Goal: Task Accomplishment & Management: Manage account settings

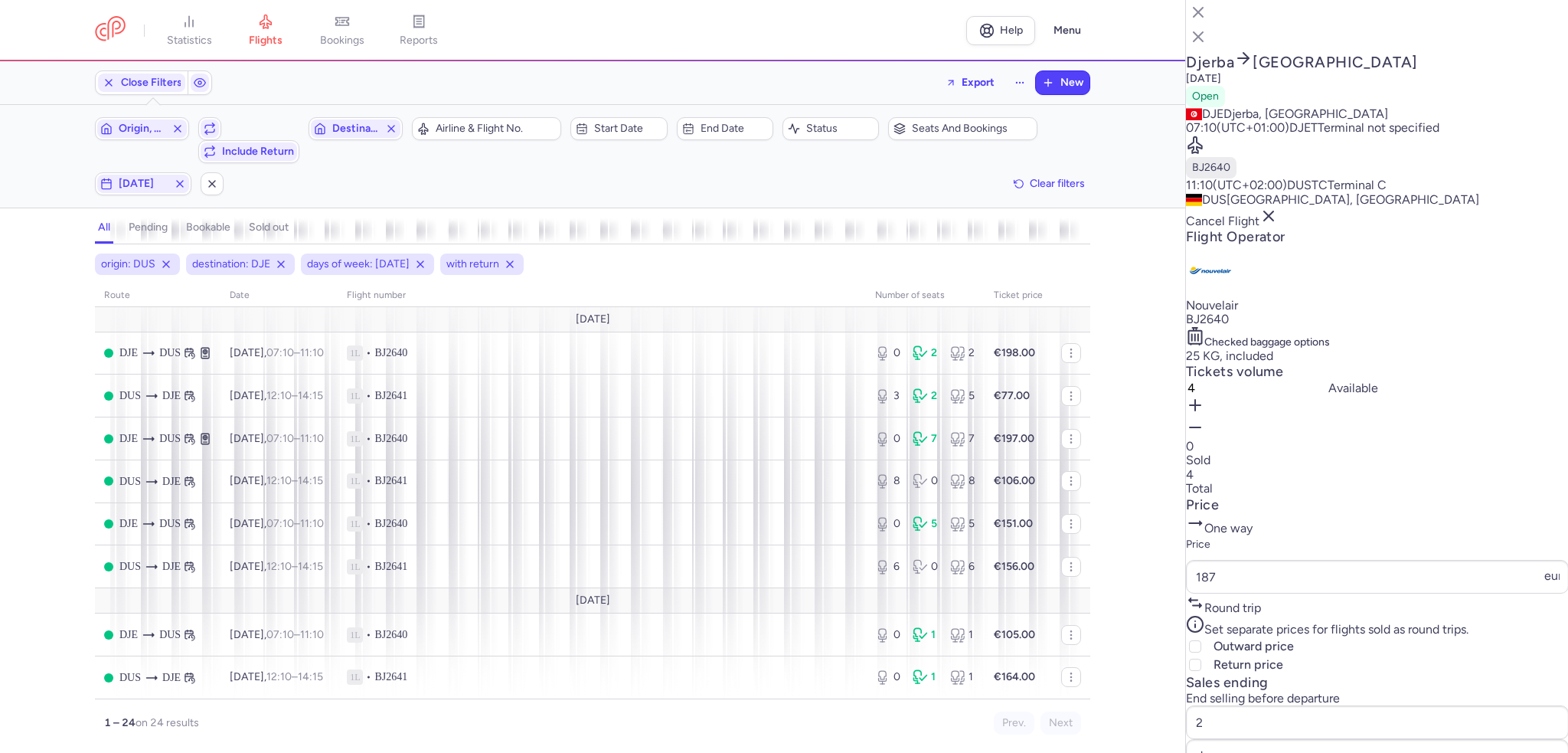
select select "days"
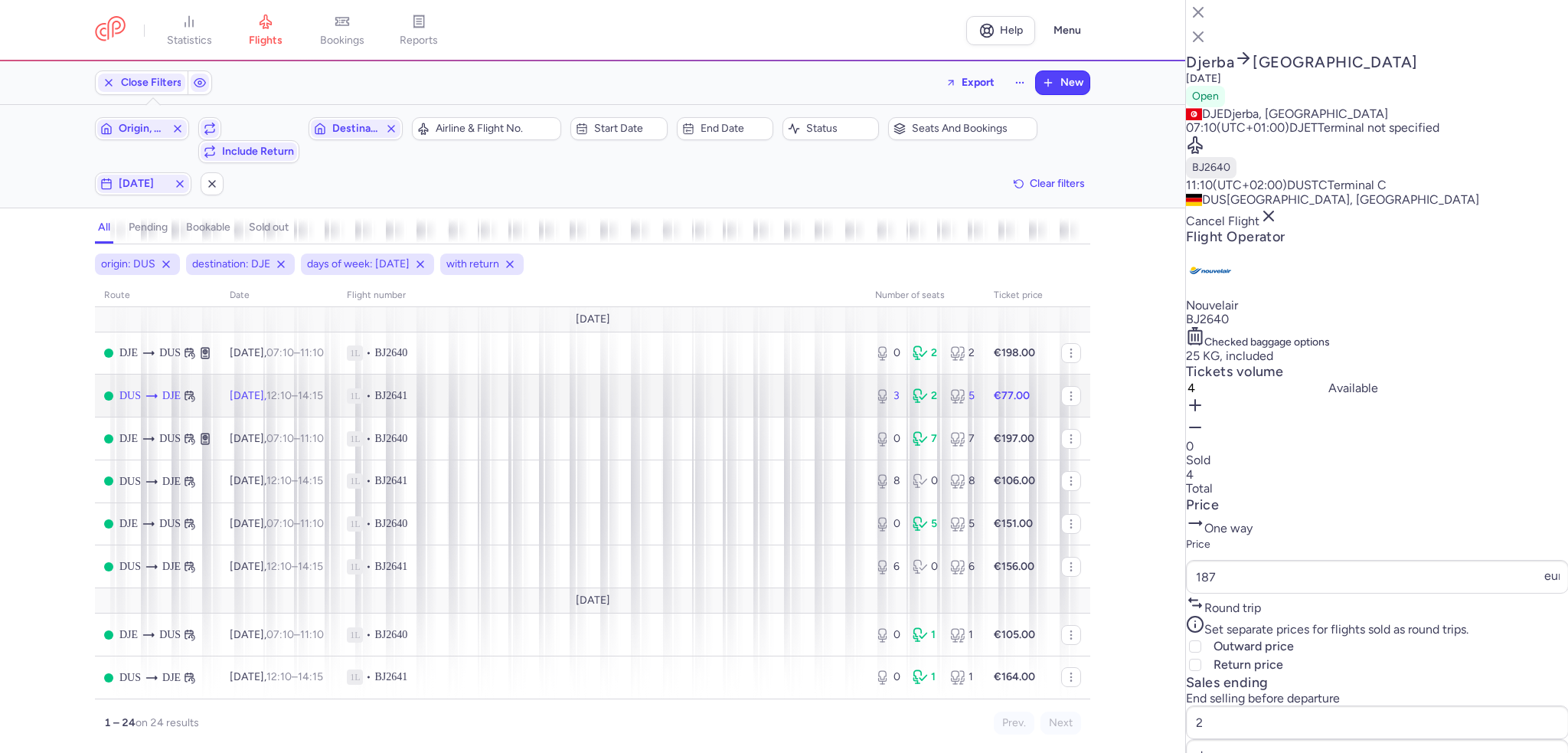
click at [572, 375] on td "1L • BJ2641" at bounding box center [602, 396] width 528 height 43
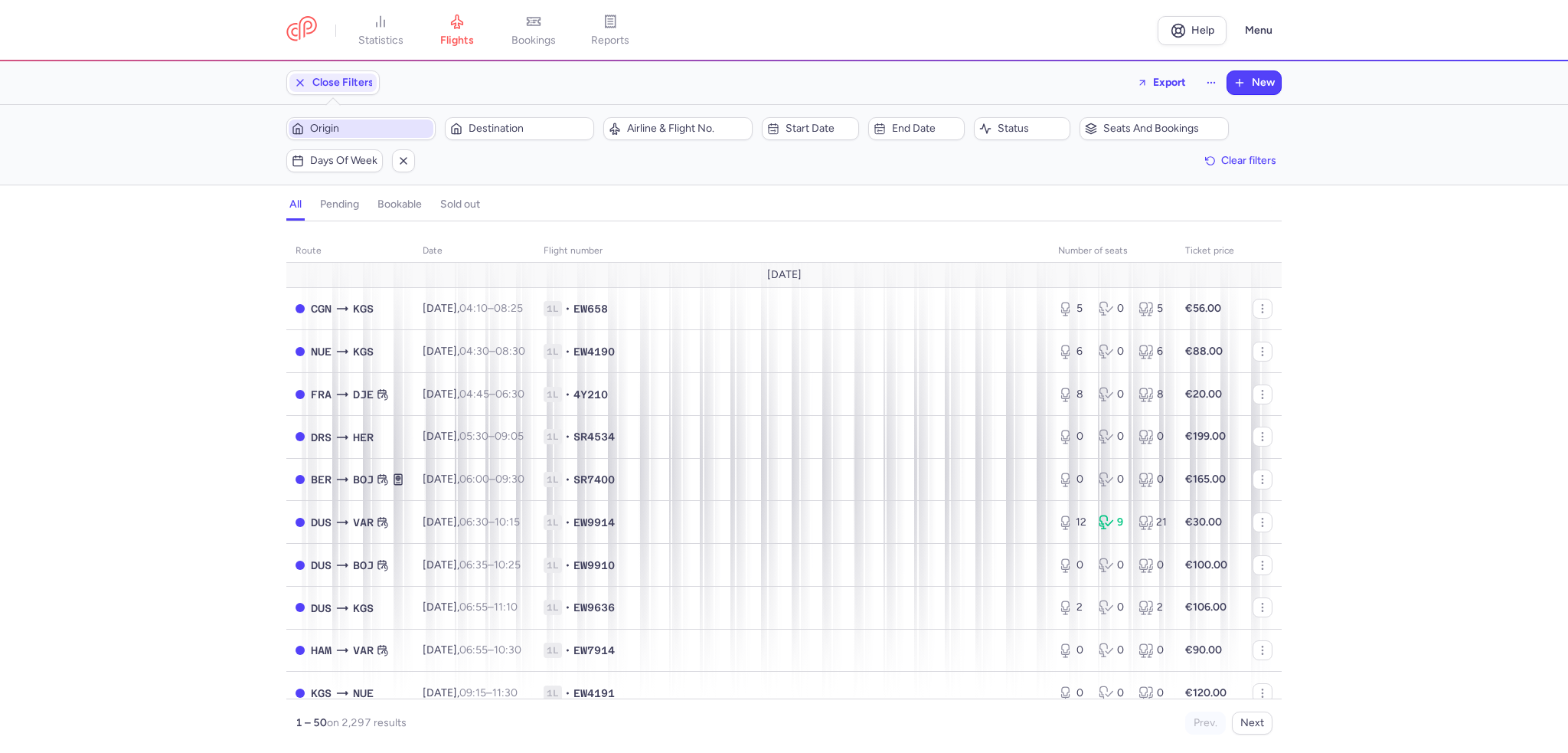
drag, startPoint x: 322, startPoint y: 122, endPoint x: 378, endPoint y: 149, distance: 62.2
click at [322, 122] on span "Origin" at bounding box center [370, 128] width 120 height 13
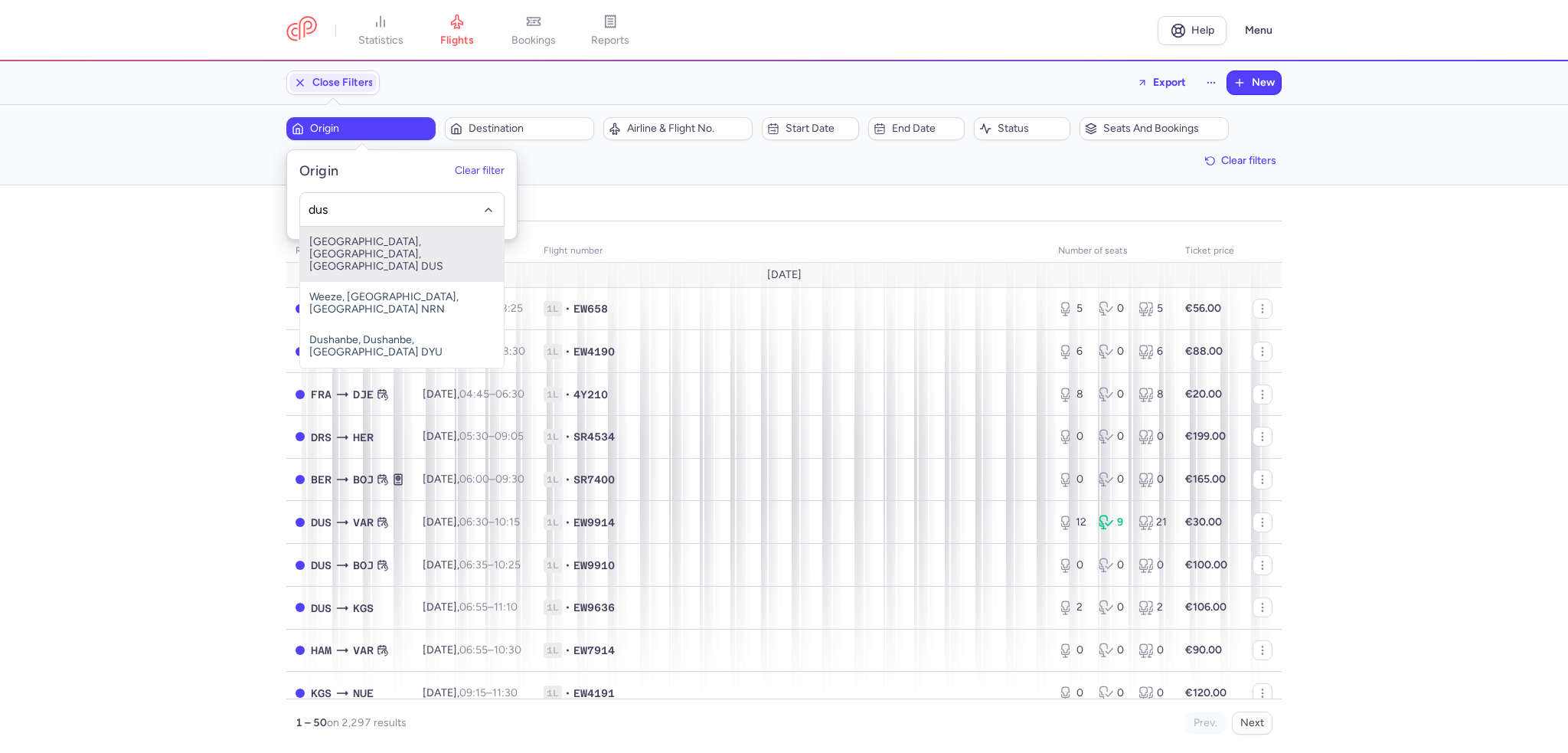
click at [442, 242] on span "[GEOGRAPHIC_DATA], [GEOGRAPHIC_DATA], [GEOGRAPHIC_DATA] DUS" at bounding box center [402, 253] width 204 height 55
type input "dus"
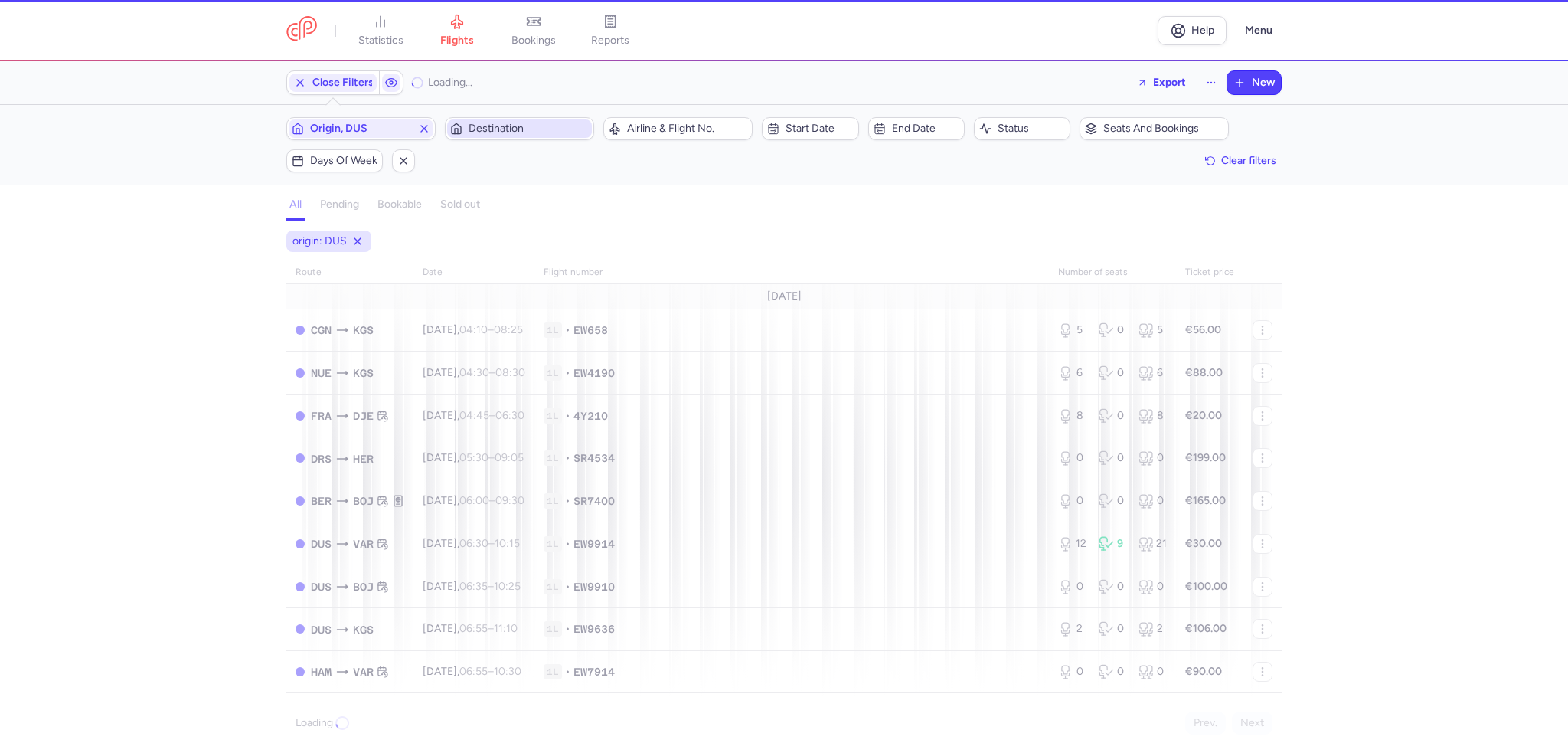
click at [503, 134] on span "Destination" at bounding box center [528, 128] width 120 height 13
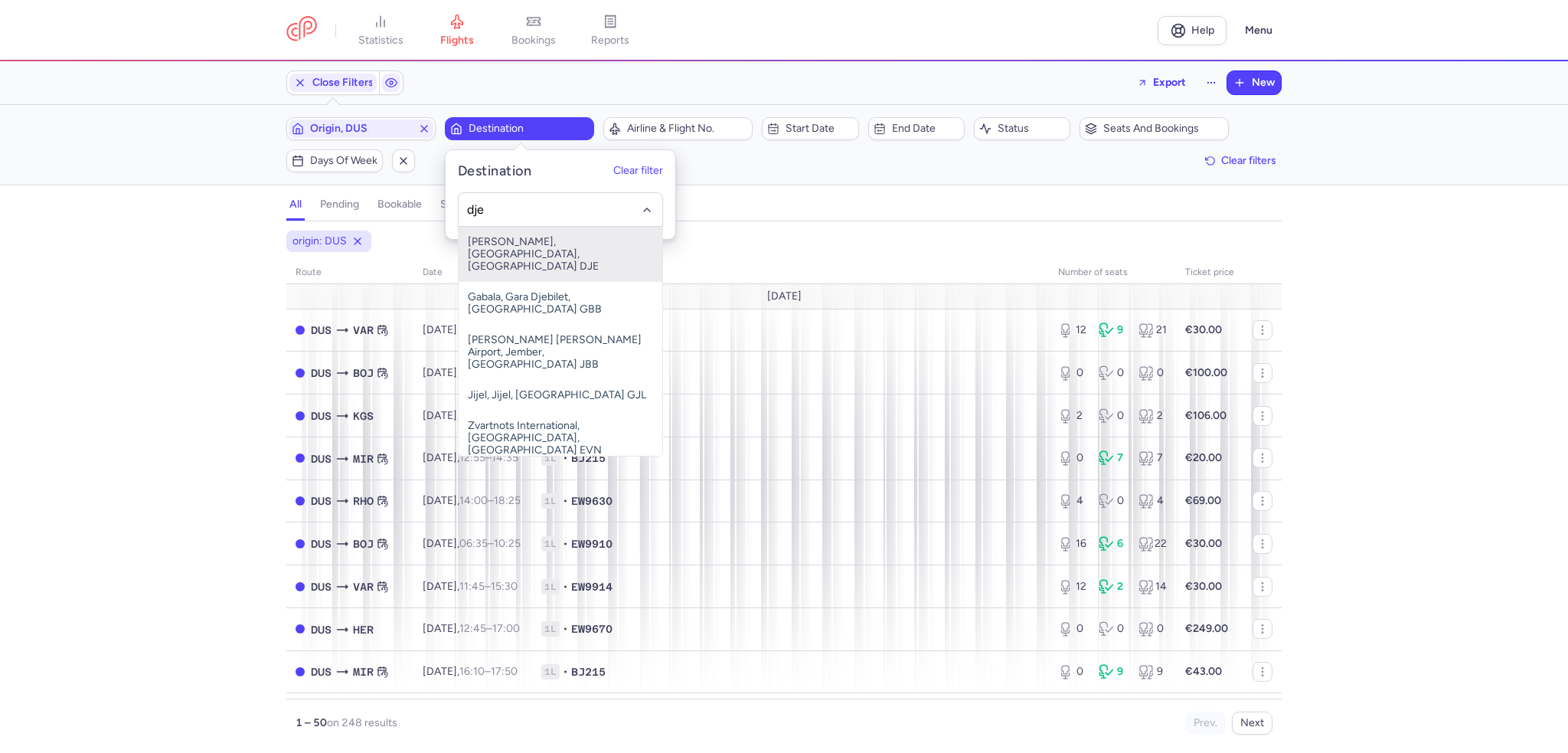
click at [554, 234] on span "[PERSON_NAME], [GEOGRAPHIC_DATA], [GEOGRAPHIC_DATA] DJE" at bounding box center [561, 253] width 204 height 55
type input "dje"
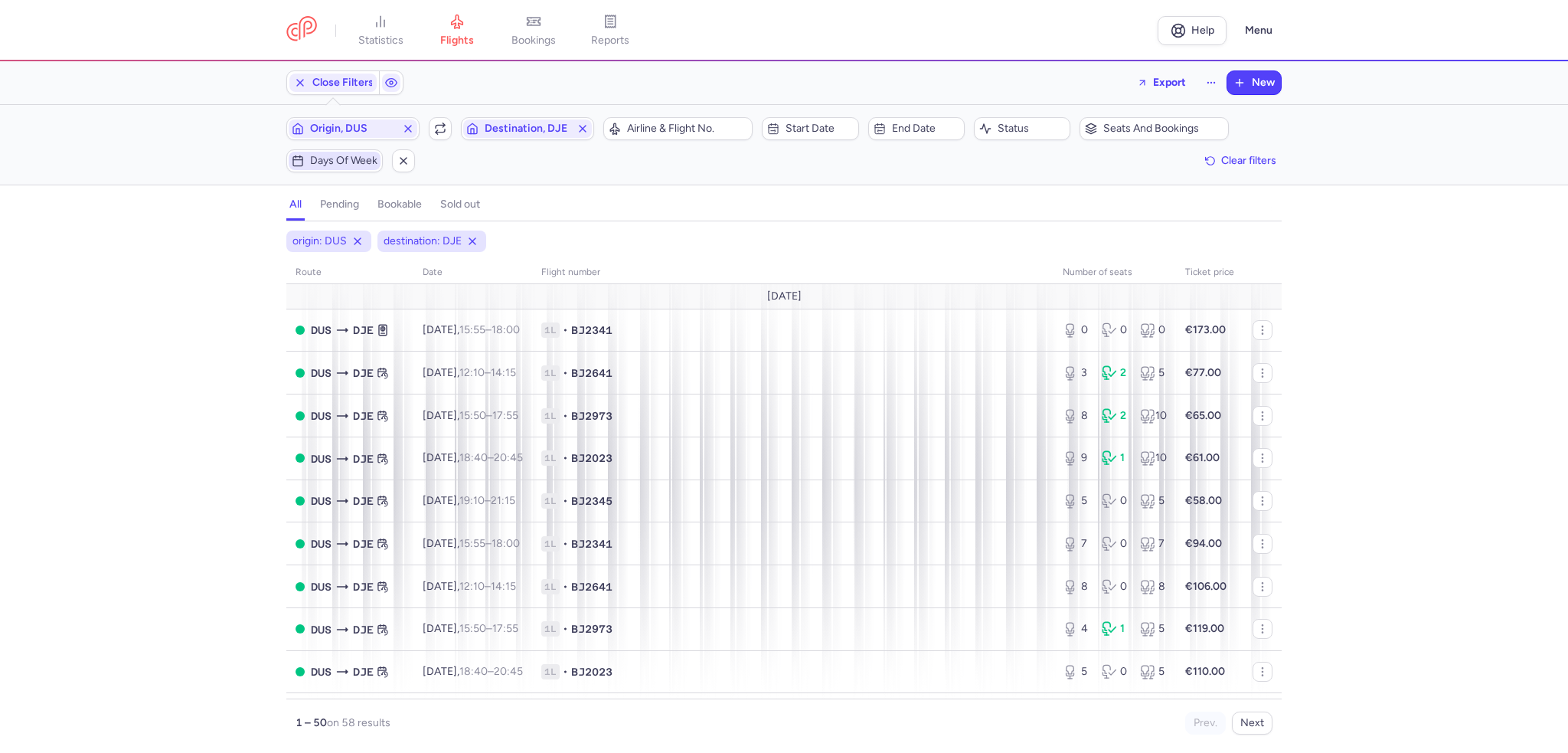
click at [327, 159] on span "Days of week" at bounding box center [344, 161] width 67 height 13
click at [327, 240] on input "S" at bounding box center [329, 235] width 23 height 23
checkbox input "true"
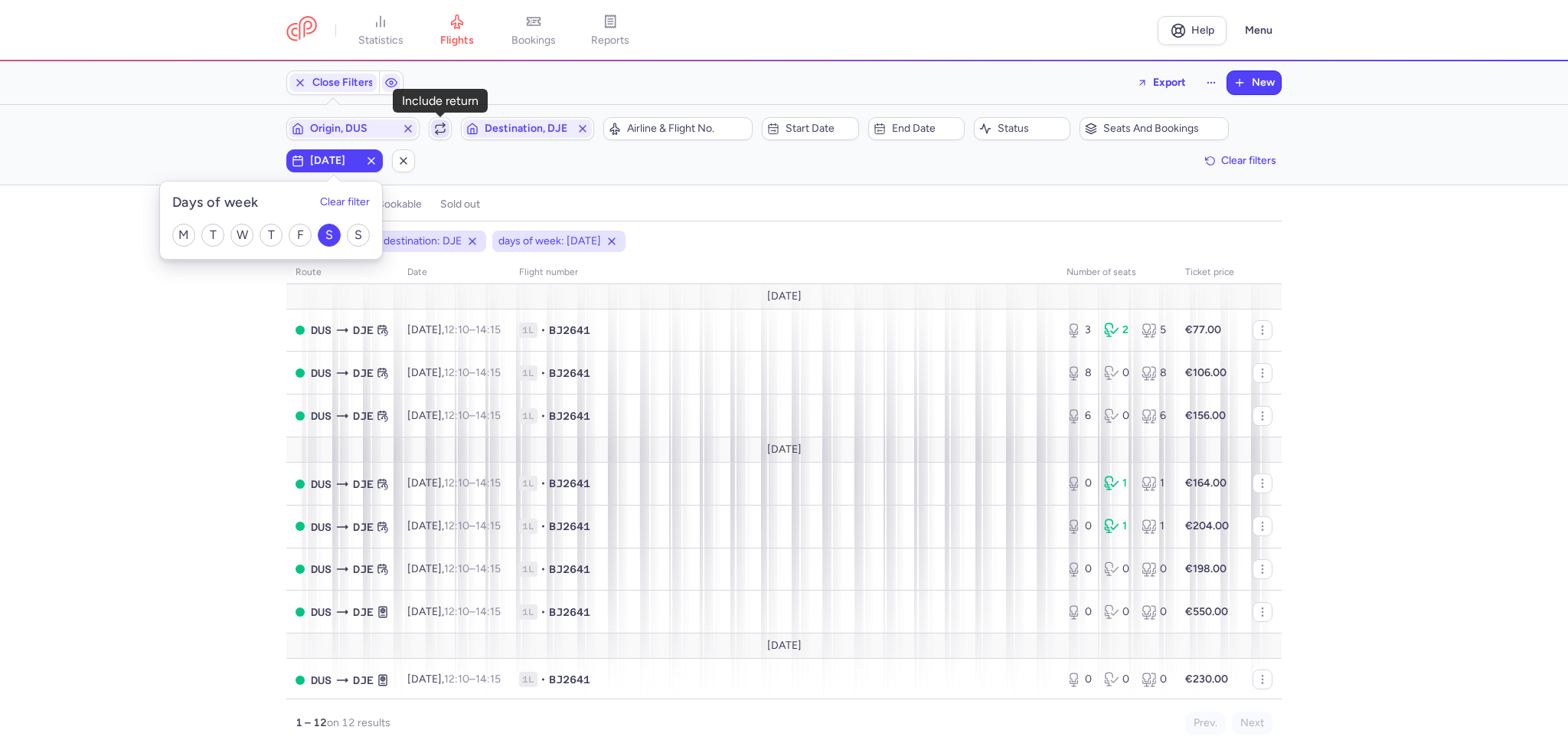
click at [434, 132] on icon "button" at bounding box center [440, 128] width 13 height 13
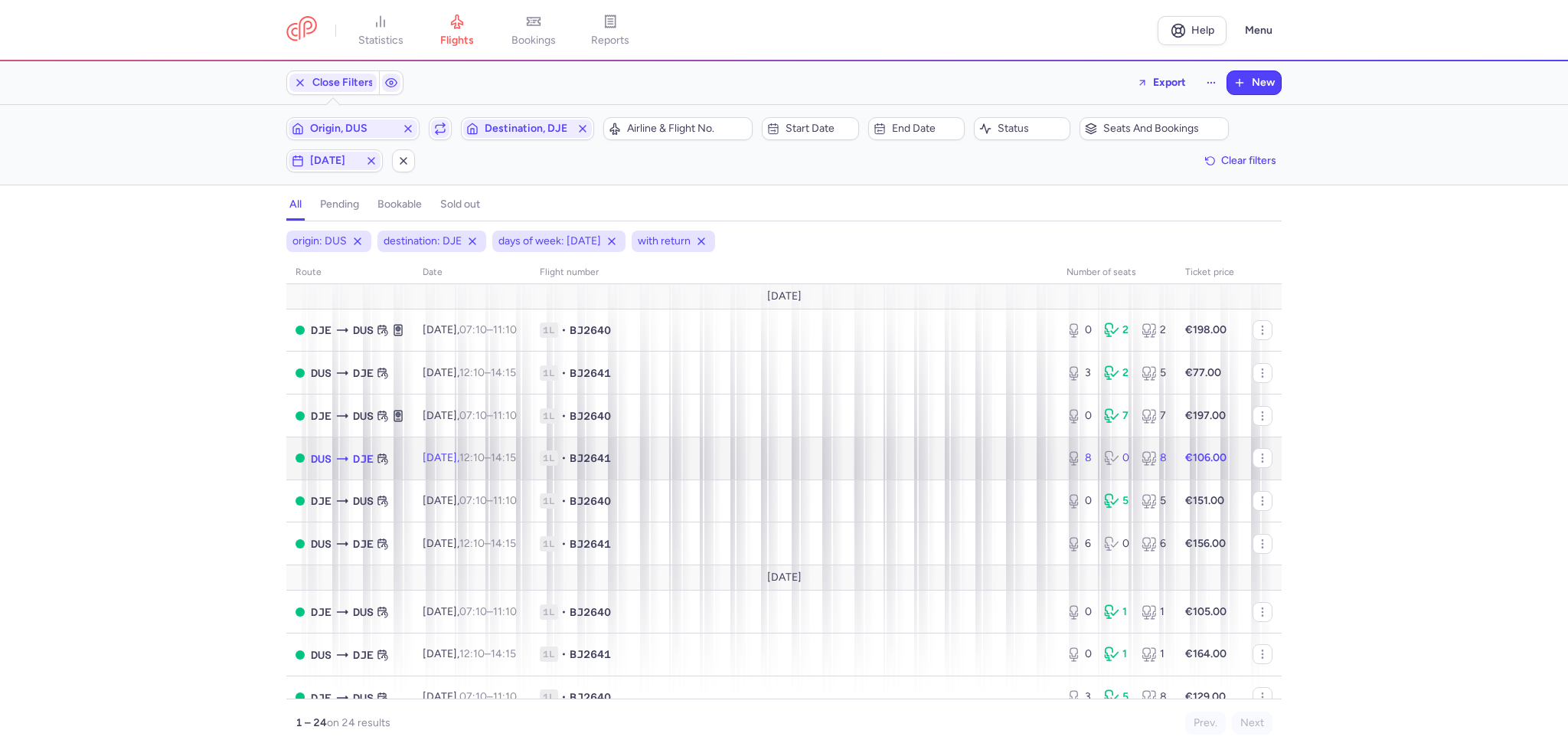
click at [761, 474] on td "1L • BJ2641" at bounding box center [793, 457] width 527 height 43
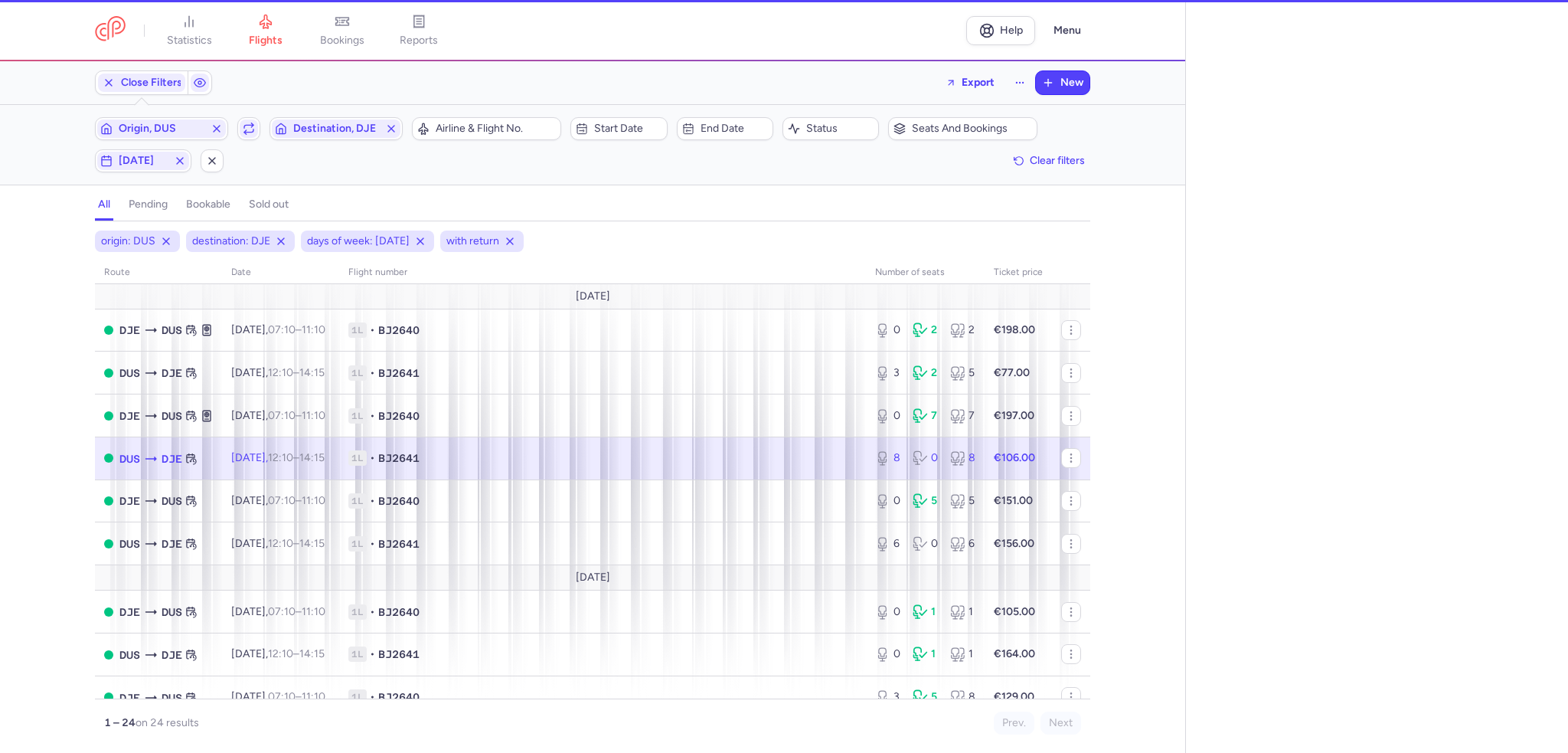
select select "days"
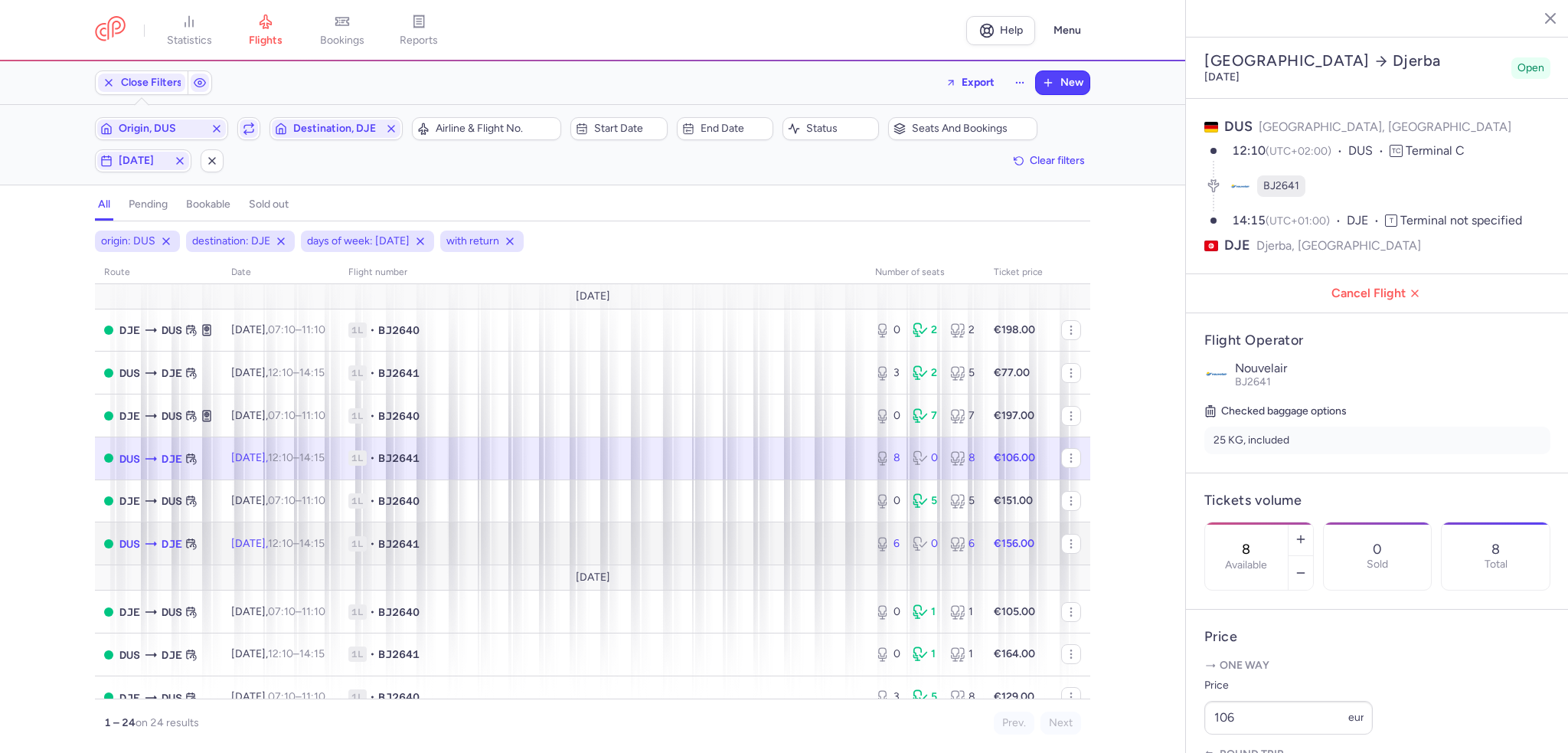
click at [829, 544] on span "1L • BJ2641" at bounding box center [603, 544] width 508 height 15
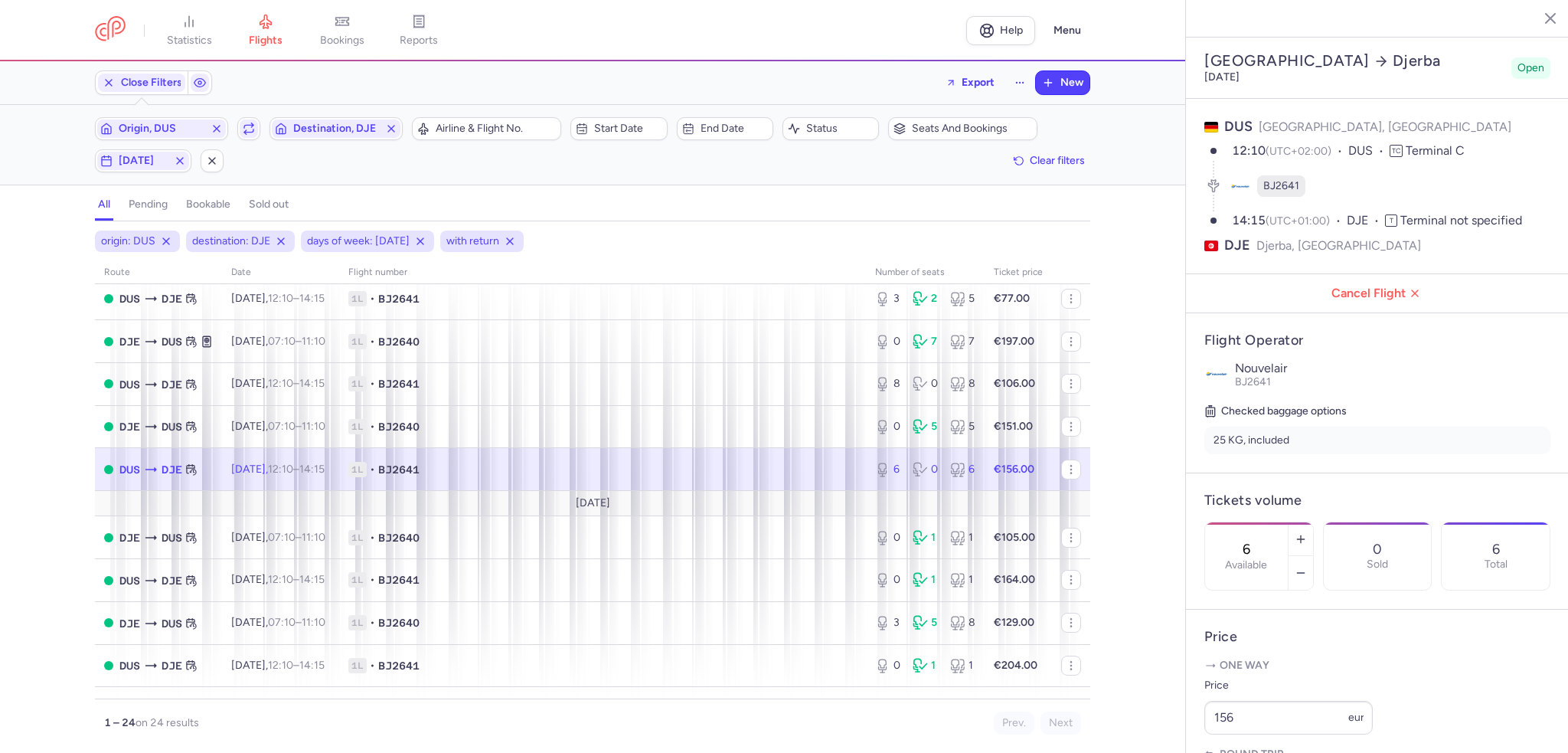
scroll to position [153, 0]
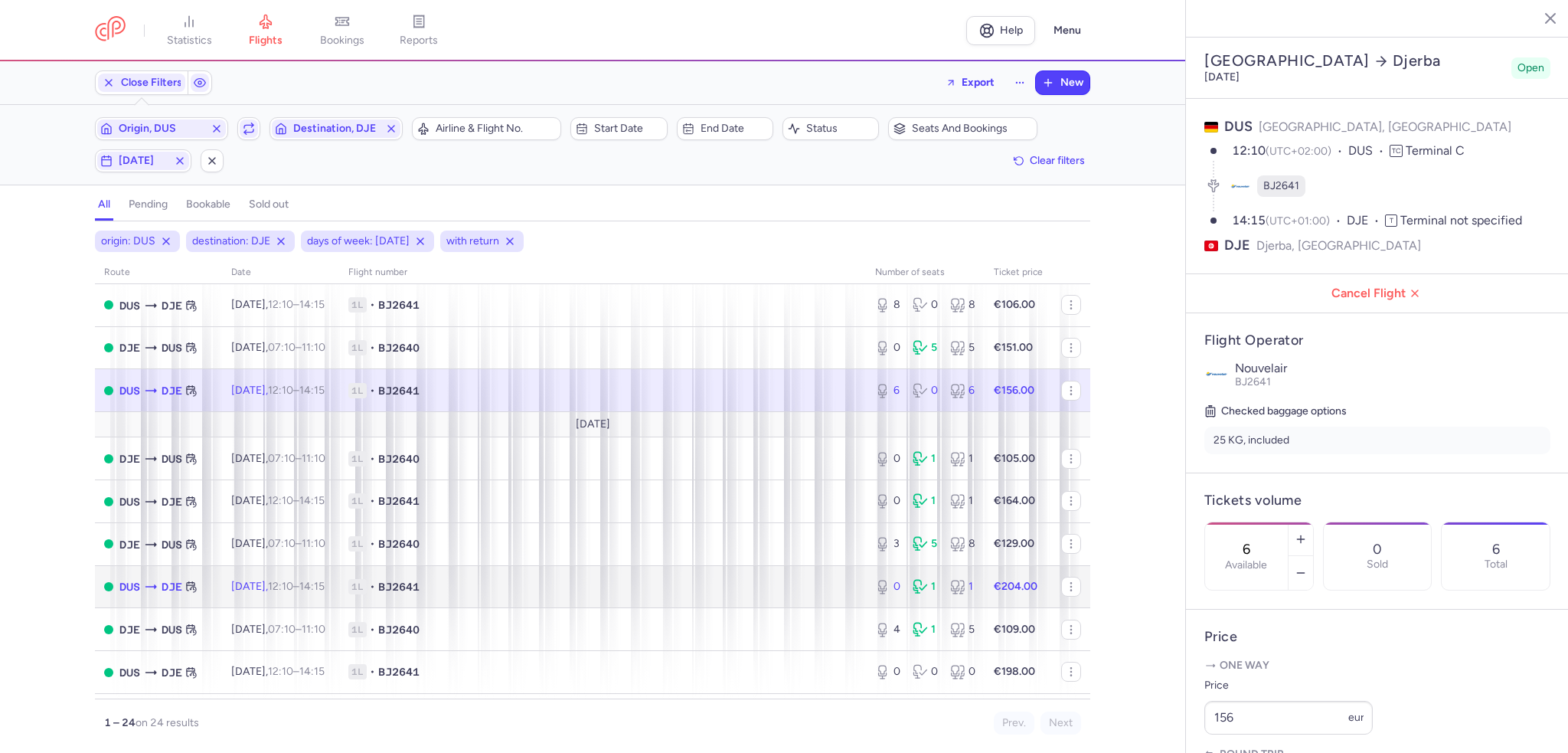
drag, startPoint x: 754, startPoint y: 598, endPoint x: 1228, endPoint y: 436, distance: 500.9
click at [754, 594] on span "1L • BJ2641" at bounding box center [603, 586] width 508 height 15
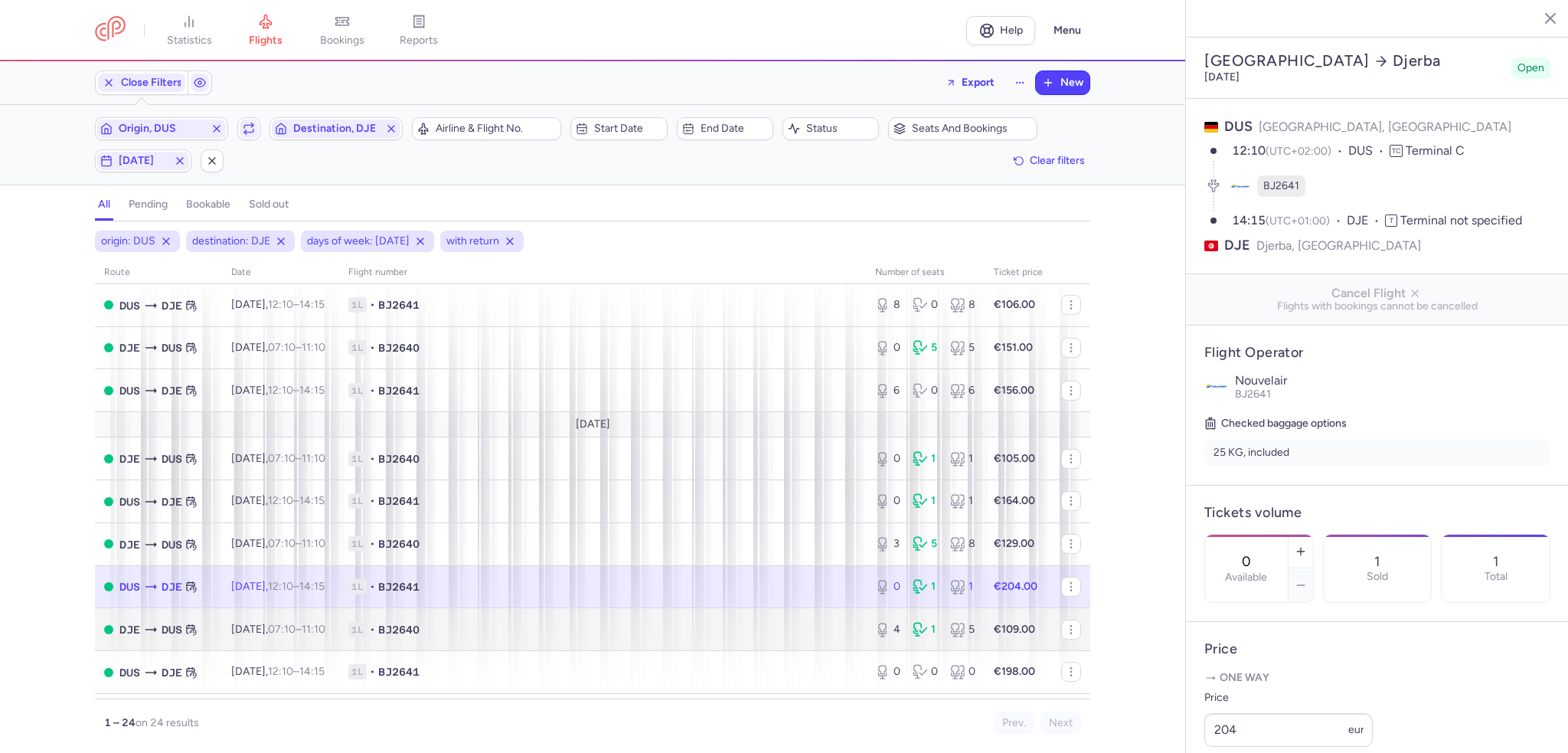
scroll to position [230, 0]
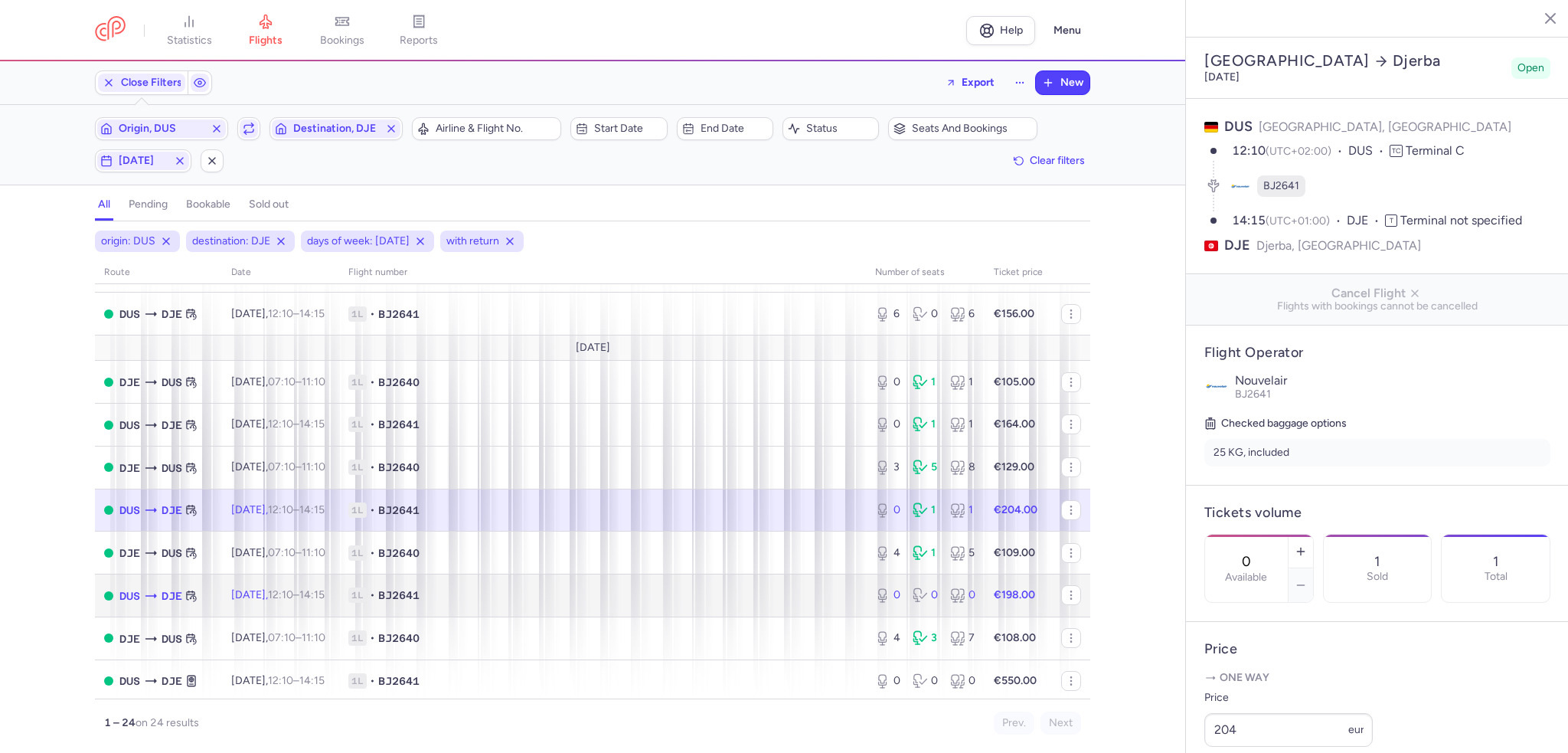
click at [648, 590] on td "1L • BJ2641" at bounding box center [602, 596] width 527 height 43
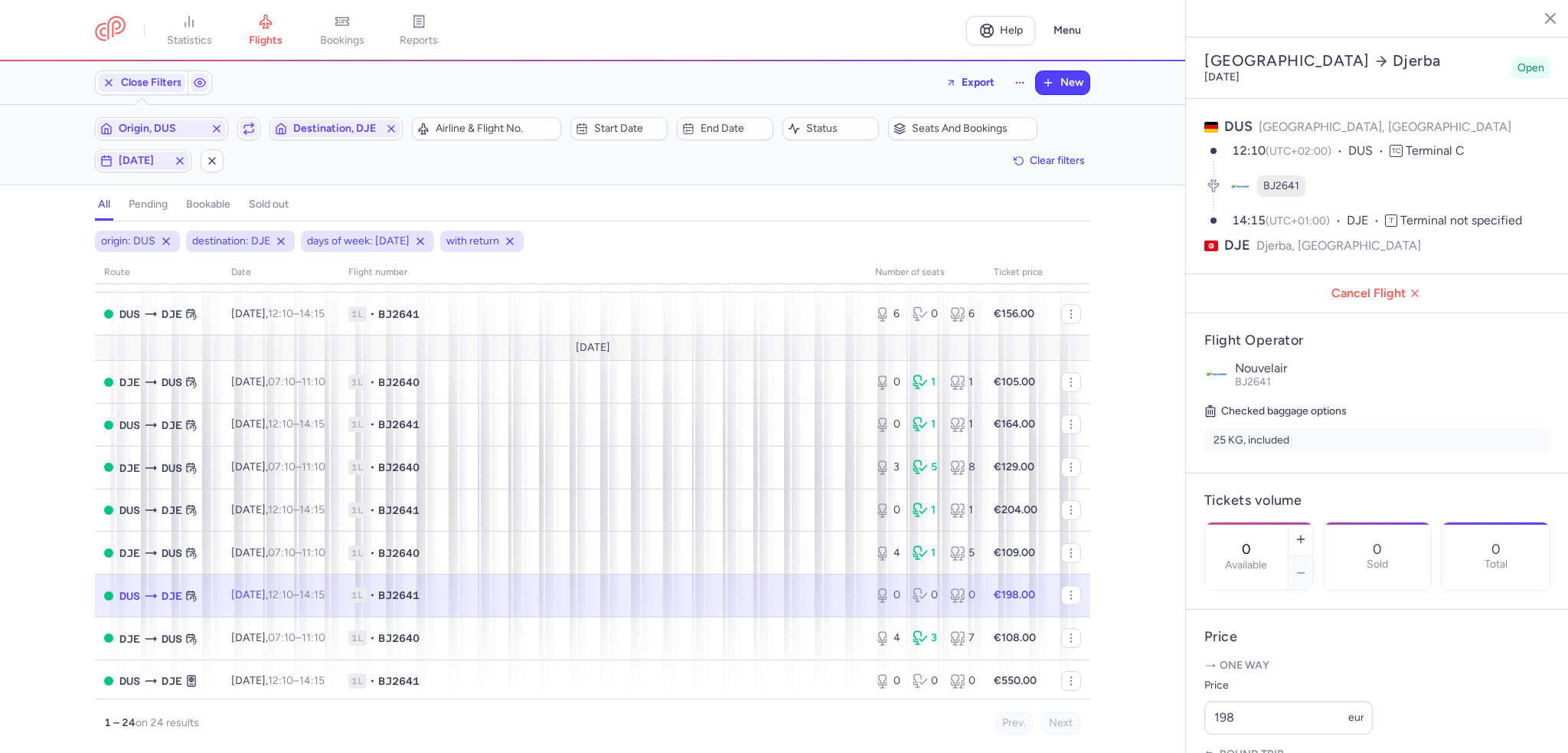
scroll to position [306, 0]
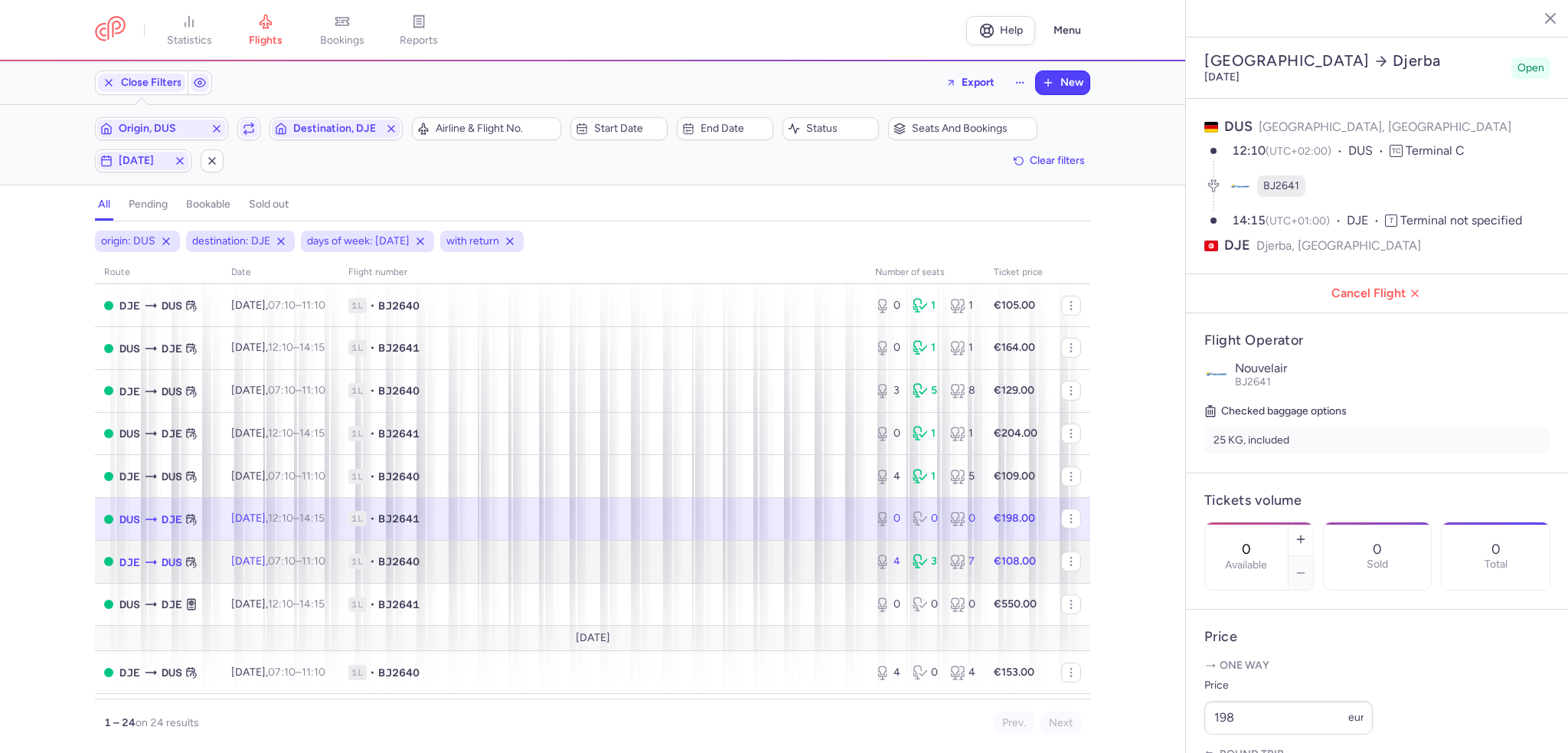
click at [714, 551] on td "1L • BJ2640" at bounding box center [602, 561] width 527 height 43
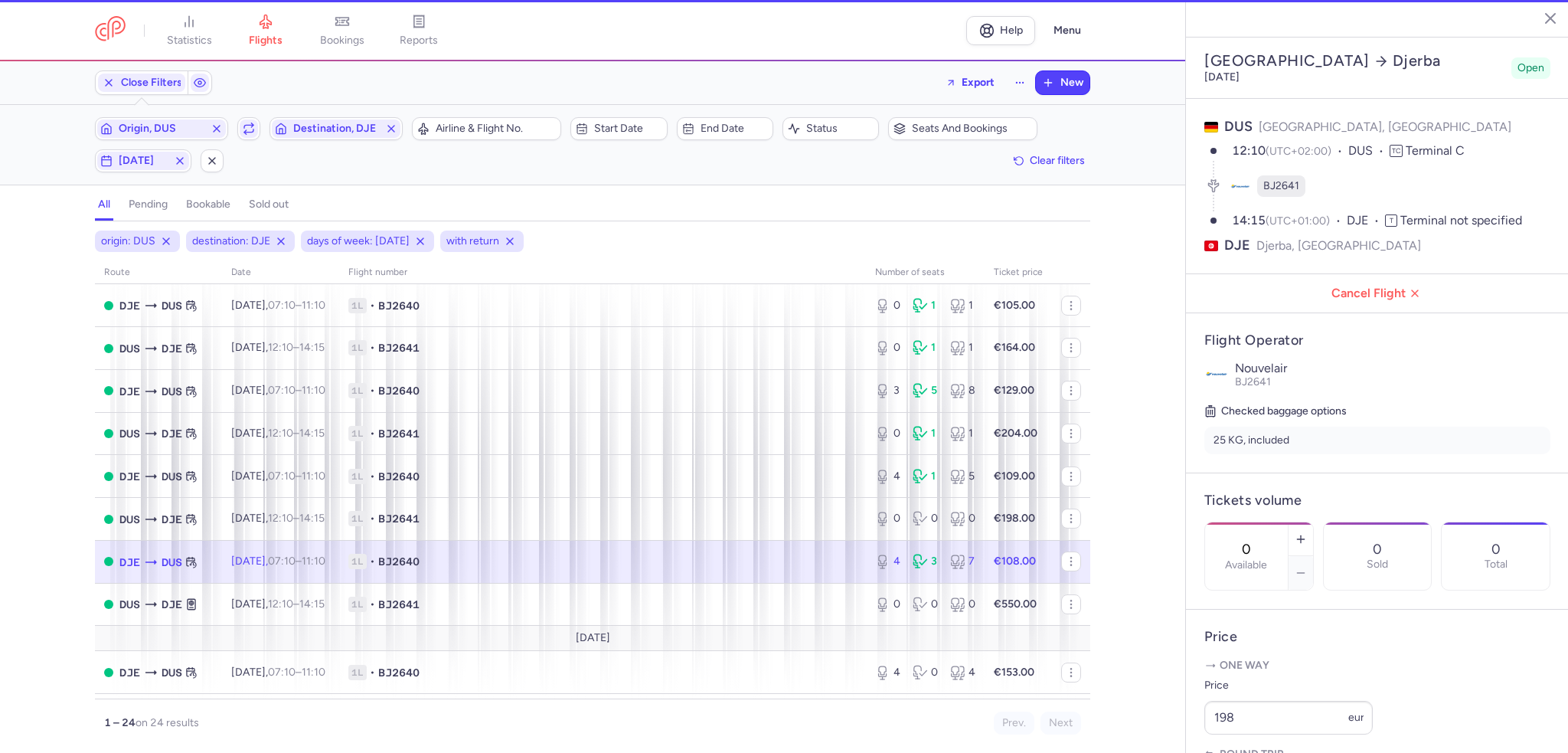
type input "4"
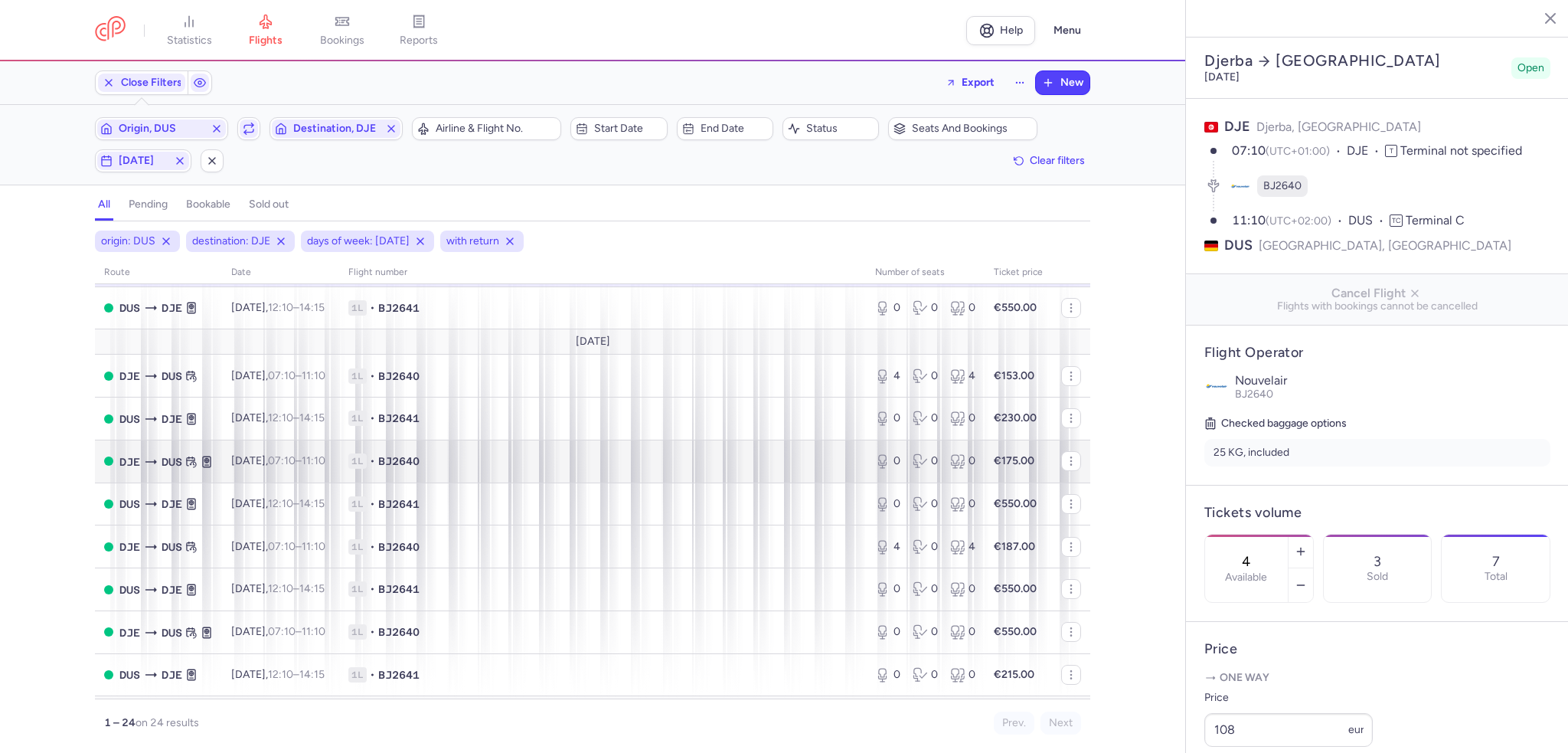
scroll to position [612, 0]
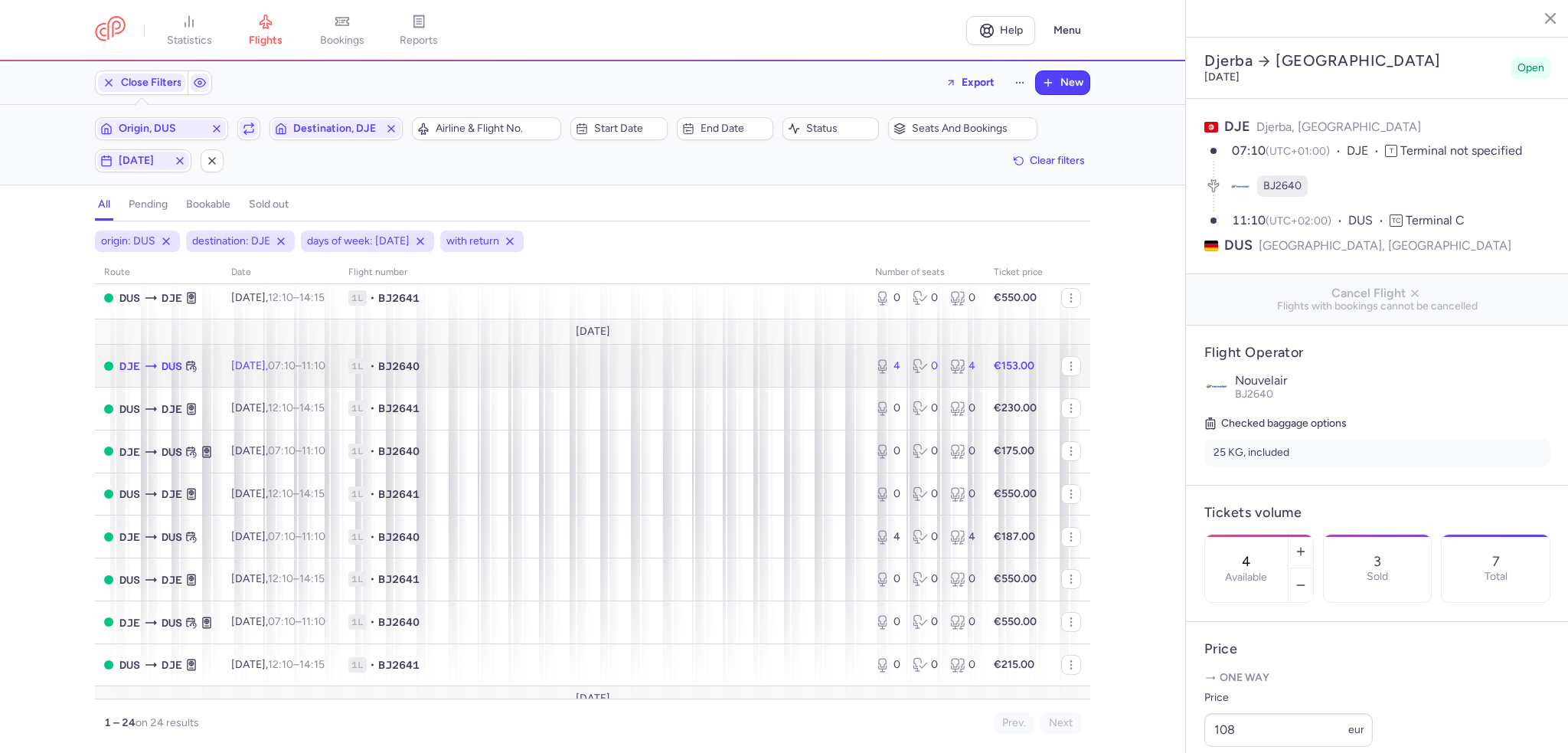
click at [811, 388] on td "1L • BJ2640" at bounding box center [602, 366] width 527 height 43
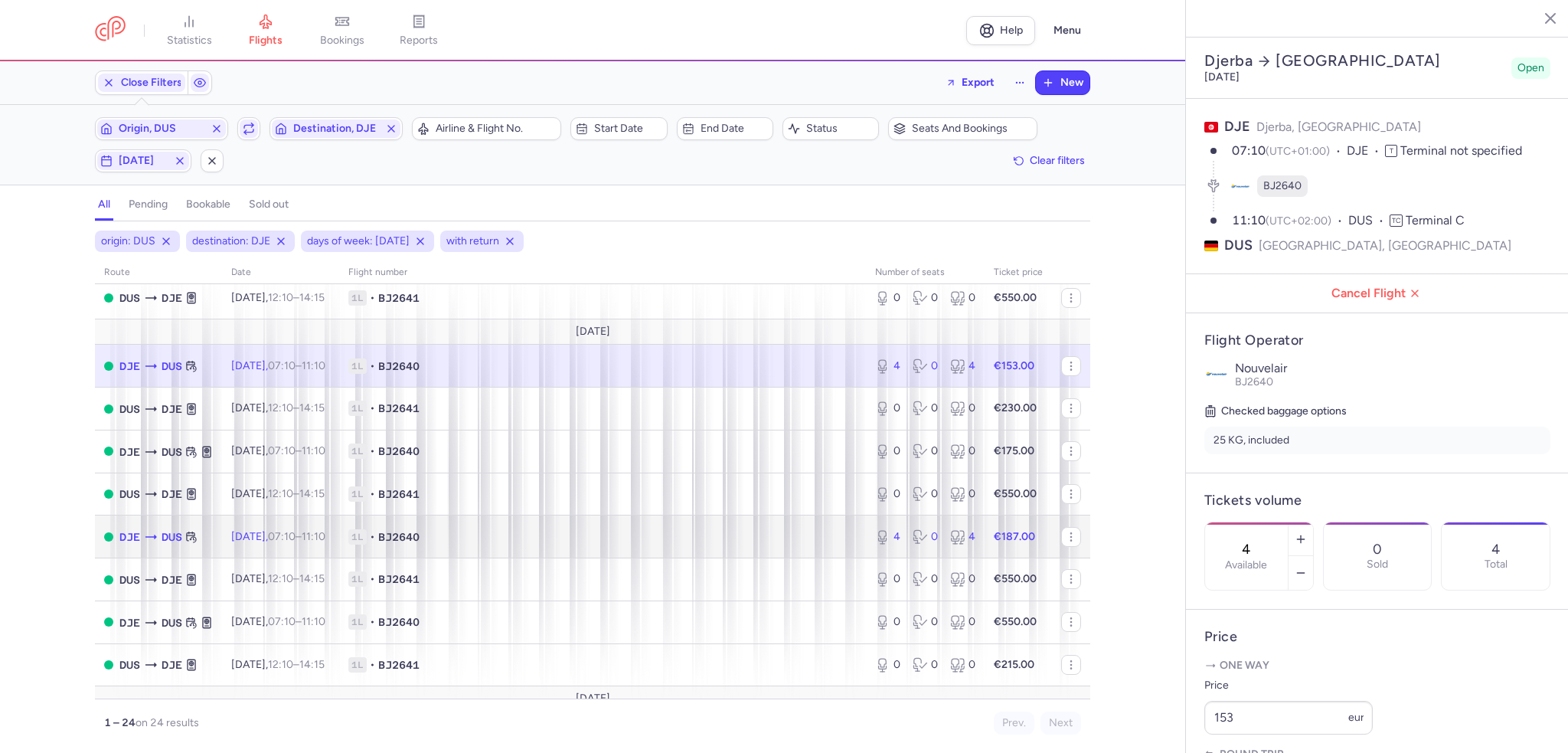
click at [702, 545] on span "1L • BJ2640" at bounding box center [603, 537] width 508 height 15
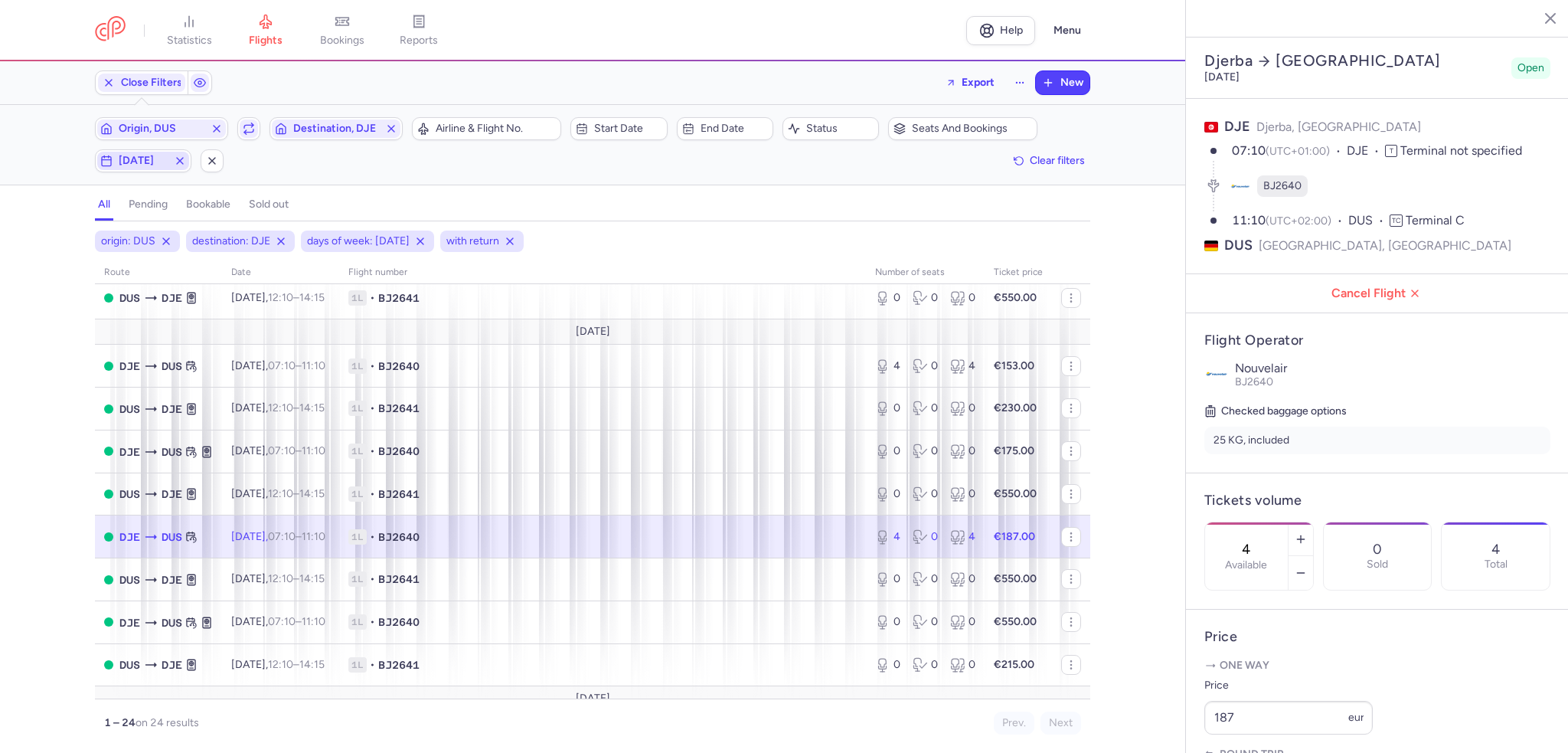
click at [137, 168] on span "[DATE]" at bounding box center [142, 161] width 91 height 18
click at [264, 232] on input "S" at bounding box center [265, 235] width 23 height 23
checkbox input "false"
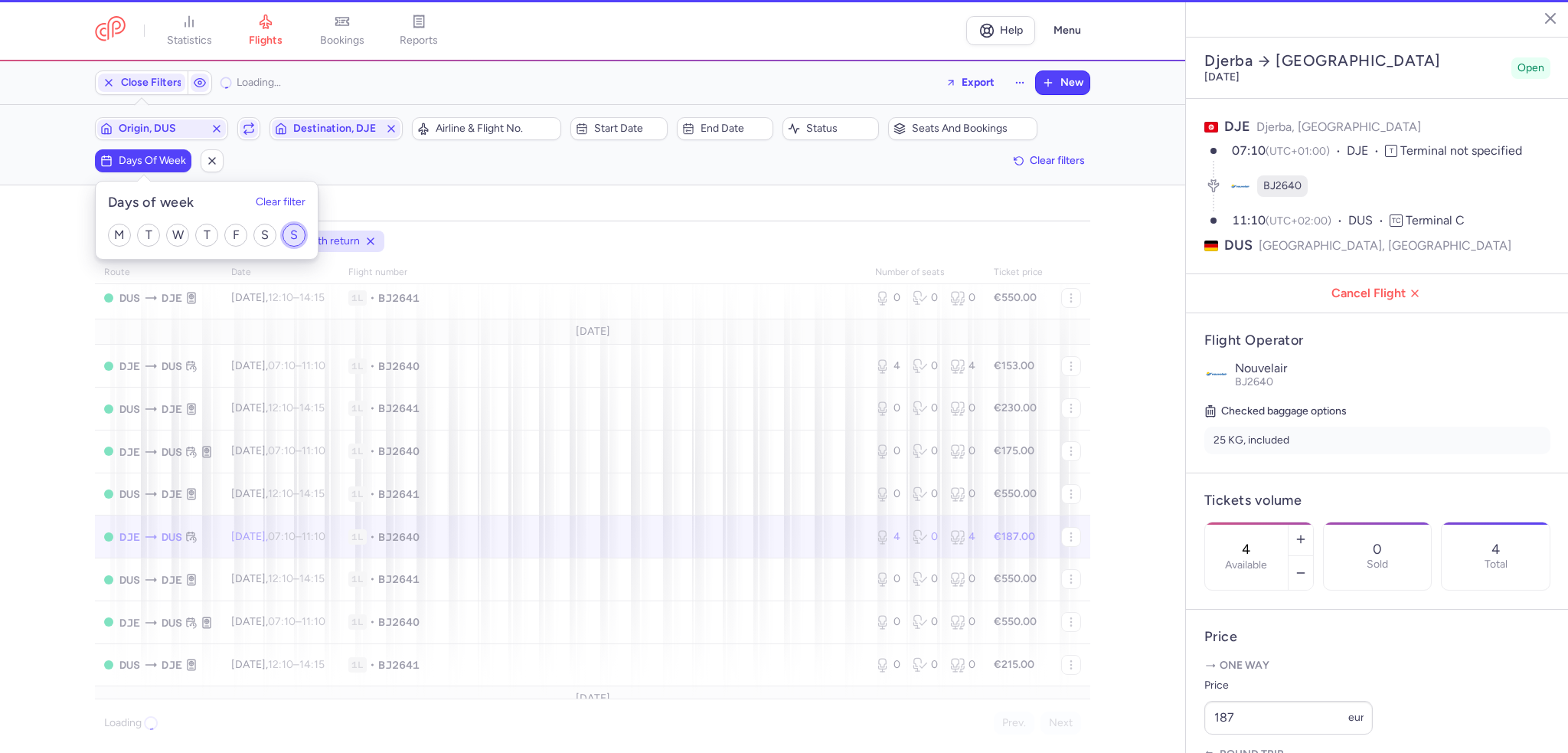
click at [295, 229] on input "S" at bounding box center [295, 235] width 23 height 23
checkbox input "true"
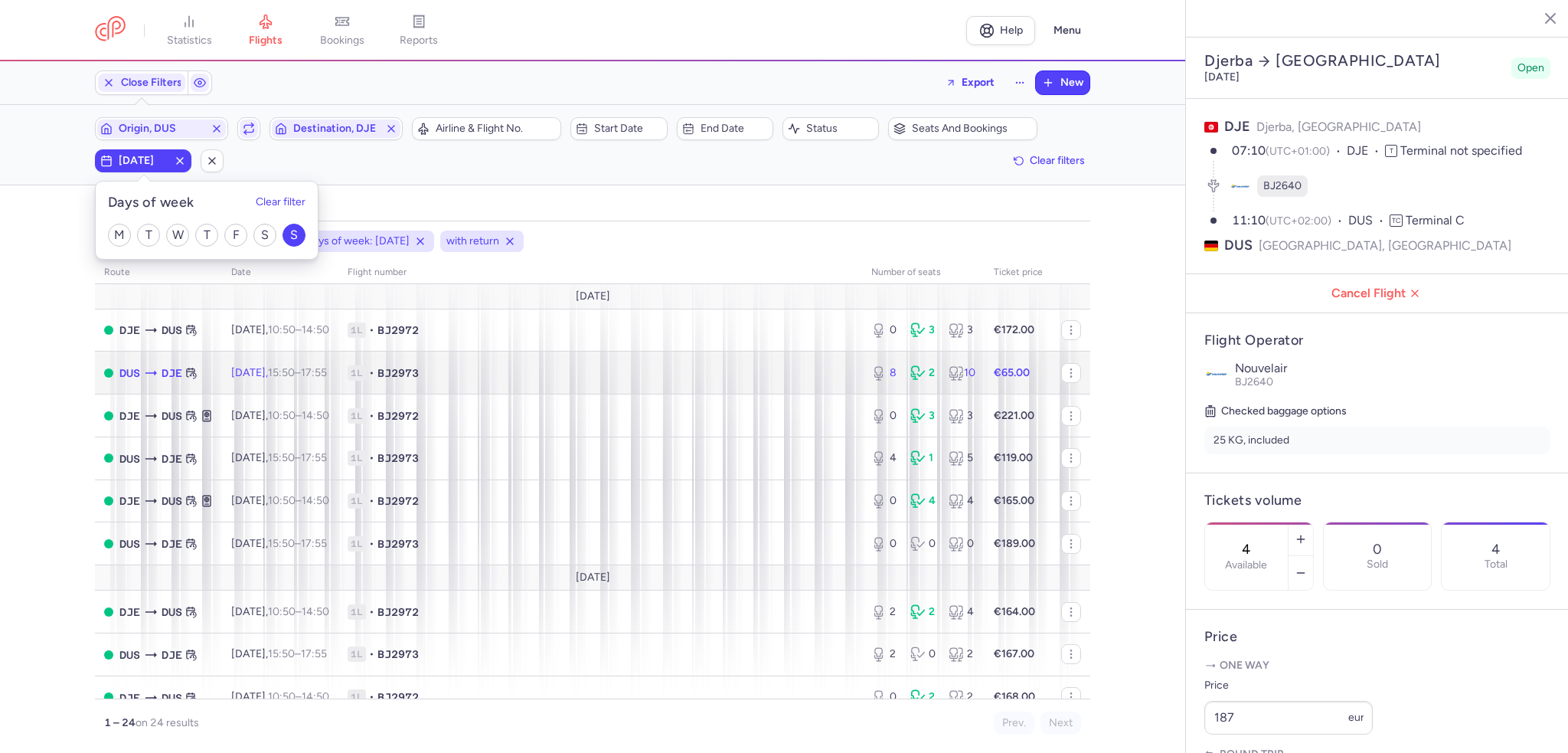
click at [552, 371] on span "1L • BJ2973" at bounding box center [600, 373] width 505 height 15
type input "8"
type input "3"
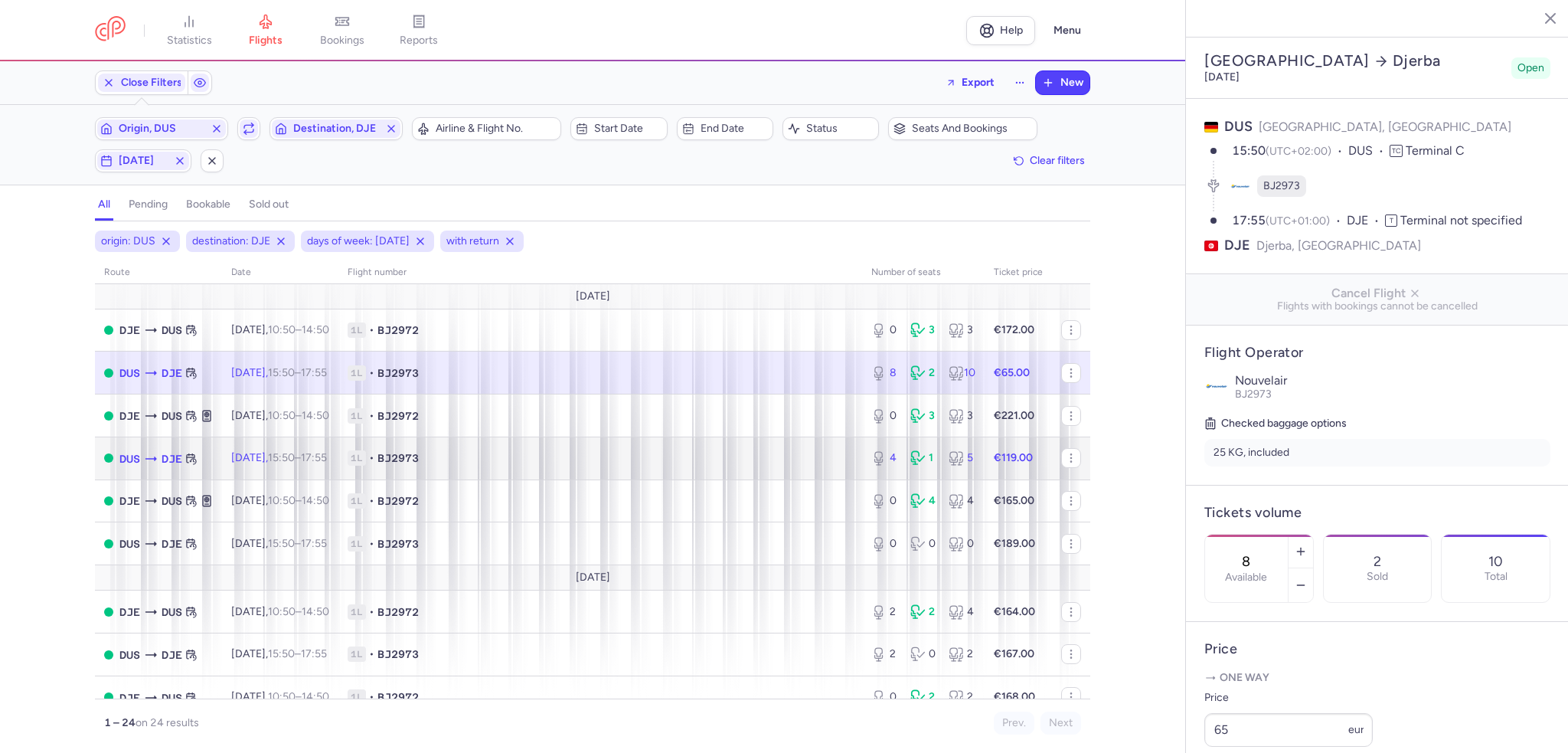
click at [758, 459] on span "1L • BJ2973" at bounding box center [600, 458] width 505 height 15
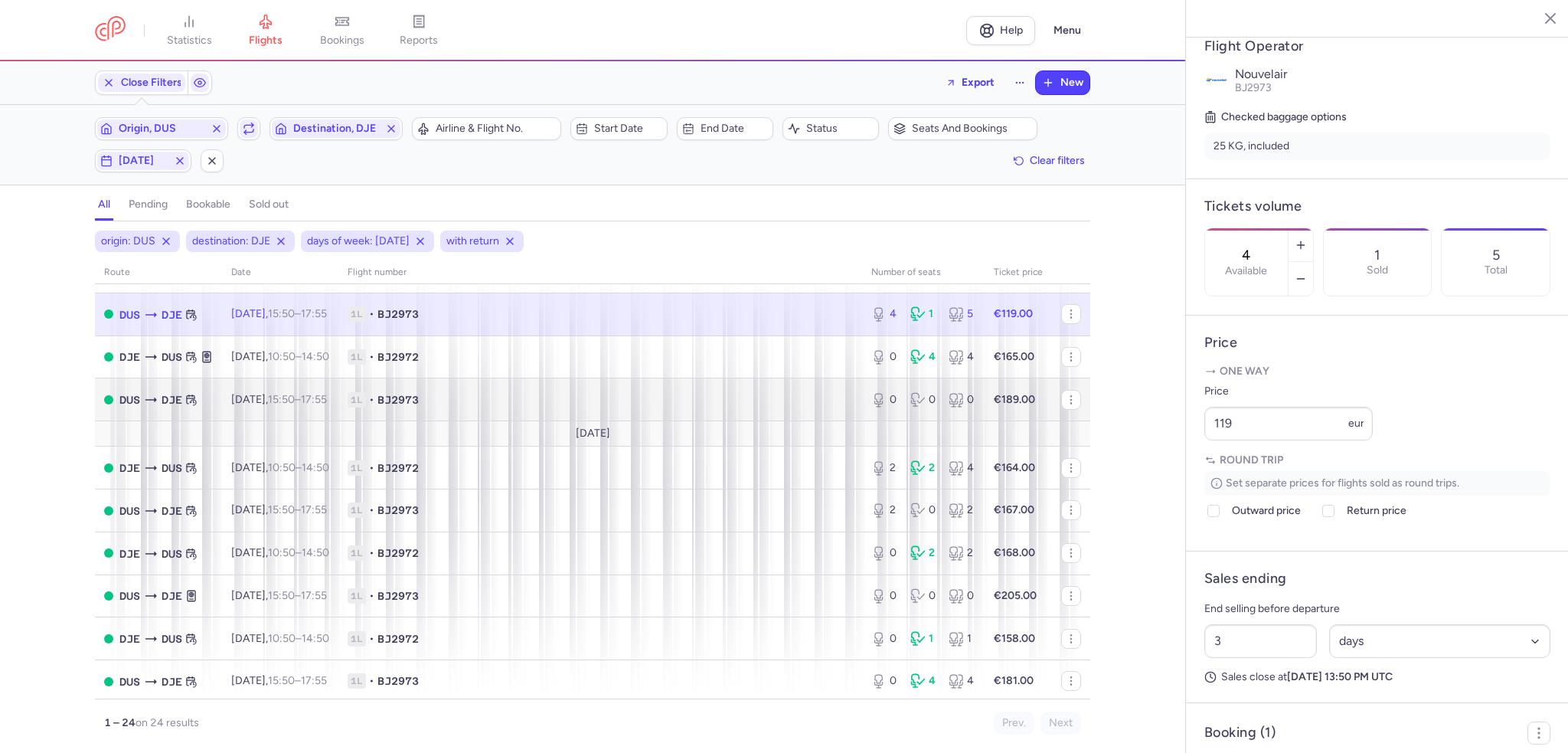
scroll to position [153, 0]
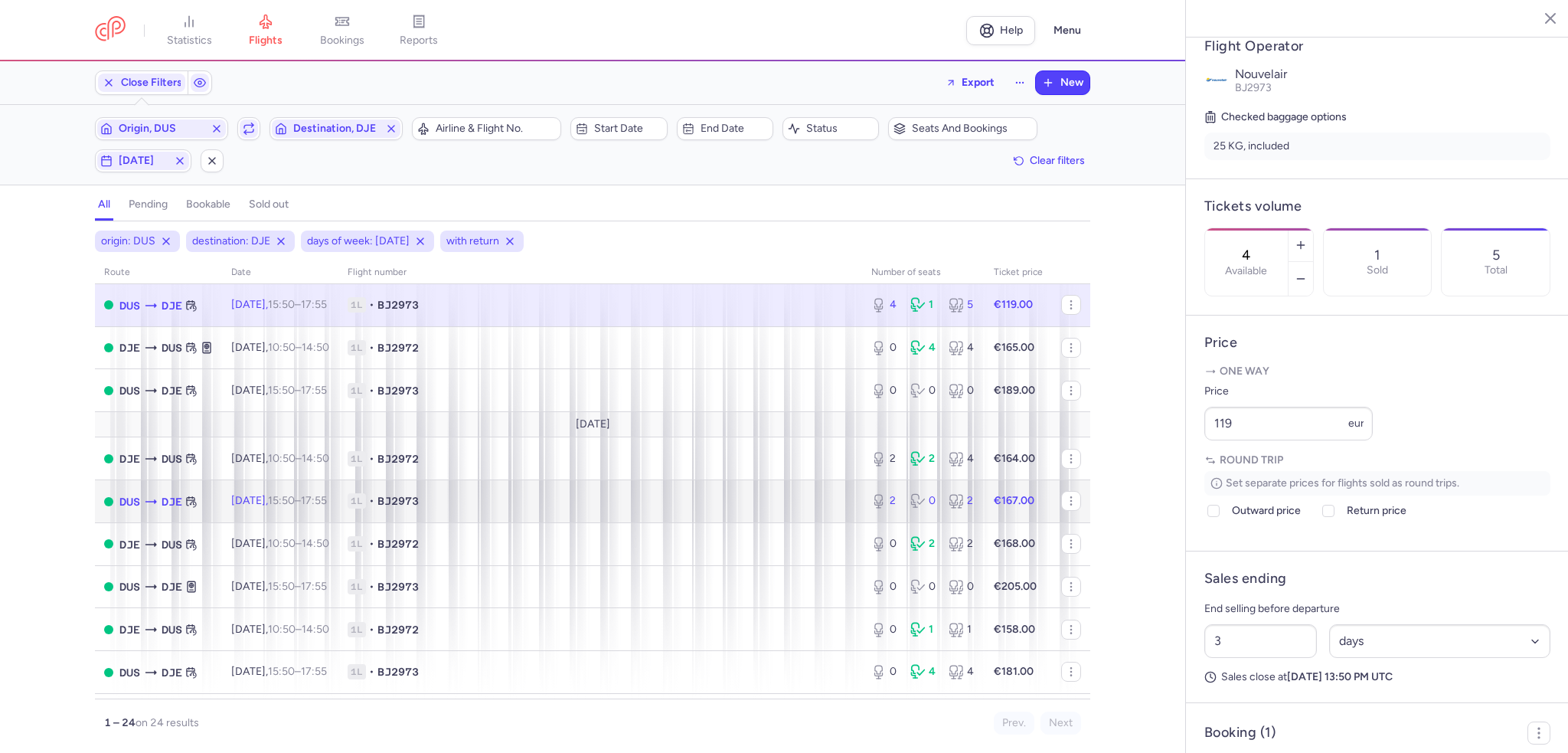
click at [836, 495] on td "1L • BJ2973" at bounding box center [601, 502] width 524 height 43
type input "2"
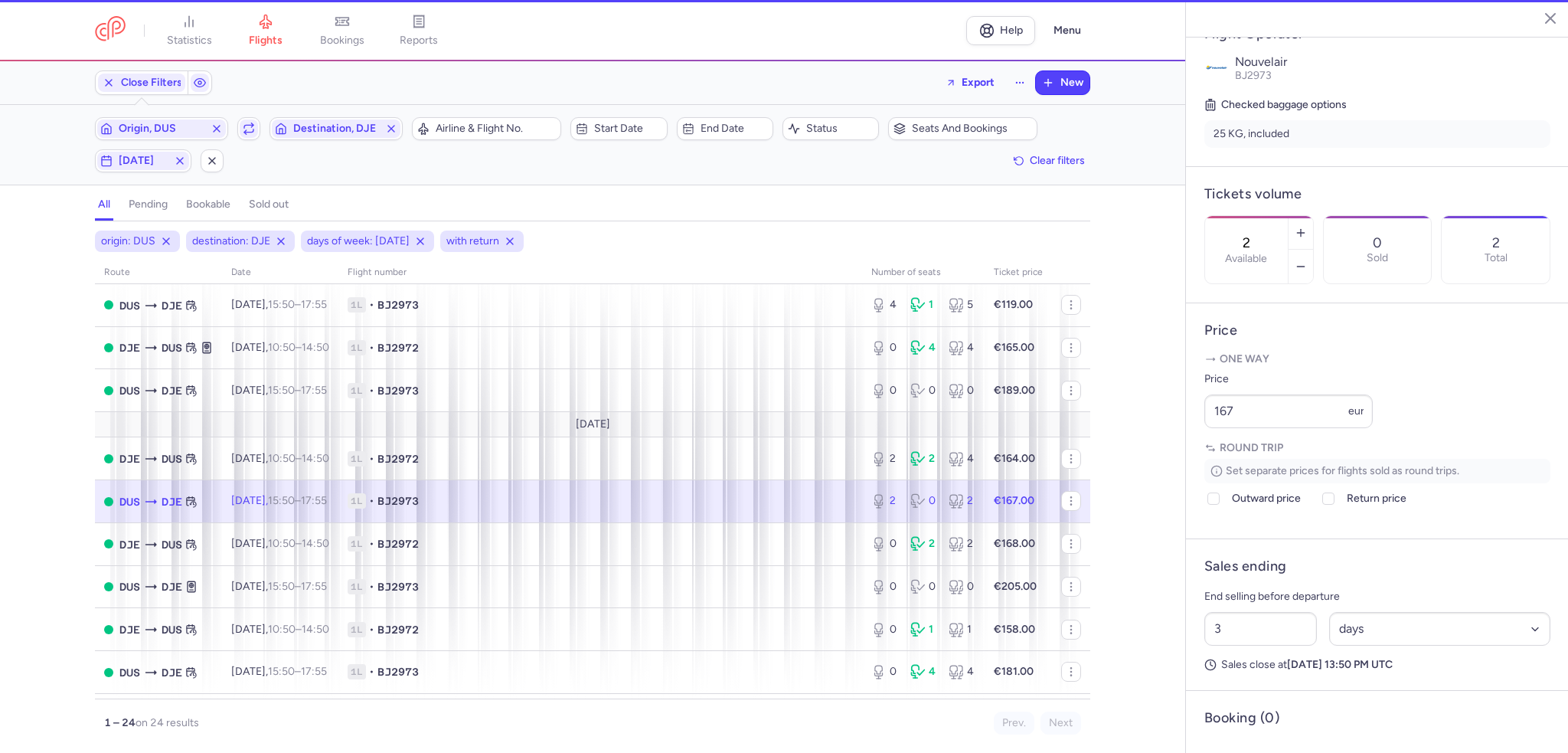
scroll to position [295, 0]
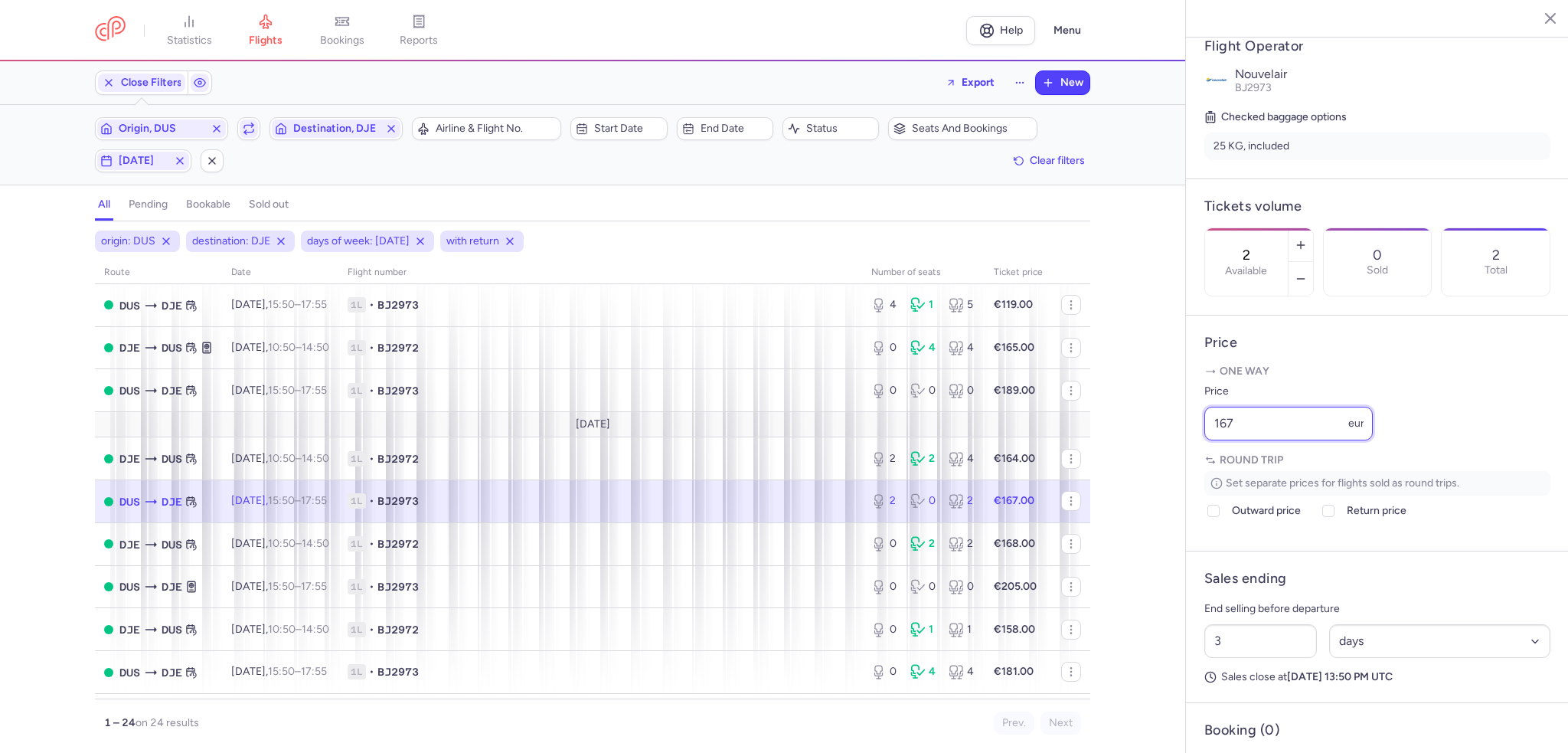
drag, startPoint x: 1246, startPoint y: 470, endPoint x: 1144, endPoint y: 462, distance: 102.3
click at [1144, 462] on div "statistics flights bookings reports Help Menu Close Filters Export New Filters …" at bounding box center [784, 376] width 1568 height 753
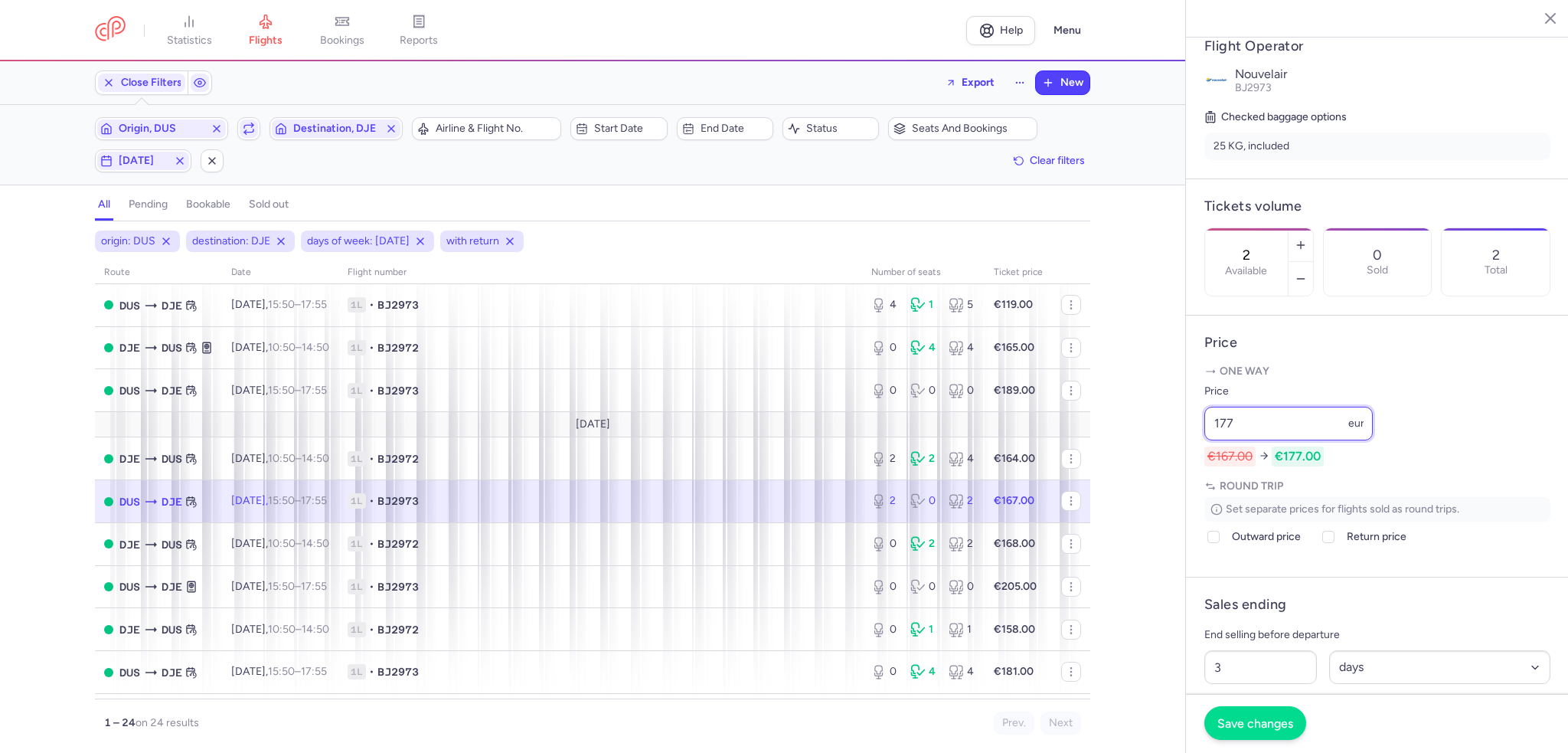
type input "177"
click at [1265, 733] on button "Save changes" at bounding box center [1255, 723] width 102 height 34
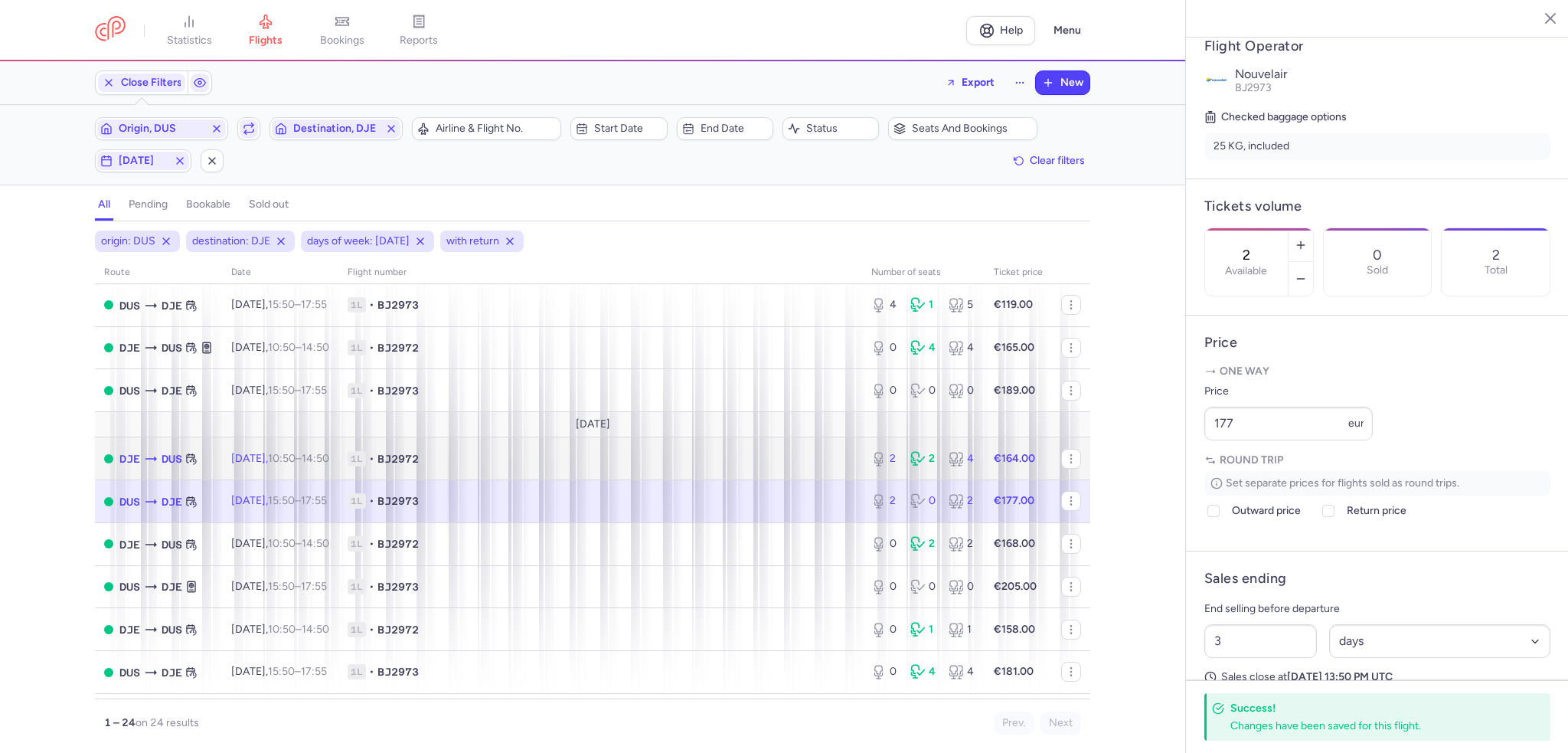
click at [887, 467] on div "2" at bounding box center [885, 459] width 27 height 15
type input "2"
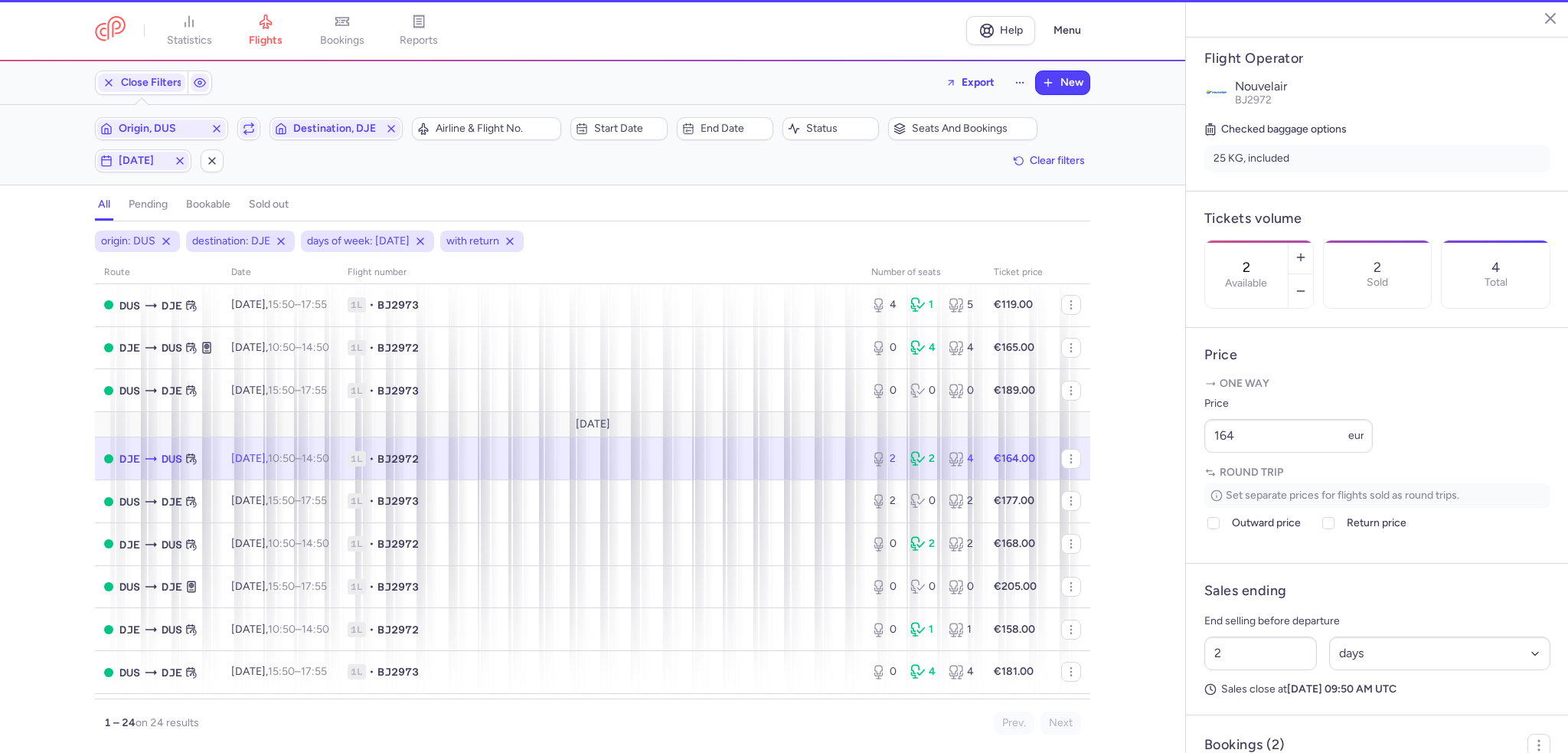
scroll to position [306, 0]
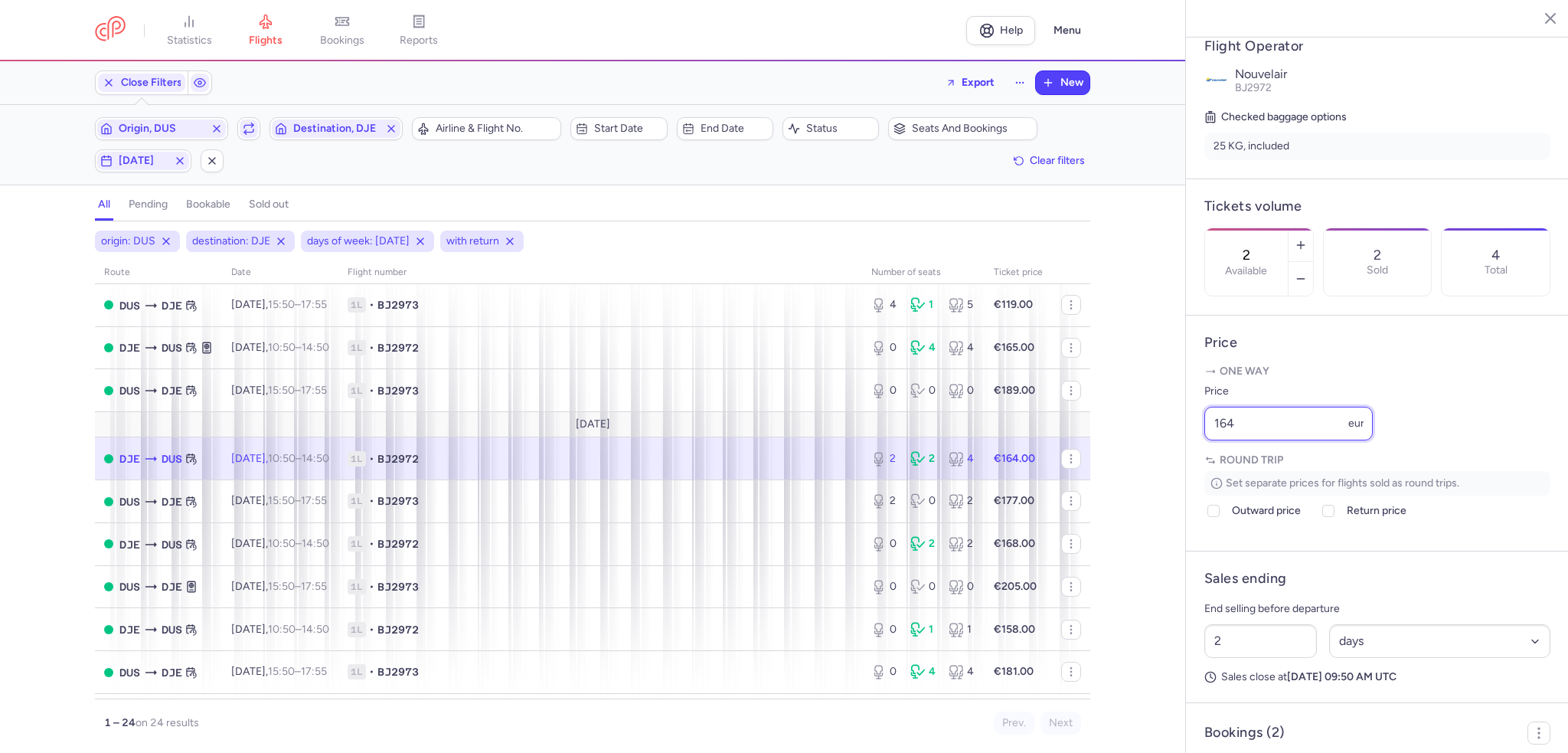
drag, startPoint x: 1293, startPoint y: 471, endPoint x: 942, endPoint y: 465, distance: 351.1
click at [940, 465] on div "statistics flights bookings reports Help Menu Close Filters Export New Filters …" at bounding box center [784, 376] width 1568 height 753
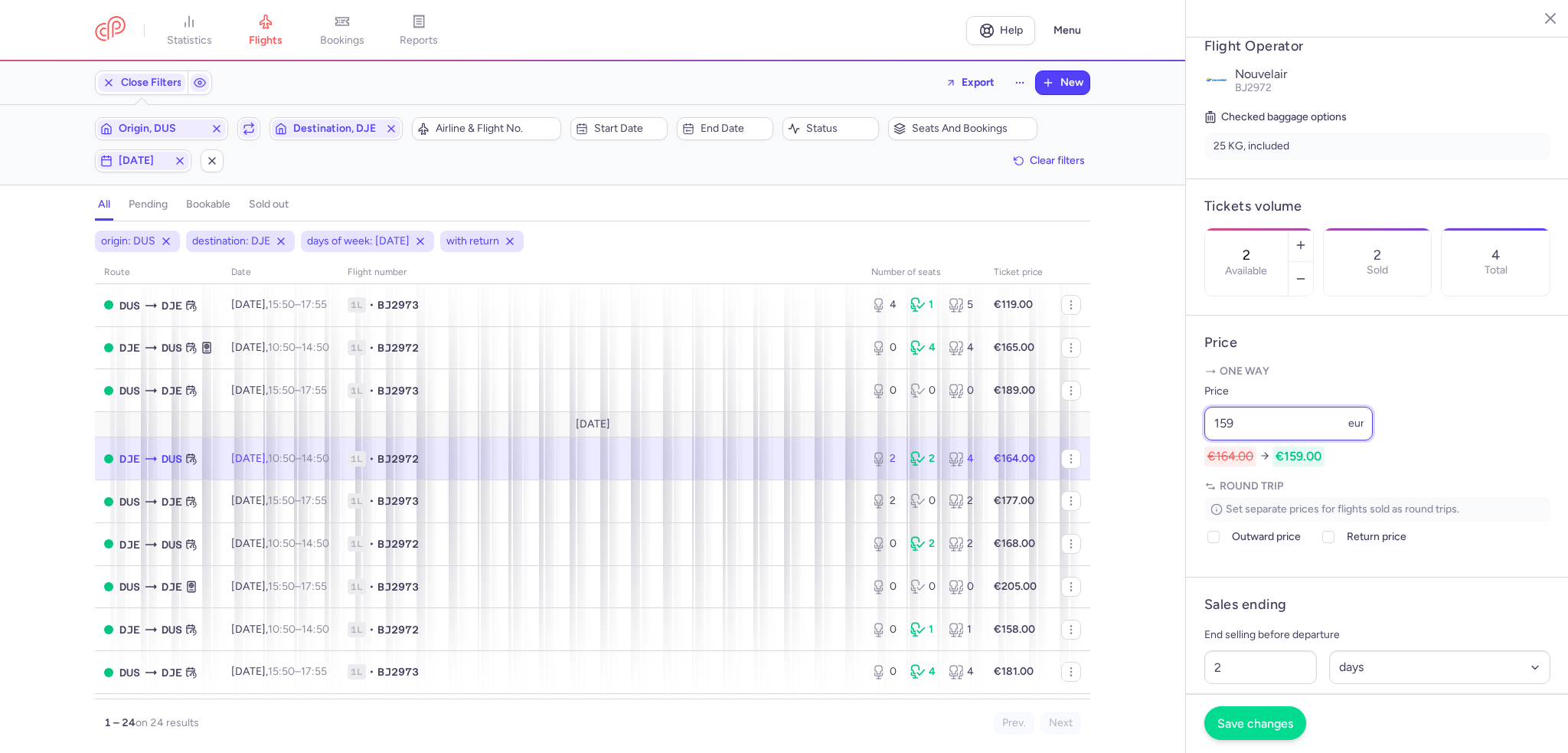
type input "159"
click at [1244, 721] on span "Save changes" at bounding box center [1255, 723] width 76 height 13
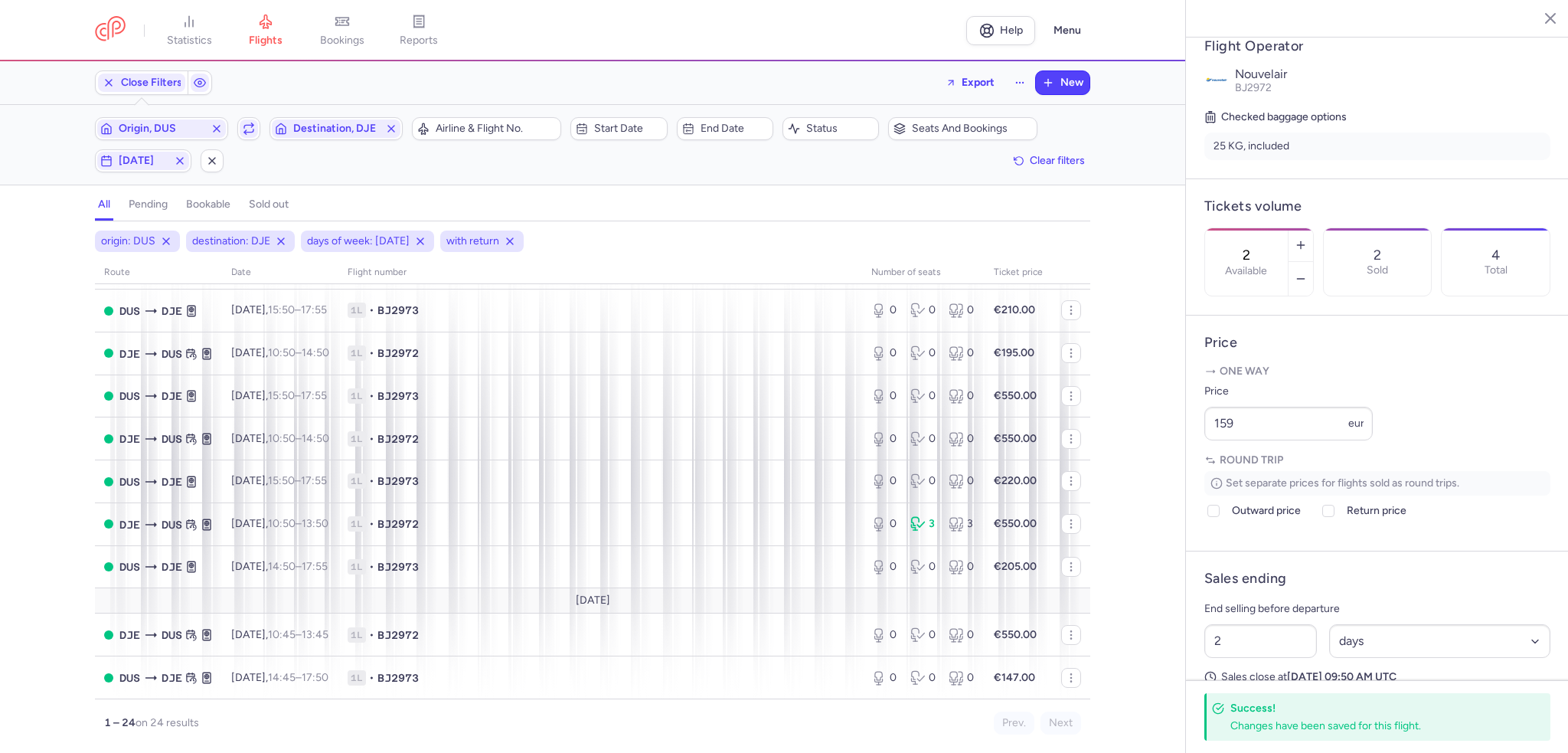
scroll to position [733, 0]
click at [153, 136] on span "Origin, DUS" at bounding box center [162, 128] width 129 height 18
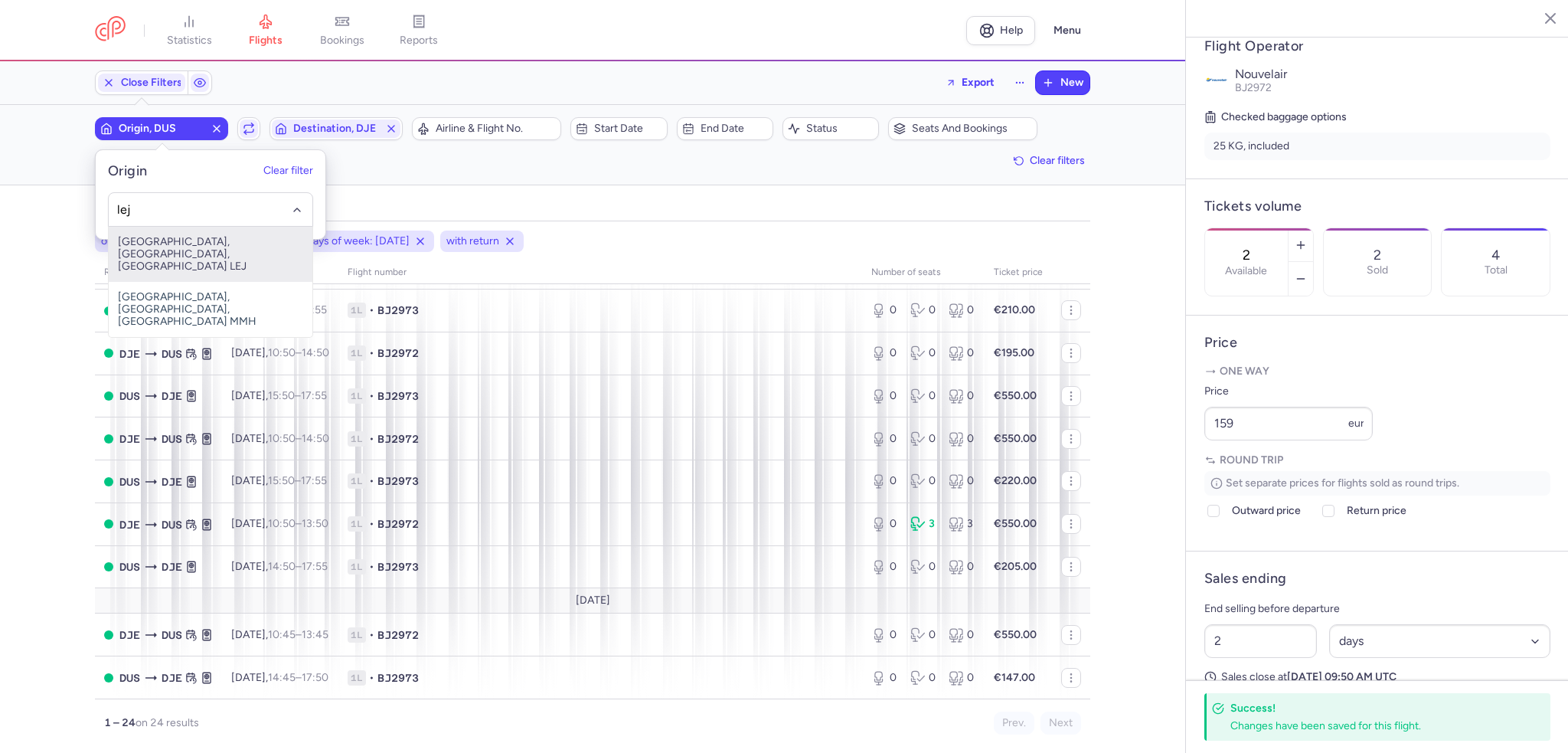
click at [205, 244] on span "[GEOGRAPHIC_DATA], [GEOGRAPHIC_DATA], [GEOGRAPHIC_DATA] LEJ" at bounding box center [211, 253] width 204 height 55
type input "lej"
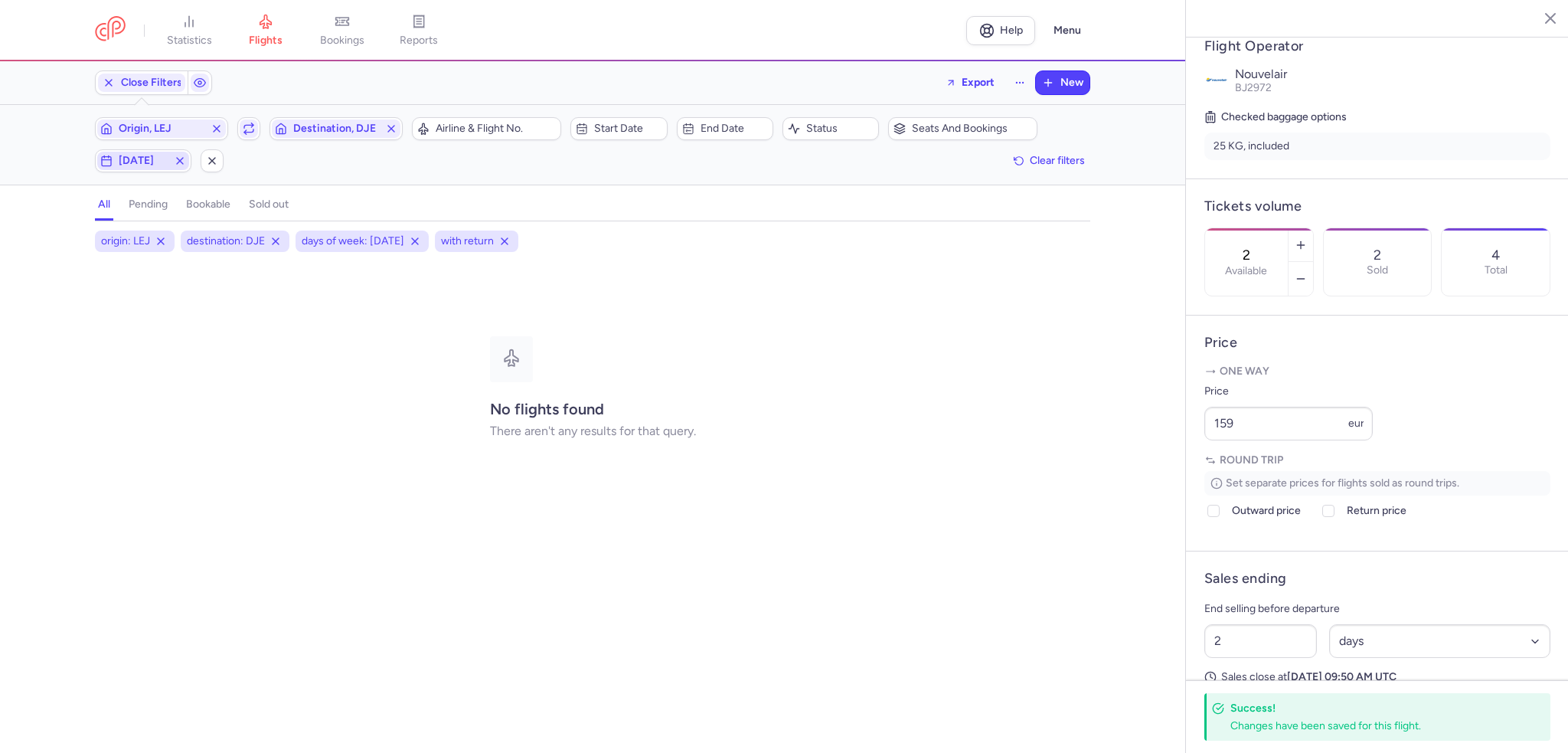
click at [176, 159] on icon "button" at bounding box center [180, 161] width 13 height 13
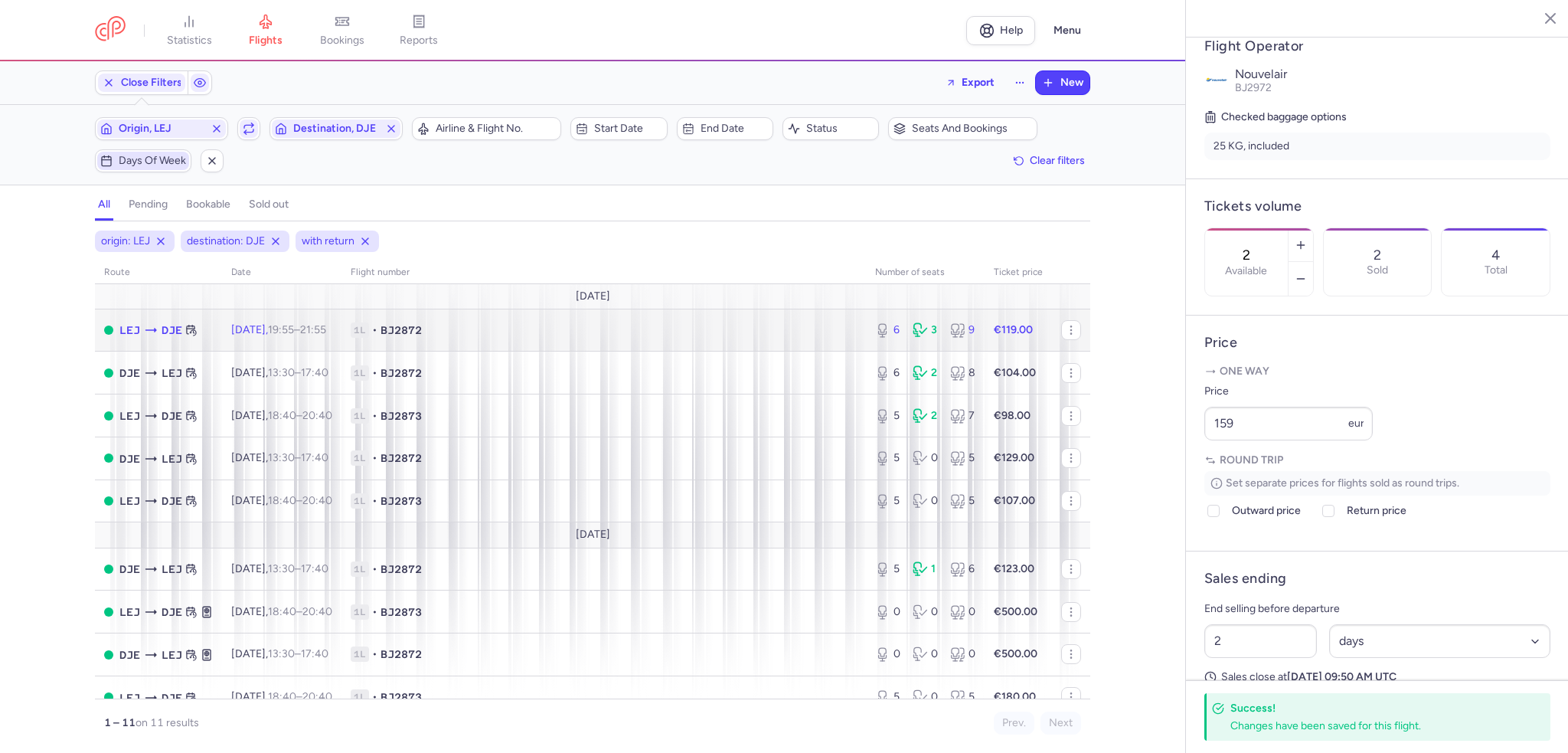
click at [710, 323] on span "1L • BJ2872" at bounding box center [604, 330] width 506 height 15
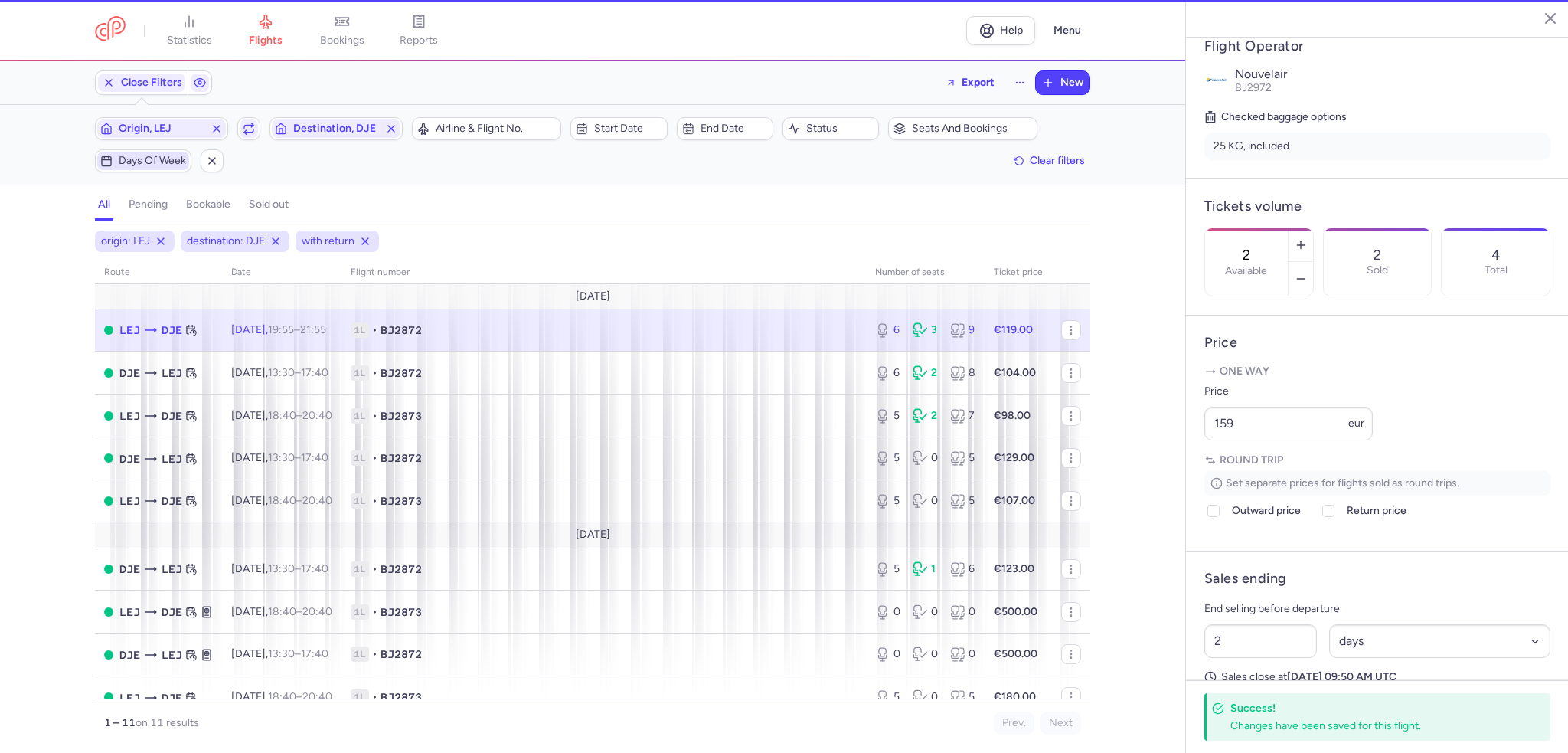
type input "6"
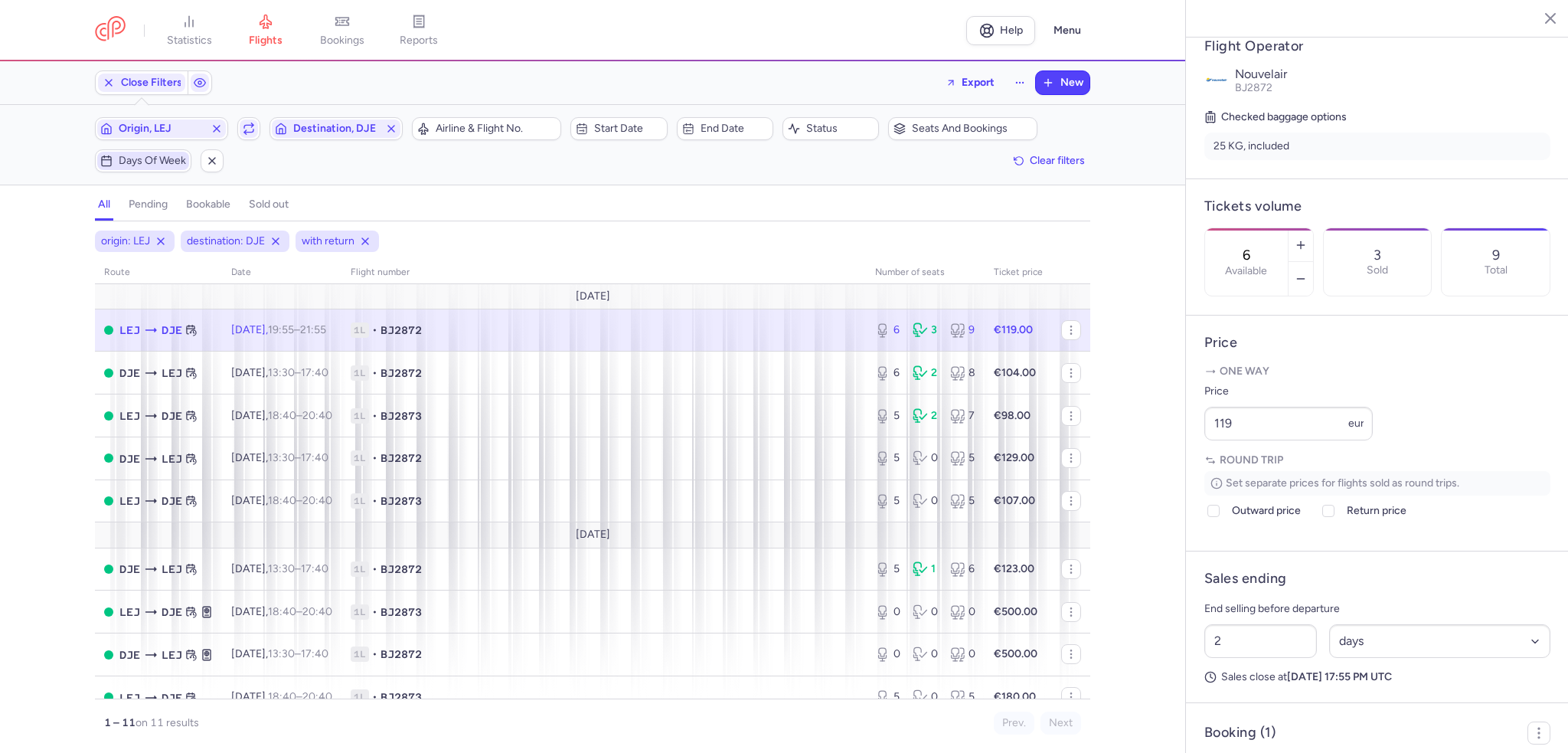
drag, startPoint x: 1246, startPoint y: 444, endPoint x: 1233, endPoint y: 444, distance: 13.0
click at [1233, 440] on div "Price 119 eur" at bounding box center [1288, 411] width 168 height 58
drag, startPoint x: 1262, startPoint y: 459, endPoint x: 1170, endPoint y: 460, distance: 92.0
click at [1170, 460] on div "statistics flights bookings reports Help Menu Close Filters Export New Filters …" at bounding box center [784, 376] width 1568 height 753
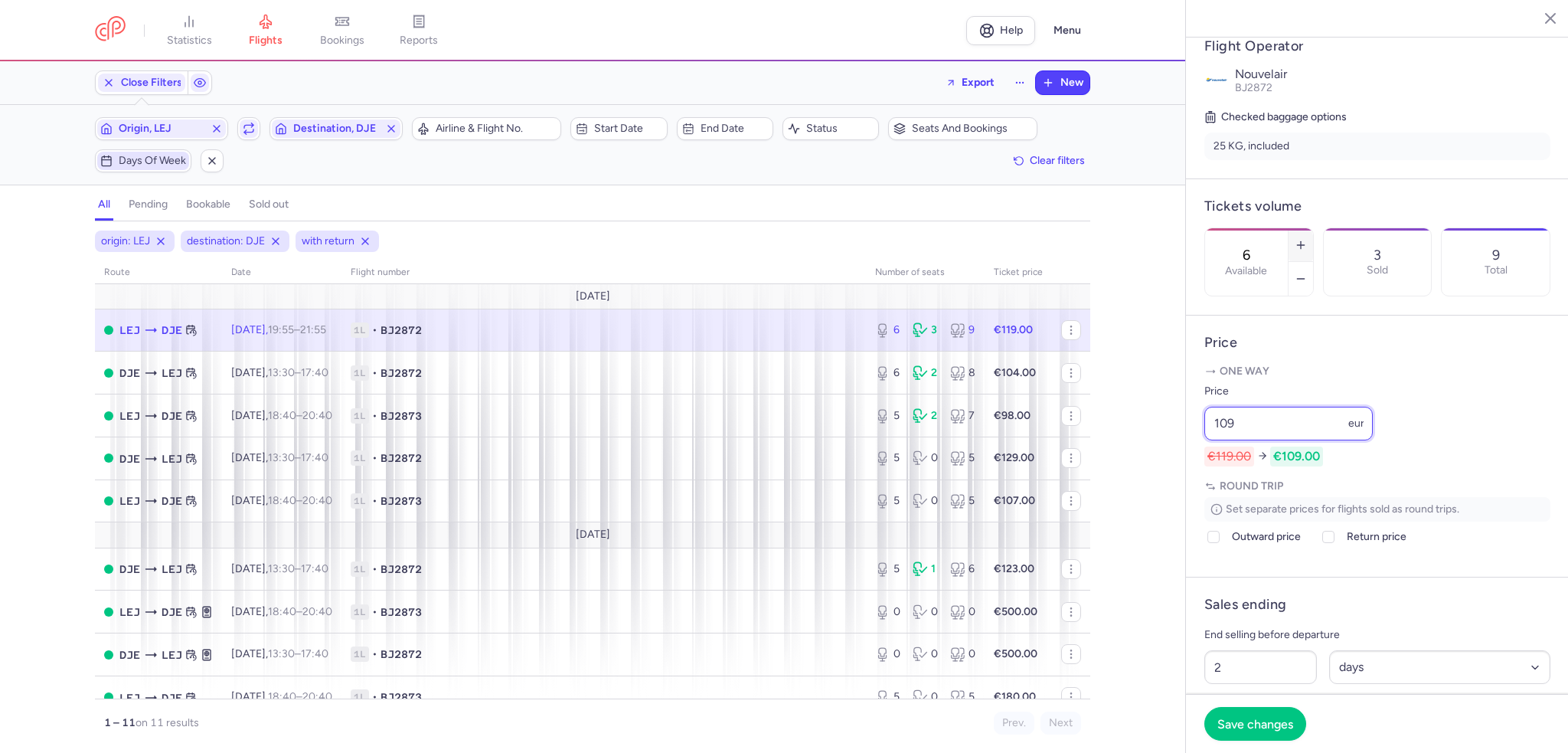
type input "109"
click at [1307, 239] on icon "button" at bounding box center [1300, 245] width 13 height 13
click at [1249, 721] on span "Save changes" at bounding box center [1255, 723] width 76 height 13
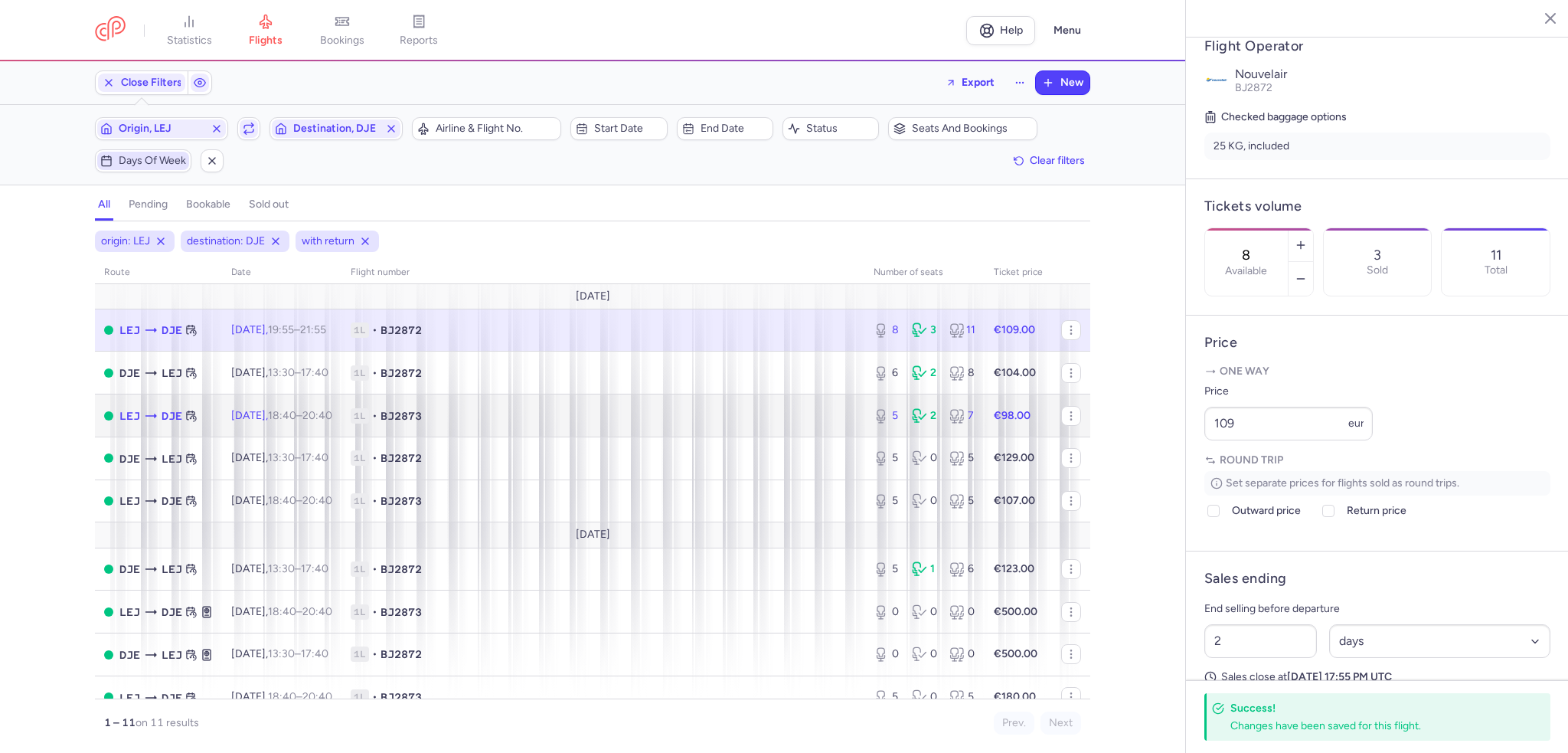
click at [628, 419] on span "1L • BJ2873" at bounding box center [603, 416] width 504 height 15
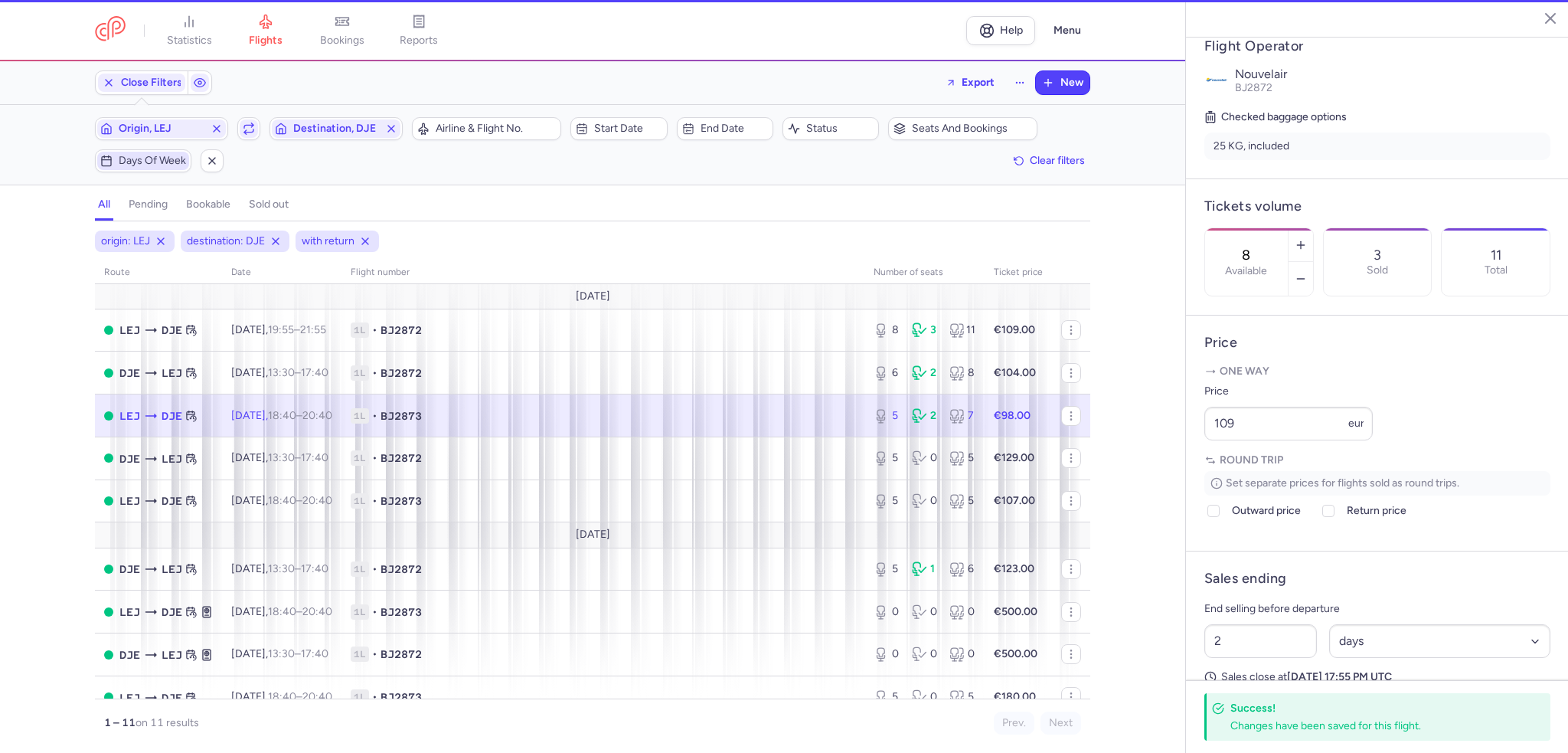
type input "5"
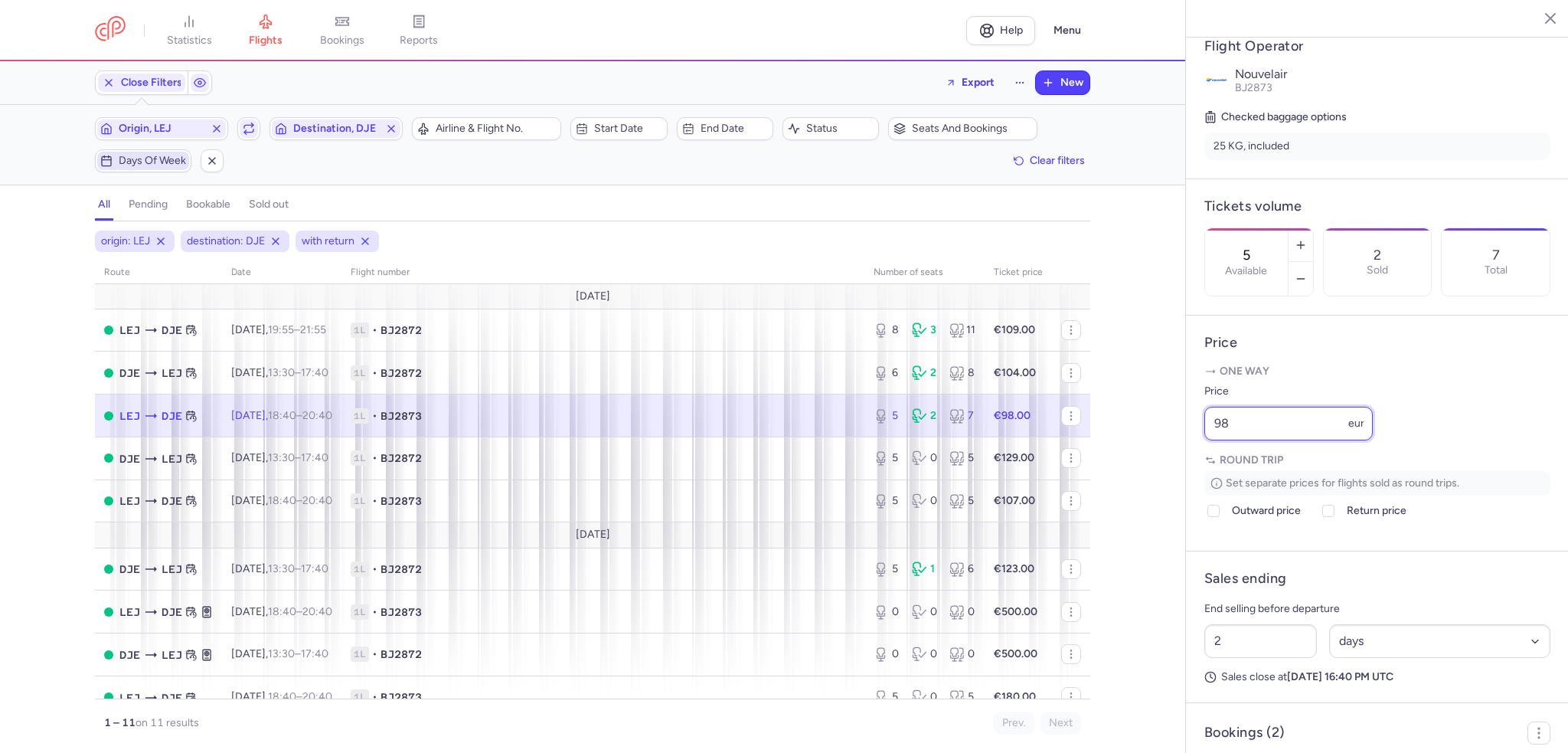
drag, startPoint x: 1293, startPoint y: 471, endPoint x: 1127, endPoint y: 461, distance: 166.3
click at [1127, 461] on div "statistics flights bookings reports Help Menu Close Filters Export New Filters …" at bounding box center [784, 376] width 1568 height 753
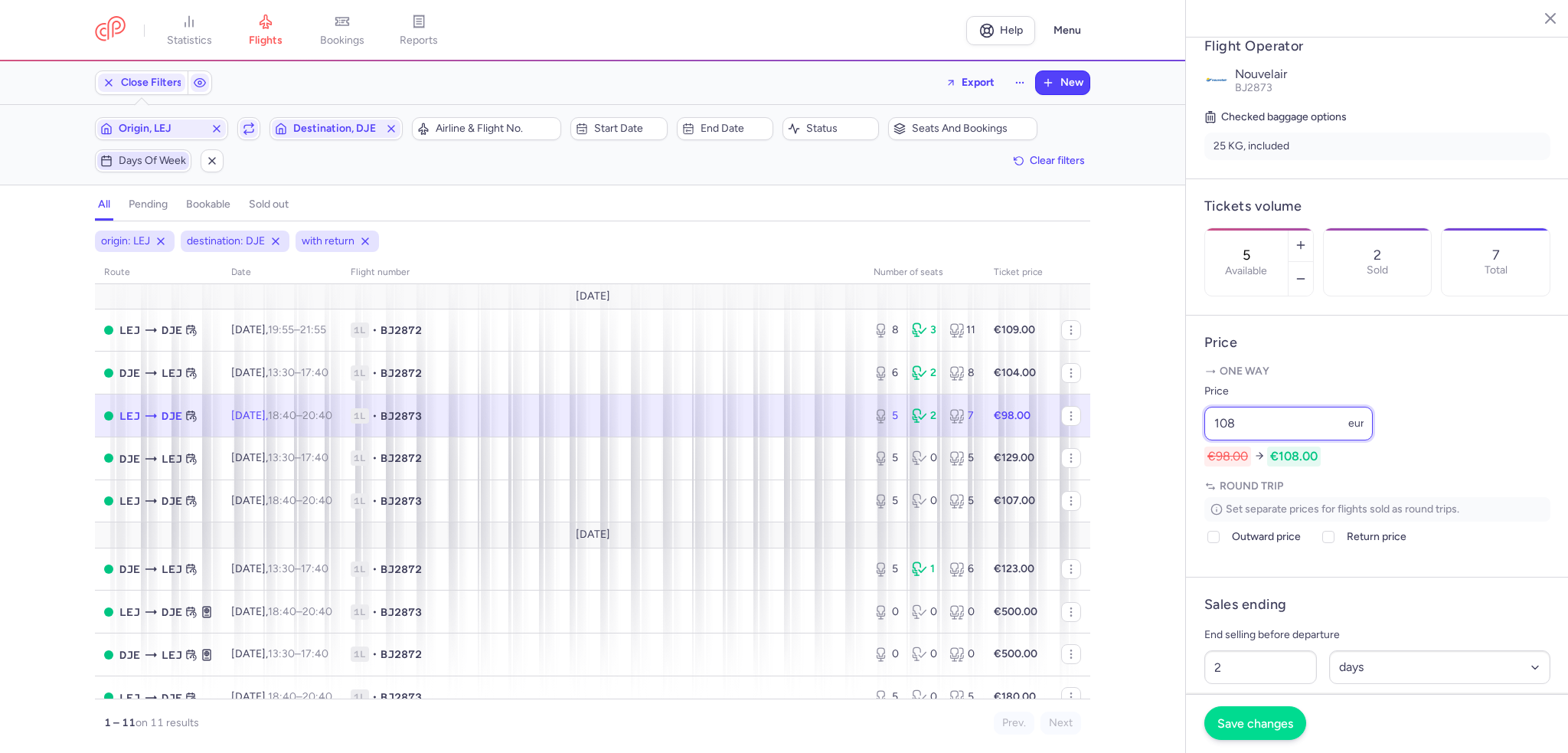
type input "108"
click at [1271, 725] on span "Save changes" at bounding box center [1255, 723] width 76 height 13
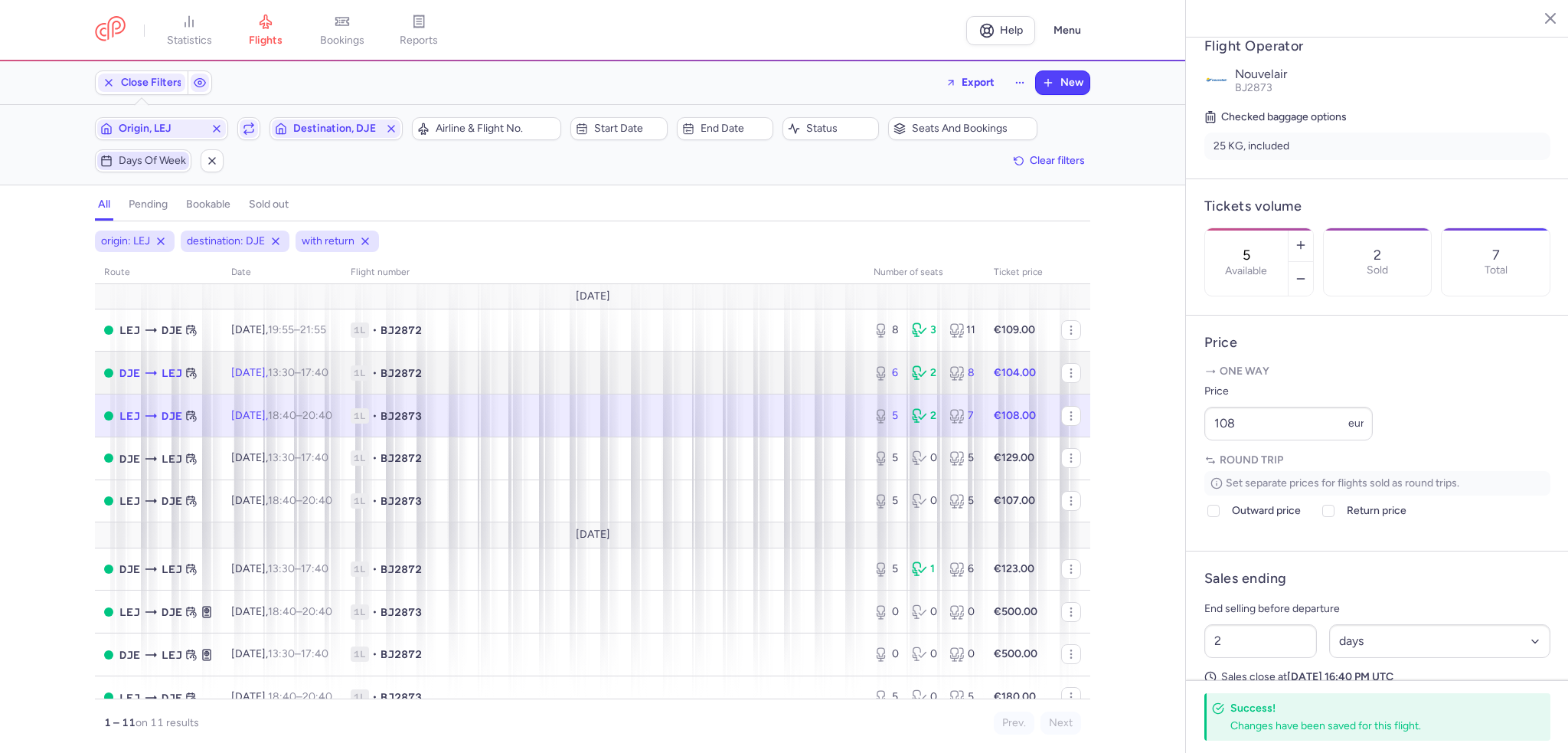
click at [848, 379] on td "1L • BJ2872" at bounding box center [603, 373] width 523 height 43
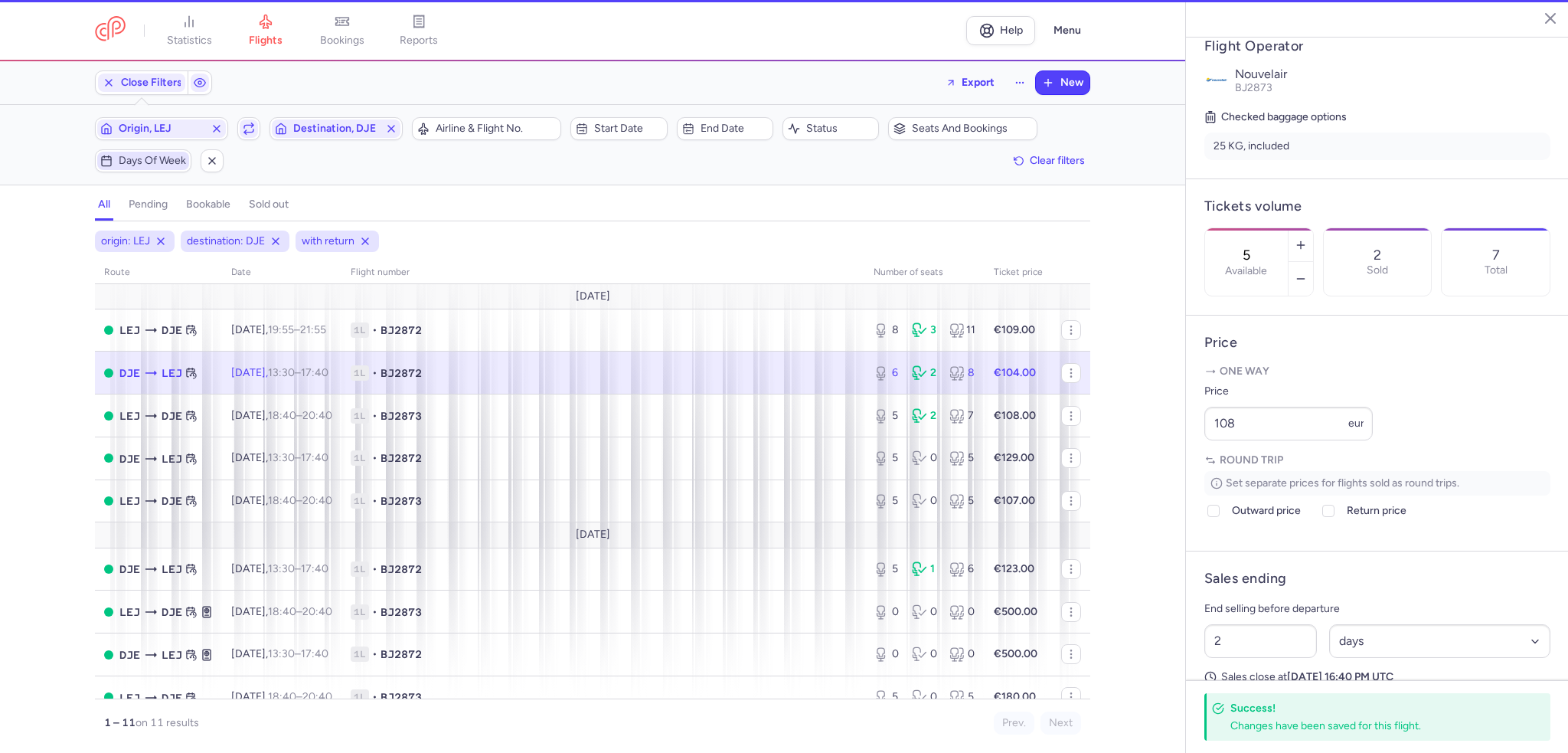
type input "6"
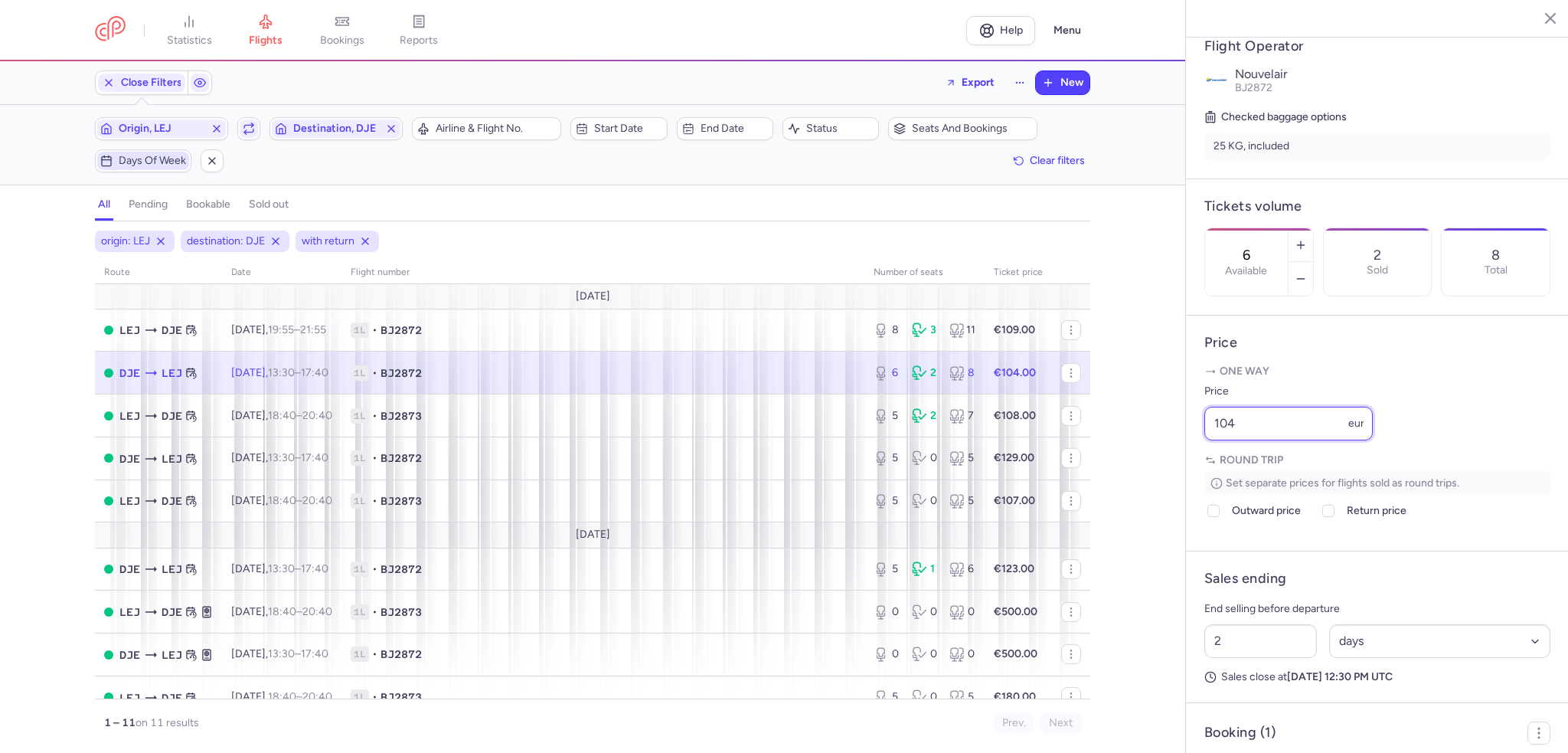
drag, startPoint x: 1279, startPoint y: 473, endPoint x: 1121, endPoint y: 443, distance: 160.8
click at [1121, 443] on div "statistics flights bookings reports Help Menu Close Filters Export New Filters …" at bounding box center [784, 376] width 1568 height 753
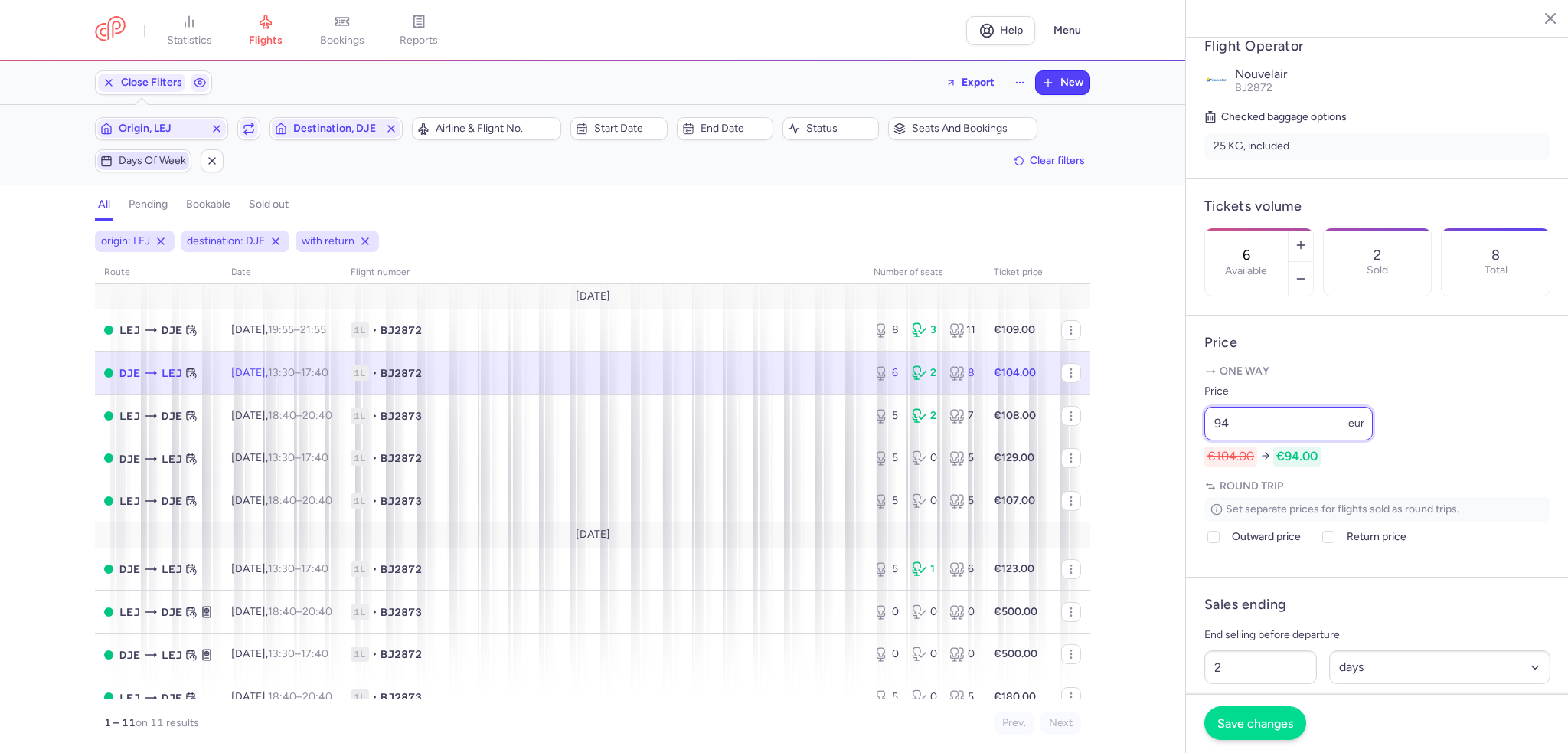
type input "94"
click at [1241, 730] on span "Save changes" at bounding box center [1255, 723] width 76 height 13
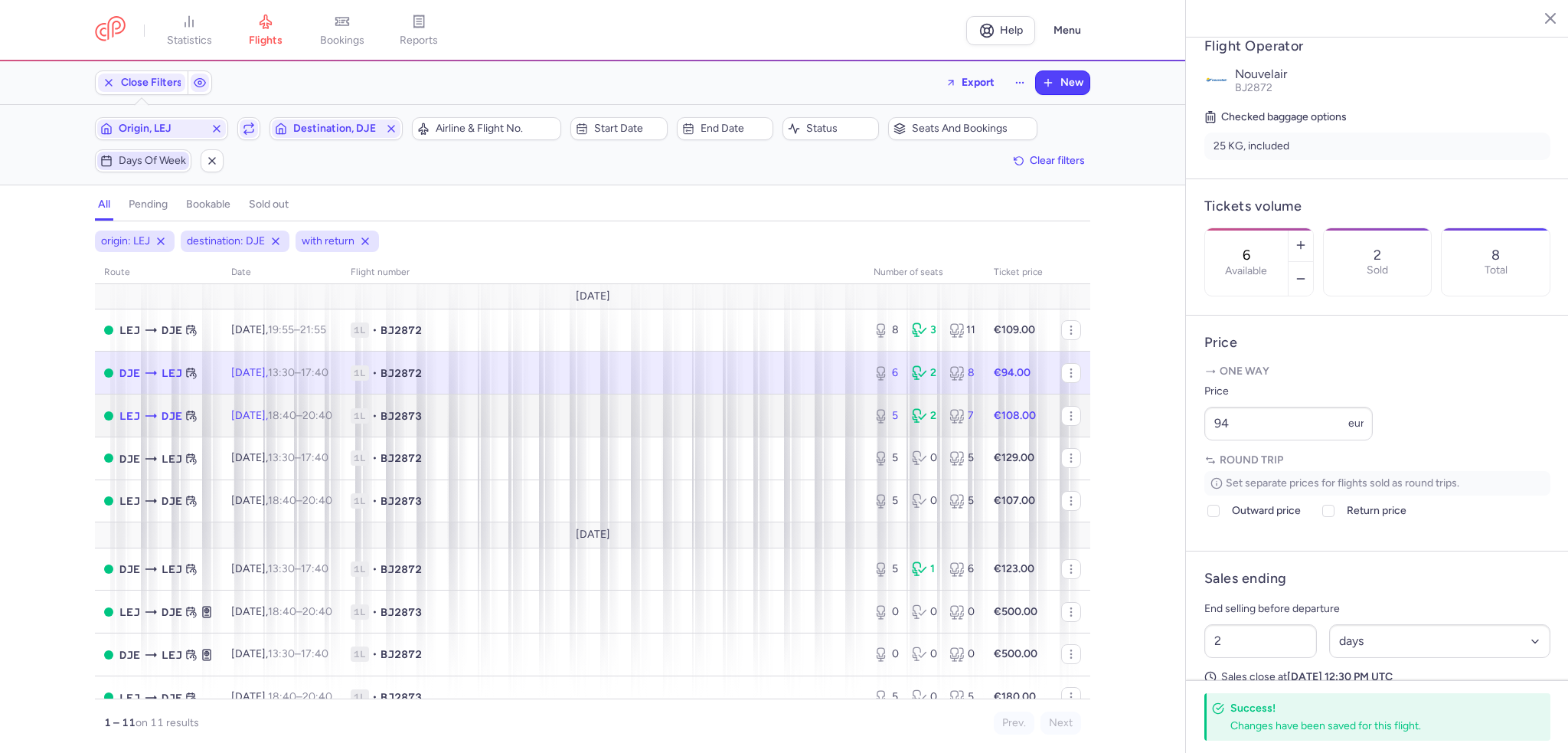
click at [801, 433] on td "1L • BJ2873" at bounding box center [603, 416] width 523 height 43
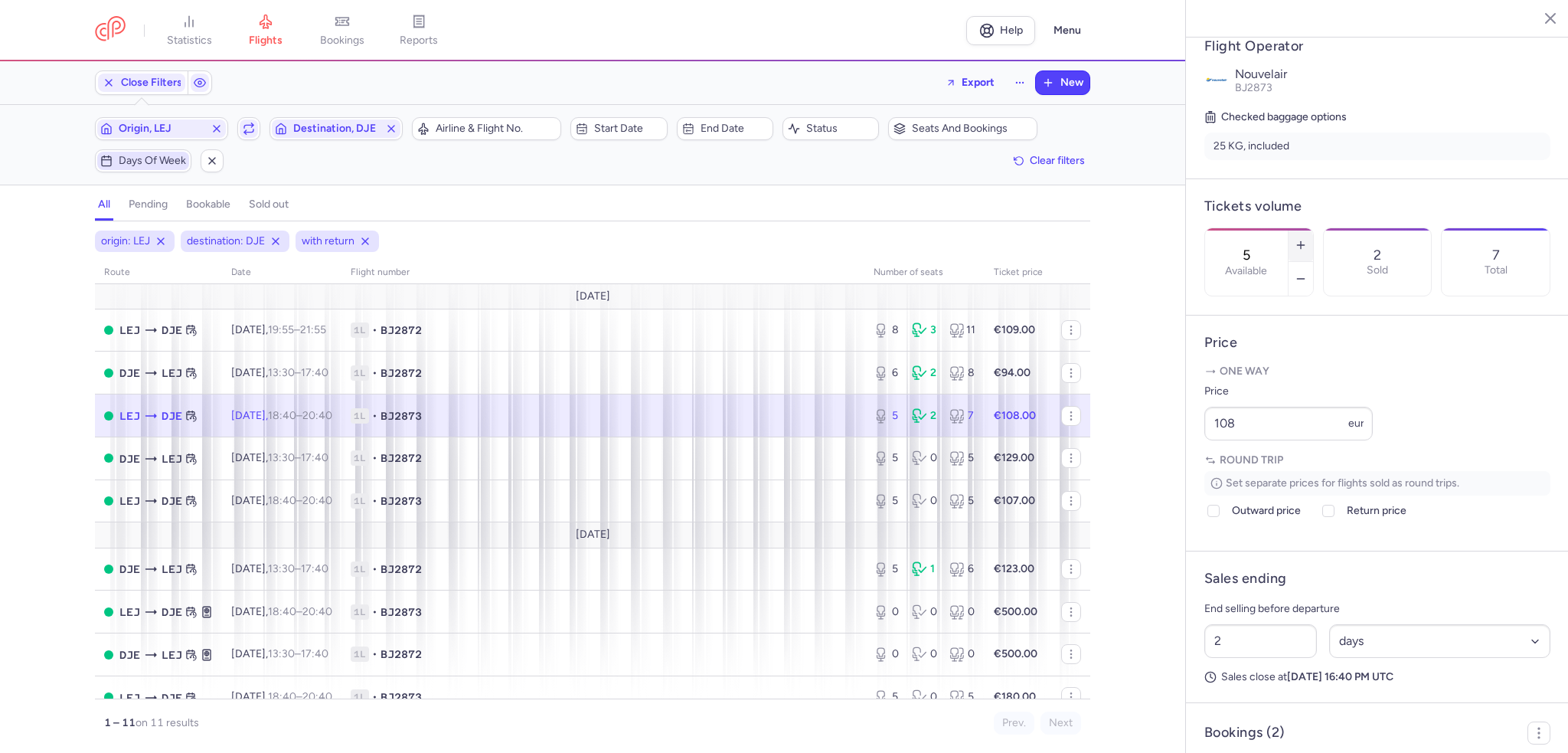
click at [1307, 239] on icon "button" at bounding box center [1300, 245] width 13 height 13
click at [1272, 714] on button "Save changes" at bounding box center [1255, 723] width 102 height 34
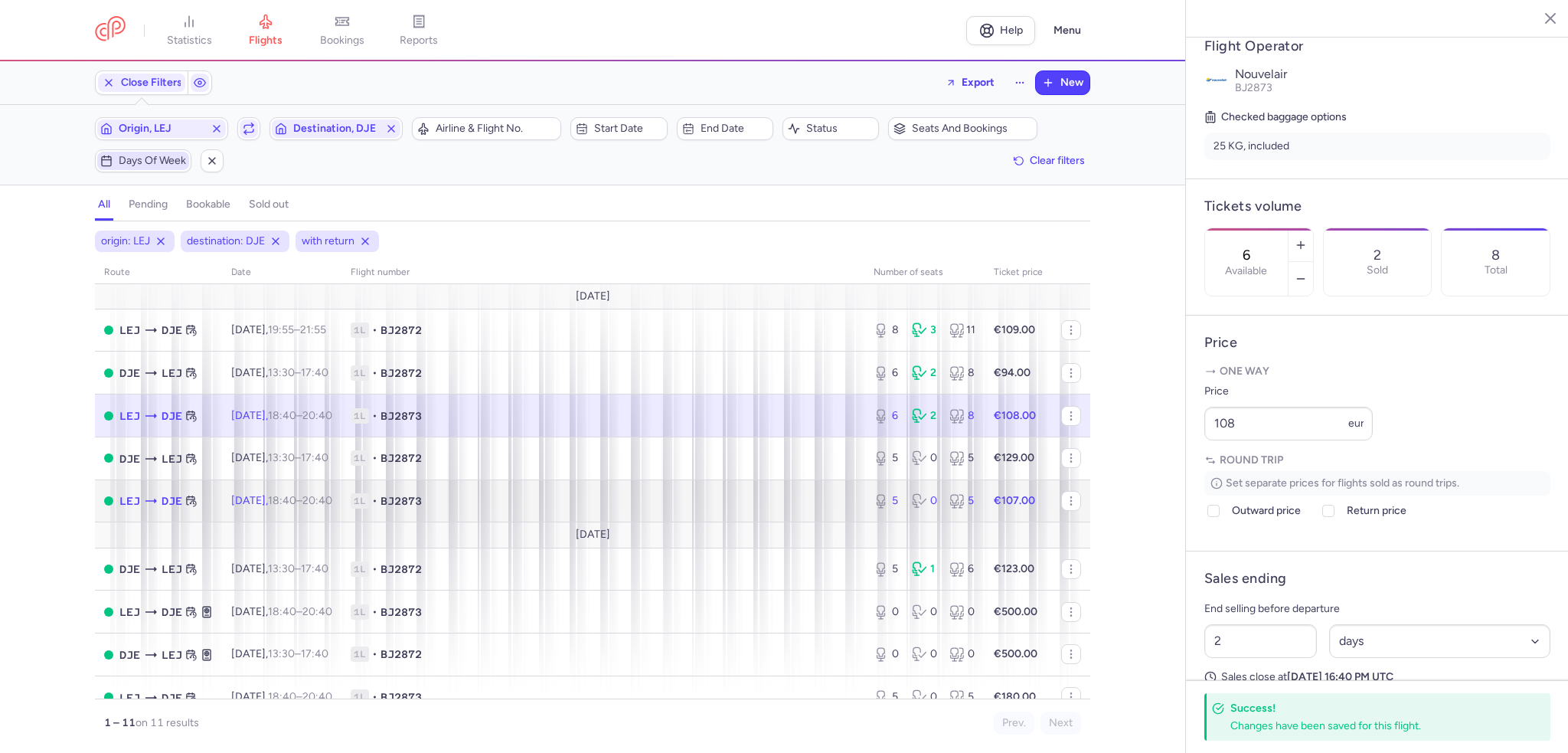
click at [824, 507] on span "1L • BJ2873" at bounding box center [603, 501] width 504 height 15
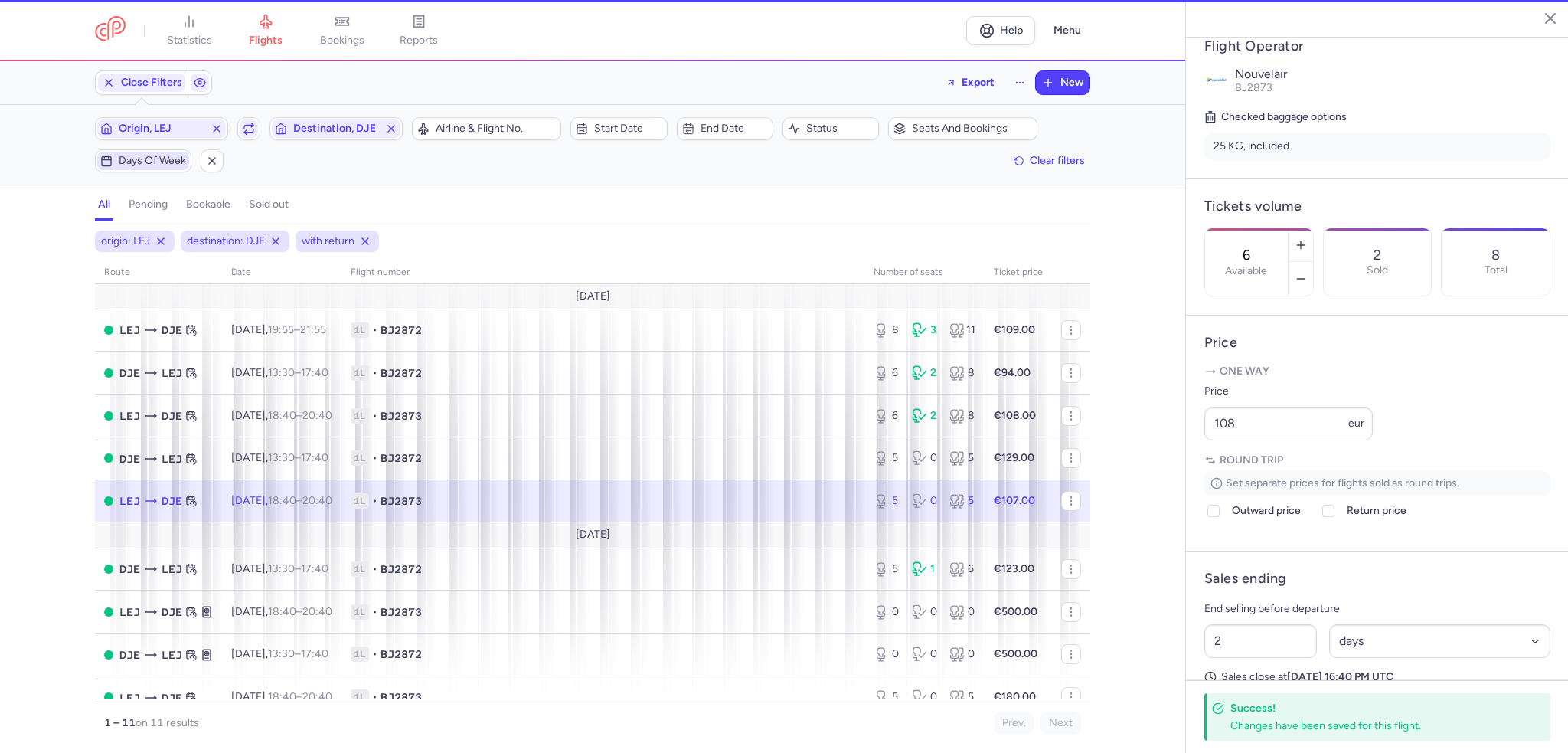
type input "5"
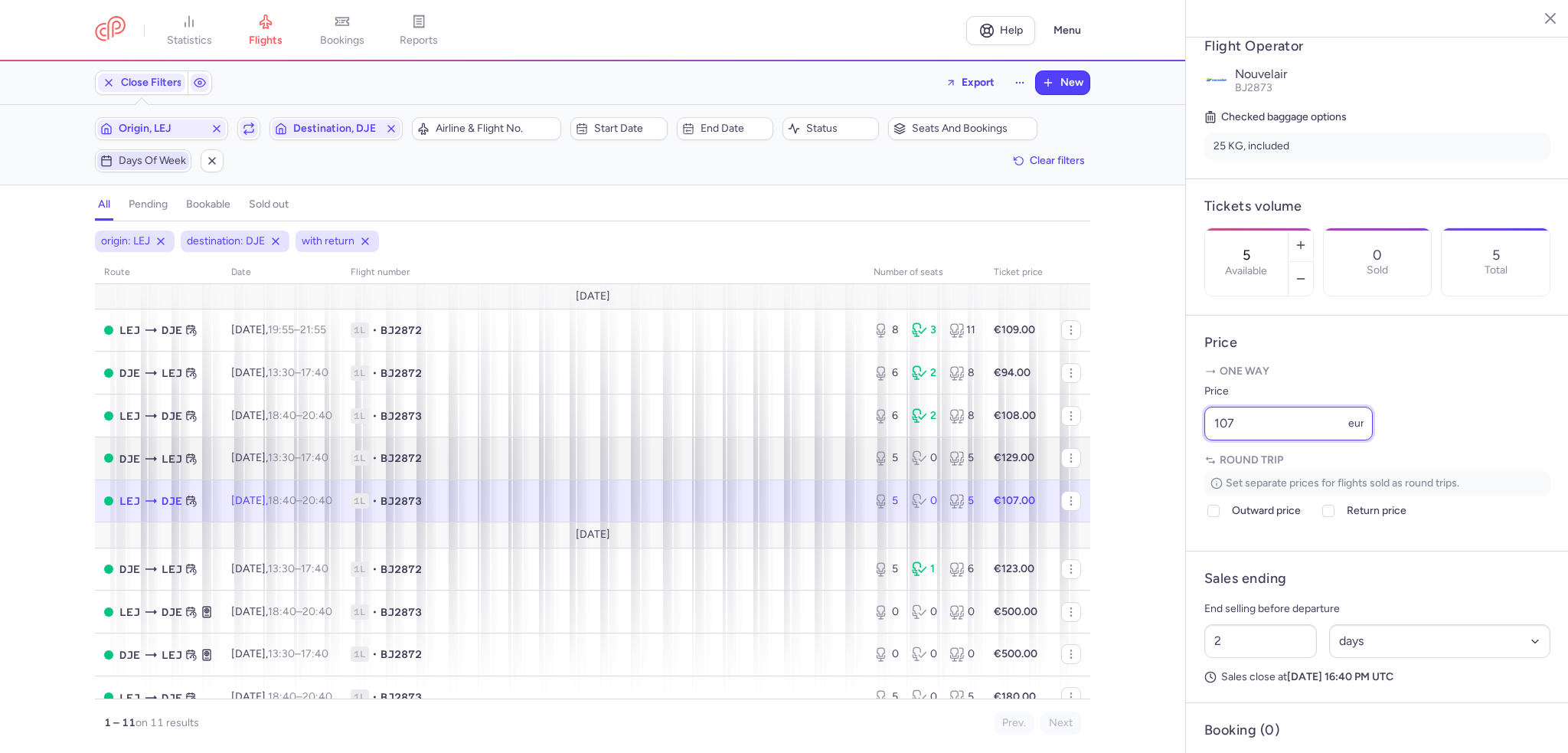
drag, startPoint x: 1263, startPoint y: 470, endPoint x: 1075, endPoint y: 478, distance: 188.2
click at [1075, 478] on div "statistics flights bookings reports Help Menu Close Filters Export New Filters …" at bounding box center [784, 376] width 1568 height 753
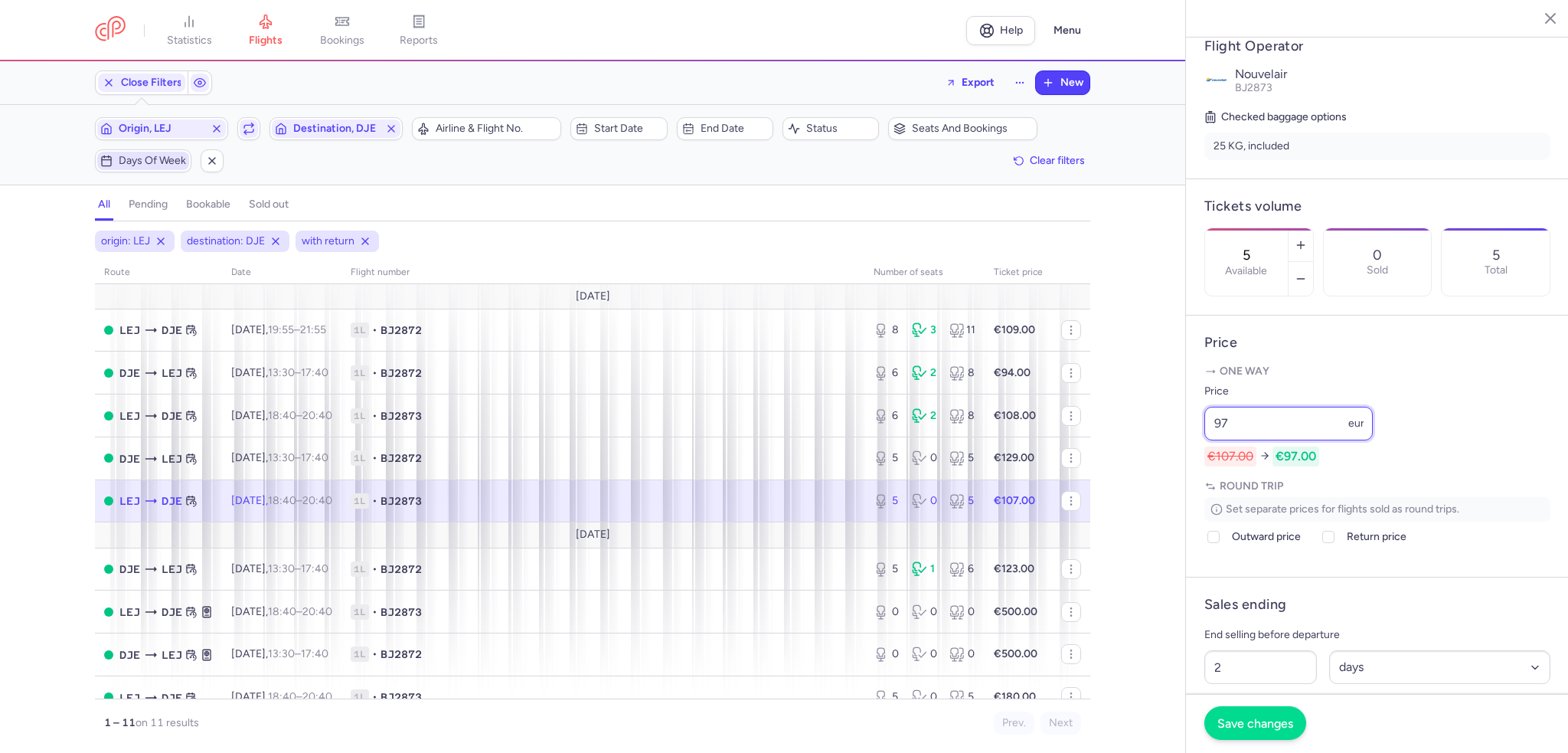
type input "97"
click at [1232, 720] on span "Save changes" at bounding box center [1255, 723] width 76 height 13
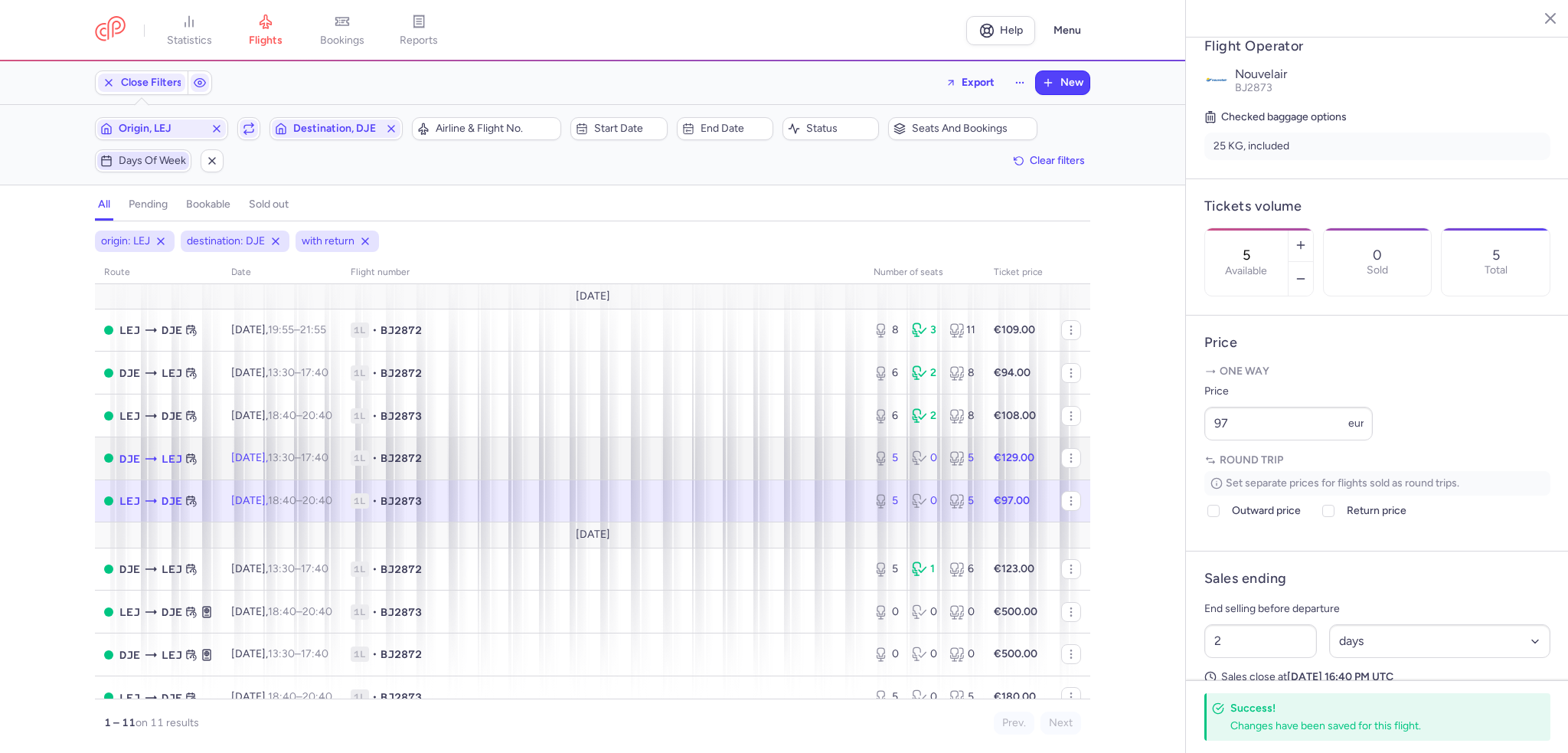
click at [878, 460] on icon at bounding box center [881, 455] width 7 height 9
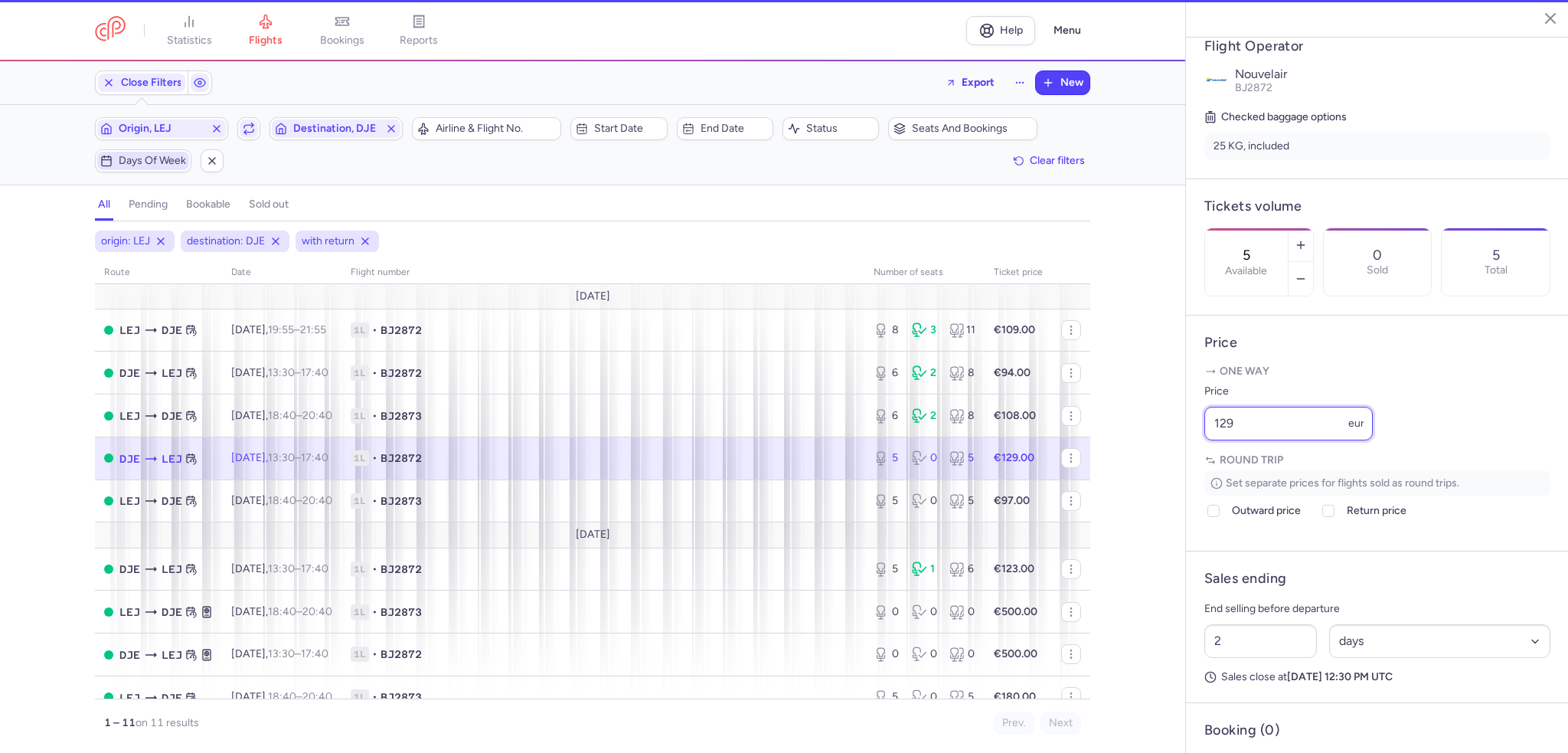
drag, startPoint x: 1294, startPoint y: 466, endPoint x: 1072, endPoint y: 472, distance: 222.1
click at [1072, 472] on div "statistics flights bookings reports Help Menu Close Filters Export New Filters …" at bounding box center [784, 376] width 1568 height 753
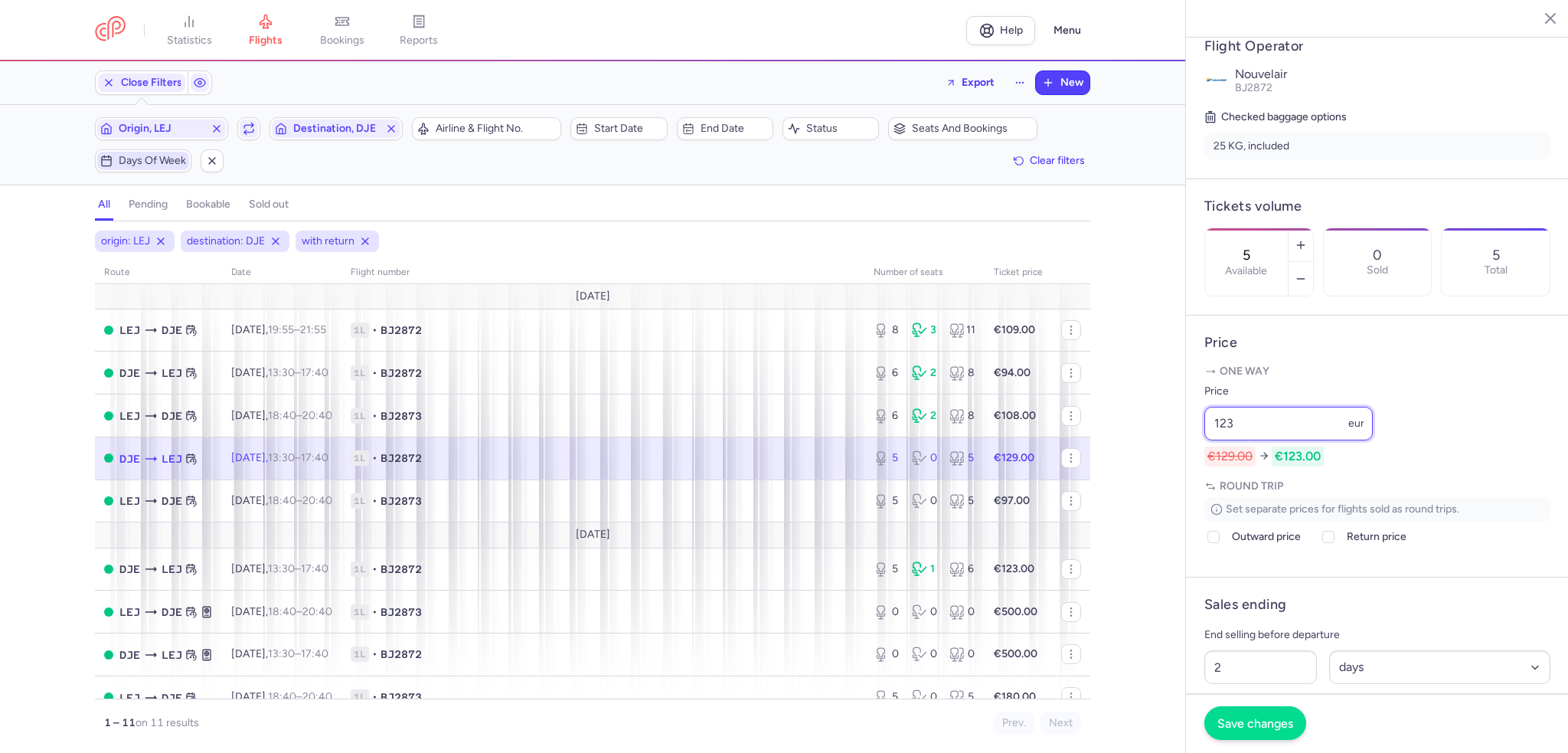
type input "123"
click at [1290, 725] on span "Save changes" at bounding box center [1255, 723] width 76 height 13
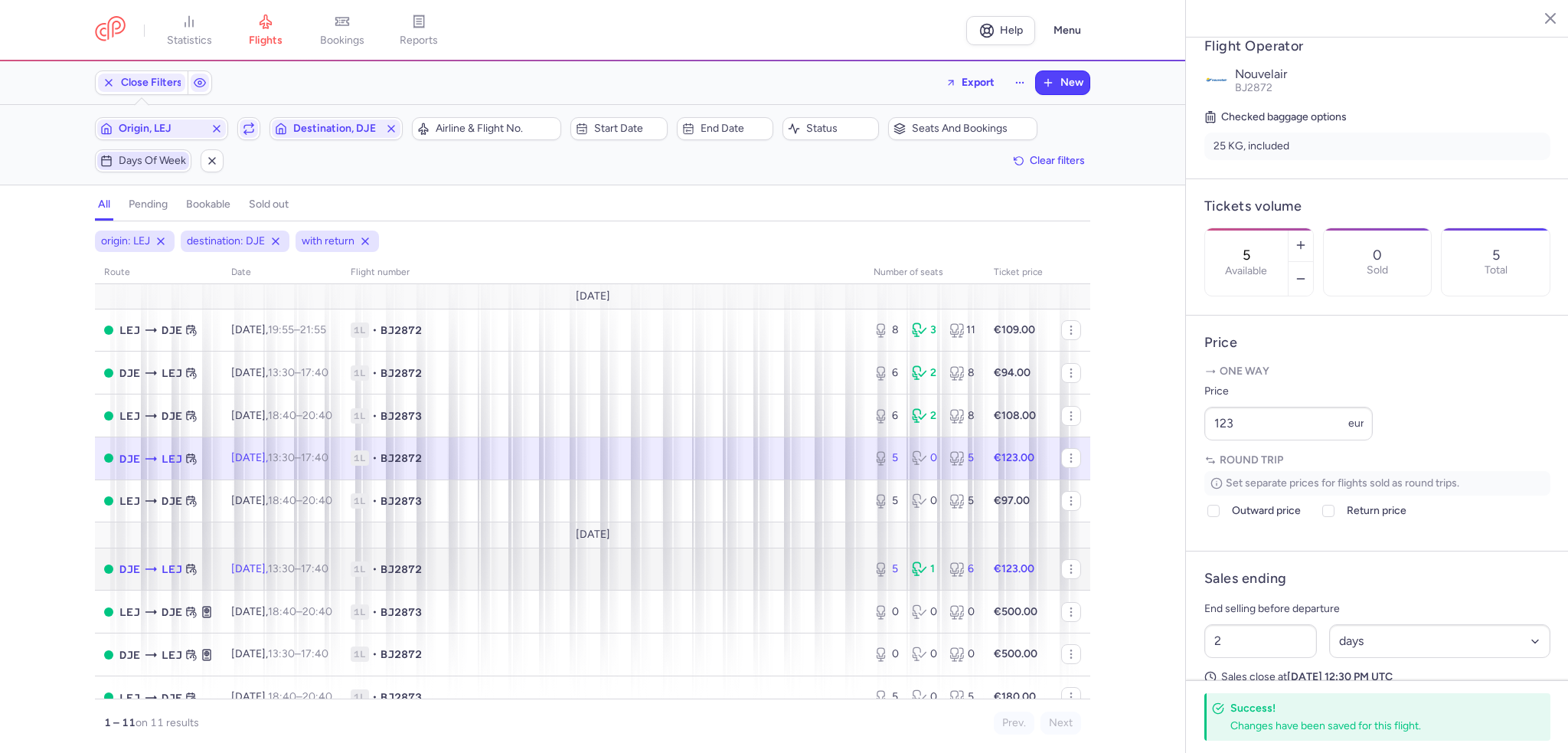
click at [601, 584] on td "1L • BJ2872" at bounding box center [603, 569] width 523 height 43
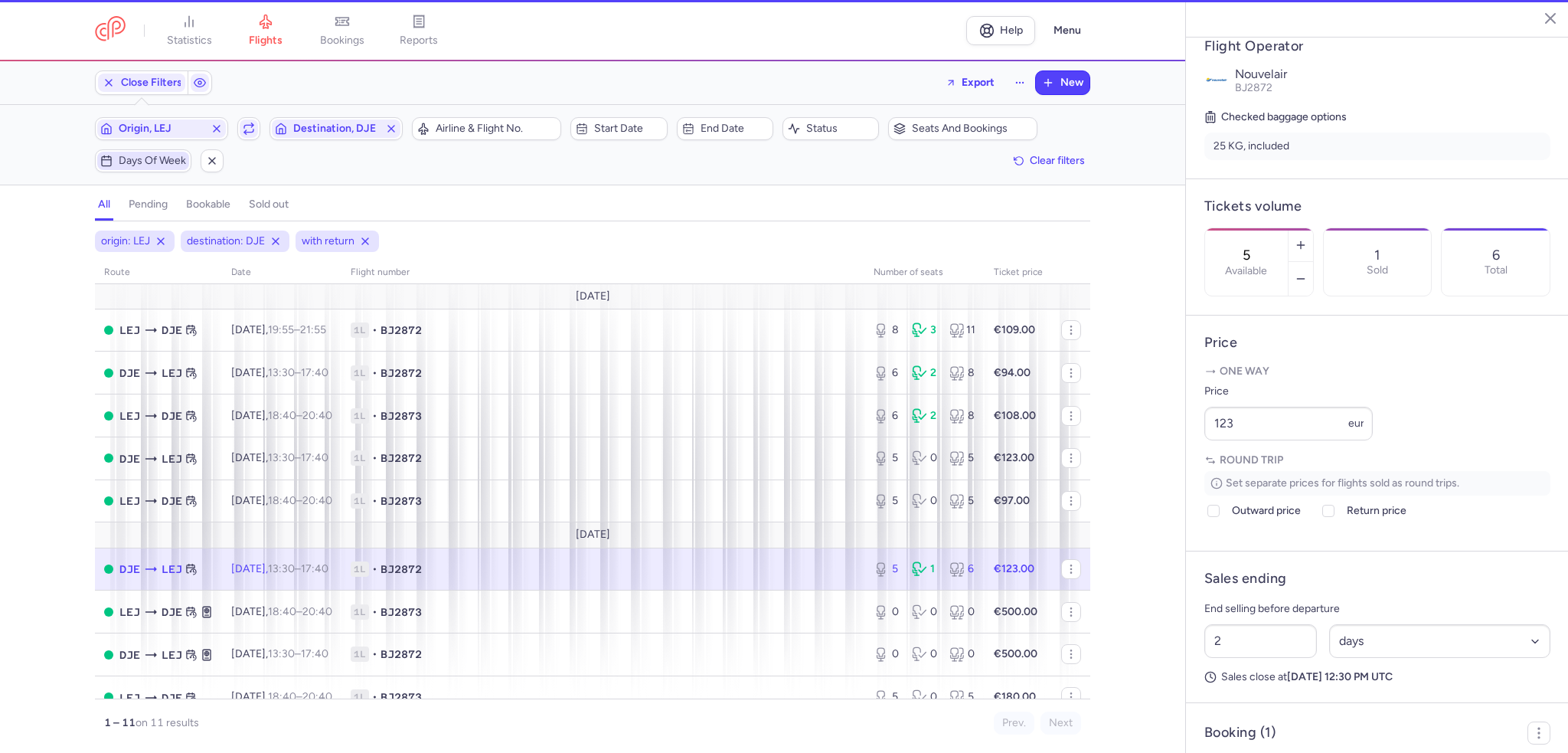
scroll to position [114, 0]
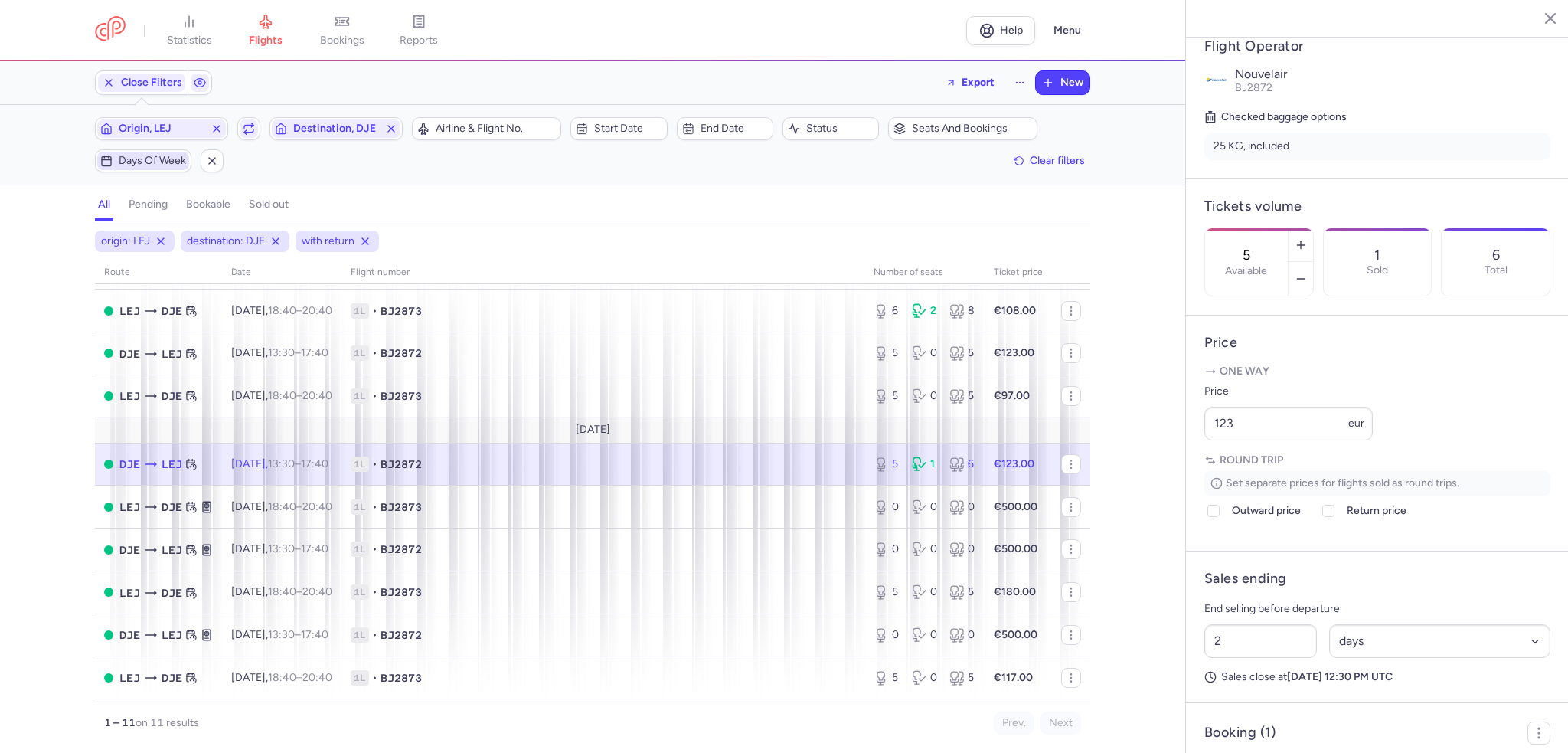
click at [1288, 228] on div "5 Available" at bounding box center [1247, 262] width 83 height 67
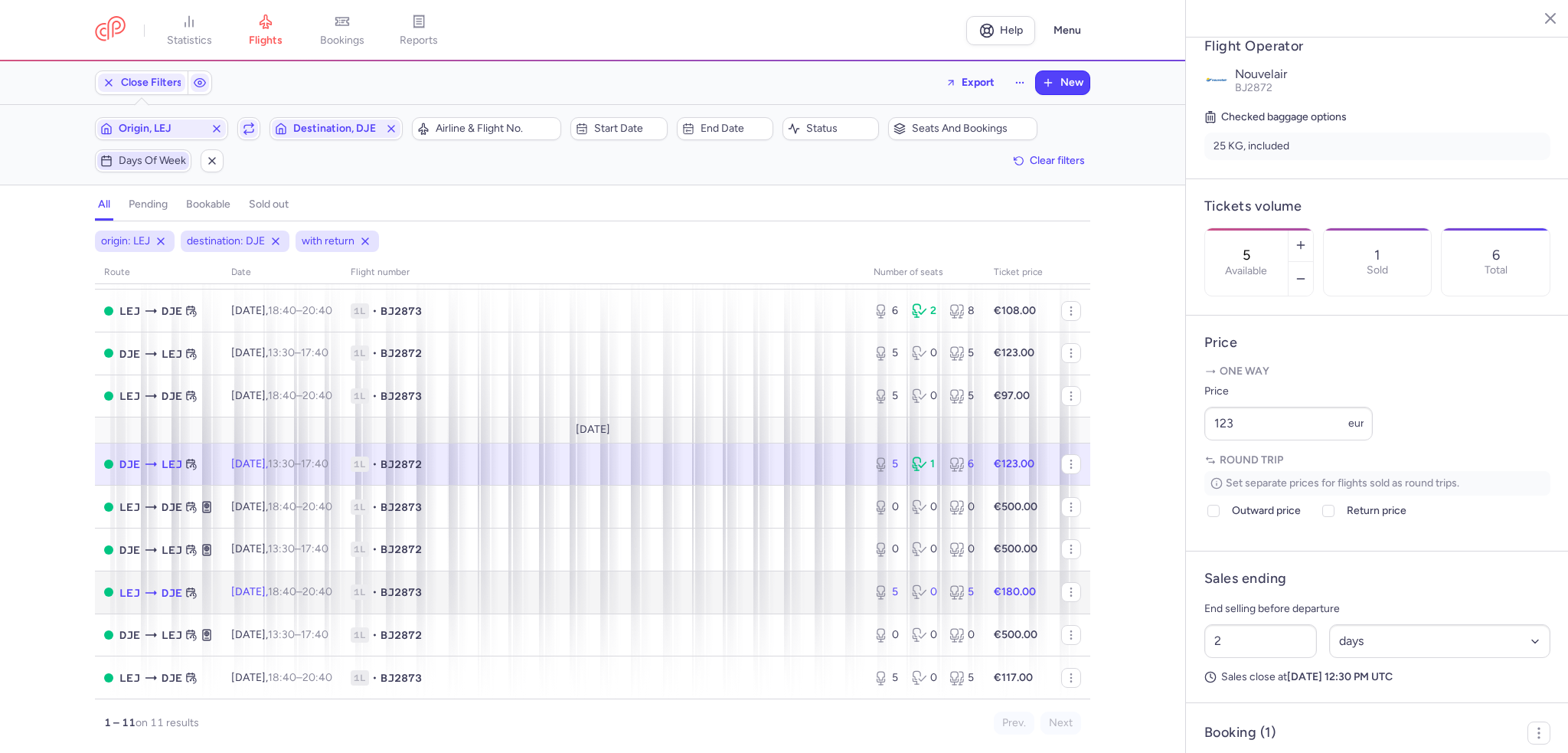
click at [725, 603] on td "1L • BJ2873" at bounding box center [603, 592] width 523 height 43
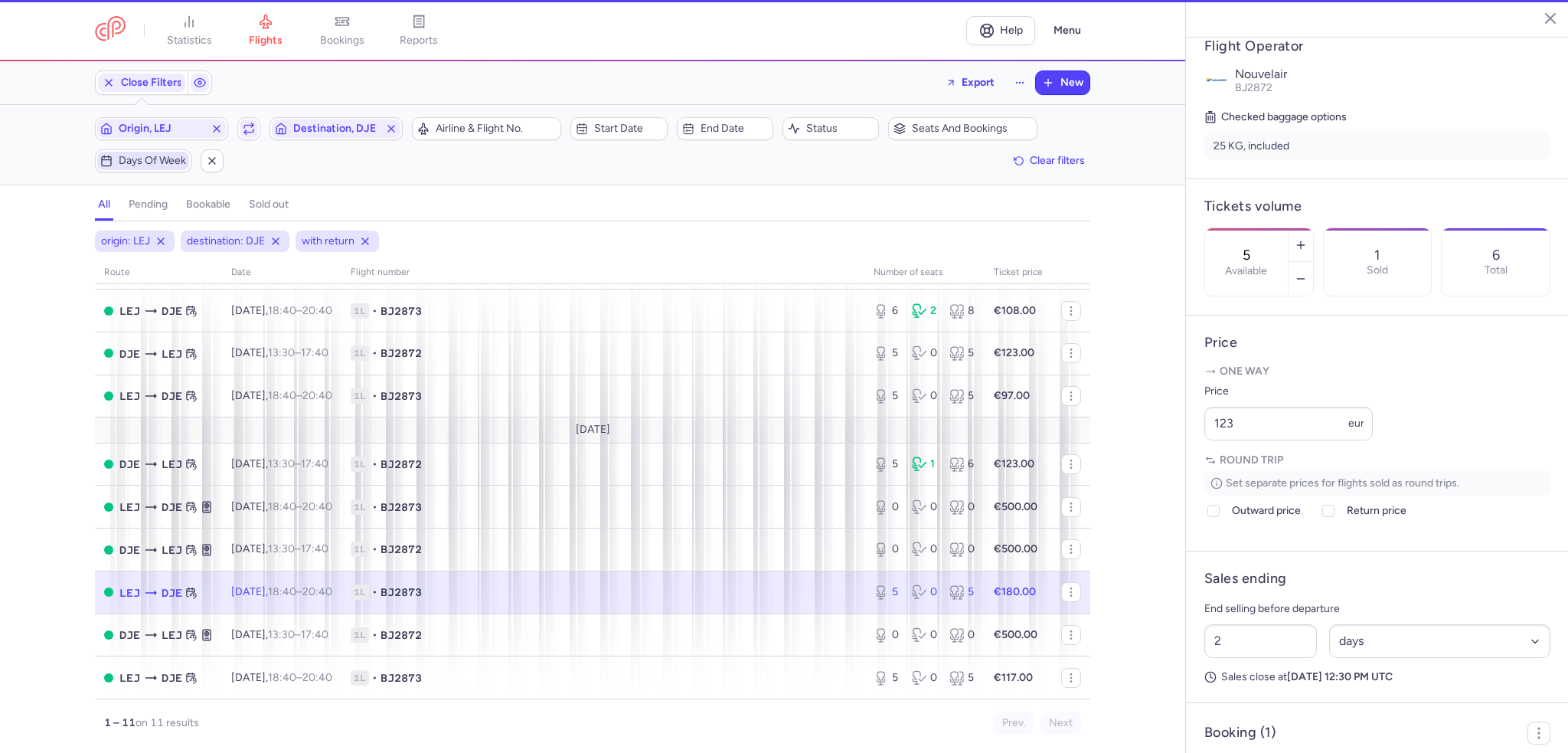
scroll to position [295, 0]
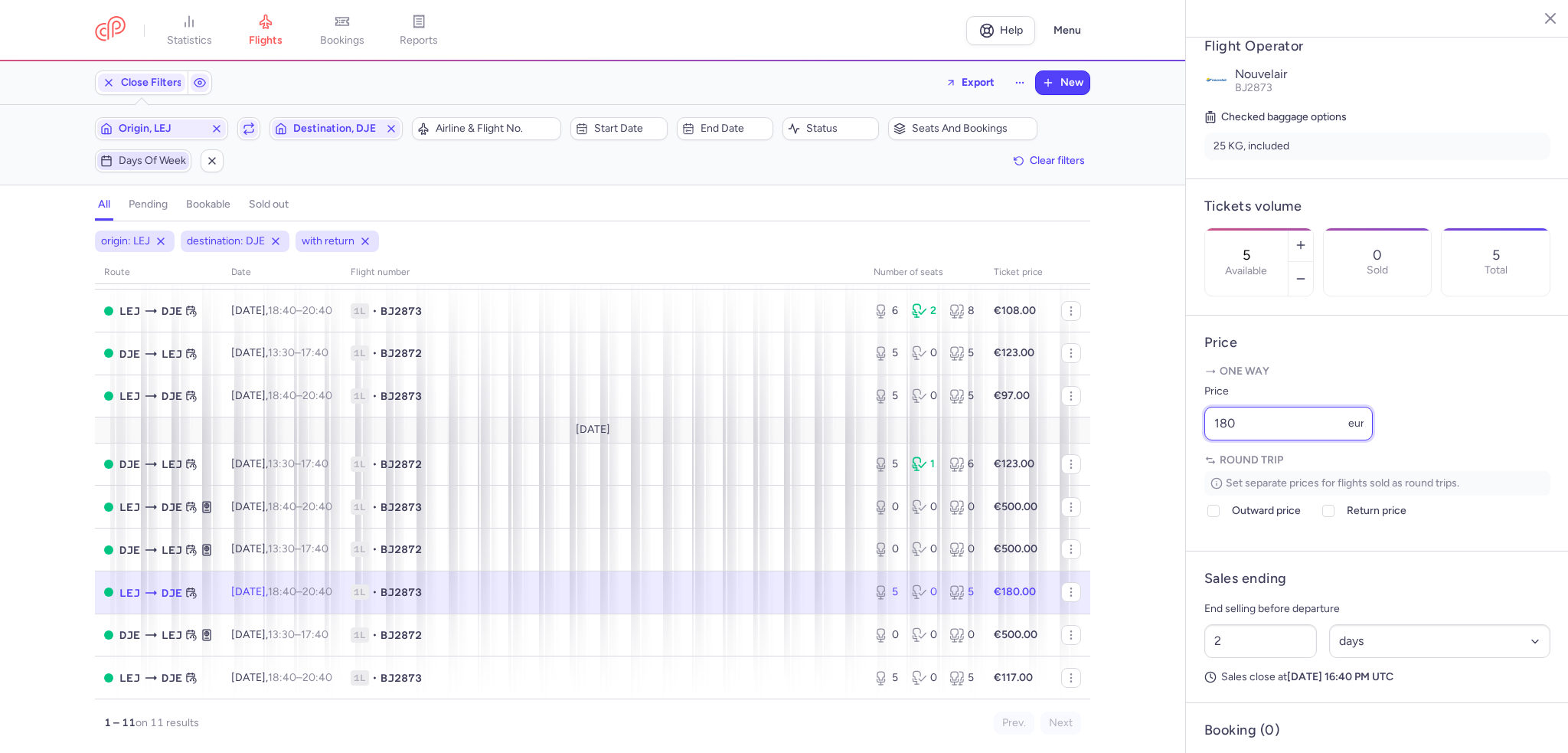
drag, startPoint x: 1265, startPoint y: 473, endPoint x: 1152, endPoint y: 458, distance: 114.0
click at [1152, 458] on div "statistics flights bookings reports Help Menu Close Filters Export New Filters …" at bounding box center [784, 376] width 1568 height 753
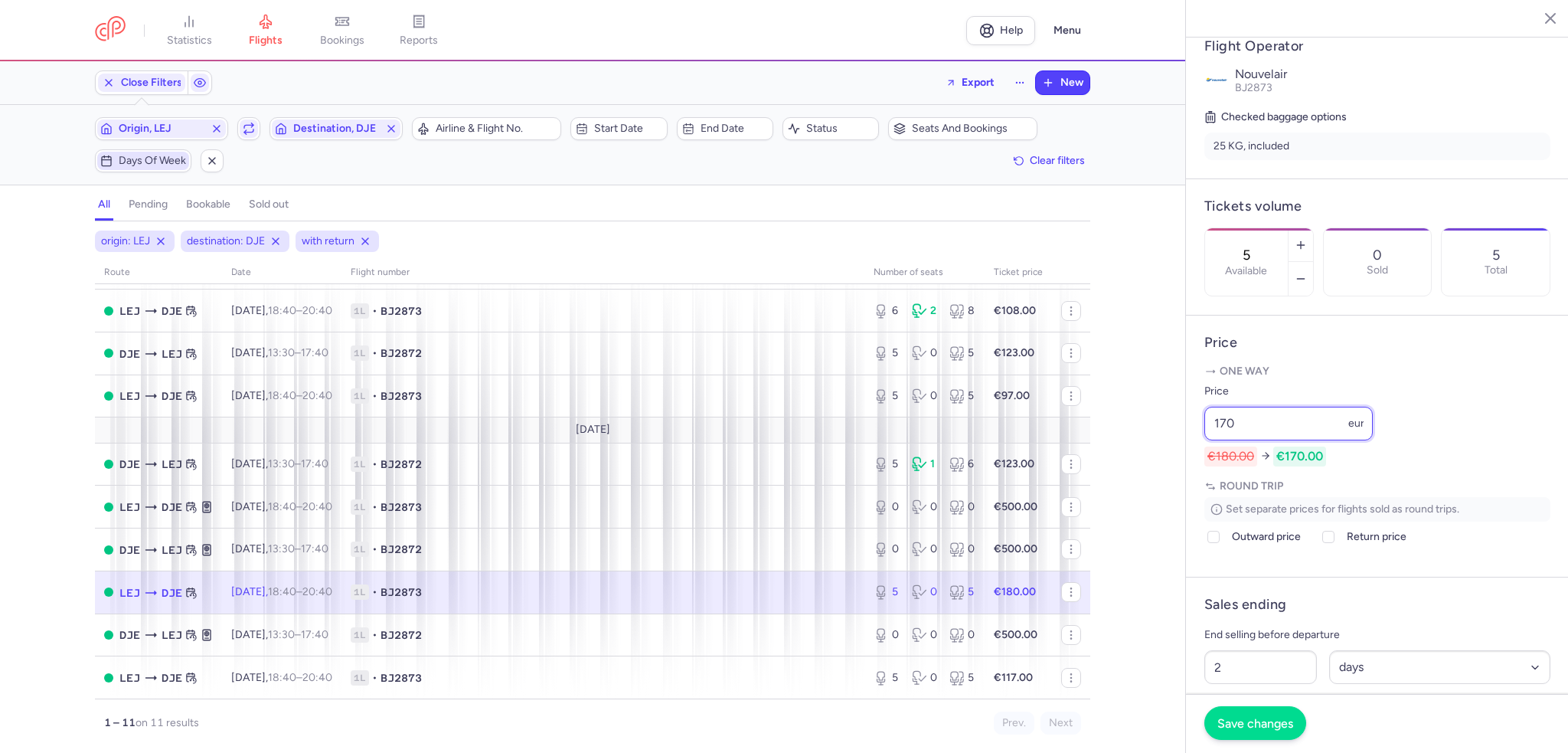
type input "170"
click at [1263, 711] on button "Save changes" at bounding box center [1255, 723] width 102 height 34
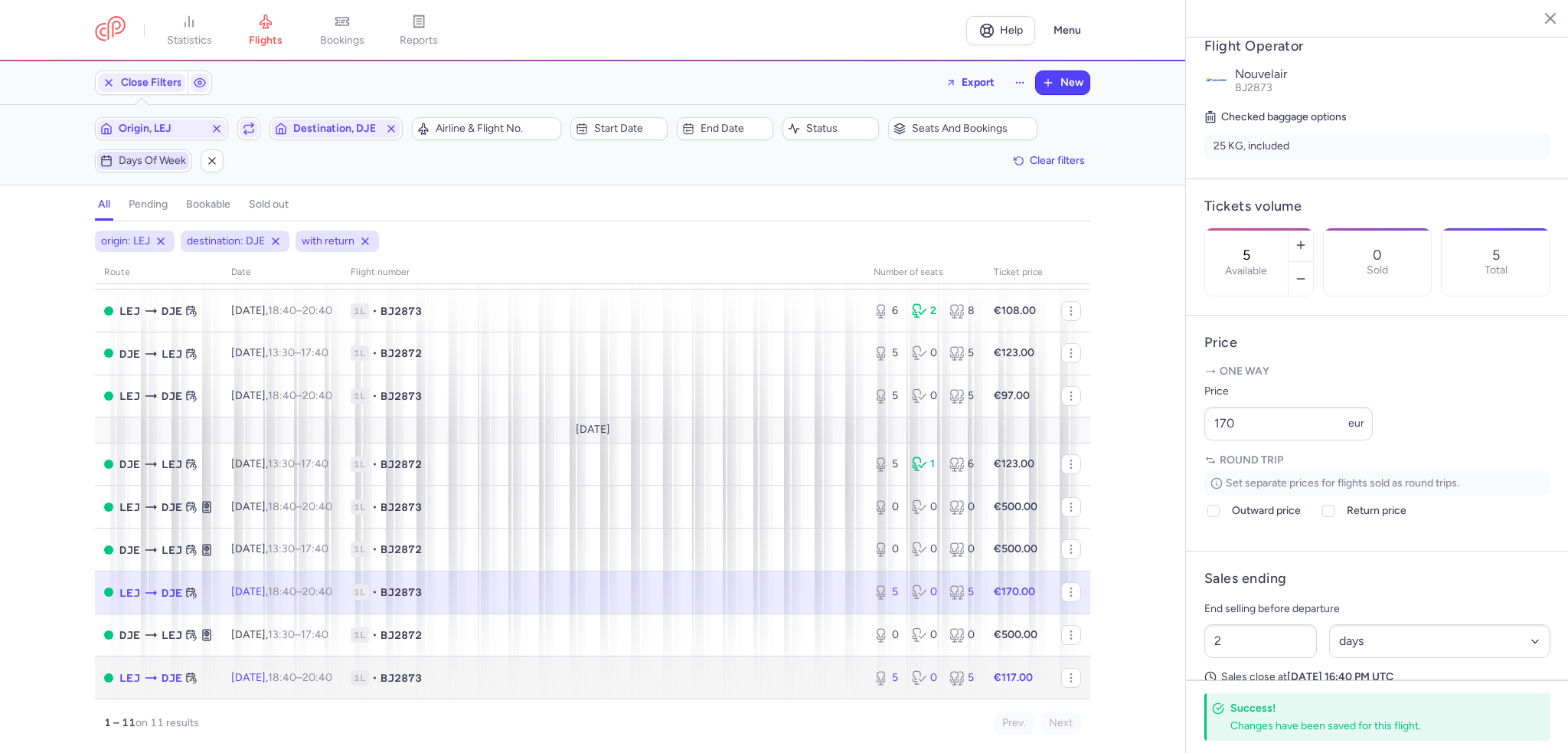
click at [918, 679] on icon at bounding box center [921, 678] width 18 height 15
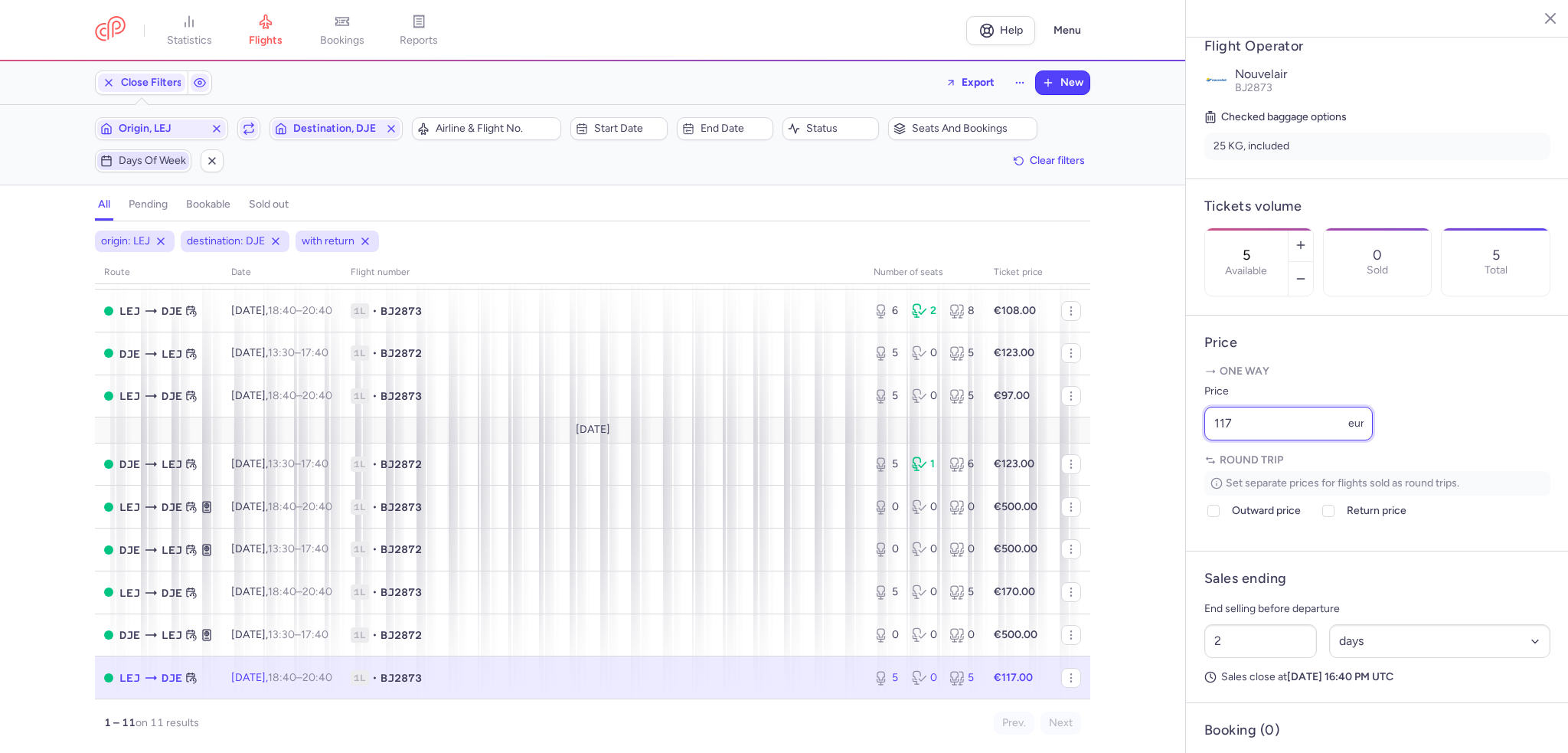
drag, startPoint x: 1270, startPoint y: 475, endPoint x: 1181, endPoint y: 465, distance: 89.6
click at [1178, 466] on div "statistics flights bookings reports Help Menu Close Filters Export New Filters …" at bounding box center [784, 376] width 1568 height 753
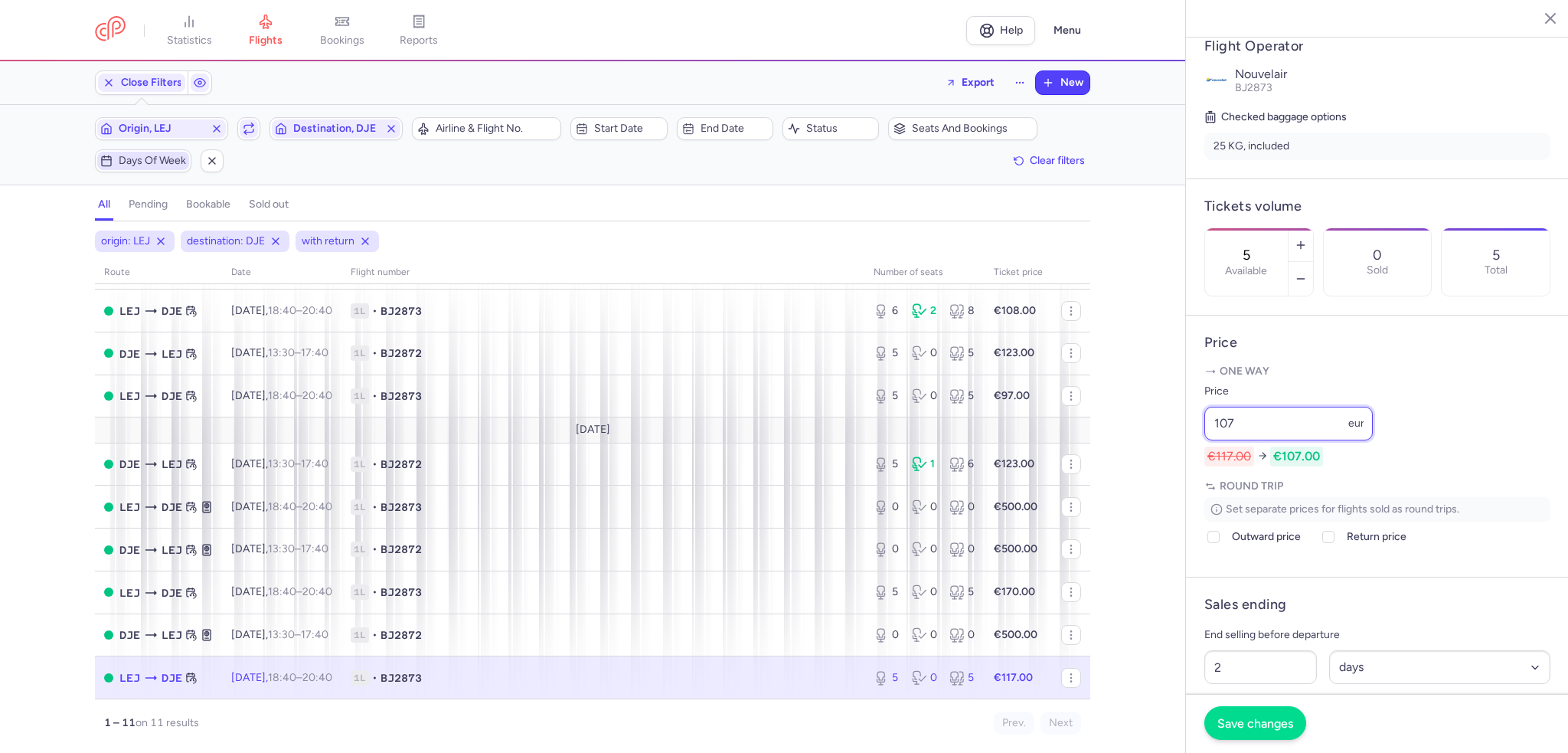
type input "107"
click at [1250, 722] on span "Save changes" at bounding box center [1255, 723] width 76 height 13
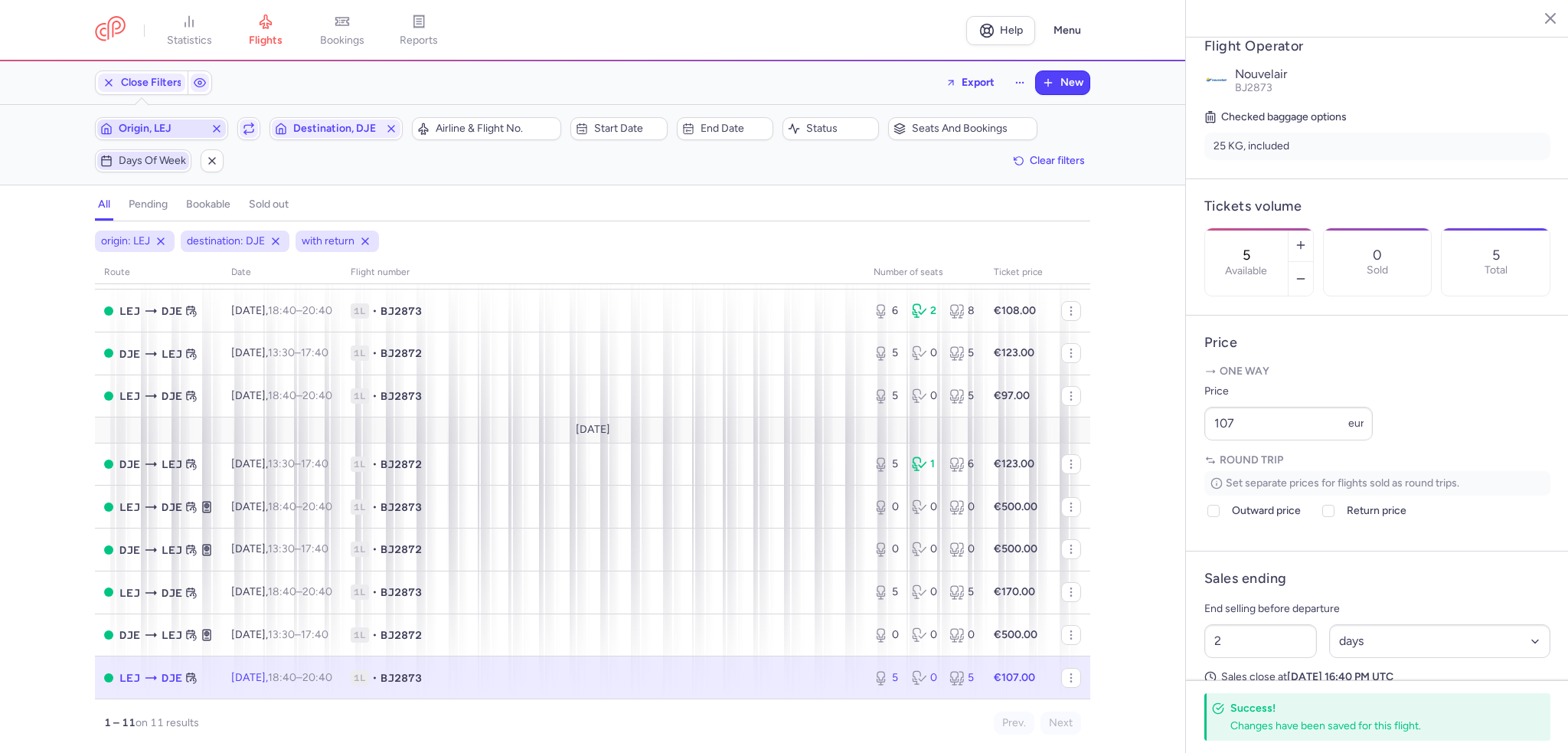
click at [145, 127] on span "Origin, LEJ" at bounding box center [161, 128] width 86 height 13
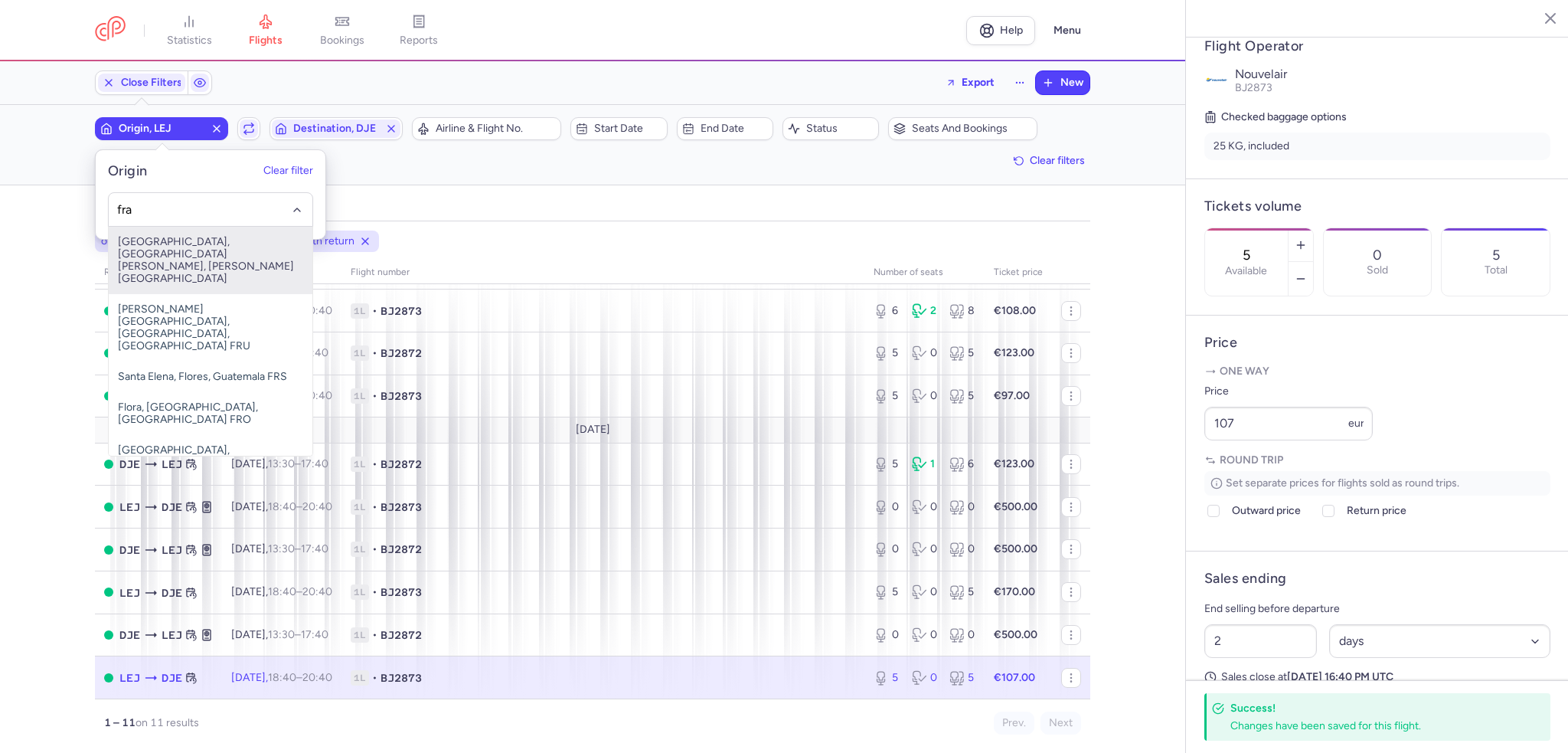
click at [221, 253] on span "[GEOGRAPHIC_DATA], [GEOGRAPHIC_DATA][PERSON_NAME], [PERSON_NAME][GEOGRAPHIC_DAT…" at bounding box center [211, 260] width 204 height 67
type input "fra"
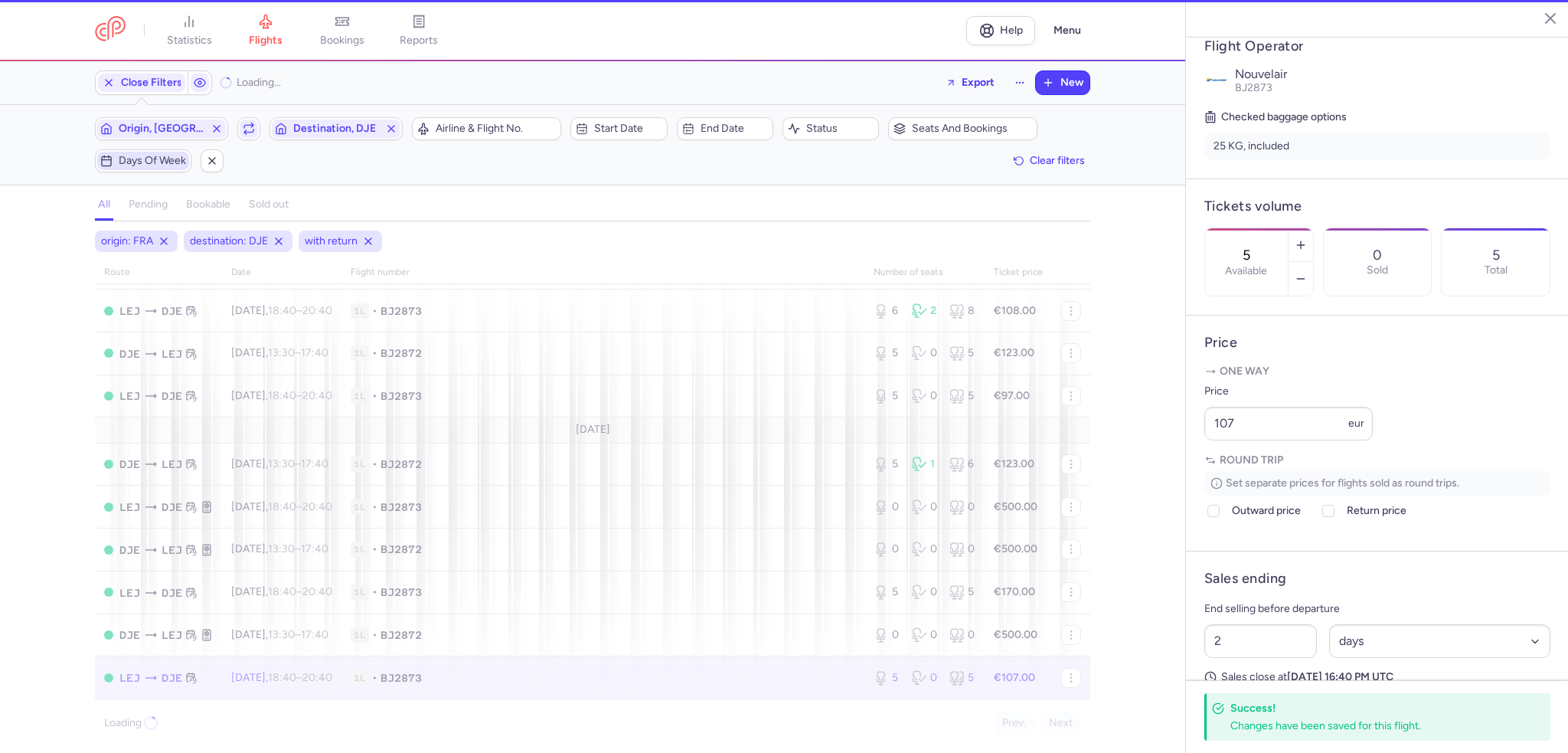
click at [131, 163] on span "Days of week" at bounding box center [152, 161] width 67 height 13
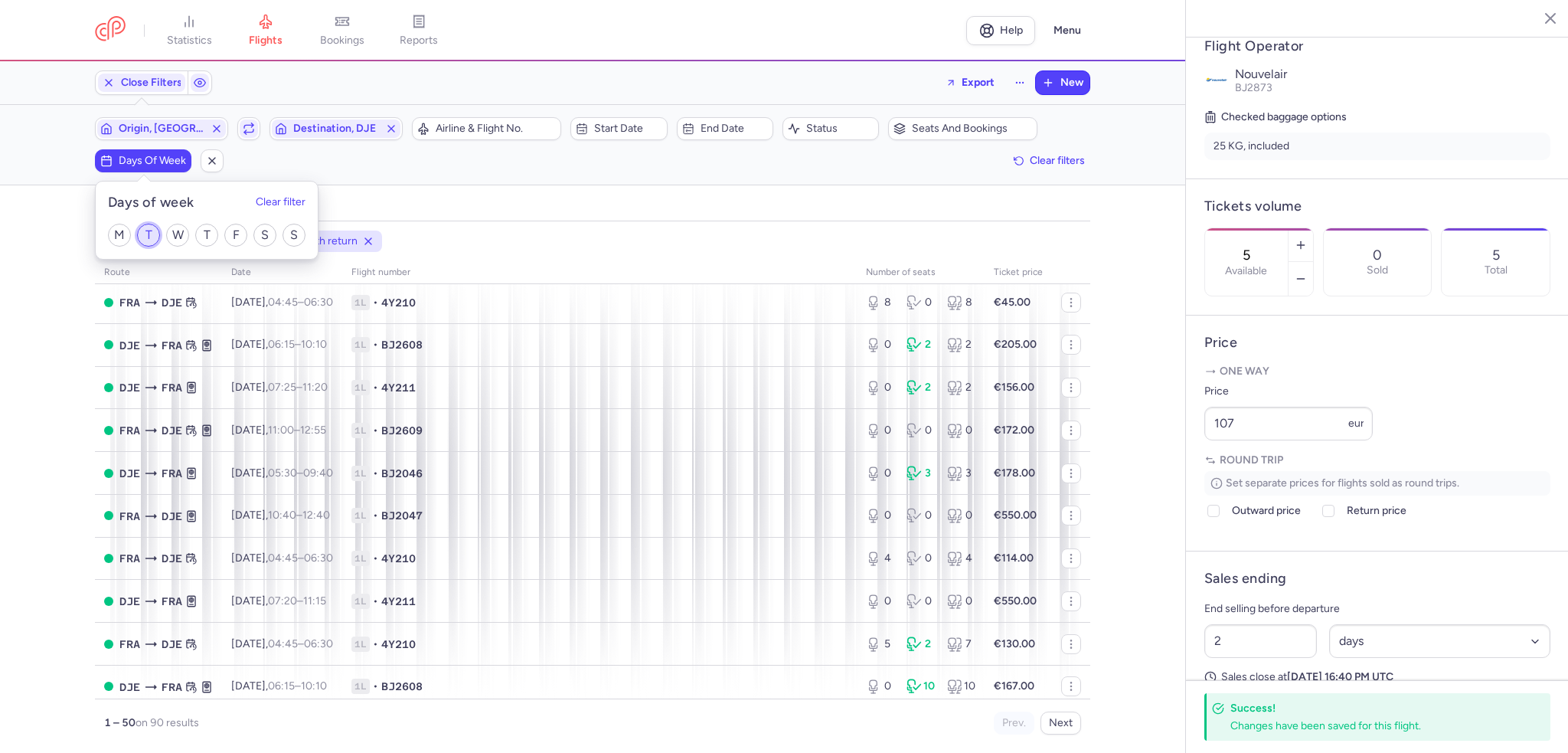
click at [144, 233] on input "T" at bounding box center [148, 235] width 23 height 23
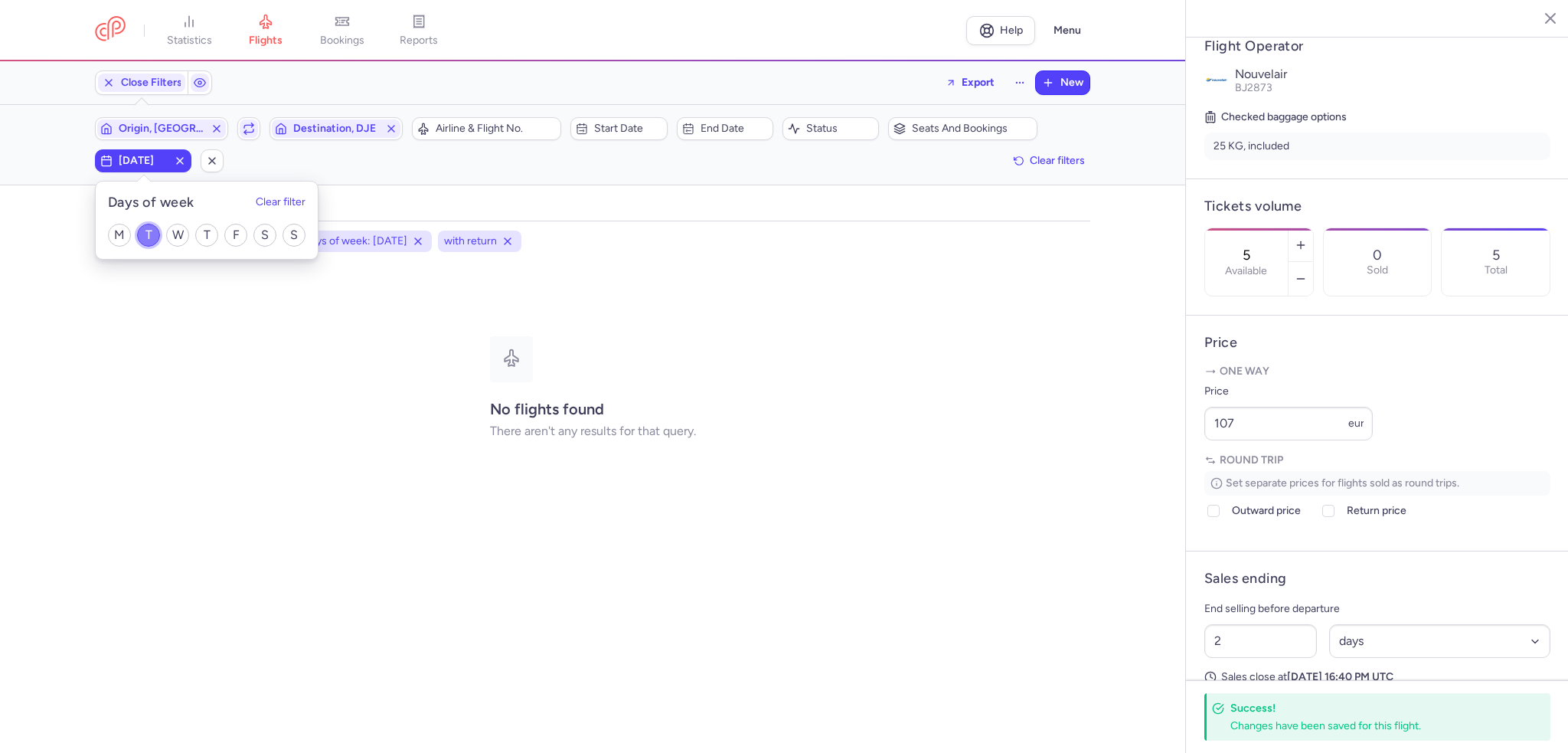
click at [154, 232] on input "T" at bounding box center [148, 235] width 23 height 23
checkbox input "false"
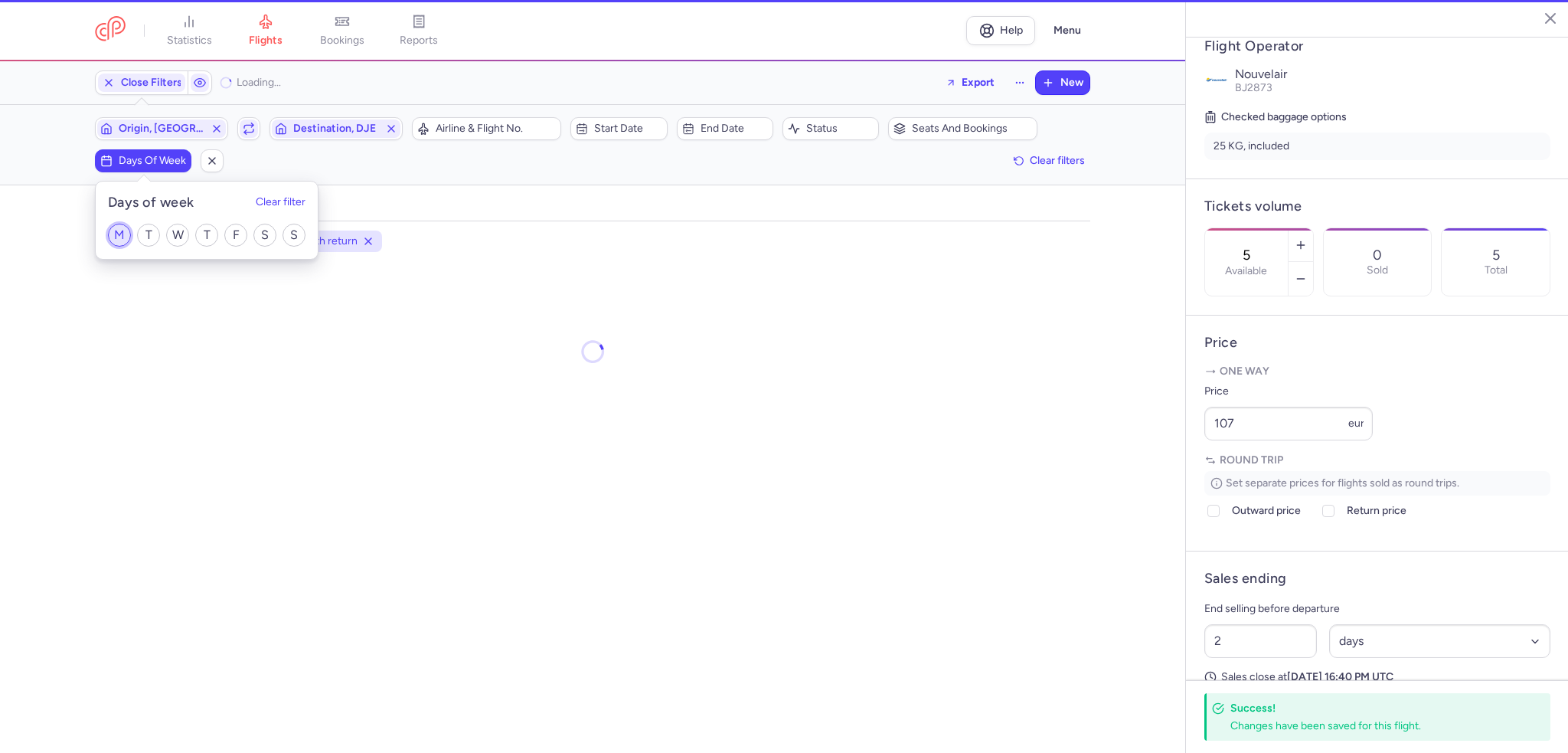
click at [112, 236] on input "M" at bounding box center [119, 235] width 23 height 23
checkbox input "true"
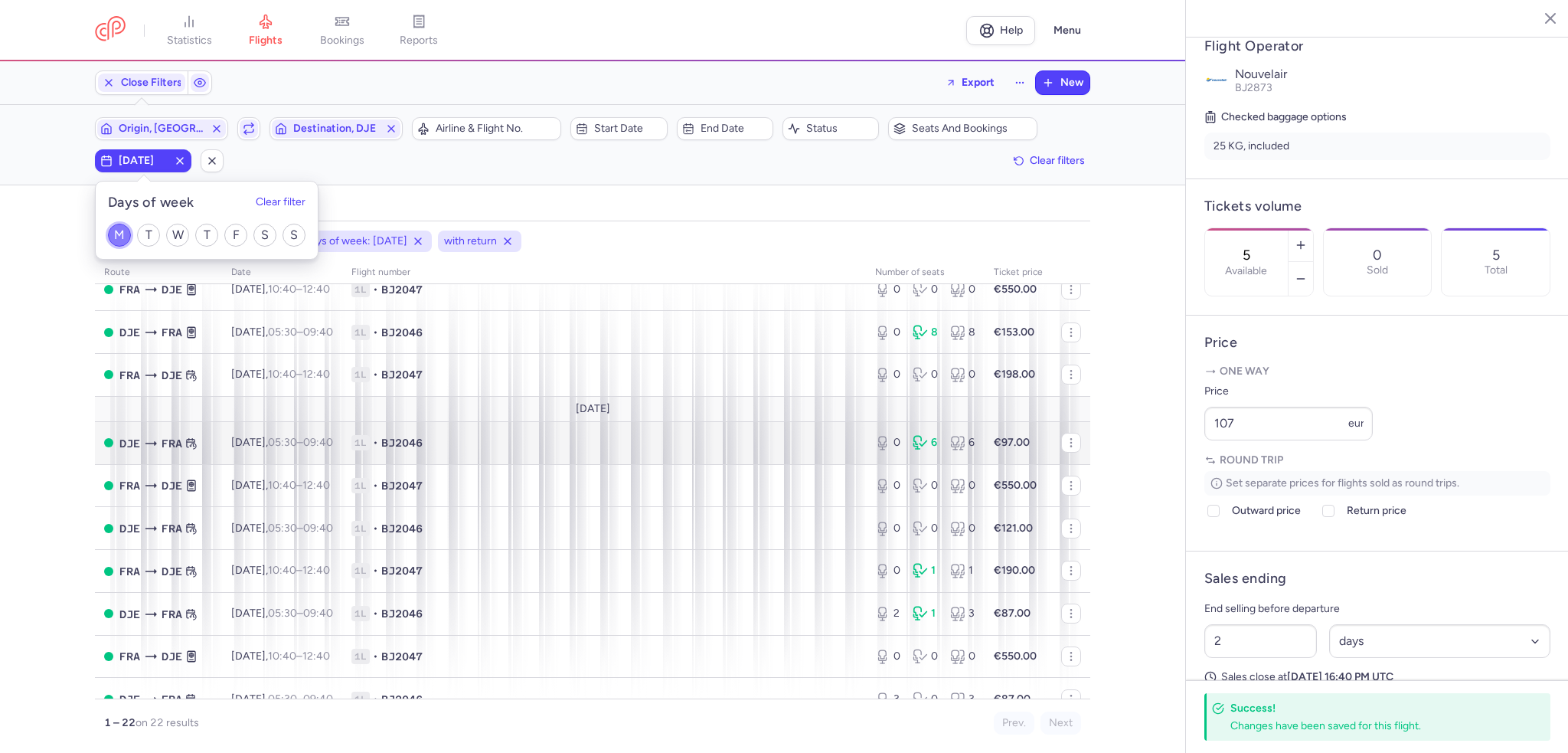
scroll to position [230, 0]
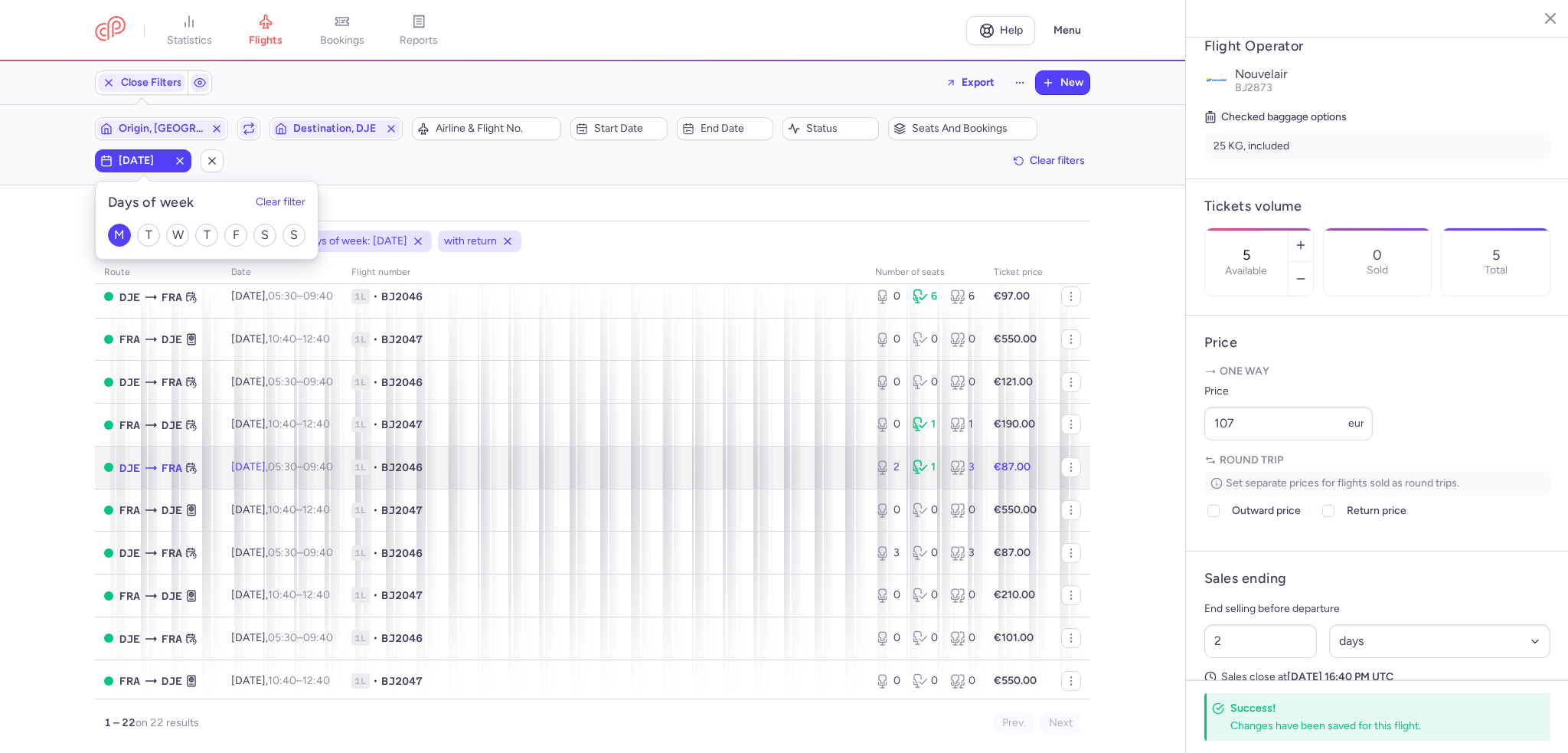
click at [693, 470] on span "1L • BJ2046" at bounding box center [604, 467] width 505 height 15
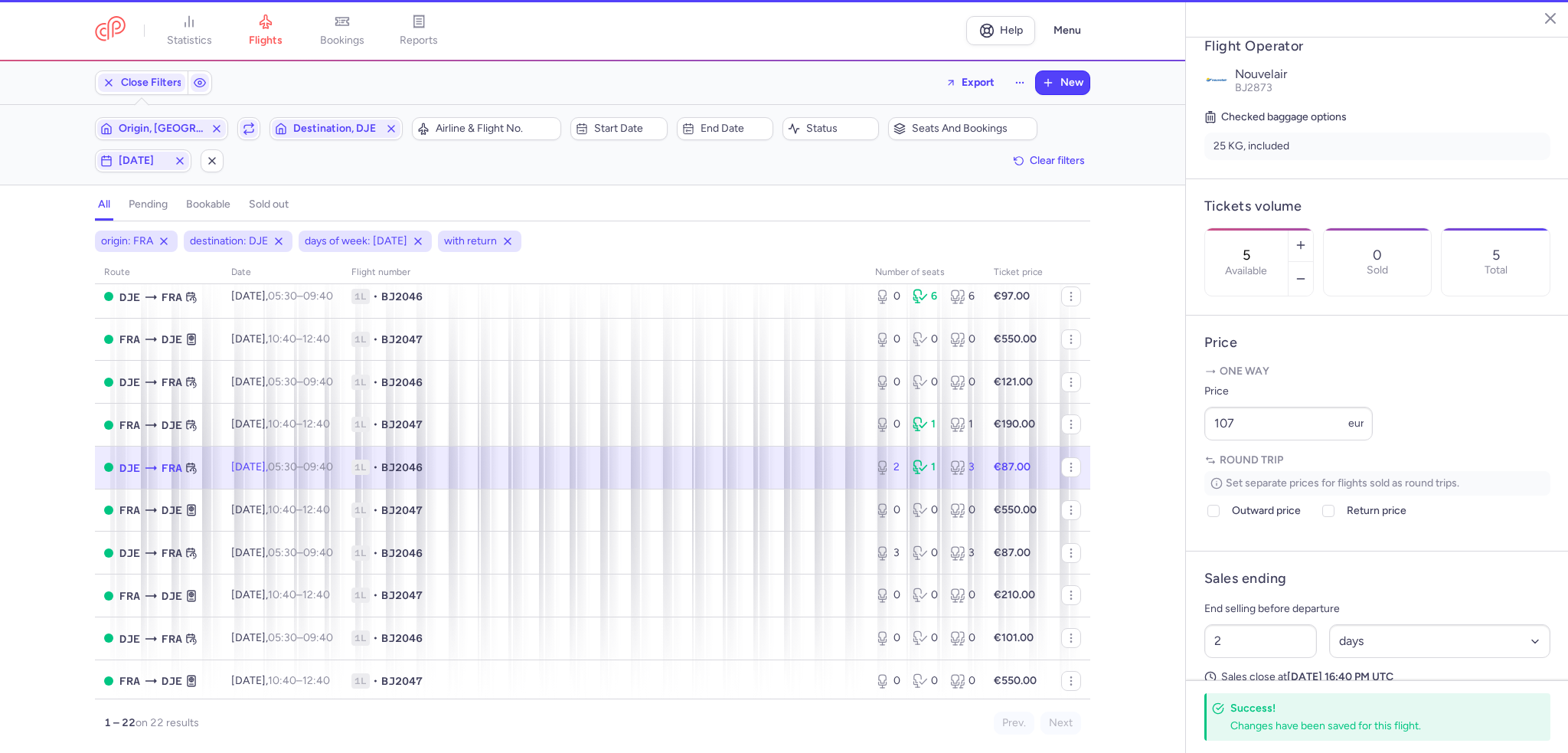
type input "2"
type input "3"
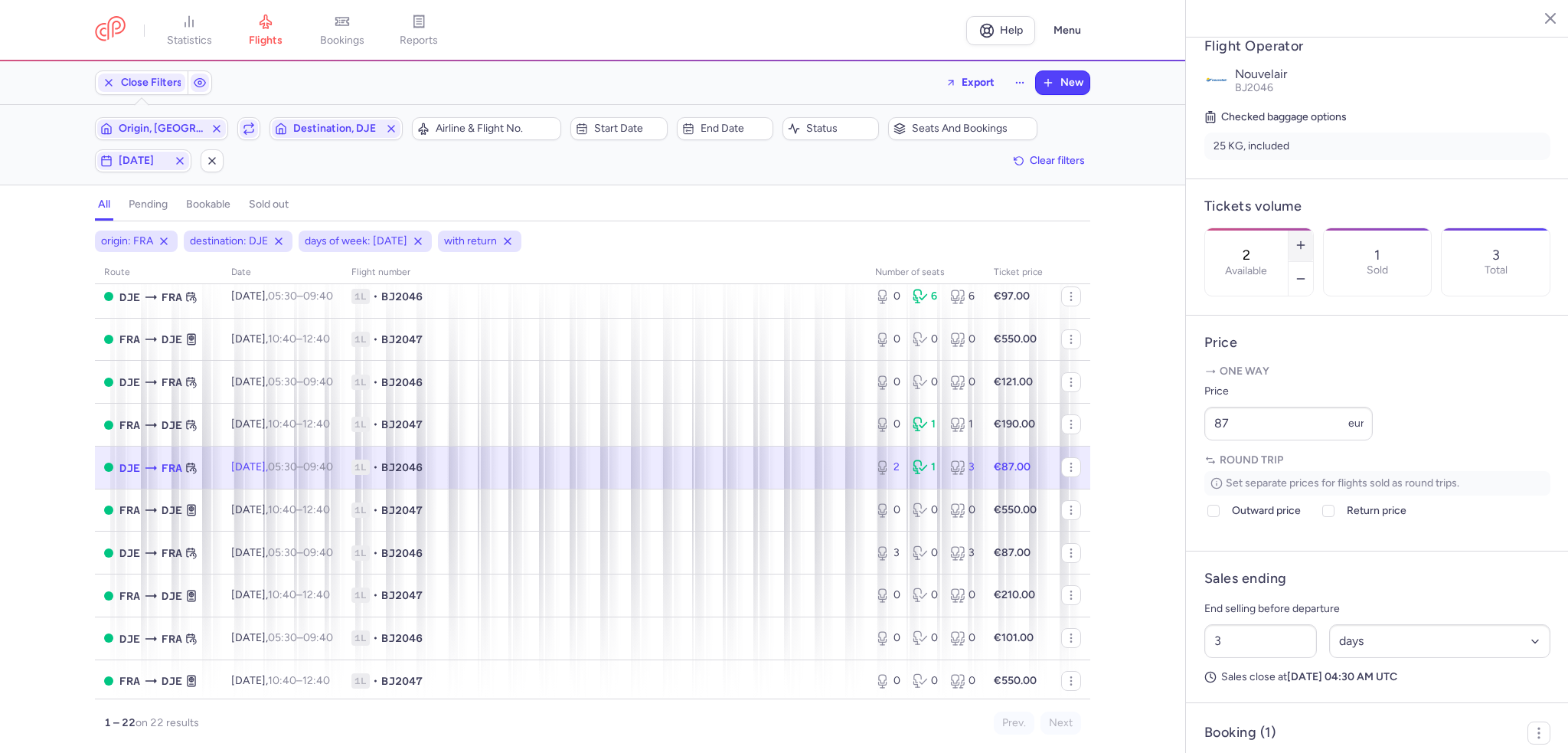
click at [1307, 239] on icon "button" at bounding box center [1300, 245] width 13 height 13
type input "4"
drag, startPoint x: 1291, startPoint y: 455, endPoint x: 1190, endPoint y: 461, distance: 101.2
click at [1190, 461] on article "Price One way Price 87 eur Round trip Set separate prices for flights sold as r…" at bounding box center [1377, 433] width 383 height 236
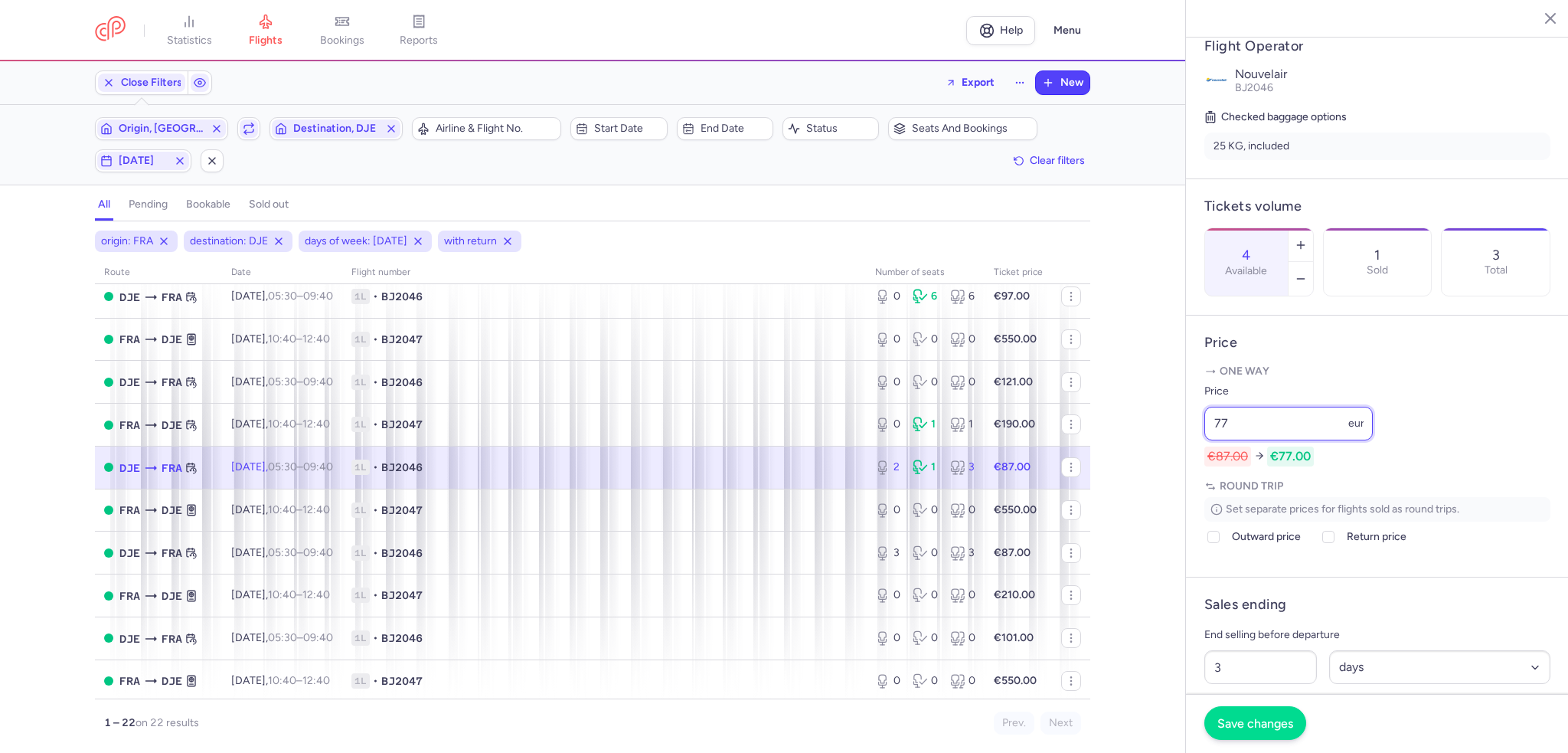
type input "77"
click at [1279, 722] on span "Save changes" at bounding box center [1255, 723] width 76 height 13
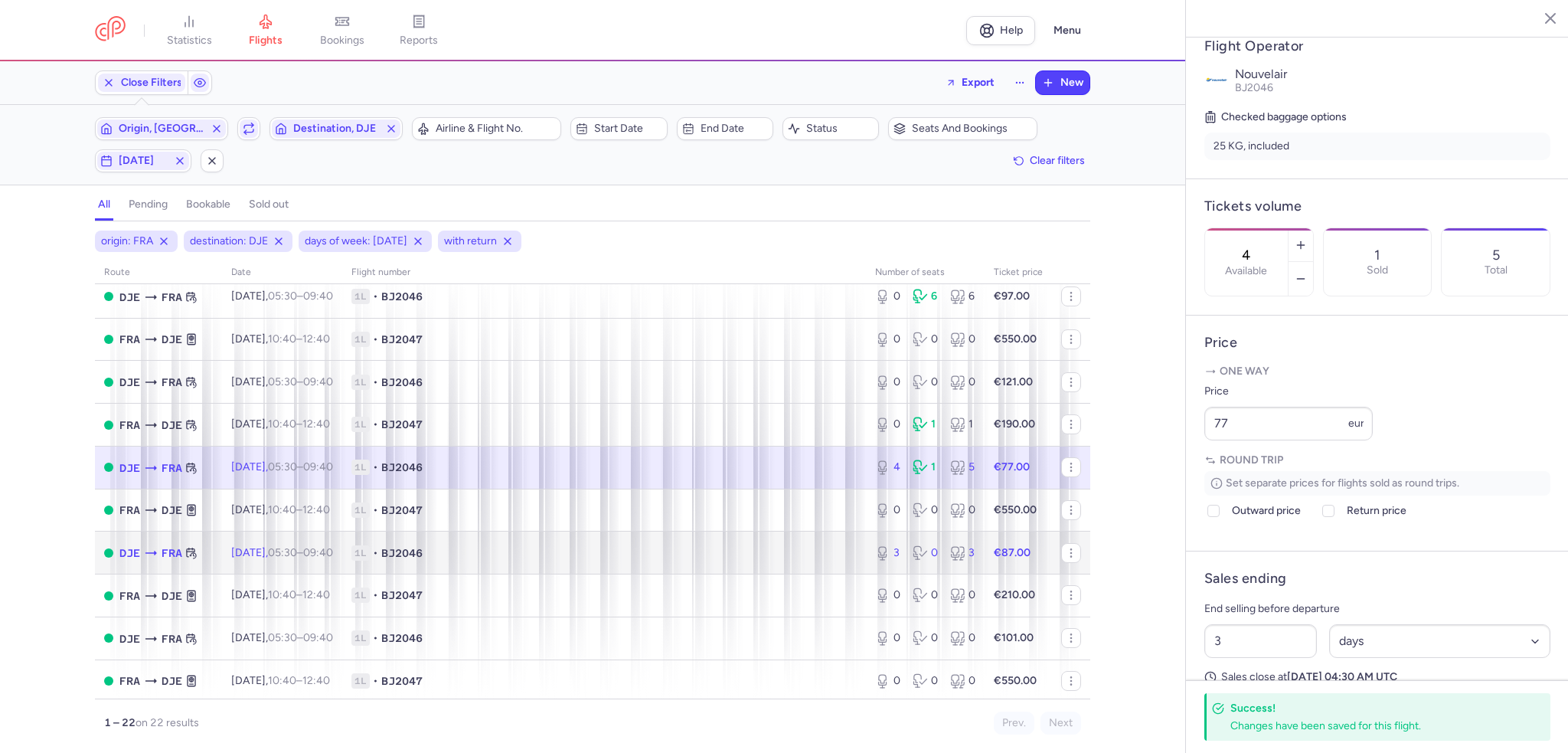
click at [755, 560] on span "1L • BJ2046" at bounding box center [604, 553] width 505 height 15
type input "3"
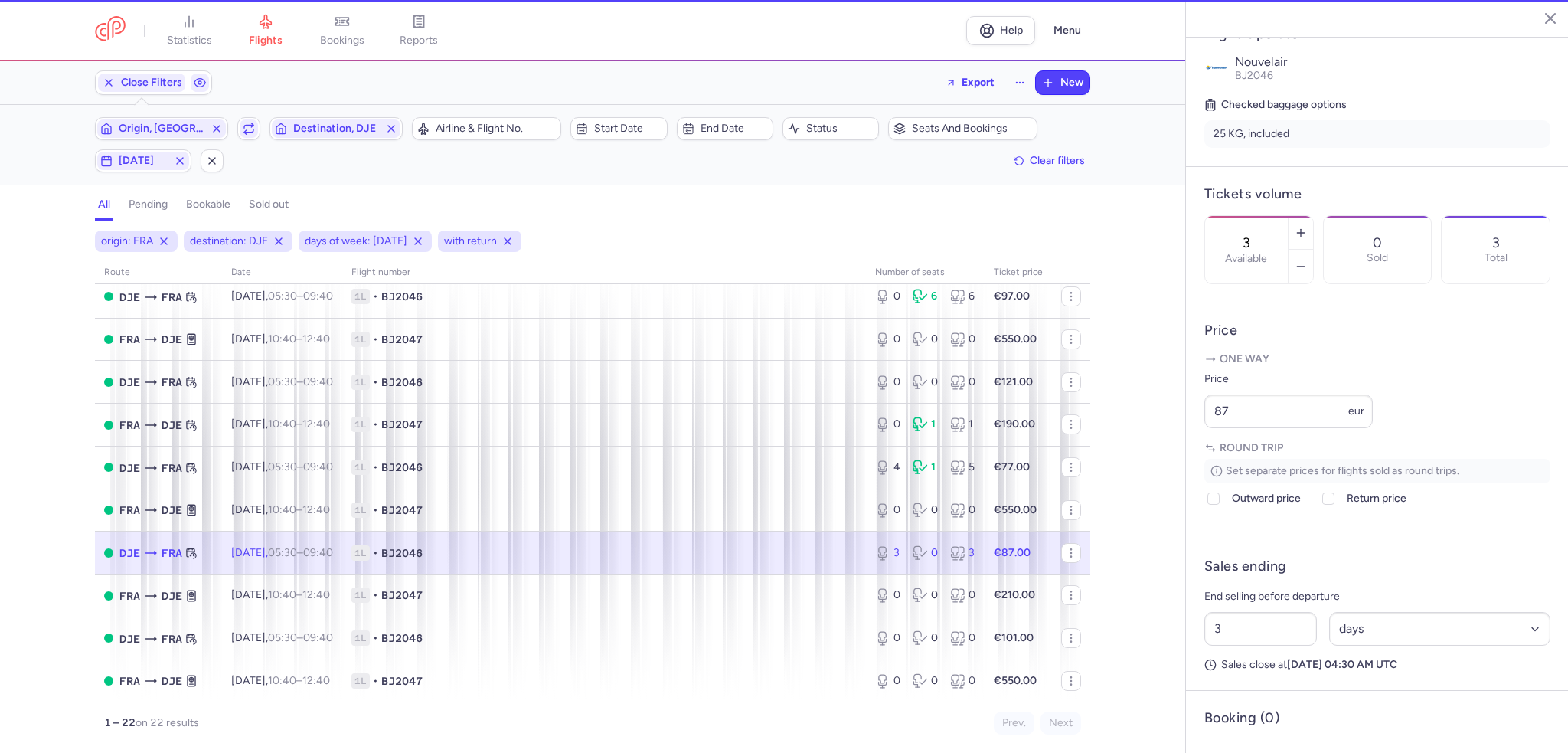
scroll to position [295, 0]
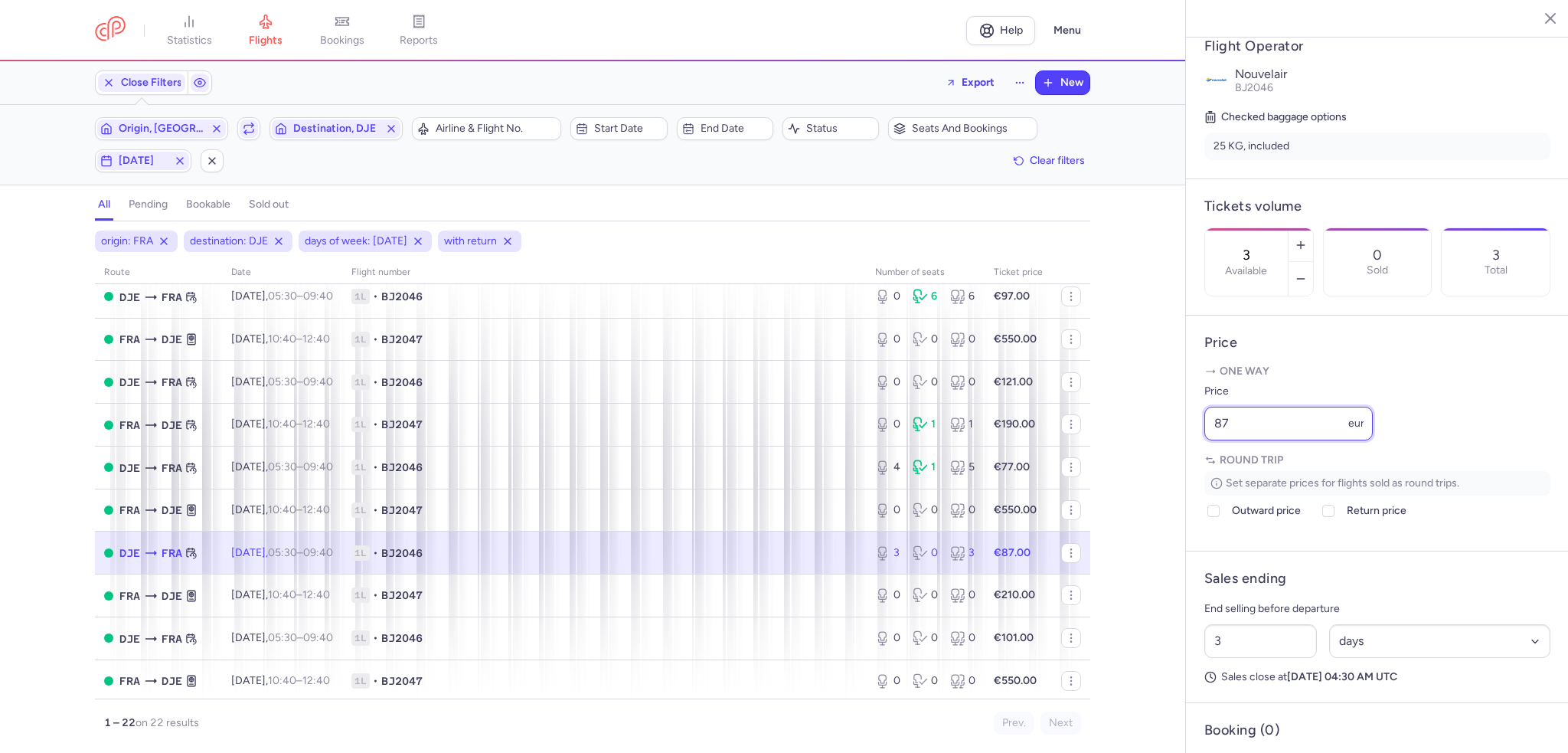
drag, startPoint x: 1290, startPoint y: 462, endPoint x: 1122, endPoint y: 459, distance: 168.0
click at [1122, 459] on div "statistics flights bookings reports Help Menu Close Filters Export New Filters …" at bounding box center [784, 376] width 1568 height 753
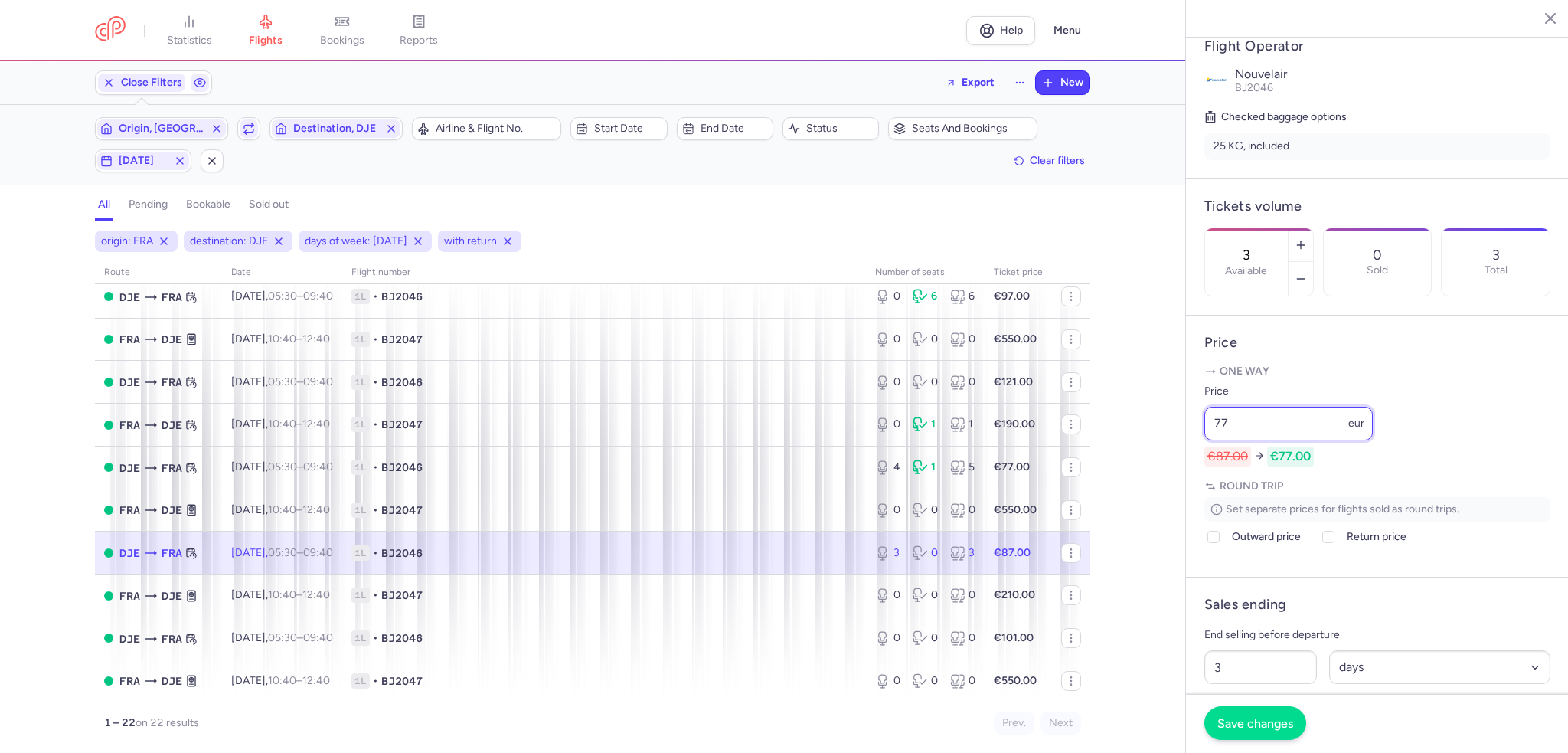
type input "77"
click at [1257, 729] on span "Save changes" at bounding box center [1255, 723] width 76 height 13
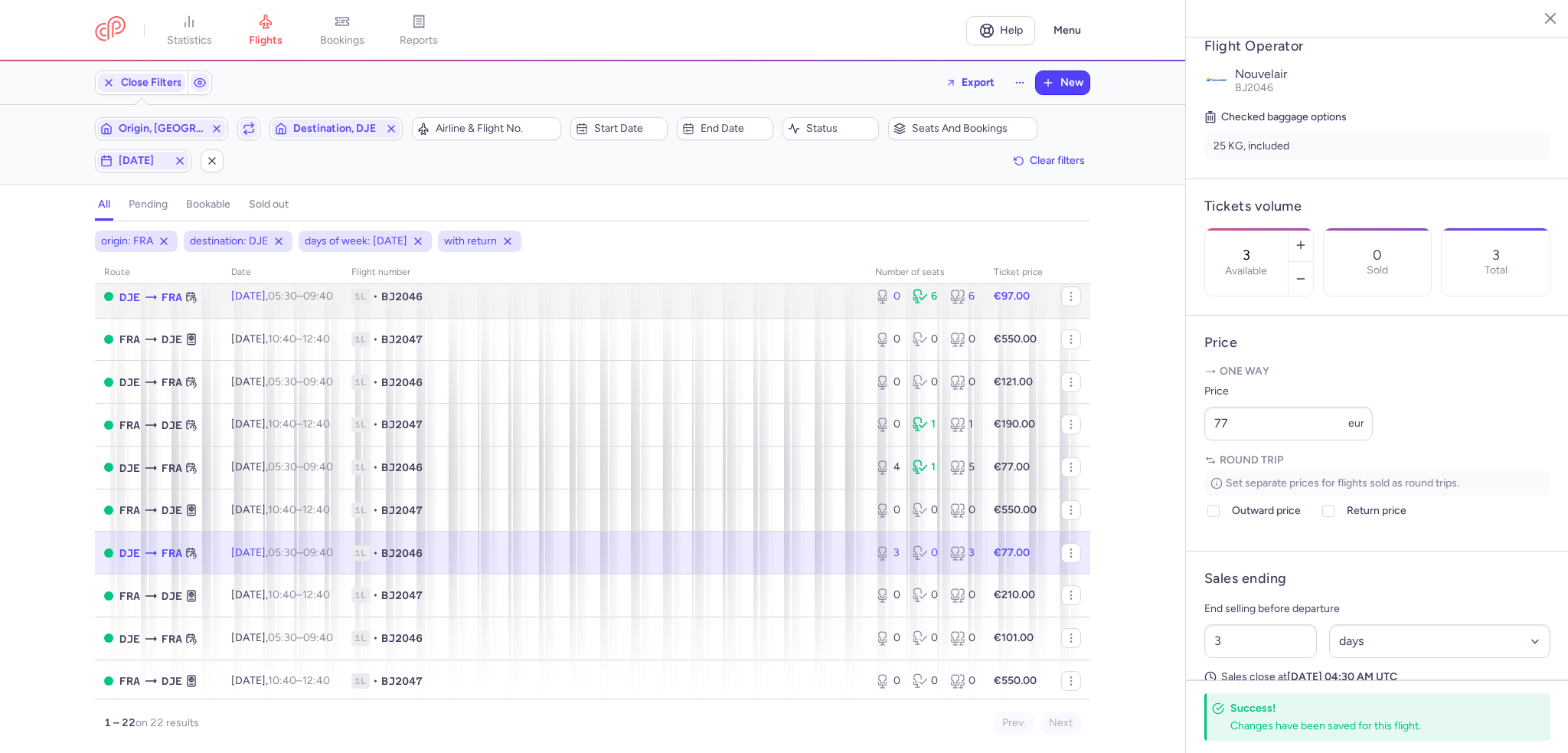
click at [654, 301] on span "1L • BJ2046" at bounding box center [604, 297] width 505 height 15
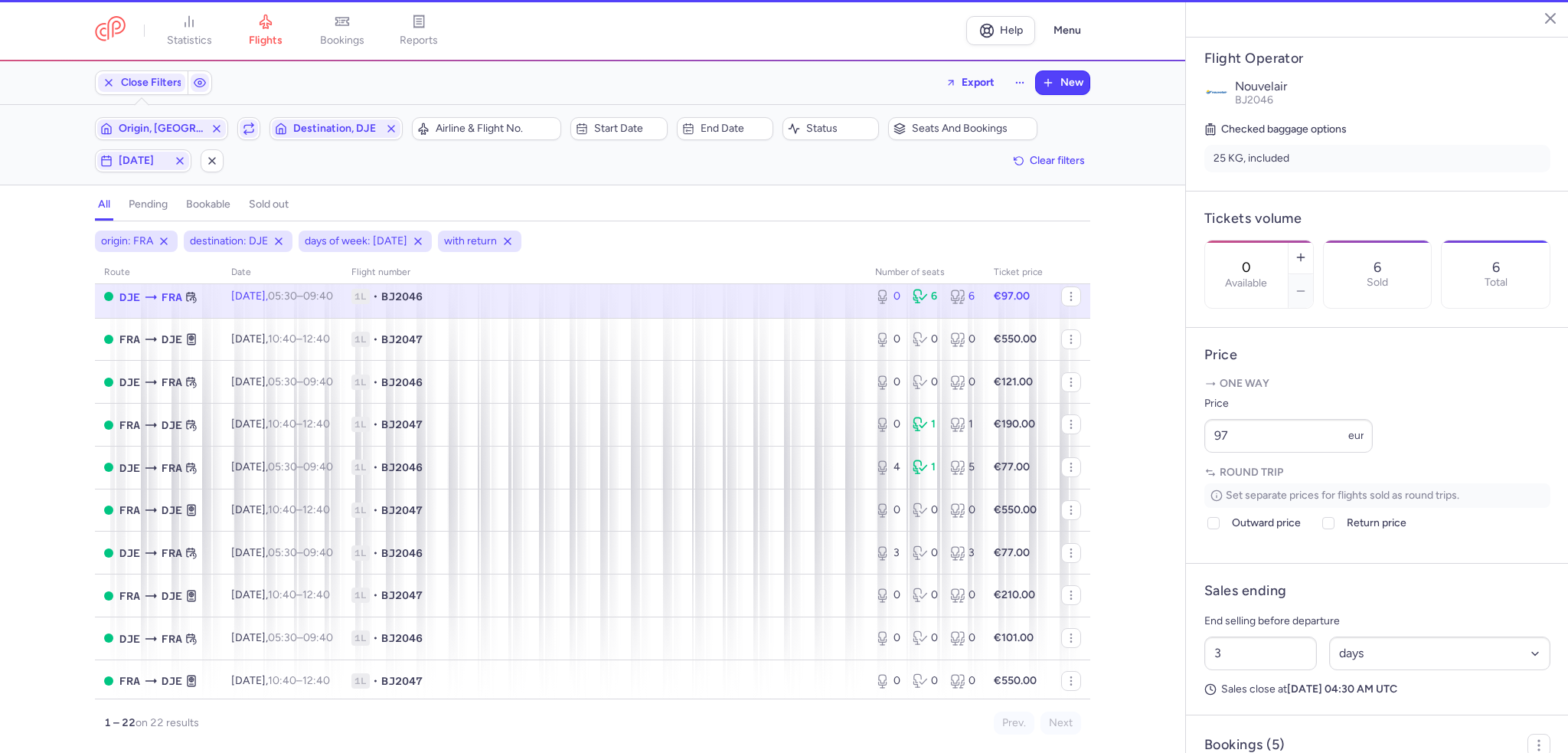
scroll to position [306, 0]
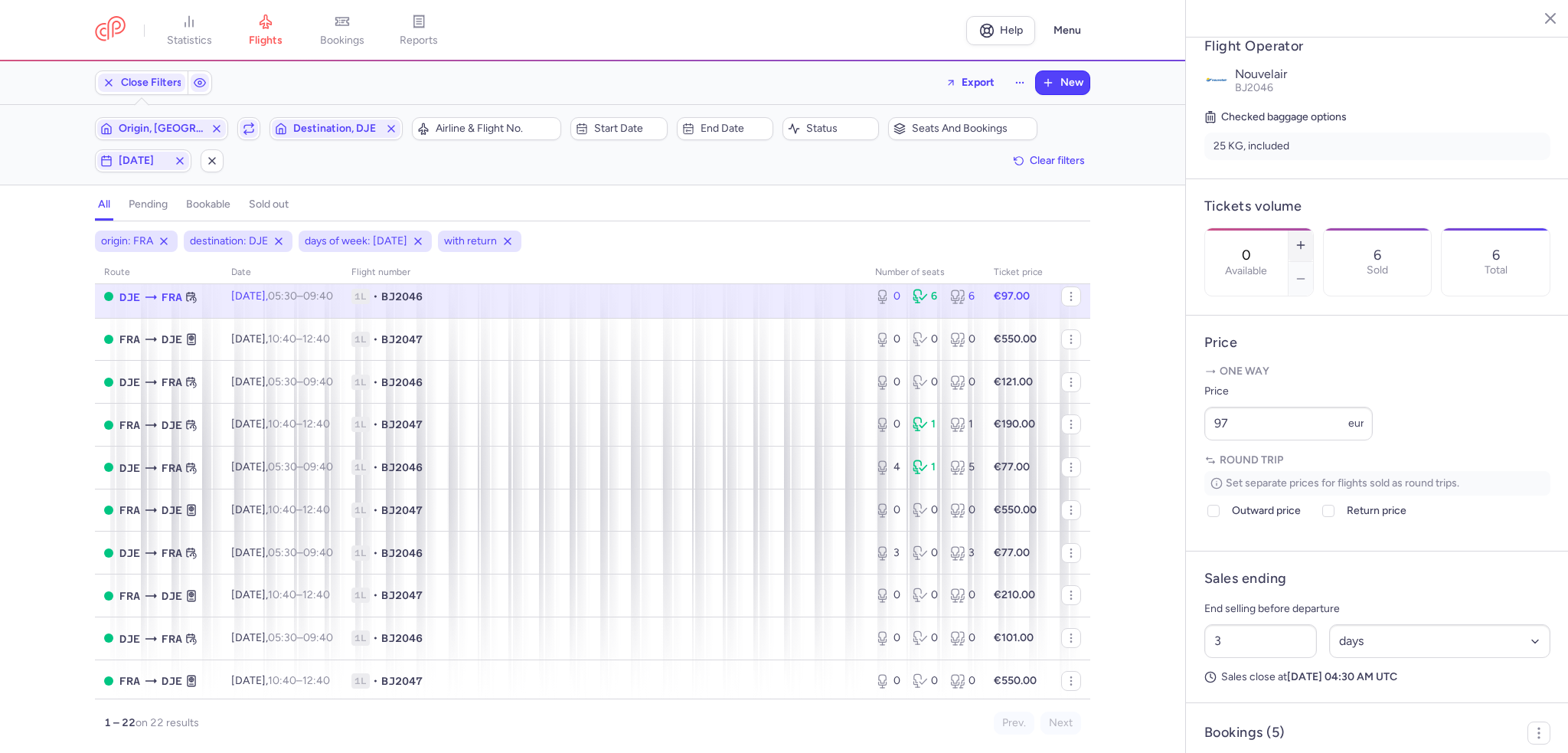
click at [1307, 239] on icon "button" at bounding box center [1300, 245] width 13 height 13
type input "2"
drag, startPoint x: 1272, startPoint y: 471, endPoint x: 1183, endPoint y: 466, distance: 89.1
click at [1183, 466] on div "statistics flights bookings reports Help Menu Close Filters Export New Filters …" at bounding box center [784, 376] width 1568 height 753
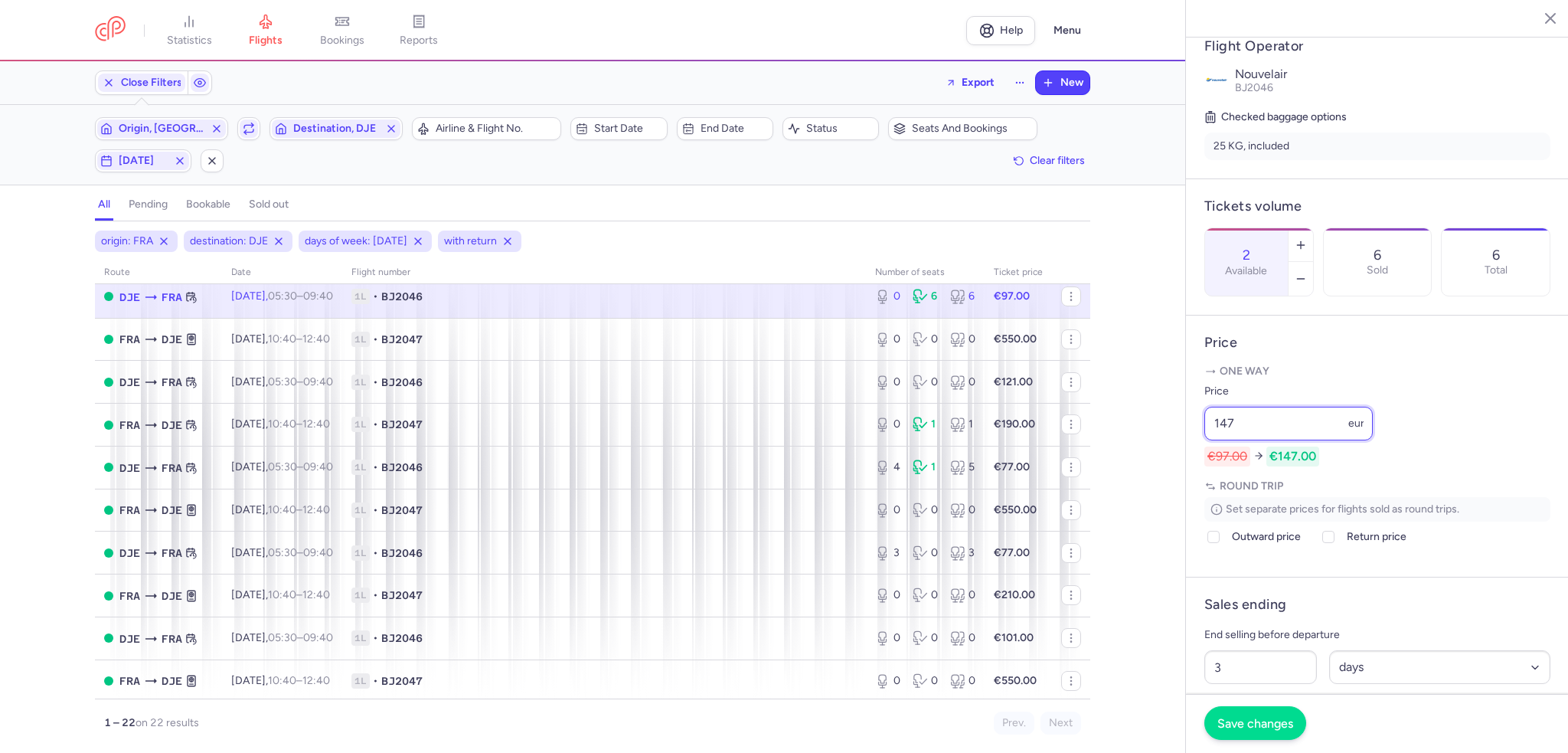
type input "147"
click at [1276, 733] on button "Save changes" at bounding box center [1255, 723] width 102 height 34
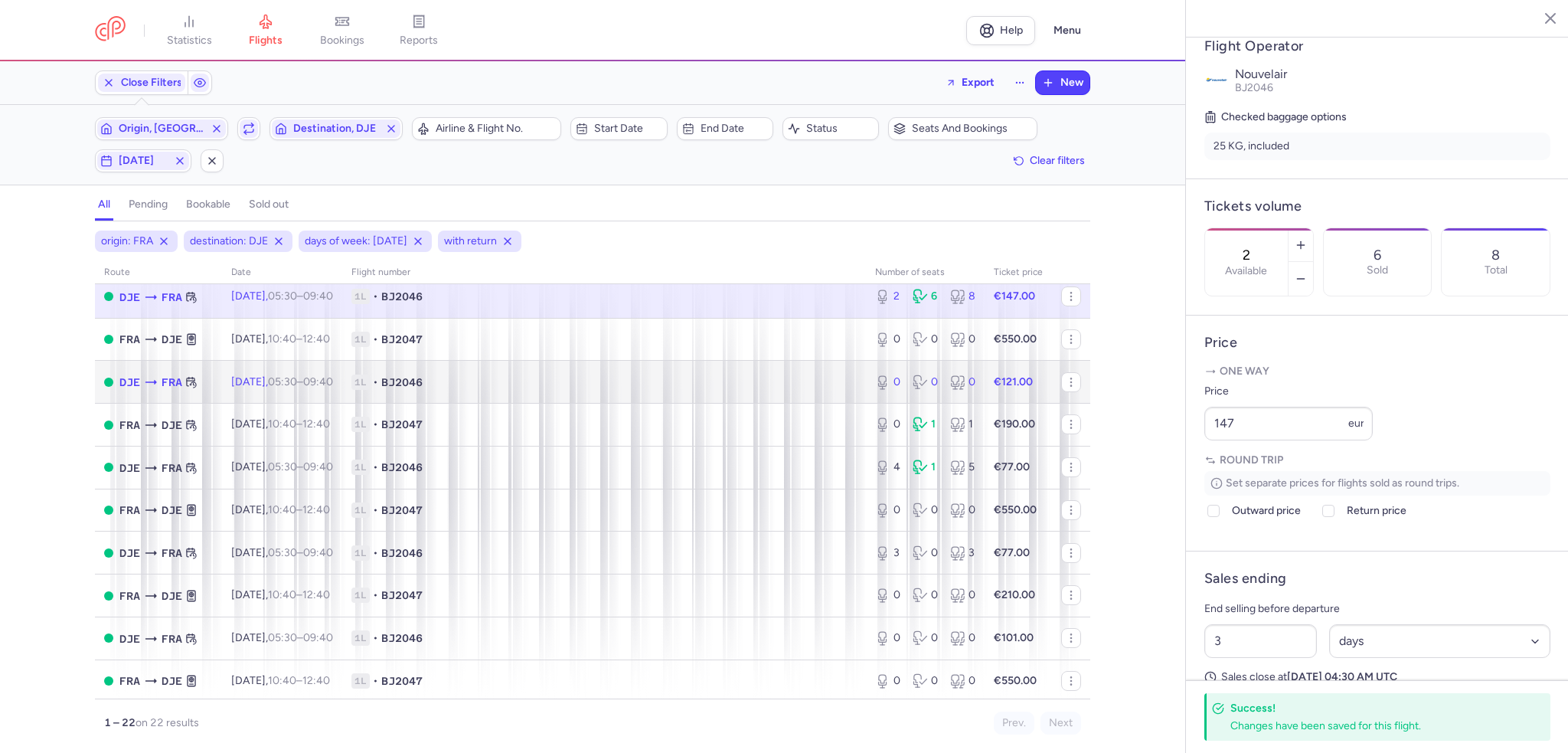
click at [665, 403] on td "1L • BJ2046" at bounding box center [604, 382] width 524 height 43
type input "0"
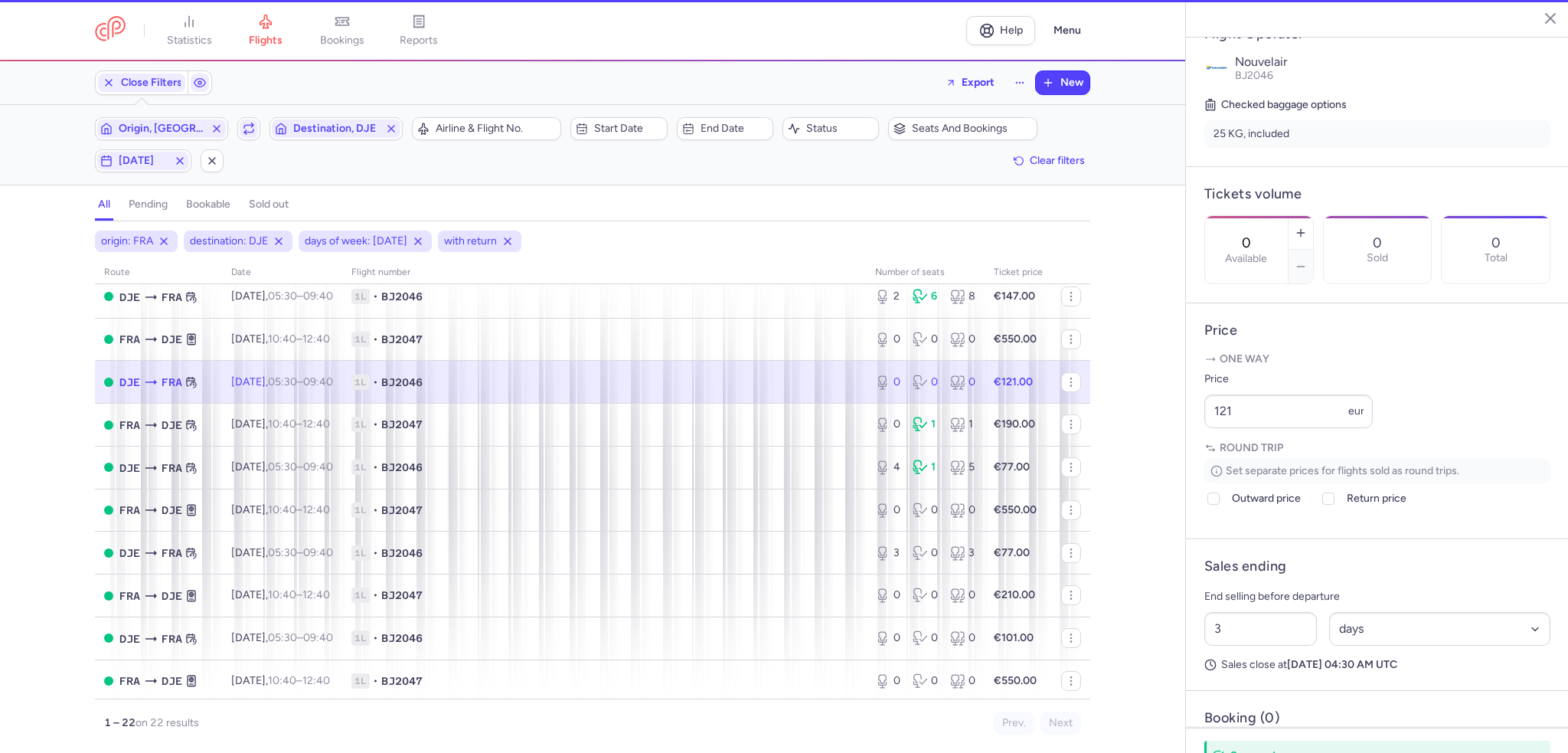
scroll to position [295, 0]
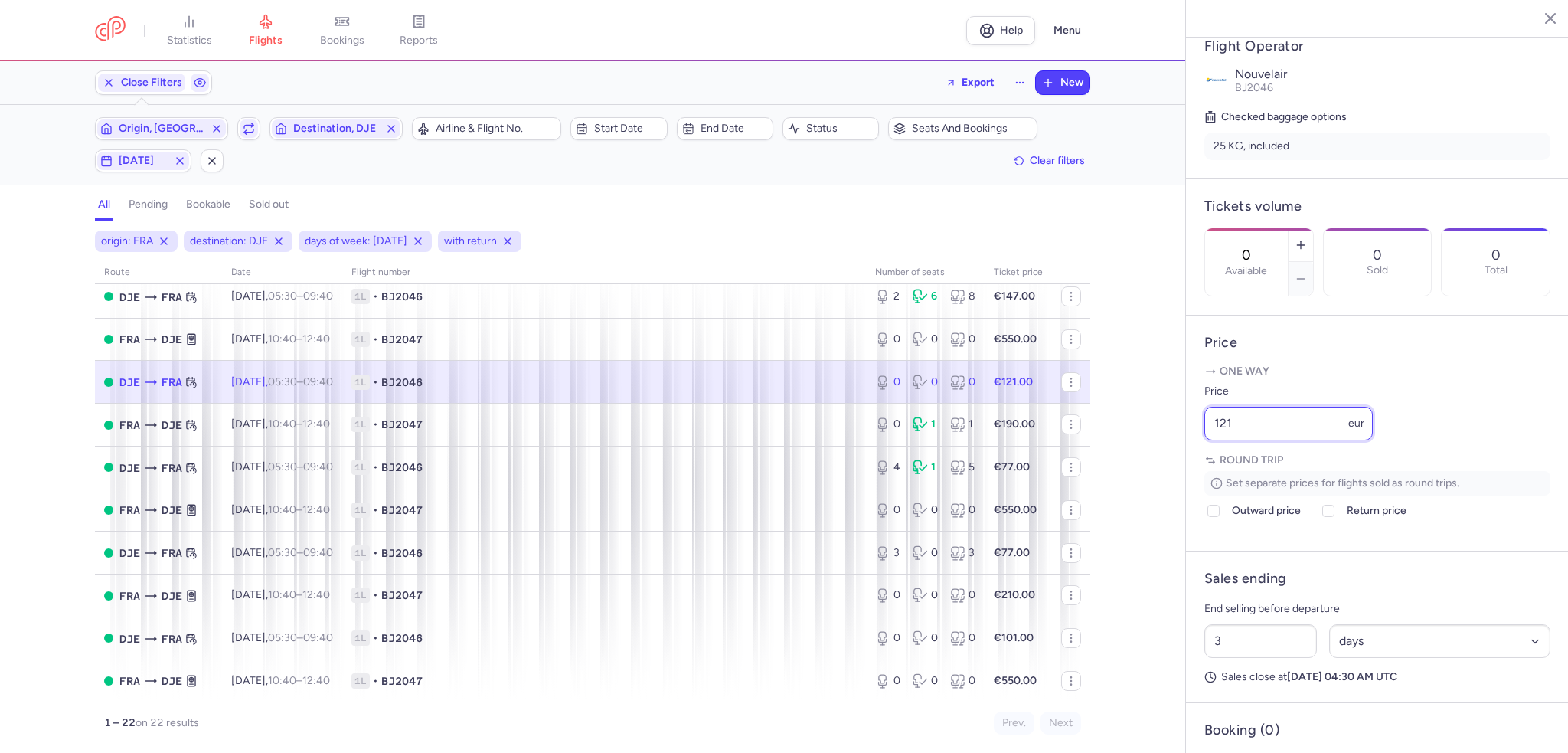
drag, startPoint x: 1265, startPoint y: 462, endPoint x: 1120, endPoint y: 465, distance: 145.0
click at [1120, 465] on div "statistics flights bookings reports Help Menu Close Filters Export New Filters …" at bounding box center [784, 376] width 1568 height 753
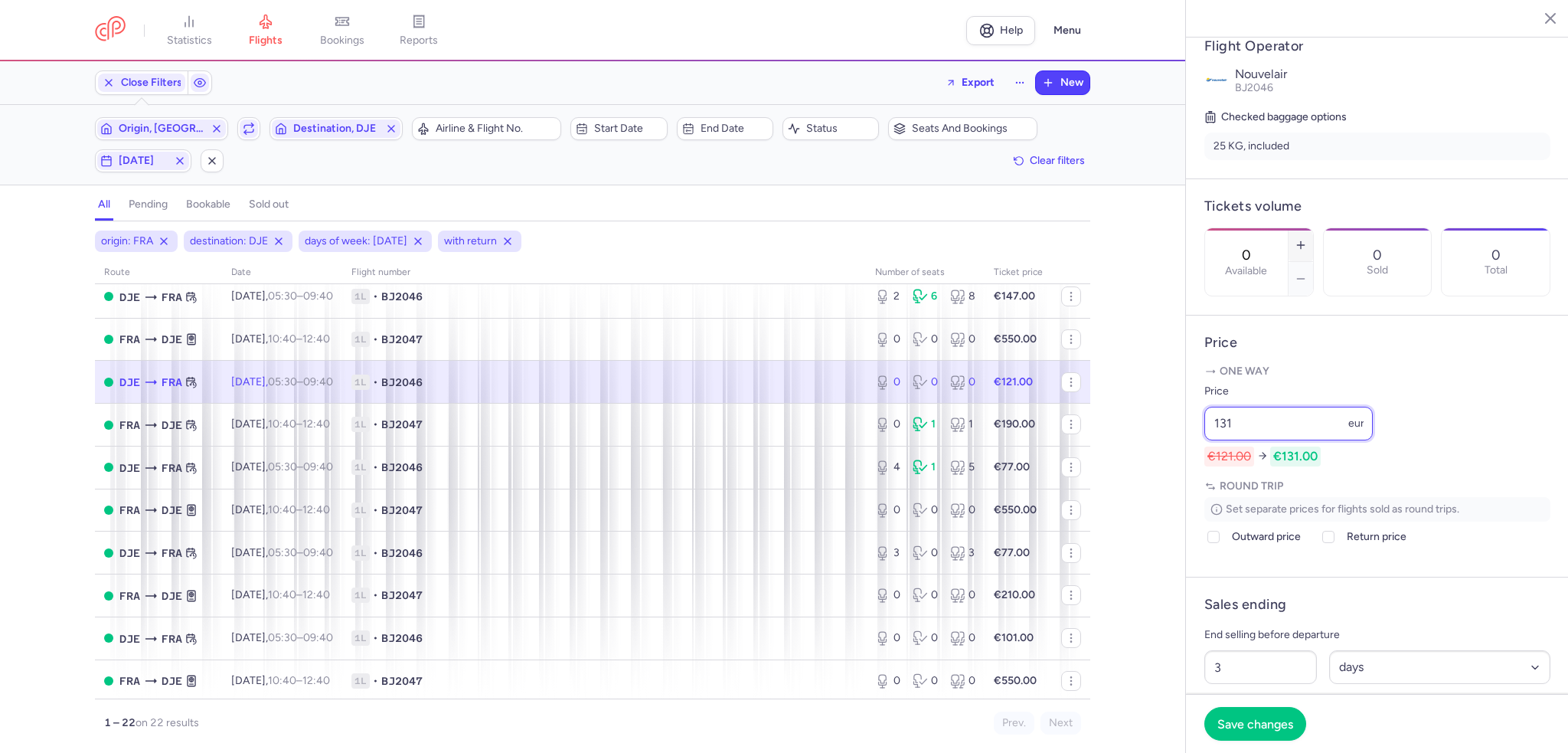
type input "131"
click at [1307, 239] on icon "button" at bounding box center [1300, 245] width 13 height 13
click at [1278, 719] on span "Save changes" at bounding box center [1255, 723] width 76 height 13
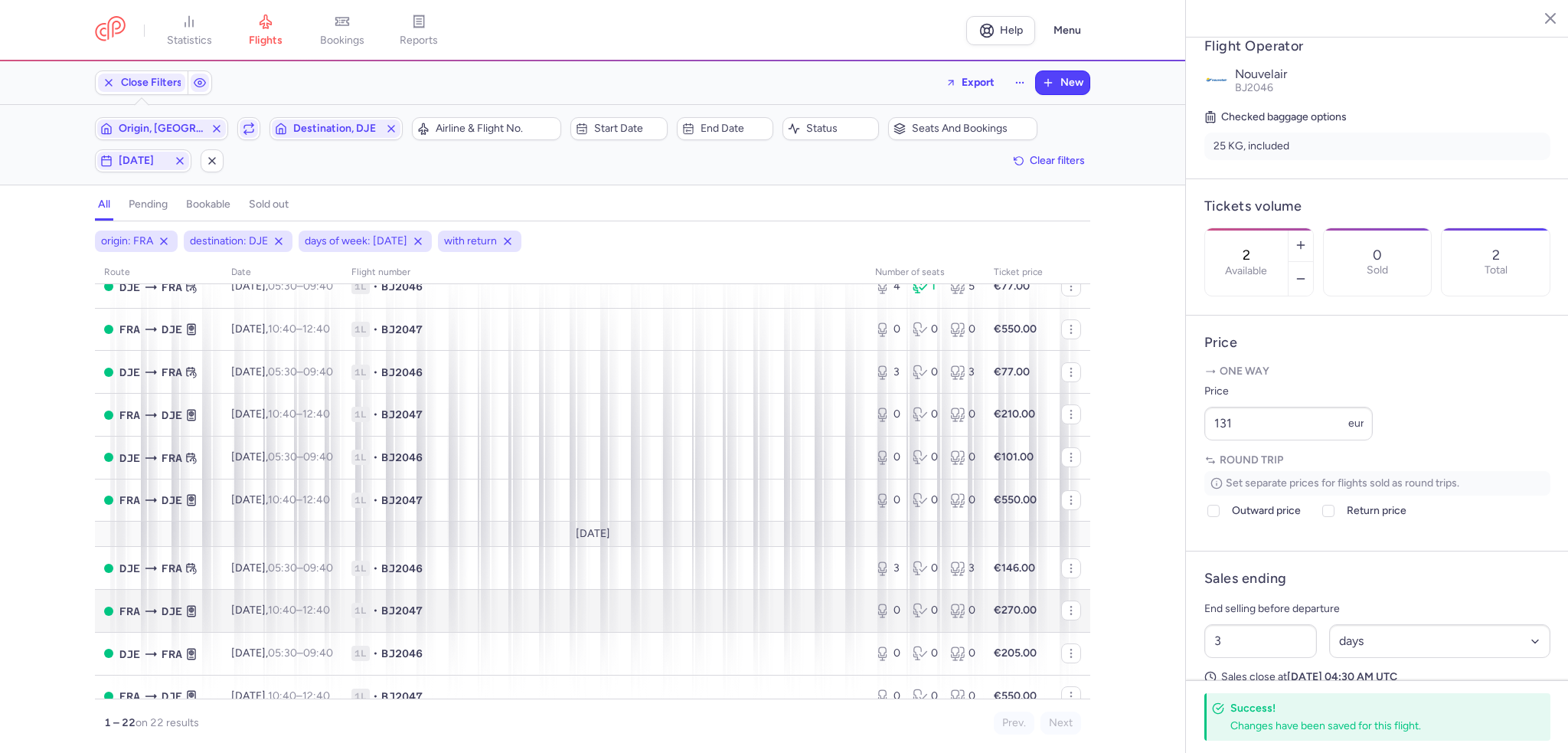
scroll to position [459, 0]
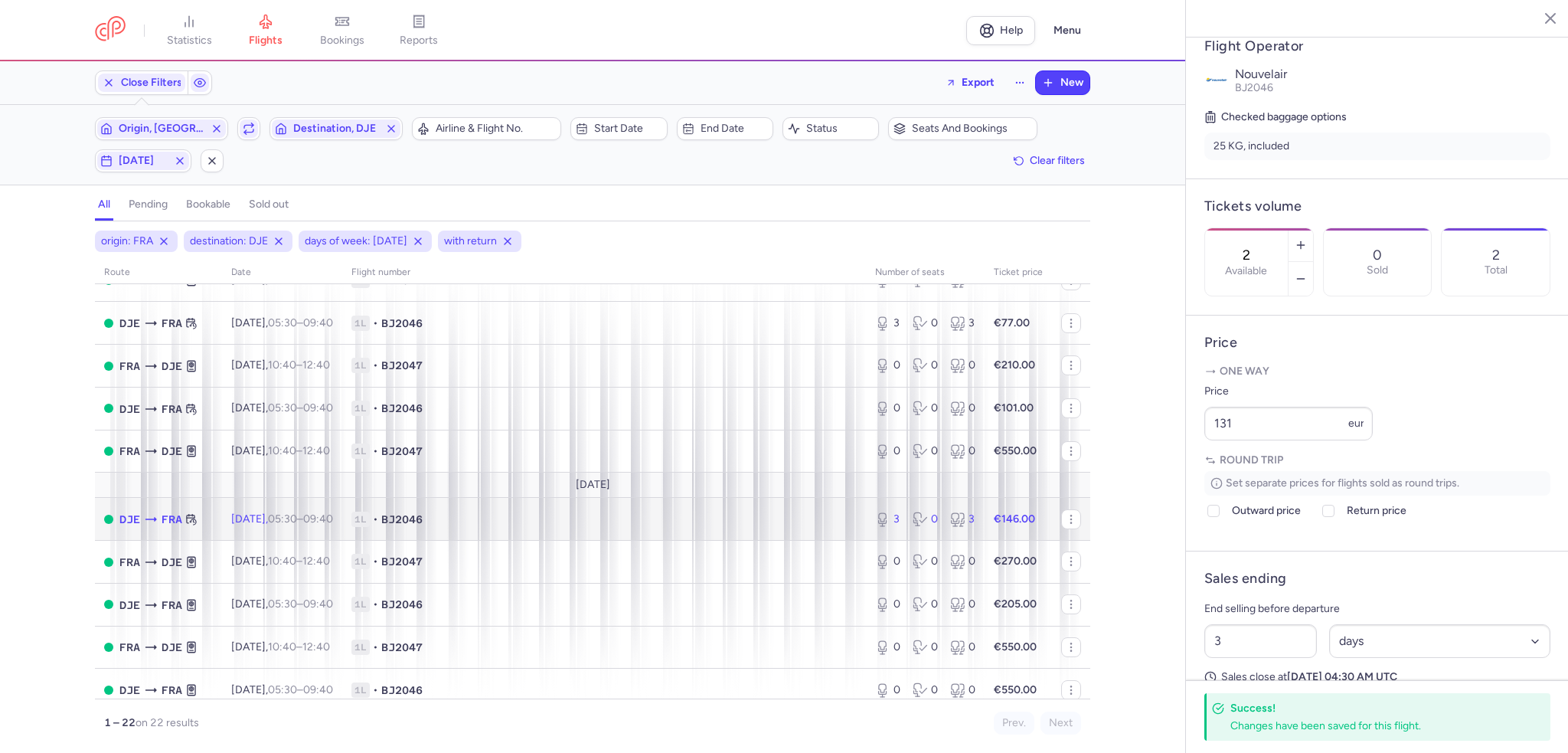
click at [781, 540] on td "1L • BJ2046" at bounding box center [604, 519] width 524 height 43
type input "3"
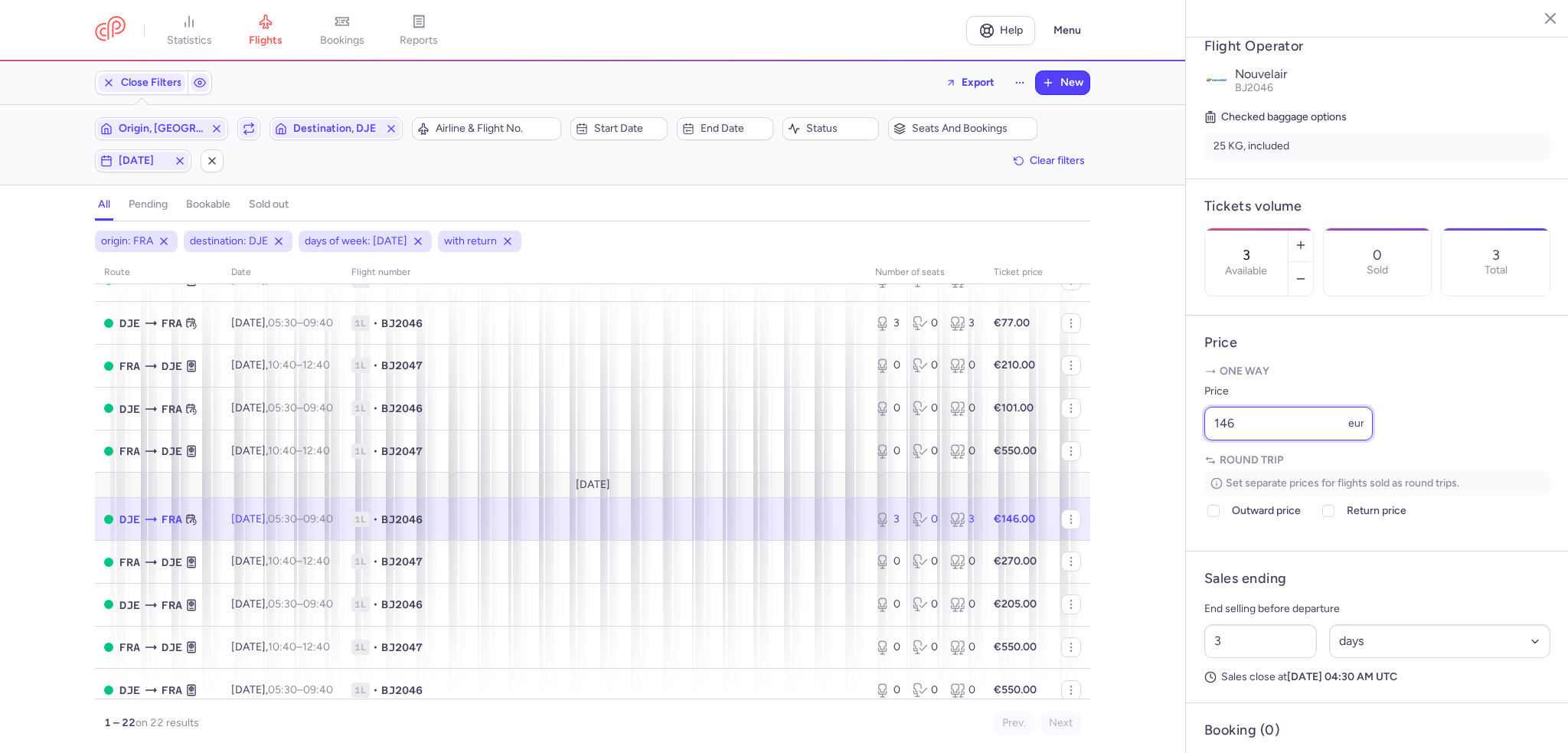
drag, startPoint x: 1298, startPoint y: 453, endPoint x: 1192, endPoint y: 452, distance: 106.0
click at [1192, 452] on article "Price One way Price 146 eur Round trip Set separate prices for flights sold as …" at bounding box center [1377, 433] width 383 height 236
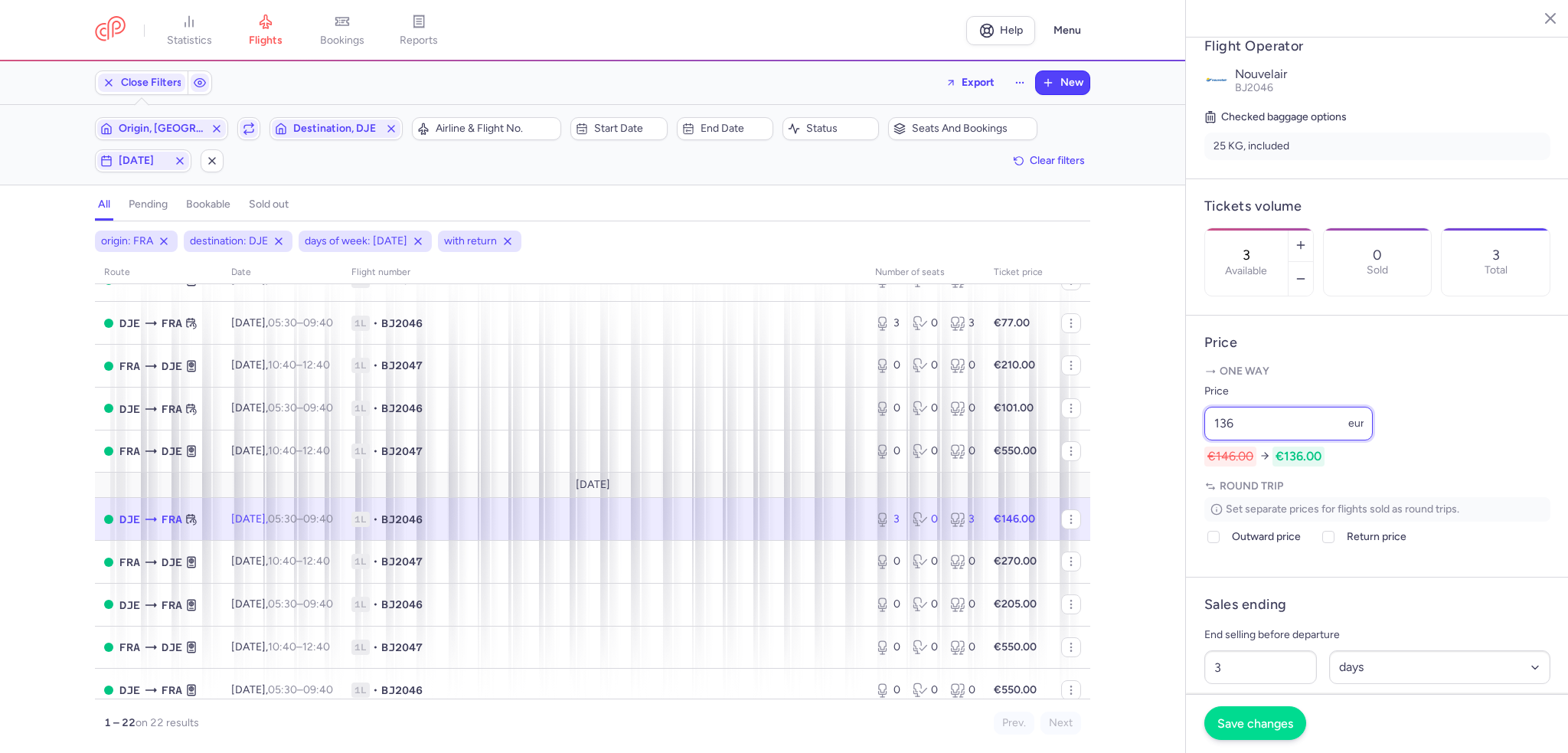
type input "136"
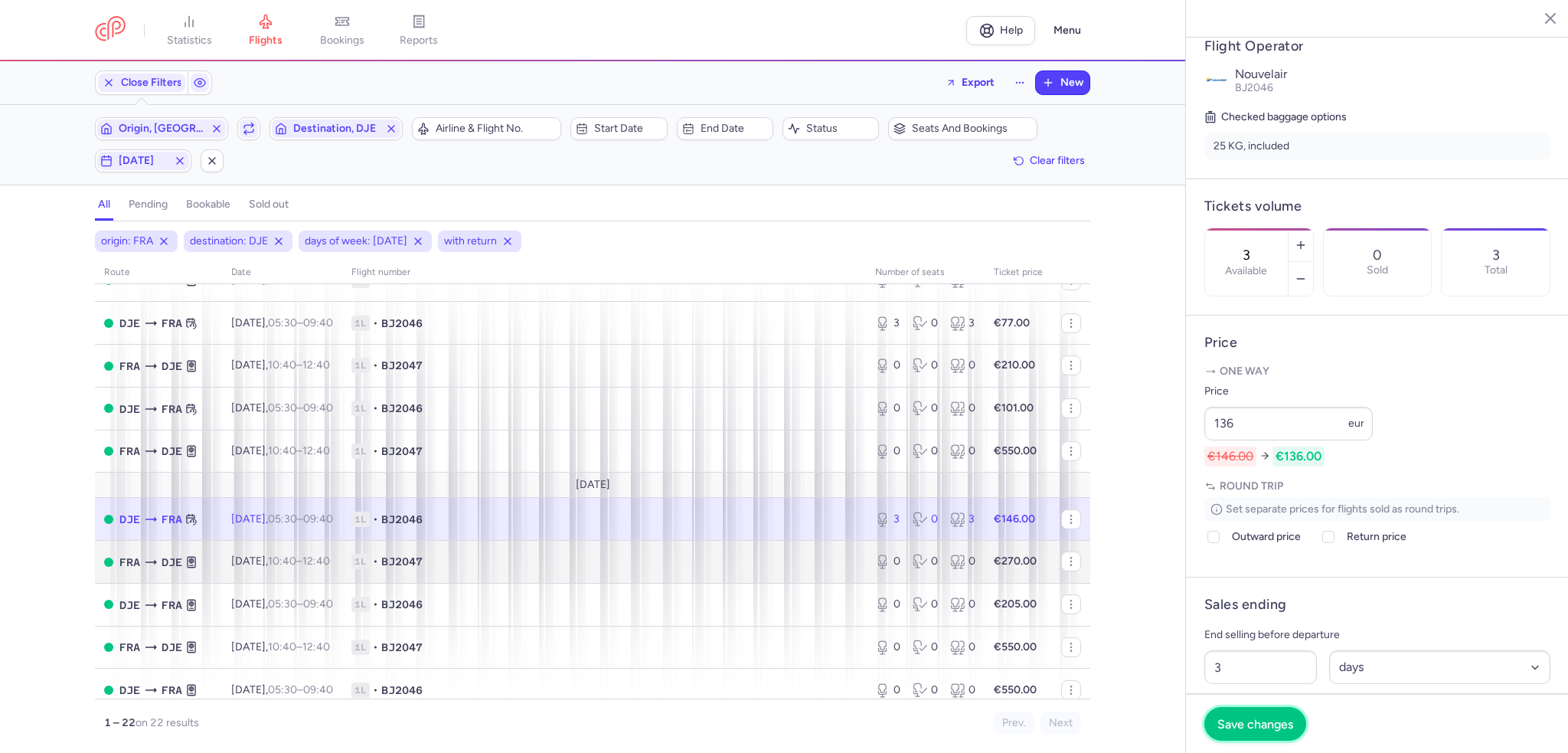
drag, startPoint x: 1277, startPoint y: 729, endPoint x: 972, endPoint y: 578, distance: 340.3
click at [1274, 725] on span "Save changes" at bounding box center [1255, 724] width 76 height 13
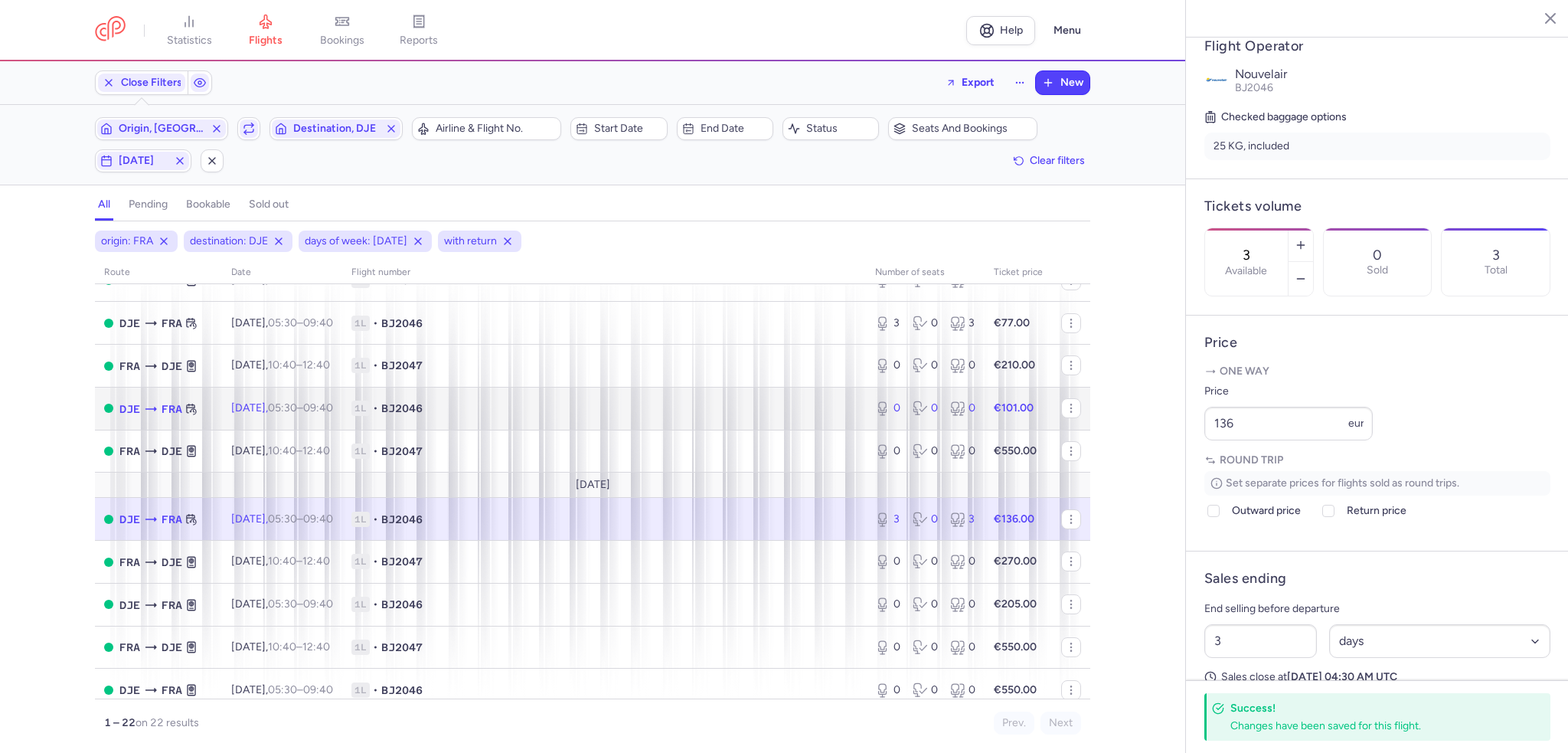
click at [790, 416] on span "1L • BJ2046" at bounding box center [604, 408] width 505 height 15
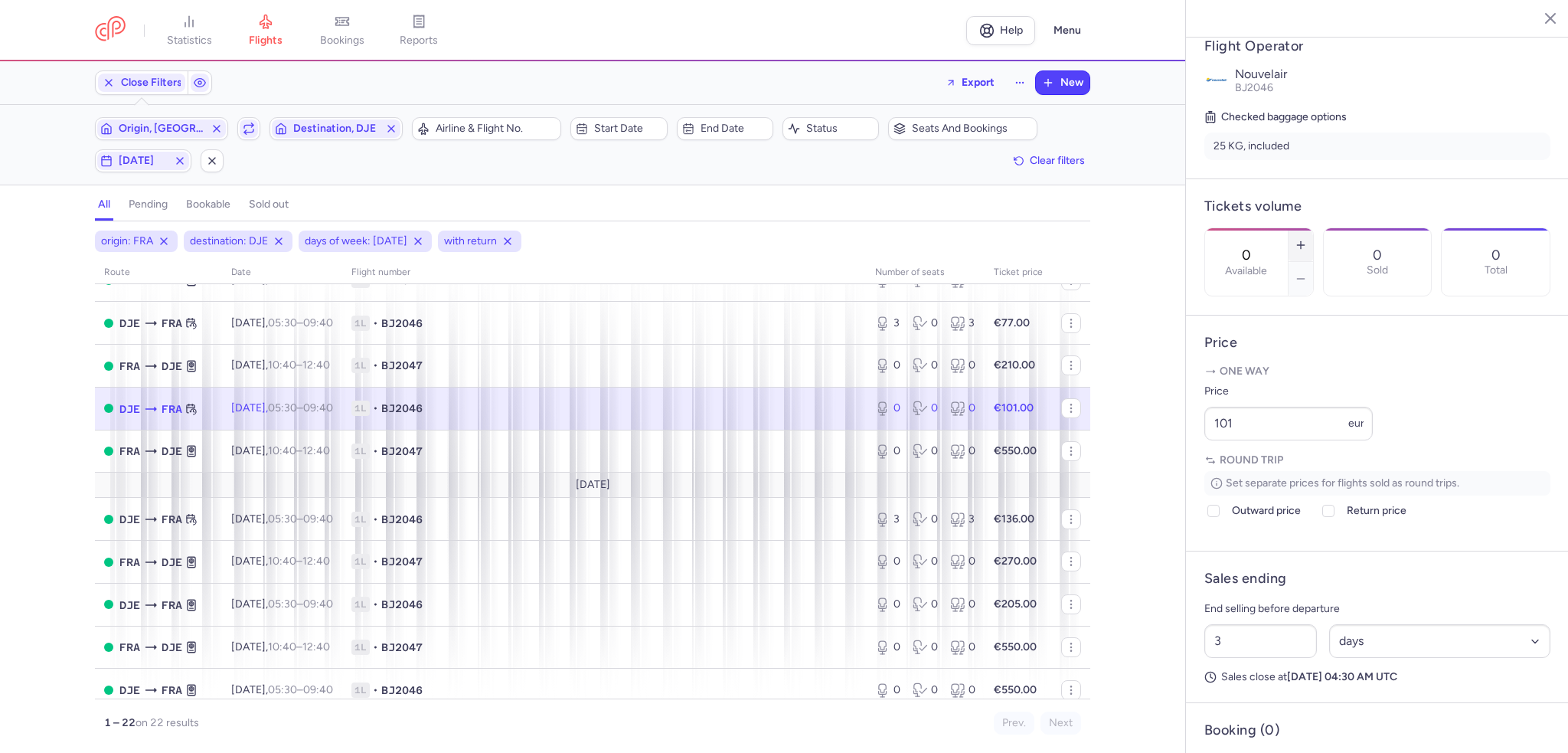
click at [1313, 228] on button "button" at bounding box center [1300, 245] width 24 height 34
type input "2"
drag, startPoint x: 1287, startPoint y: 470, endPoint x: 1180, endPoint y: 468, distance: 107.0
click at [1179, 468] on div "statistics flights bookings reports Help Menu Close Filters Export New Filters …" at bounding box center [784, 376] width 1568 height 753
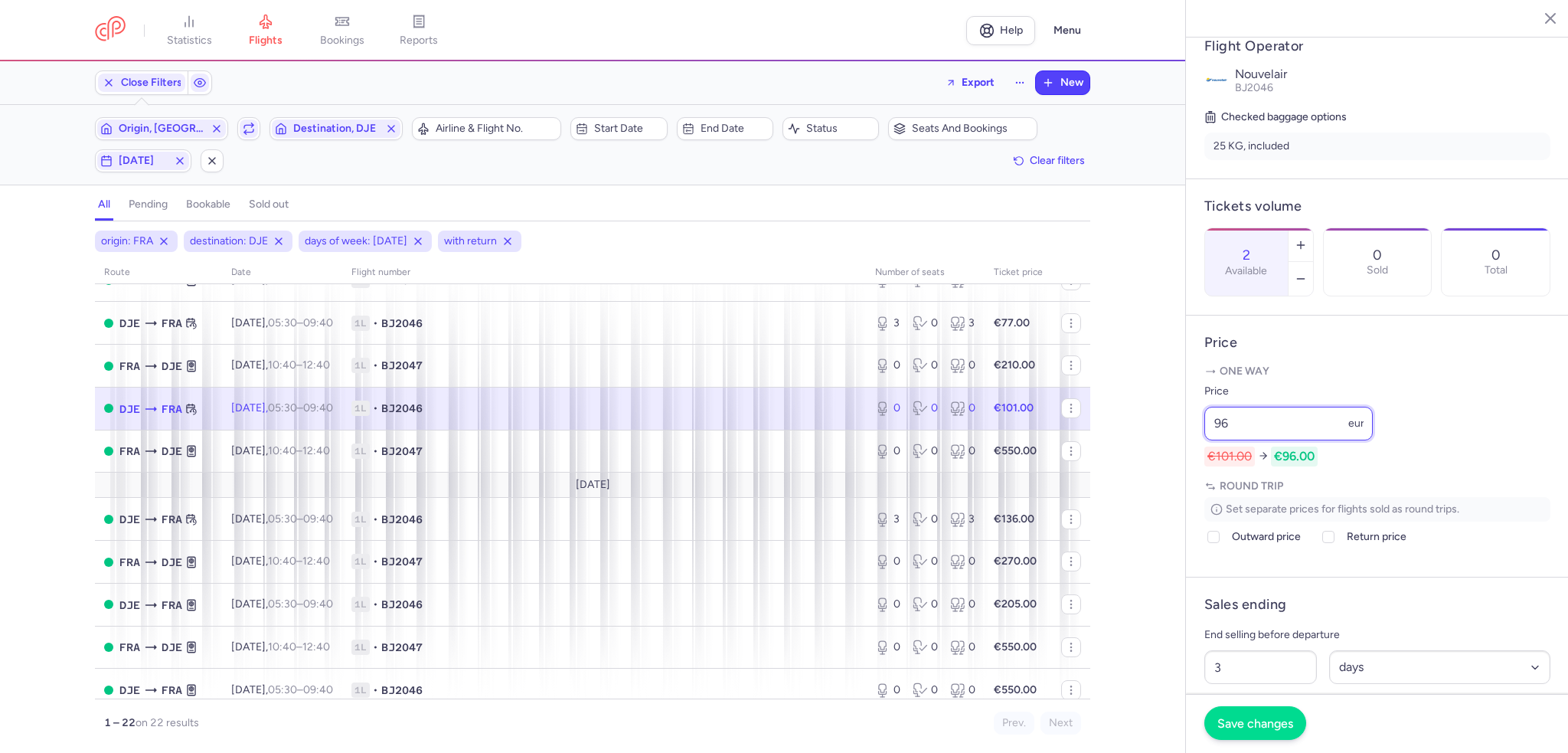
type input "96"
click at [1263, 715] on button "Save changes" at bounding box center [1255, 723] width 102 height 34
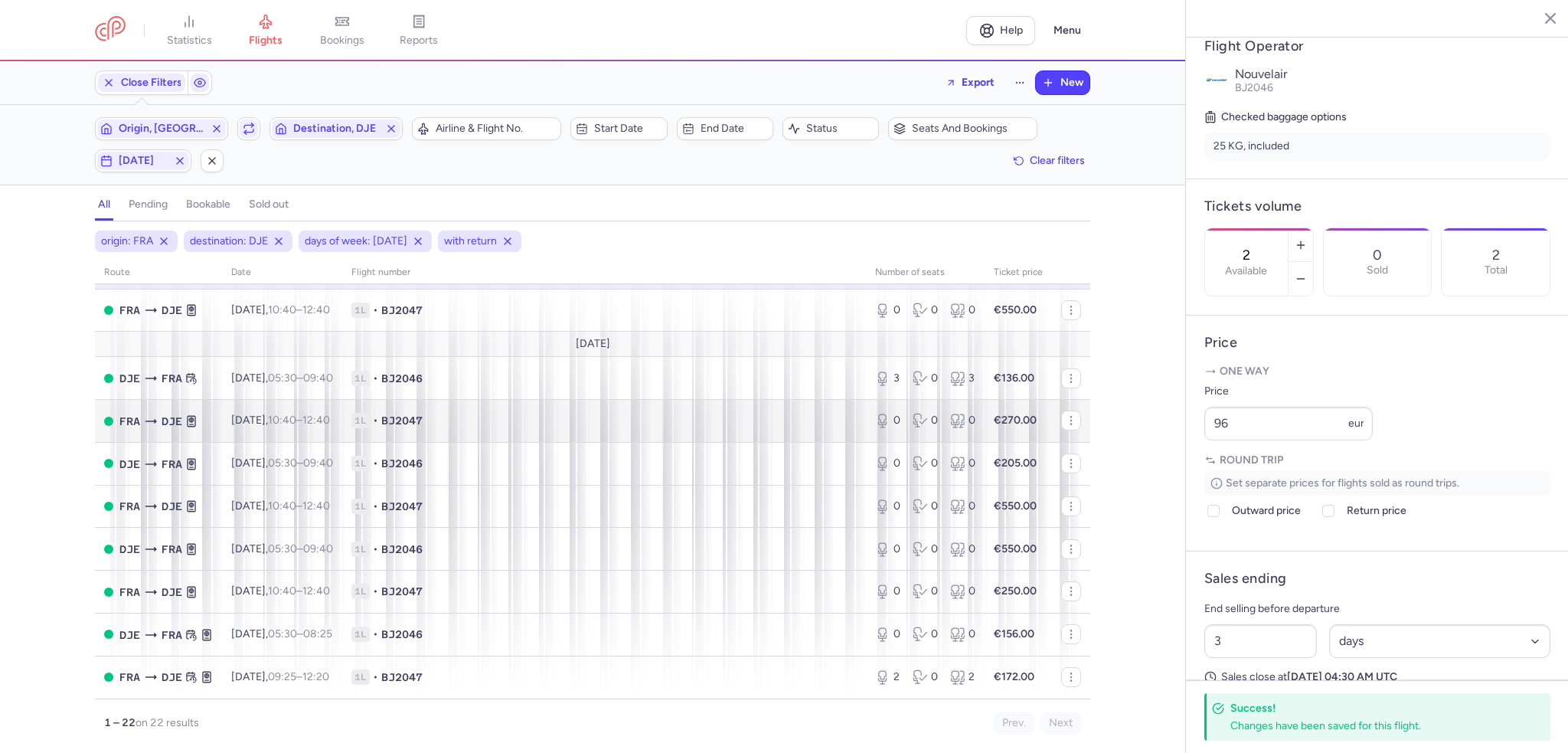
scroll to position [620, 0]
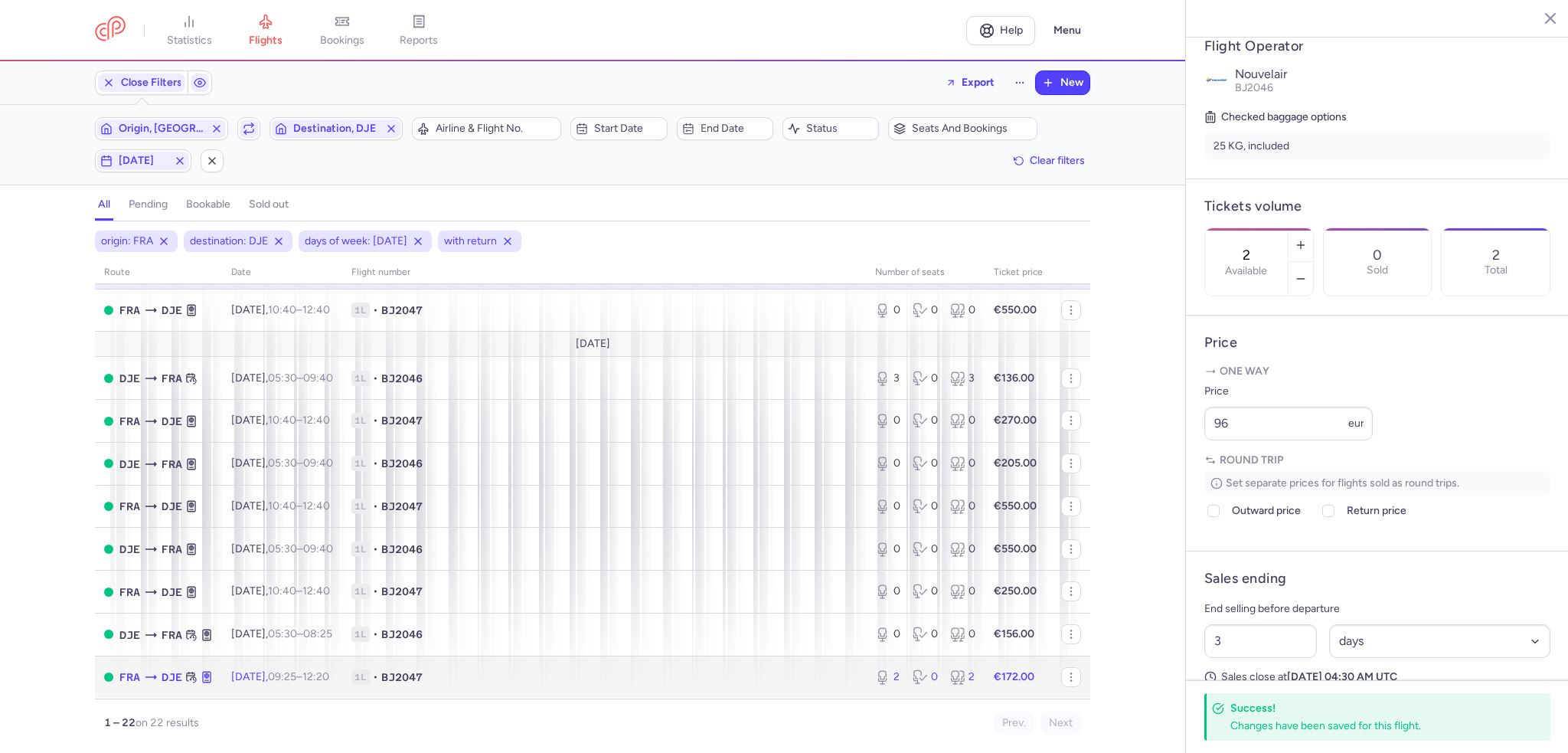
click at [702, 673] on span "1L • BJ2047" at bounding box center [604, 677] width 505 height 15
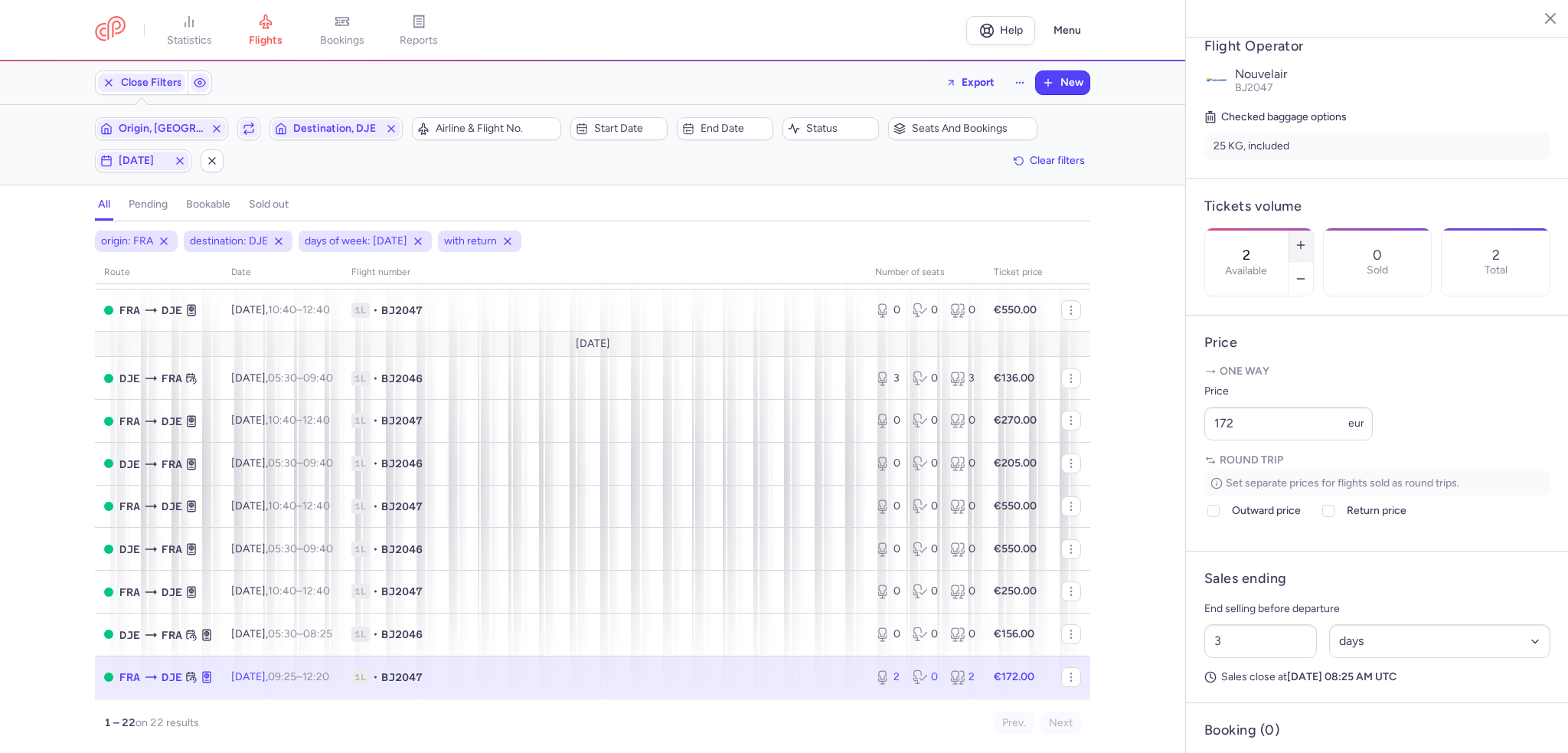
click at [1304, 246] on line "button" at bounding box center [1300, 246] width 7 height 0
type input "3"
drag, startPoint x: 1287, startPoint y: 459, endPoint x: 1125, endPoint y: 429, distance: 164.8
click at [1129, 440] on div "statistics flights bookings reports Help Menu Close Filters Export New Filters …" at bounding box center [784, 376] width 1568 height 753
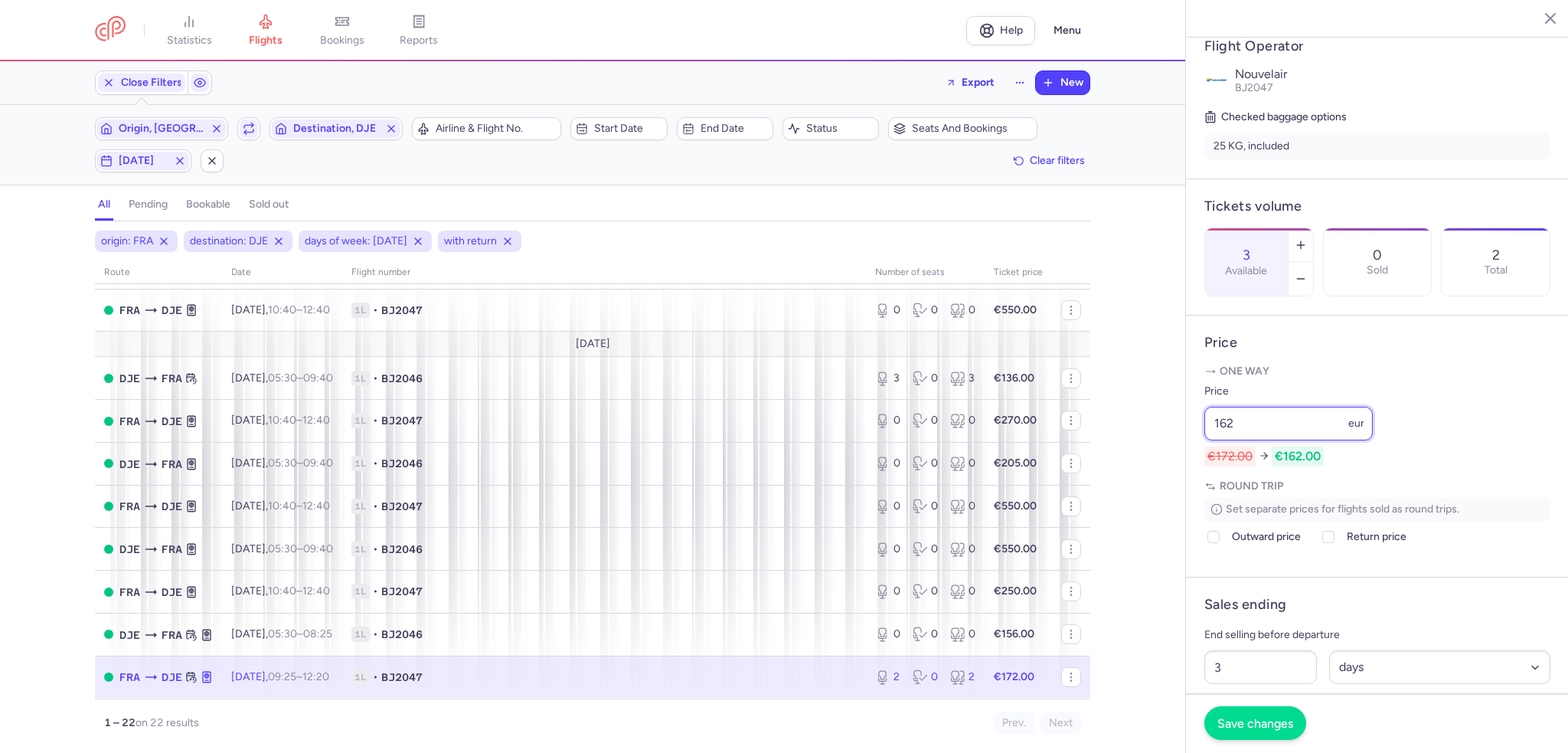
type input "162"
click at [1283, 720] on span "Save changes" at bounding box center [1255, 723] width 76 height 13
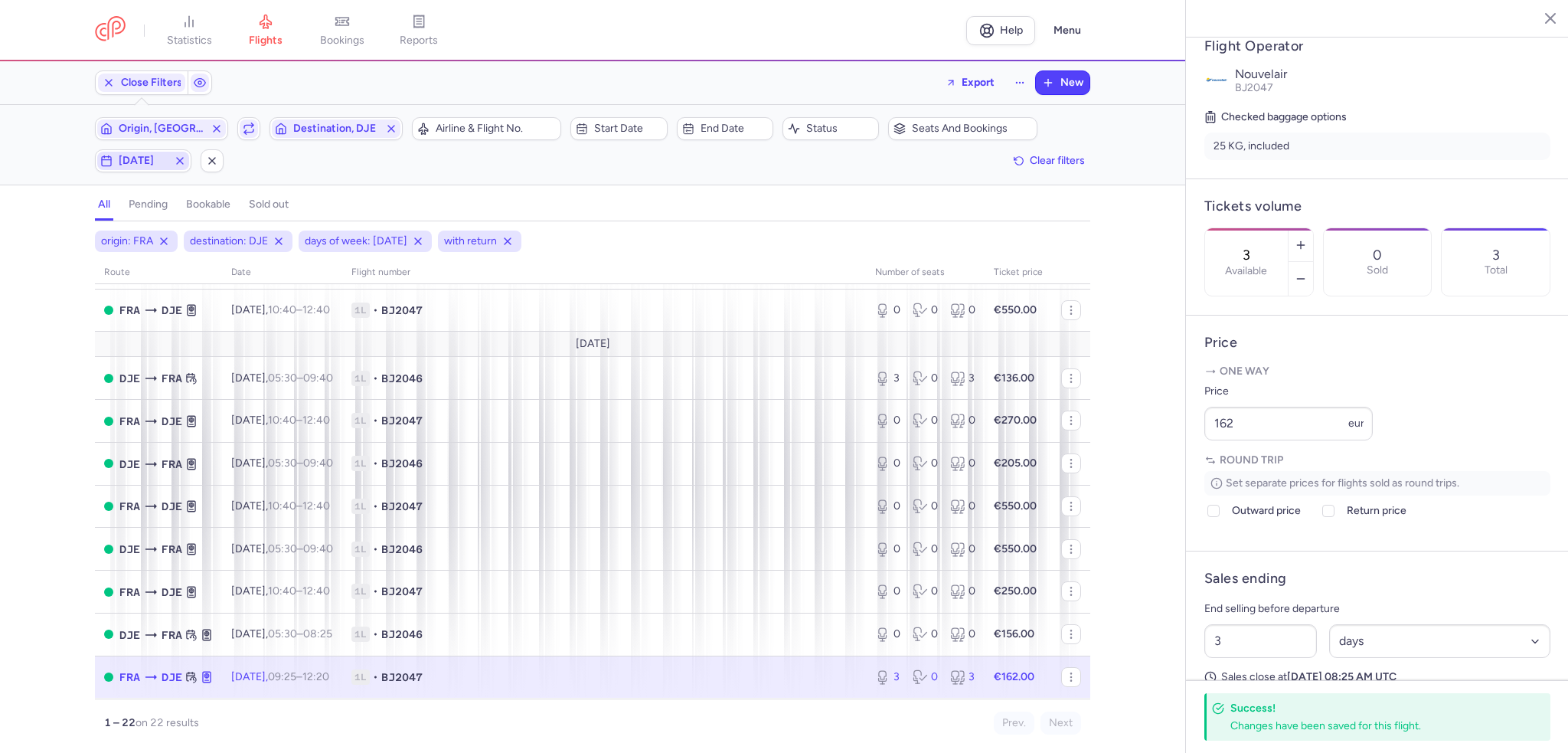
click at [142, 149] on button "[DATE]" at bounding box center [143, 161] width 96 height 23
click at [133, 233] on div "M T W T F S S" at bounding box center [206, 235] width 222 height 47
click at [184, 227] on input "W" at bounding box center [178, 235] width 23 height 23
checkbox input "true"
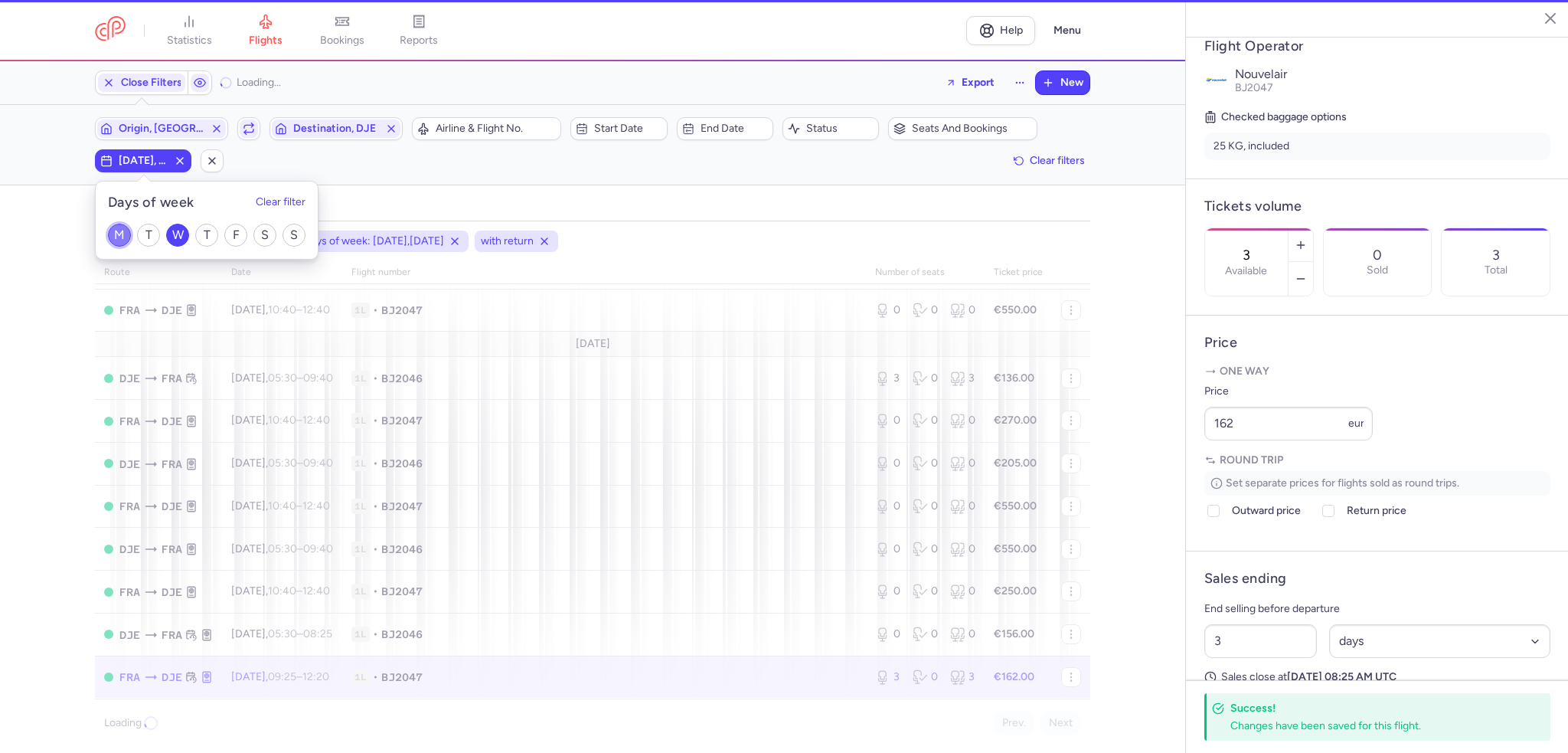
click at [120, 233] on input "M" at bounding box center [119, 235] width 23 height 23
checkbox input "false"
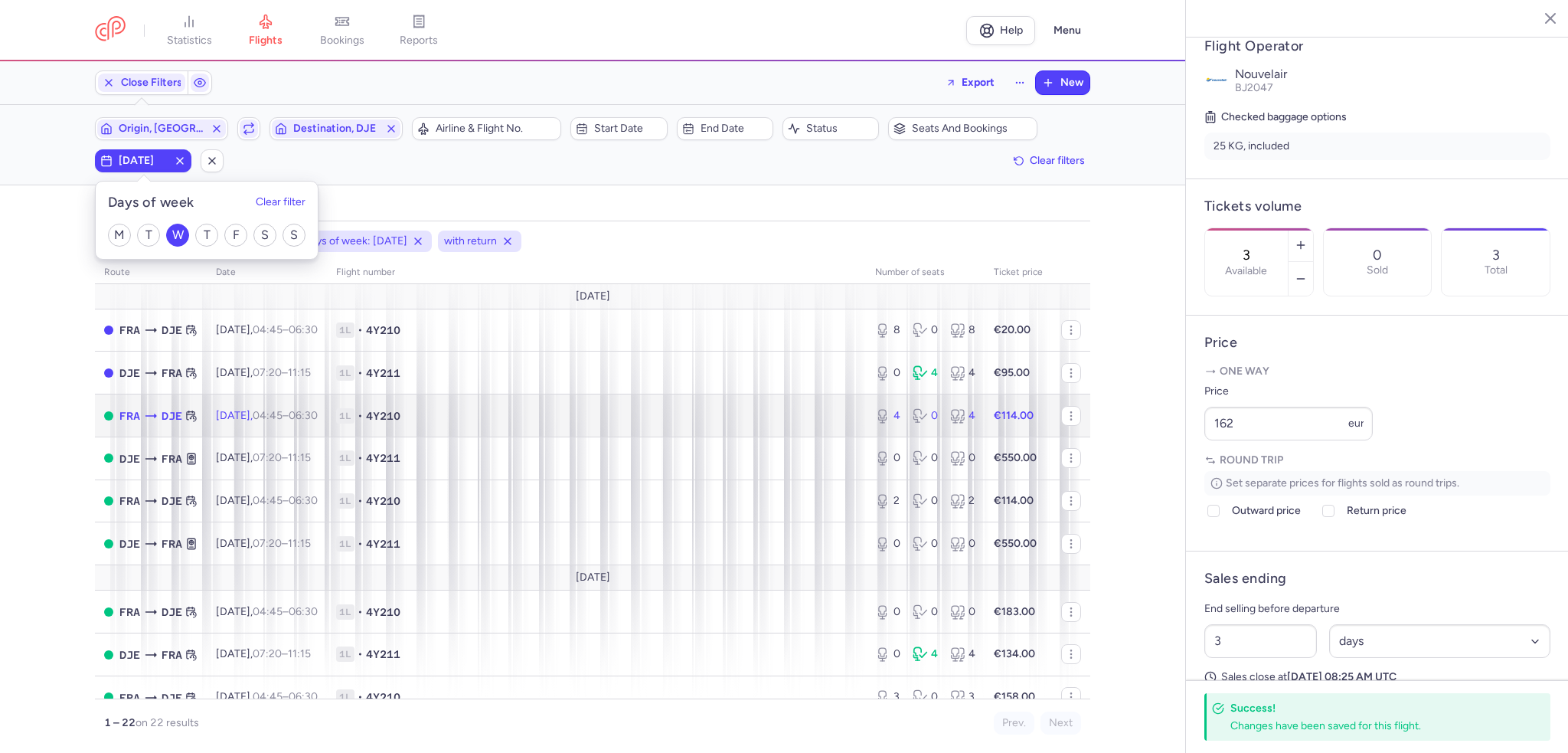
click at [644, 412] on span "1L • 4Y210" at bounding box center [596, 416] width 521 height 15
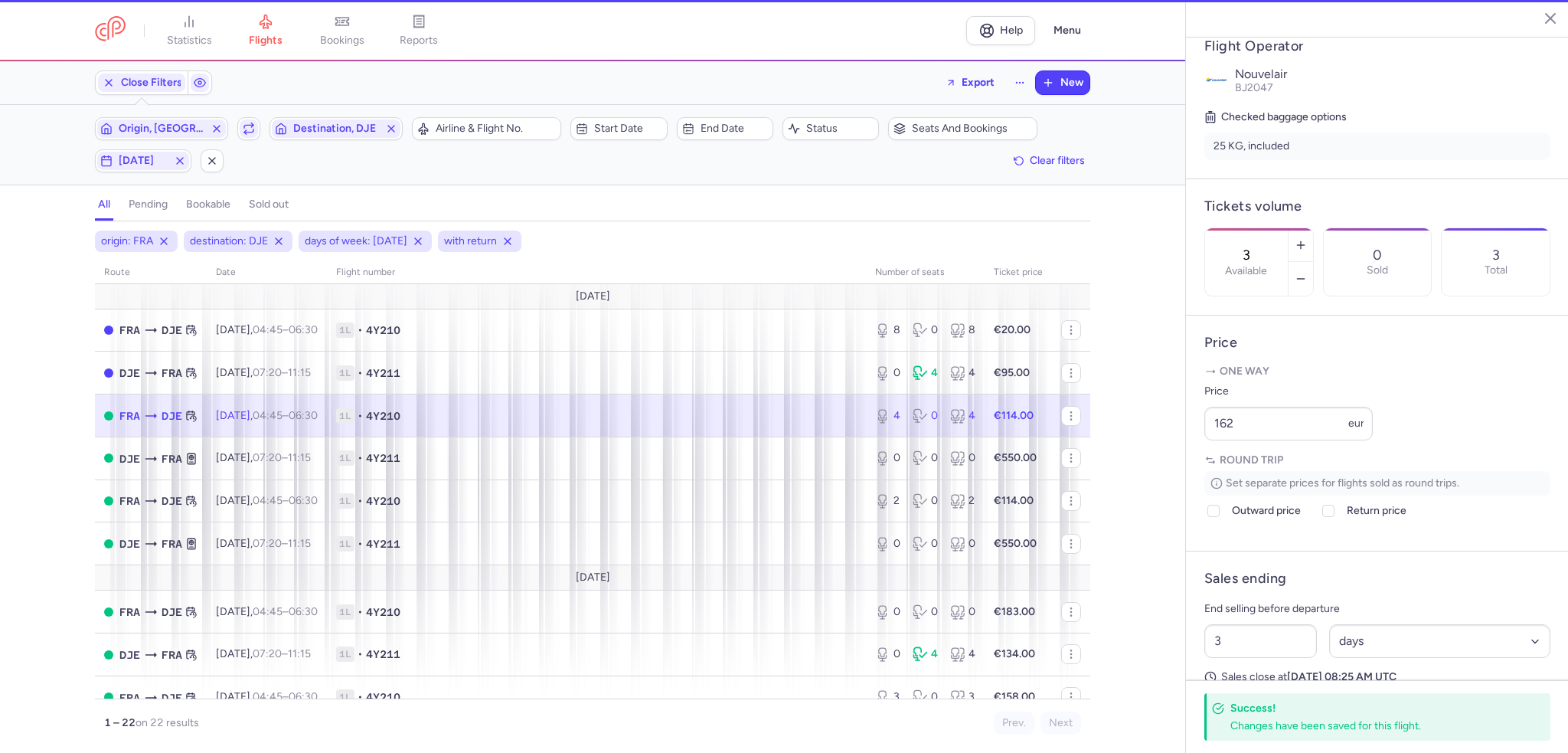
type input "4"
type input "2"
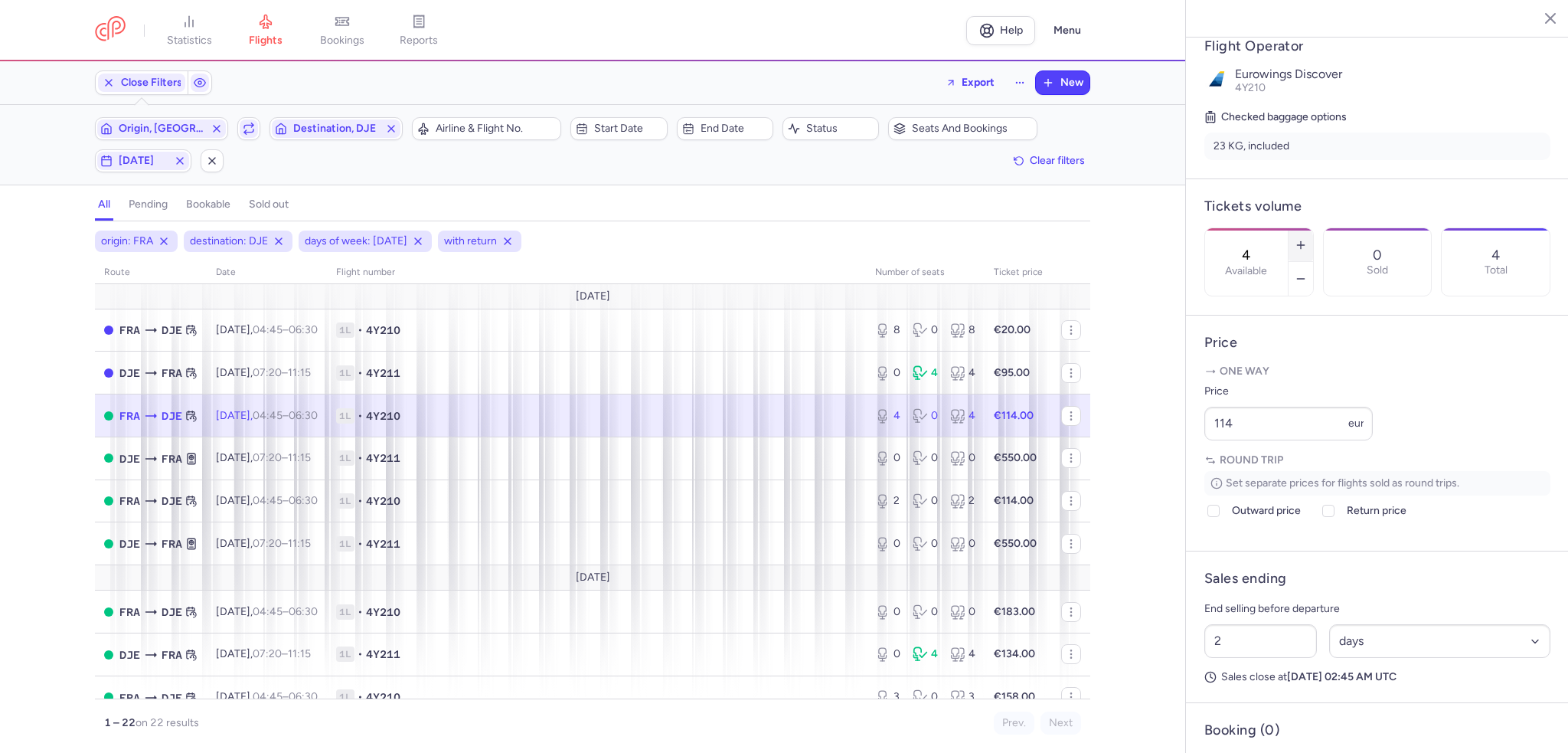
click at [1313, 228] on button "button" at bounding box center [1300, 245] width 24 height 34
type input "6"
drag, startPoint x: 1272, startPoint y: 465, endPoint x: 1135, endPoint y: 446, distance: 138.3
click at [1135, 446] on div "statistics flights bookings reports Help Menu Close Filters Export New Filters …" at bounding box center [784, 376] width 1568 height 753
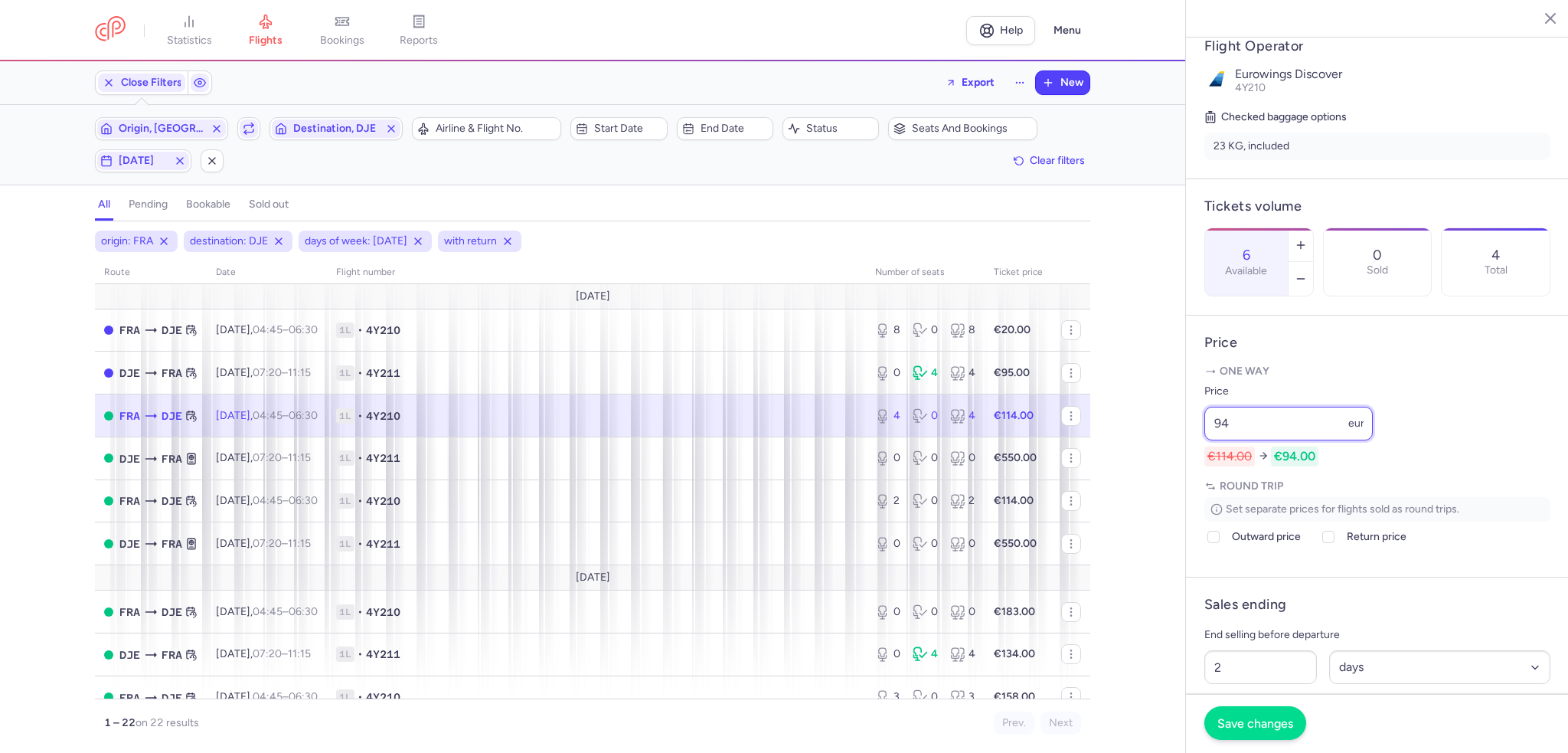
type input "94"
click at [1281, 735] on button "Save changes" at bounding box center [1255, 723] width 102 height 34
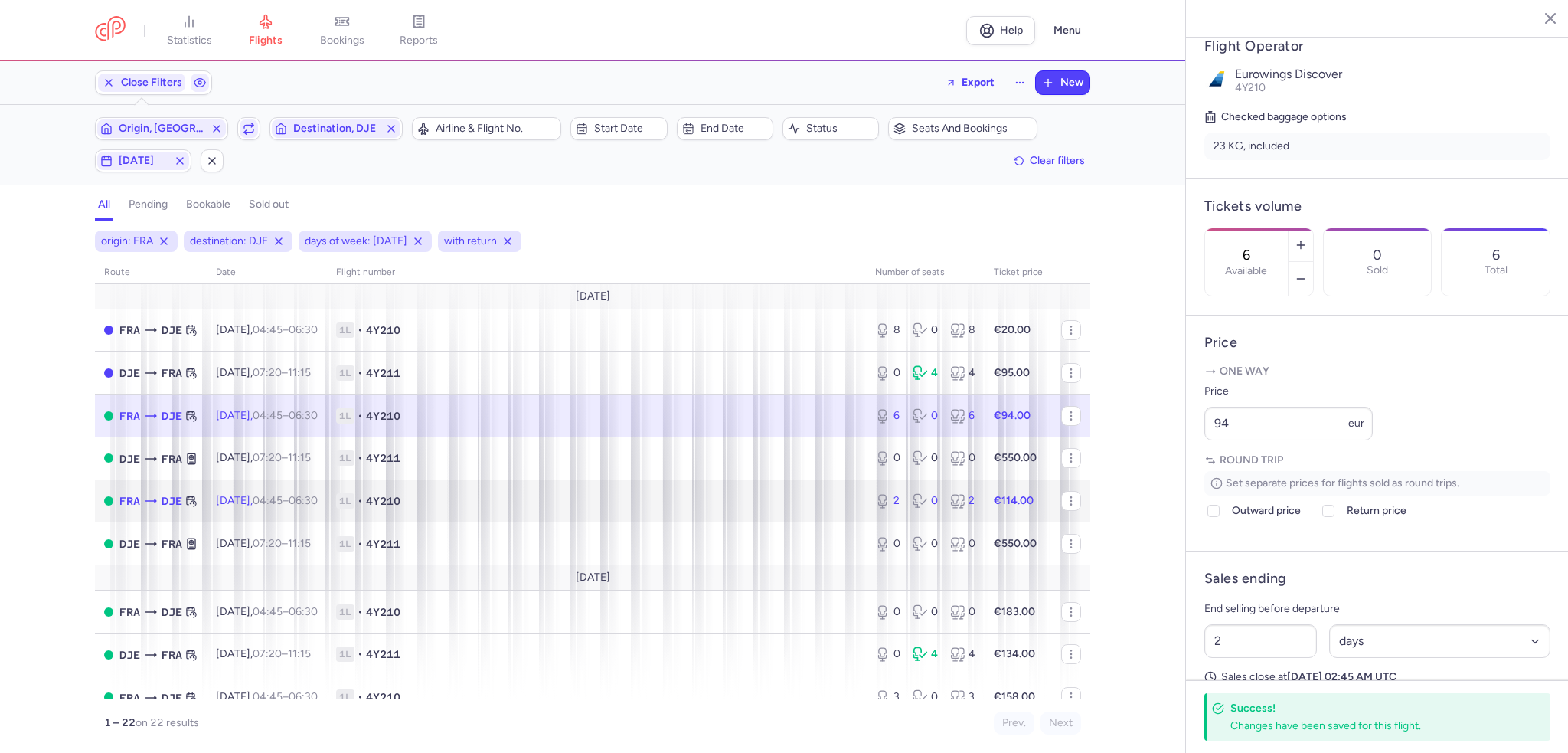
click at [699, 493] on td "1L • 4Y210" at bounding box center [597, 501] width 539 height 43
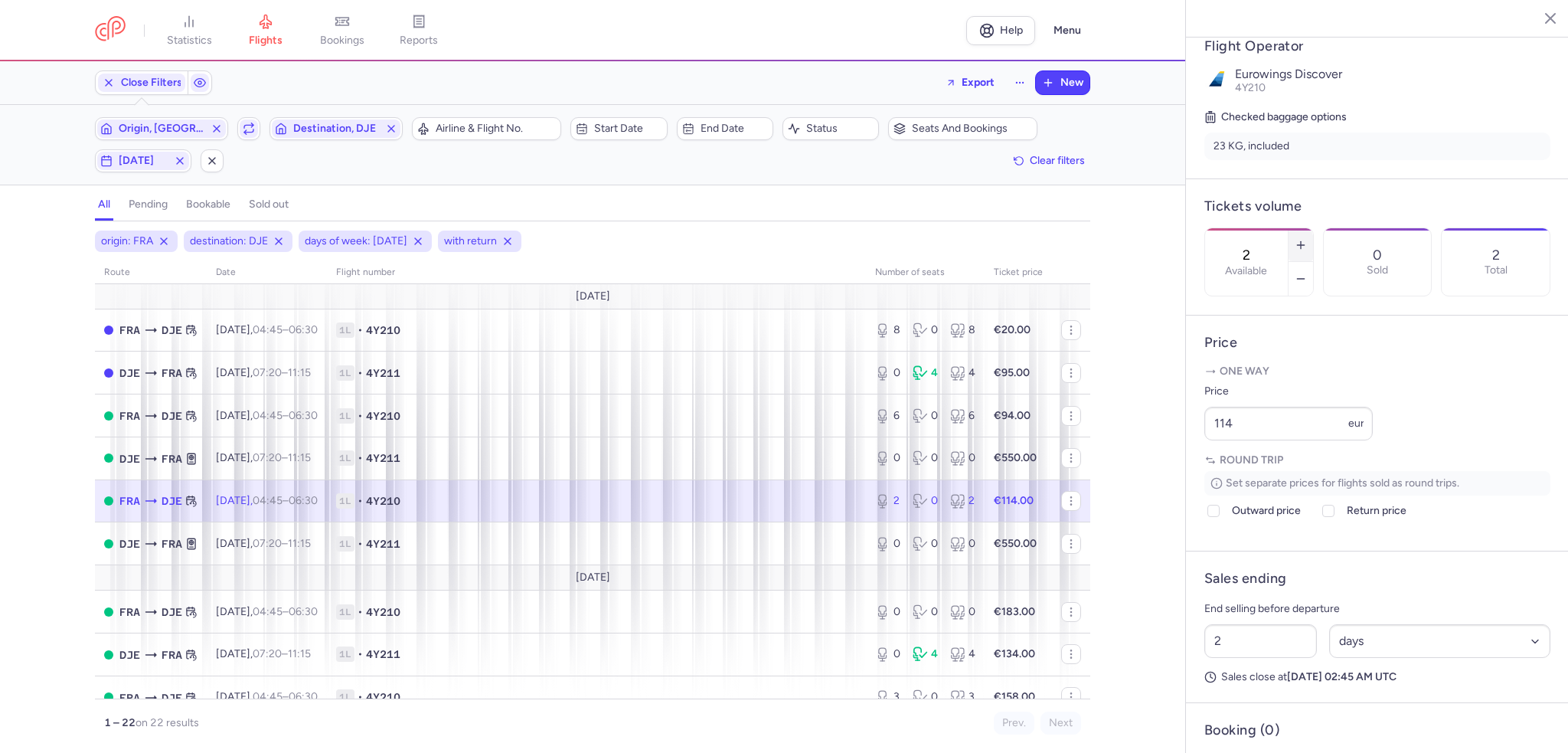
click at [1307, 239] on icon "button" at bounding box center [1300, 245] width 13 height 13
type input "4"
drag, startPoint x: 1295, startPoint y: 468, endPoint x: 1279, endPoint y: 468, distance: 16.0
click at [1279, 440] on input "114" at bounding box center [1288, 423] width 168 height 34
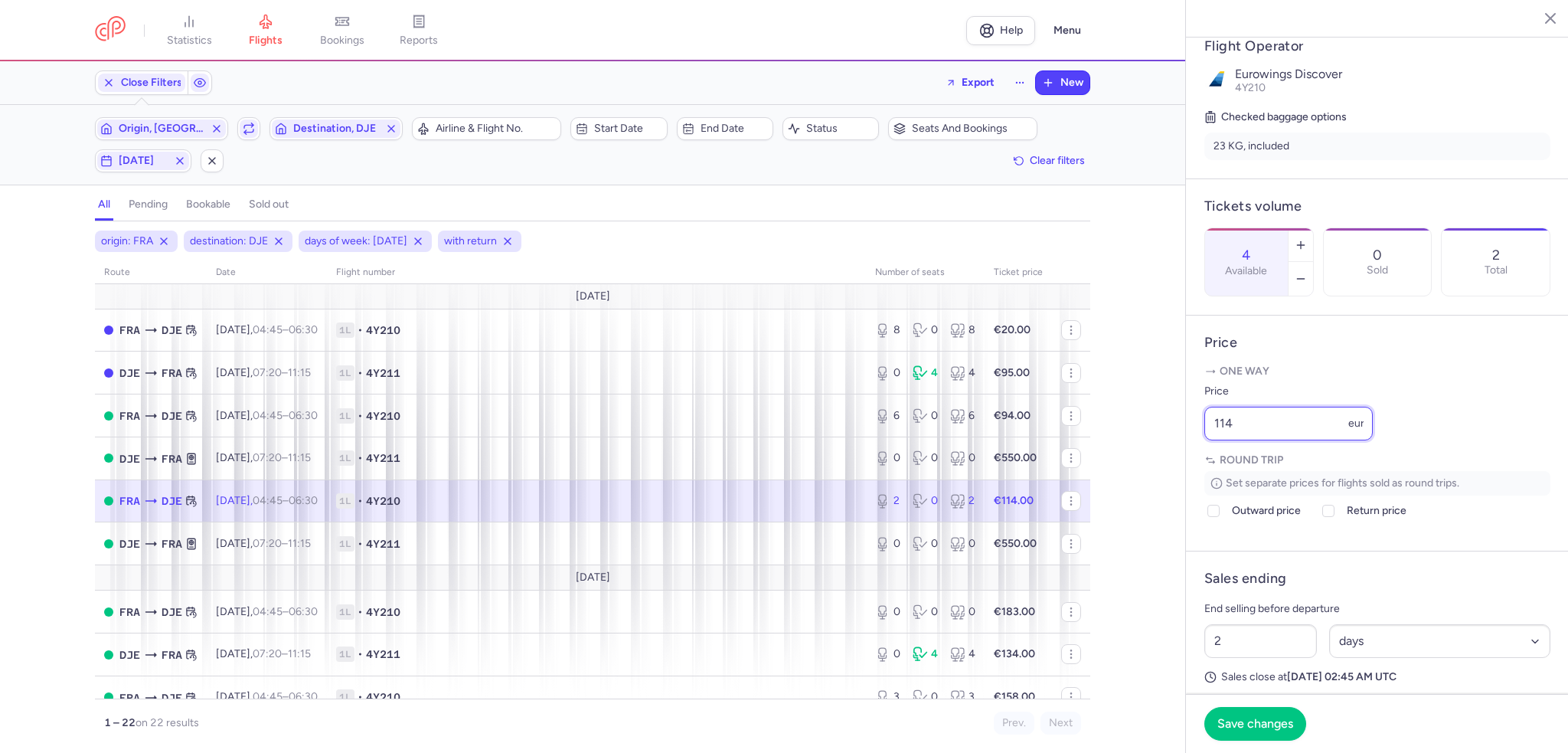
drag, startPoint x: 1291, startPoint y: 465, endPoint x: 1124, endPoint y: 462, distance: 167.0
click at [1124, 462] on div "statistics flights bookings reports Help Menu Close Filters Export New Filters …" at bounding box center [784, 376] width 1568 height 753
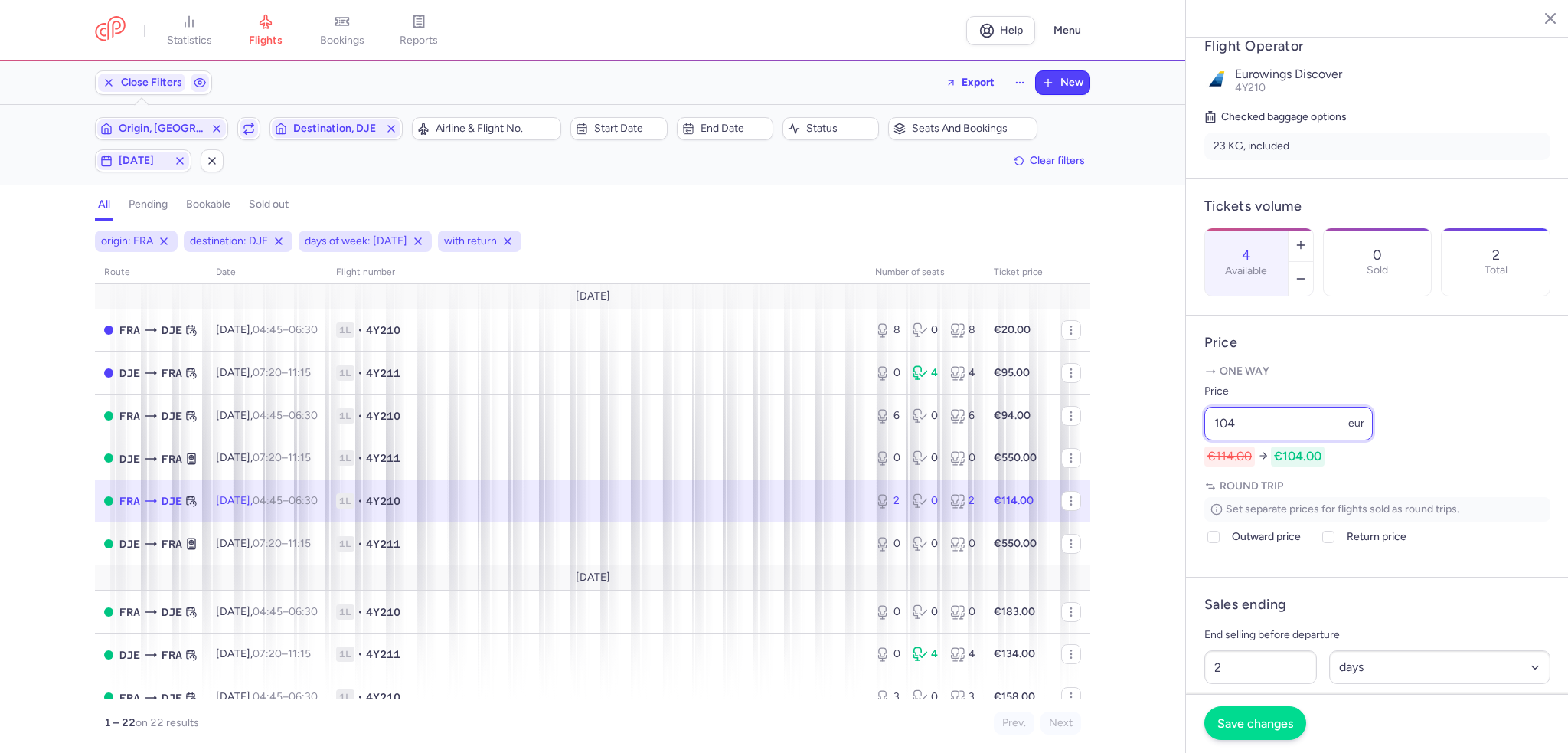
type input "104"
click at [1242, 726] on span "Save changes" at bounding box center [1255, 723] width 76 height 13
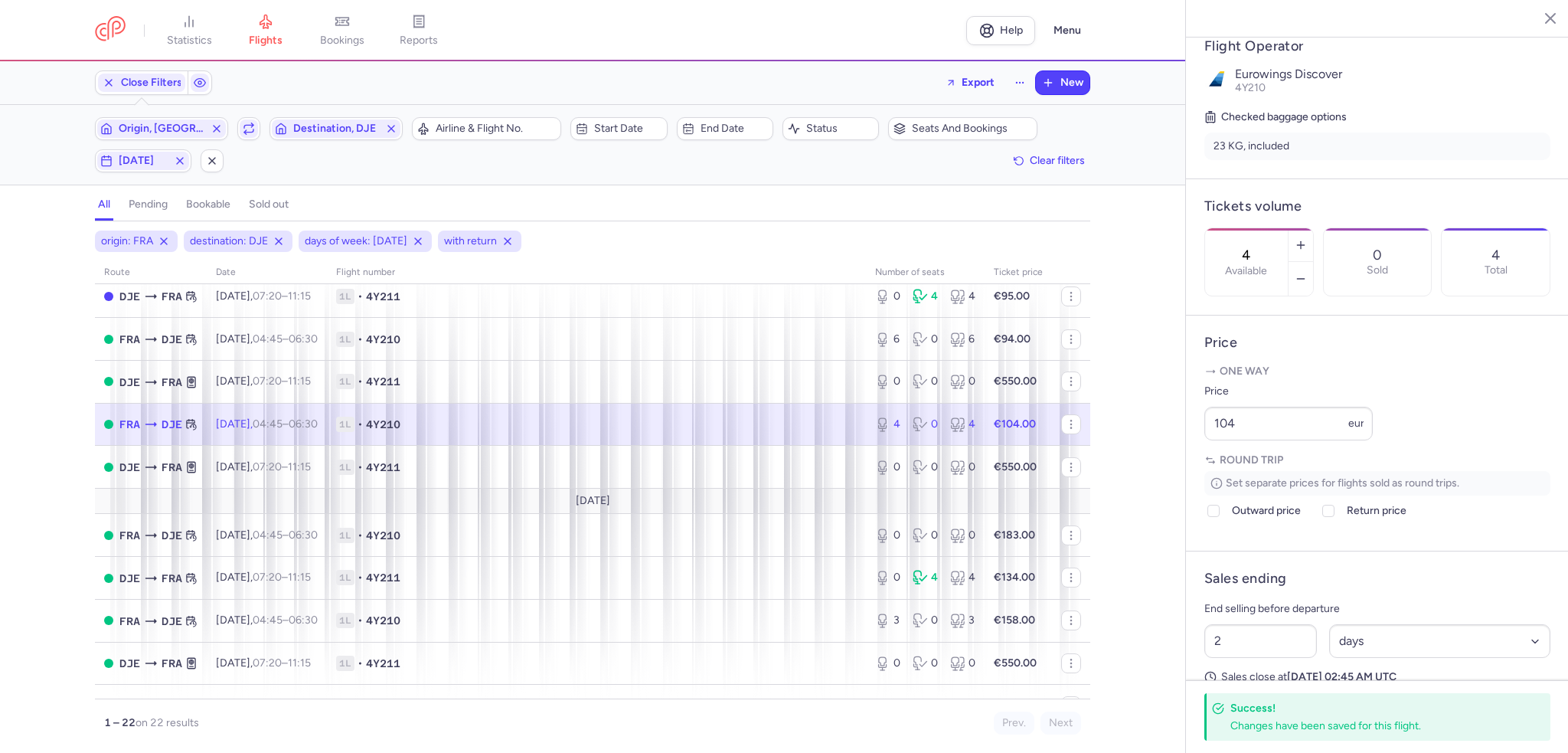
scroll to position [153, 0]
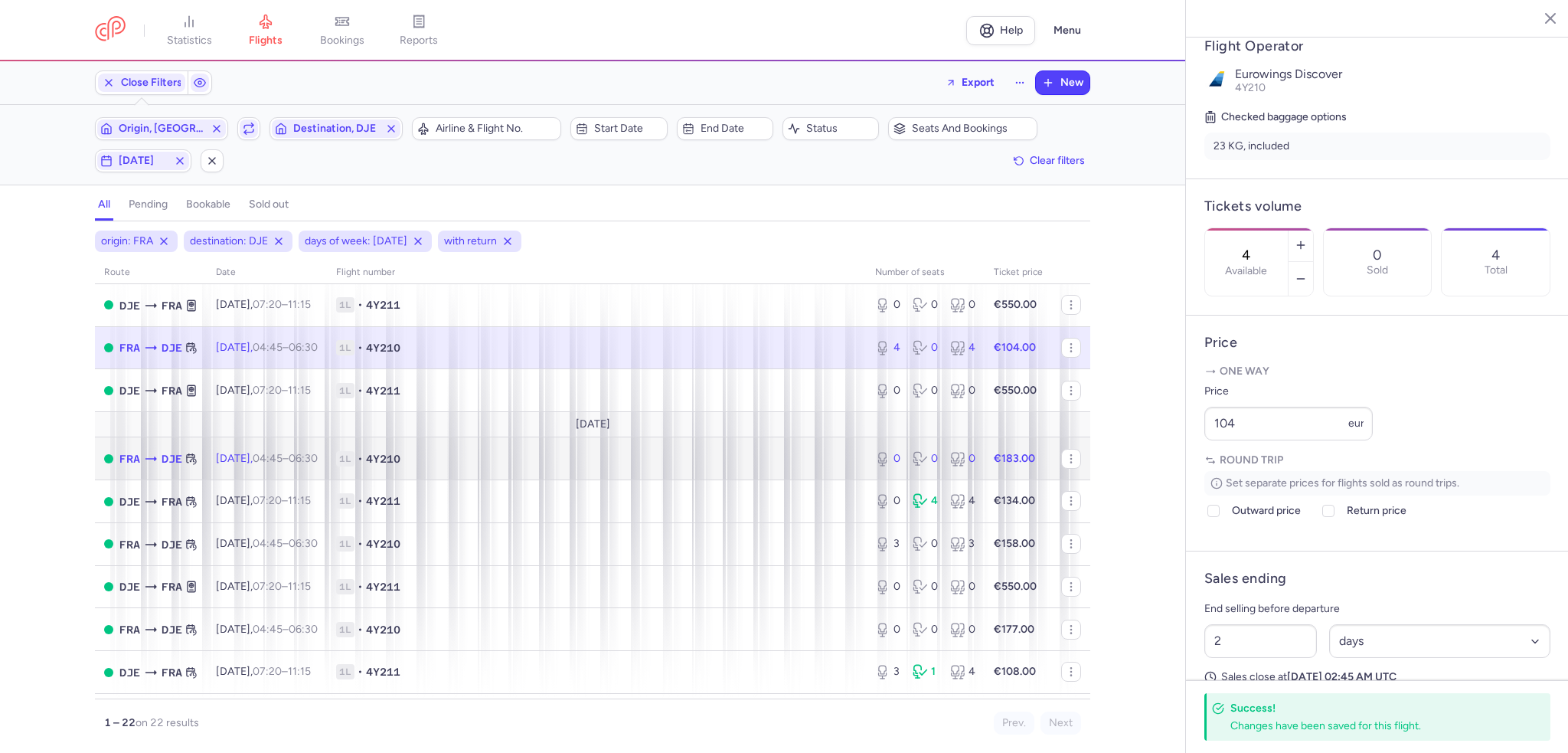
drag, startPoint x: 706, startPoint y: 477, endPoint x: 890, endPoint y: 437, distance: 188.3
click at [706, 477] on td "1L • 4Y210" at bounding box center [597, 458] width 539 height 43
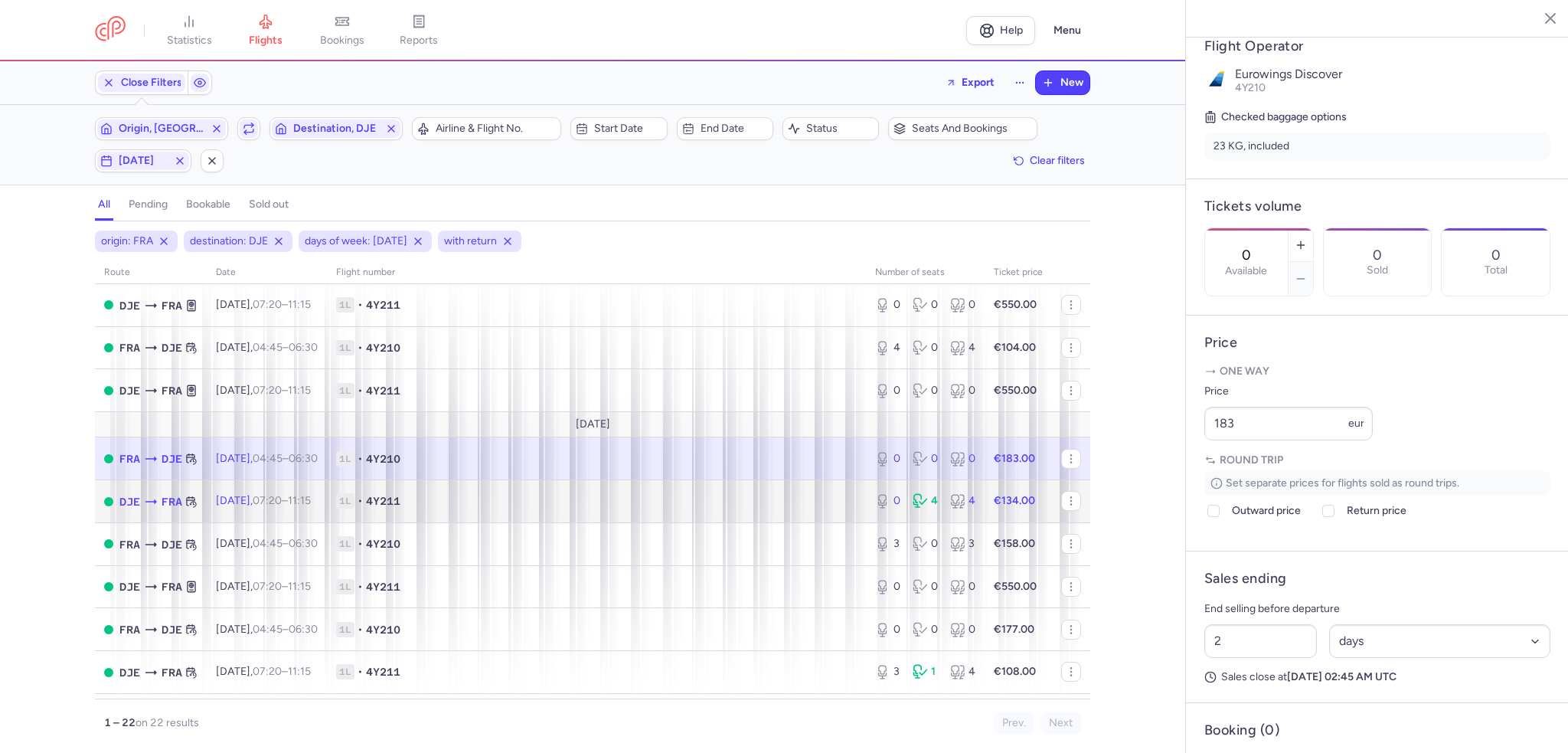
click at [725, 506] on span "1L • 4Y211" at bounding box center [596, 501] width 521 height 15
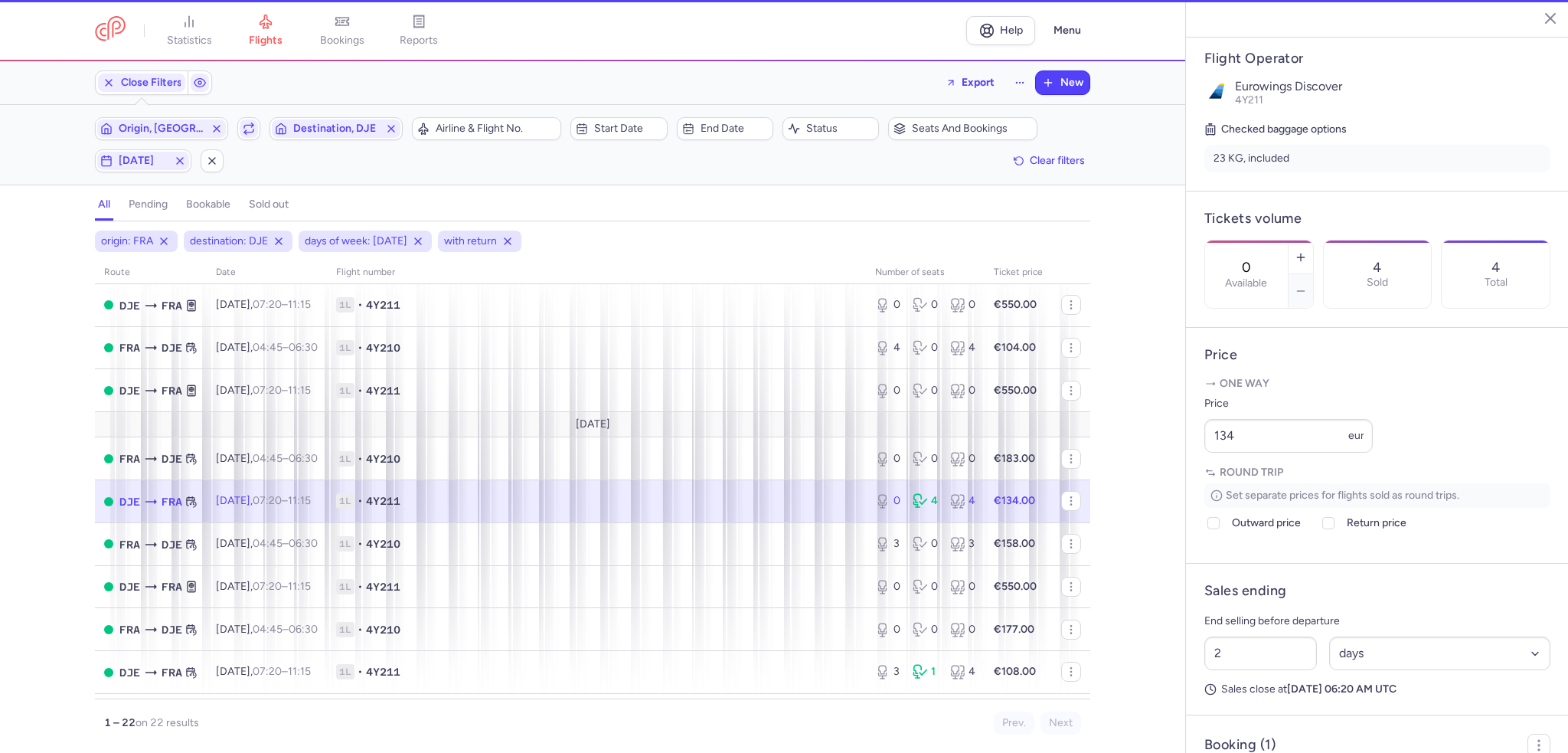
scroll to position [306, 0]
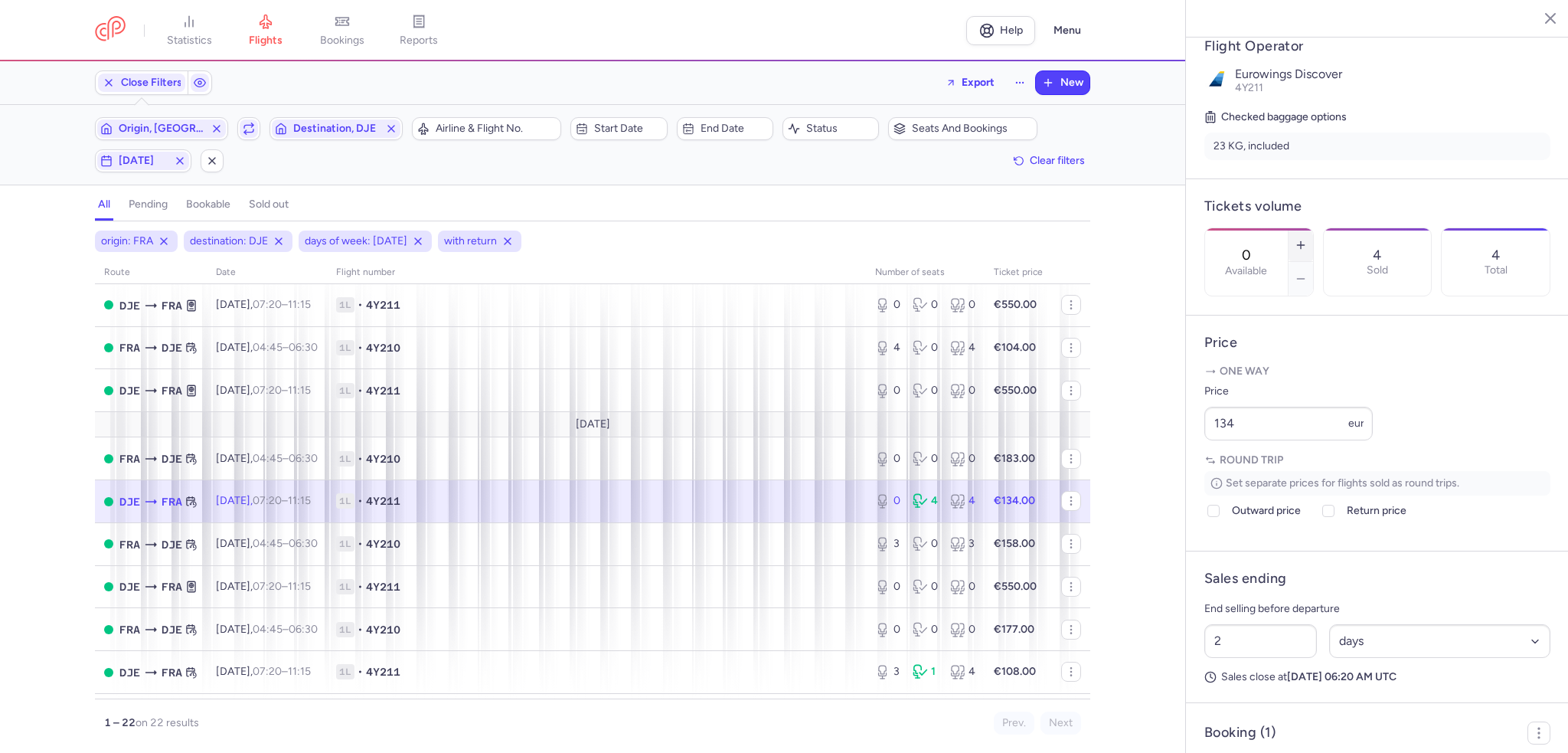
click at [1307, 239] on icon "button" at bounding box center [1300, 245] width 13 height 13
type input "2"
drag, startPoint x: 1282, startPoint y: 462, endPoint x: 1092, endPoint y: 464, distance: 190.0
click at [1092, 464] on div "statistics flights bookings reports Help Menu Close Filters Export New Filters …" at bounding box center [784, 376] width 1568 height 753
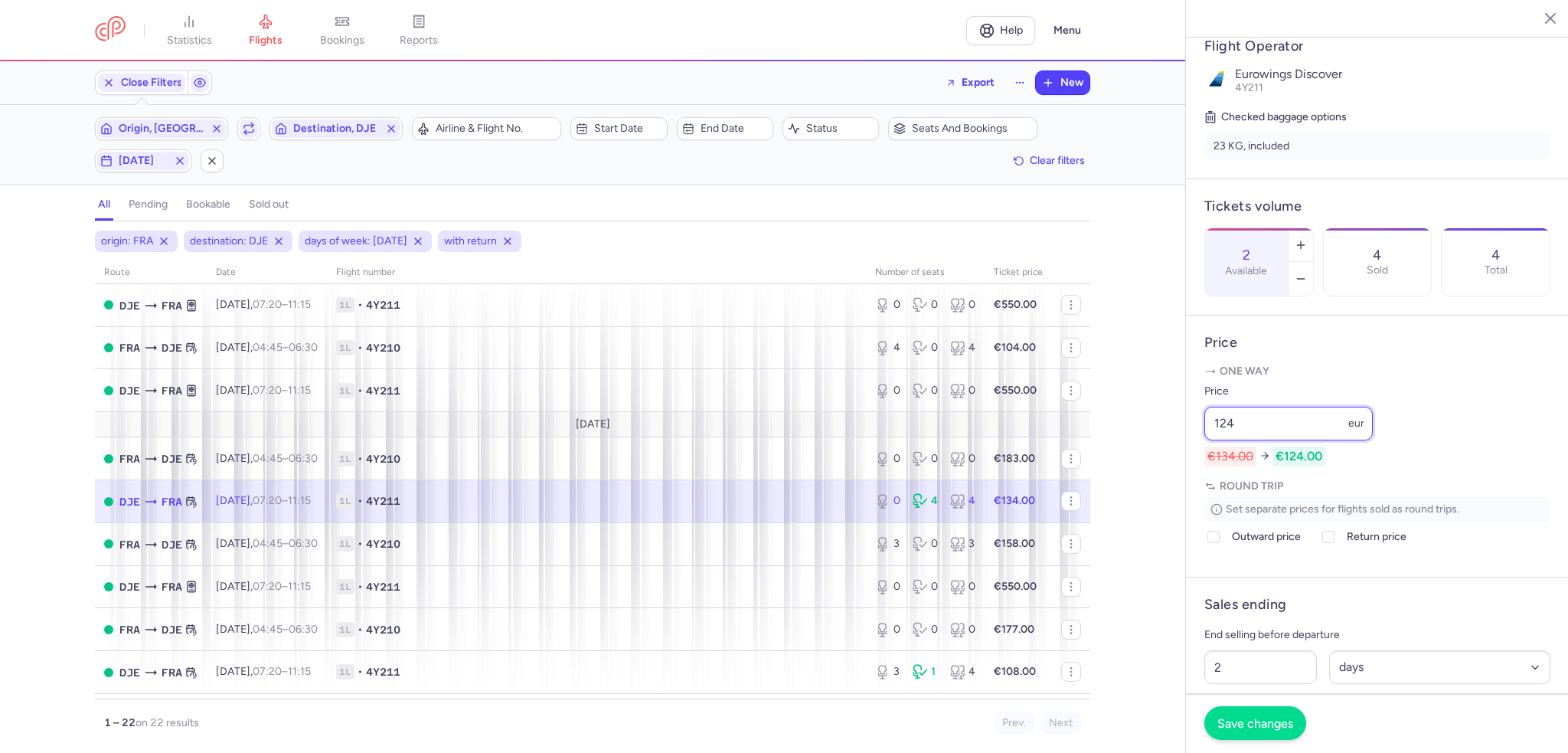
type input "124"
click at [1241, 709] on button "Save changes" at bounding box center [1255, 723] width 102 height 34
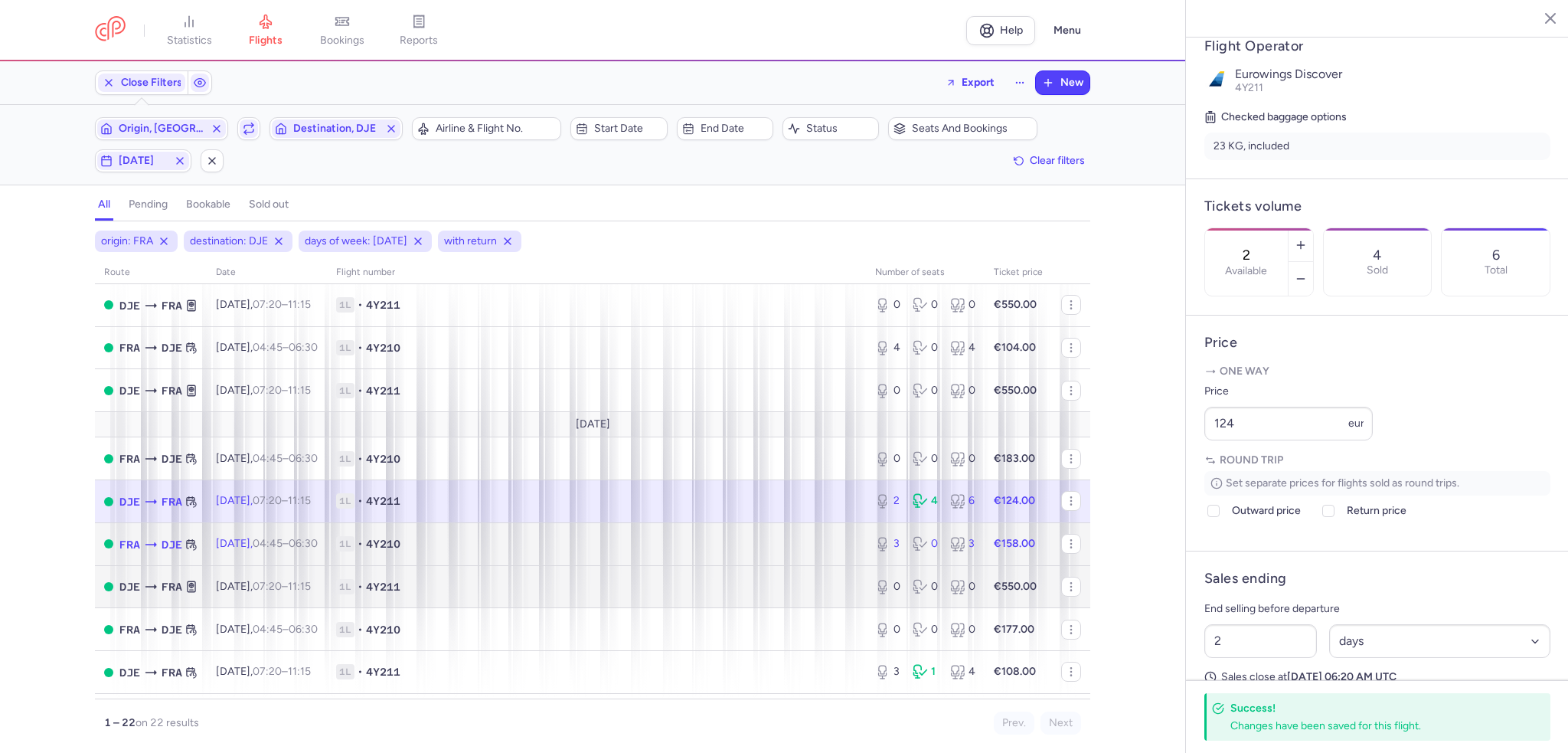
click at [719, 572] on tbody "[DATE] FRA DJE [DATE] 04:45 – 06:30 +0 1L • 4Y210 8 0 8 €20.00 DJE FRA [DATE] 0…" at bounding box center [593, 638] width 995 height 1015
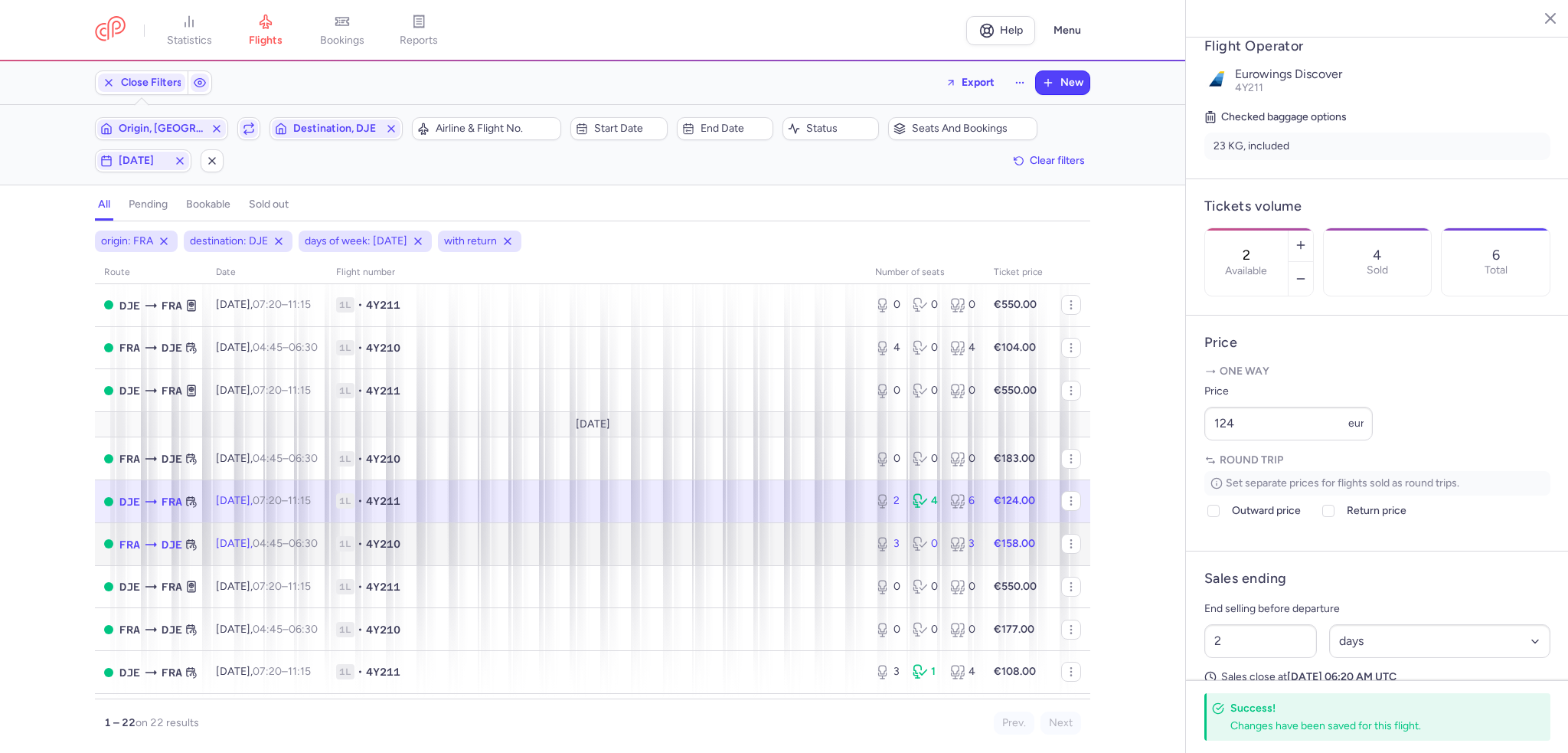
click at [887, 539] on div "3 0 3" at bounding box center [925, 544] width 113 height 28
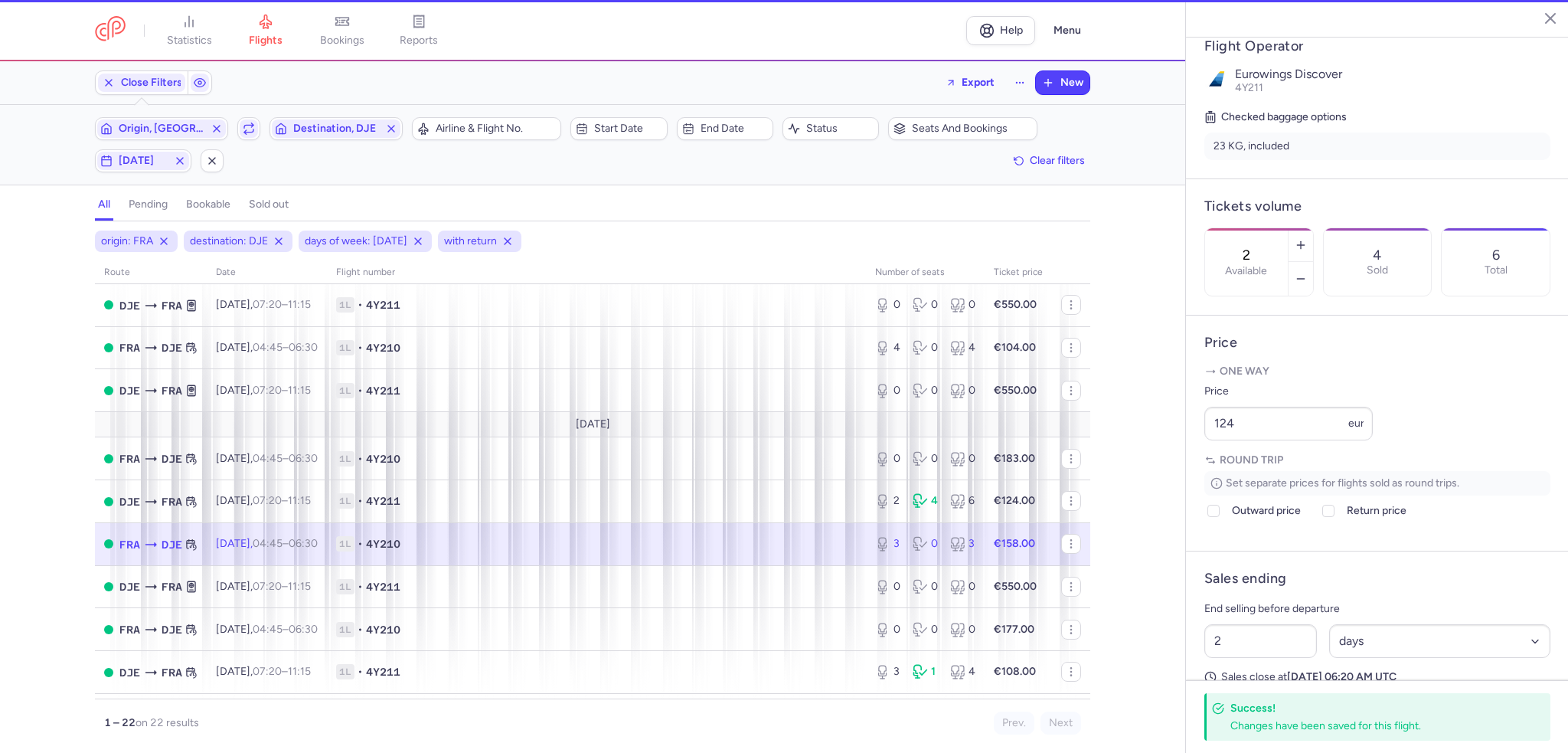
type input "3"
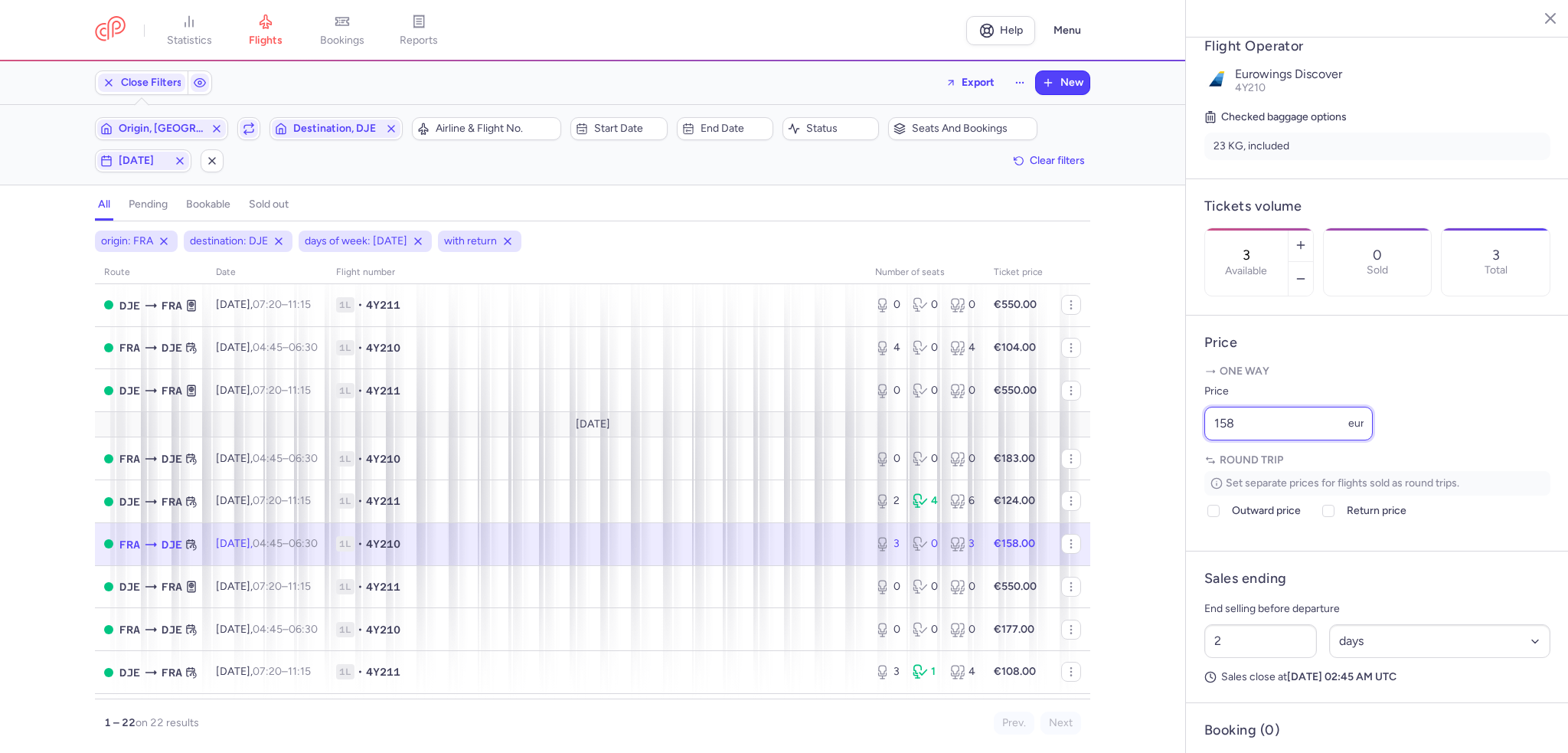
drag, startPoint x: 1287, startPoint y: 469, endPoint x: 1089, endPoint y: 457, distance: 198.4
click at [1085, 465] on div "statistics flights bookings reports Help Menu Close Filters Export New Filters …" at bounding box center [784, 376] width 1568 height 753
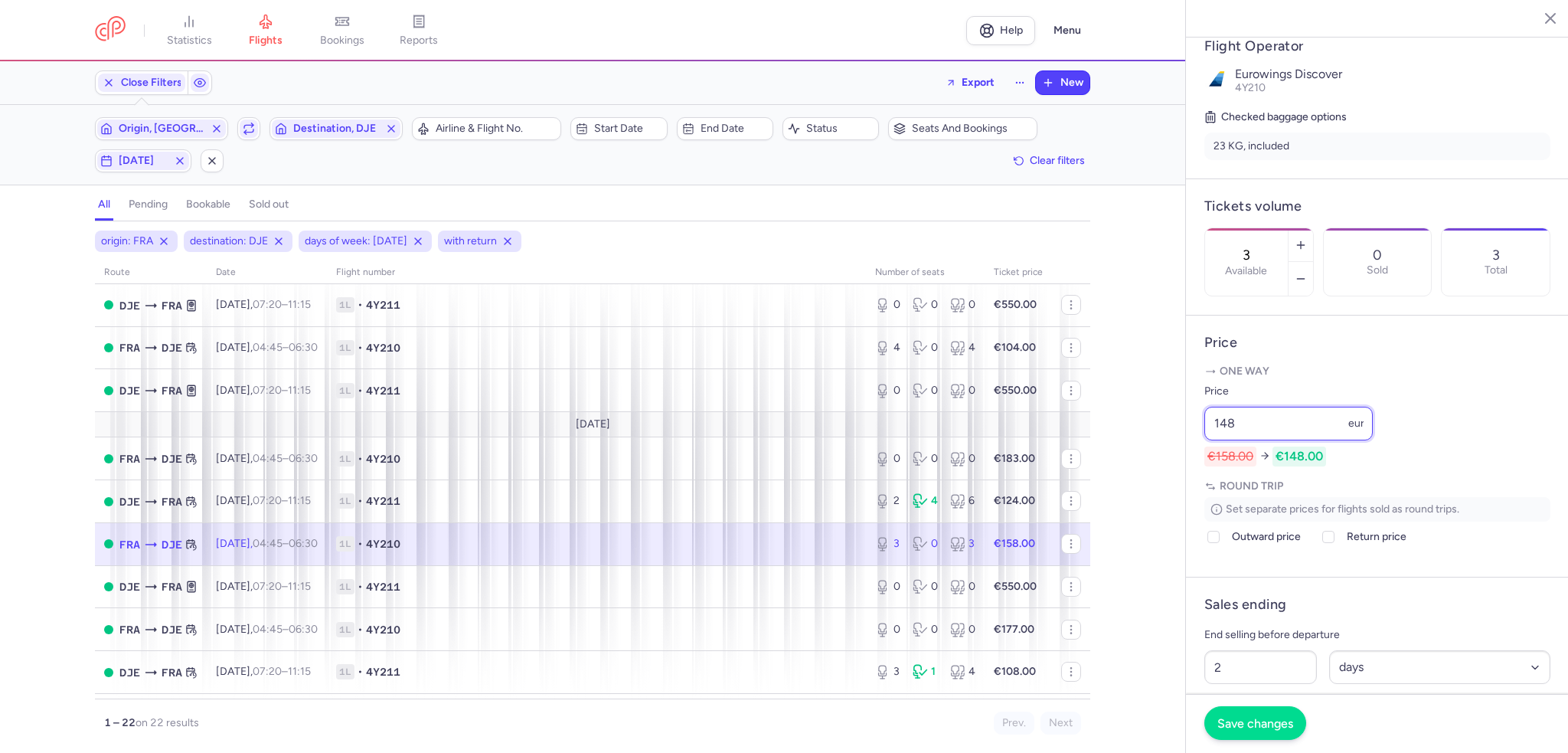
type input "148"
drag, startPoint x: 1255, startPoint y: 732, endPoint x: 1246, endPoint y: 730, distance: 9.2
click at [1253, 732] on button "Save changes" at bounding box center [1255, 723] width 102 height 34
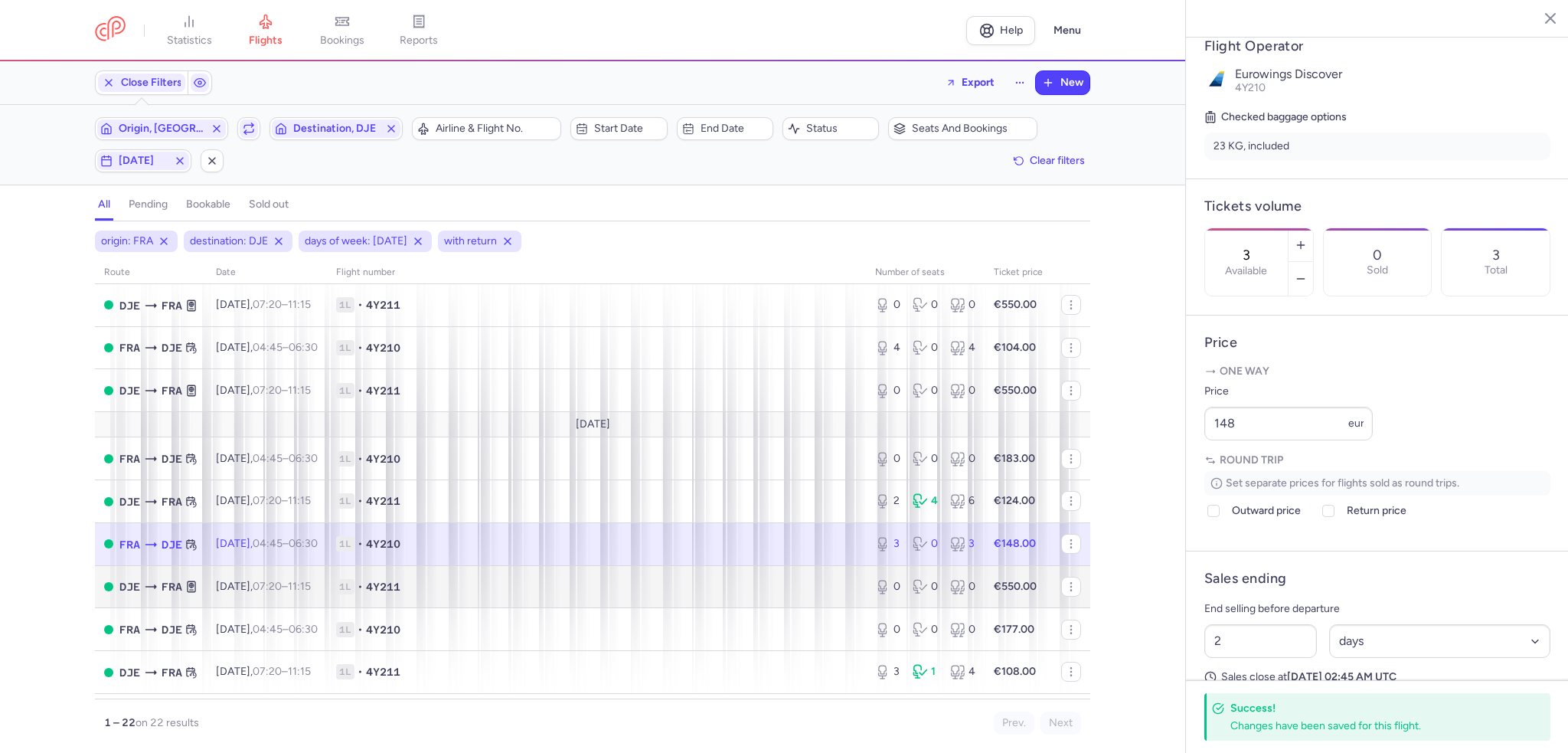
scroll to position [230, 0]
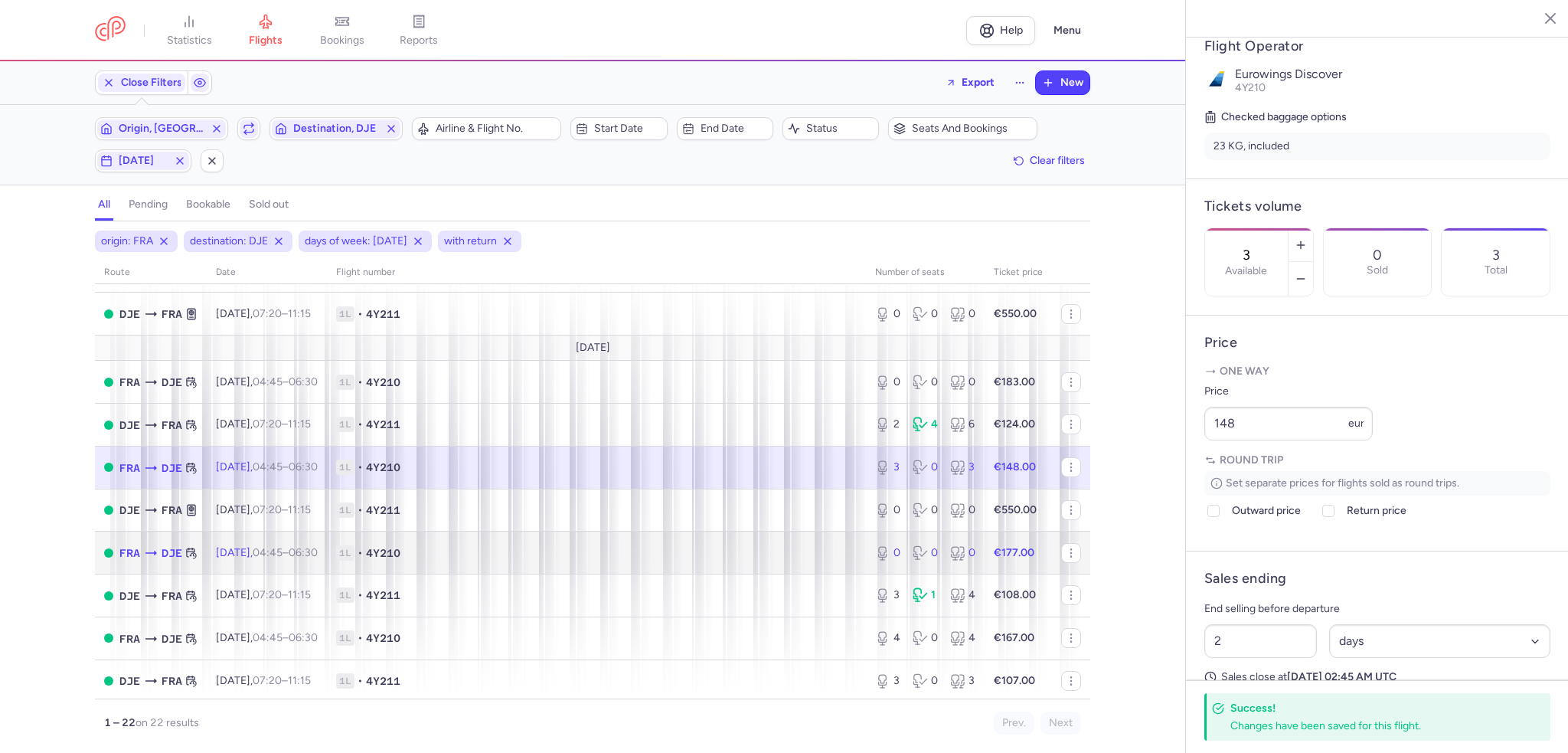
click at [654, 558] on span "1L • 4Y210" at bounding box center [596, 553] width 521 height 15
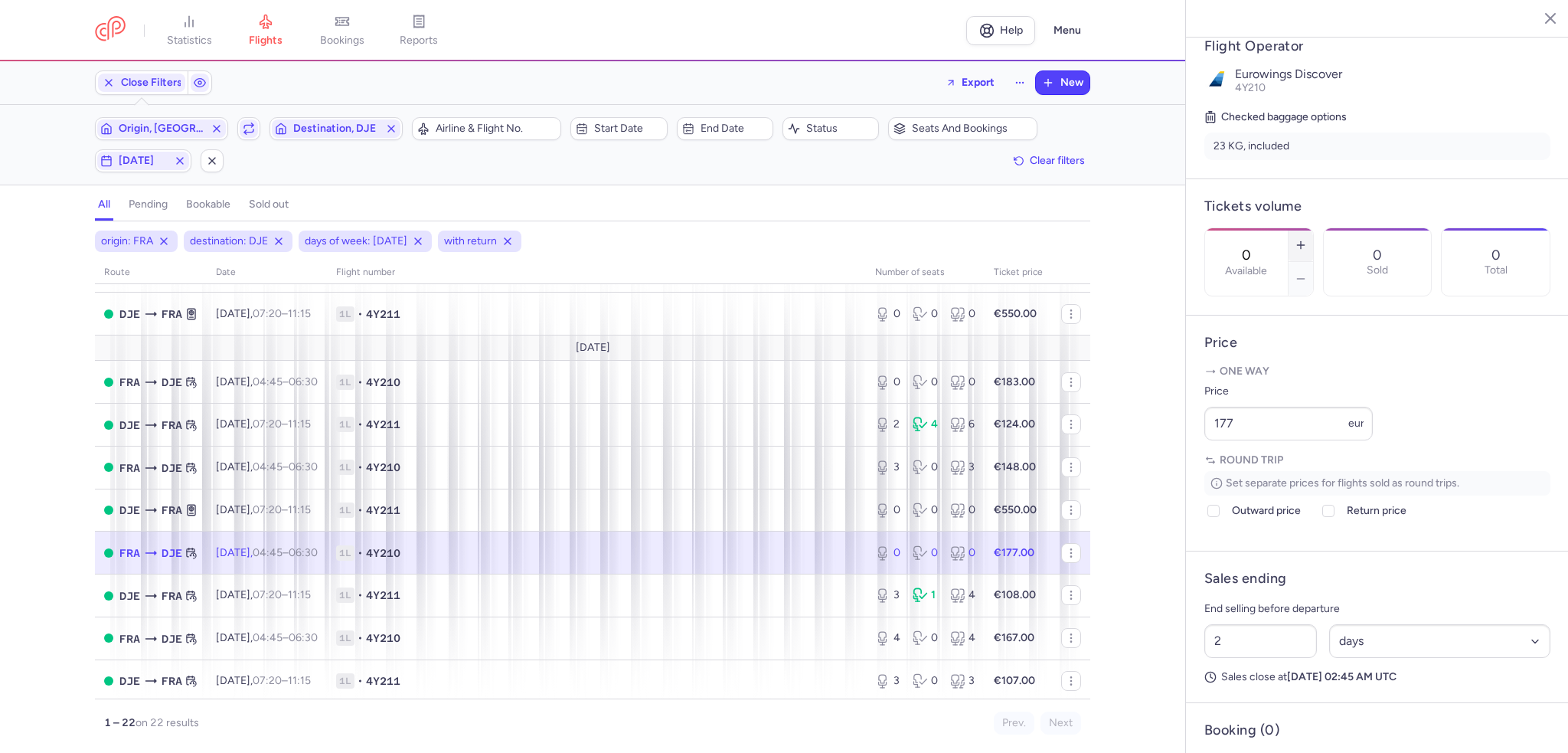
click at [1313, 228] on button "button" at bounding box center [1300, 245] width 24 height 34
type input "2"
drag, startPoint x: 1301, startPoint y: 465, endPoint x: 1122, endPoint y: 450, distance: 179.6
click at [1123, 452] on div "statistics flights bookings reports Help Menu Close Filters Export New Filters …" at bounding box center [784, 376] width 1568 height 753
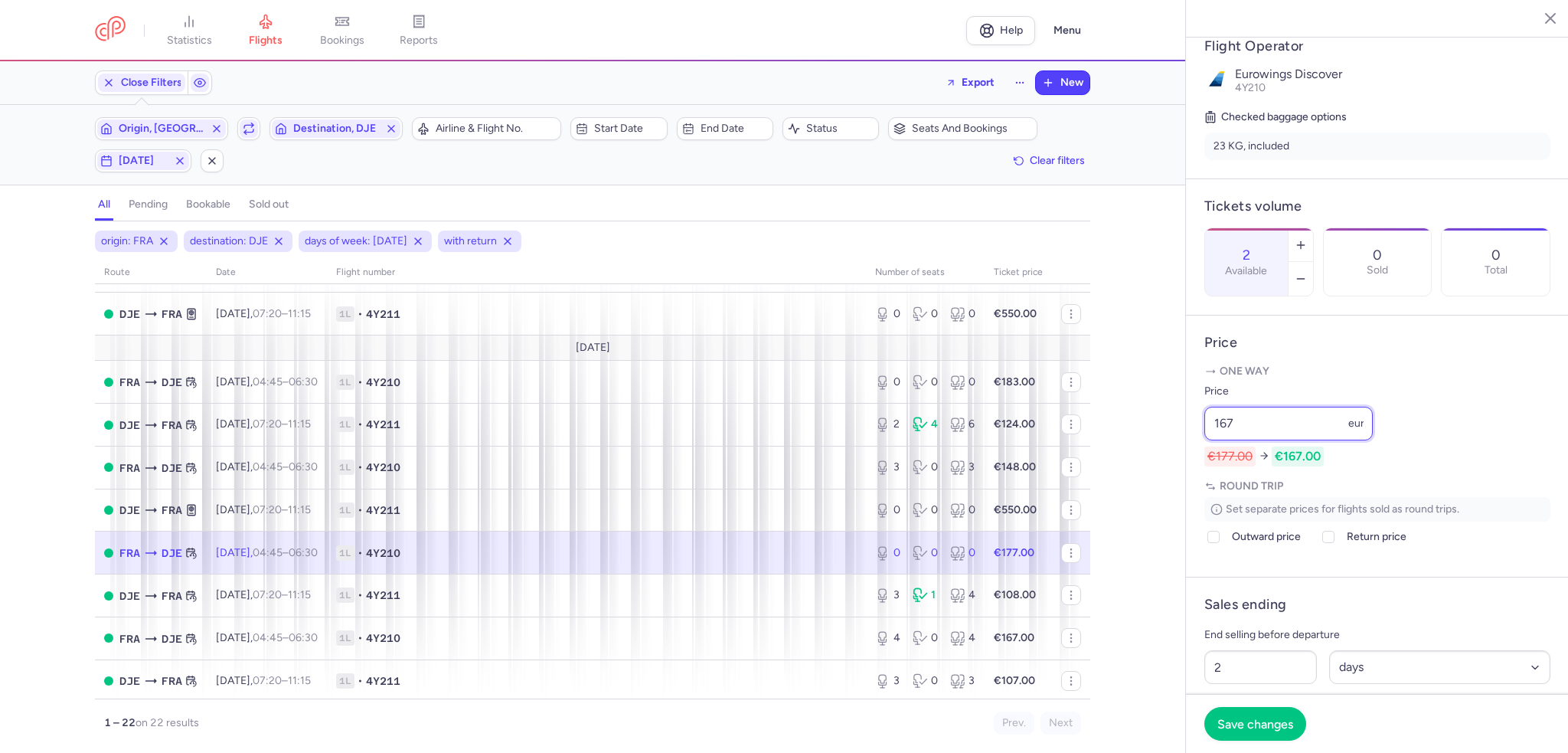
type input "167"
click at [1259, 704] on footer "Save changes" at bounding box center [1377, 723] width 383 height 59
click at [1234, 707] on button "Save changes" at bounding box center [1255, 723] width 102 height 34
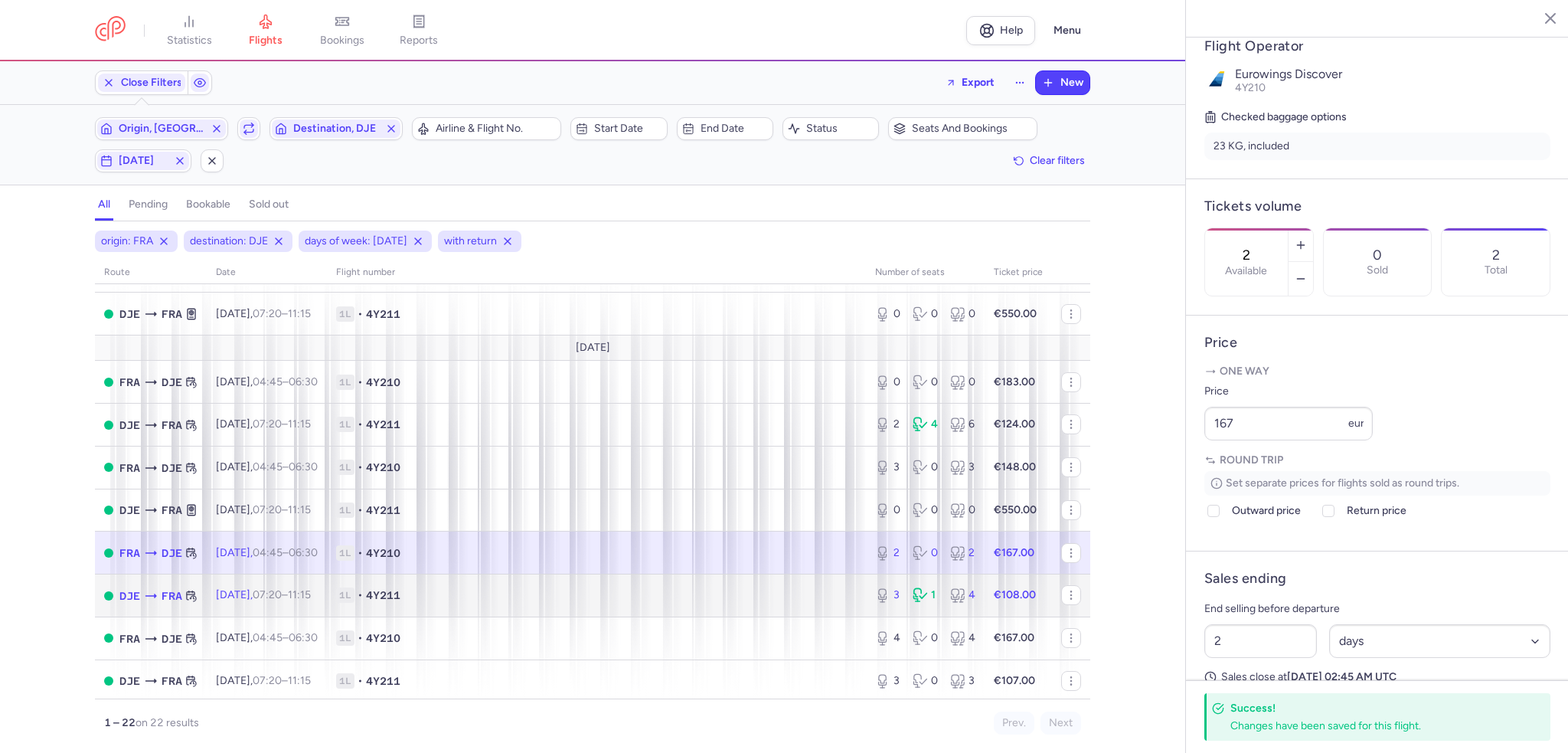
click at [869, 609] on div "3 1 4" at bounding box center [925, 595] width 113 height 28
type input "3"
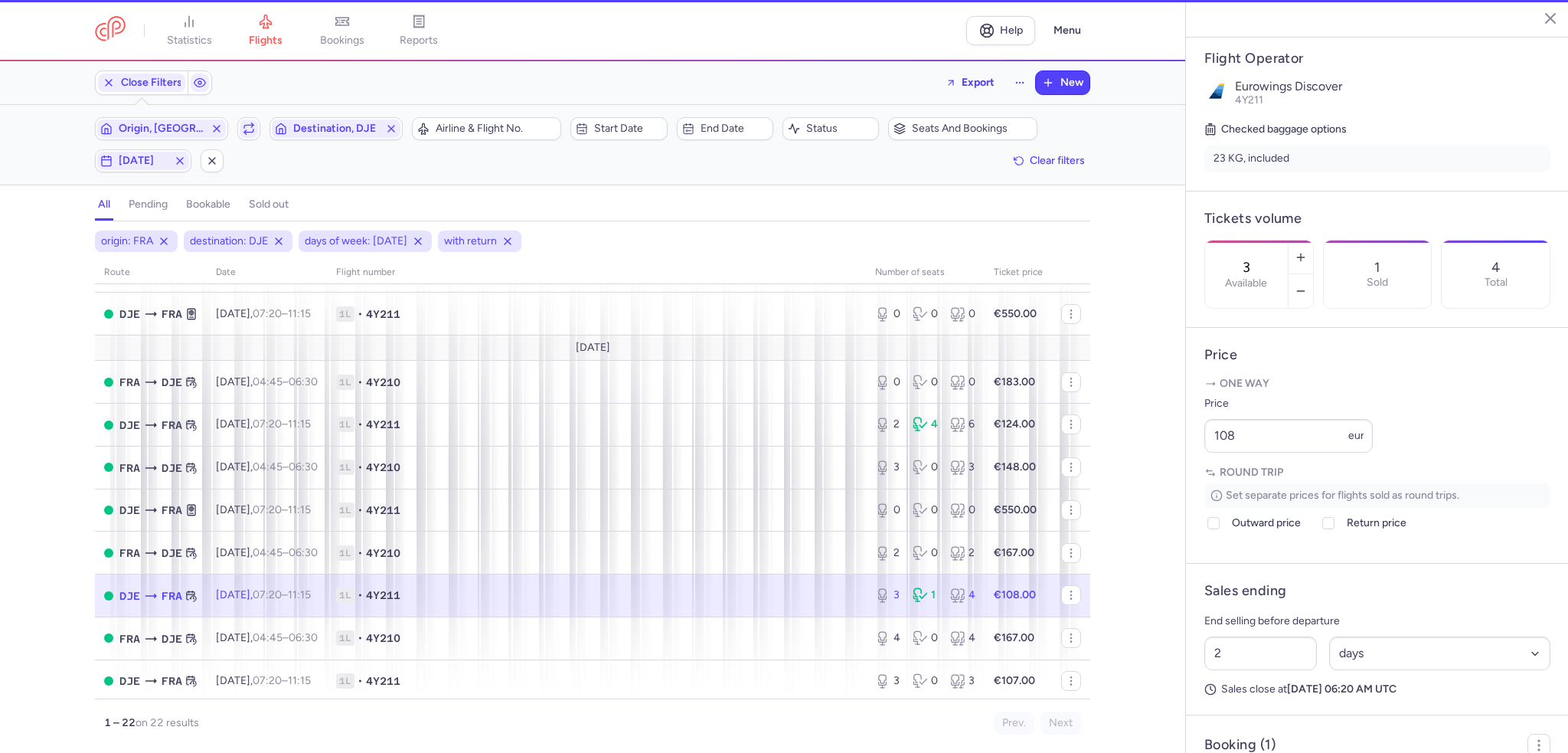
scroll to position [306, 0]
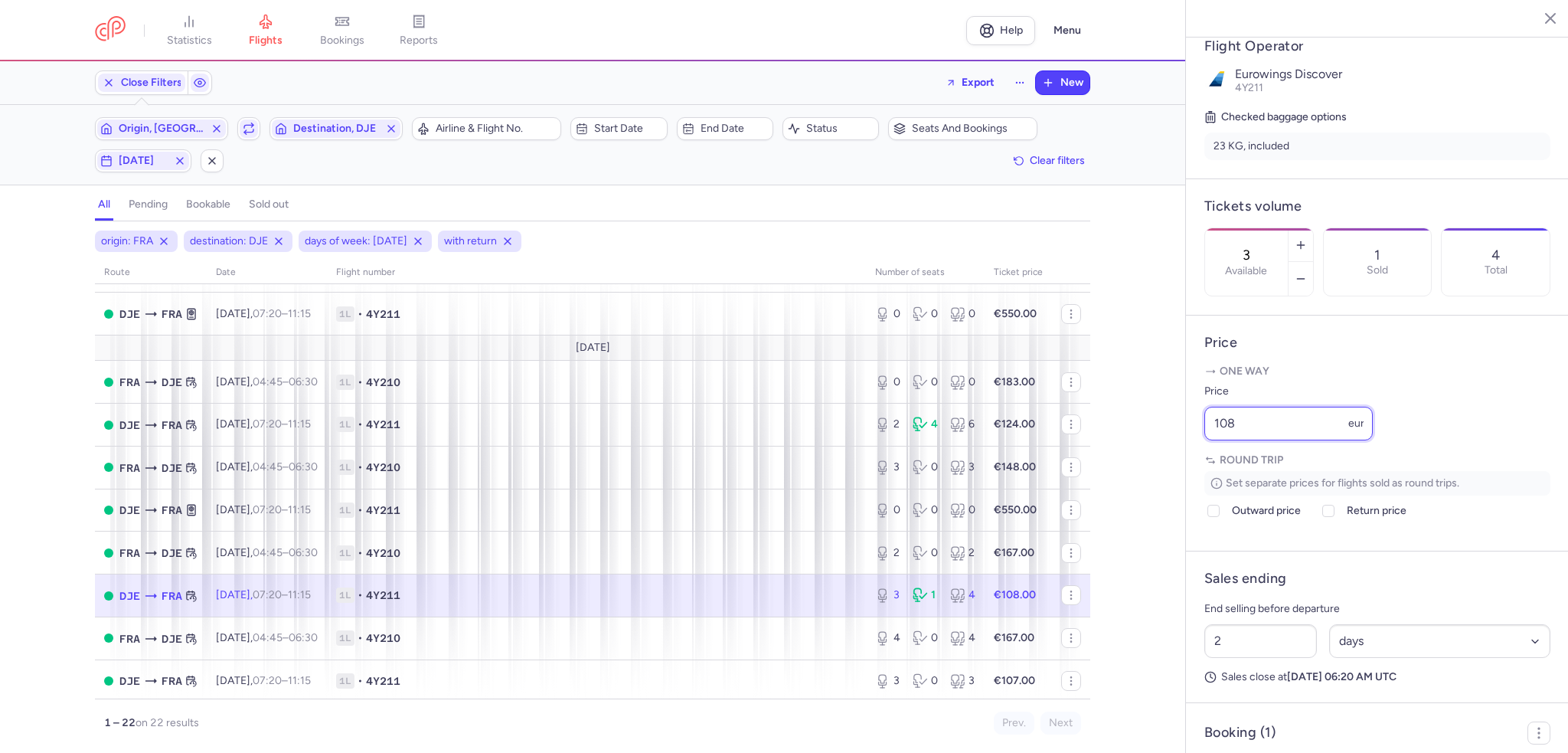
drag, startPoint x: 1273, startPoint y: 463, endPoint x: 1094, endPoint y: 454, distance: 179.2
click at [1094, 454] on div "statistics flights bookings reports Help Menu Close Filters Export New Filters …" at bounding box center [784, 376] width 1568 height 753
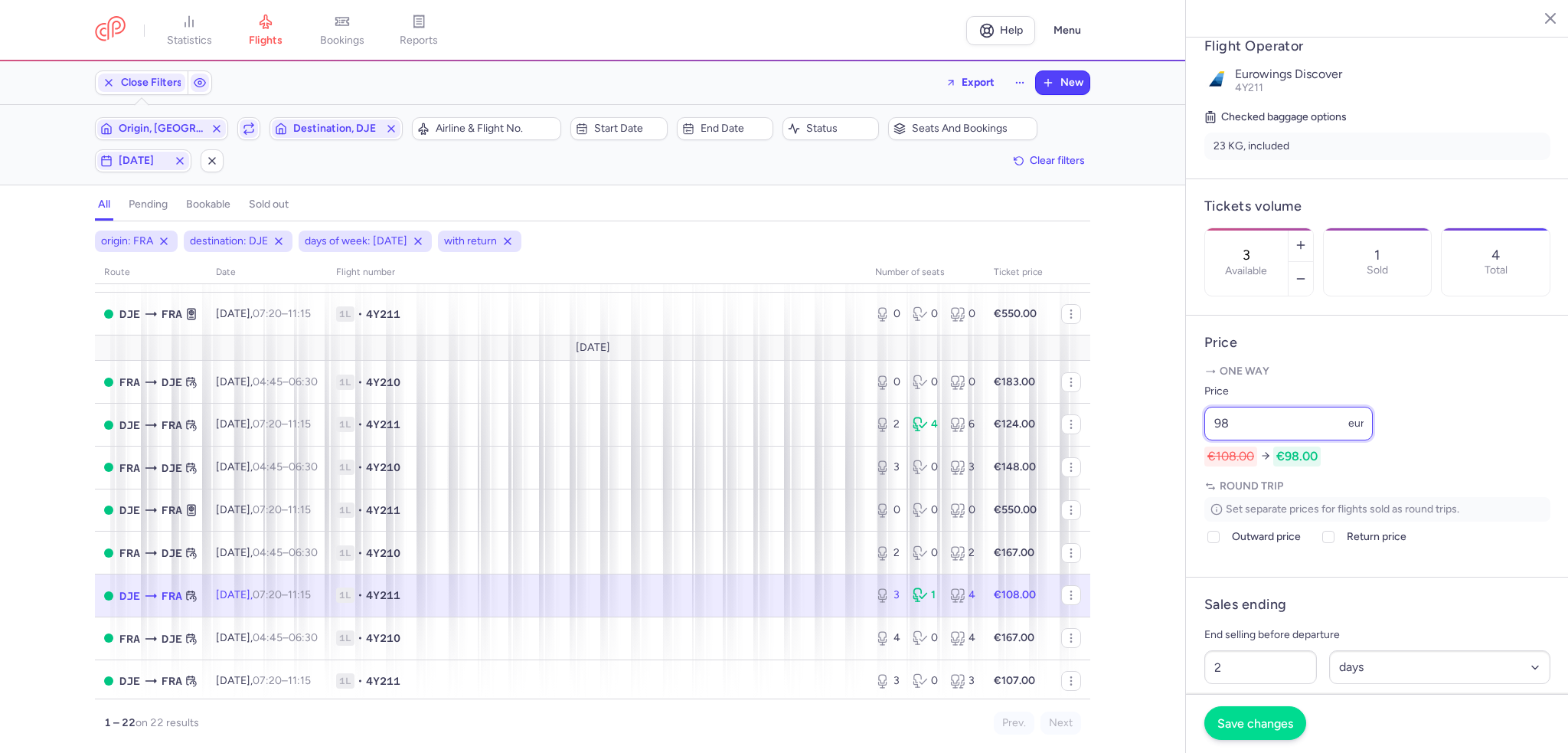
type input "98"
click at [1244, 728] on span "Save changes" at bounding box center [1255, 723] width 76 height 13
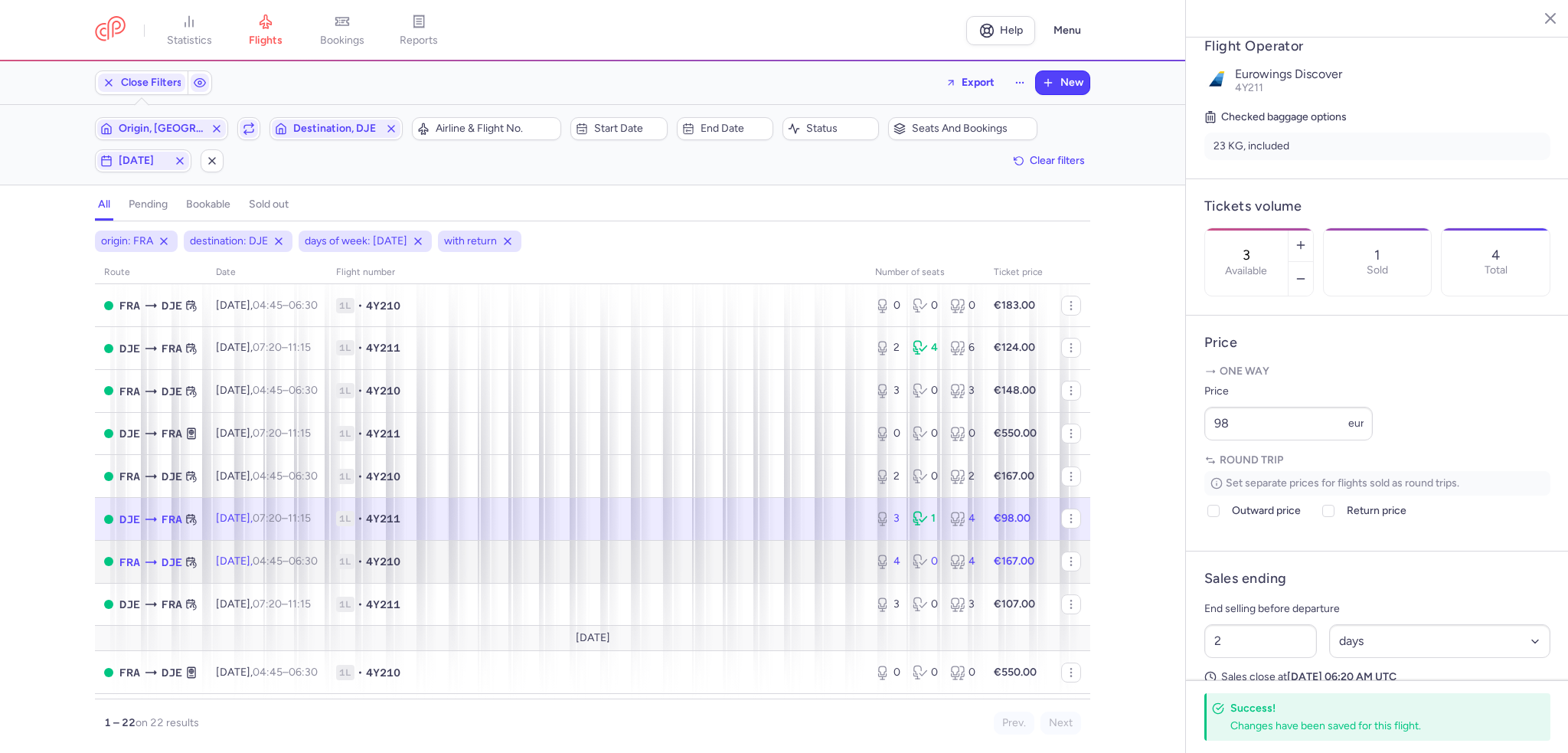
click at [638, 552] on td "1L • 4Y210" at bounding box center [597, 561] width 539 height 43
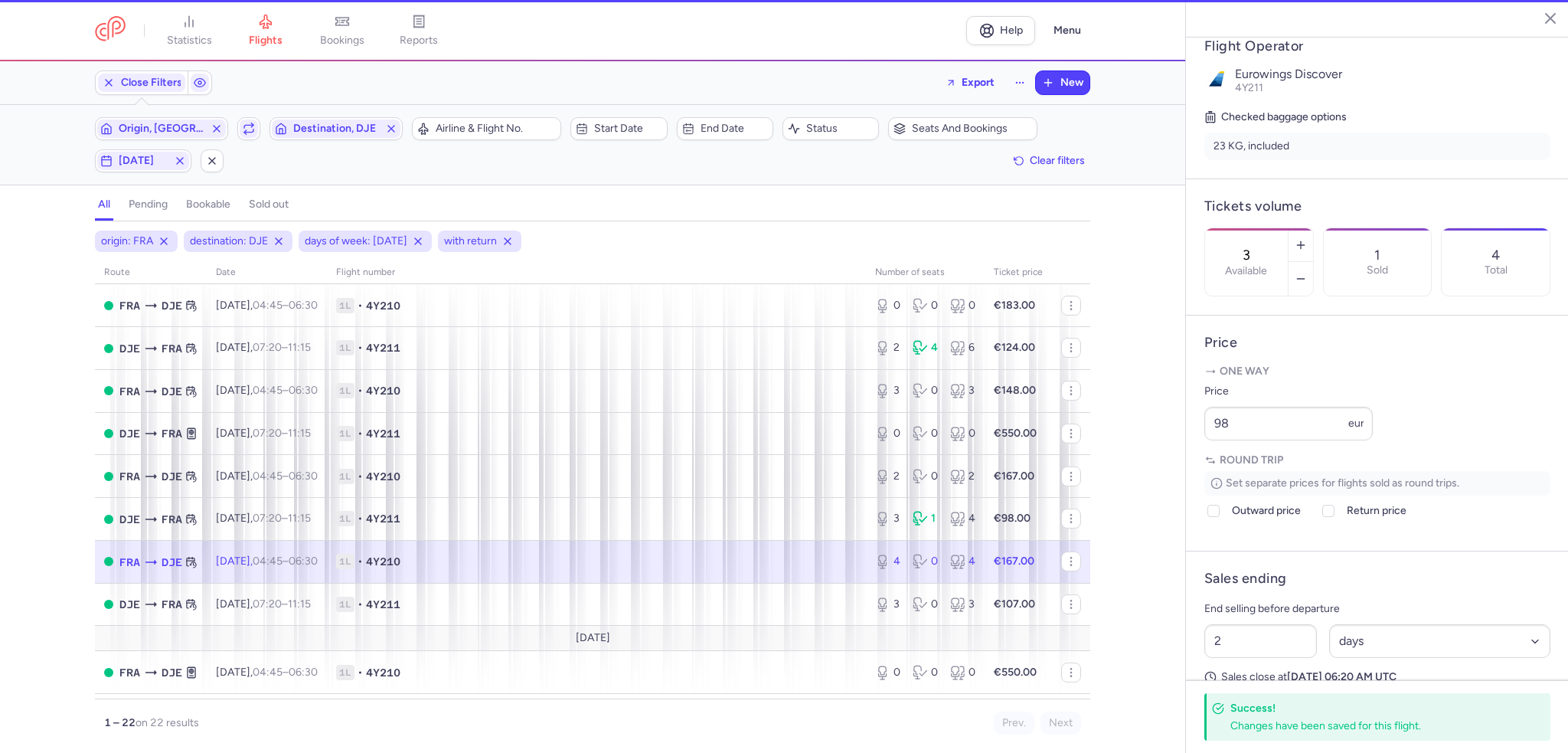
type input "4"
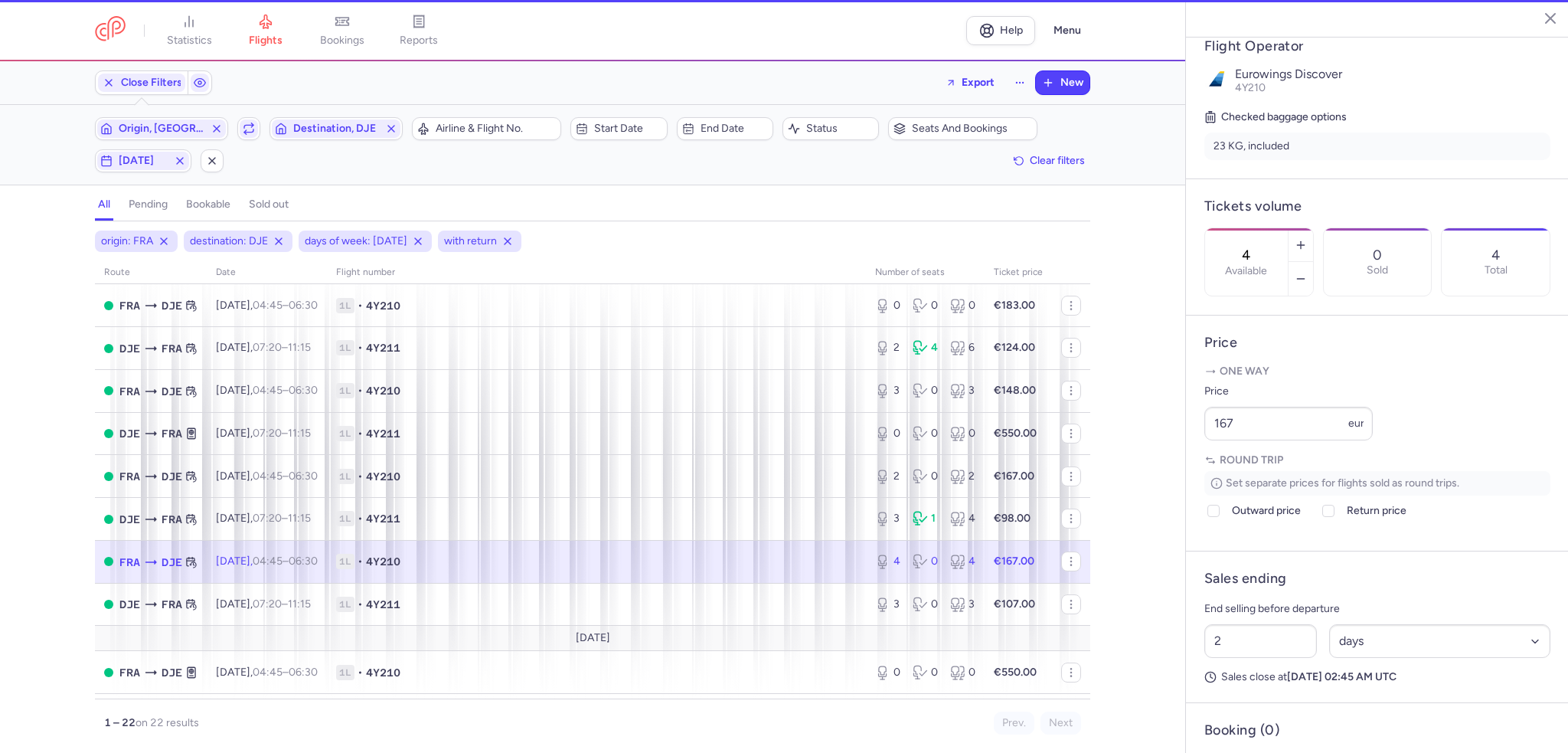
click at [628, 565] on span "1L • 4Y210" at bounding box center [596, 561] width 521 height 15
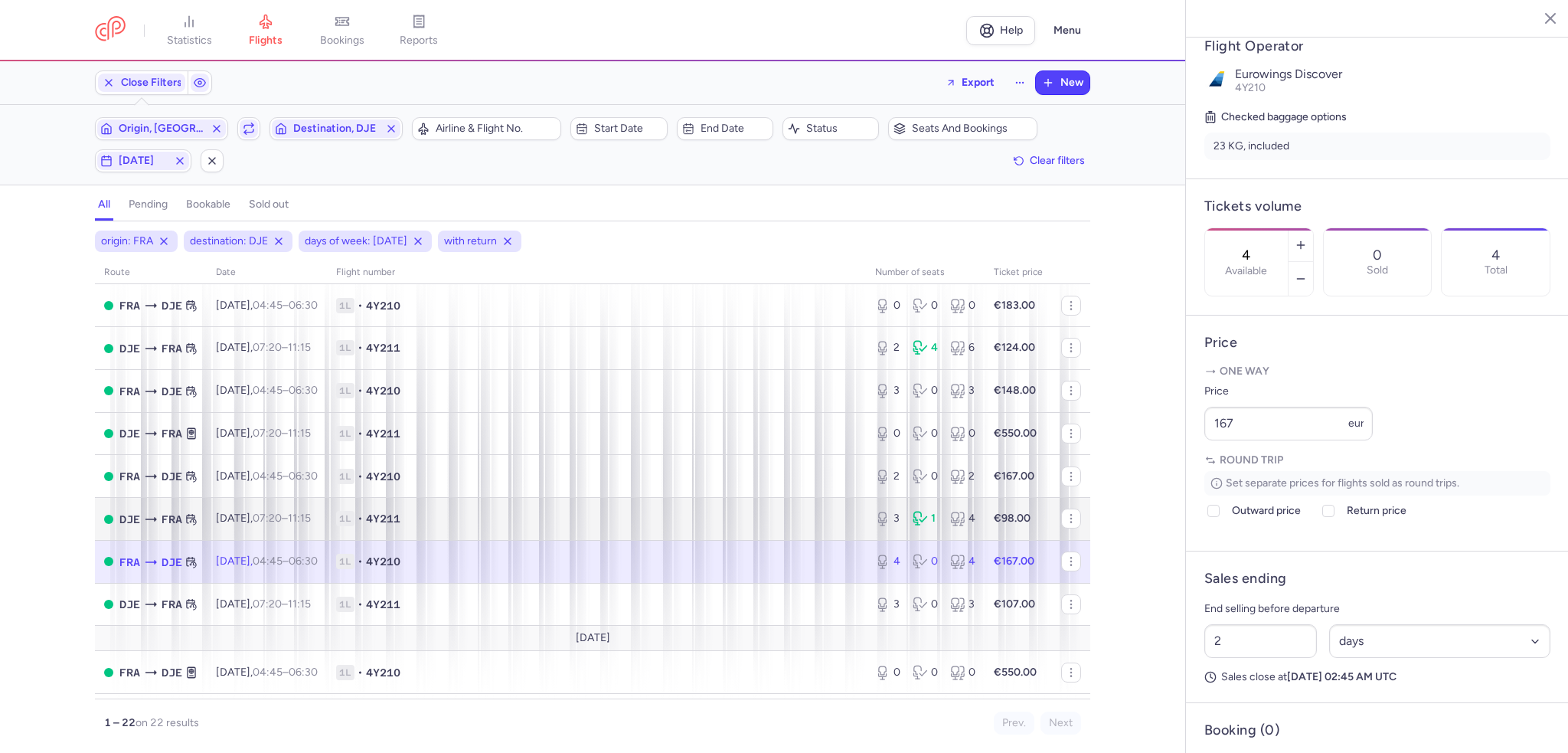
drag, startPoint x: 759, startPoint y: 571, endPoint x: 888, endPoint y: 520, distance: 138.7
click at [759, 569] on span "1L • 4Y210" at bounding box center [596, 561] width 521 height 15
drag, startPoint x: 1213, startPoint y: 468, endPoint x: 1144, endPoint y: 481, distance: 70.2
click at [1142, 476] on div "statistics flights bookings reports Help Menu Close Filters Export New Filters …" at bounding box center [784, 376] width 1568 height 753
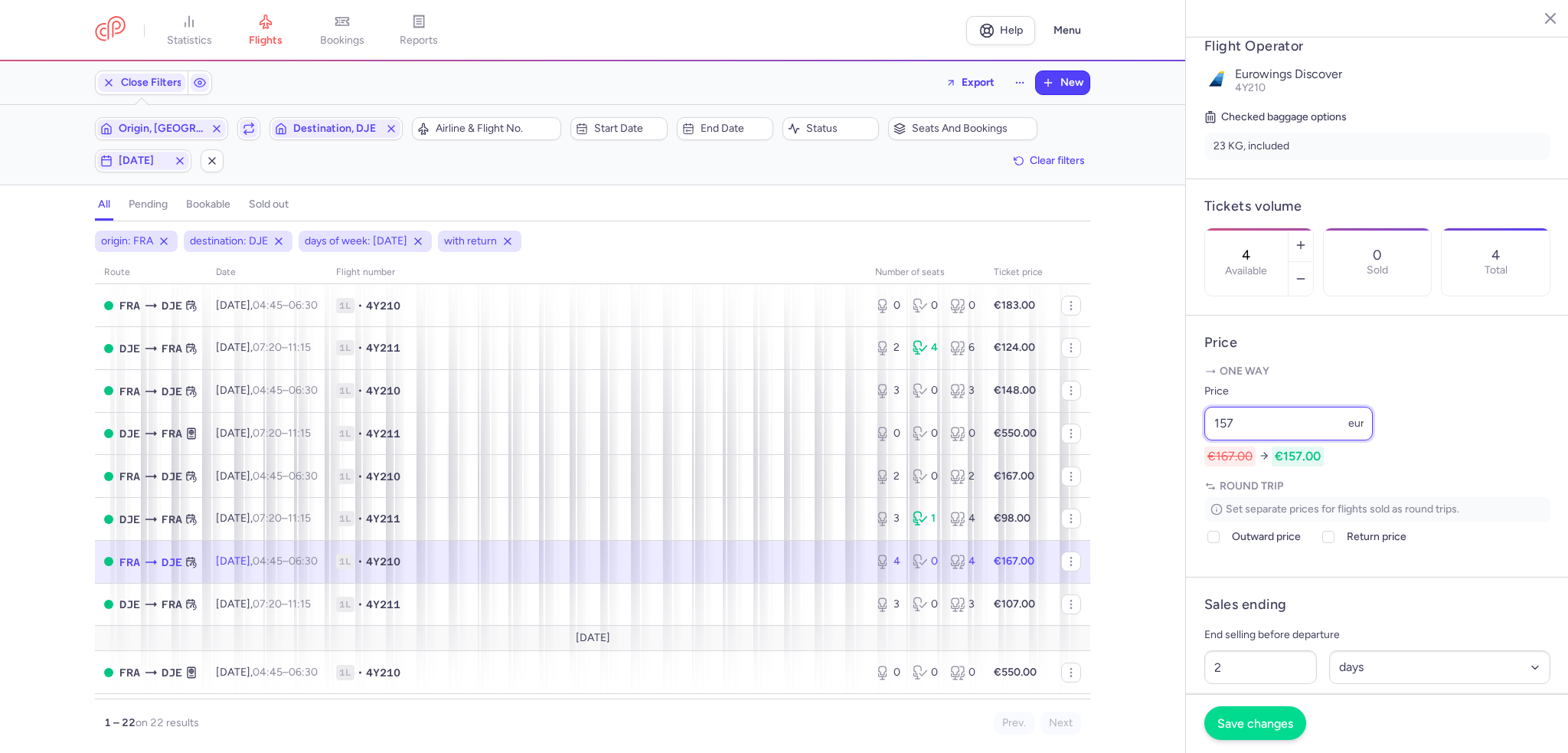
type input "157"
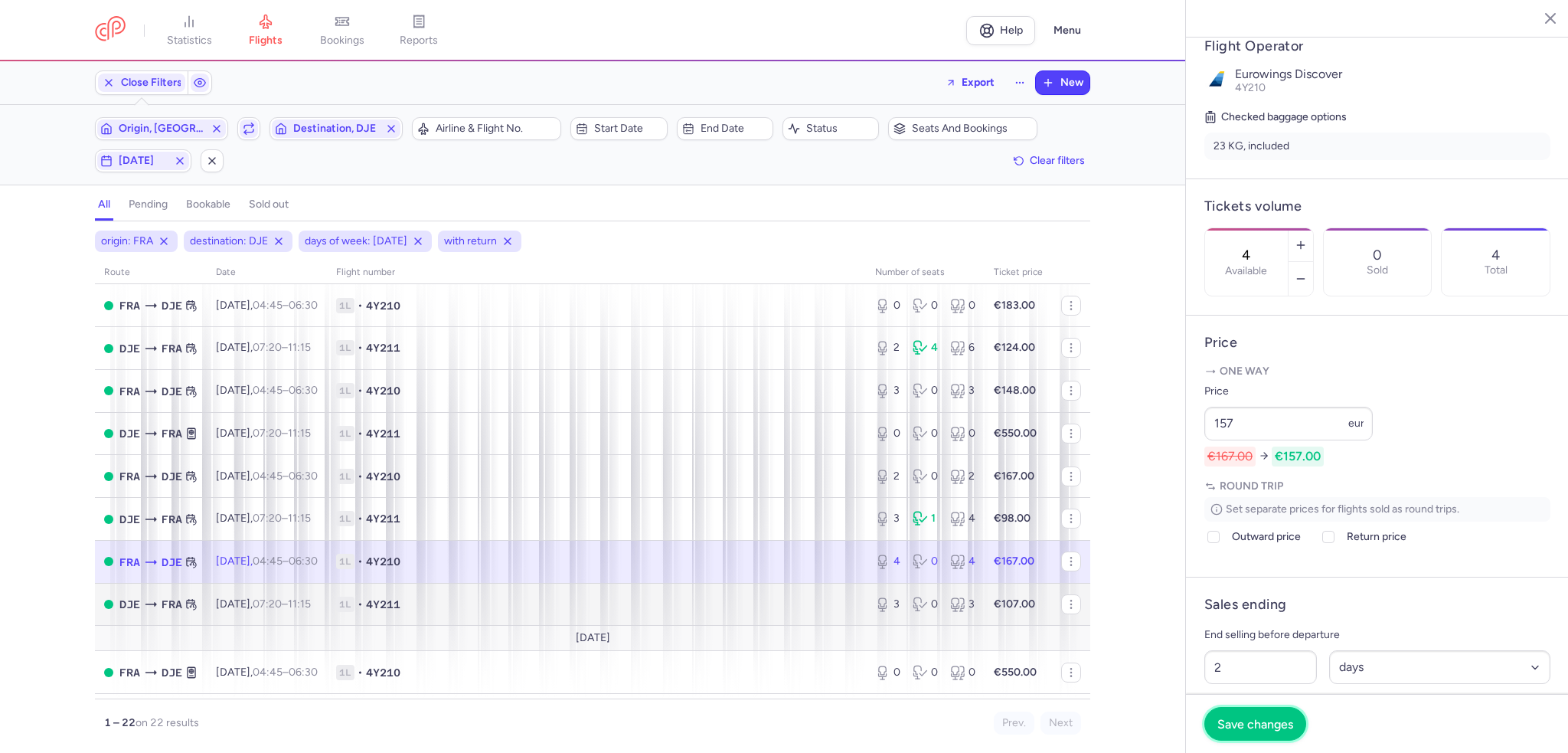
drag, startPoint x: 1242, startPoint y: 730, endPoint x: 832, endPoint y: 612, distance: 426.6
click at [1242, 730] on span "Save changes" at bounding box center [1255, 724] width 76 height 13
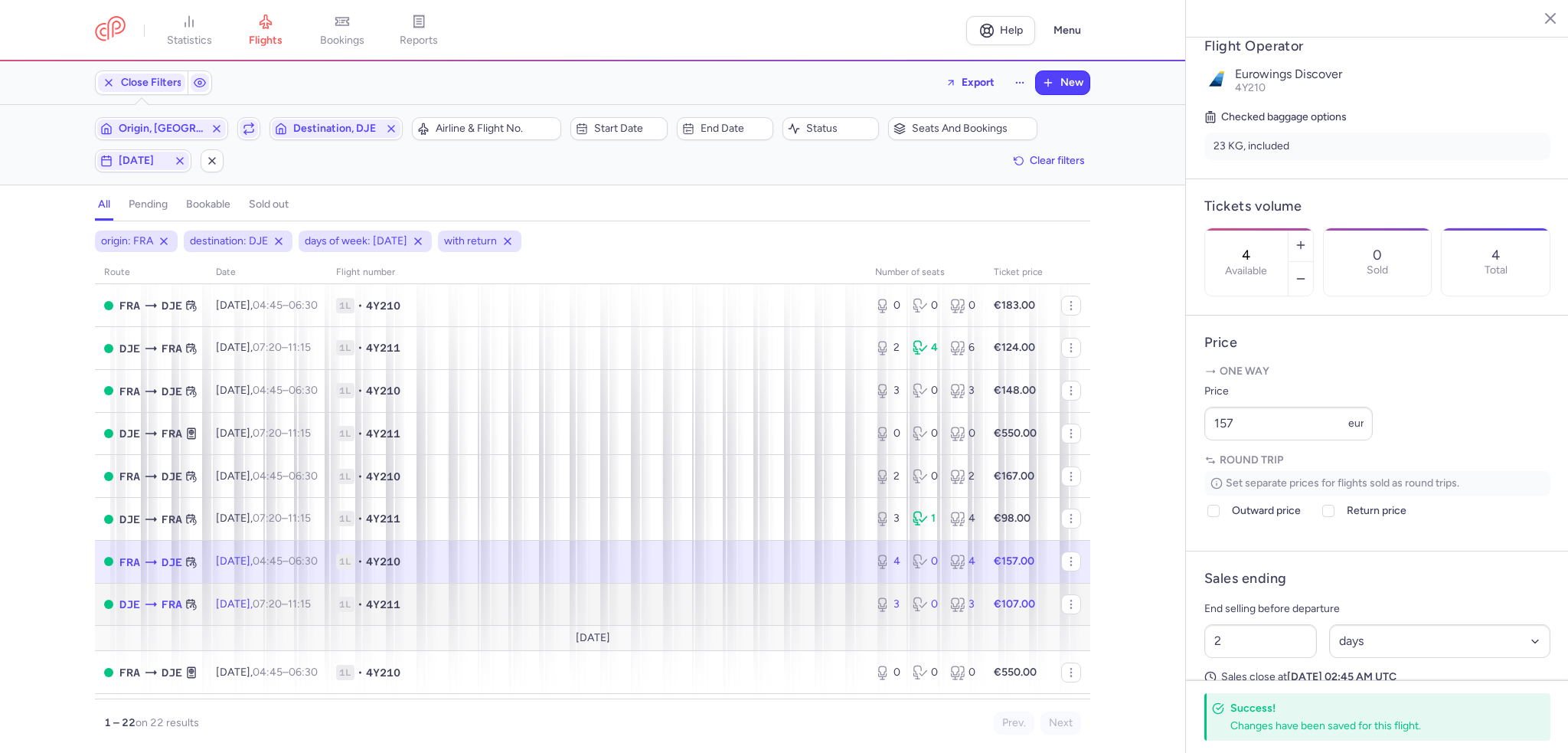
click at [779, 605] on td "1L • 4Y211" at bounding box center [597, 604] width 539 height 43
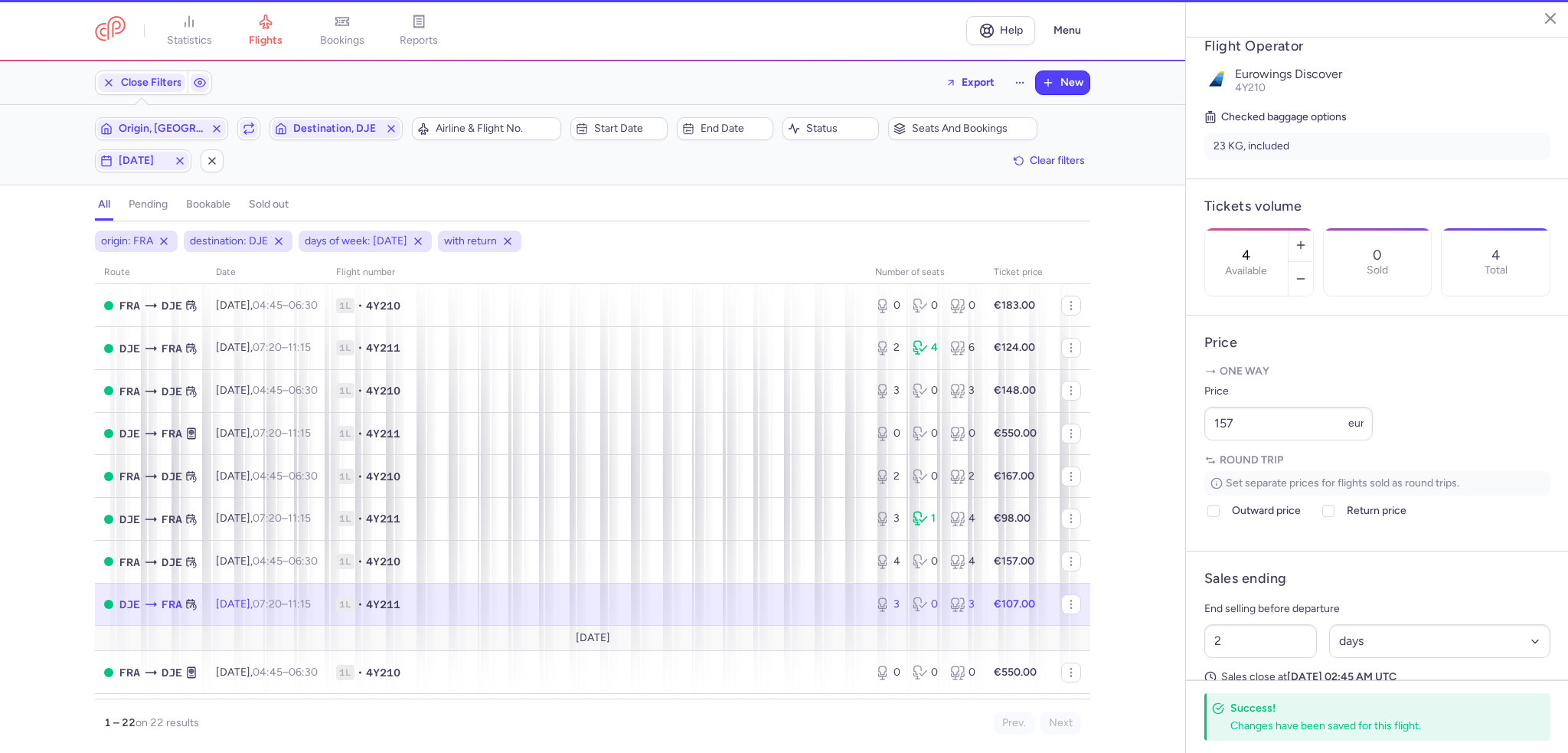
type input "3"
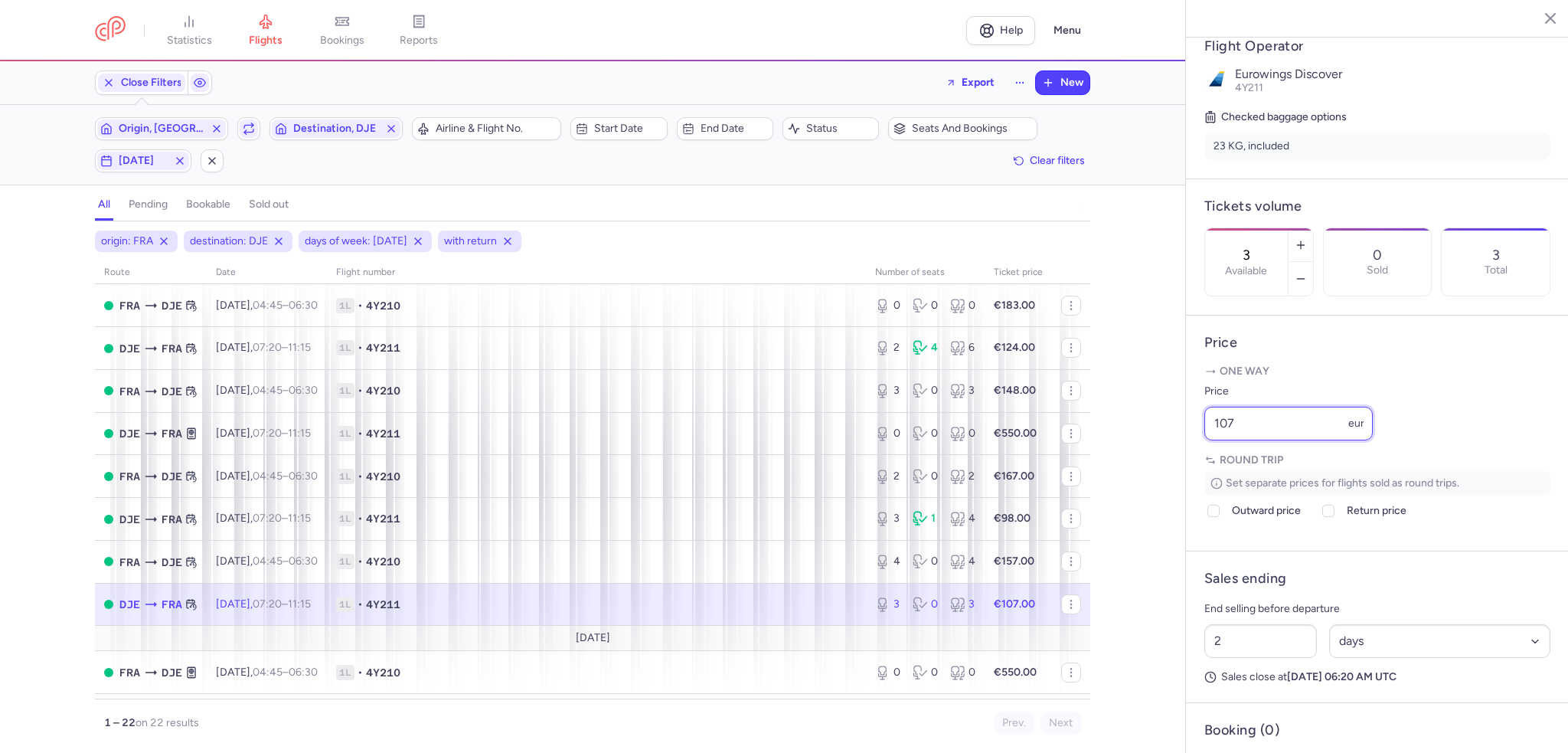
drag, startPoint x: 1289, startPoint y: 463, endPoint x: 1127, endPoint y: 464, distance: 162.0
click at [1127, 464] on div "statistics flights bookings reports Help Menu Close Filters Export New Filters …" at bounding box center [784, 376] width 1568 height 753
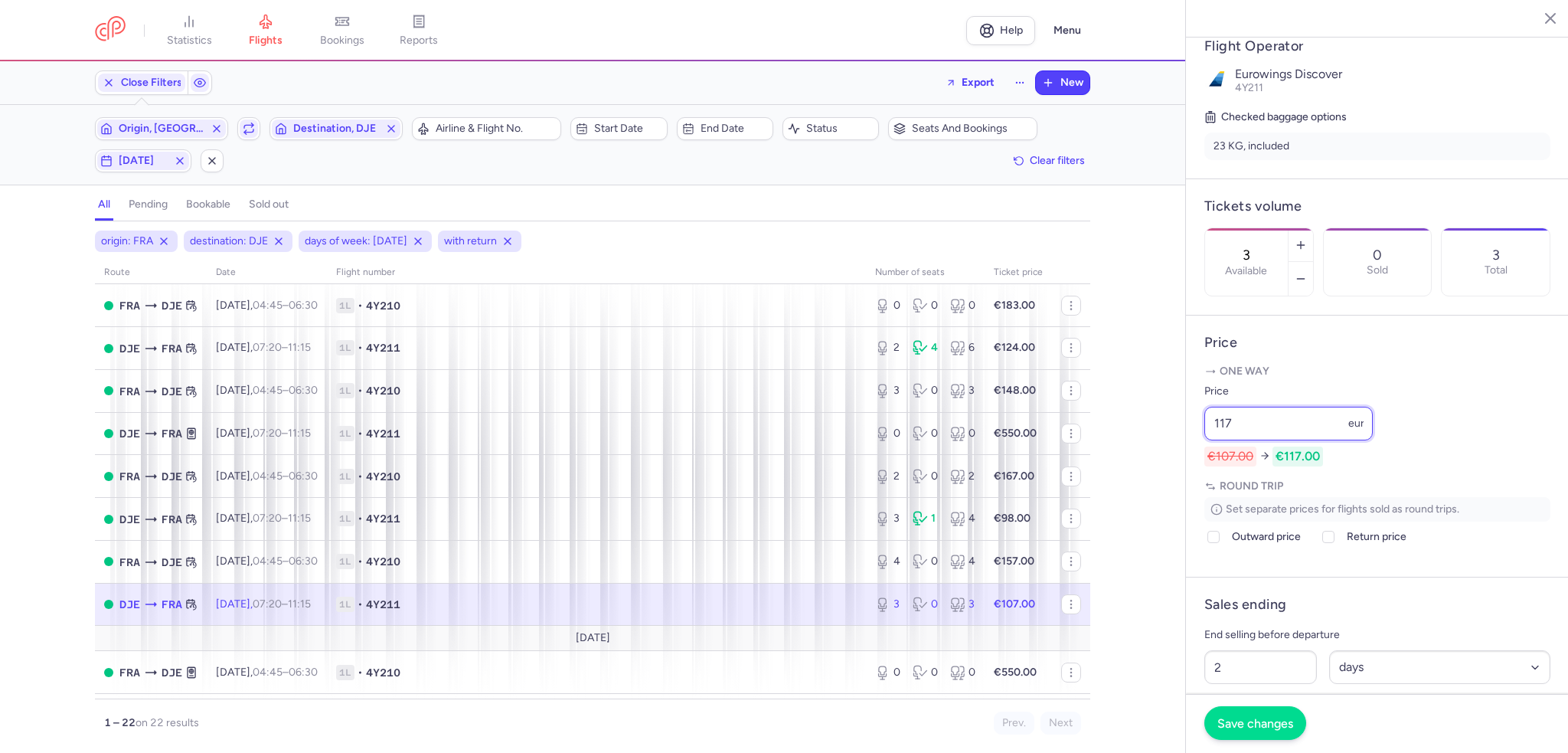
type input "117"
click at [1242, 728] on span "Save changes" at bounding box center [1255, 723] width 76 height 13
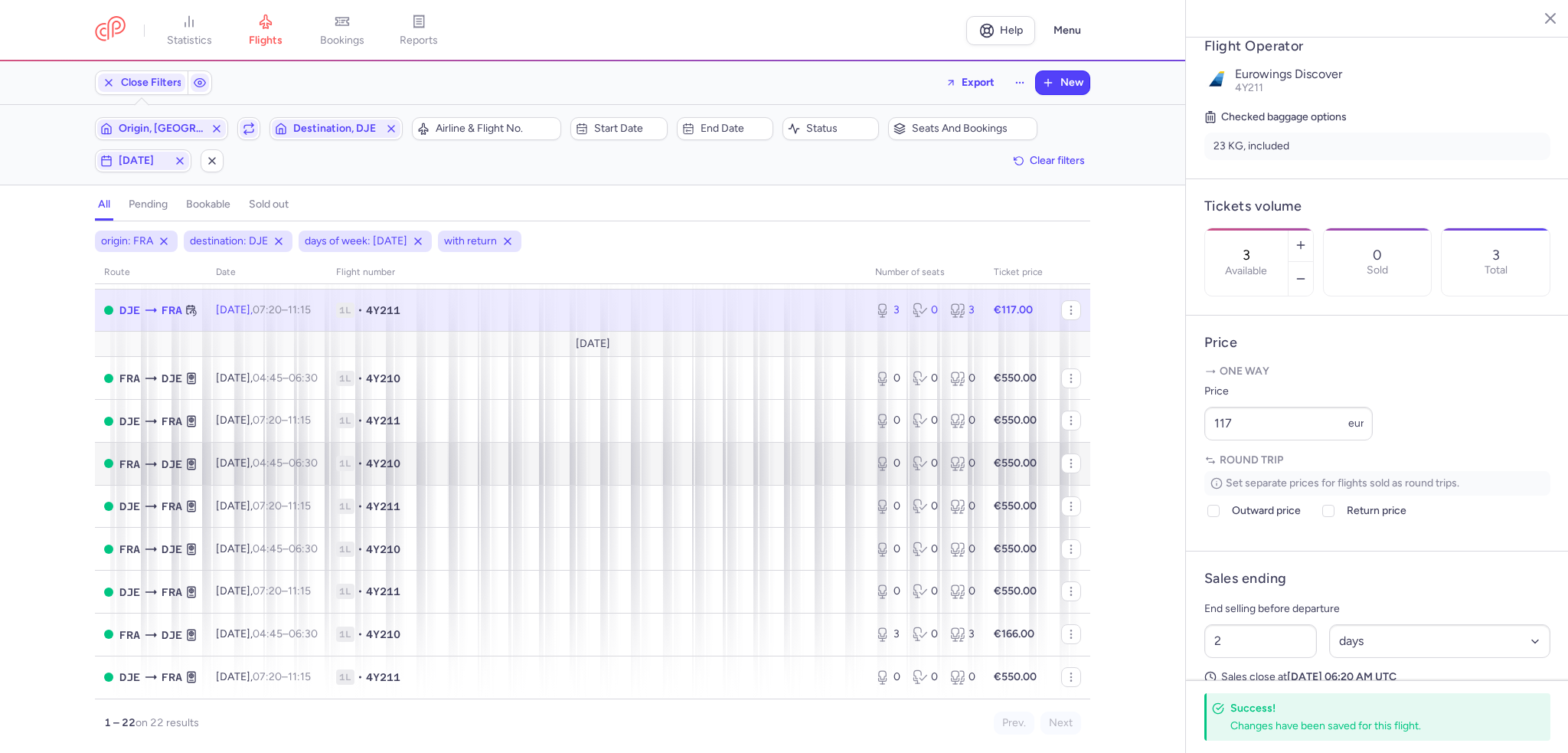
scroll to position [620, 0]
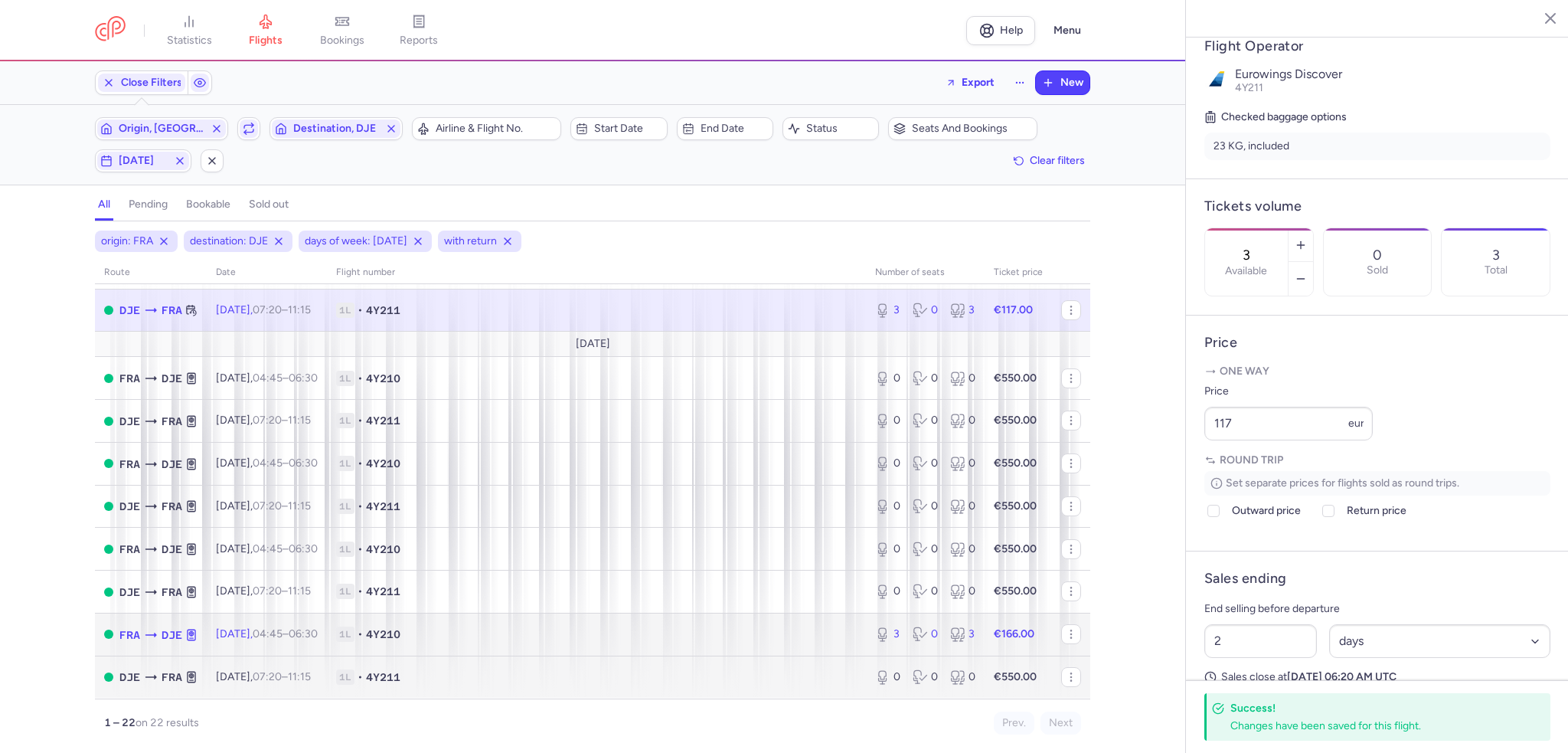
click at [649, 655] on td "1L • 4Y210" at bounding box center [597, 634] width 539 height 43
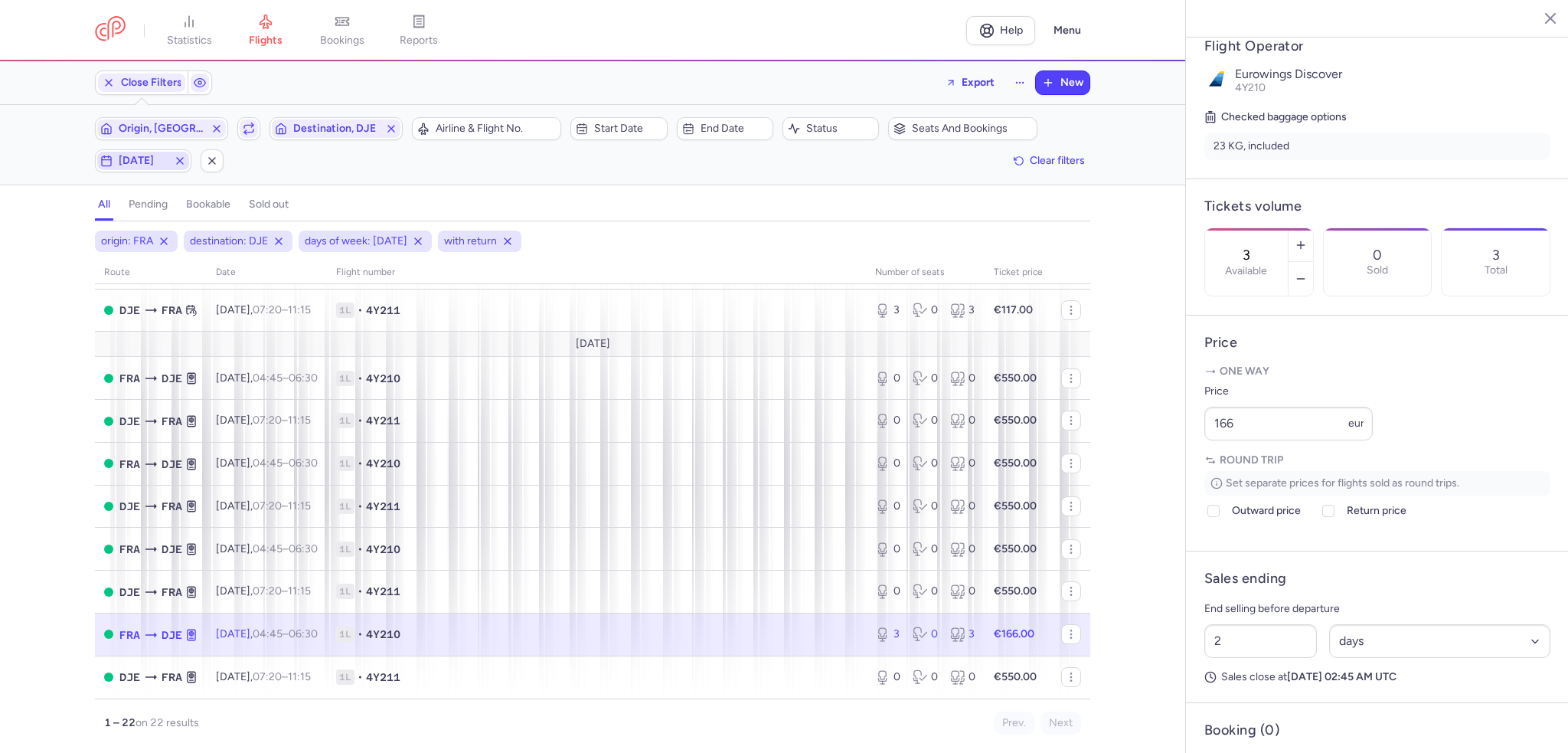
click at [135, 156] on span "[DATE]" at bounding box center [142, 161] width 49 height 13
click at [180, 233] on input "W" at bounding box center [178, 235] width 23 height 23
checkbox input "false"
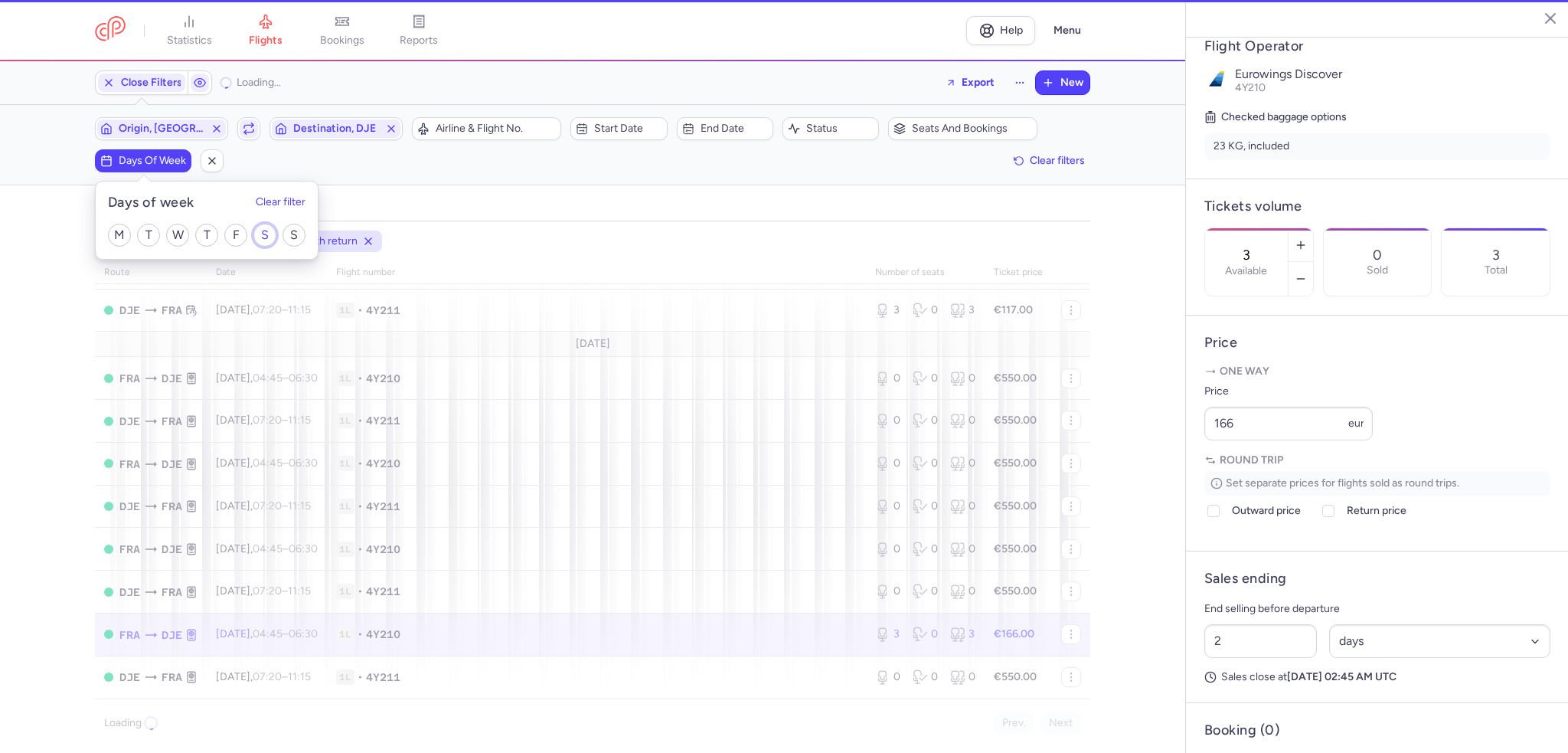
click at [264, 227] on input "S" at bounding box center [265, 235] width 23 height 23
checkbox input "true"
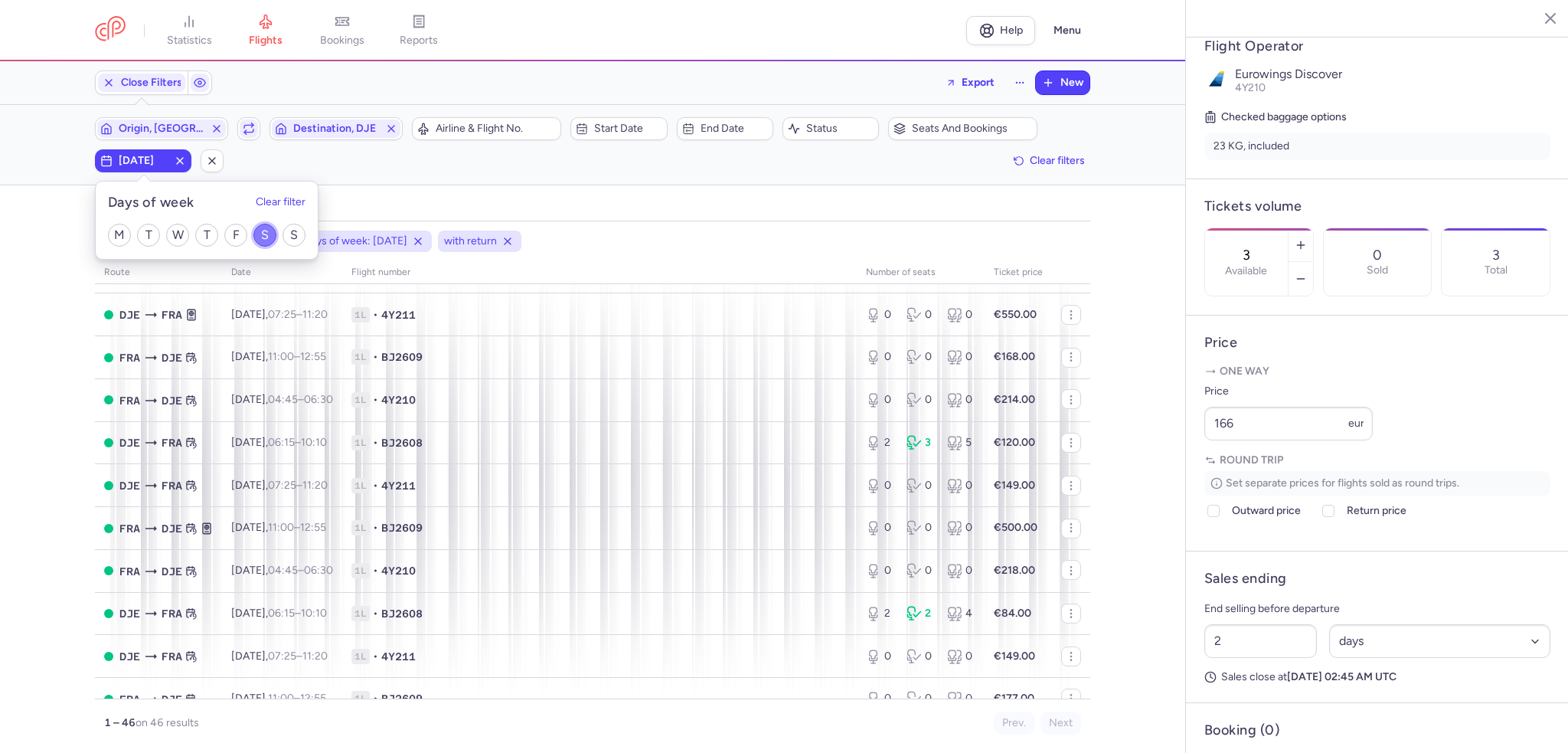
scroll to position [620, 0]
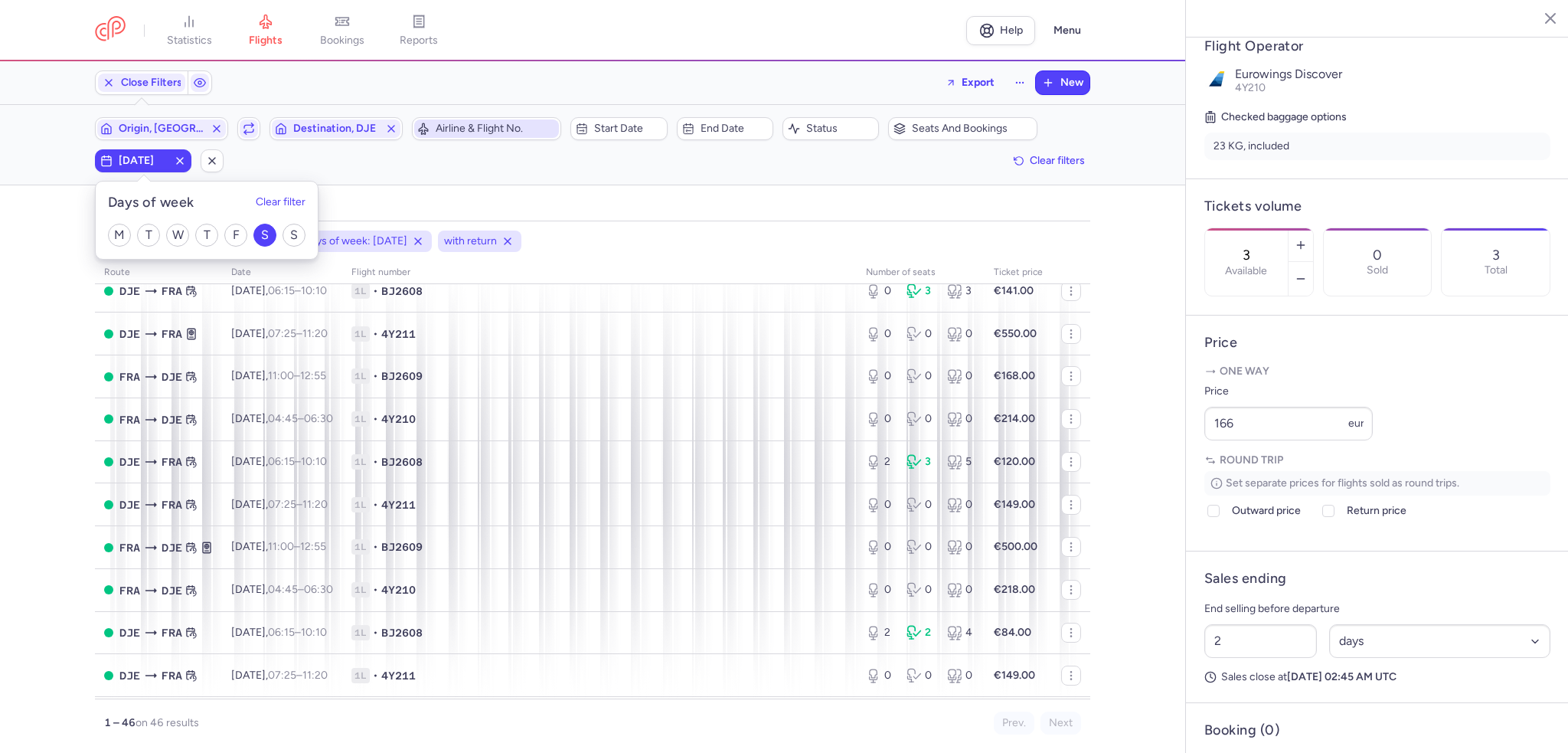
click at [475, 128] on span "Airline & Flight No." at bounding box center [496, 128] width 120 height 13
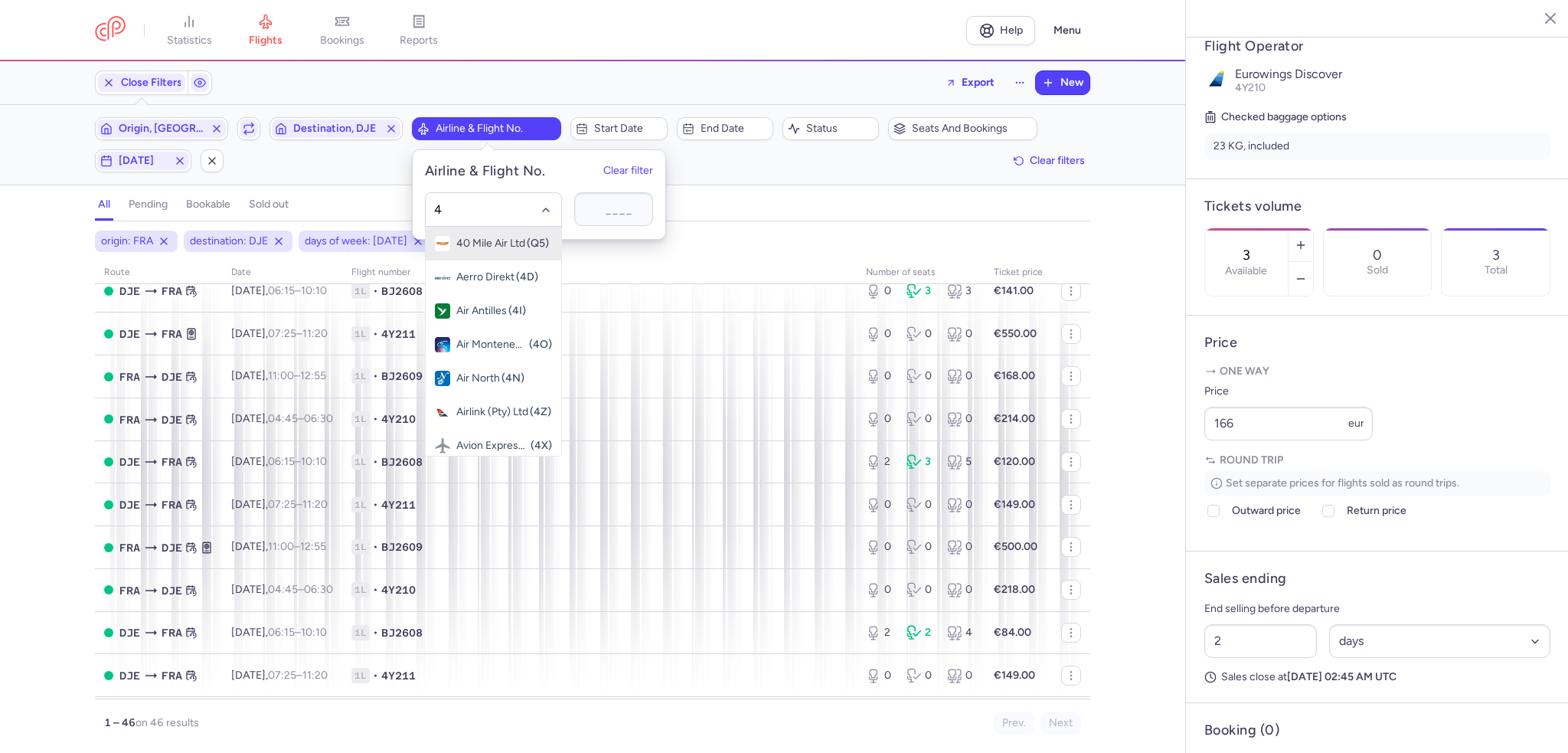
type input "4y"
click at [489, 239] on span "Eurowings Discover" at bounding box center [493, 244] width 73 height 13
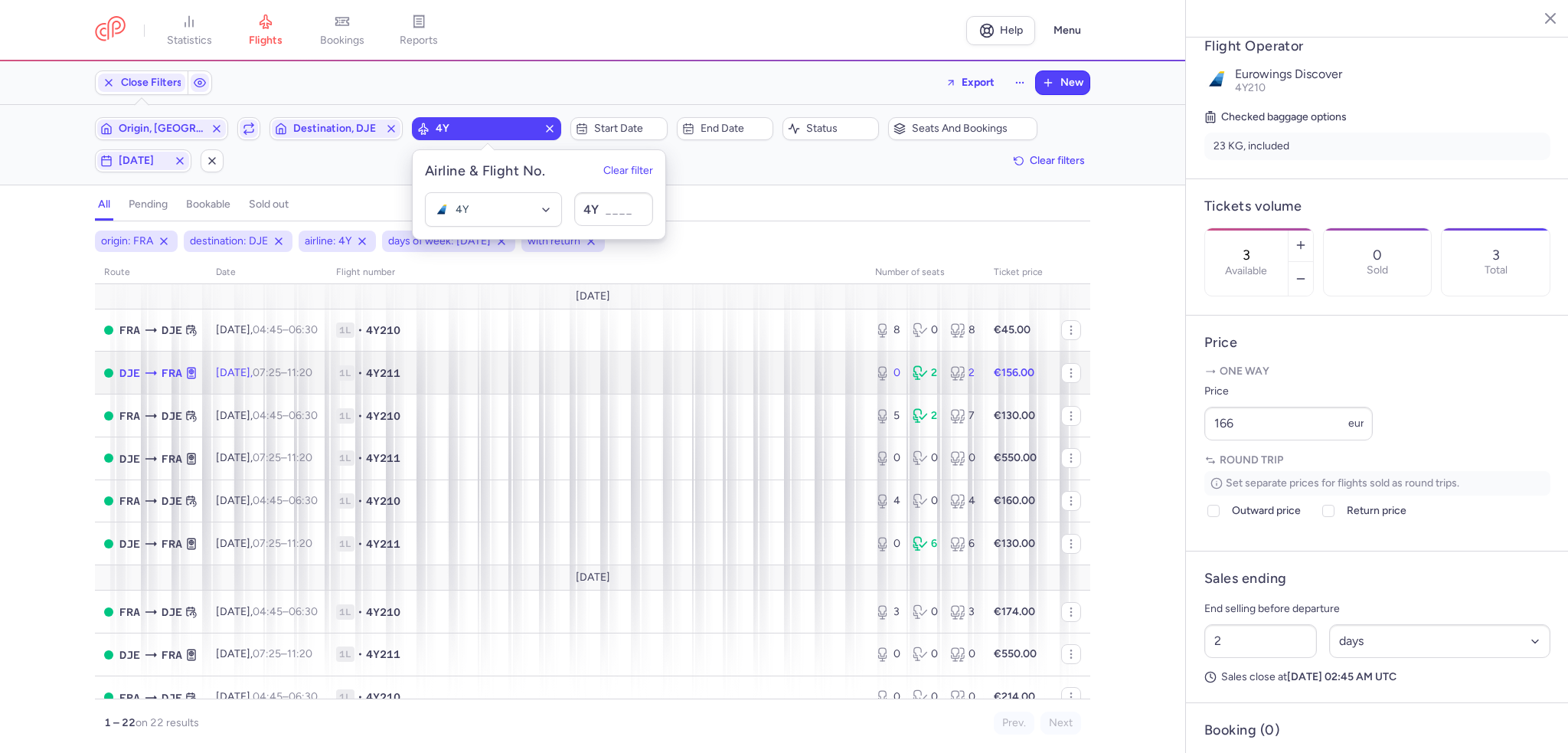
click at [536, 379] on span "1L • 4Y211" at bounding box center [596, 373] width 521 height 15
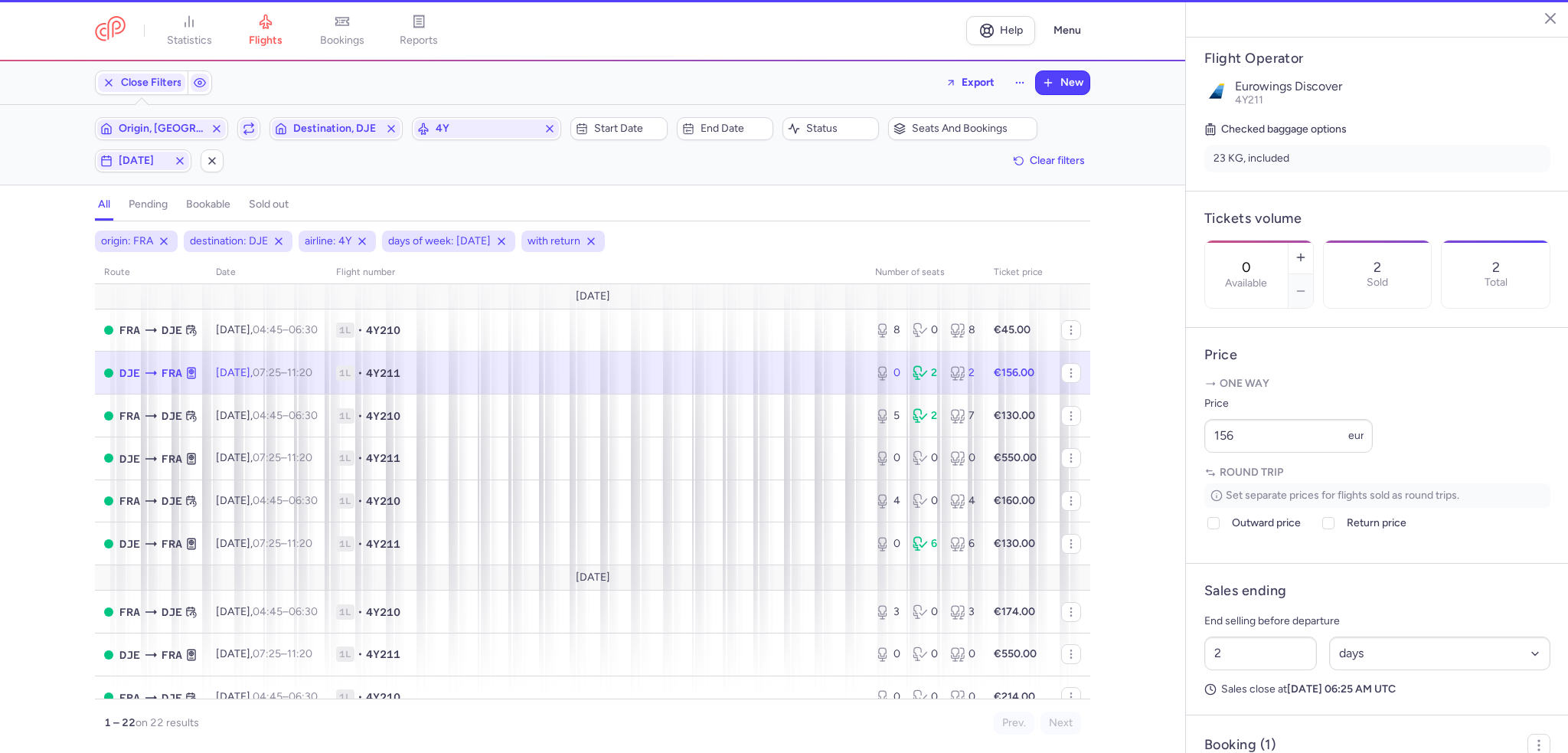
scroll to position [306, 0]
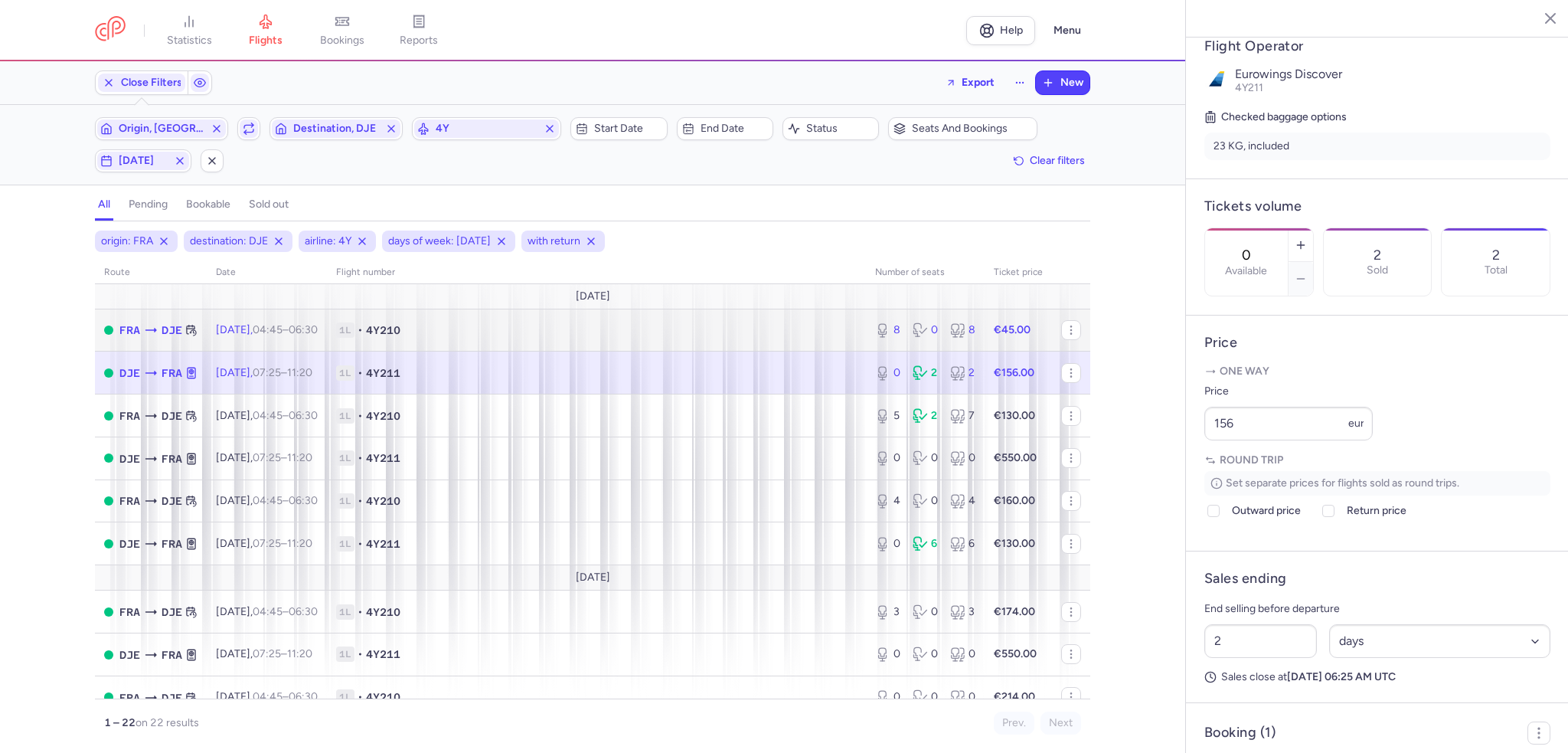
click at [697, 340] on td "1L • 4Y210" at bounding box center [597, 330] width 539 height 43
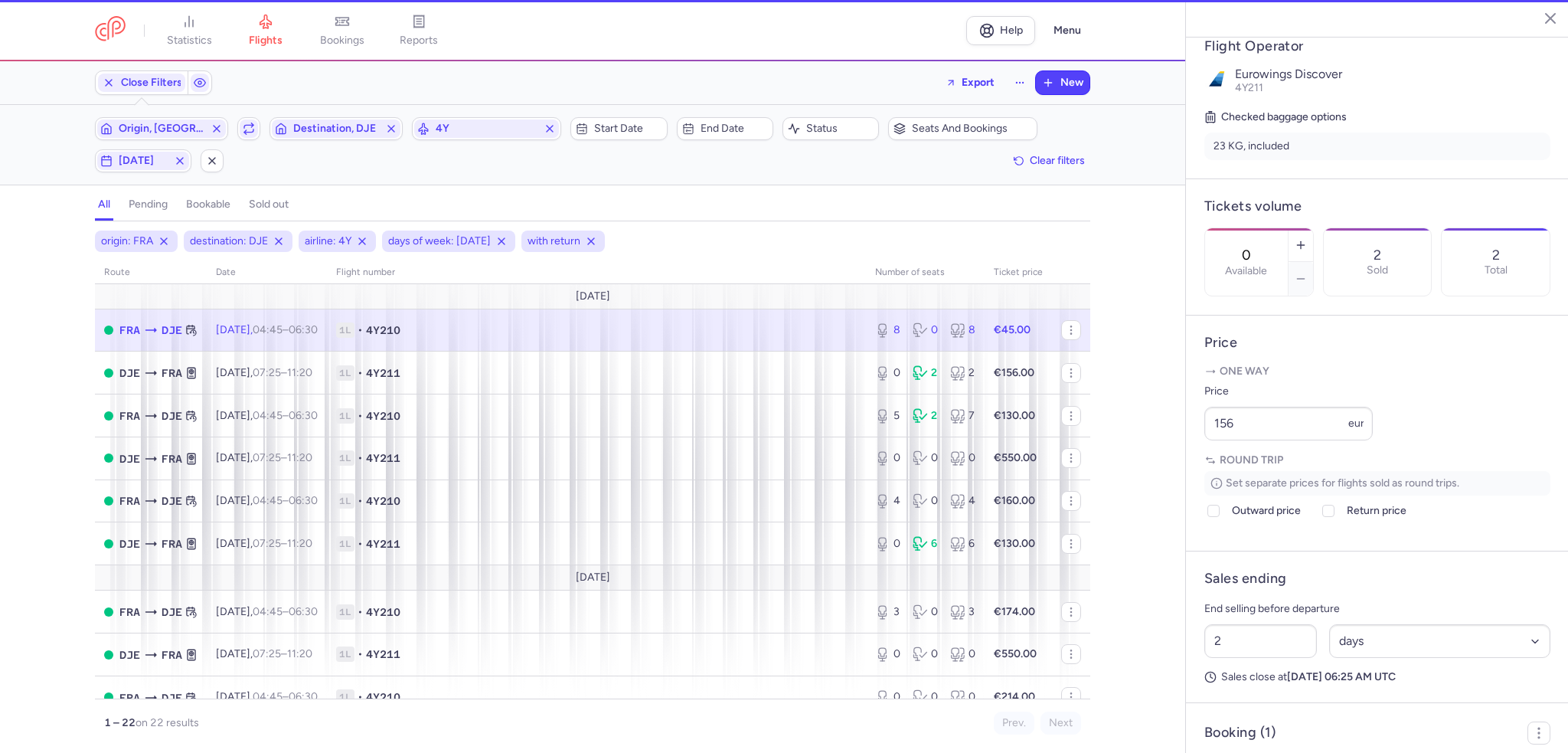
type input "8"
type input "38"
select select "hours"
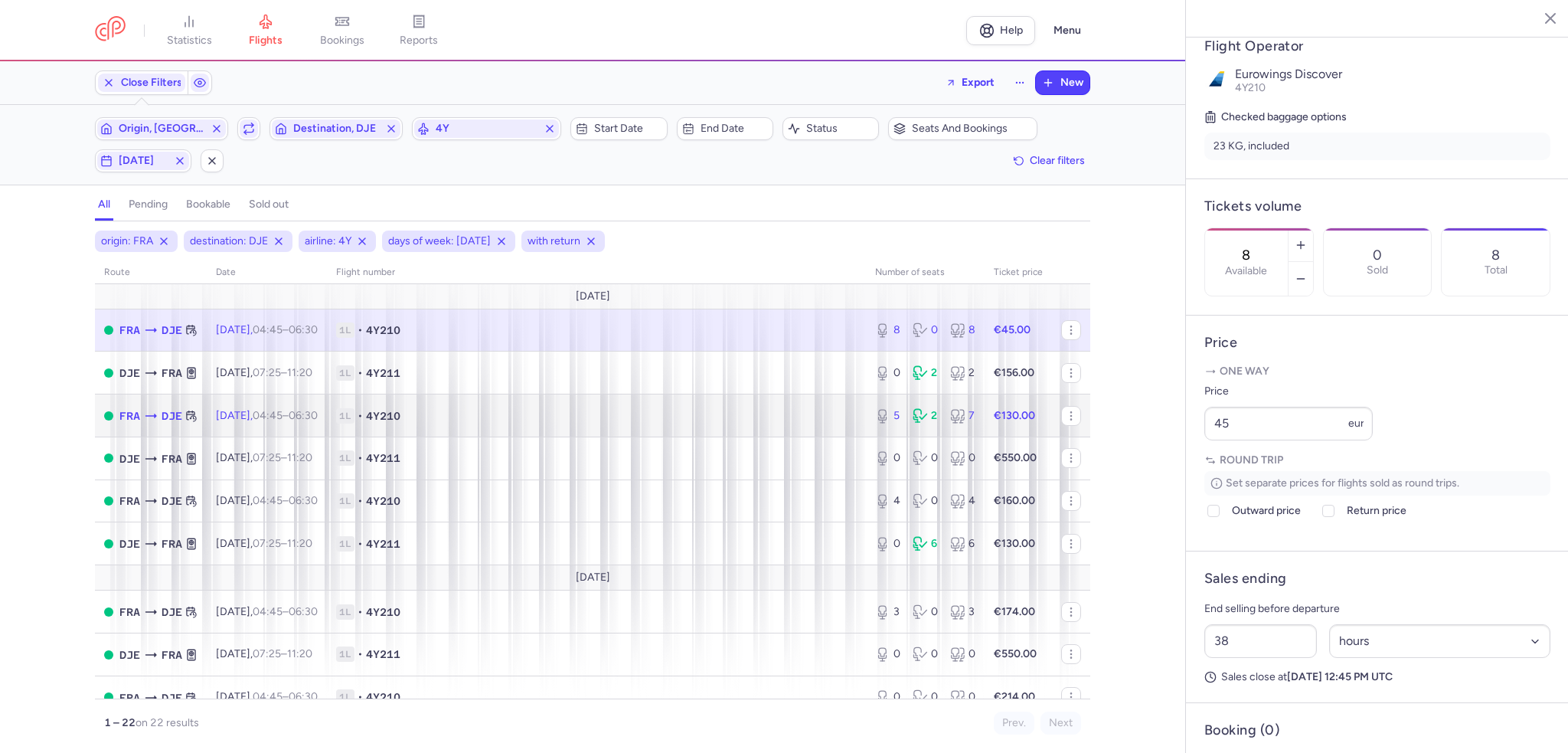
click at [680, 419] on span "1L • 4Y210" at bounding box center [596, 416] width 521 height 15
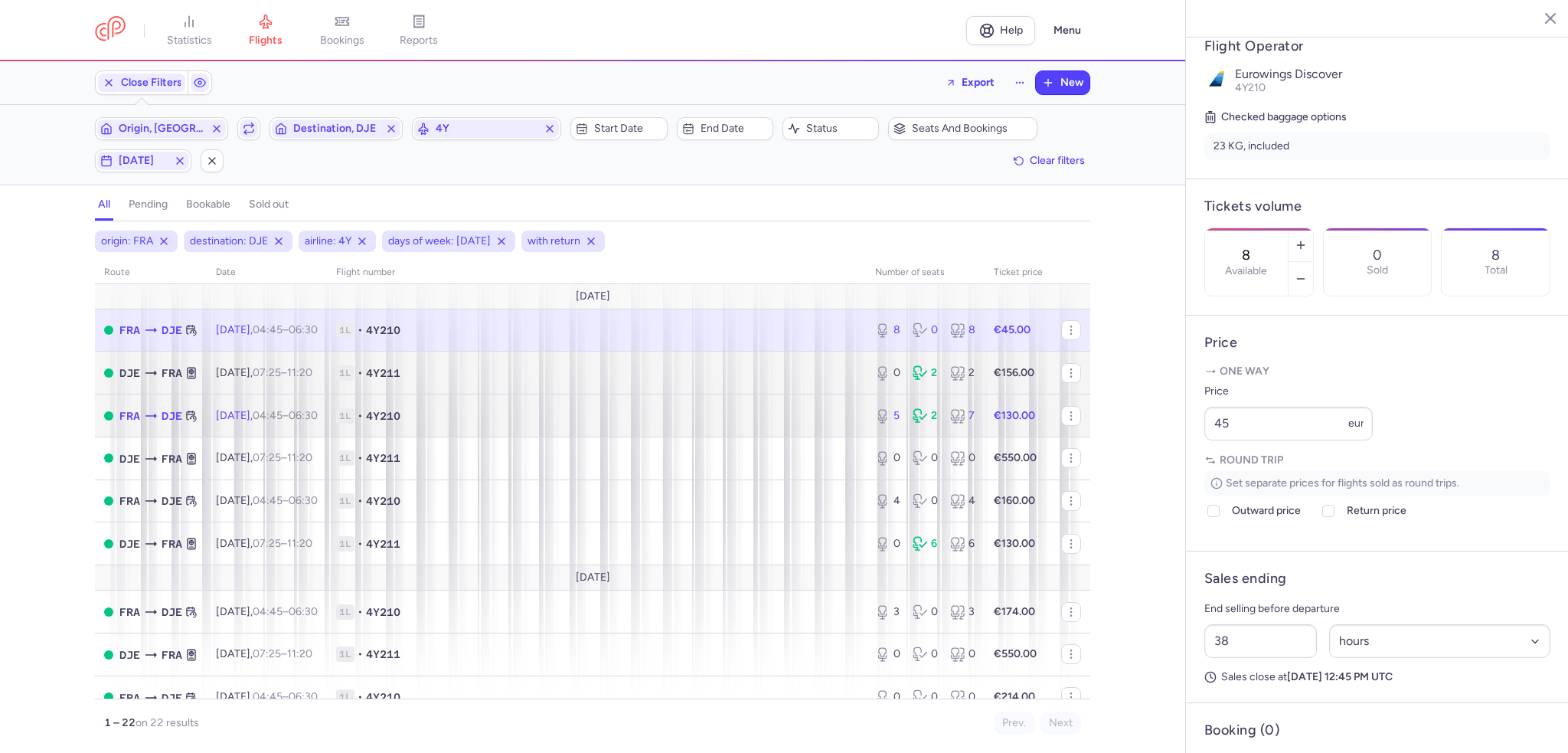
type input "5"
type input "2"
select select "days"
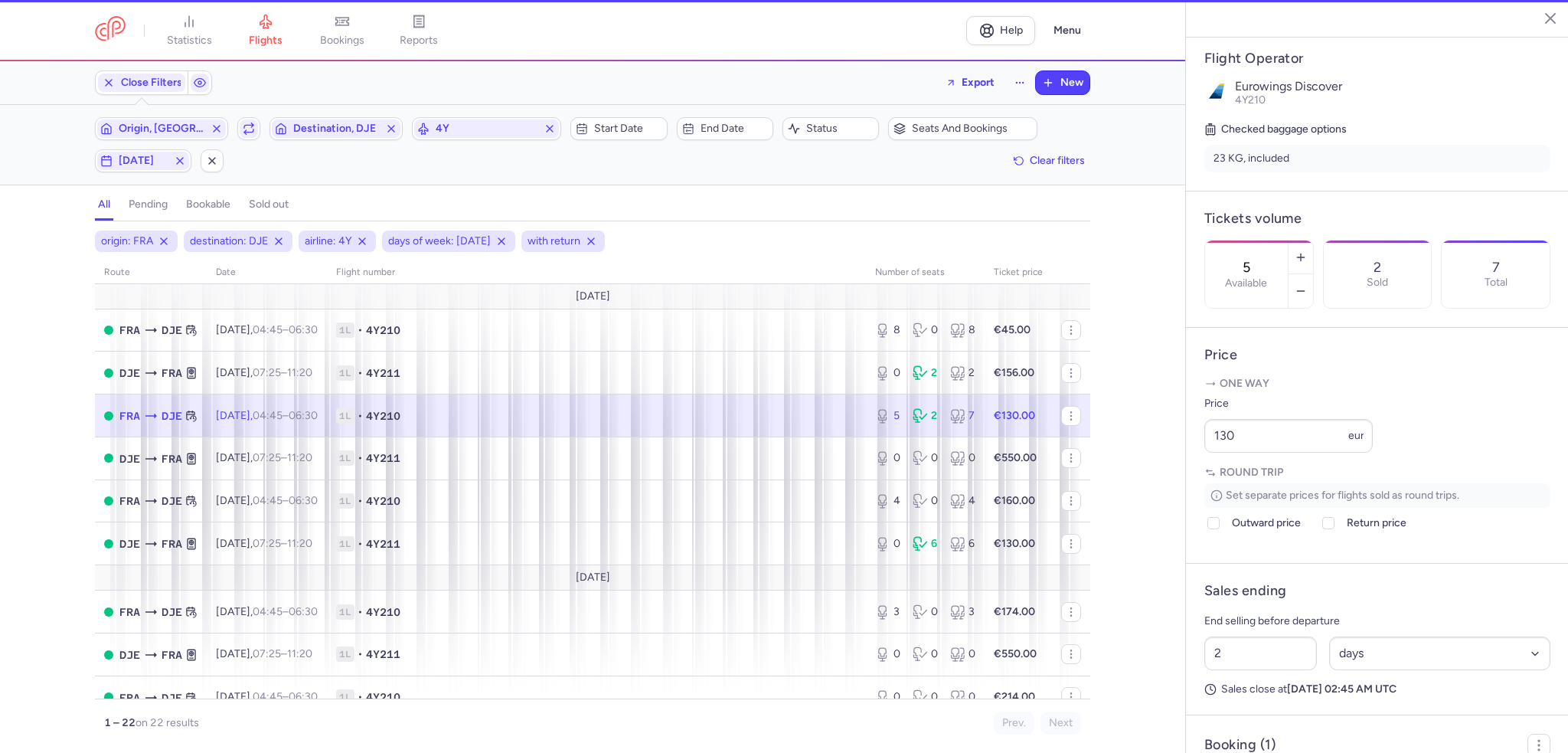
scroll to position [306, 0]
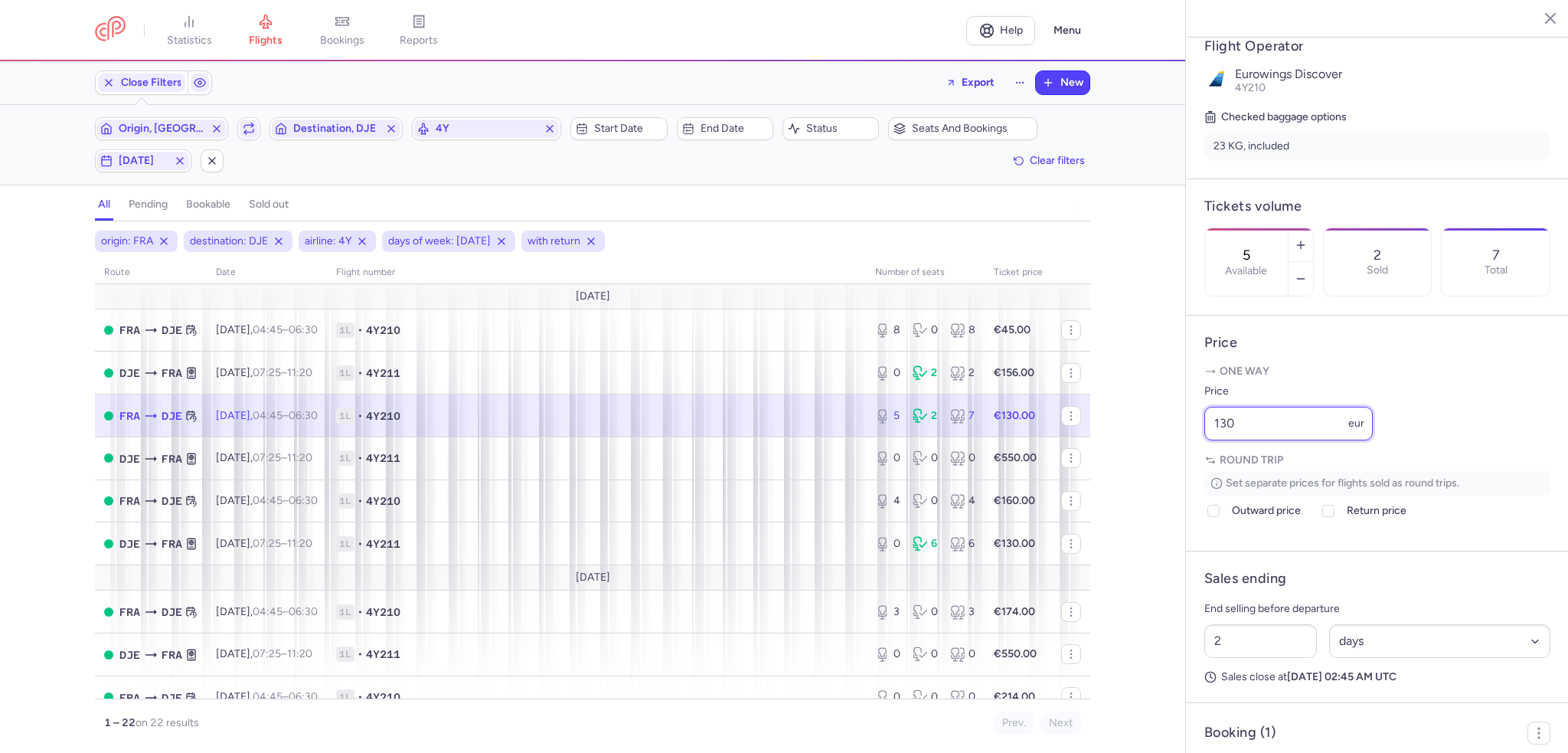
drag, startPoint x: 1248, startPoint y: 467, endPoint x: 1170, endPoint y: 469, distance: 78.0
click at [1170, 469] on div "statistics flights bookings reports Help Menu Close Filters Export New Filters …" at bounding box center [784, 376] width 1568 height 753
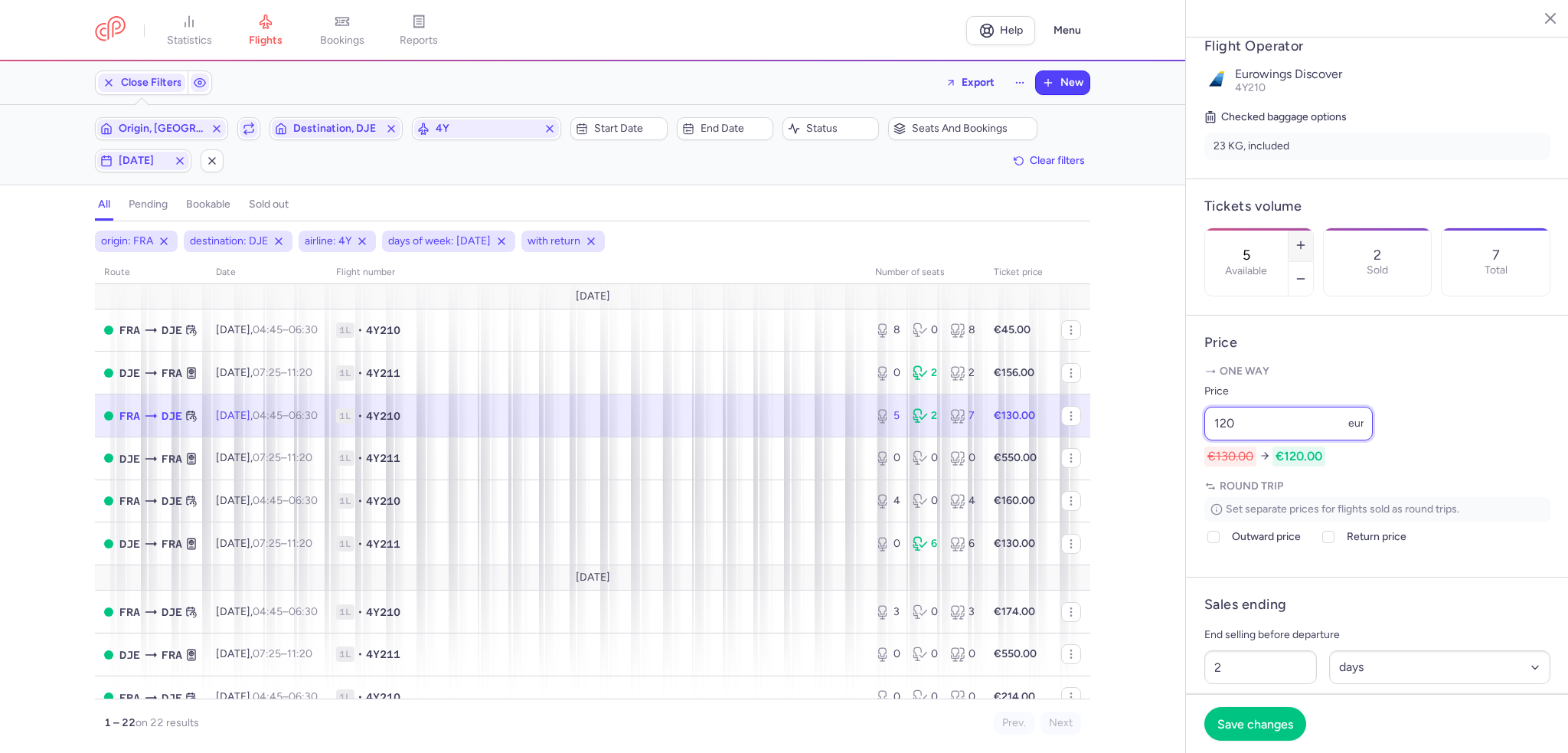
type input "120"
click at [1313, 228] on button "button" at bounding box center [1300, 245] width 24 height 34
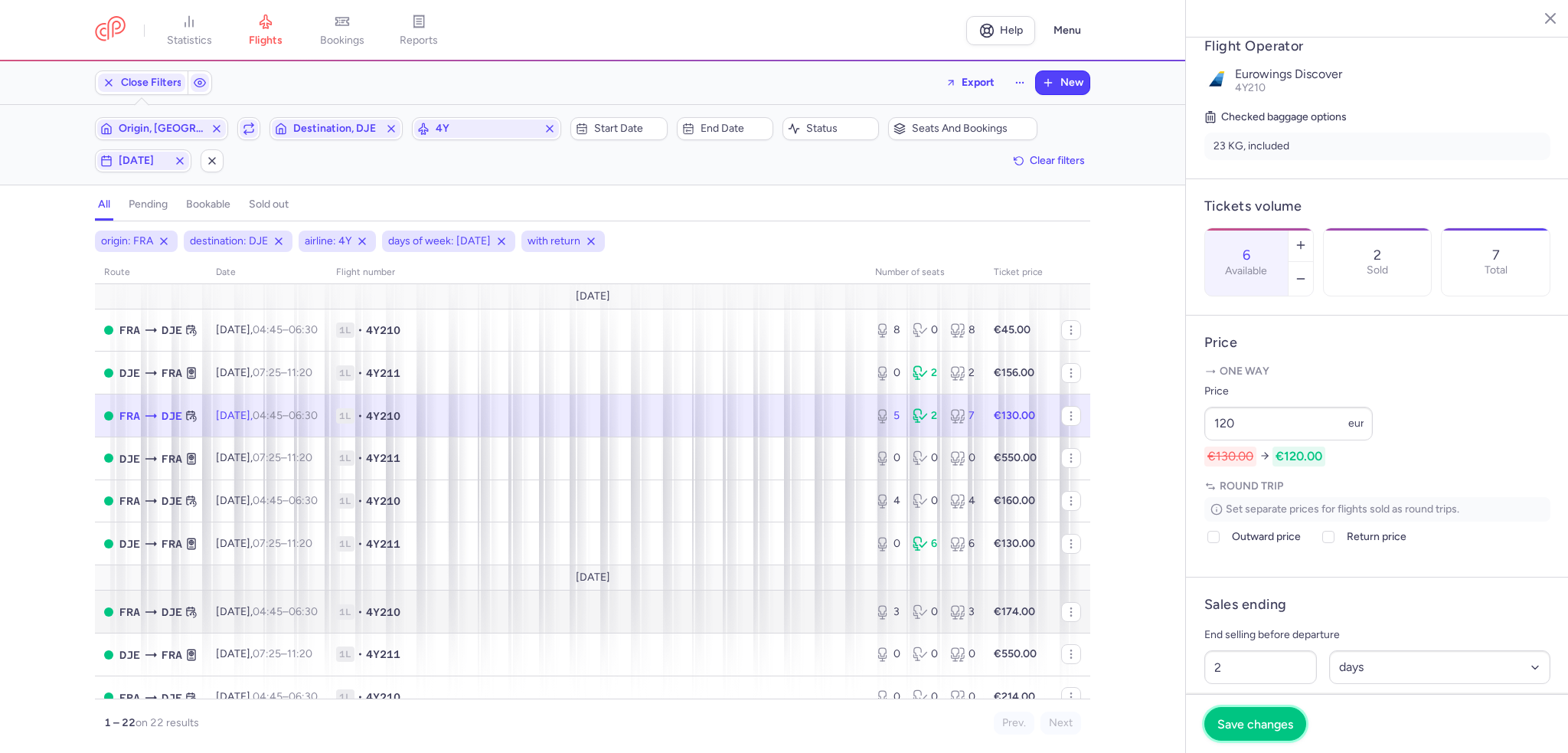
drag, startPoint x: 1264, startPoint y: 728, endPoint x: 813, endPoint y: 603, distance: 468.0
click at [1247, 719] on span "Save changes" at bounding box center [1255, 724] width 76 height 13
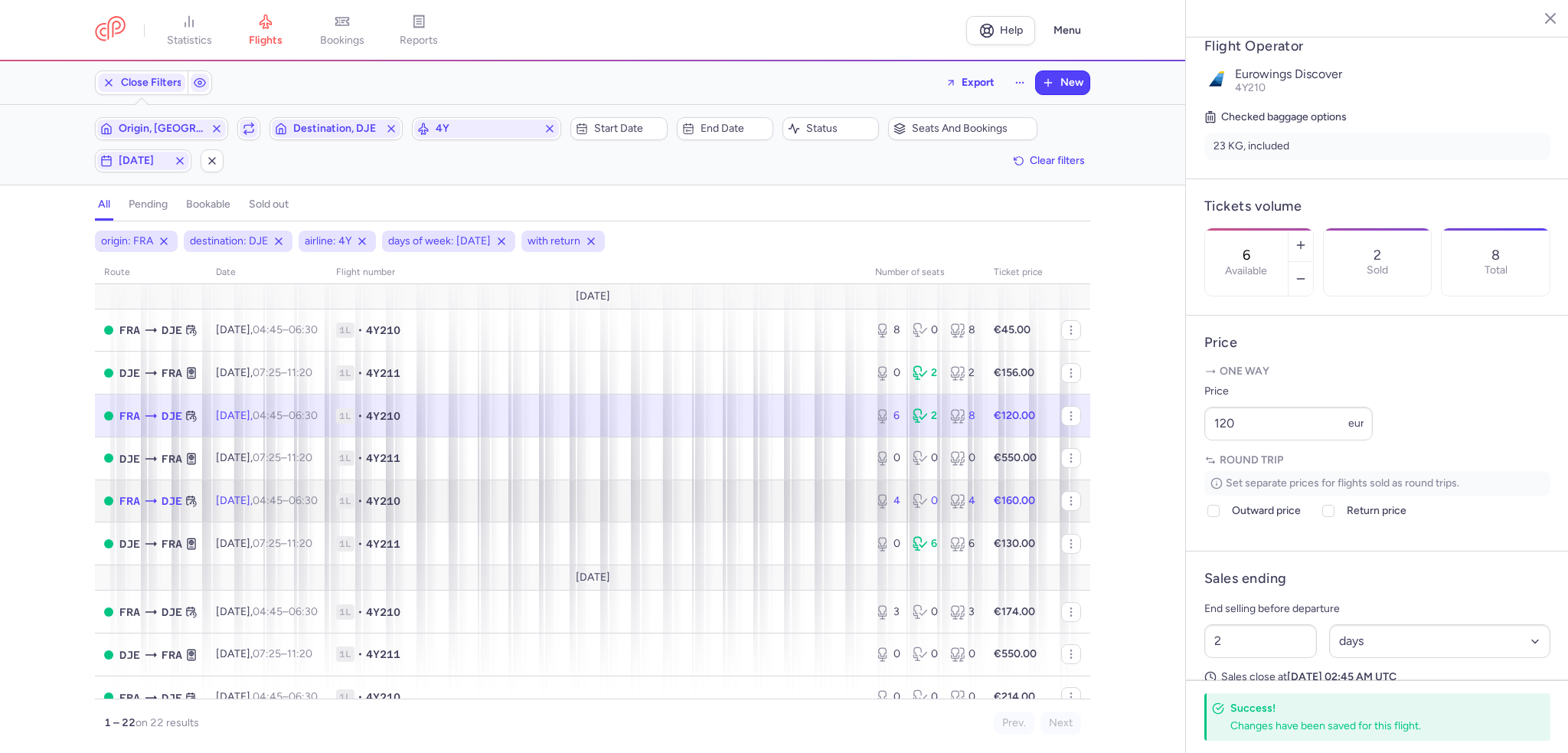
click at [799, 497] on span "1L • 4Y210" at bounding box center [596, 501] width 521 height 15
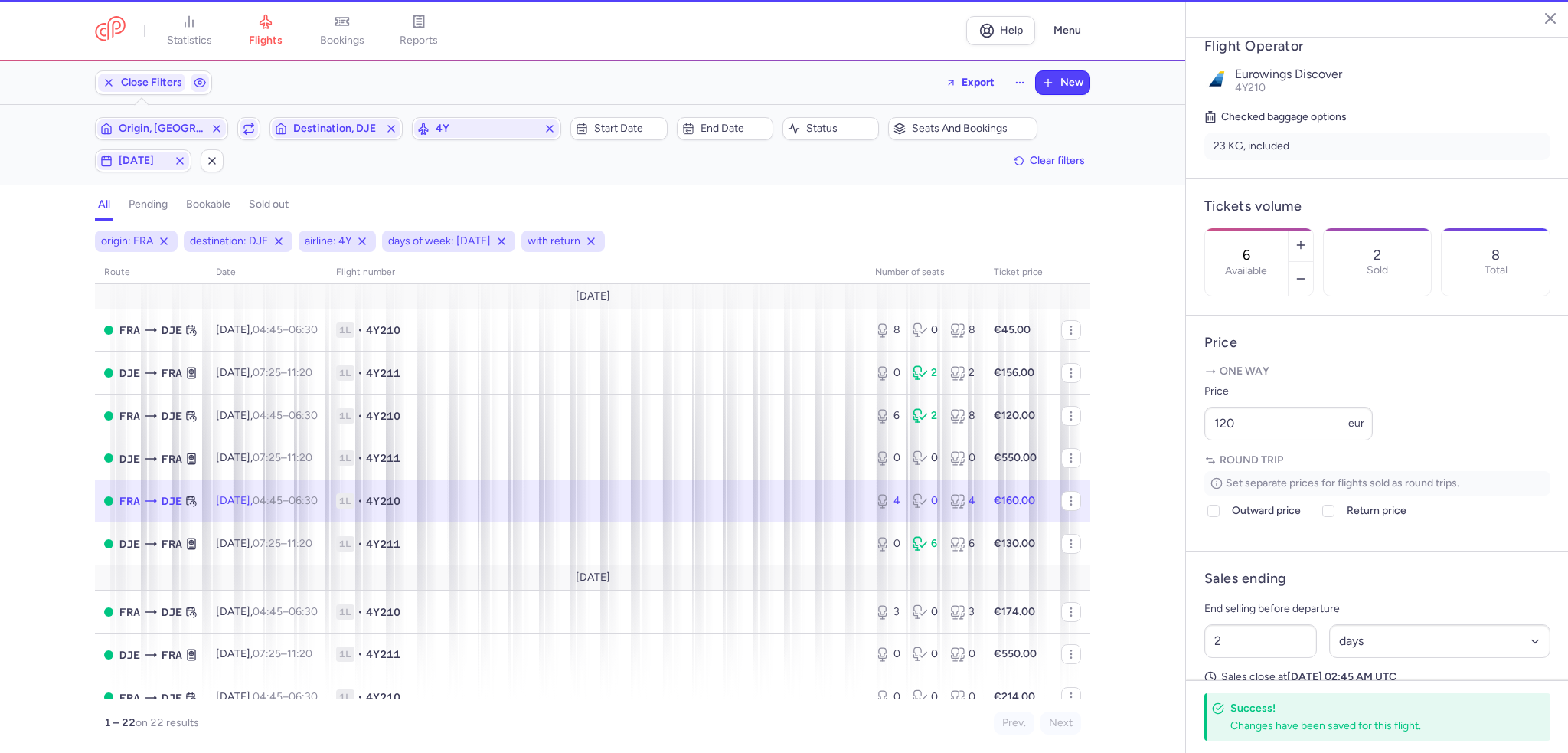
type input "4"
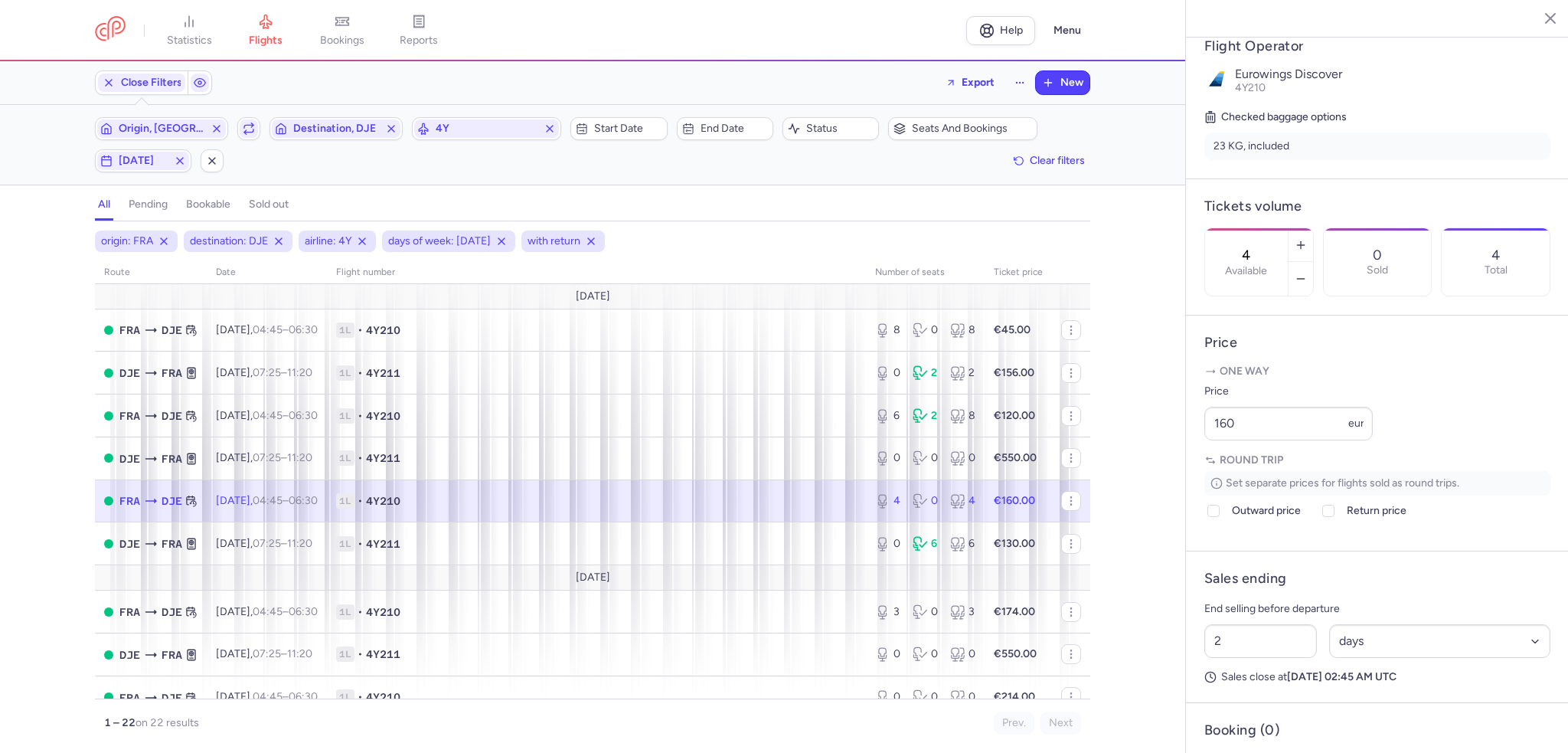
drag, startPoint x: 818, startPoint y: 502, endPoint x: 1133, endPoint y: 488, distance: 315.3
click at [818, 502] on span "1L • 4Y210" at bounding box center [596, 501] width 521 height 15
drag, startPoint x: 1283, startPoint y: 471, endPoint x: 1103, endPoint y: 468, distance: 180.0
click at [1103, 468] on div "statistics flights bookings reports Help Menu Close Filters Export New Filters …" at bounding box center [784, 376] width 1568 height 753
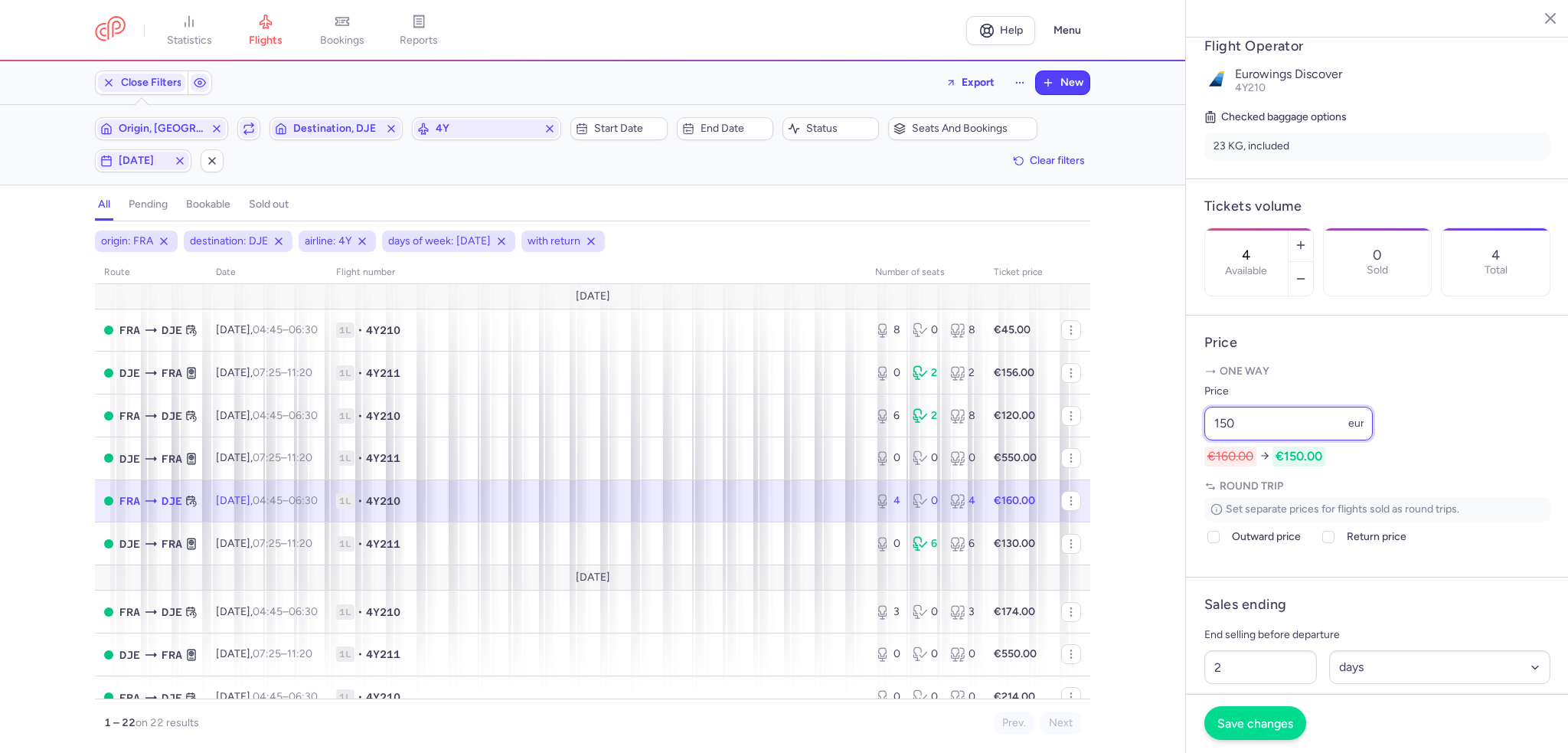
type input "150"
click at [1269, 719] on span "Save changes" at bounding box center [1255, 723] width 76 height 13
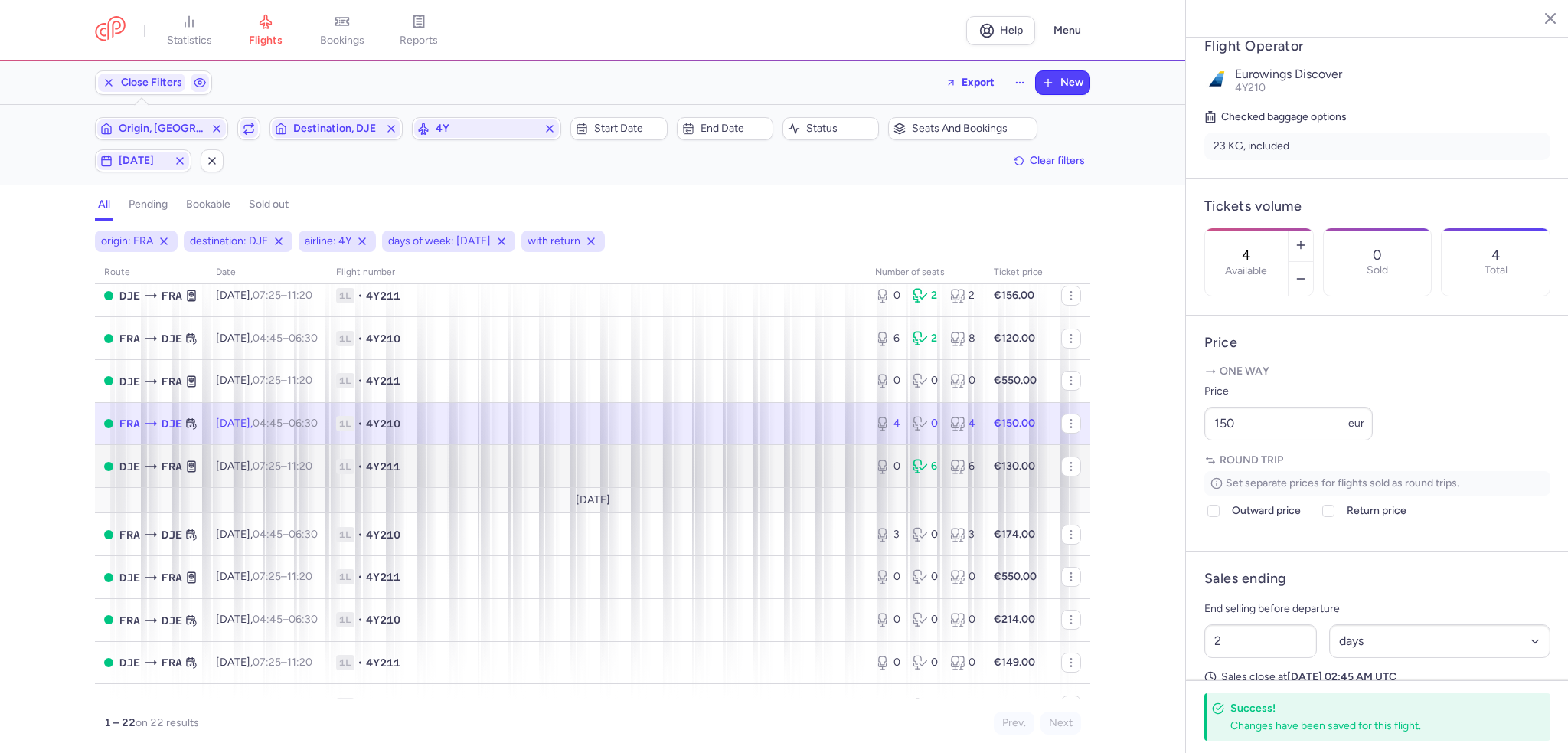
scroll to position [153, 0]
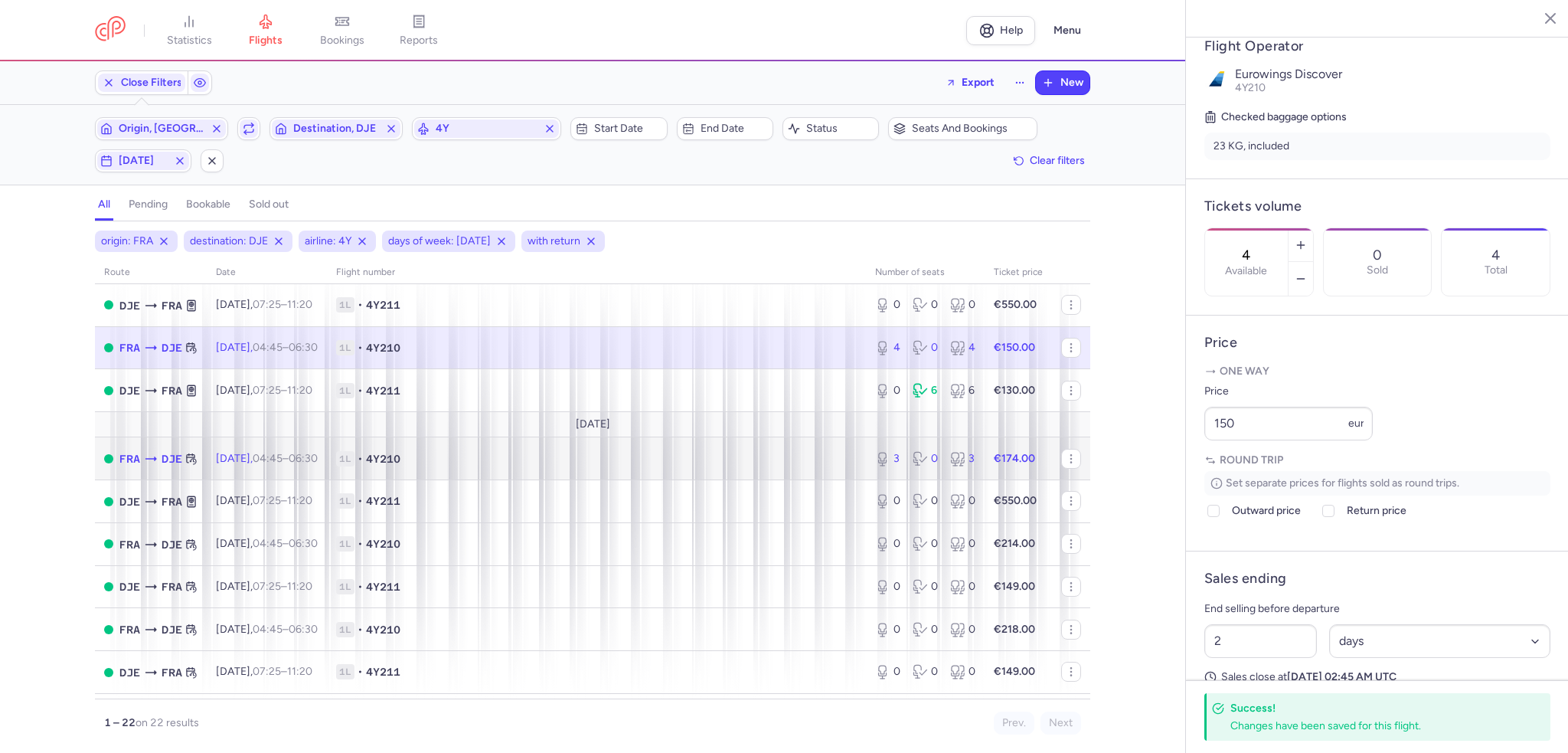
click at [756, 462] on span "1L • 4Y210" at bounding box center [596, 459] width 521 height 15
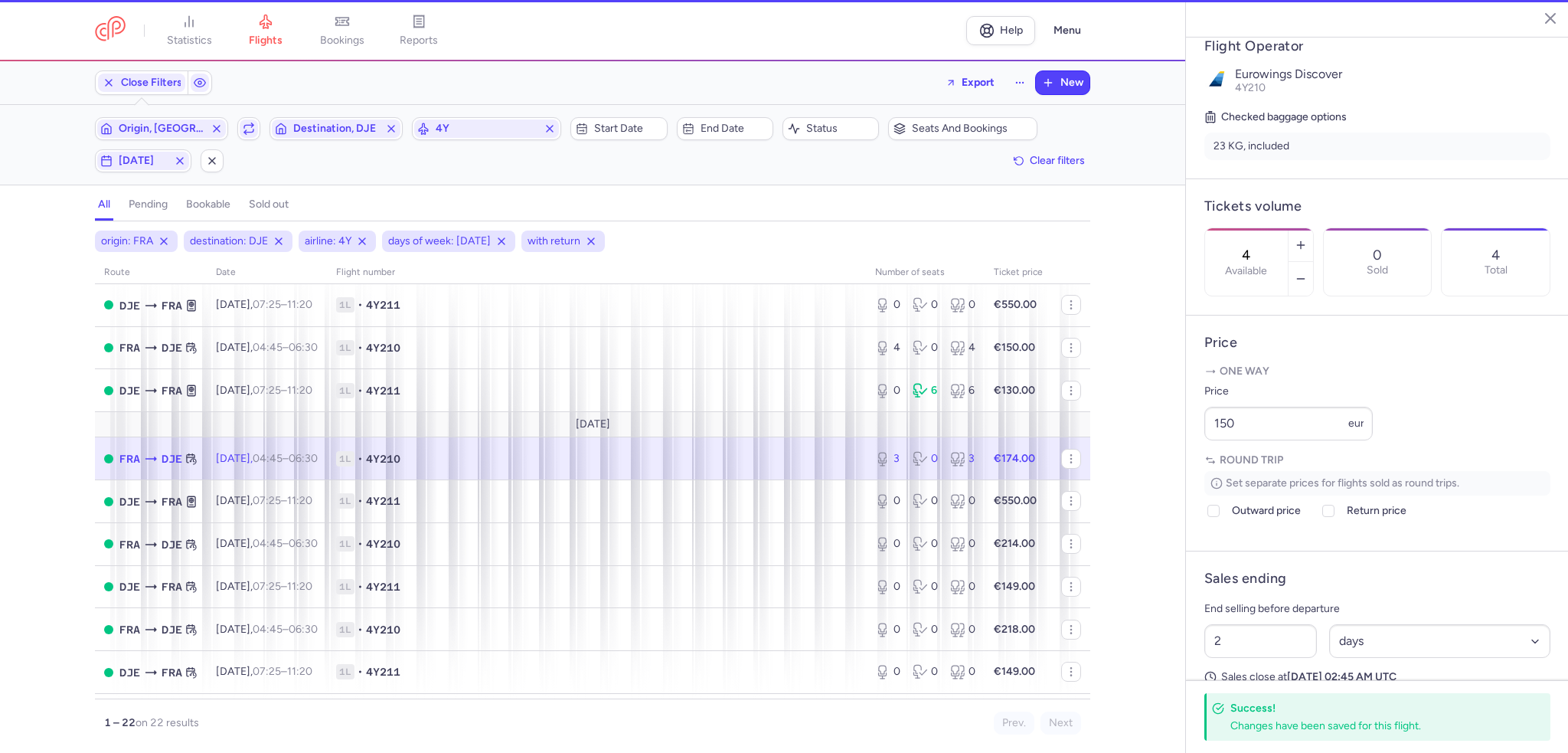
type input "3"
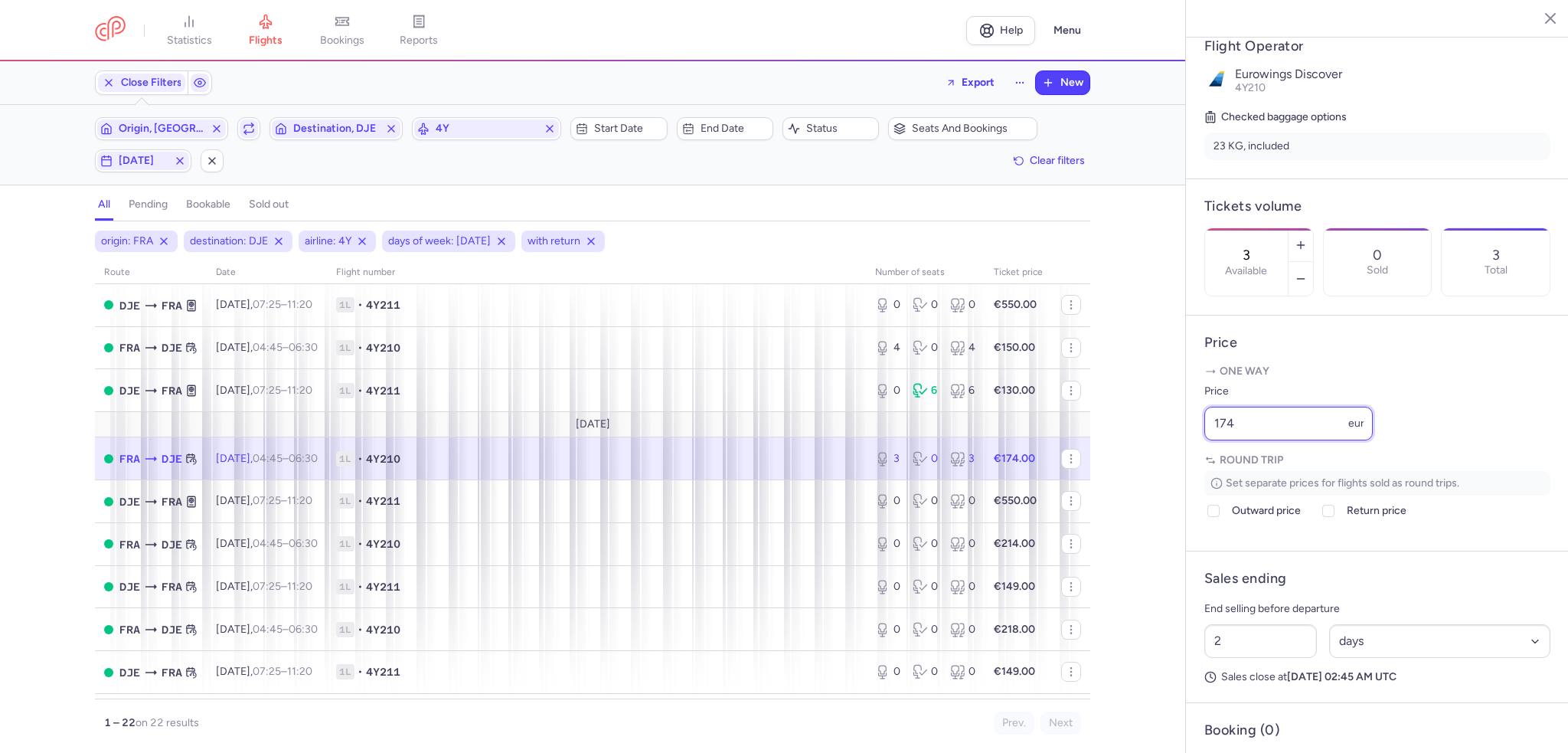
drag, startPoint x: 1289, startPoint y: 450, endPoint x: 1179, endPoint y: 462, distance: 110.7
click at [1179, 462] on div "statistics flights bookings reports Help Menu Close Filters Export New Filters …" at bounding box center [784, 376] width 1568 height 753
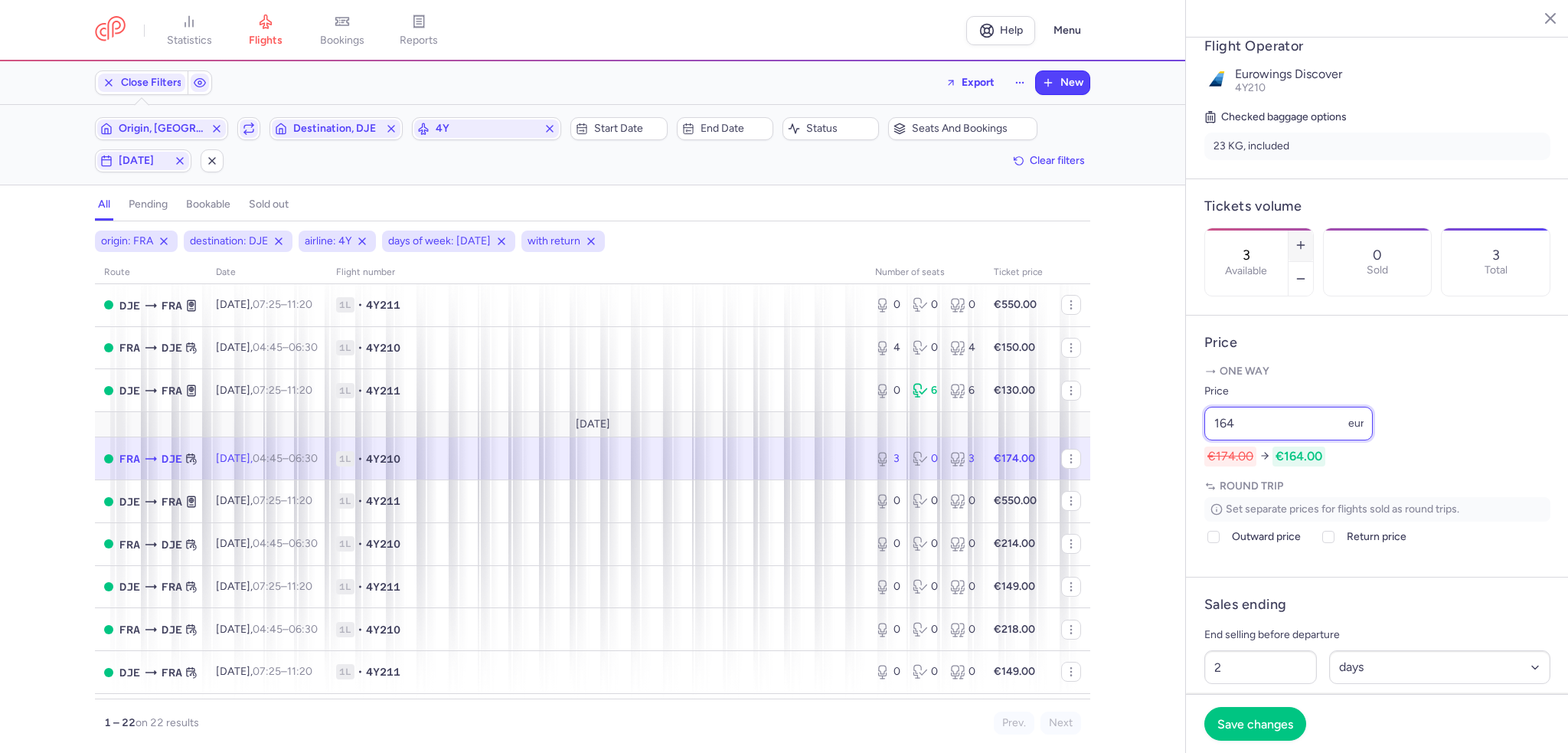
type input "164"
click at [1313, 228] on button "button" at bounding box center [1300, 245] width 24 height 34
type input "4"
click at [1224, 740] on footer "Save changes" at bounding box center [1377, 723] width 383 height 59
click at [1234, 734] on button "Save changes" at bounding box center [1255, 723] width 102 height 34
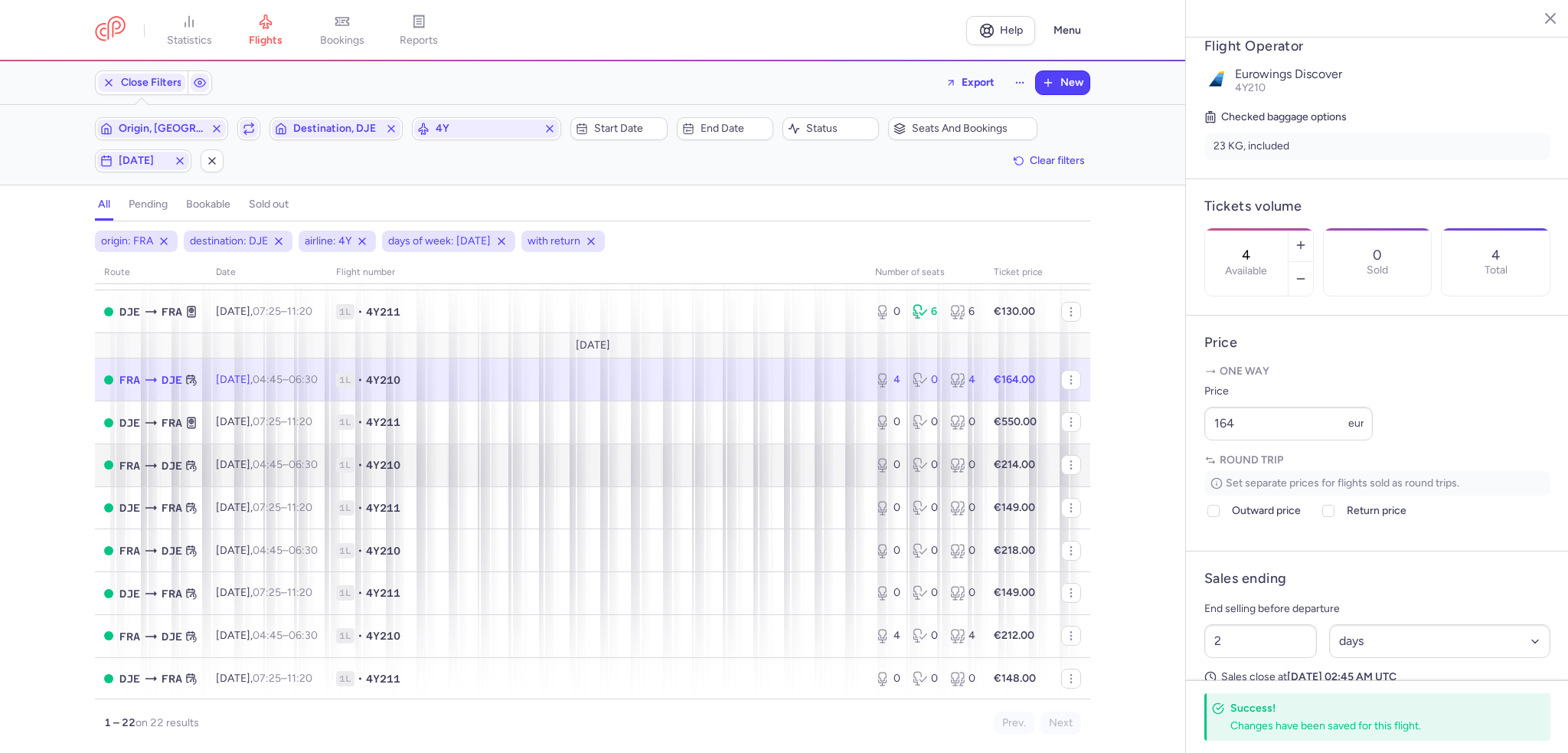
scroll to position [306, 0]
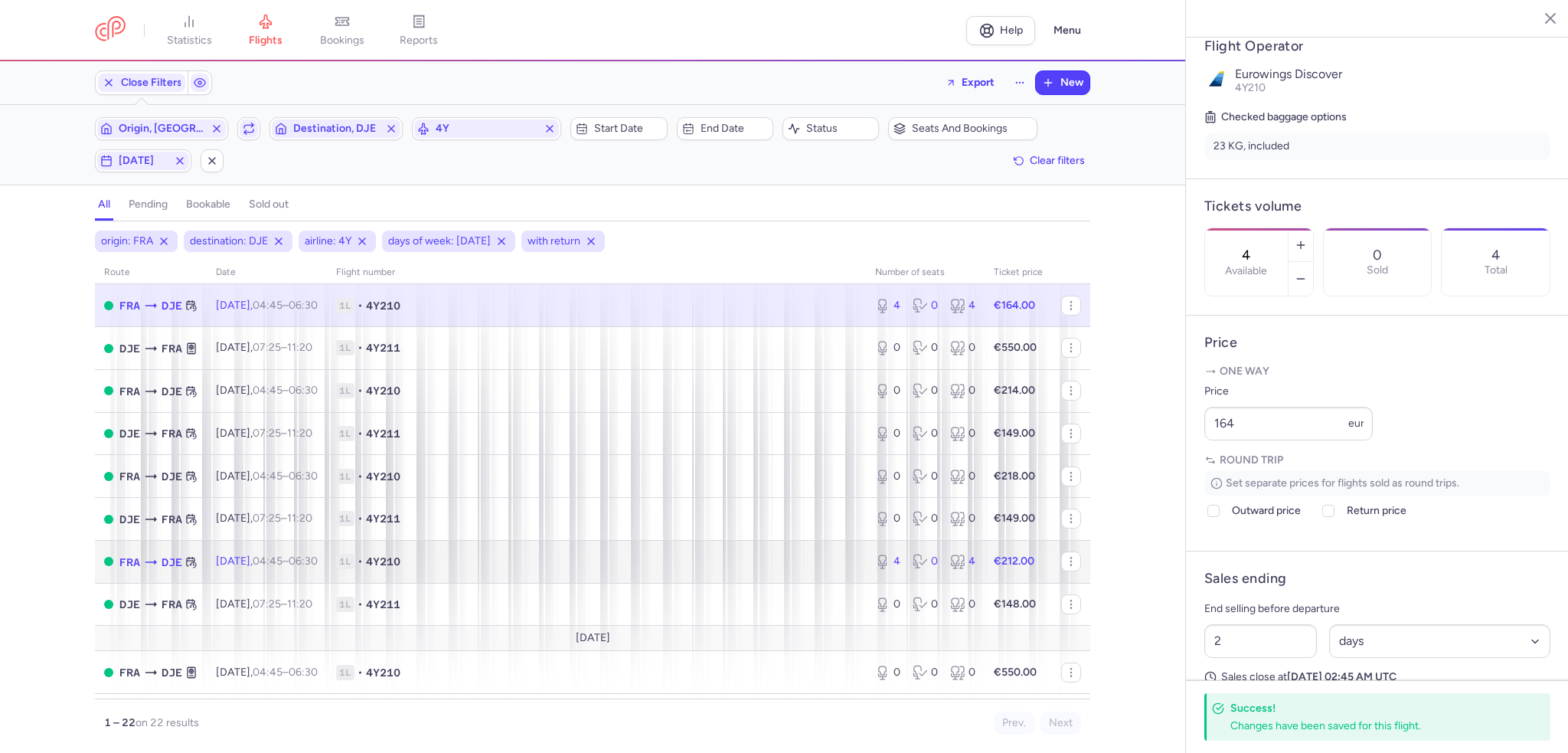
click at [688, 583] on td "1L • 4Y210" at bounding box center [597, 561] width 539 height 43
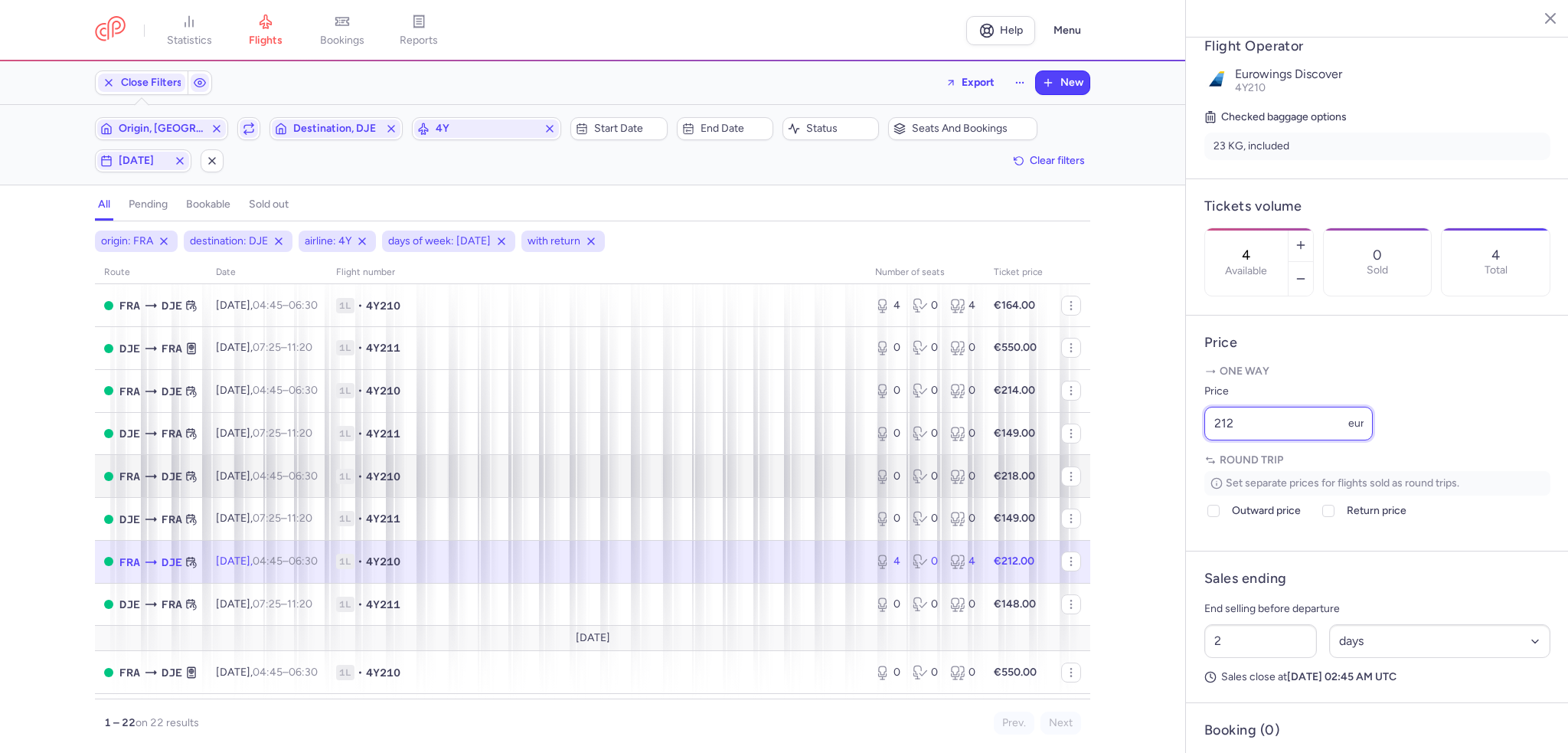
drag, startPoint x: 1308, startPoint y: 470, endPoint x: 1057, endPoint y: 467, distance: 251.0
click at [1057, 468] on div "statistics flights bookings reports Help Menu Close Filters Export New Filters …" at bounding box center [784, 376] width 1568 height 753
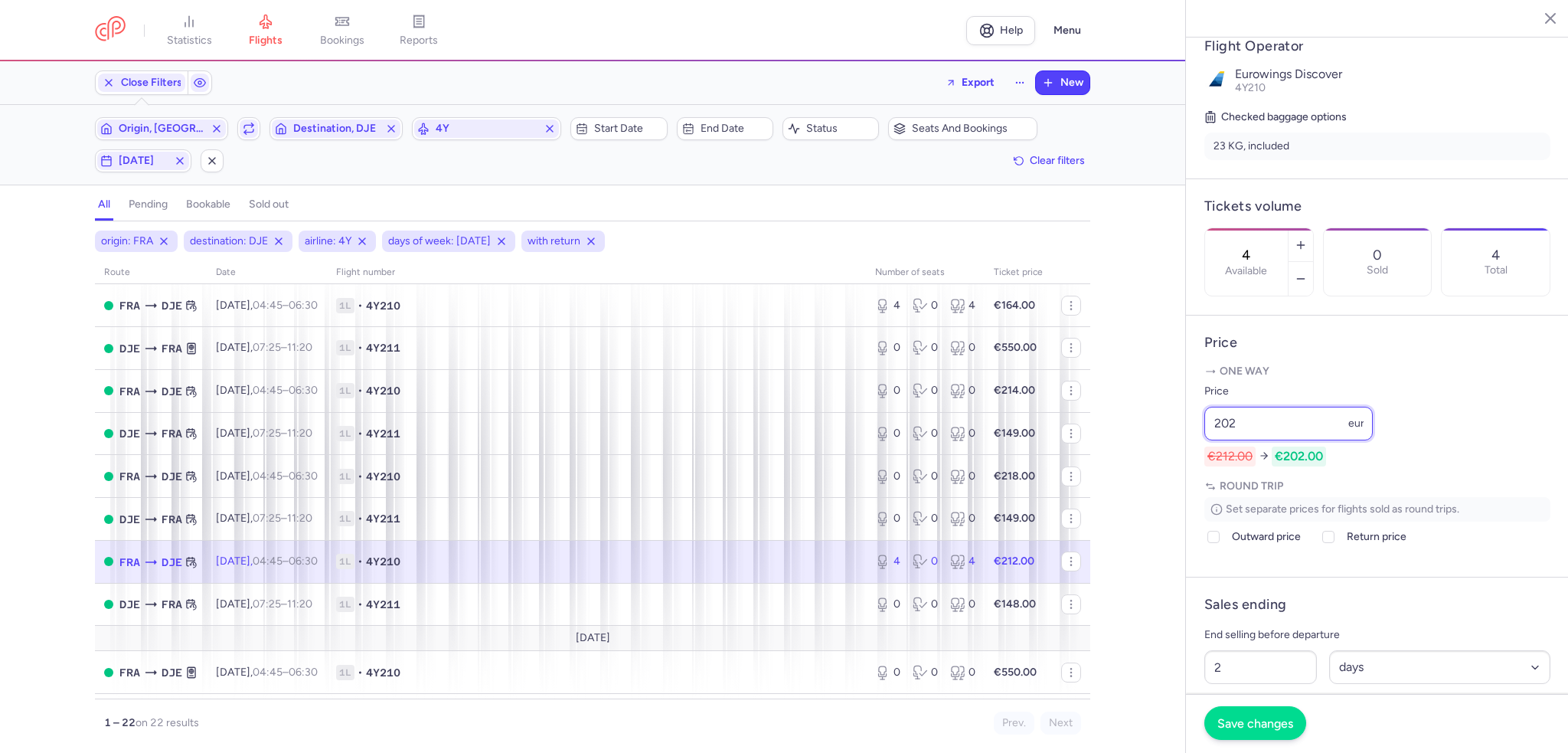
type input "202"
click at [1263, 733] on button "Save changes" at bounding box center [1255, 723] width 102 height 34
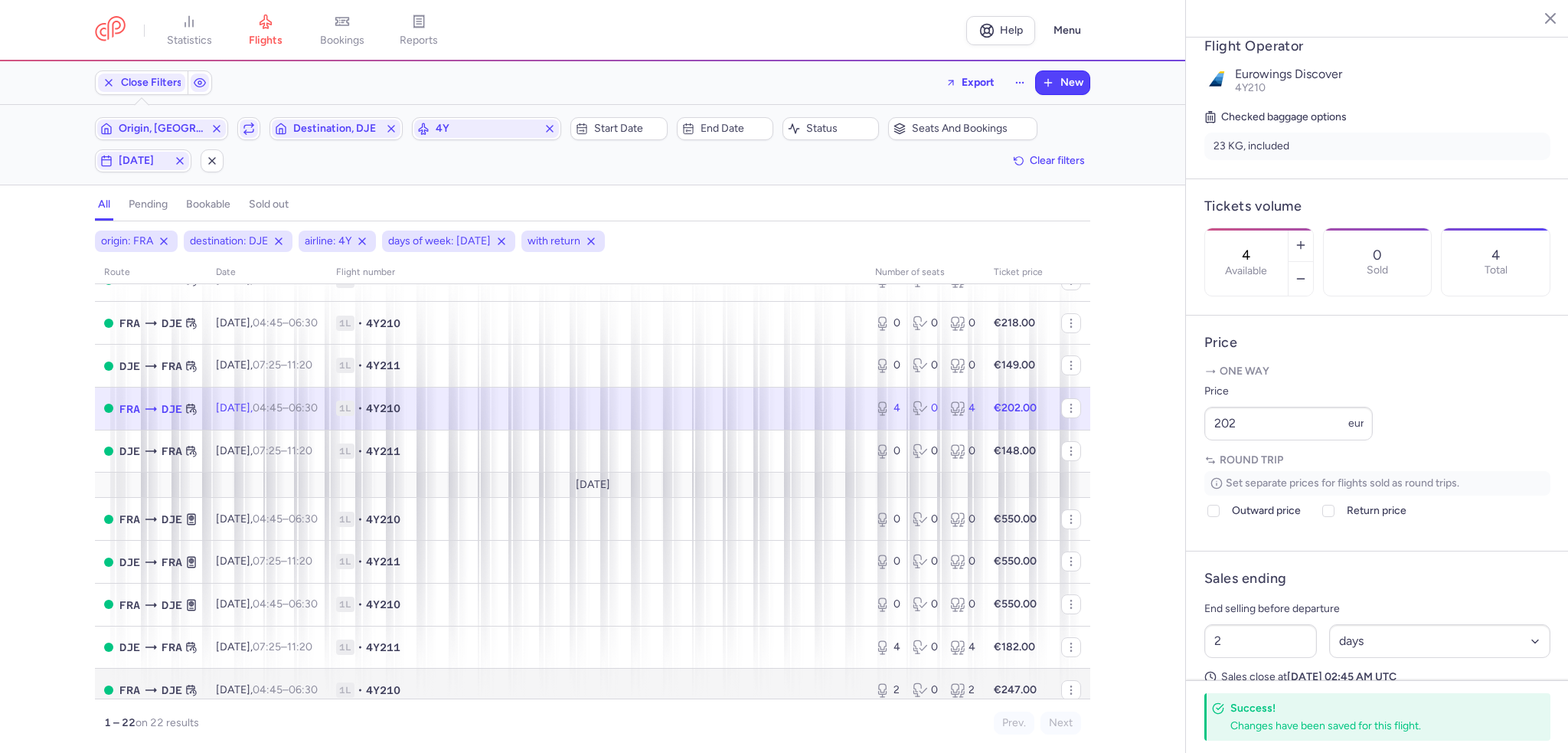
scroll to position [612, 0]
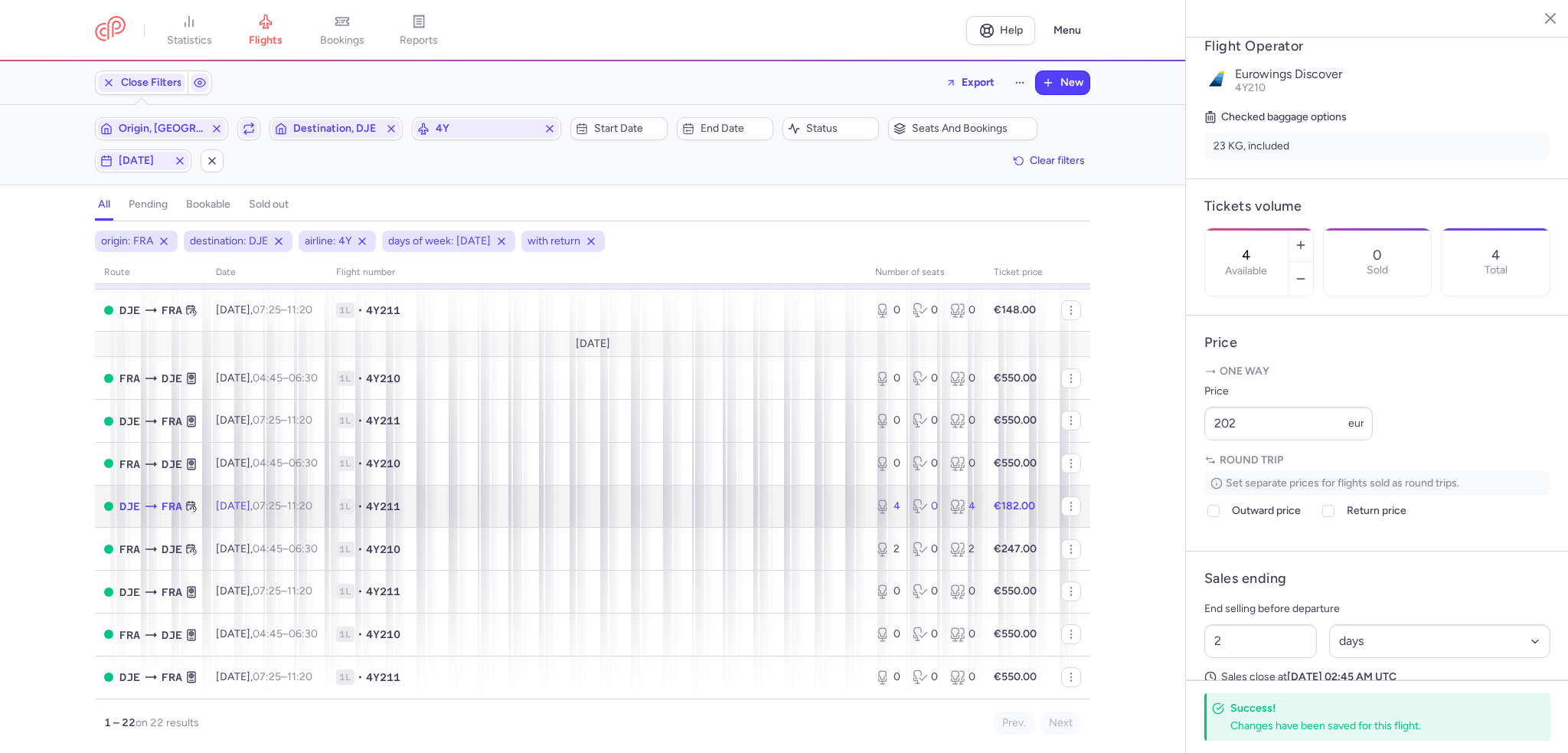
click at [657, 507] on span "1L • 4Y211" at bounding box center [596, 506] width 521 height 15
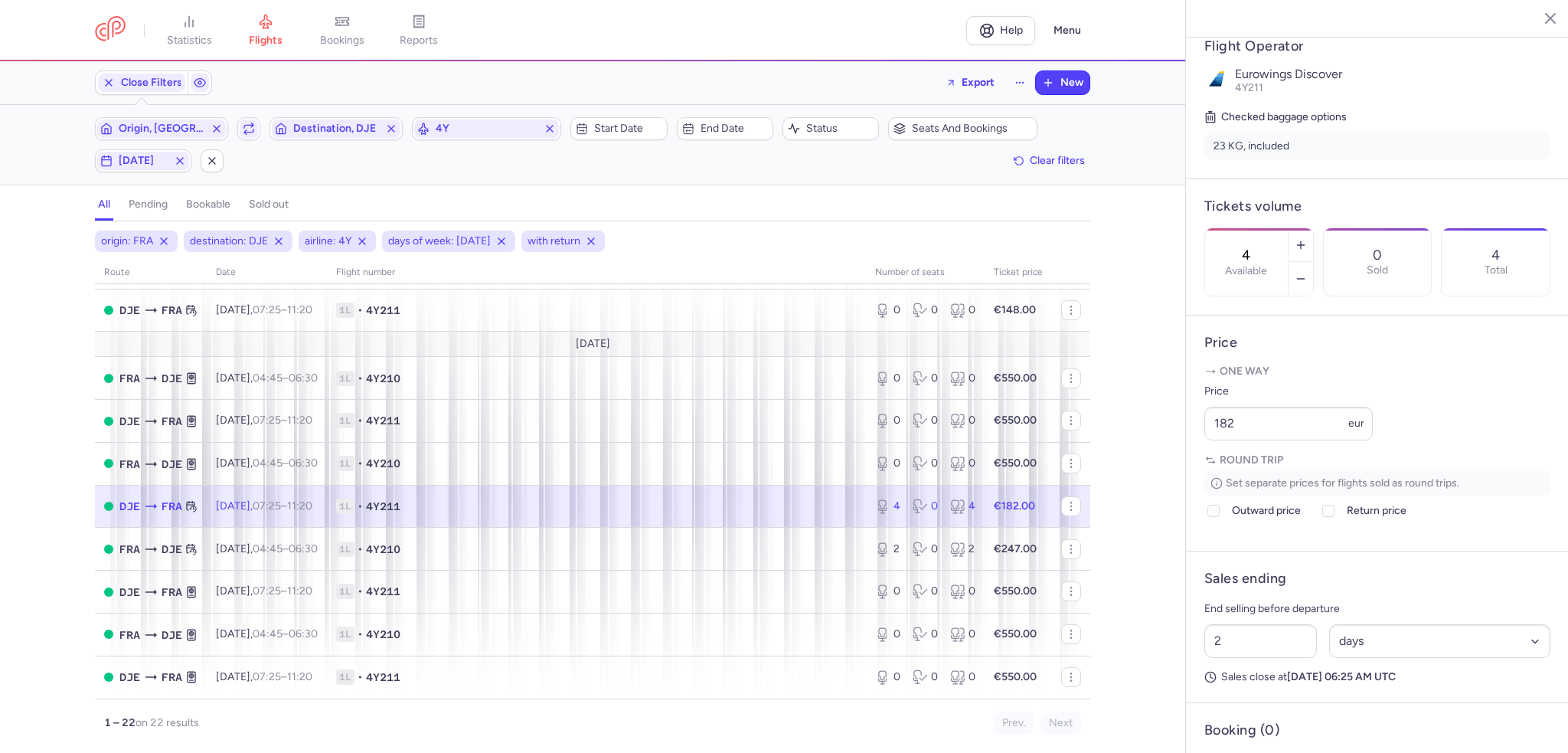
click at [759, 504] on span "1L • 4Y211" at bounding box center [596, 506] width 521 height 15
click at [704, 557] on span "1L • 4Y210" at bounding box center [596, 549] width 521 height 15
type input "2"
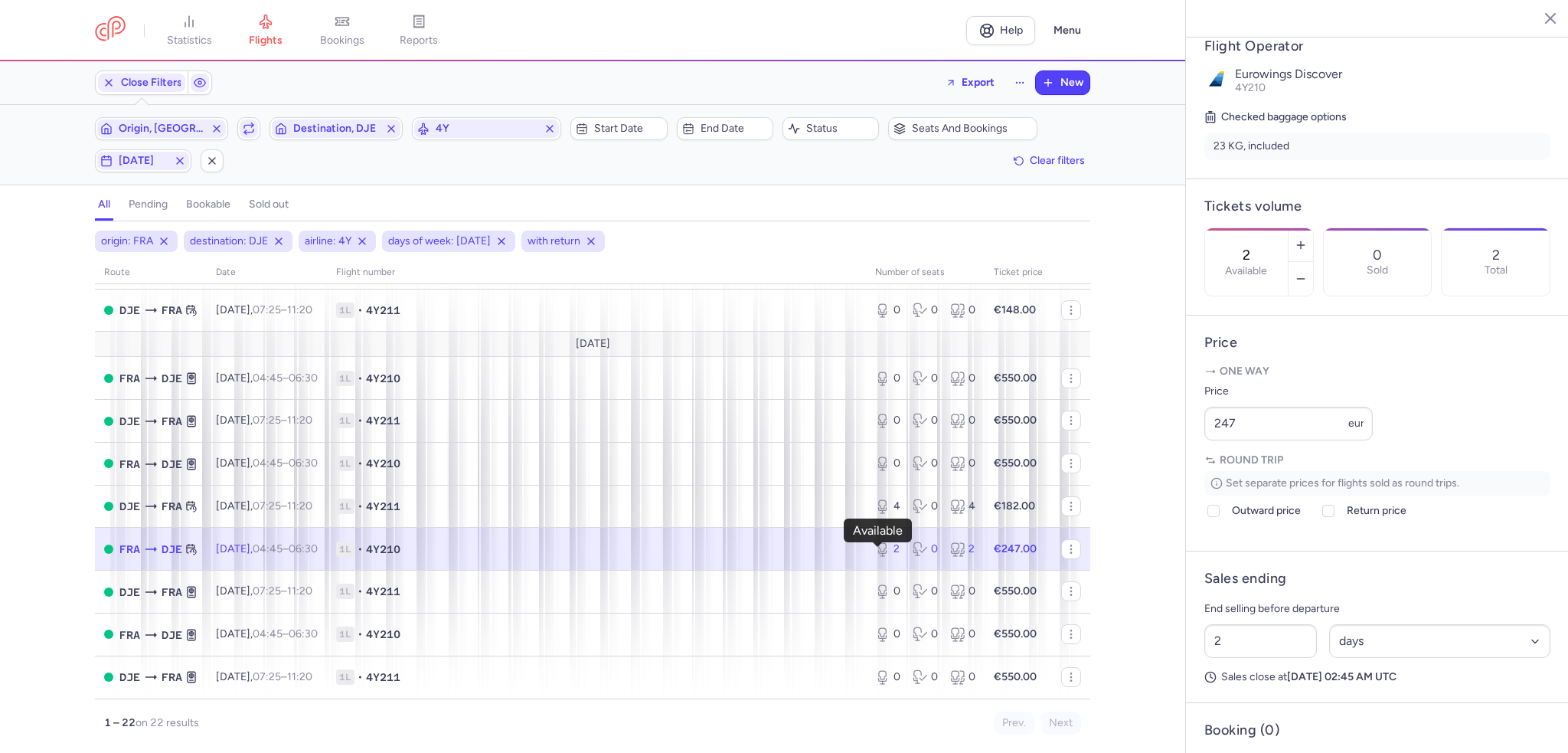
click at [875, 557] on icon at bounding box center [883, 549] width 15 height 15
click at [500, 128] on span "4Y" at bounding box center [487, 128] width 102 height 13
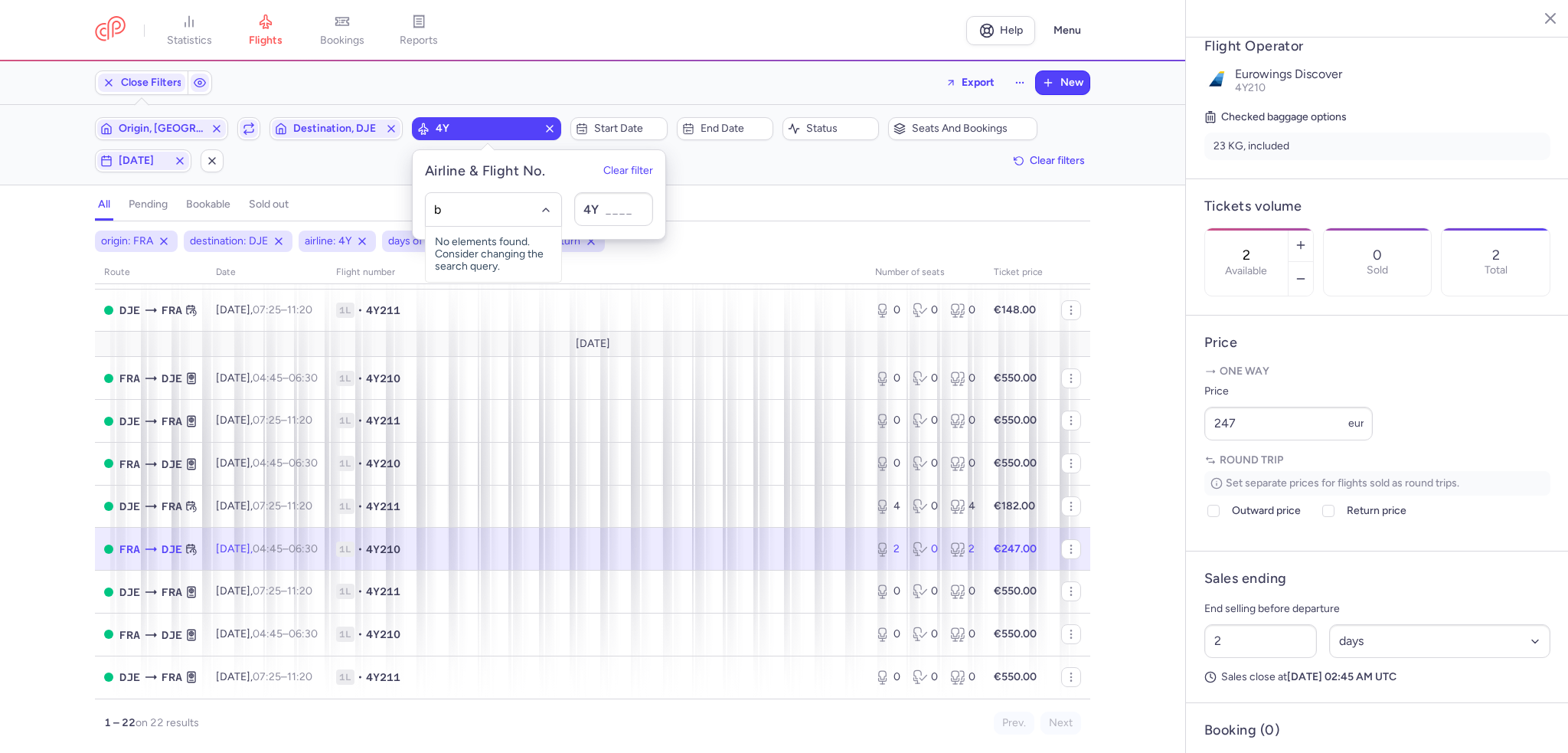
type input "bj"
click at [476, 243] on span "Nouvelair" at bounding box center [479, 244] width 46 height 13
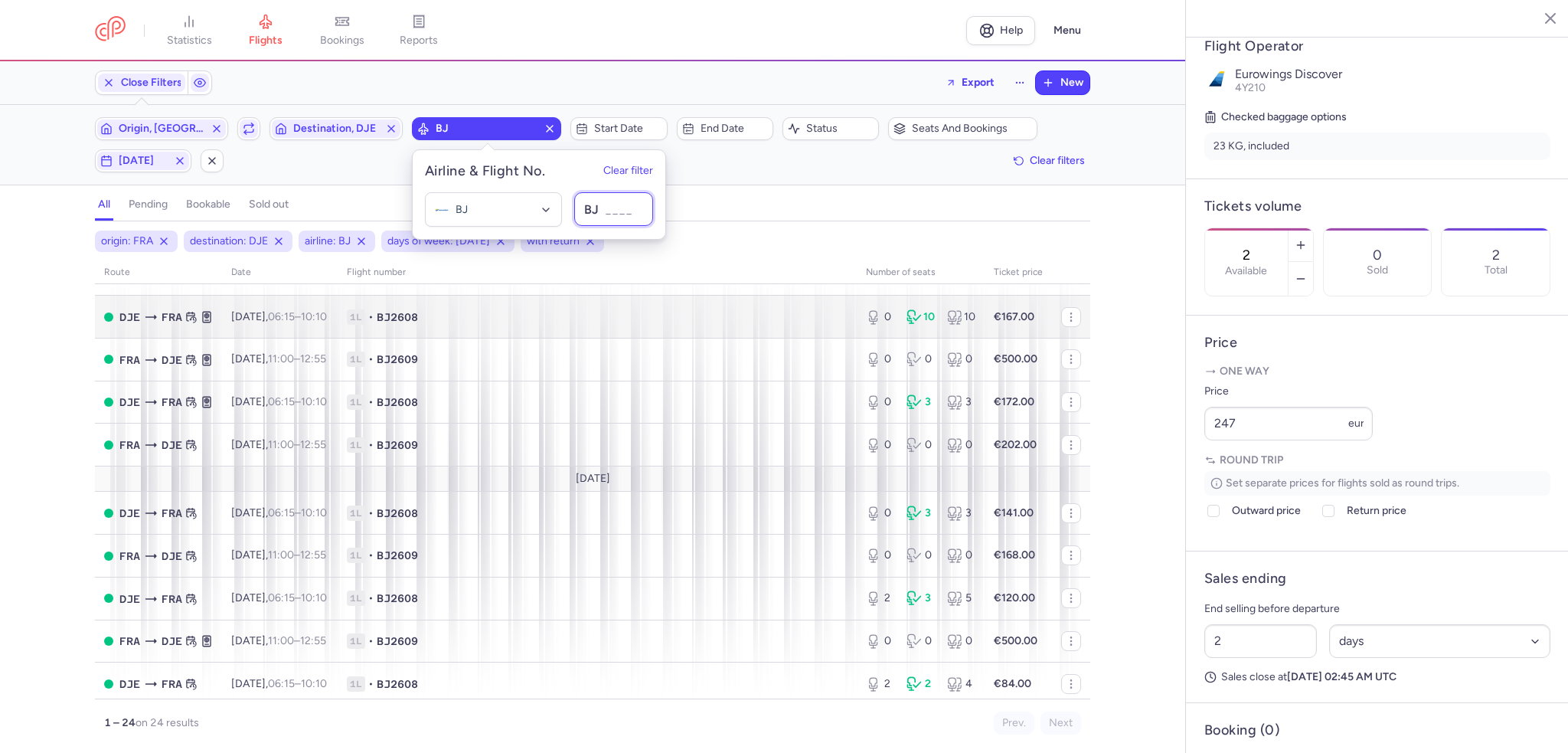
scroll to position [230, 0]
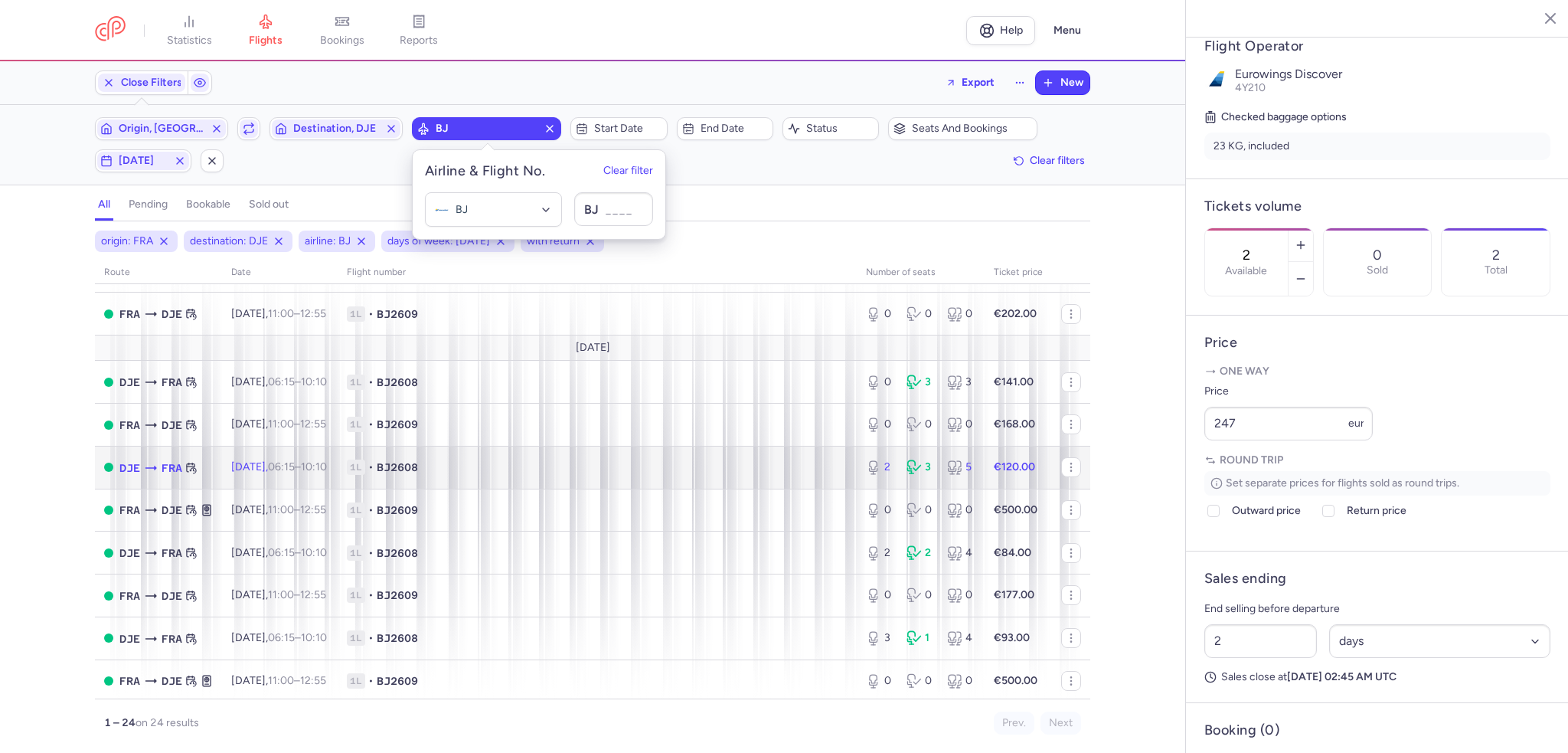
click at [564, 473] on span "1L • BJ2608" at bounding box center [597, 467] width 501 height 15
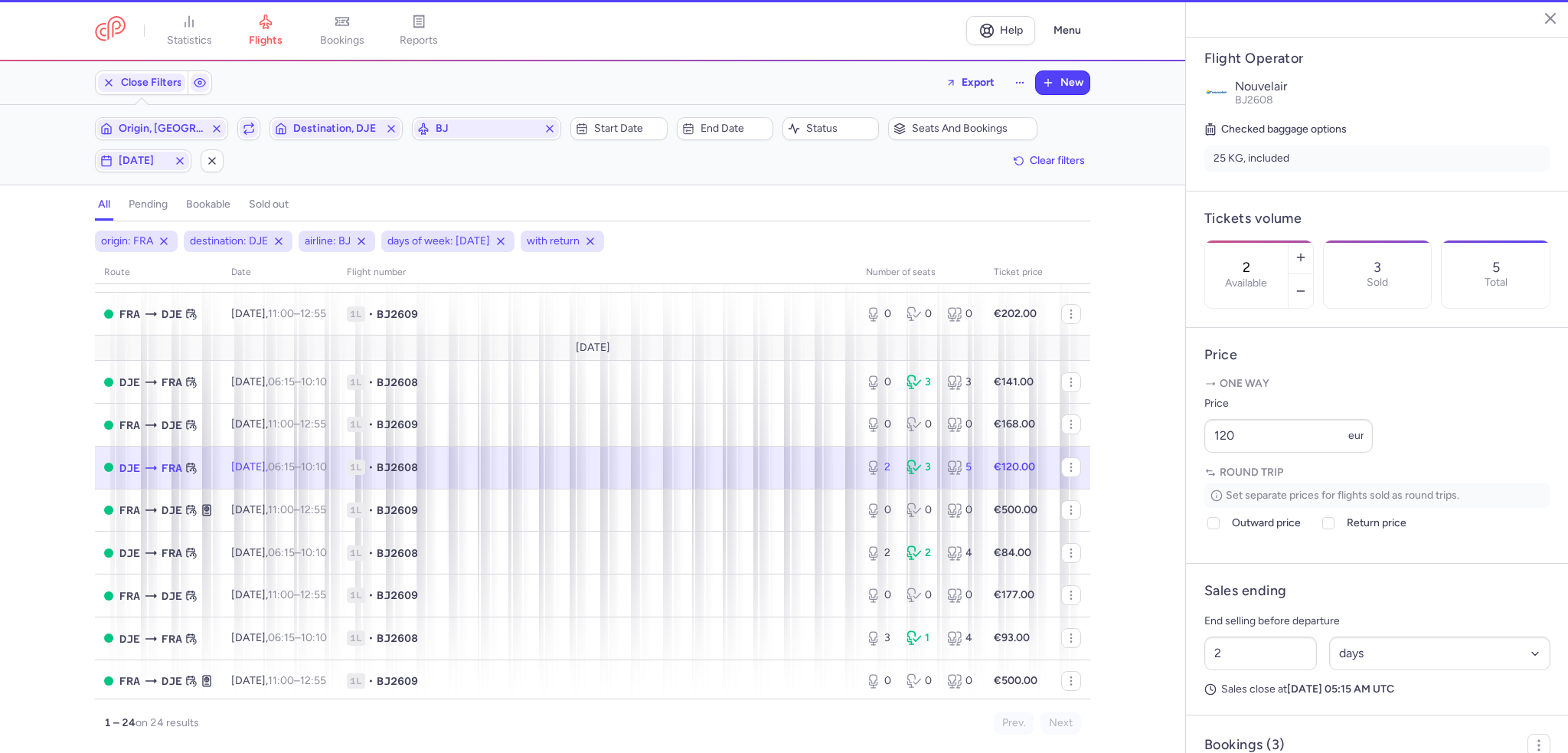
scroll to position [306, 0]
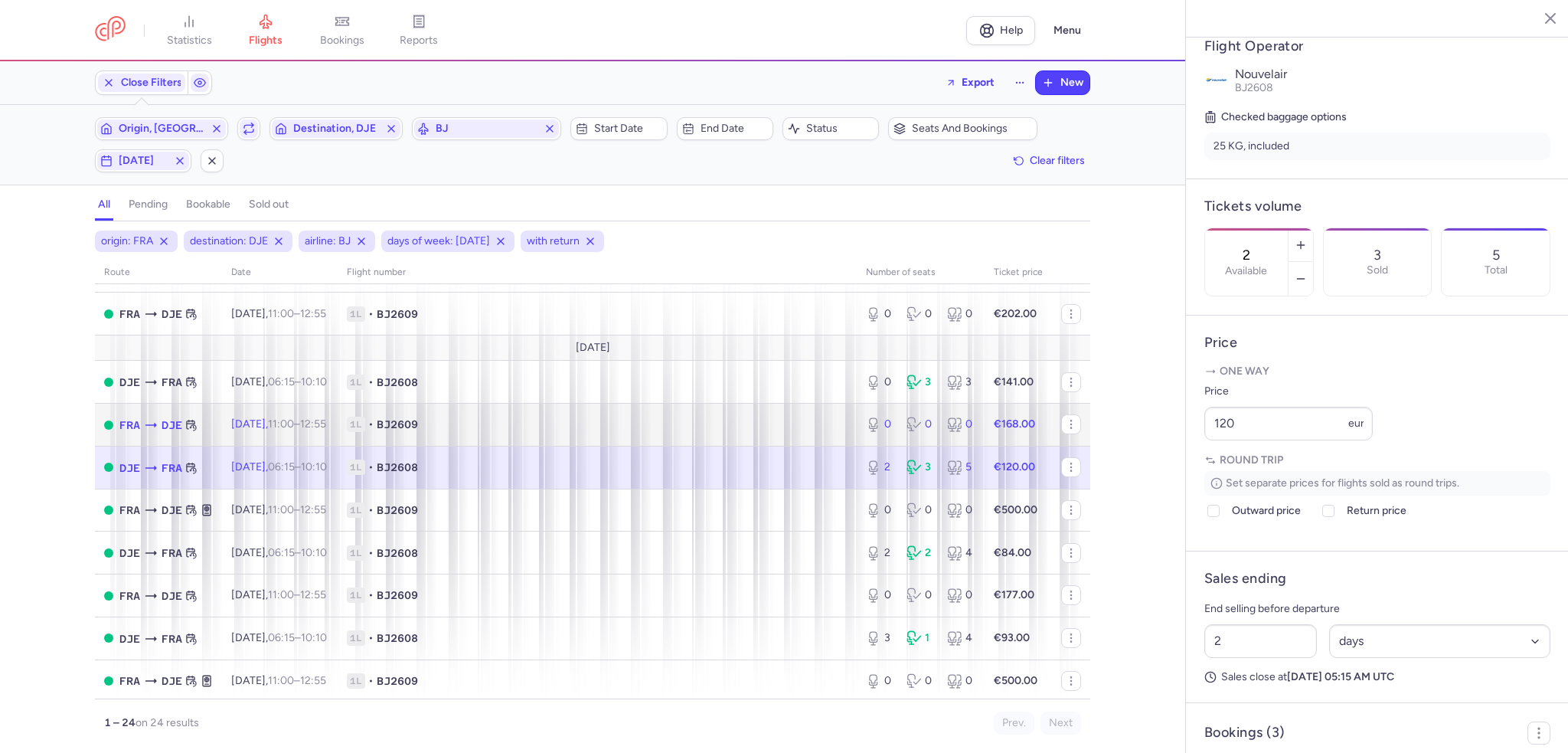
click at [695, 432] on span "1L • BJ2609" at bounding box center [597, 425] width 501 height 15
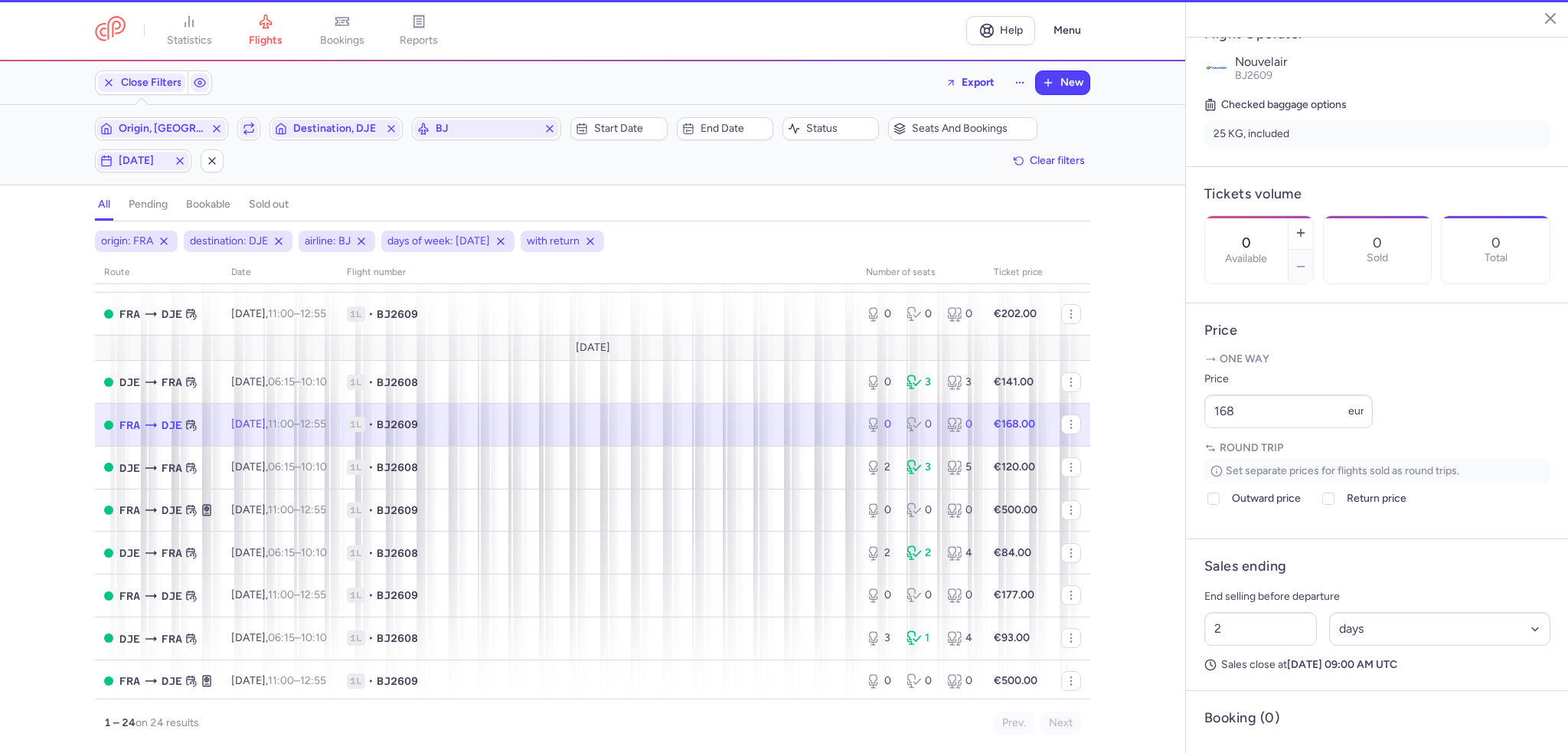
scroll to position [295, 0]
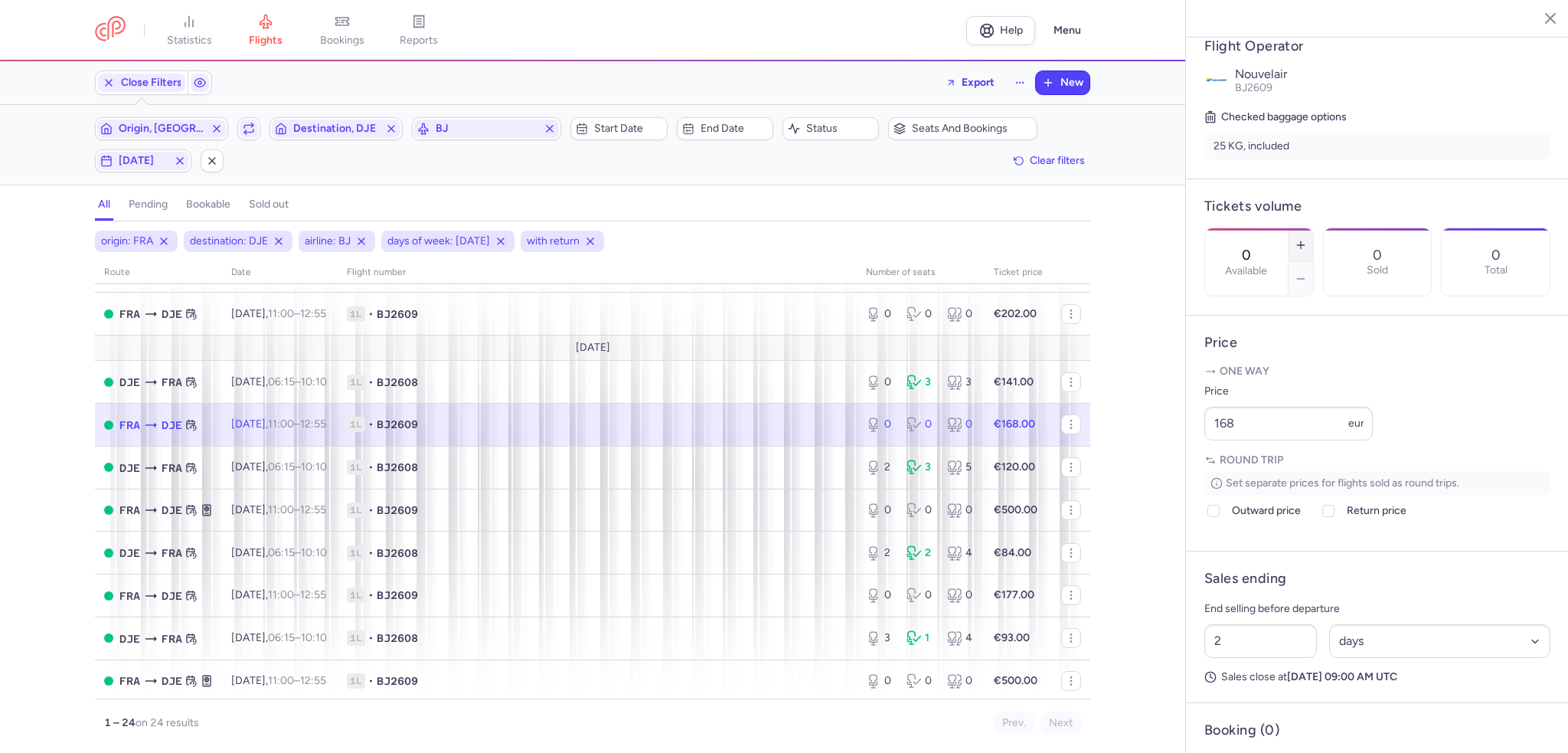
click at [1307, 239] on icon "button" at bounding box center [1300, 245] width 13 height 13
type input "1"
drag, startPoint x: 1251, startPoint y: 469, endPoint x: 1130, endPoint y: 471, distance: 121.0
click at [1130, 471] on div "statistics flights bookings reports Help Menu Close Filters Export New Filters …" at bounding box center [784, 376] width 1568 height 753
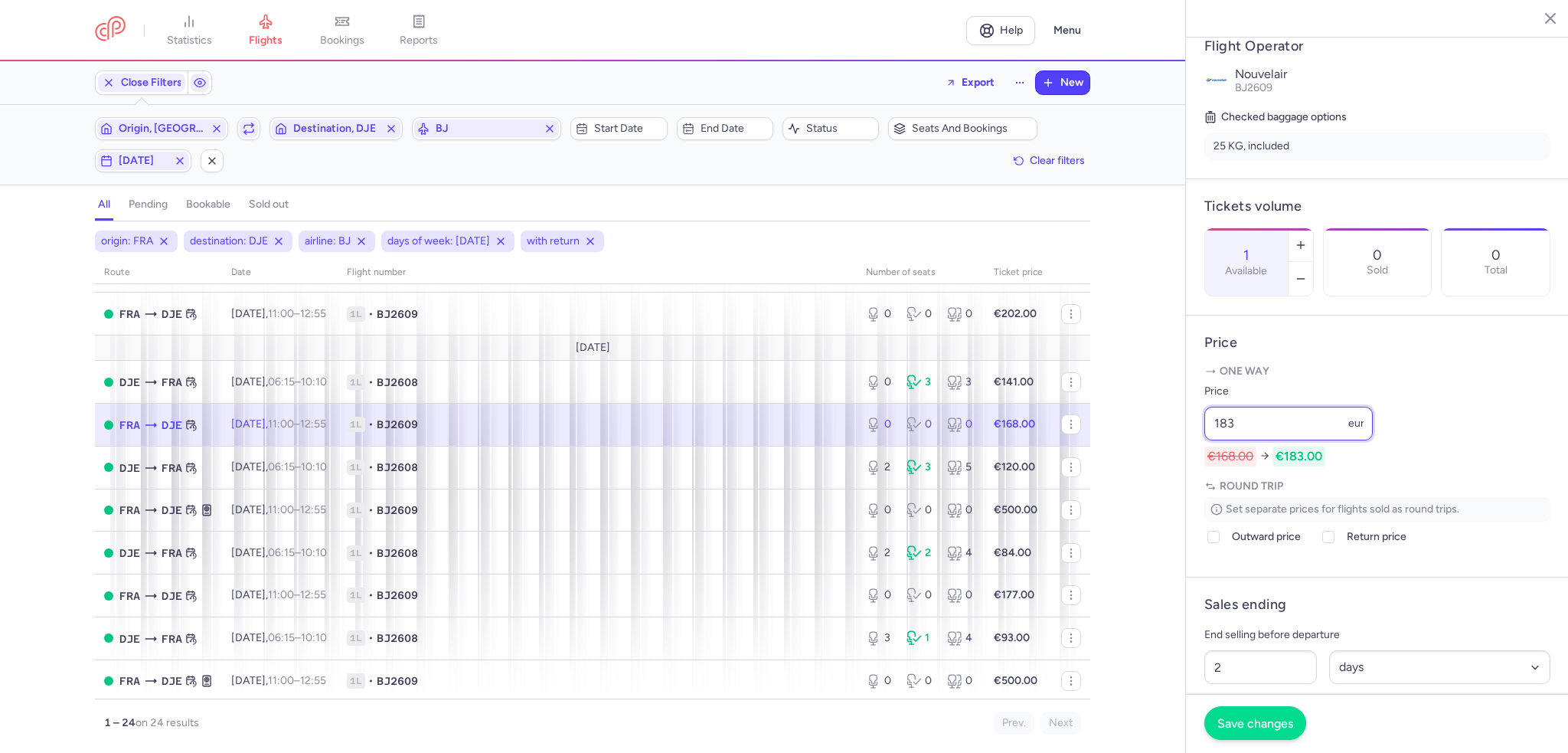
type input "183"
click at [1266, 738] on button "Save changes" at bounding box center [1255, 723] width 102 height 34
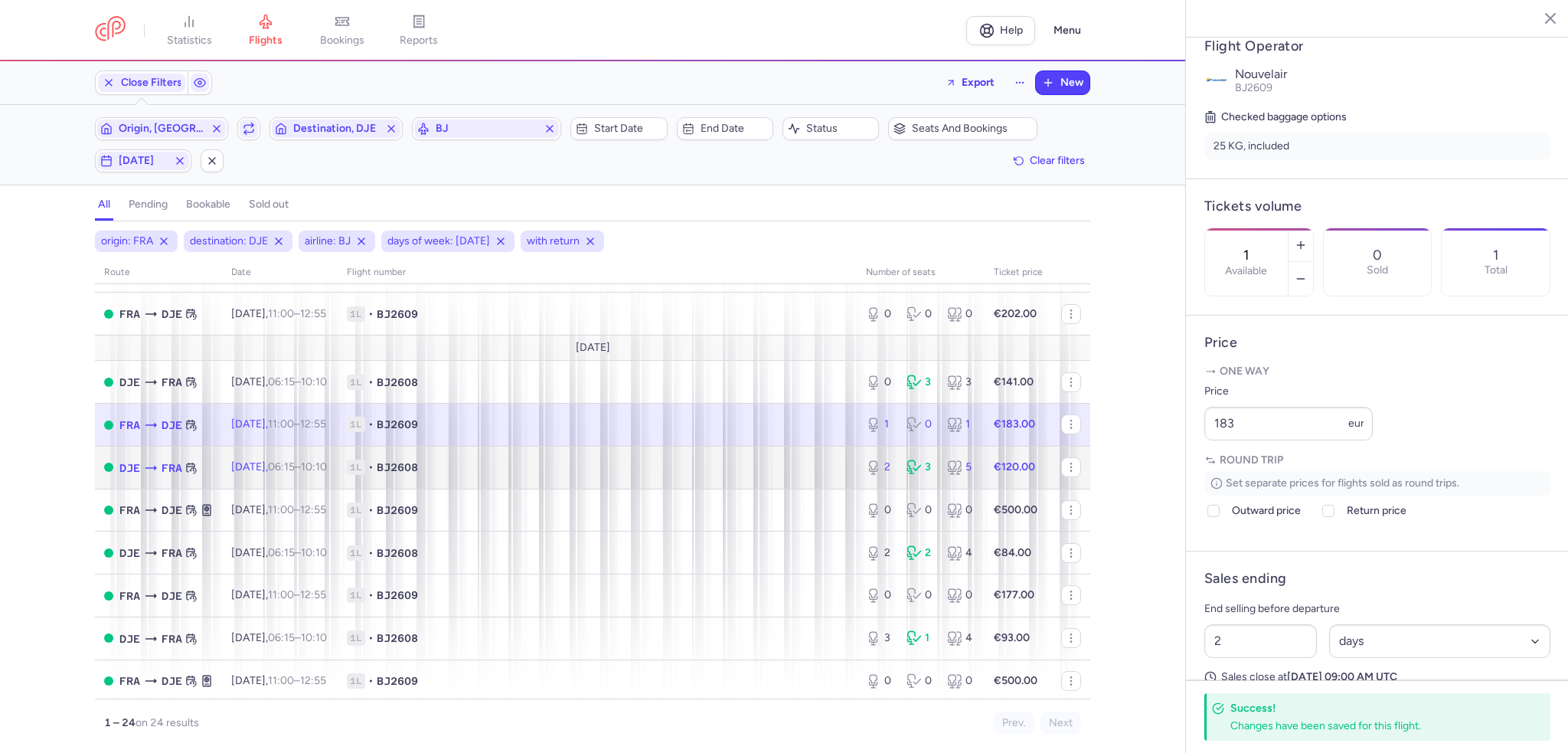
click at [705, 486] on td "1L • BJ2608" at bounding box center [597, 467] width 519 height 43
type input "2"
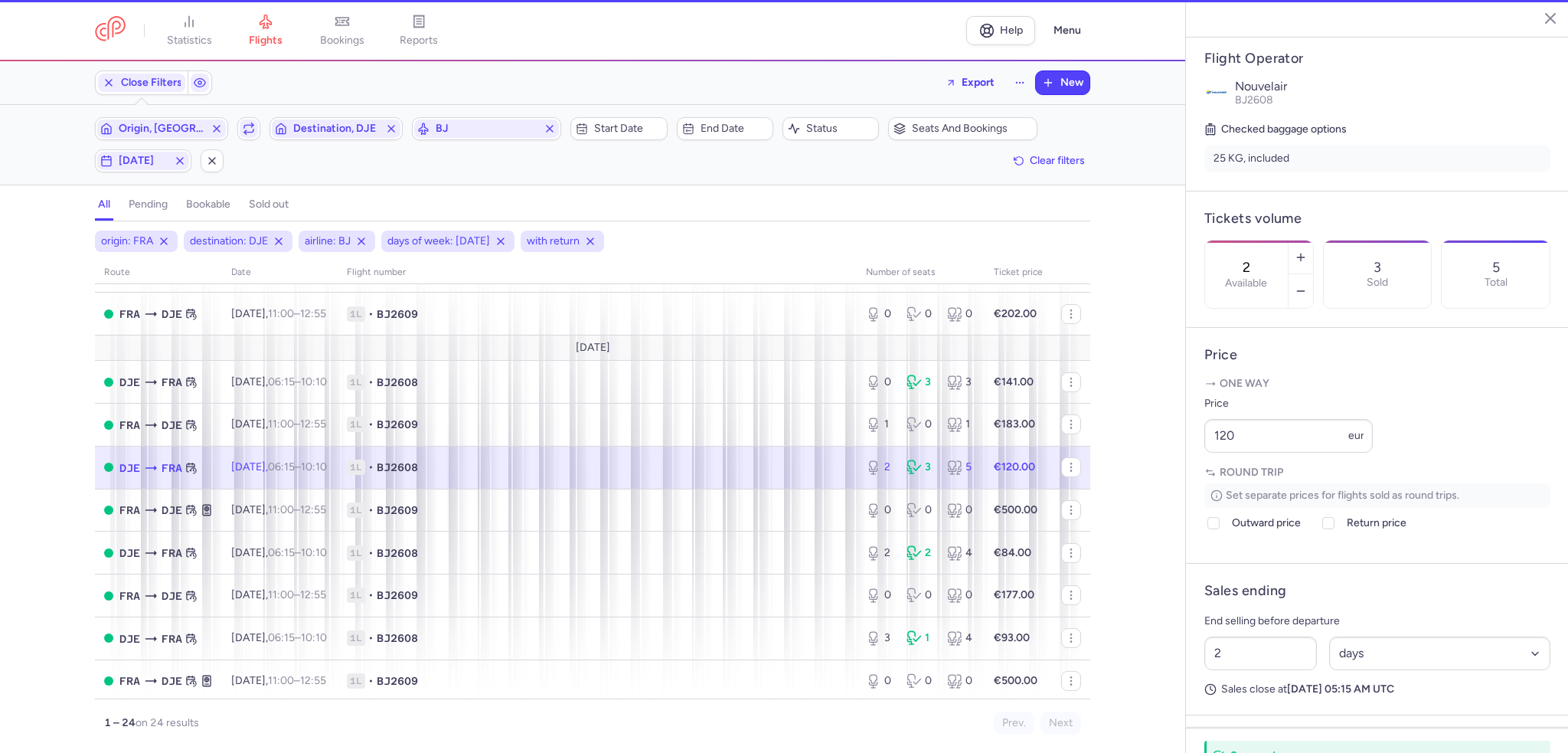
scroll to position [306, 0]
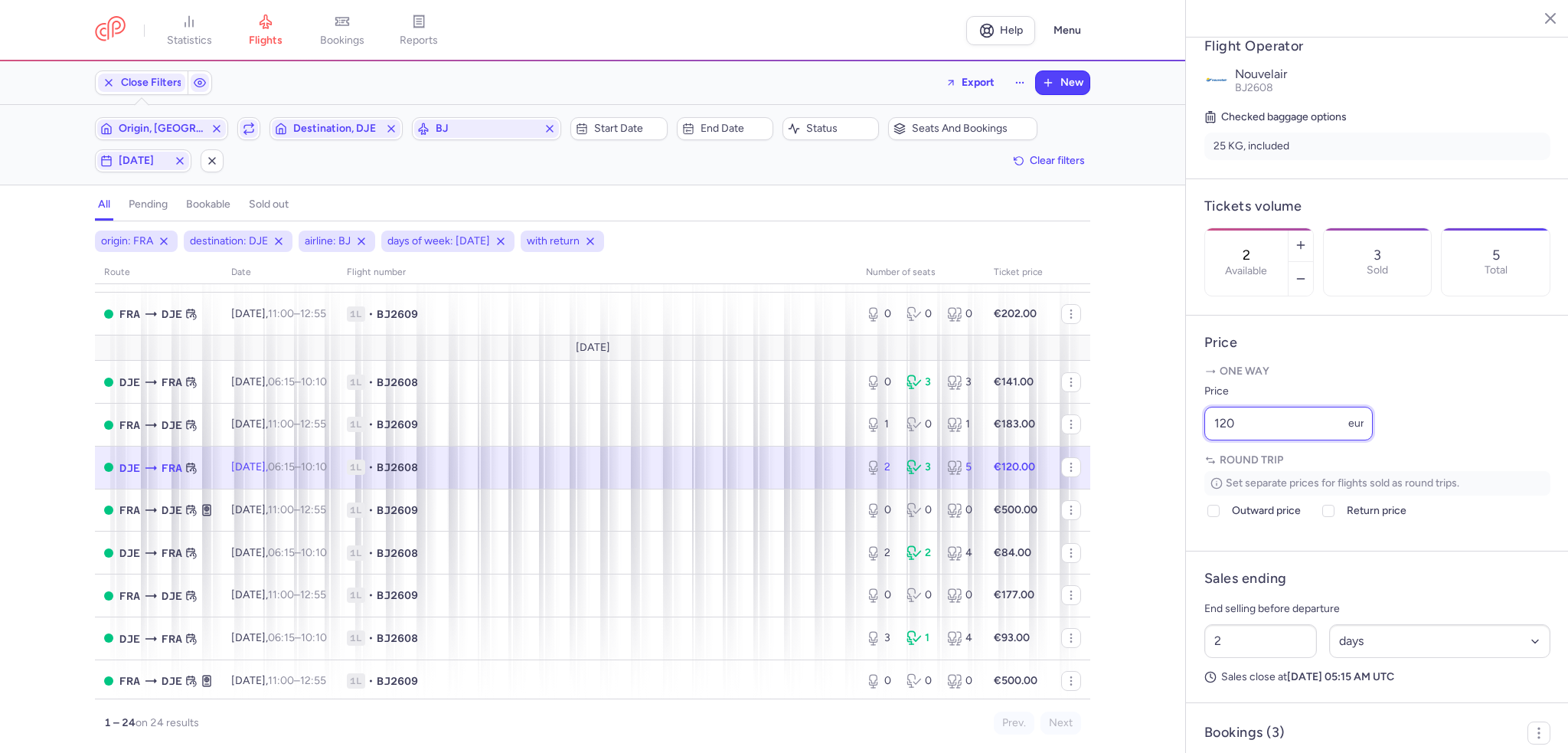
drag, startPoint x: 1237, startPoint y: 459, endPoint x: 1159, endPoint y: 460, distance: 78.0
click at [1159, 460] on div "statistics flights bookings reports Help Menu Close Filters Export New Filters …" at bounding box center [784, 376] width 1568 height 753
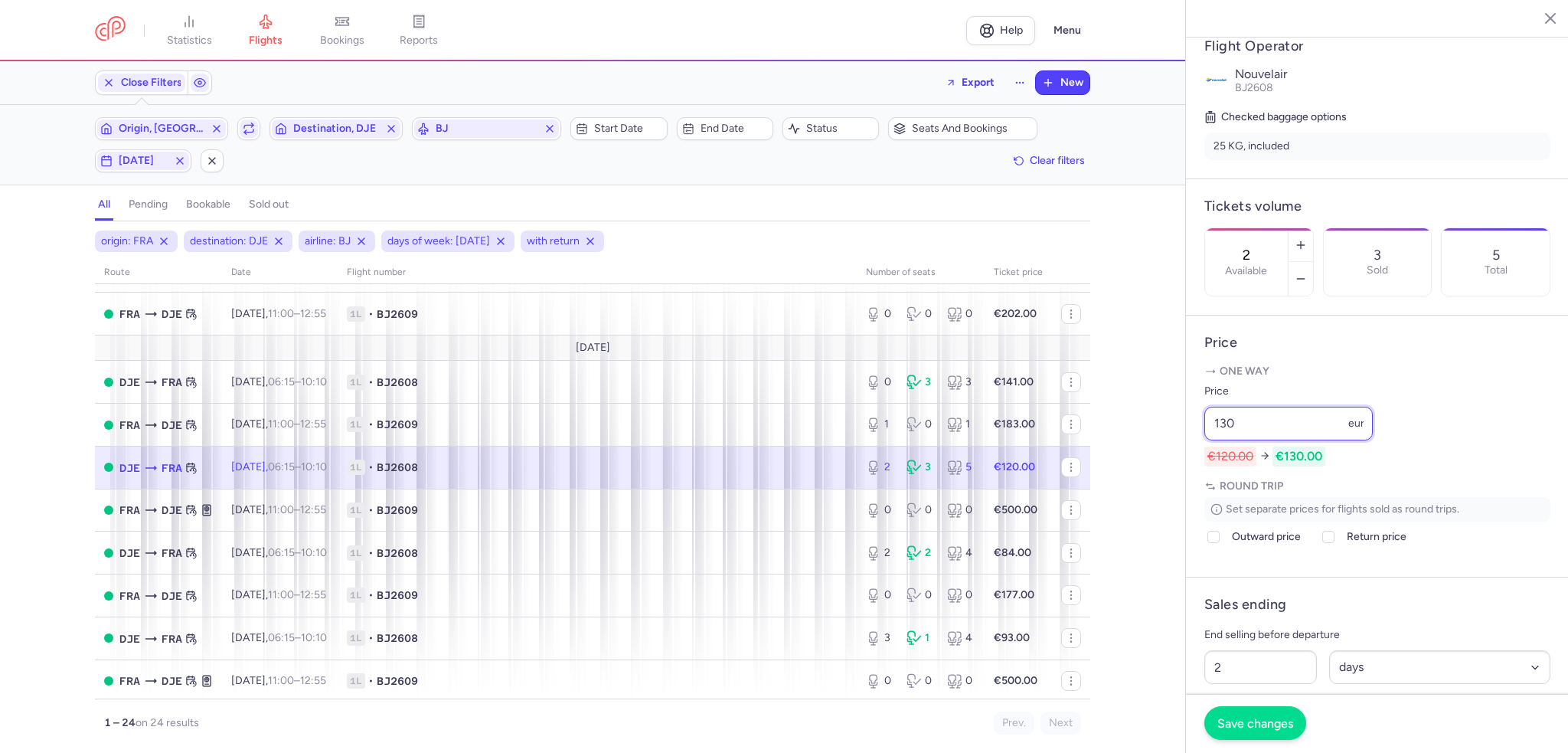
type input "130"
click at [1249, 729] on span "Save changes" at bounding box center [1255, 723] width 76 height 13
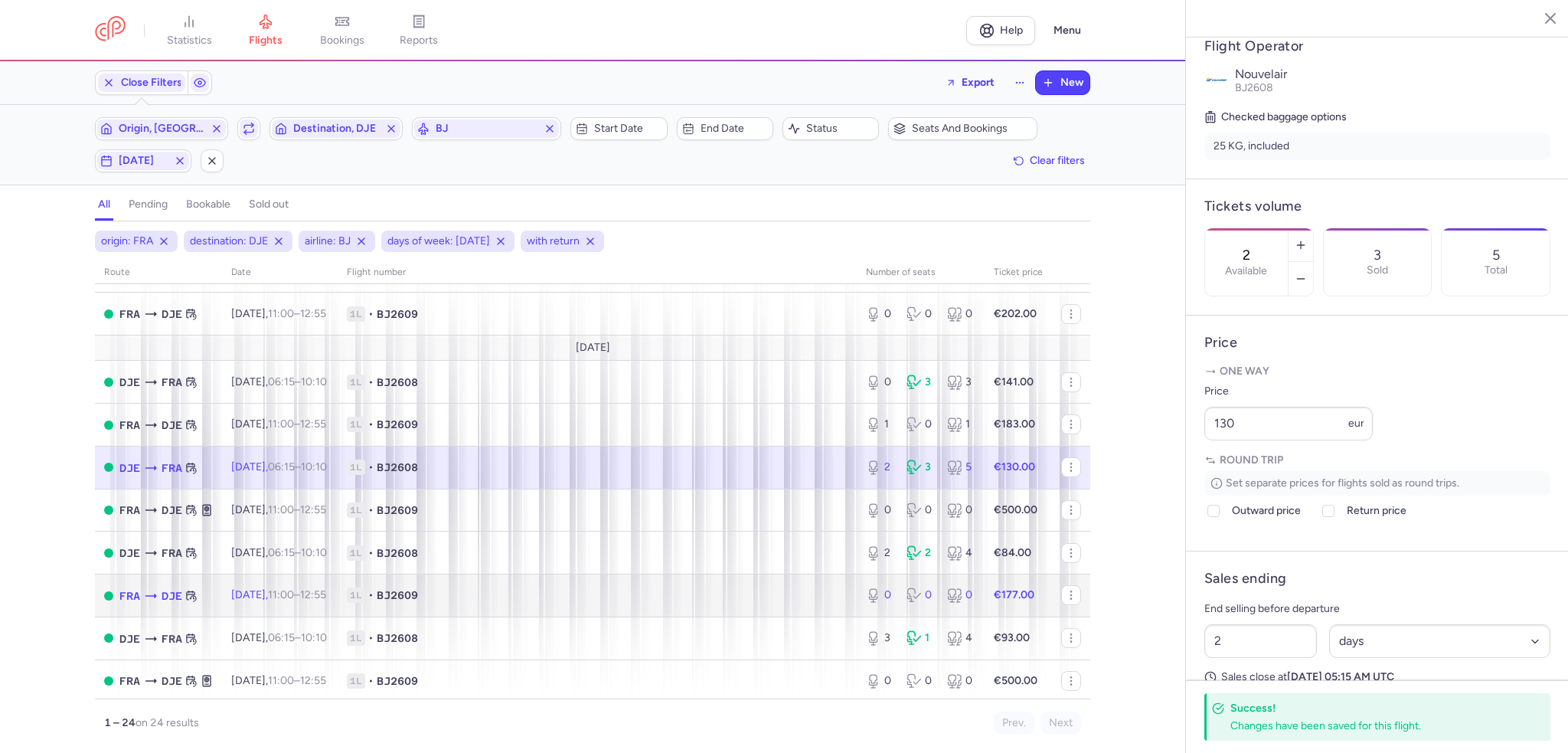
click at [582, 584] on td "1L • BJ2609" at bounding box center [597, 596] width 519 height 43
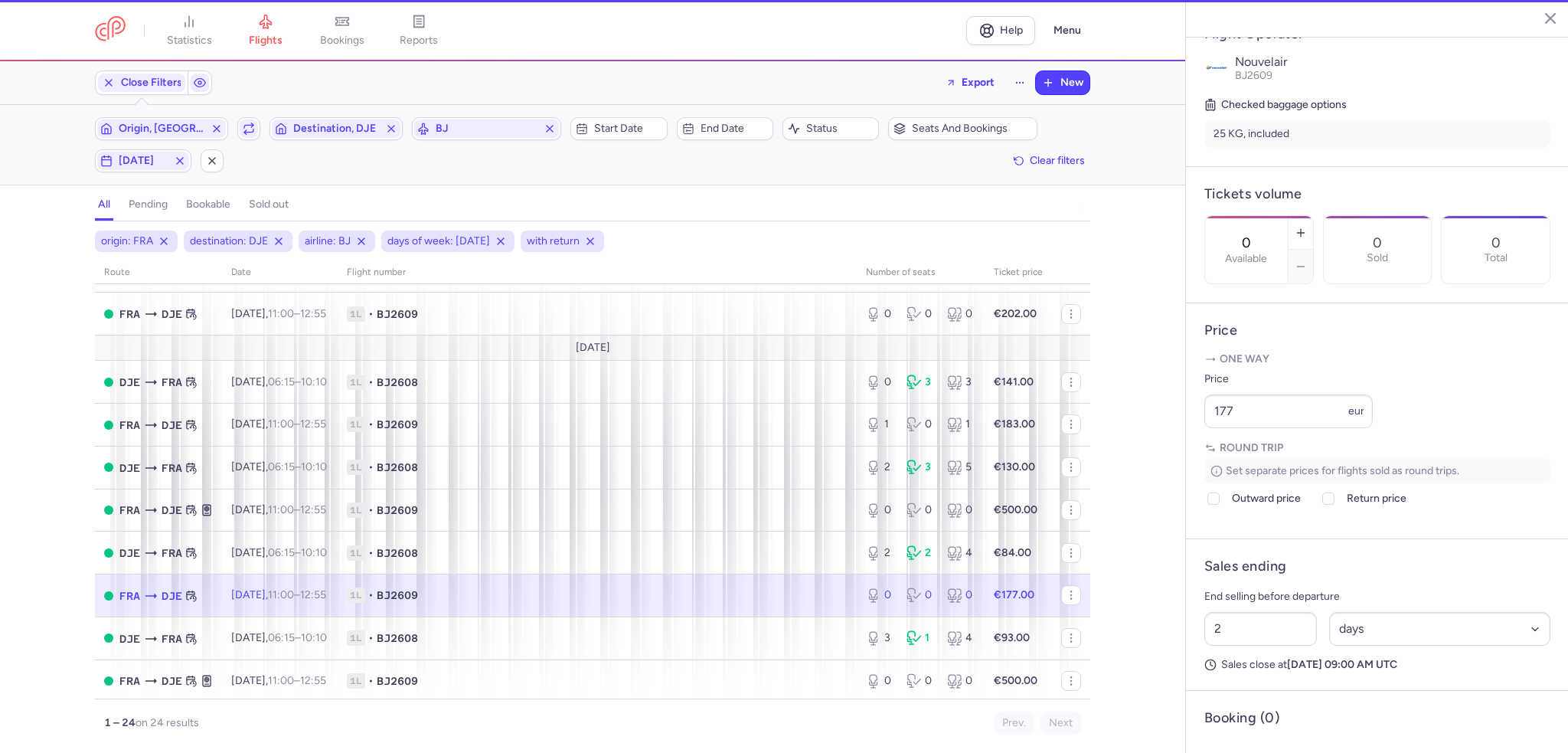
scroll to position [295, 0]
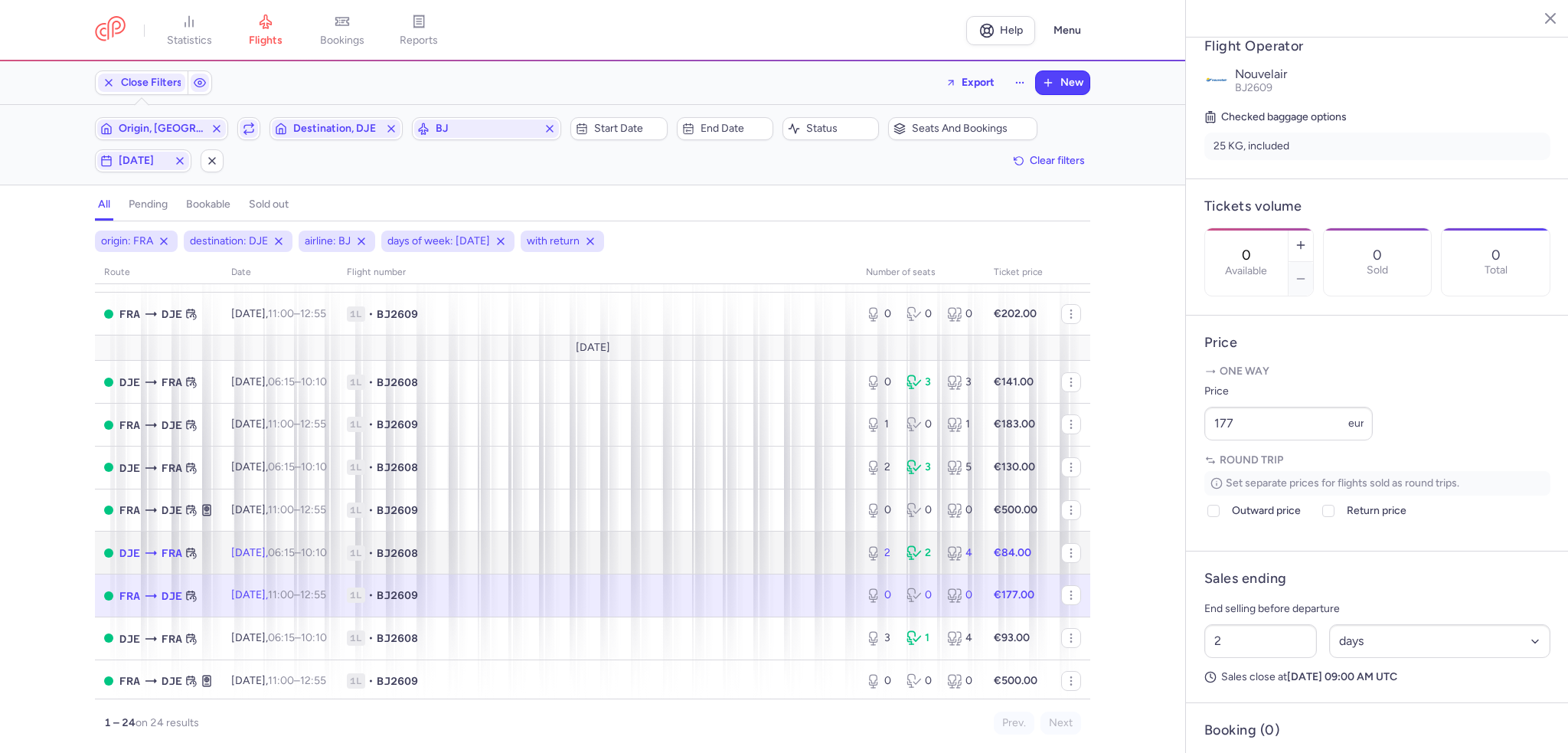
click at [637, 554] on span "1L • BJ2608" at bounding box center [597, 553] width 501 height 15
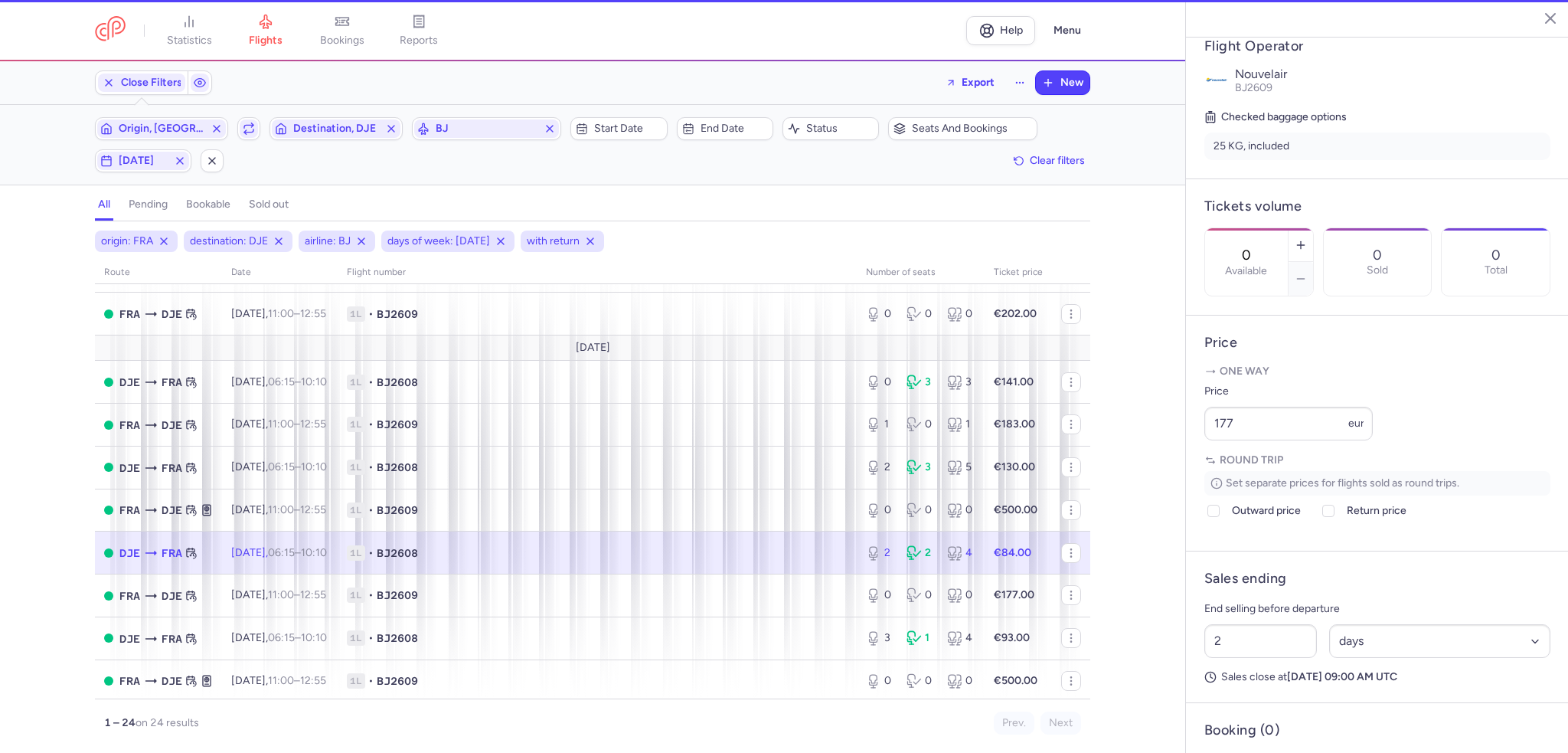
type input "2"
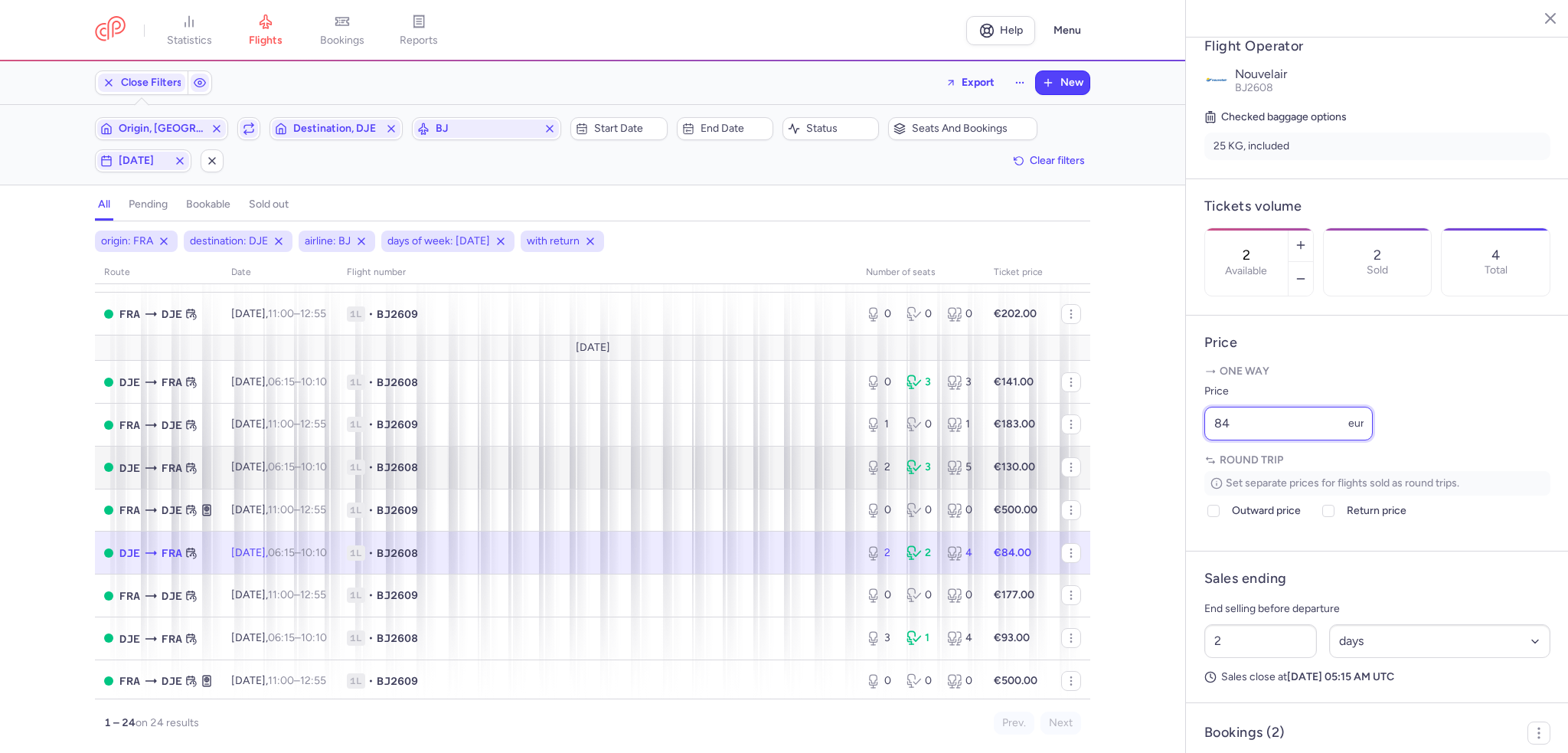
drag, startPoint x: 1059, startPoint y: 463, endPoint x: 1032, endPoint y: 463, distance: 27.0
click at [1032, 463] on div "statistics flights bookings reports Help Menu Close Filters Export New Filters …" at bounding box center [784, 376] width 1568 height 753
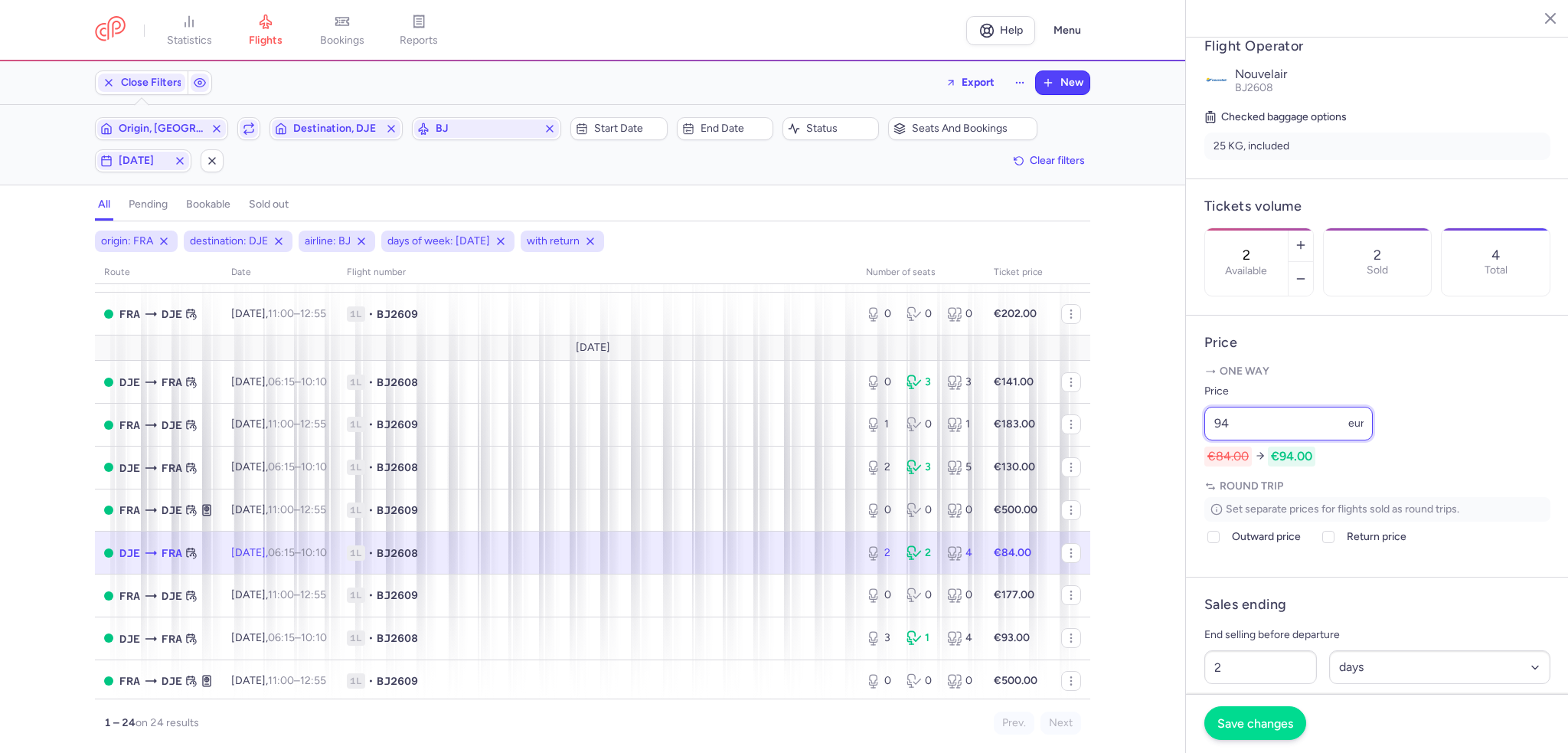
type input "94"
click at [1237, 721] on span "Save changes" at bounding box center [1255, 723] width 76 height 13
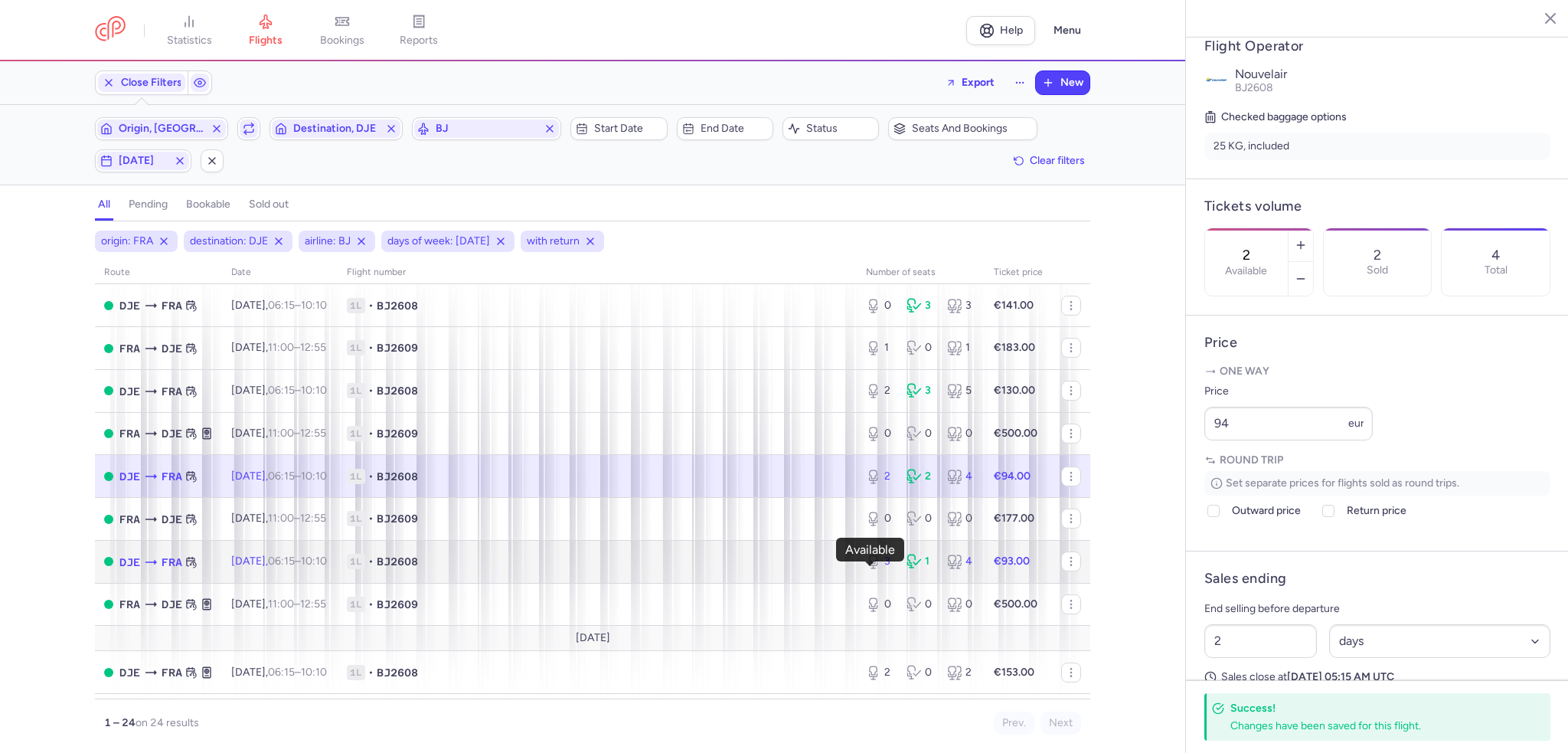
click at [866, 566] on icon at bounding box center [874, 561] width 15 height 15
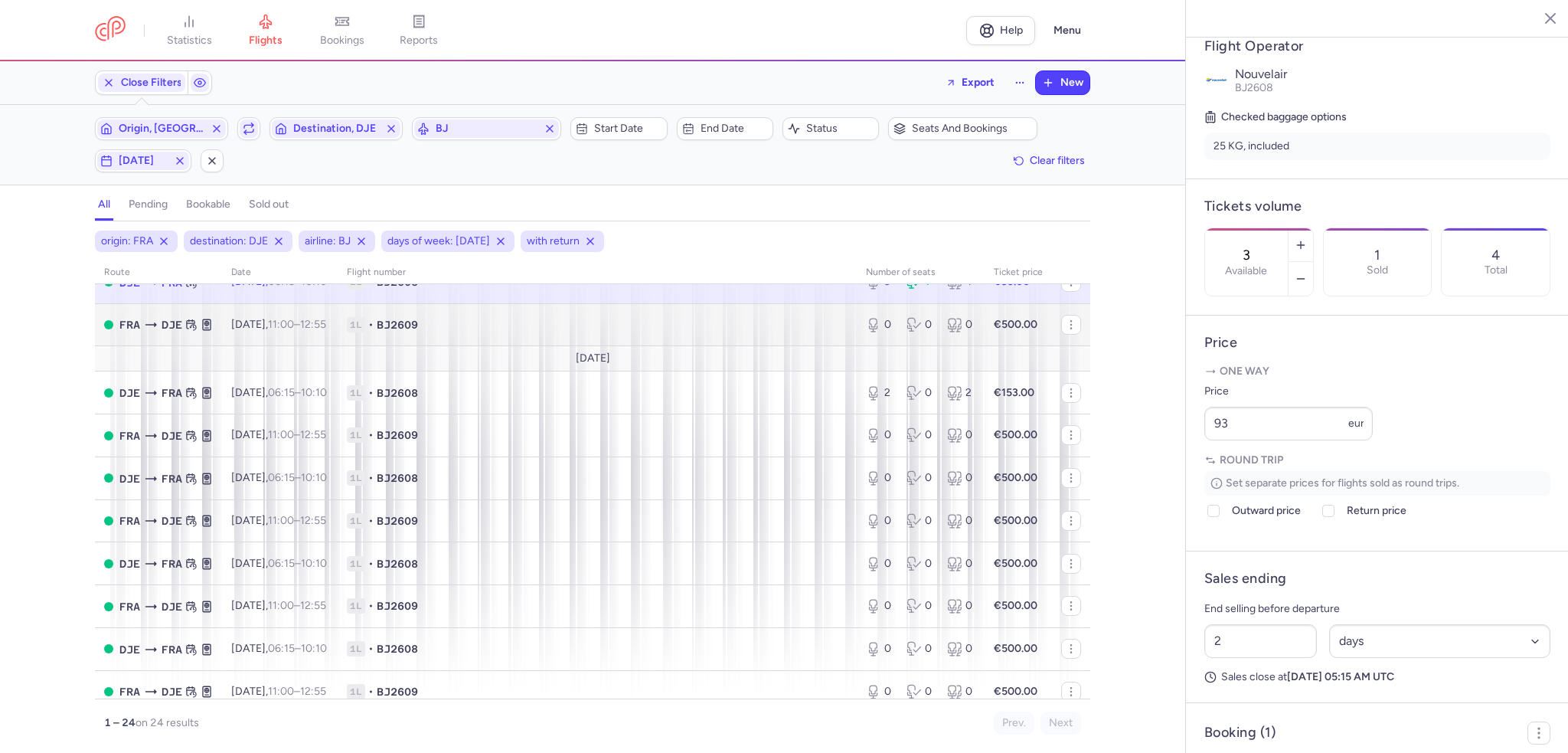
scroll to position [612, 0]
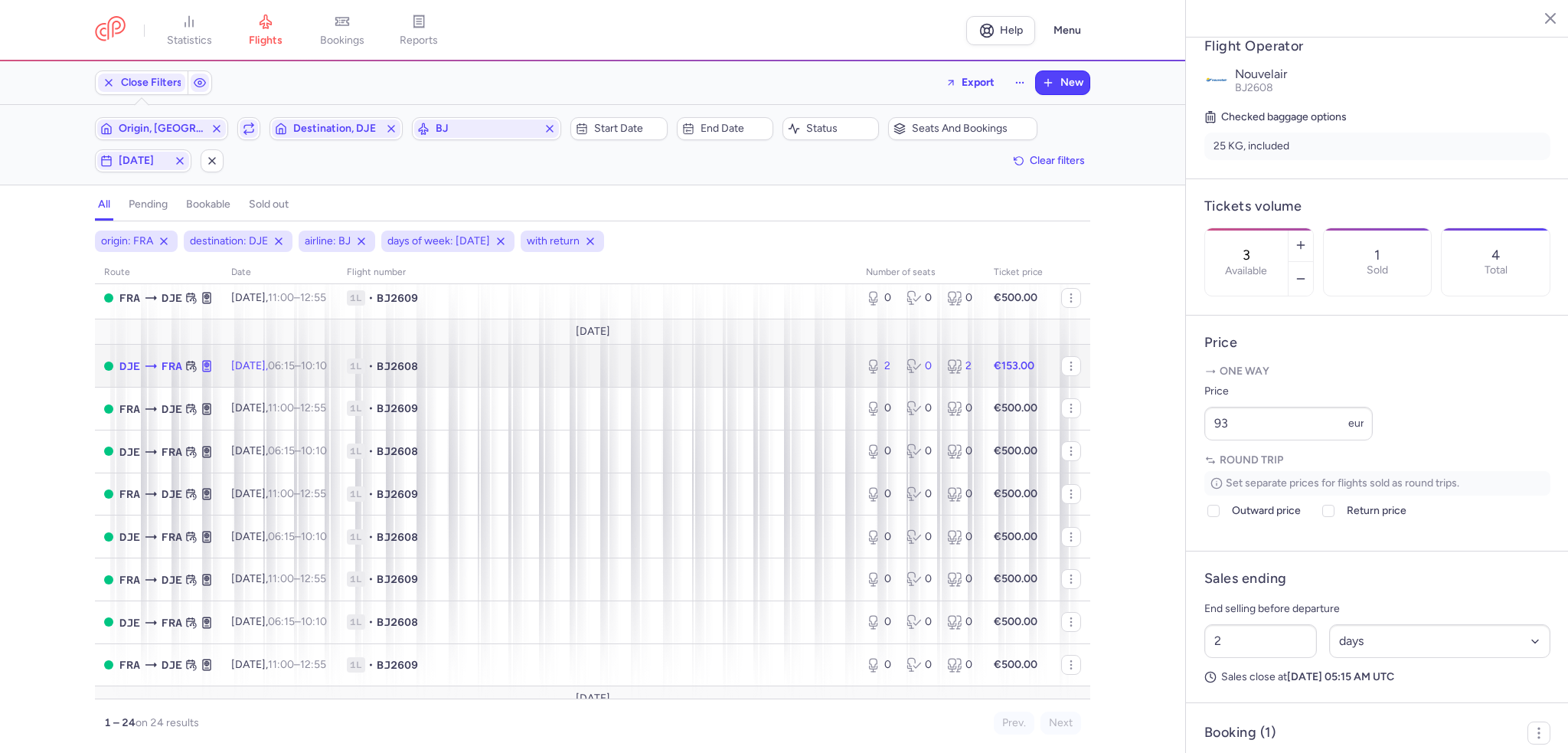
click at [793, 388] on td "1L • BJ2608" at bounding box center [597, 366] width 519 height 43
type input "2"
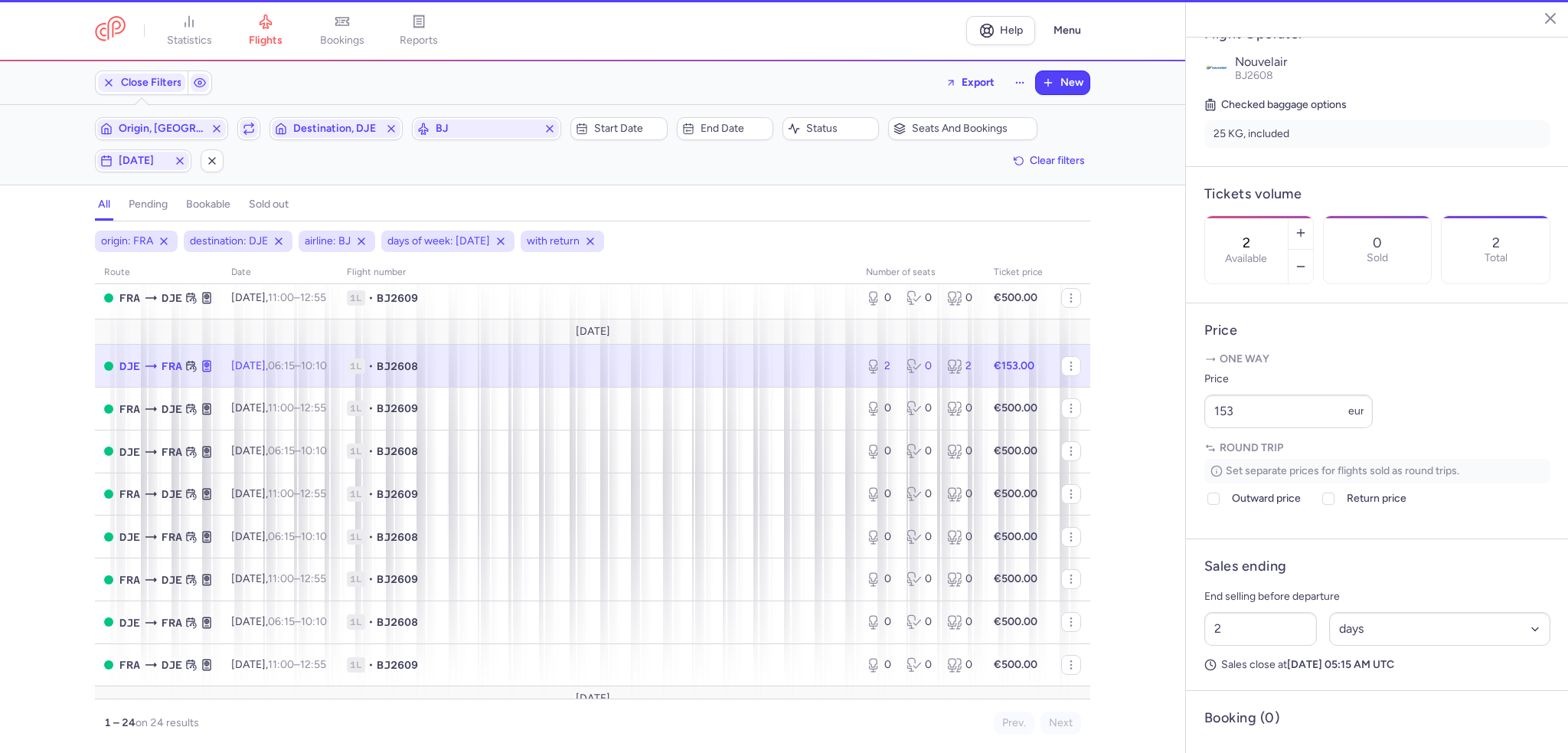
scroll to position [295, 0]
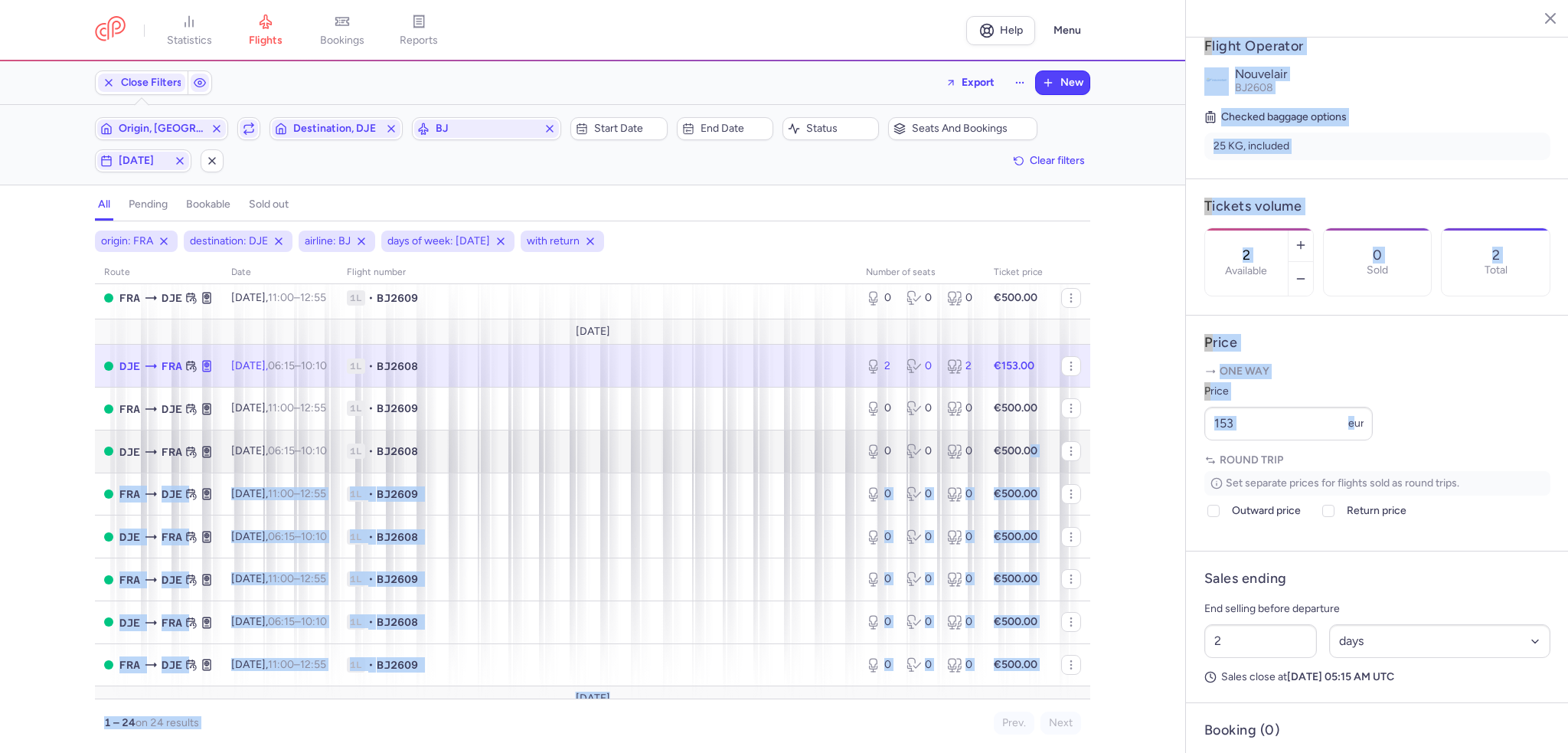
drag, startPoint x: 1354, startPoint y: 466, endPoint x: 1021, endPoint y: 467, distance: 333.0
click at [1021, 467] on div "statistics flights bookings reports Help Menu Close Filters Export New Filters …" at bounding box center [784, 376] width 1568 height 753
click at [1287, 440] on input "153" at bounding box center [1288, 423] width 168 height 34
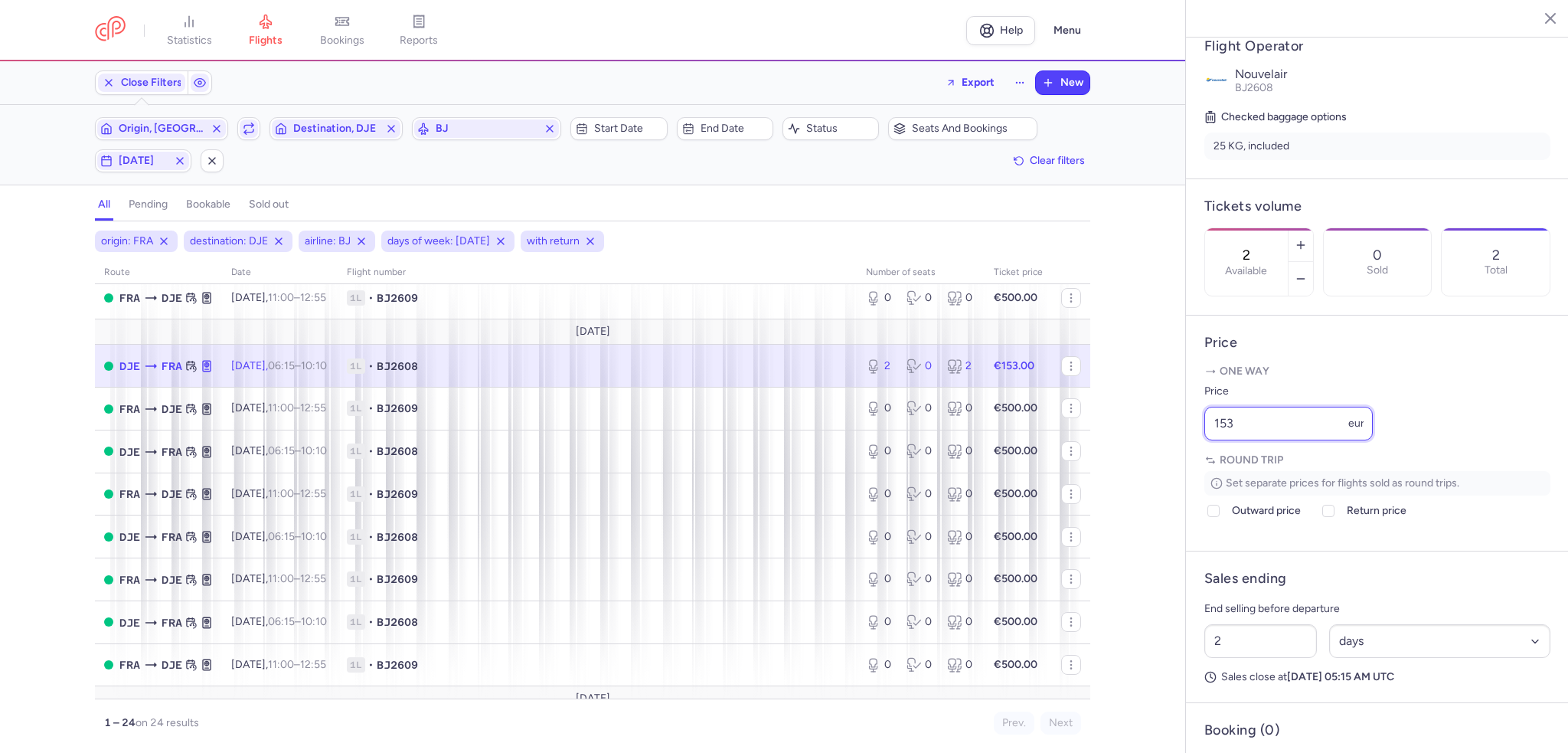
drag, startPoint x: 1275, startPoint y: 459, endPoint x: 1118, endPoint y: 463, distance: 157.1
click at [1118, 463] on div "statistics flights bookings reports Help Menu Close Filters Export New Filters …" at bounding box center [784, 376] width 1568 height 753
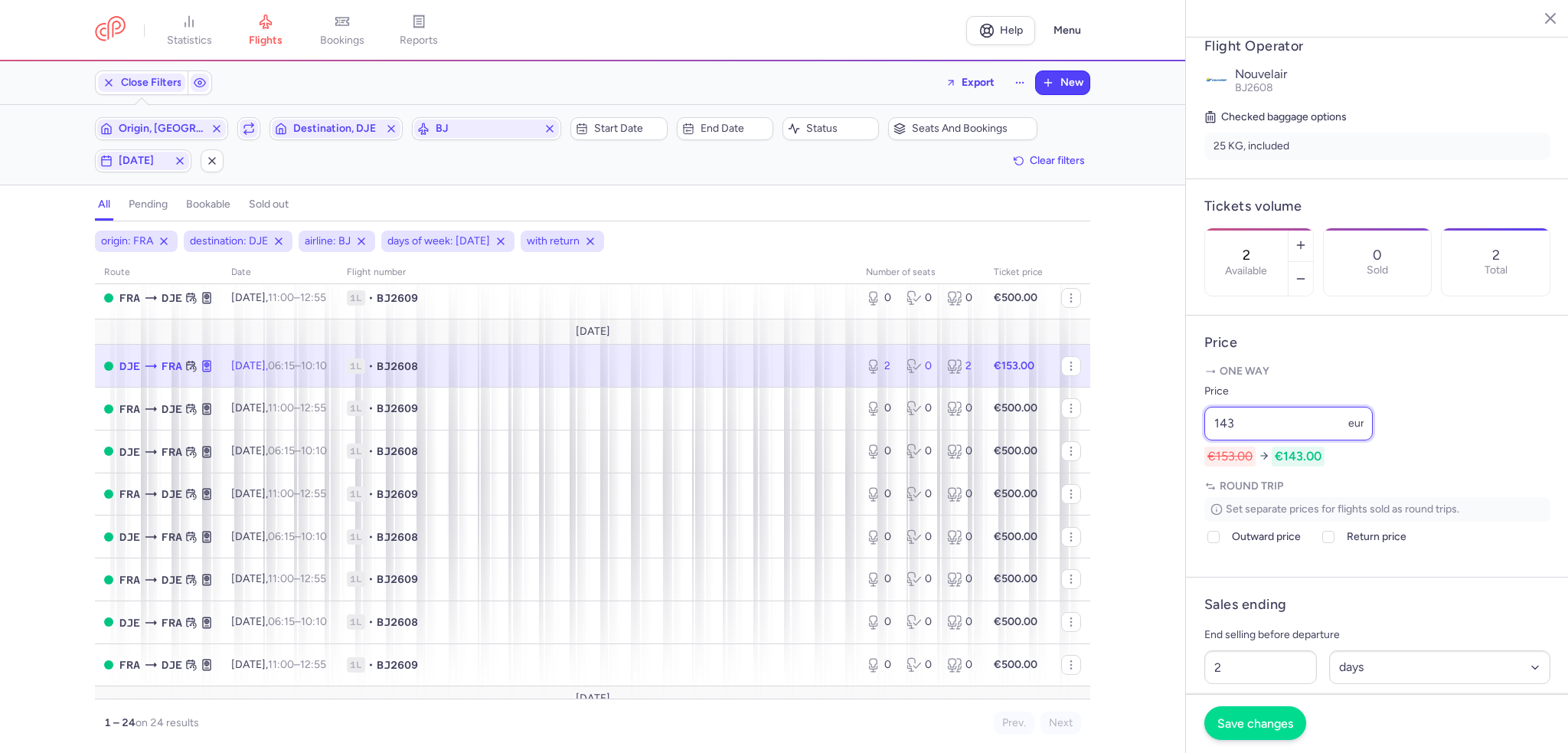
type input "143"
click at [1250, 725] on span "Save changes" at bounding box center [1255, 723] width 76 height 13
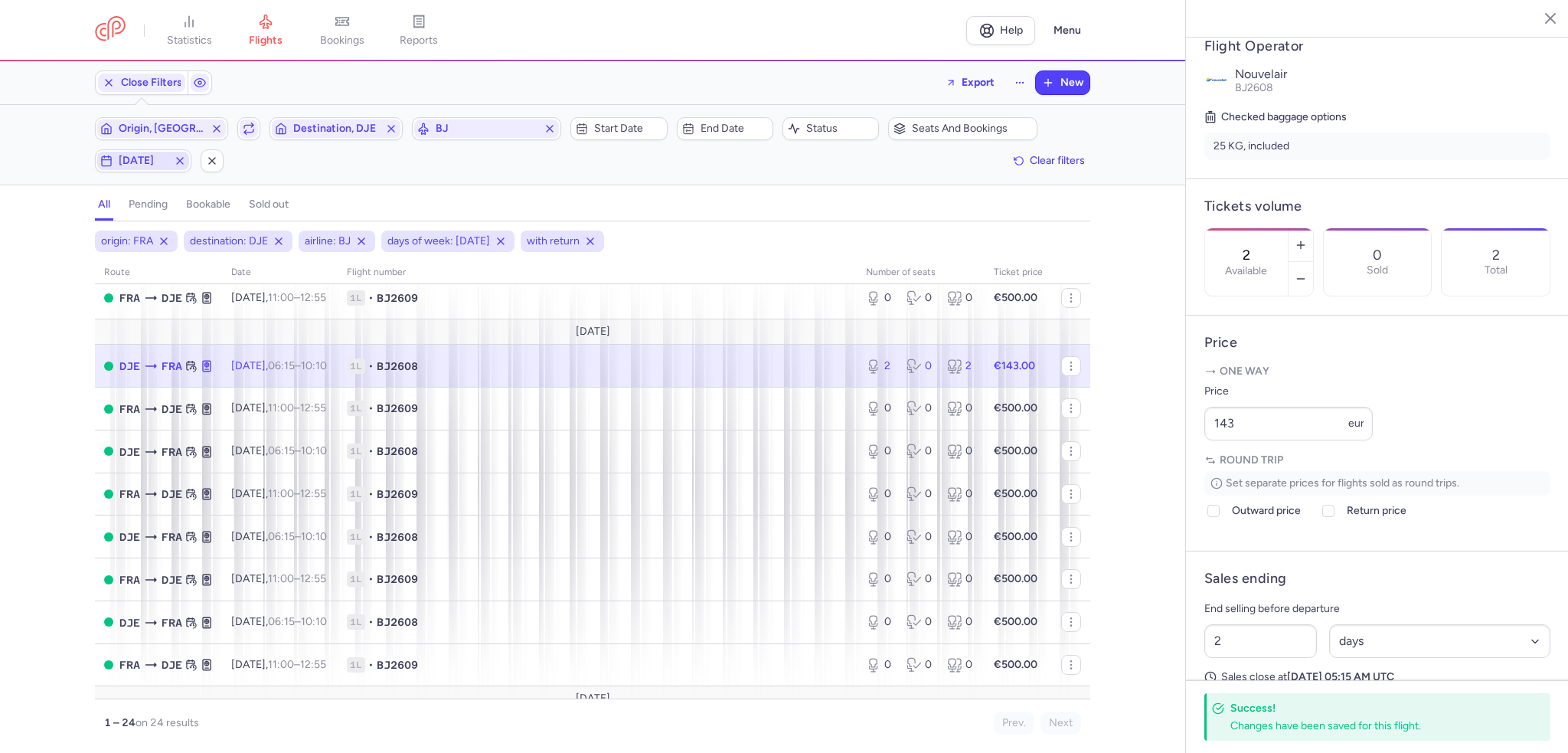
click at [132, 158] on span "[DATE]" at bounding box center [142, 161] width 49 height 13
click at [178, 245] on input "W" at bounding box center [178, 235] width 23 height 23
checkbox input "true"
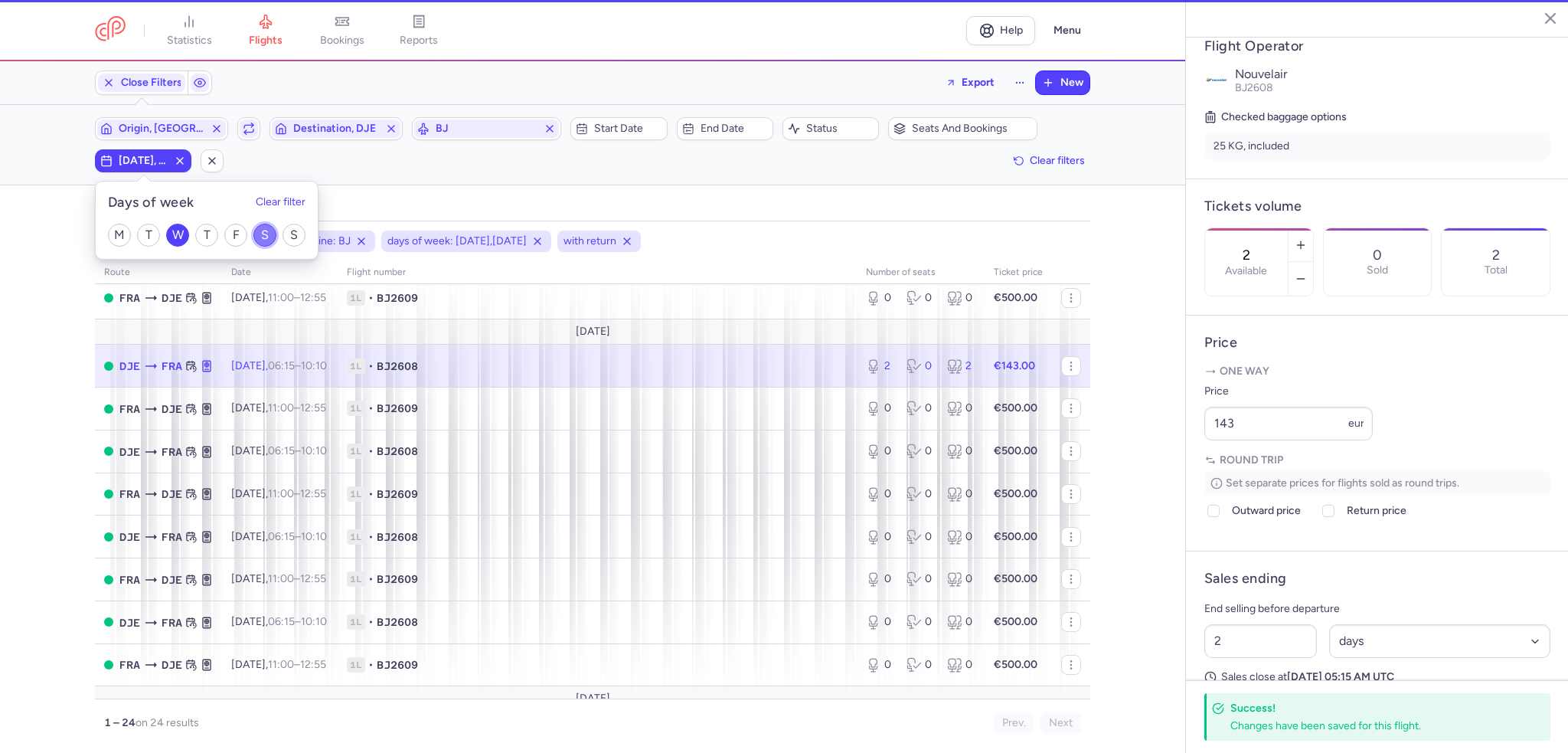
click at [262, 235] on input "S" at bounding box center [265, 235] width 23 height 23
checkbox input "false"
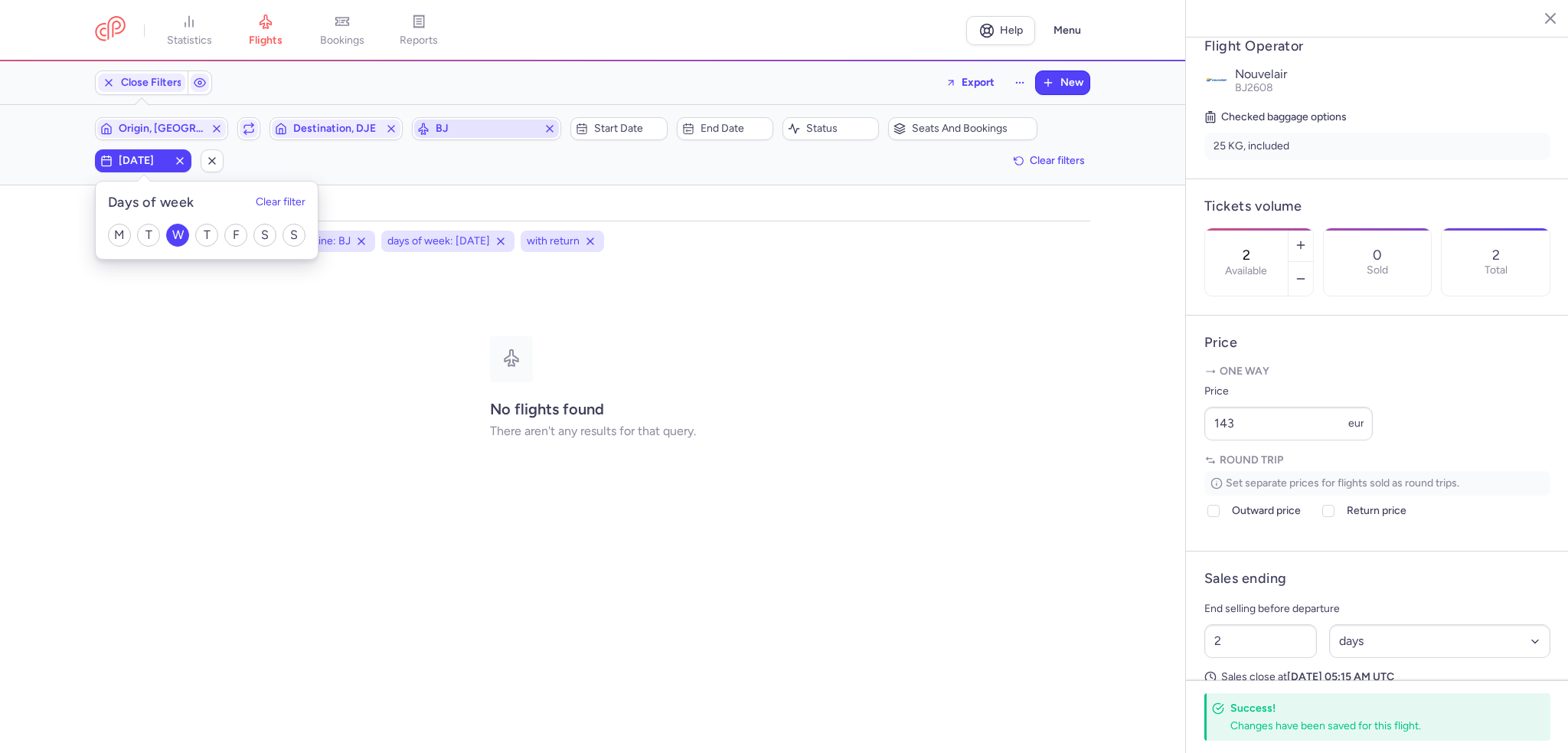
click at [545, 128] on icon "button" at bounding box center [550, 128] width 13 height 13
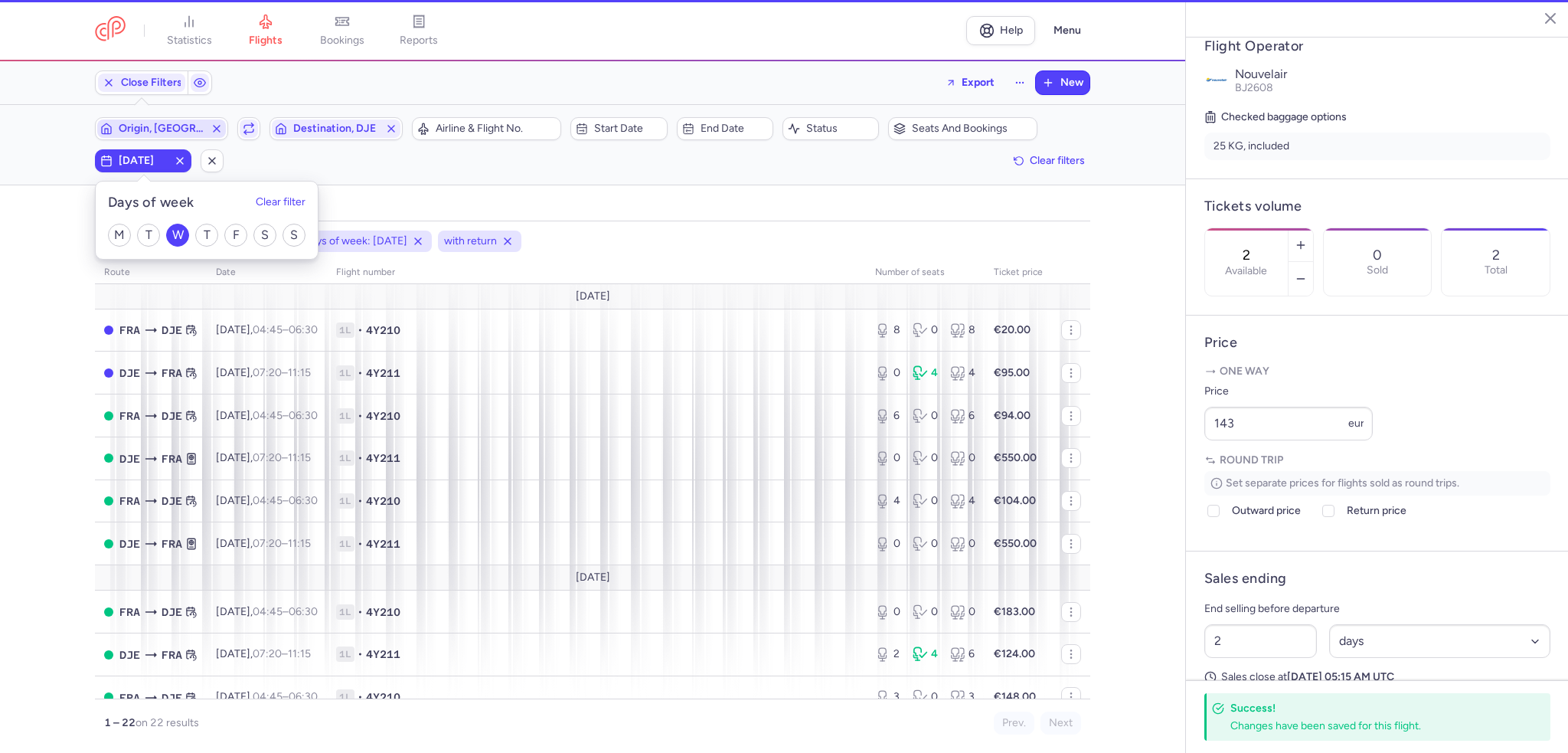
click at [167, 131] on span "Origin, [GEOGRAPHIC_DATA]" at bounding box center [161, 128] width 86 height 13
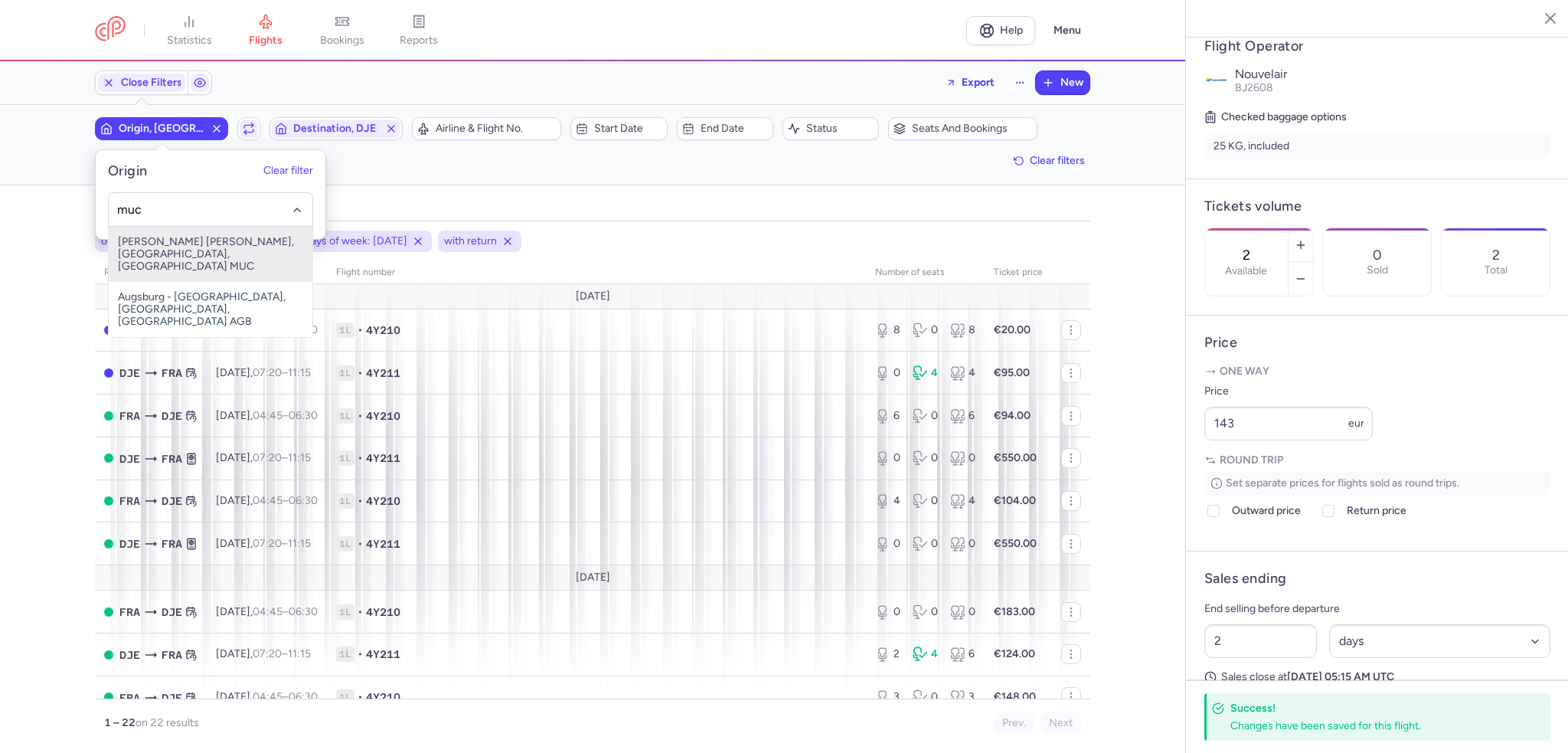
click at [201, 250] on span "[PERSON_NAME] [PERSON_NAME], [GEOGRAPHIC_DATA], [GEOGRAPHIC_DATA] MUC" at bounding box center [211, 253] width 204 height 55
type input "muc"
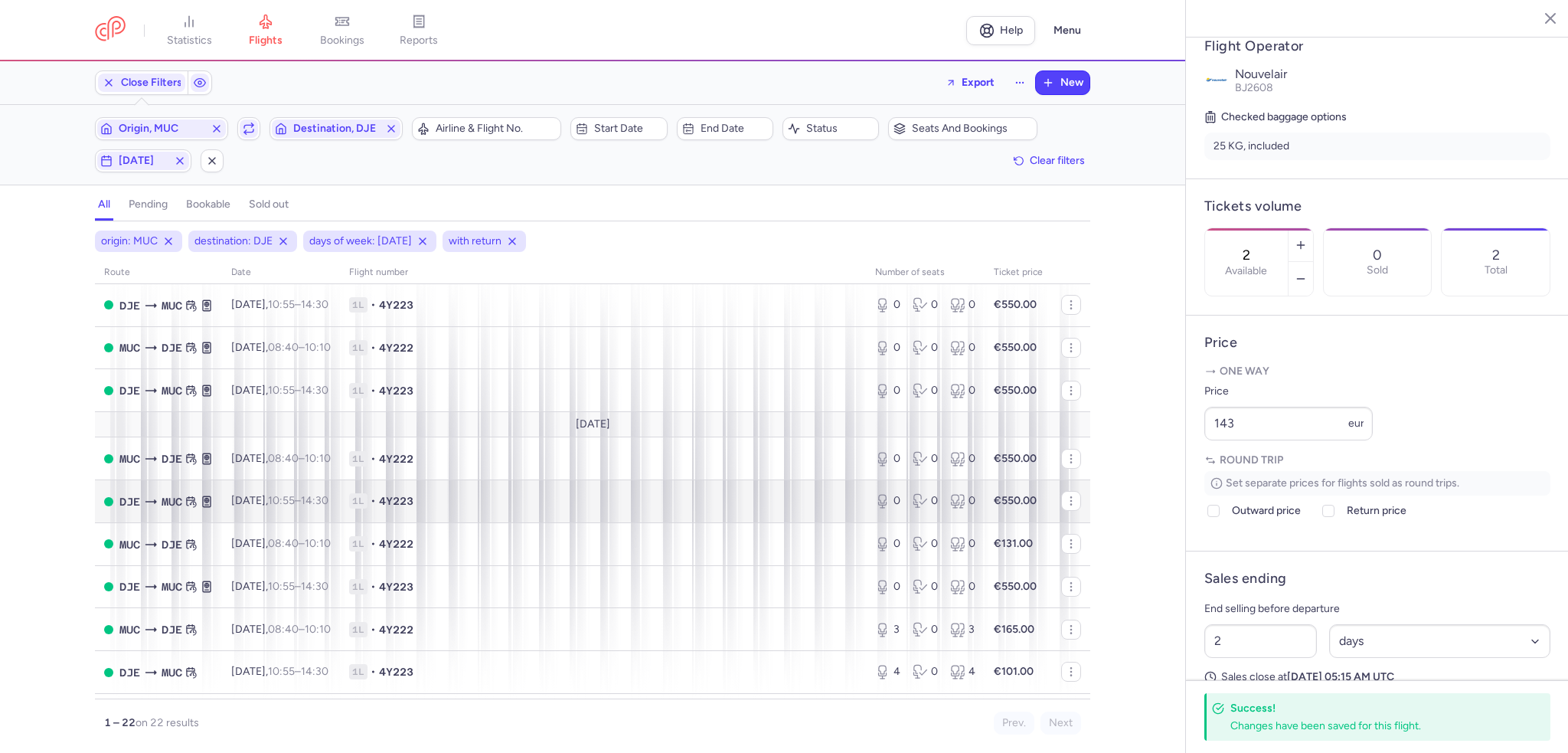
scroll to position [230, 0]
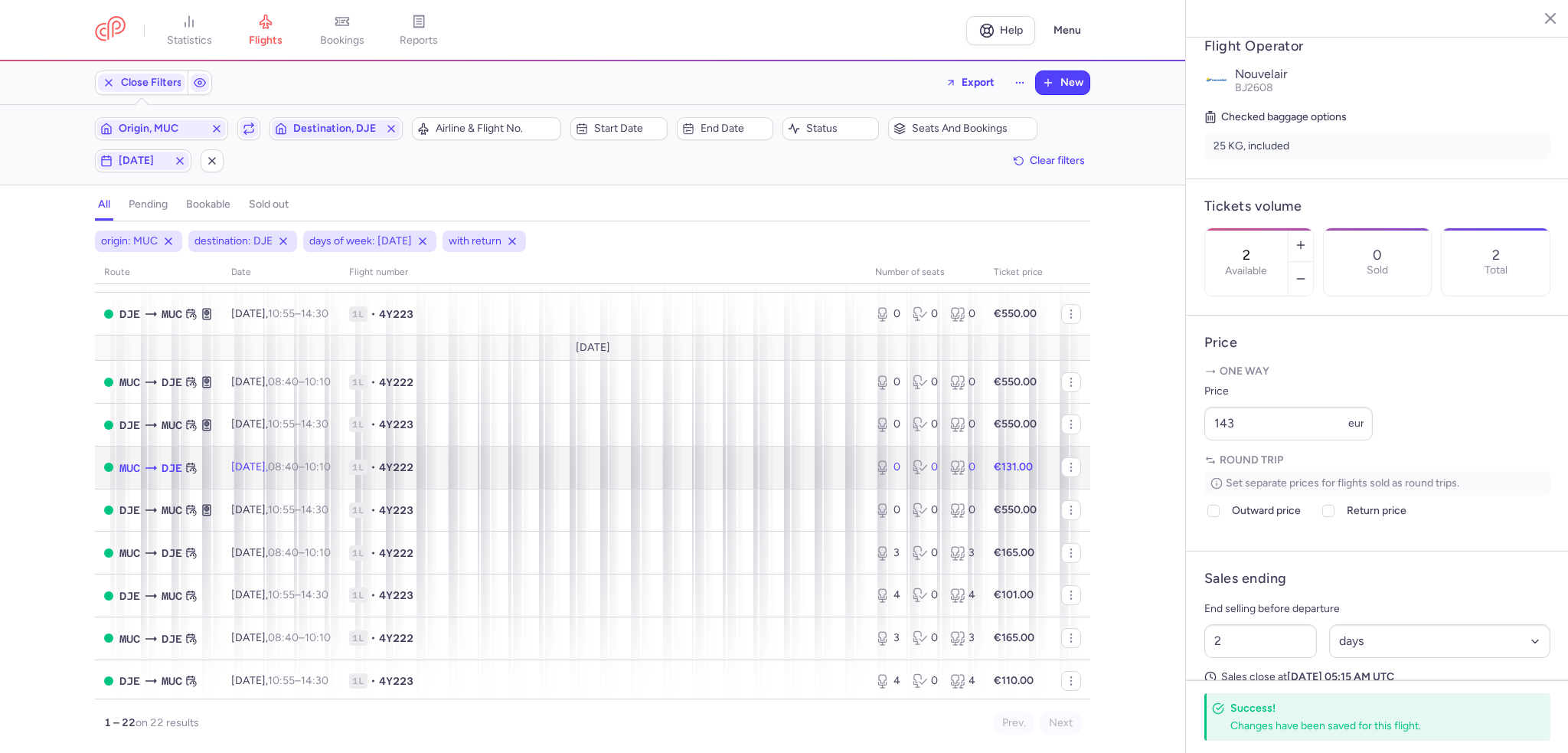
click at [658, 484] on td "1L • 4Y222" at bounding box center [603, 467] width 527 height 43
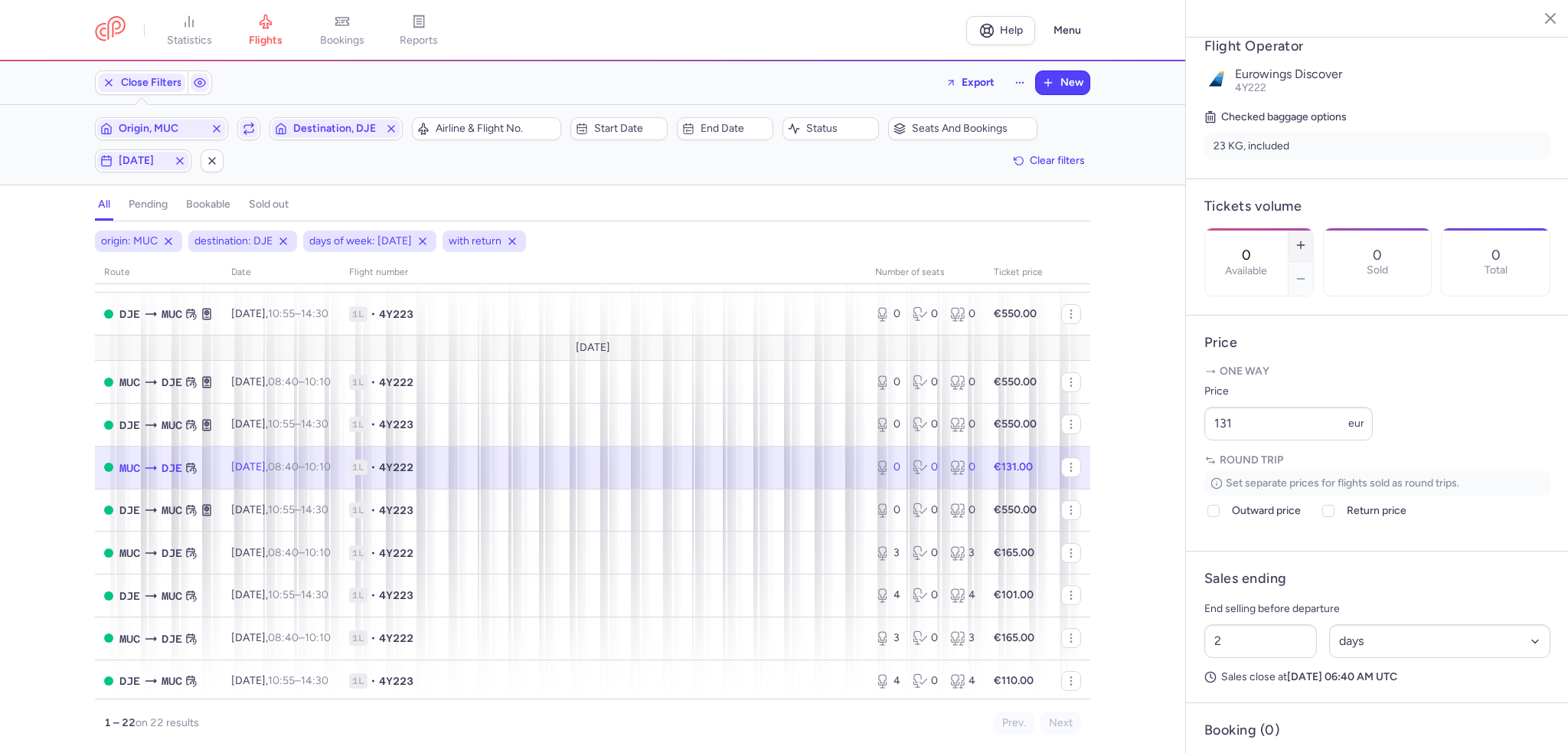
click at [1313, 228] on button "button" at bounding box center [1300, 245] width 24 height 34
type input "2"
drag, startPoint x: 1291, startPoint y: 466, endPoint x: 1099, endPoint y: 459, distance: 192.1
click at [1092, 461] on div "statistics flights bookings reports Help Menu Close Filters Export New Filters …" at bounding box center [784, 376] width 1568 height 753
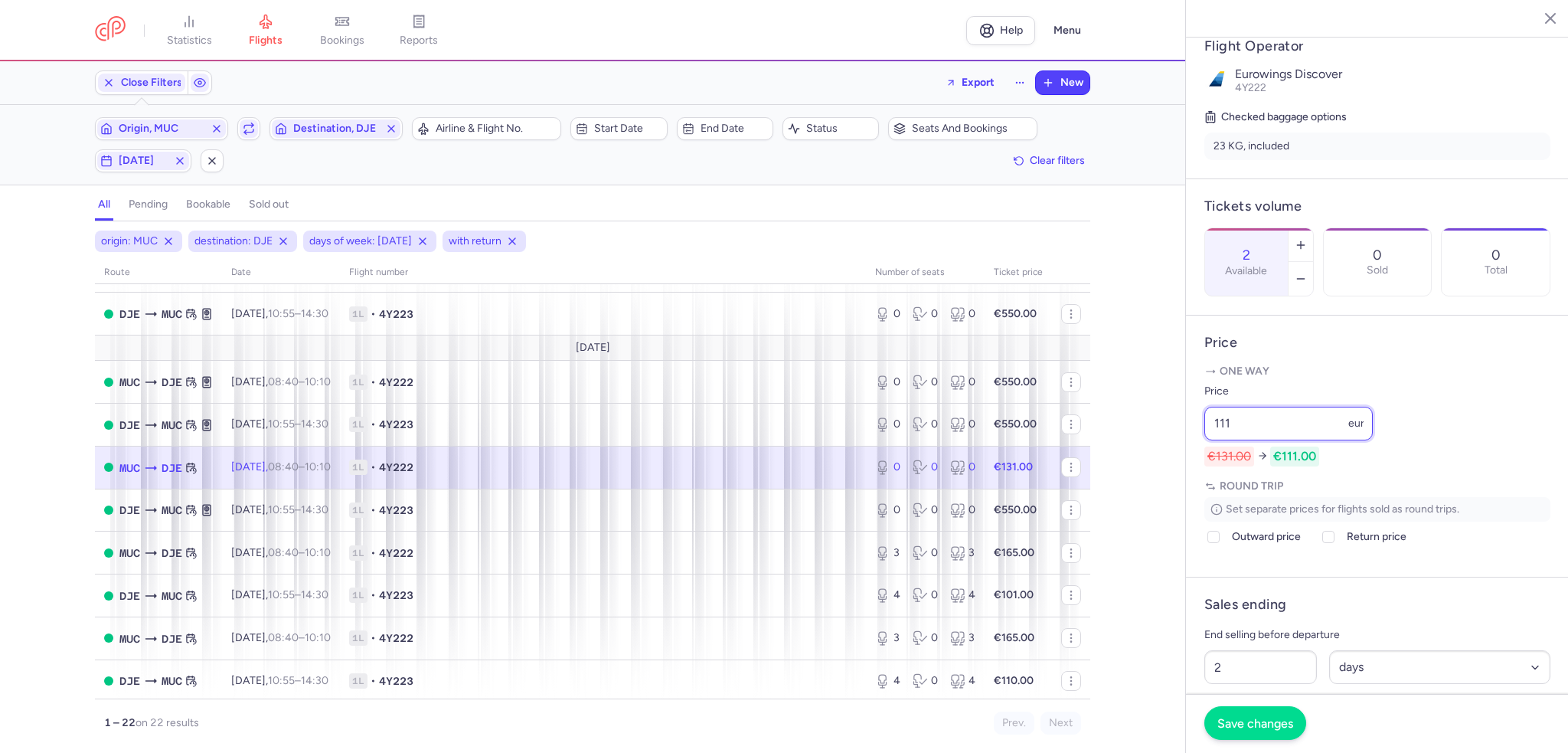
type input "111"
click at [1274, 732] on button "Save changes" at bounding box center [1255, 723] width 102 height 34
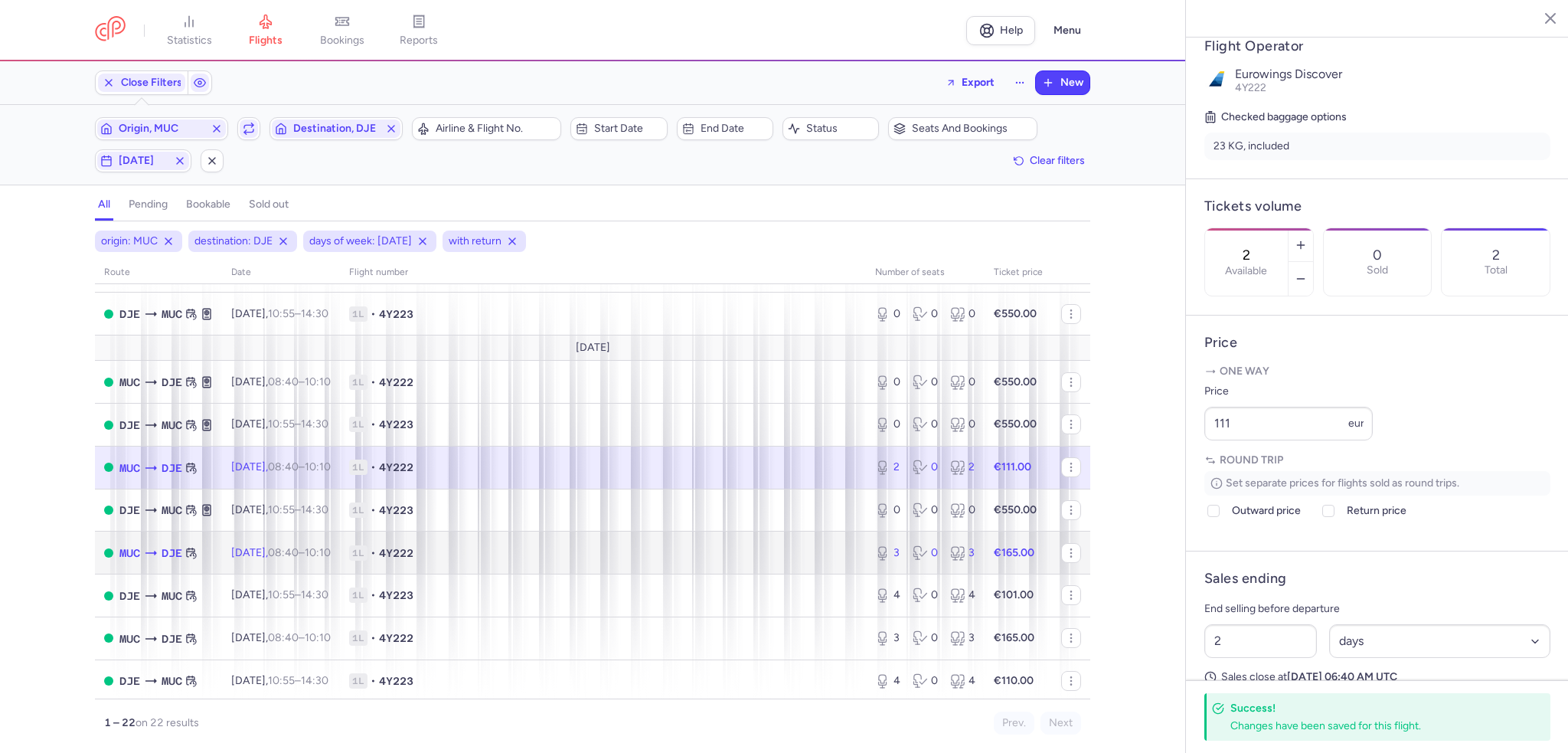
click at [676, 560] on span "1L • 4Y222" at bounding box center [603, 553] width 507 height 15
type input "3"
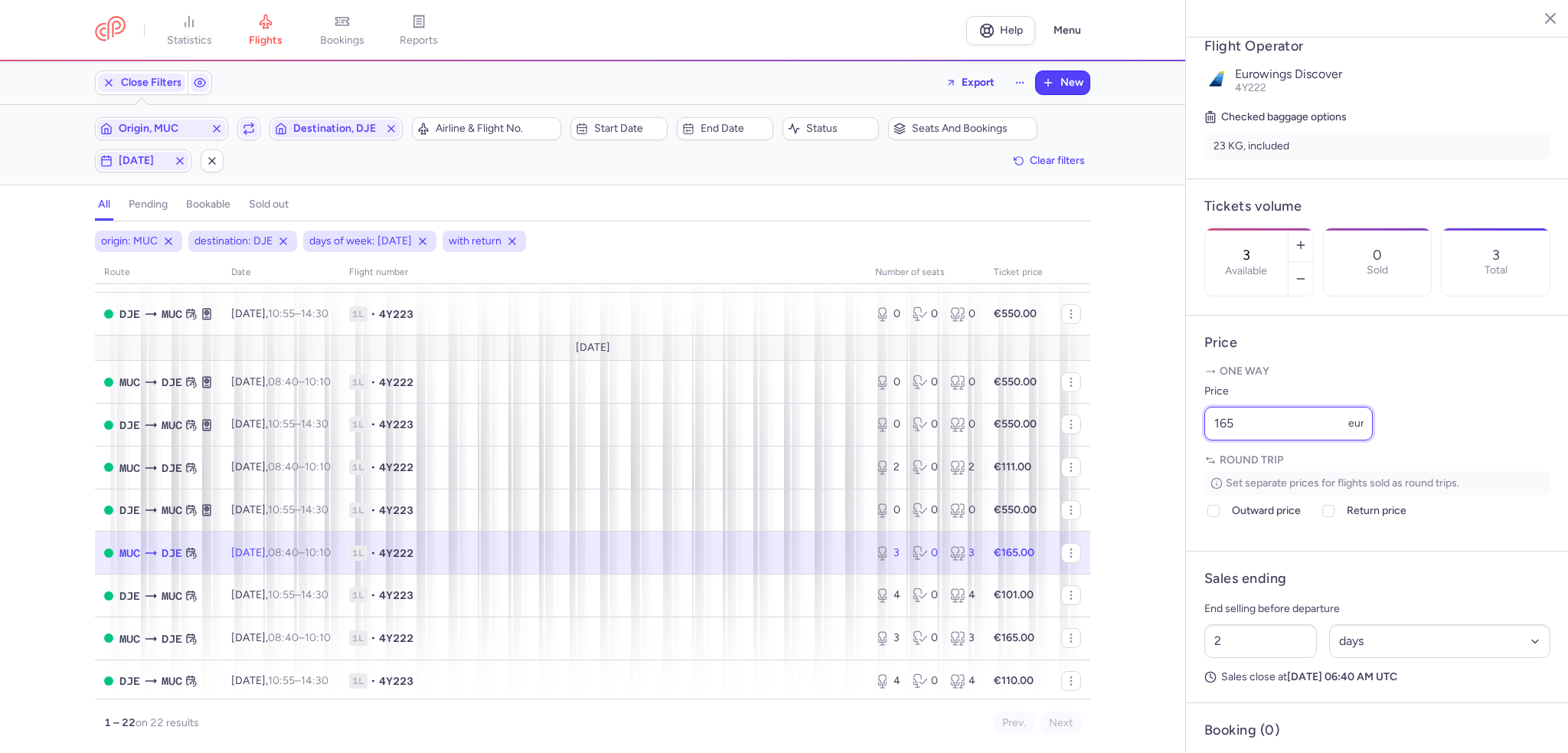
drag, startPoint x: 1280, startPoint y: 462, endPoint x: 1197, endPoint y: 464, distance: 83.0
click at [1197, 464] on article "Price One way Price 165 eur Round trip Set separate prices for flights sold as …" at bounding box center [1377, 433] width 383 height 236
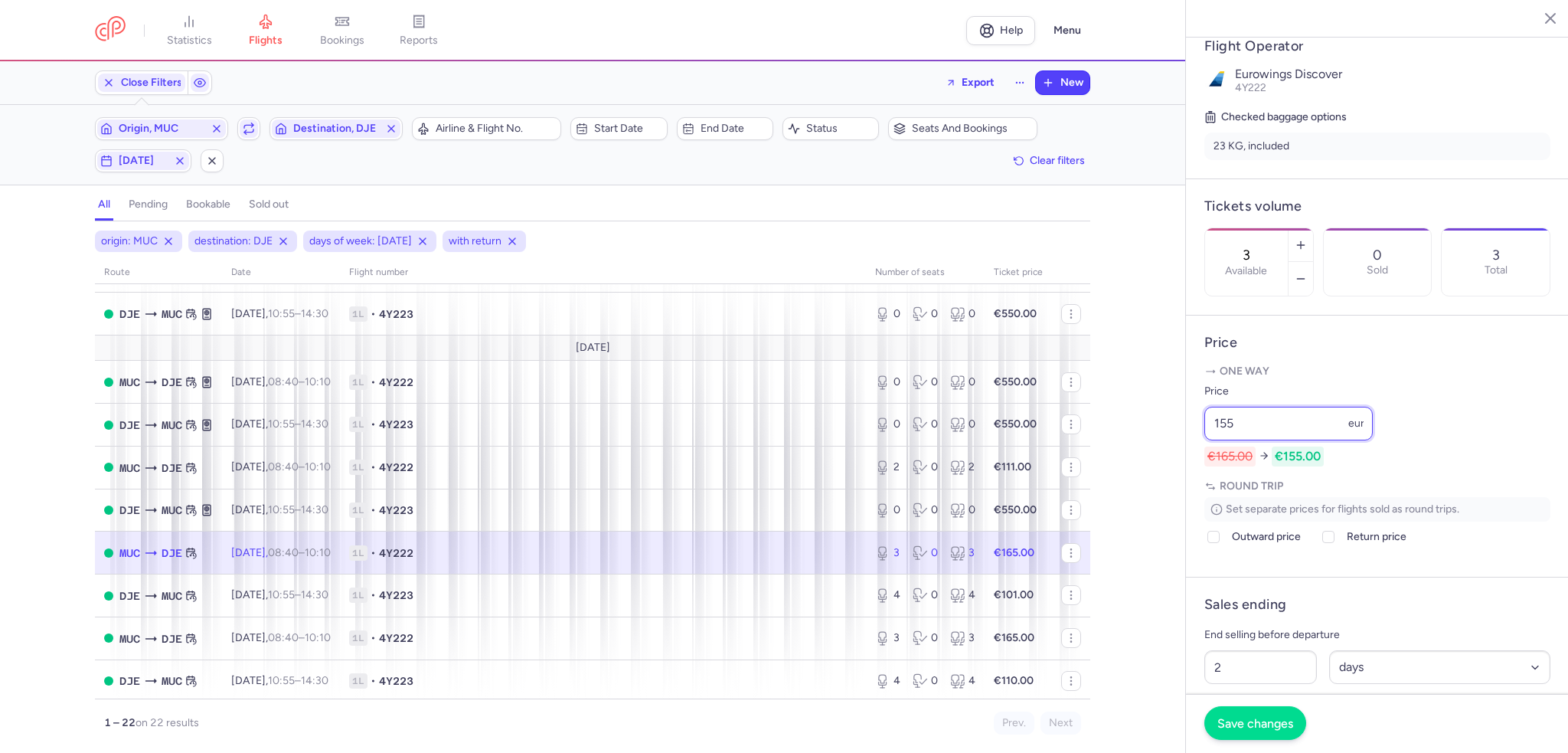
type input "155"
click at [1286, 714] on button "Save changes" at bounding box center [1255, 723] width 102 height 34
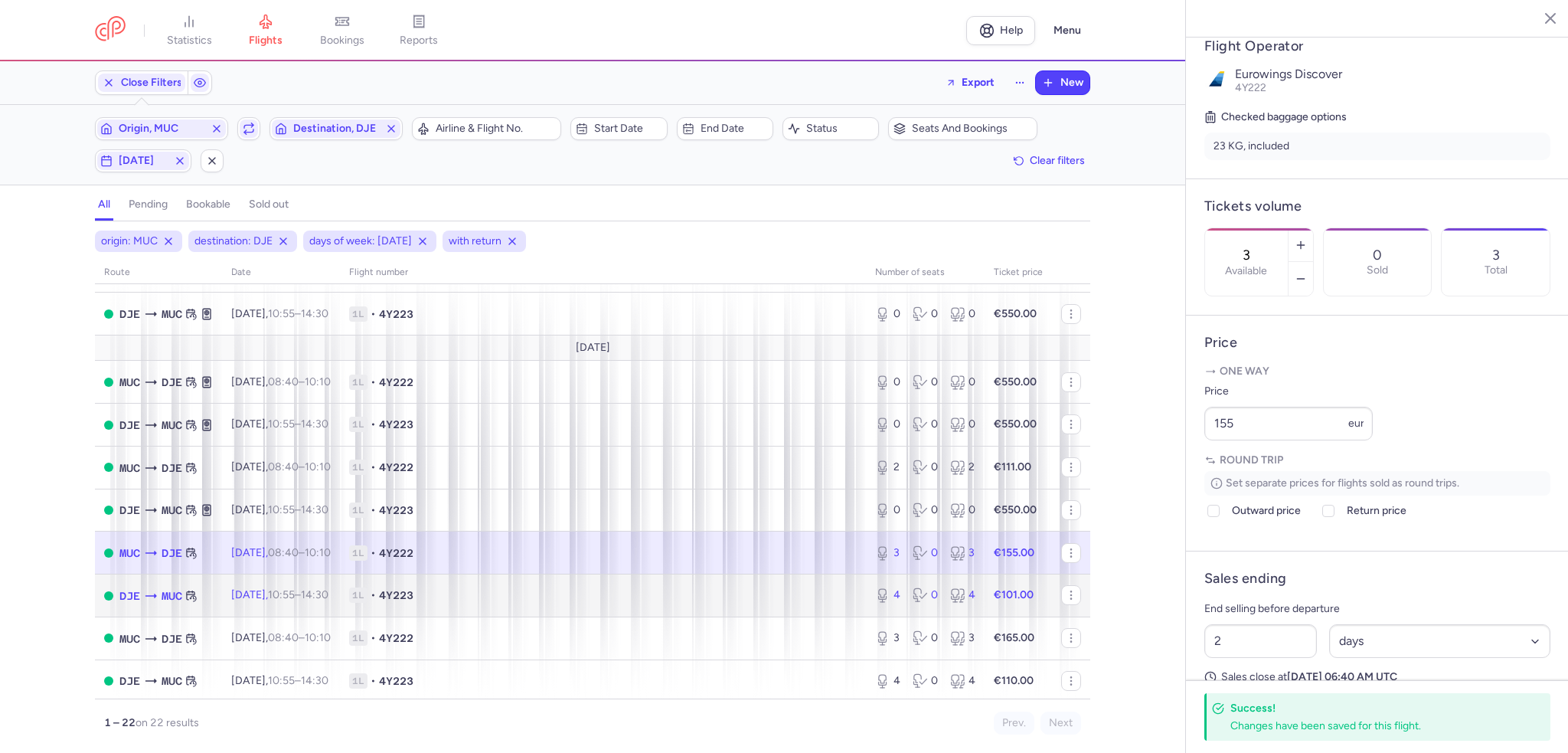
click at [792, 603] on span "1L • 4Y223" at bounding box center [603, 595] width 507 height 15
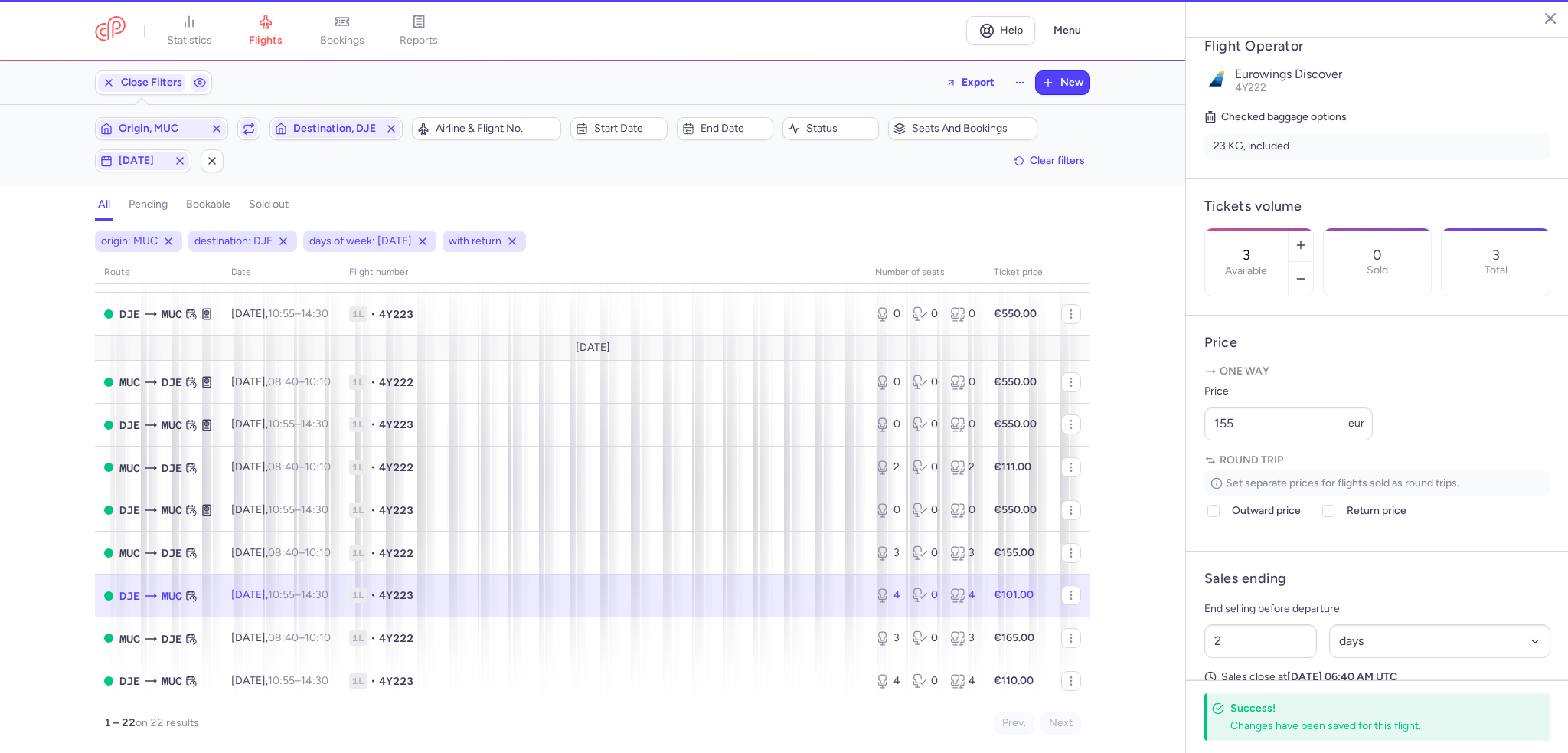
type input "4"
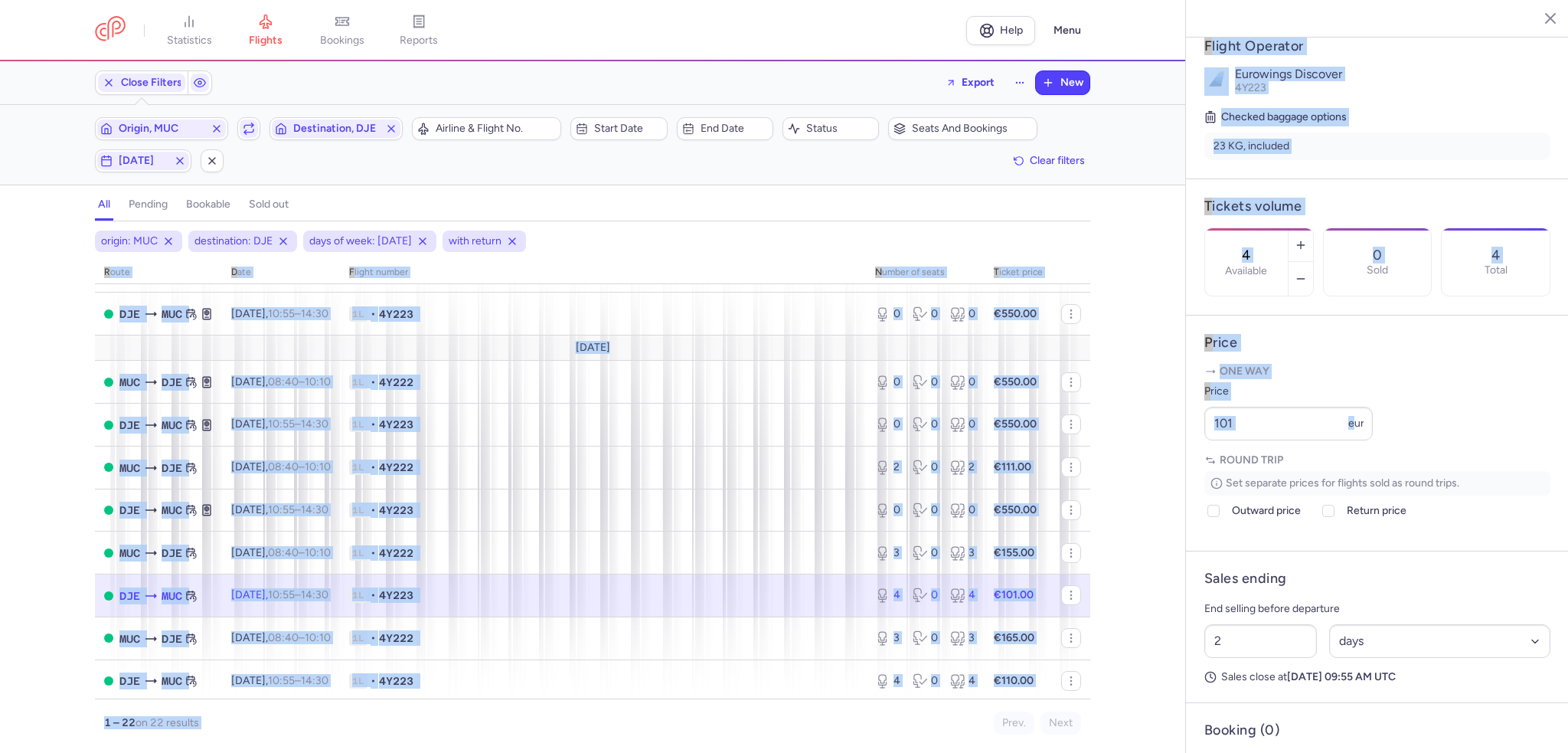
drag, startPoint x: 1208, startPoint y: 464, endPoint x: 1182, endPoint y: 464, distance: 26.0
click at [1182, 464] on div "statistics flights bookings reports Help Menu Close Filters Export New Filters …" at bounding box center [784, 376] width 1568 height 753
click at [1253, 440] on input "101" at bounding box center [1288, 423] width 168 height 34
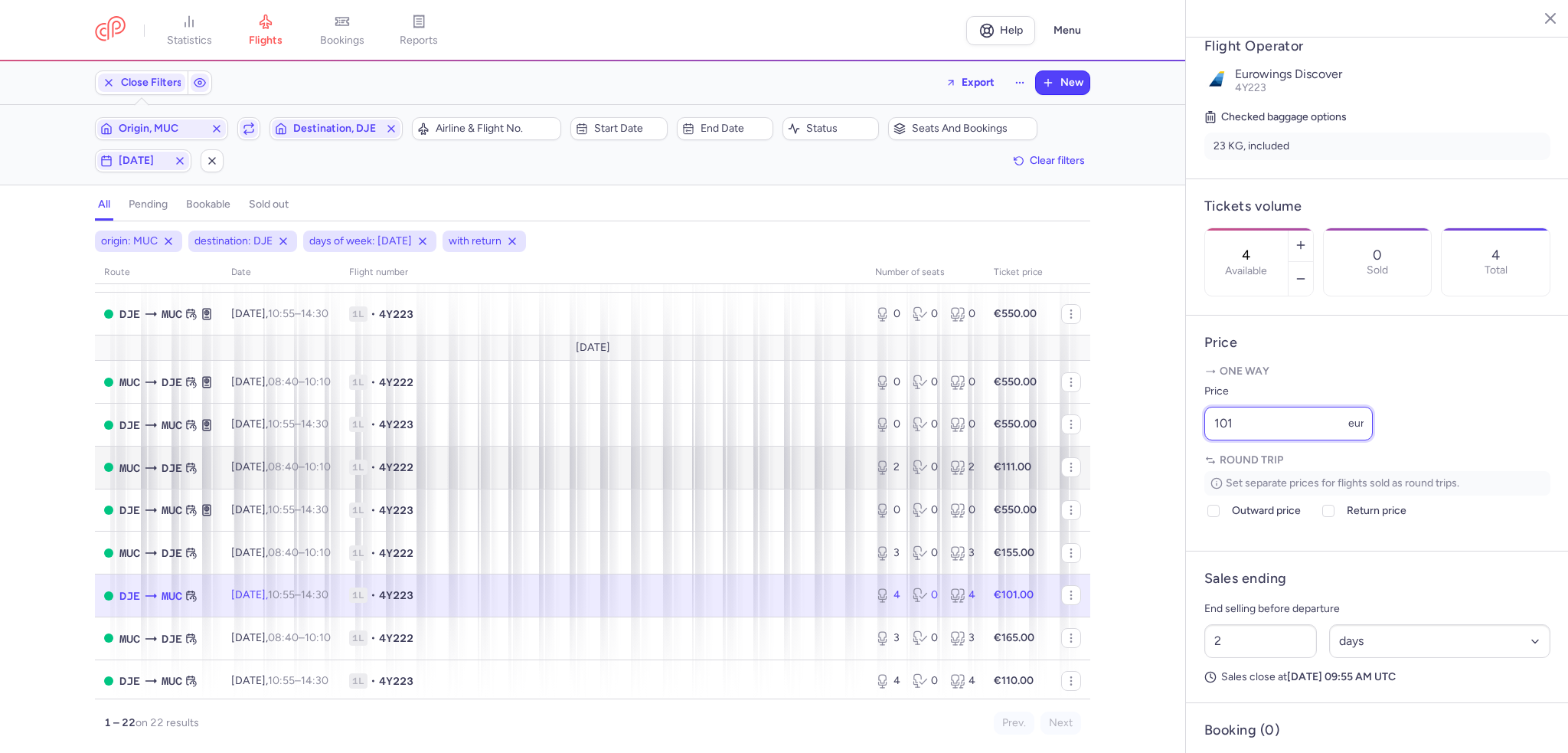
drag, startPoint x: 1254, startPoint y: 457, endPoint x: 993, endPoint y: 463, distance: 261.1
click at [993, 463] on div "statistics flights bookings reports Help Menu Close Filters Export New Filters …" at bounding box center [784, 376] width 1568 height 753
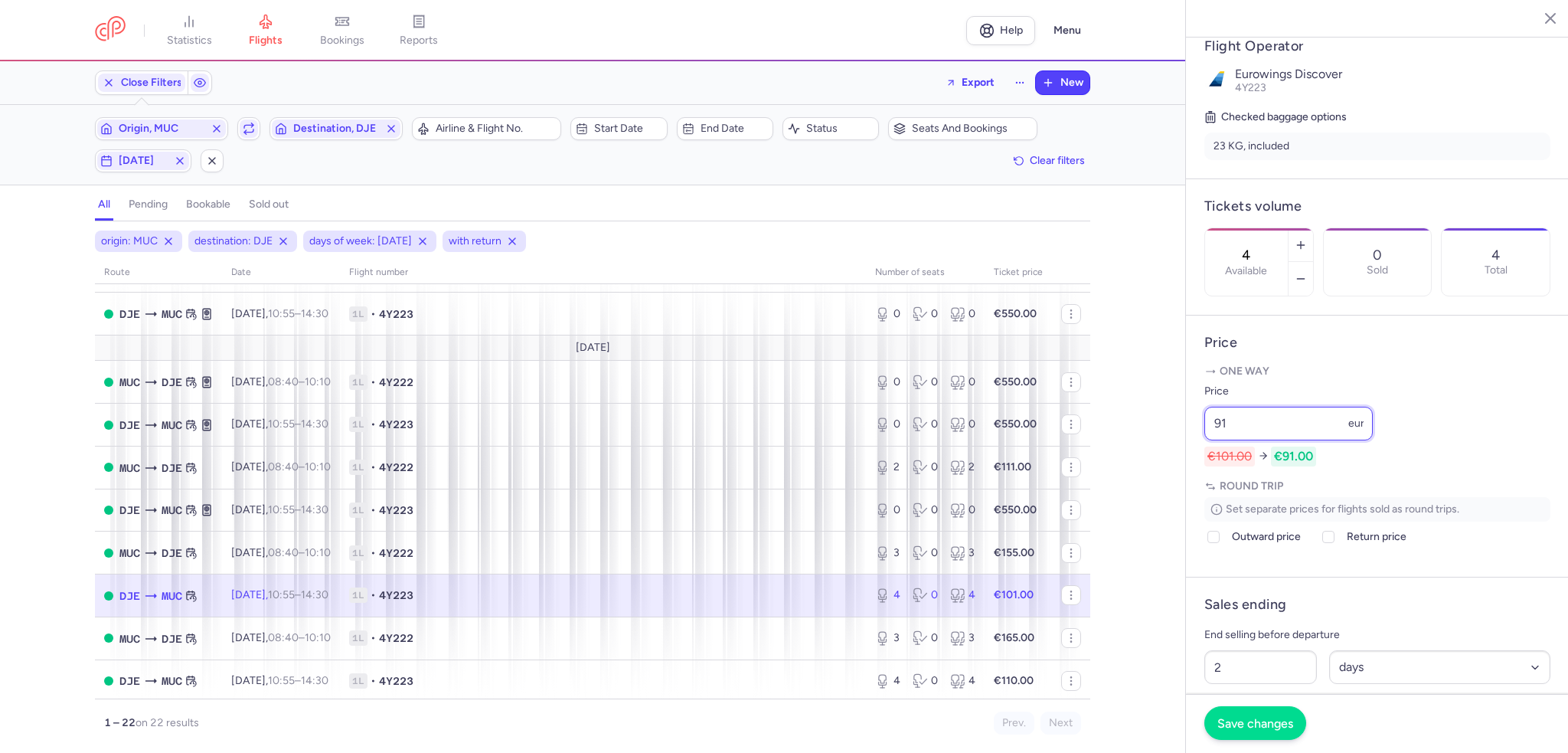
type input "91"
click at [1266, 729] on span "Save changes" at bounding box center [1255, 723] width 76 height 13
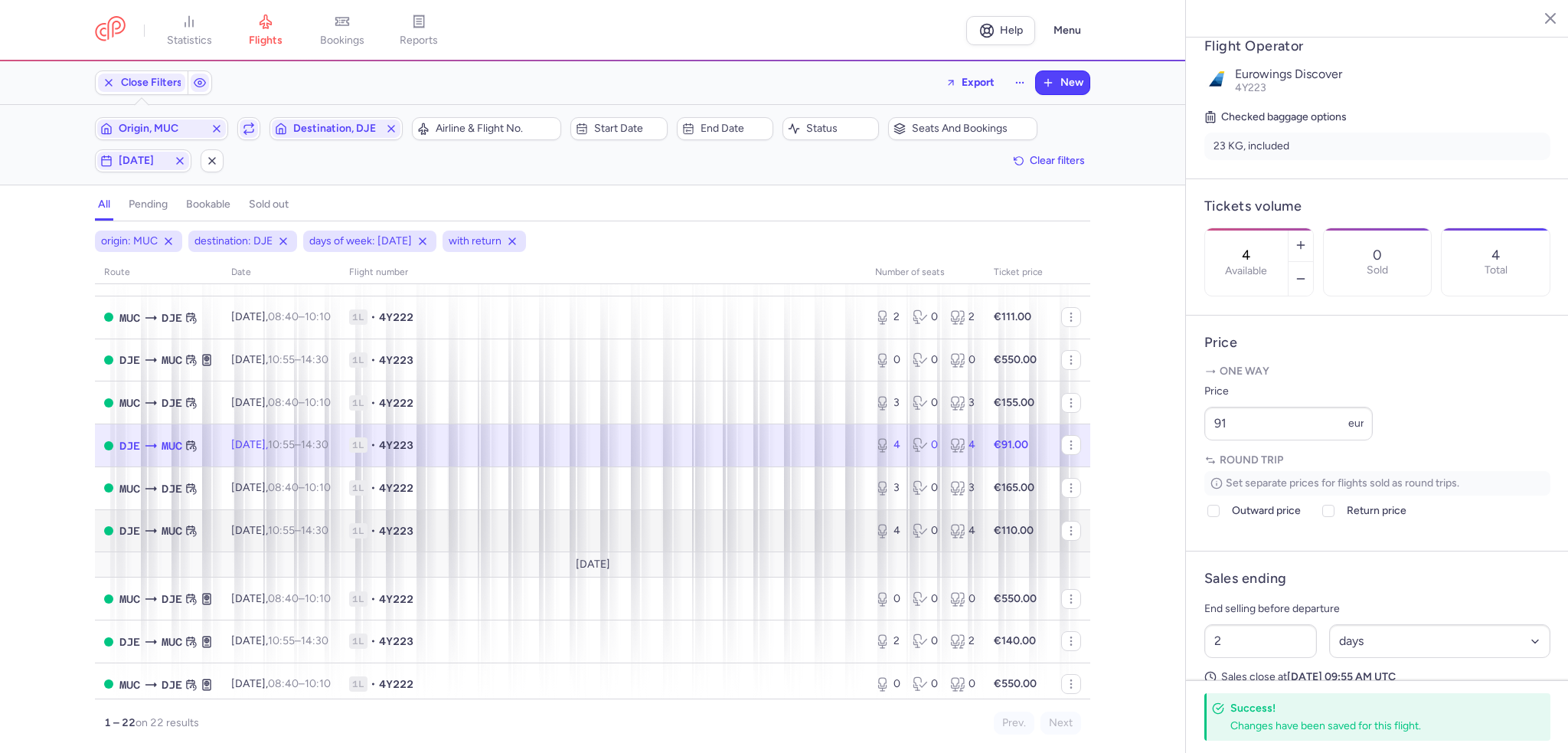
scroll to position [383, 0]
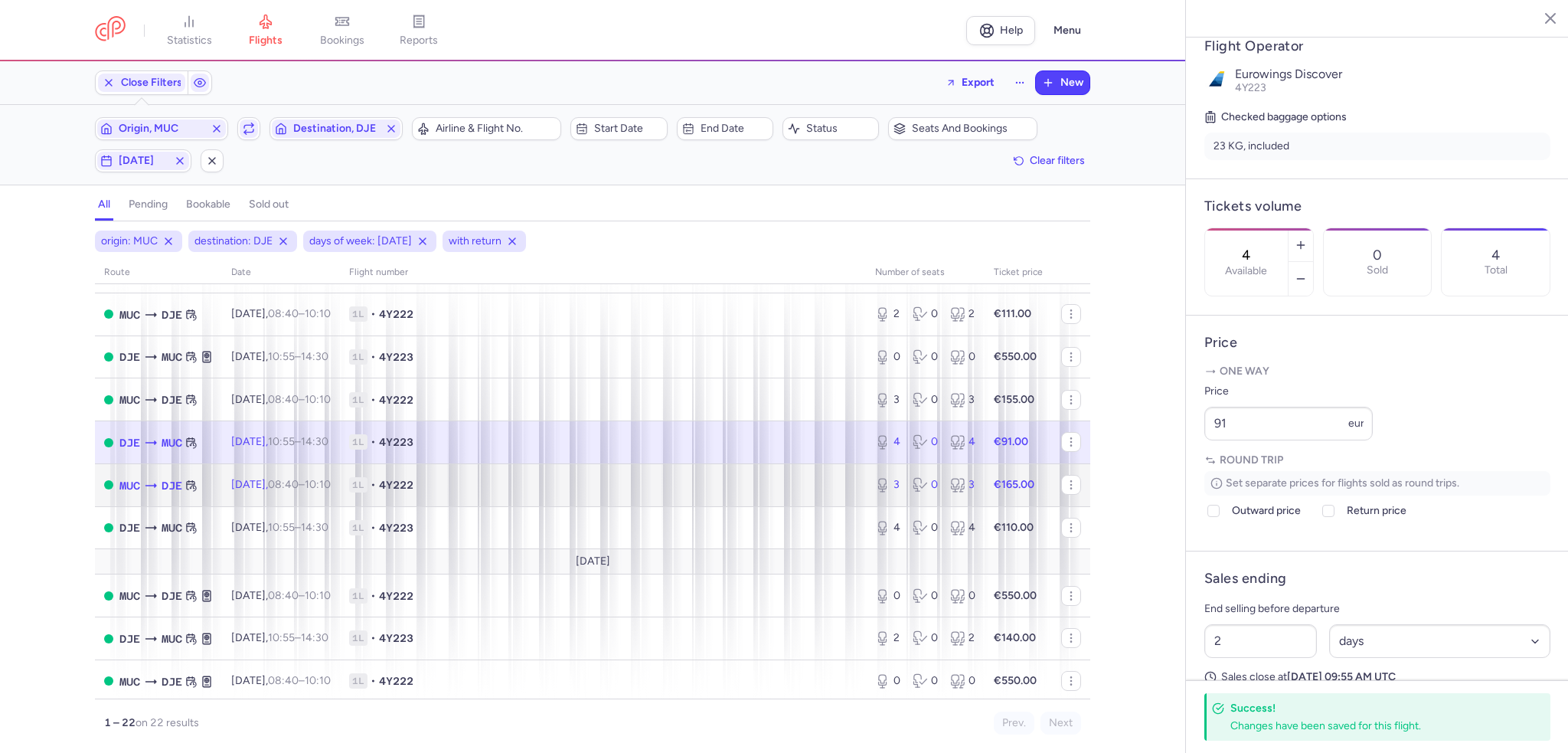
click at [681, 493] on span "1L • 4Y222" at bounding box center [603, 485] width 507 height 15
type input "3"
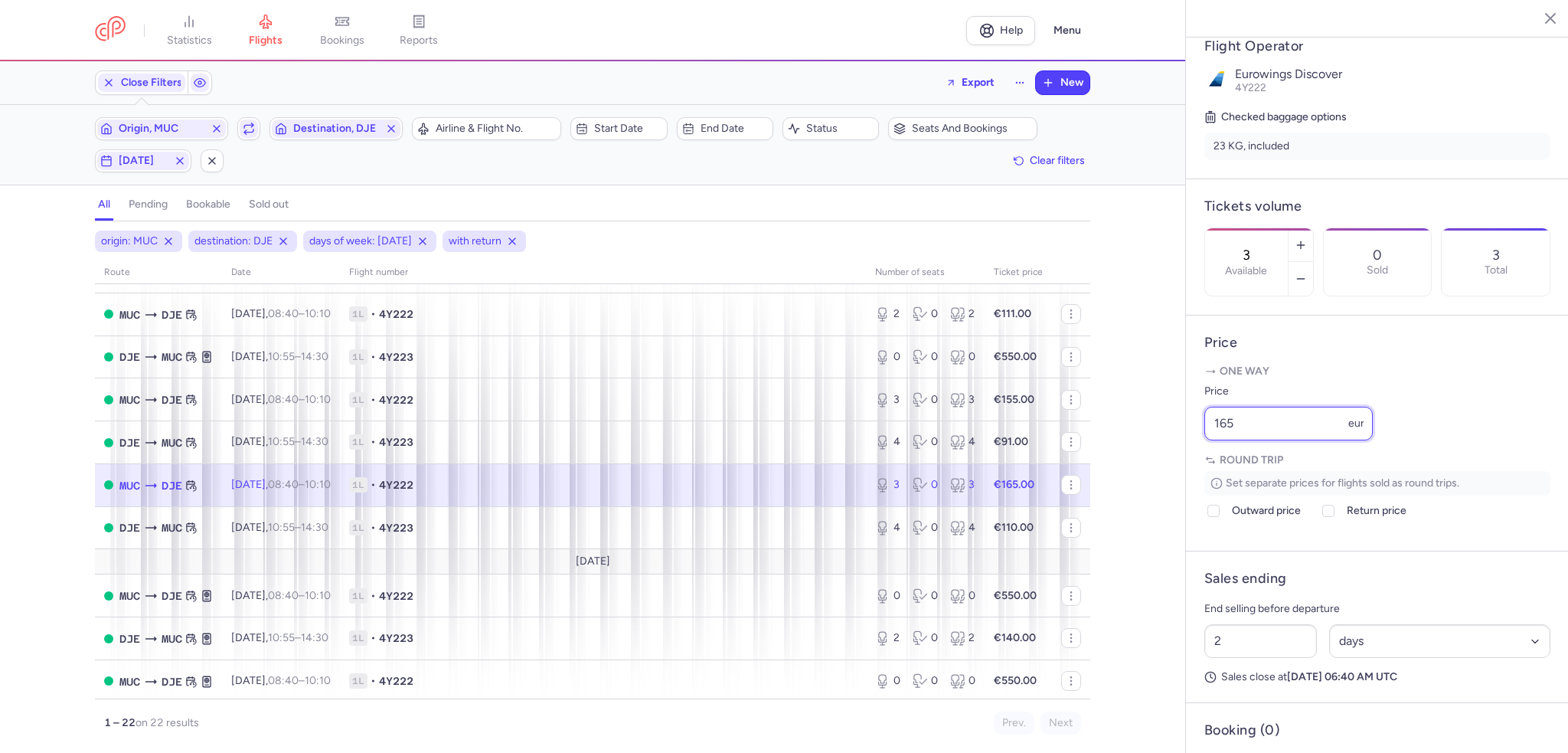
drag, startPoint x: 1291, startPoint y: 463, endPoint x: 1170, endPoint y: 468, distance: 121.1
click at [1170, 468] on div "statistics flights bookings reports Help Menu Close Filters Export New Filters …" at bounding box center [784, 376] width 1568 height 753
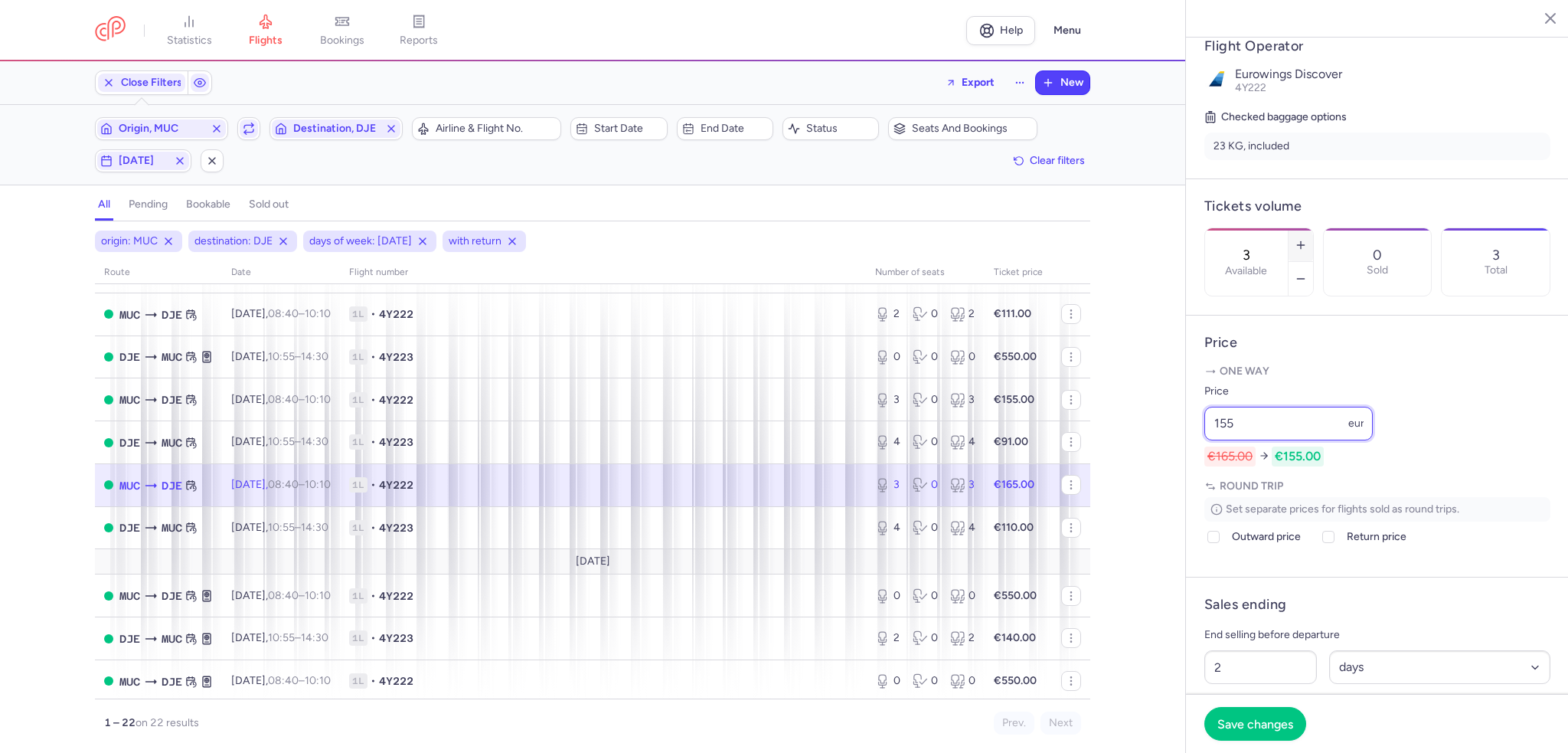
type input "155"
click at [1307, 239] on icon "button" at bounding box center [1300, 245] width 13 height 13
type input "4"
click at [1278, 724] on span "Save changes" at bounding box center [1255, 723] width 76 height 13
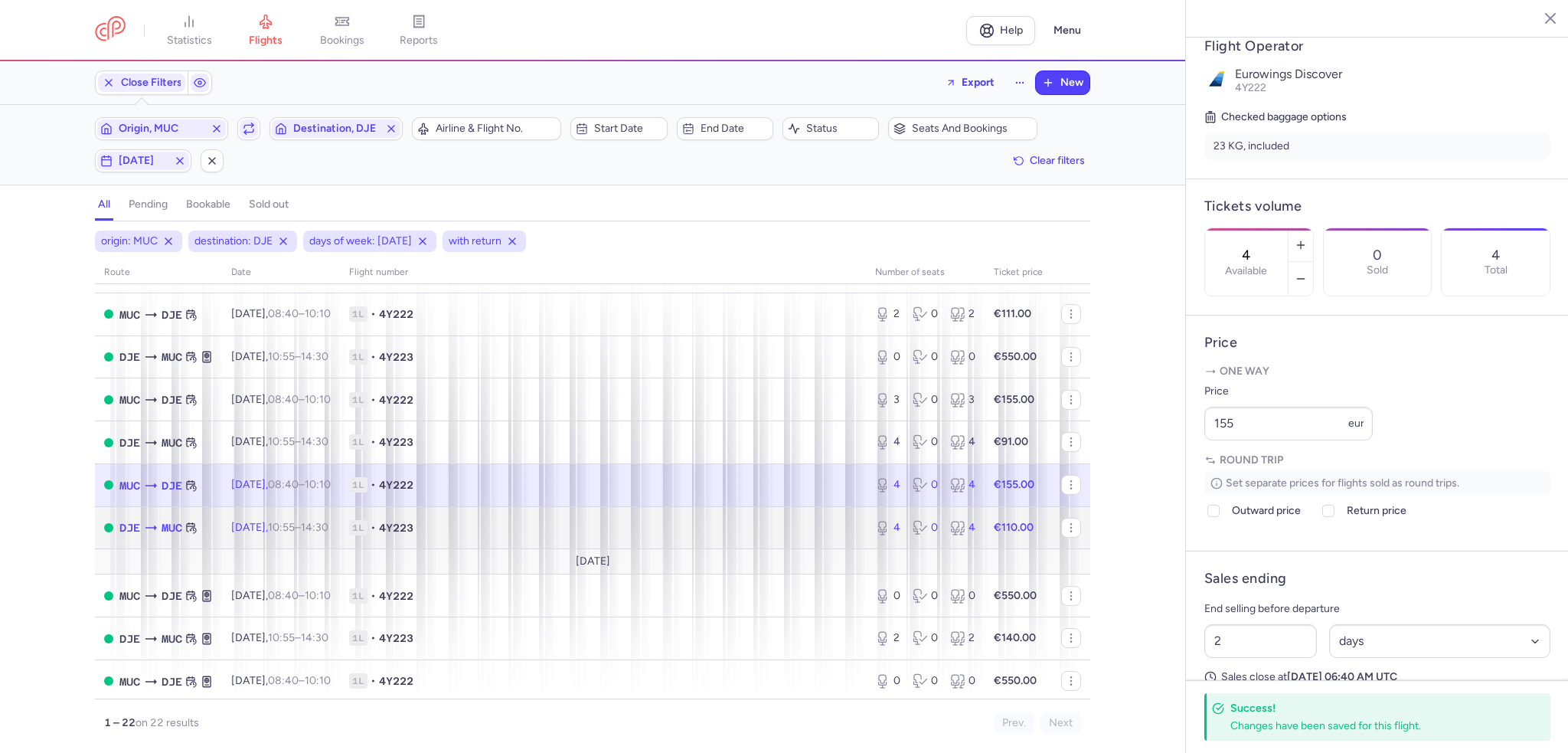
click at [763, 530] on td "1L • 4Y223" at bounding box center [603, 528] width 527 height 43
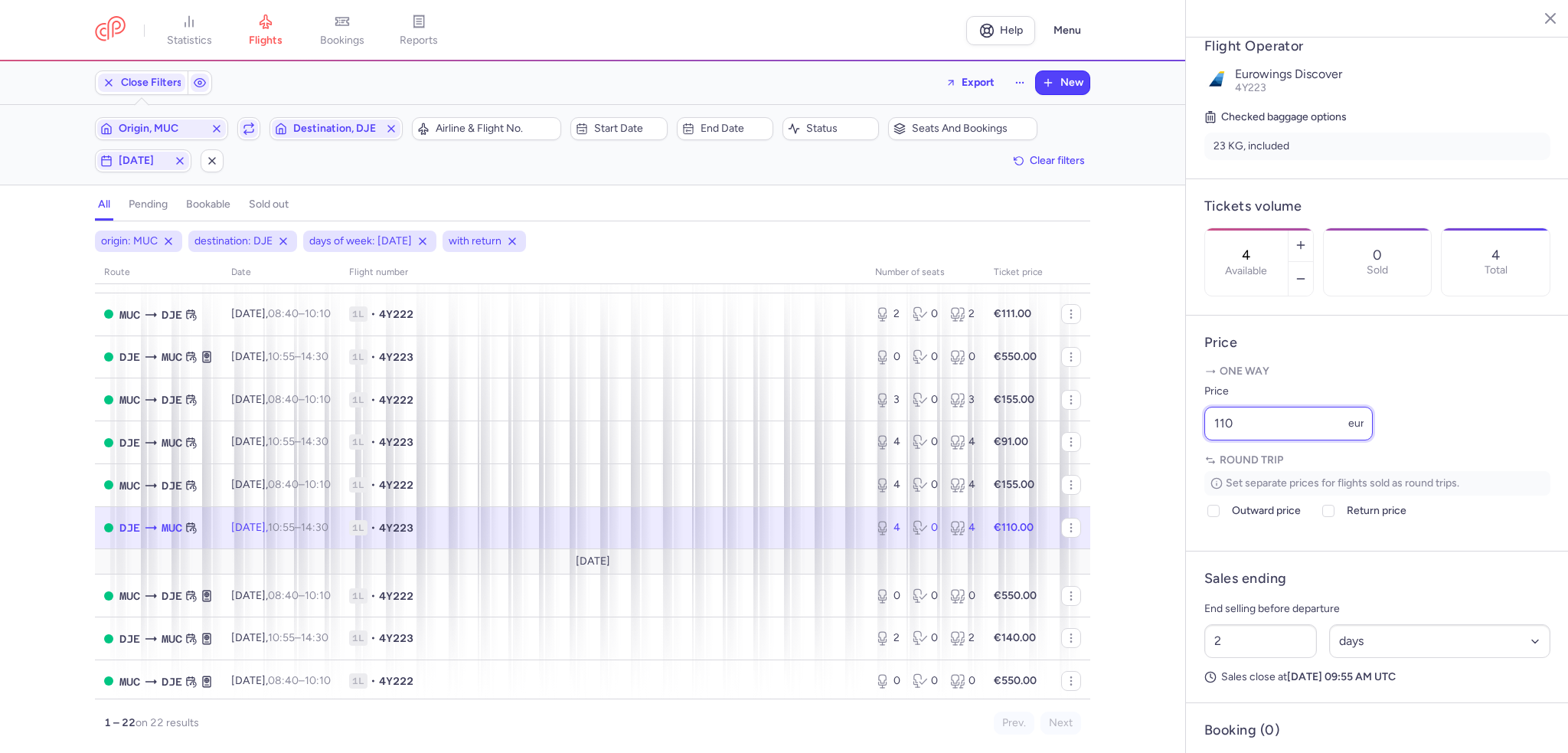
drag, startPoint x: 1305, startPoint y: 466, endPoint x: 1085, endPoint y: 463, distance: 220.0
click at [1085, 463] on div "statistics flights bookings reports Help Menu Close Filters Export New Filters …" at bounding box center [784, 376] width 1568 height 753
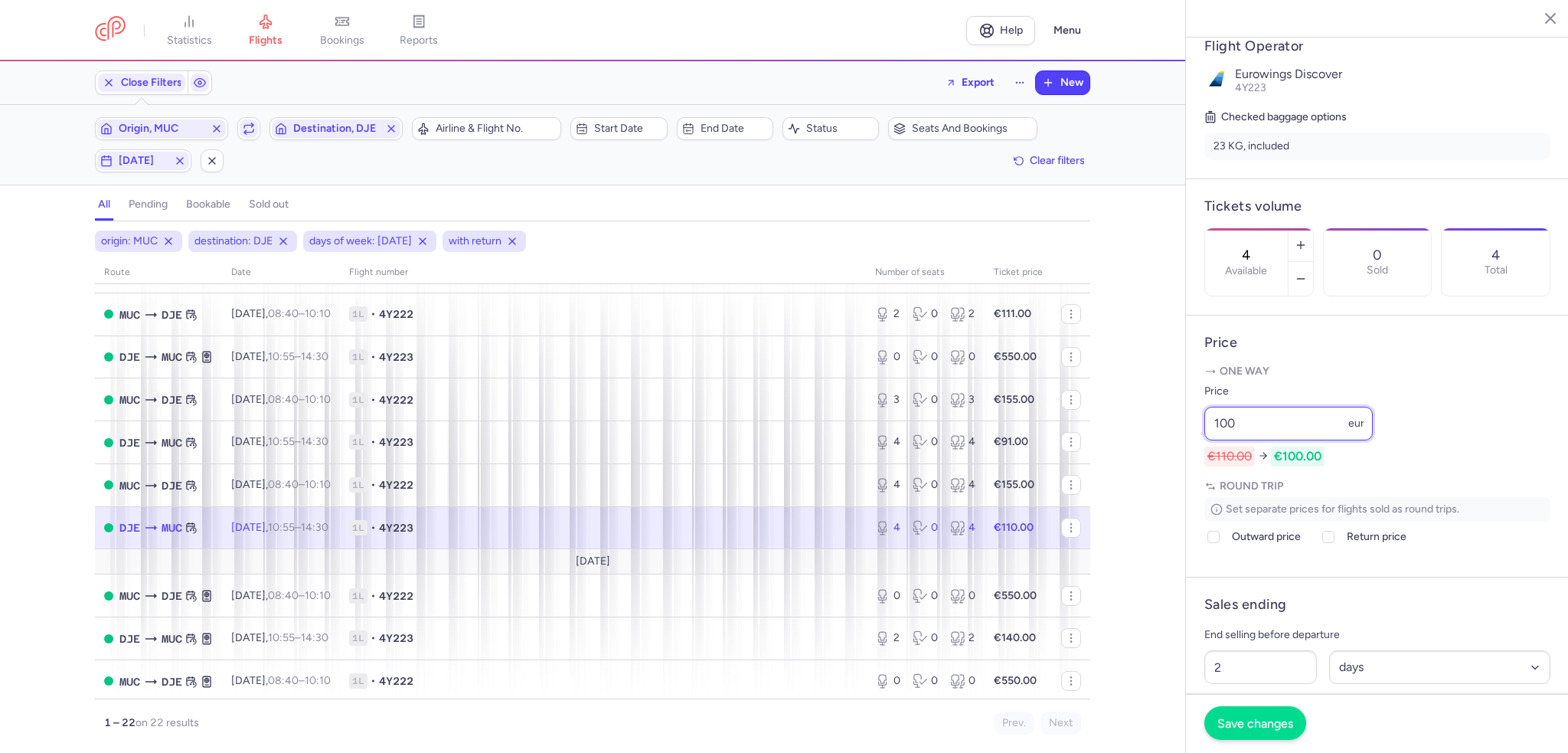
type input "100"
click at [1230, 715] on button "Save changes" at bounding box center [1255, 723] width 102 height 34
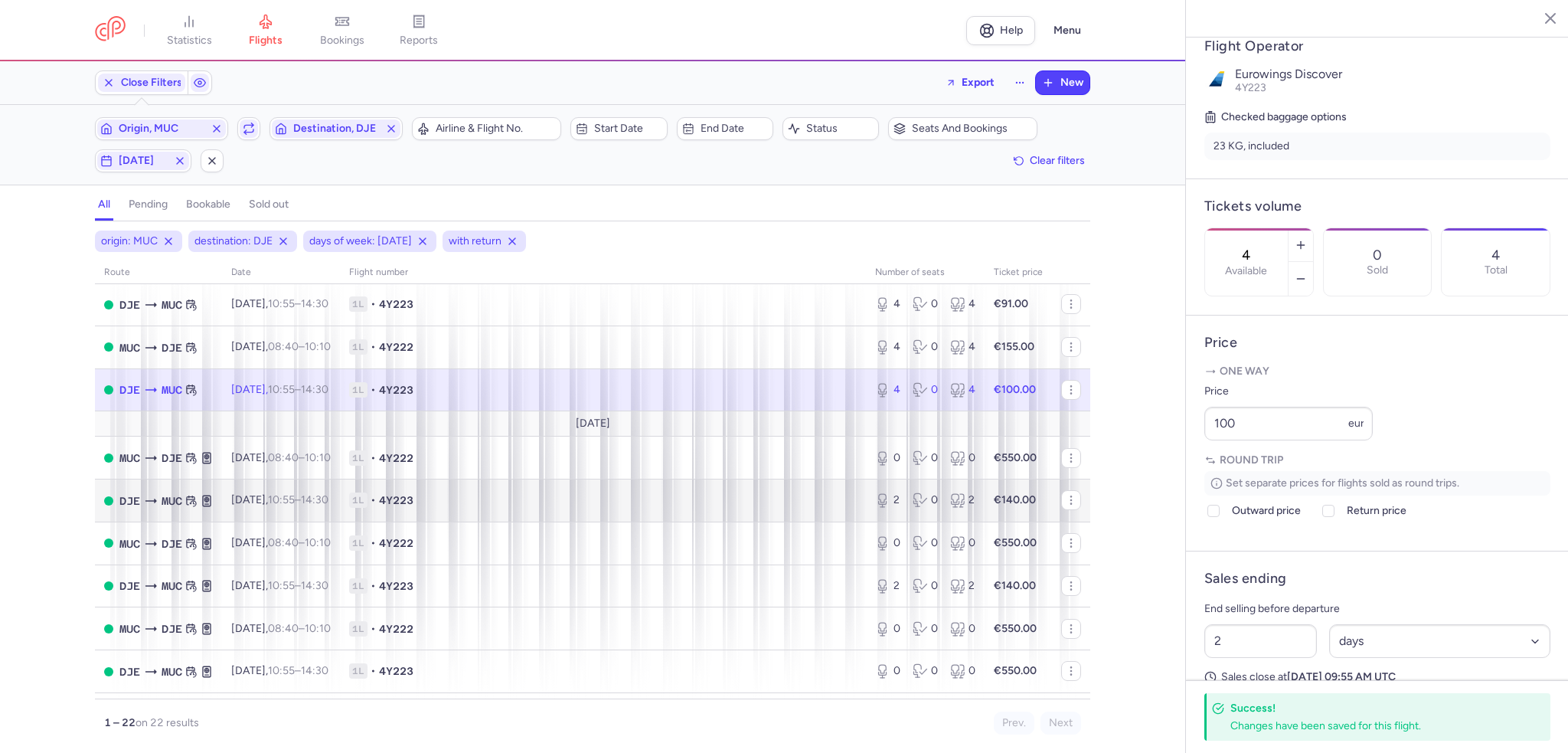
scroll to position [536, 0]
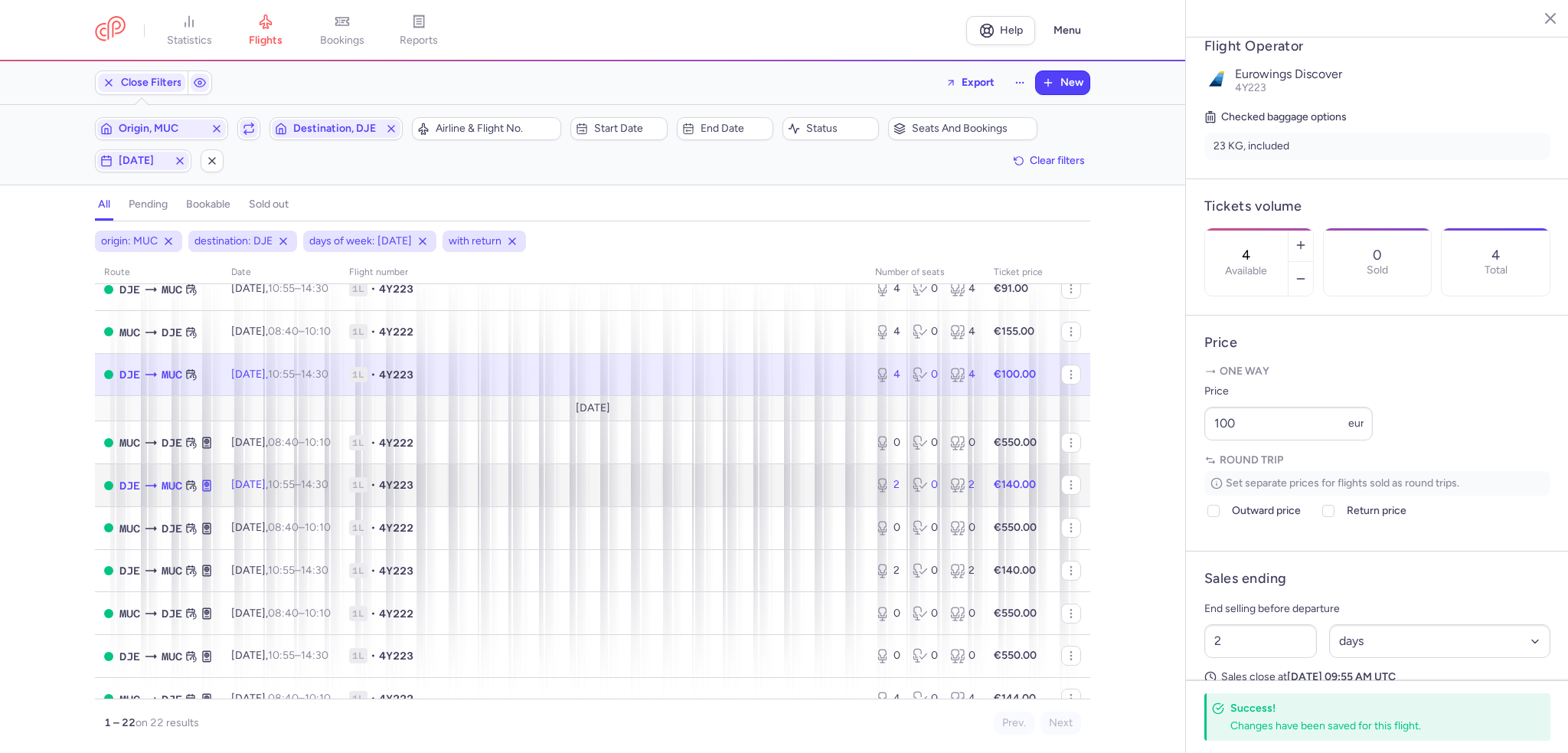
click at [829, 489] on td "1L • 4Y223" at bounding box center [603, 485] width 527 height 43
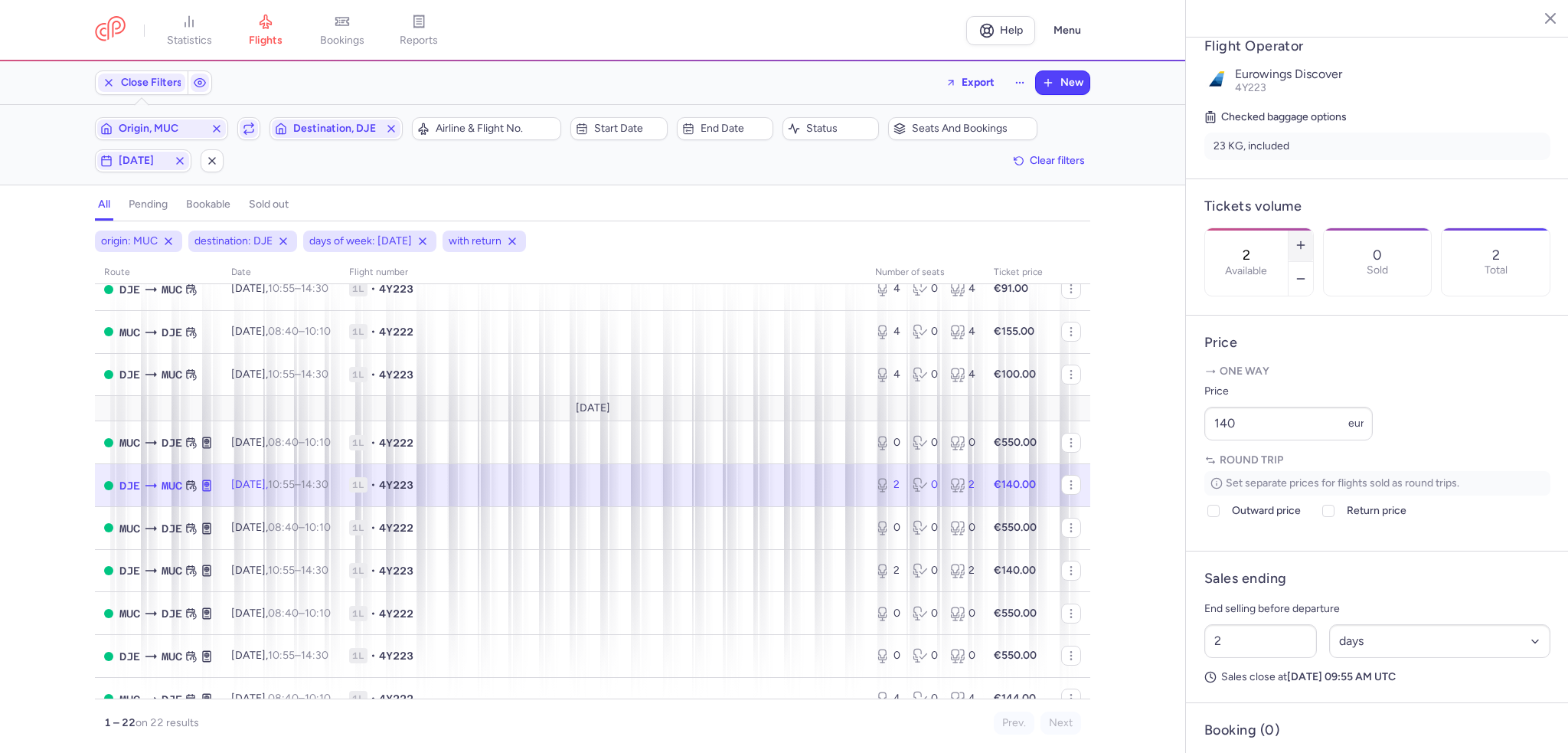
drag, startPoint x: 1350, startPoint y: 208, endPoint x: 1346, endPoint y: 215, distance: 8.1
click at [1307, 239] on icon "button" at bounding box center [1300, 245] width 13 height 13
type input "3"
drag, startPoint x: 1272, startPoint y: 467, endPoint x: 1125, endPoint y: 471, distance: 147.1
click at [1125, 471] on div "statistics flights bookings reports Help Menu Close Filters Export New Filters …" at bounding box center [784, 376] width 1568 height 753
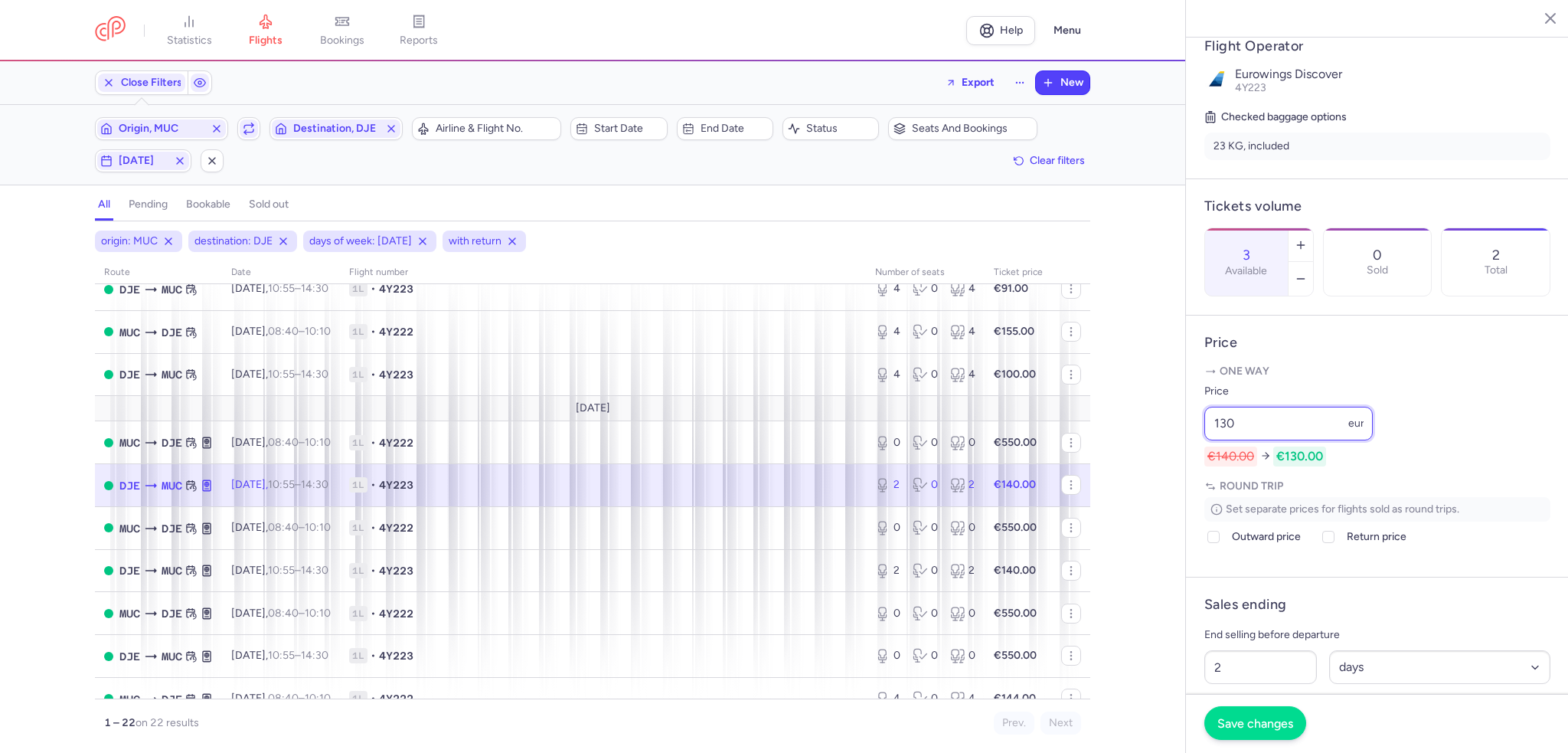
type input "130"
click at [1292, 729] on span "Save changes" at bounding box center [1255, 723] width 76 height 13
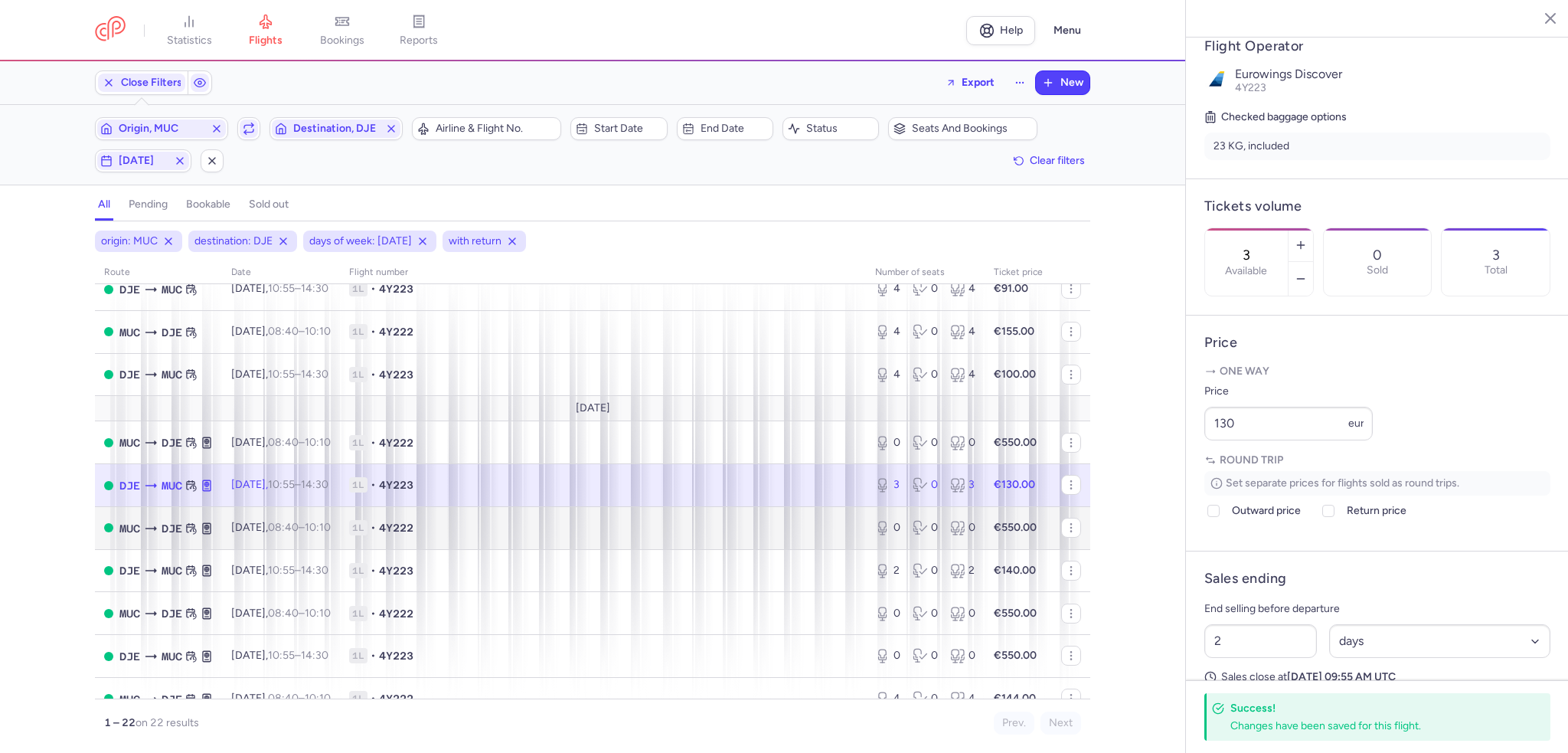
scroll to position [612, 0]
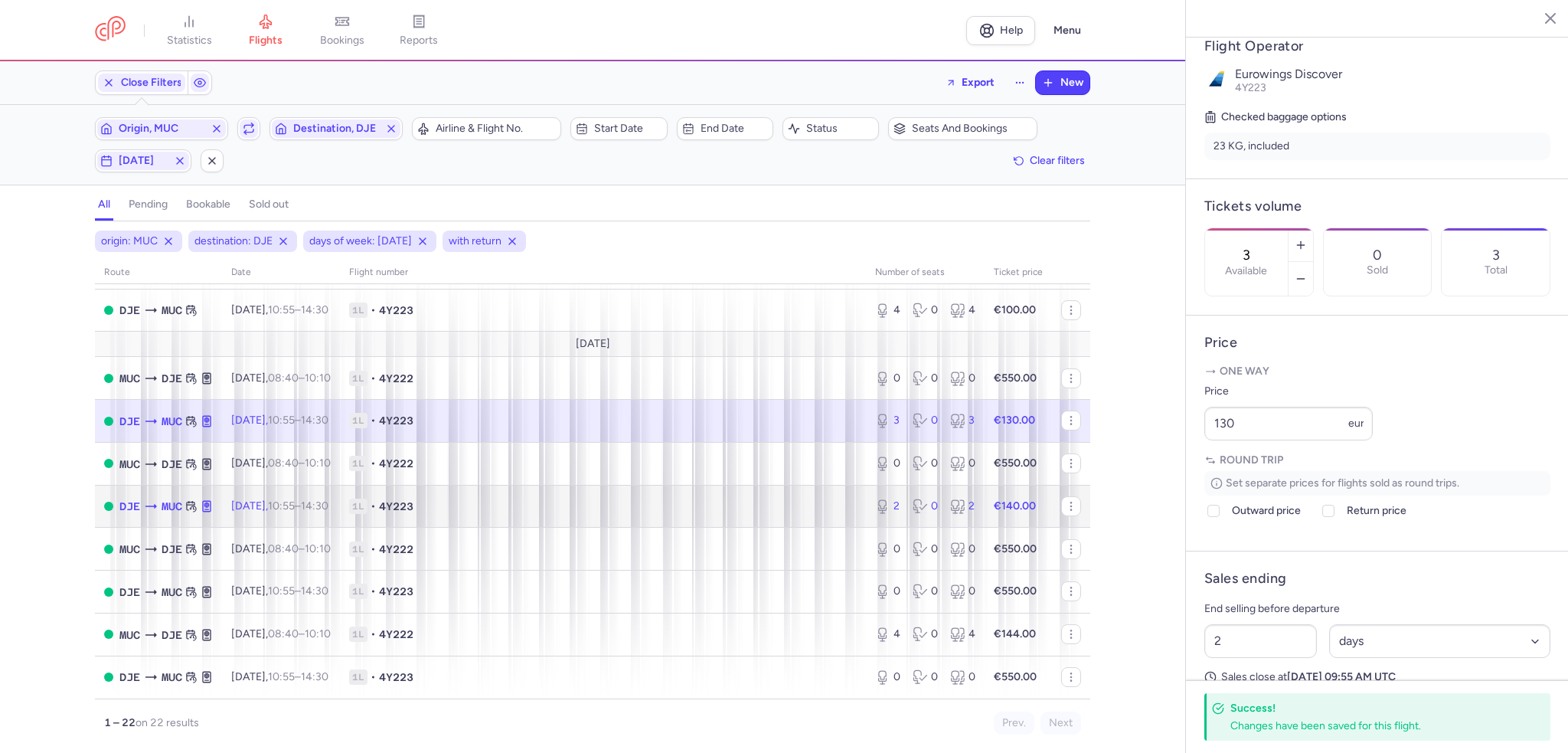
click at [620, 523] on td "1L • 4Y223" at bounding box center [603, 506] width 527 height 43
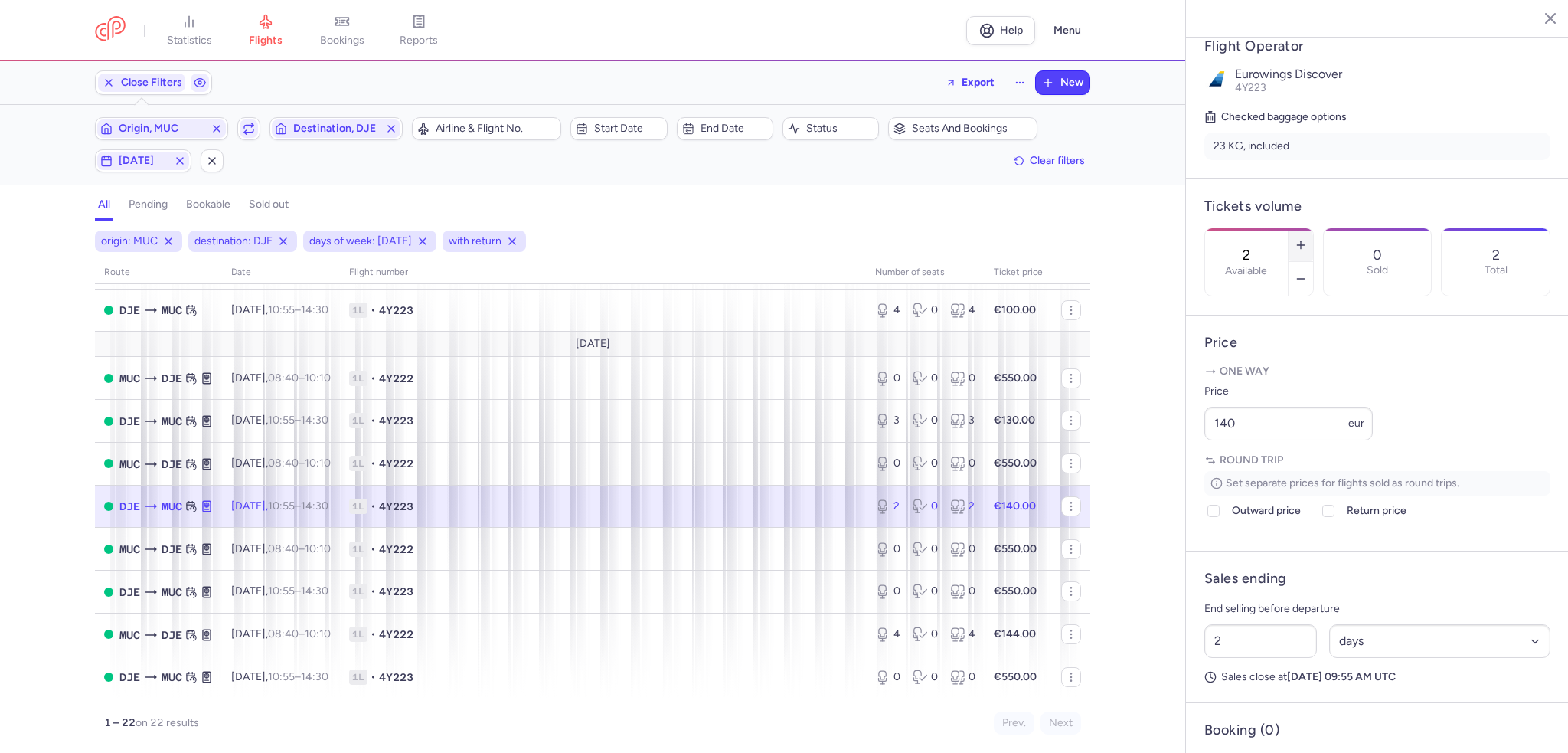
click at [1307, 239] on icon "button" at bounding box center [1300, 245] width 13 height 13
type input "4"
drag, startPoint x: 1305, startPoint y: 465, endPoint x: 1188, endPoint y: 469, distance: 117.1
click at [1188, 469] on article "Price One way Price 140 eur Round trip Set separate prices for flights sold as …" at bounding box center [1377, 433] width 383 height 236
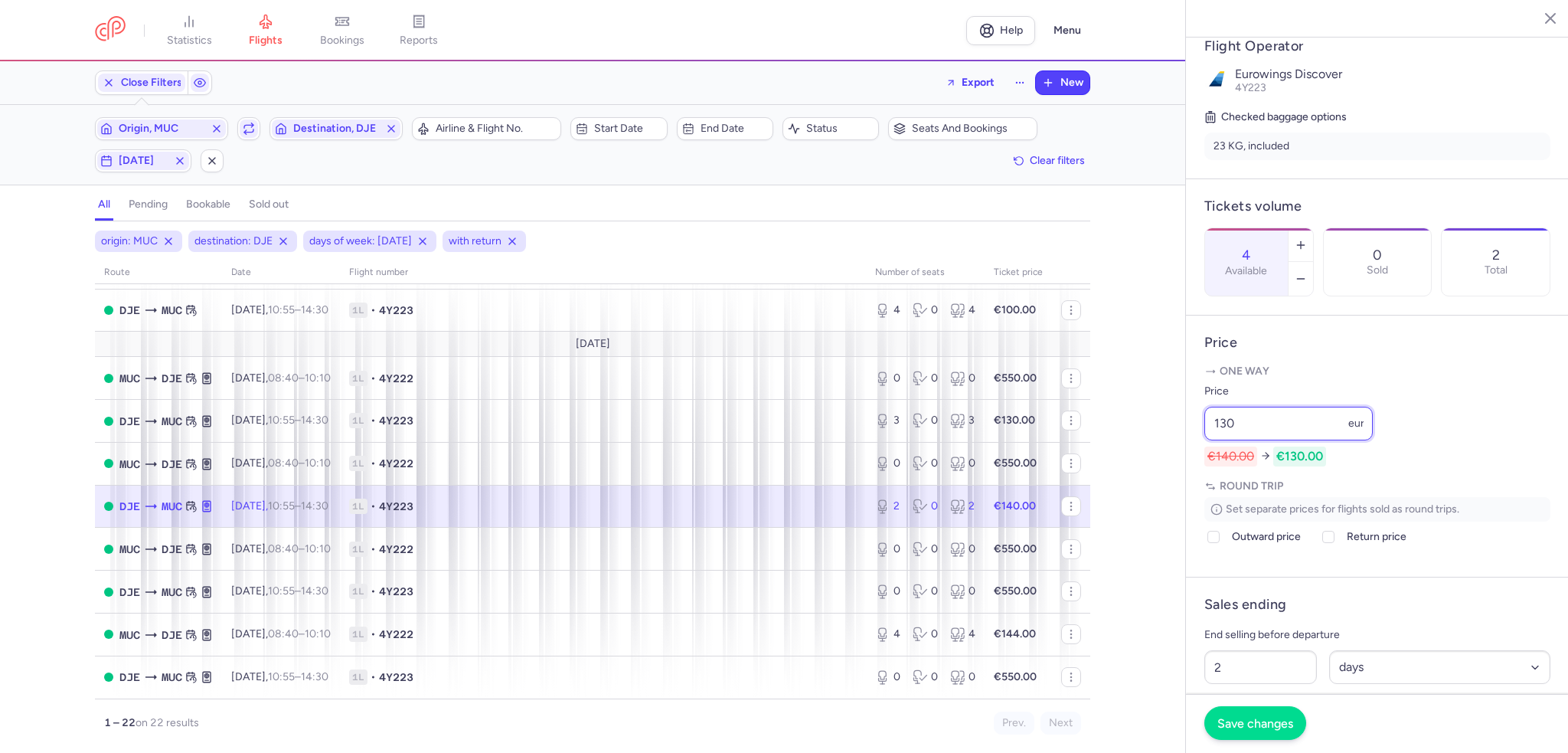
type input "130"
drag, startPoint x: 1277, startPoint y: 713, endPoint x: 1262, endPoint y: 709, distance: 15.5
click at [1277, 714] on button "Save changes" at bounding box center [1255, 723] width 102 height 34
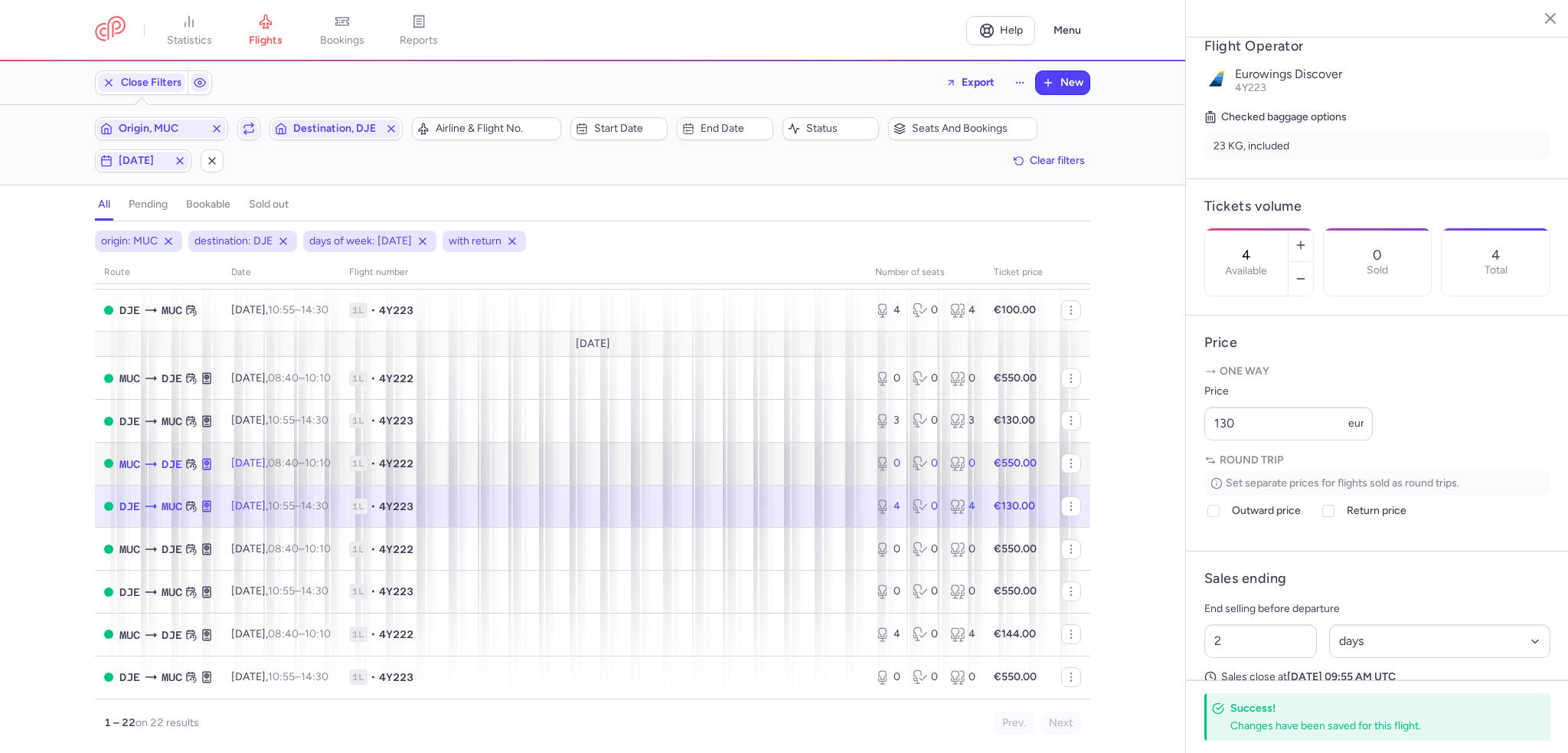
click at [727, 478] on td "1L • 4Y222" at bounding box center [603, 463] width 527 height 43
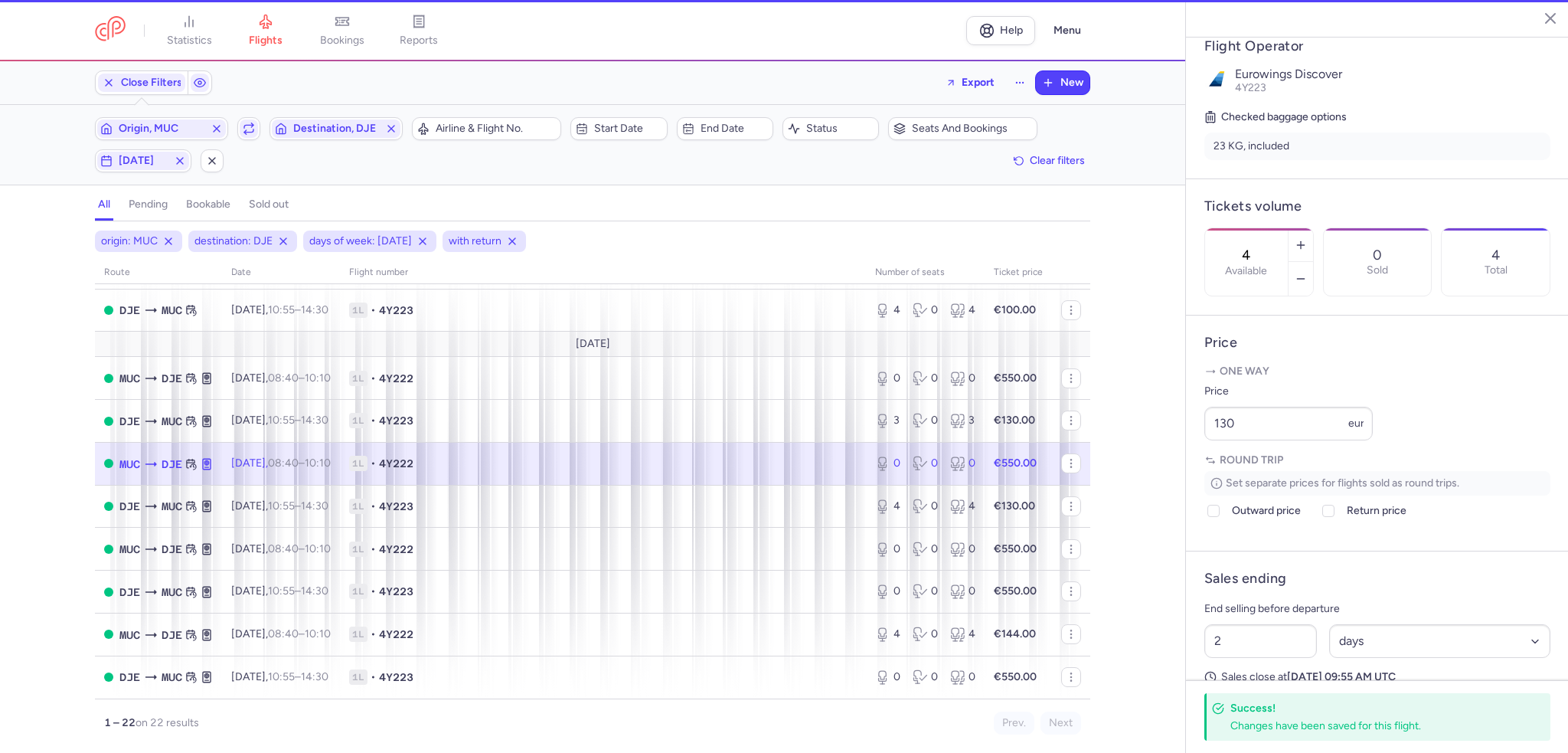
type input "0"
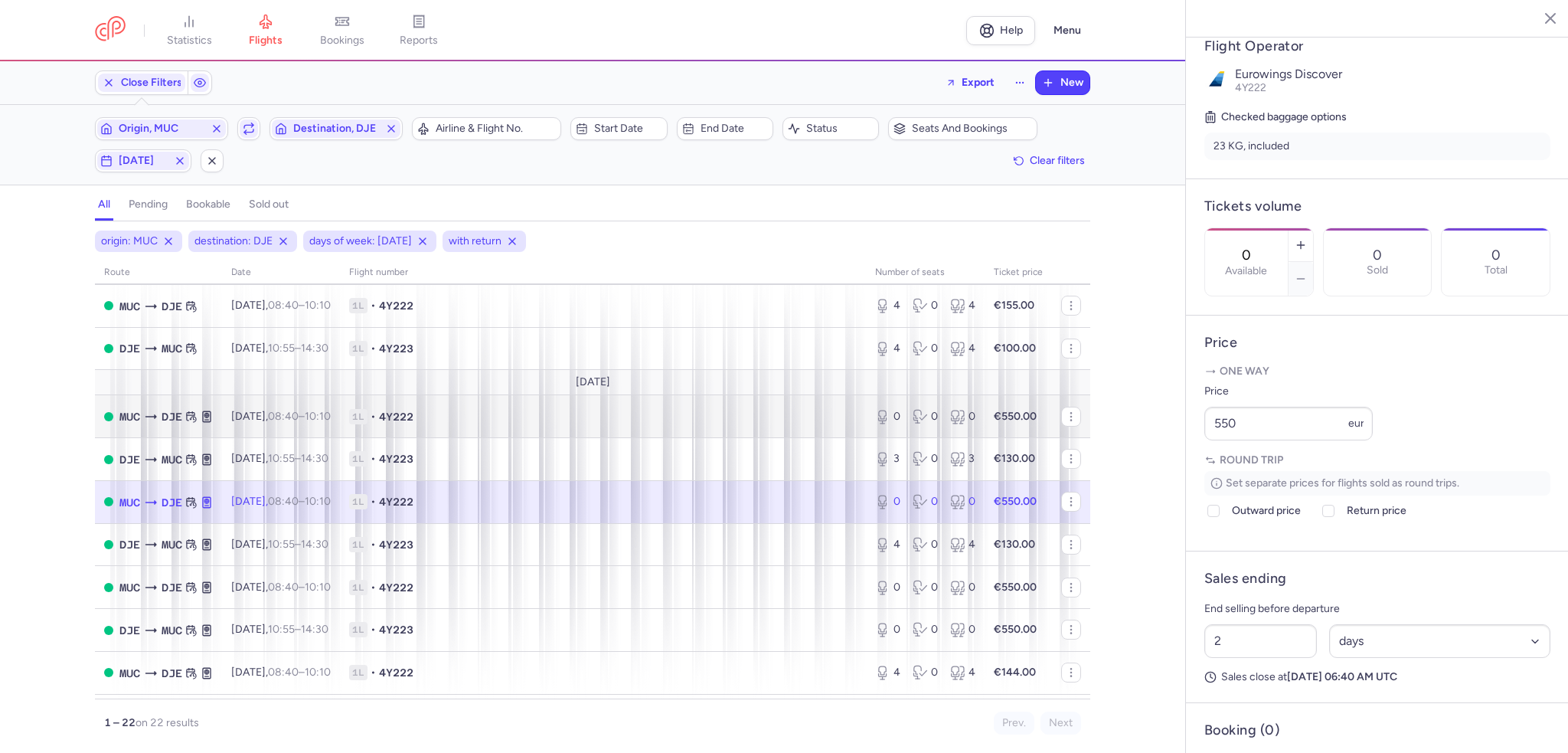
scroll to position [536, 0]
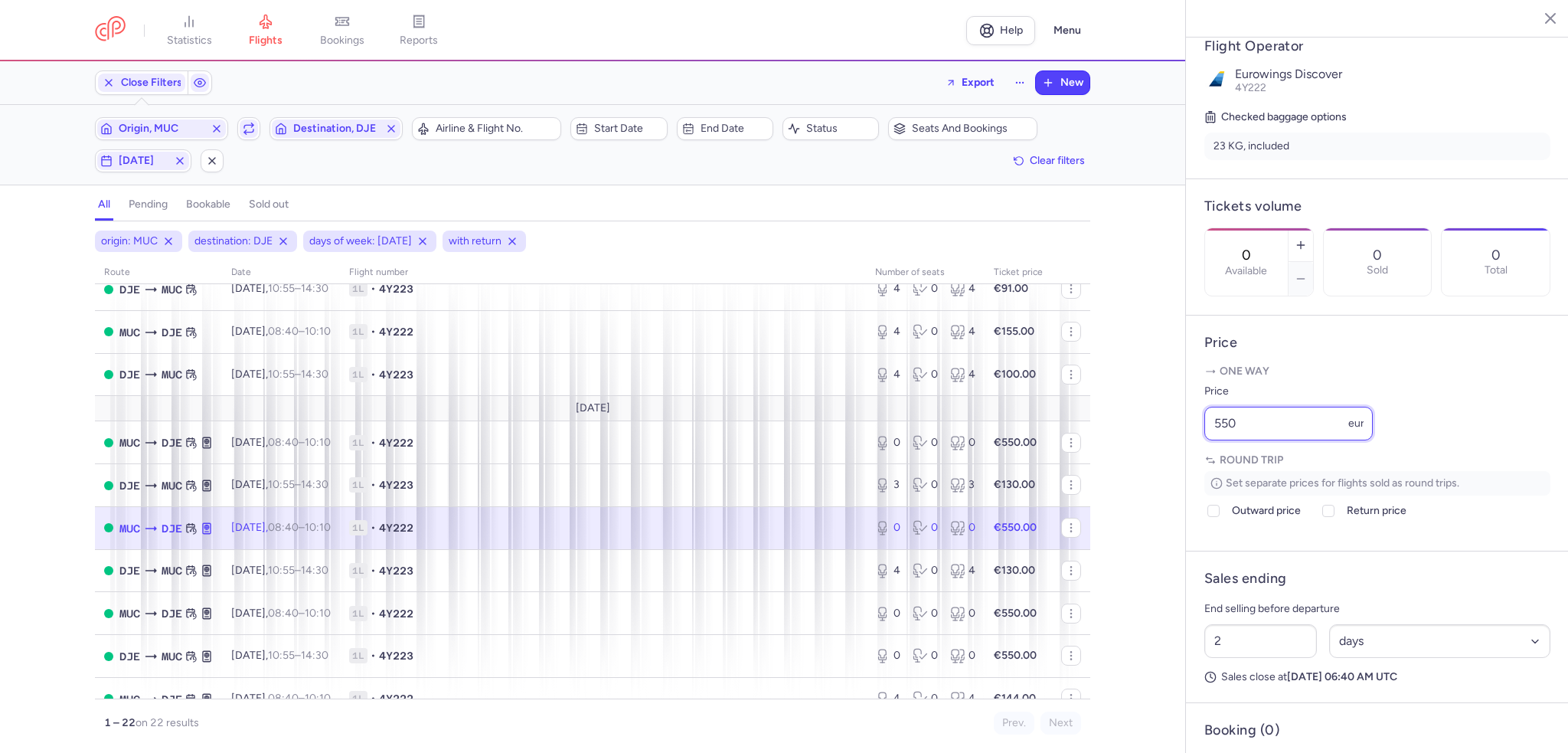
drag, startPoint x: 1326, startPoint y: 474, endPoint x: 1137, endPoint y: 468, distance: 189.1
click at [1137, 468] on div "statistics flights bookings reports Help Menu Close Filters Export New Filters …" at bounding box center [784, 376] width 1568 height 753
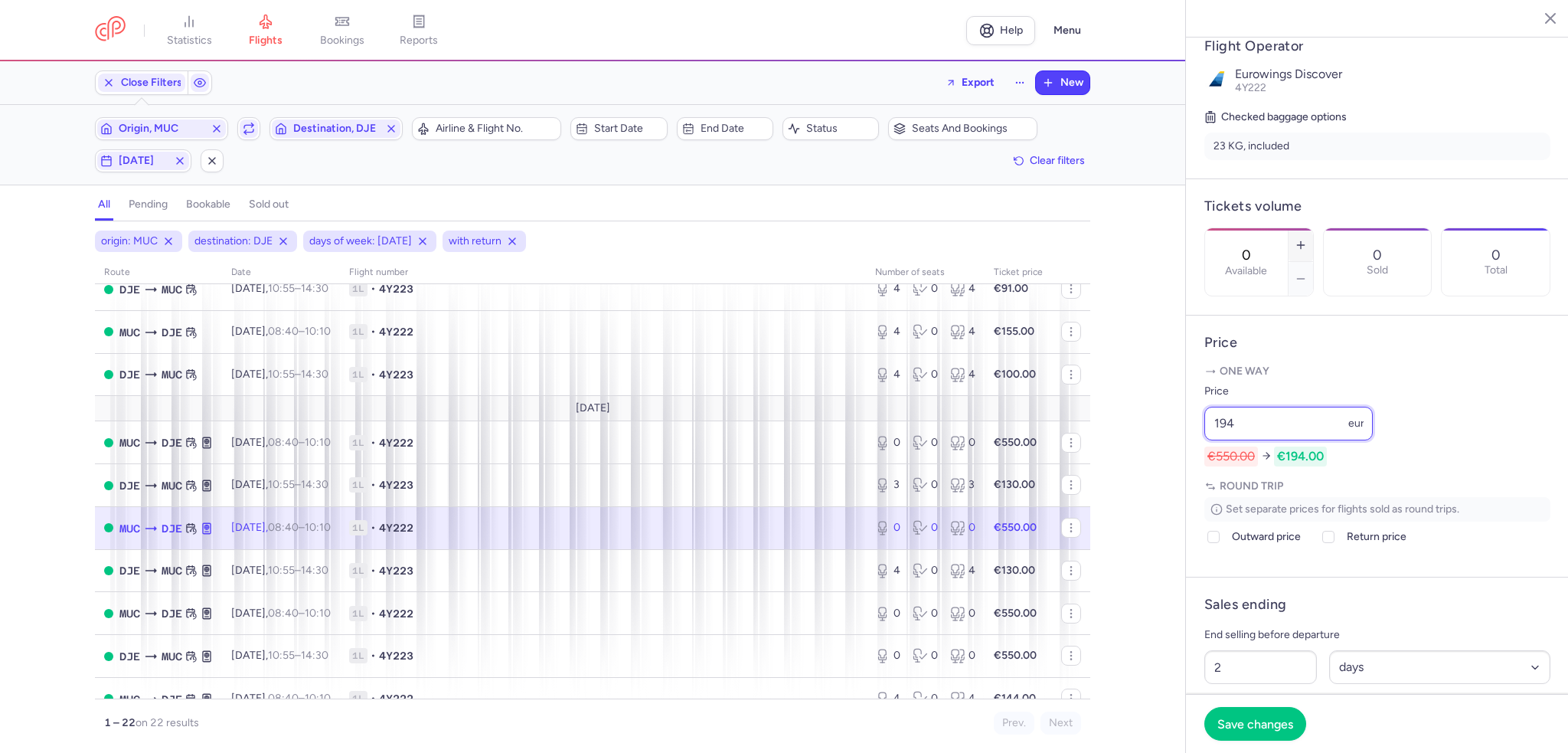
type input "194"
click at [1313, 228] on button "button" at bounding box center [1300, 245] width 24 height 34
click at [1263, 721] on span "Save changes" at bounding box center [1255, 723] width 76 height 13
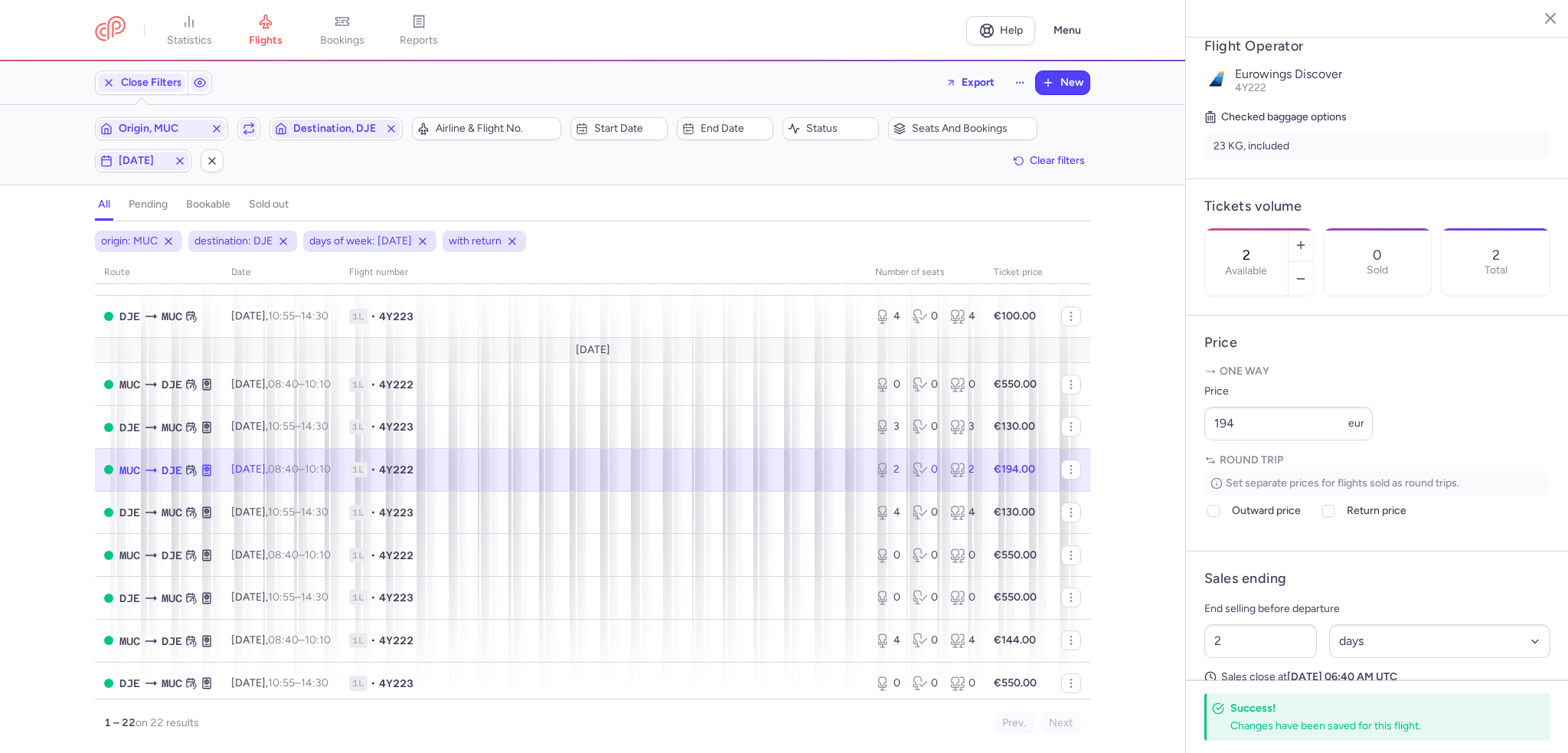
scroll to position [620, 0]
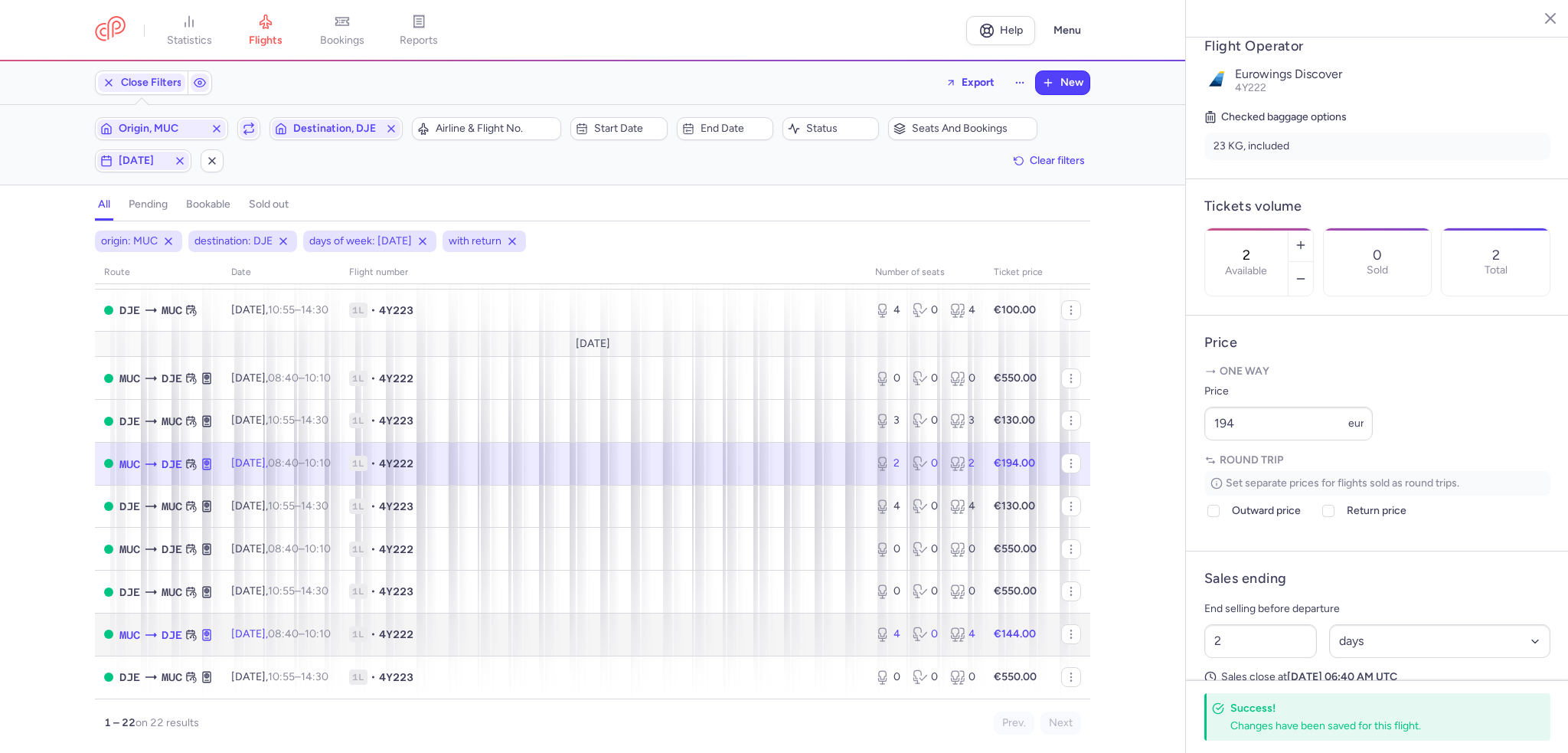
click at [719, 625] on td "1L • 4Y222" at bounding box center [603, 634] width 527 height 43
type input "4"
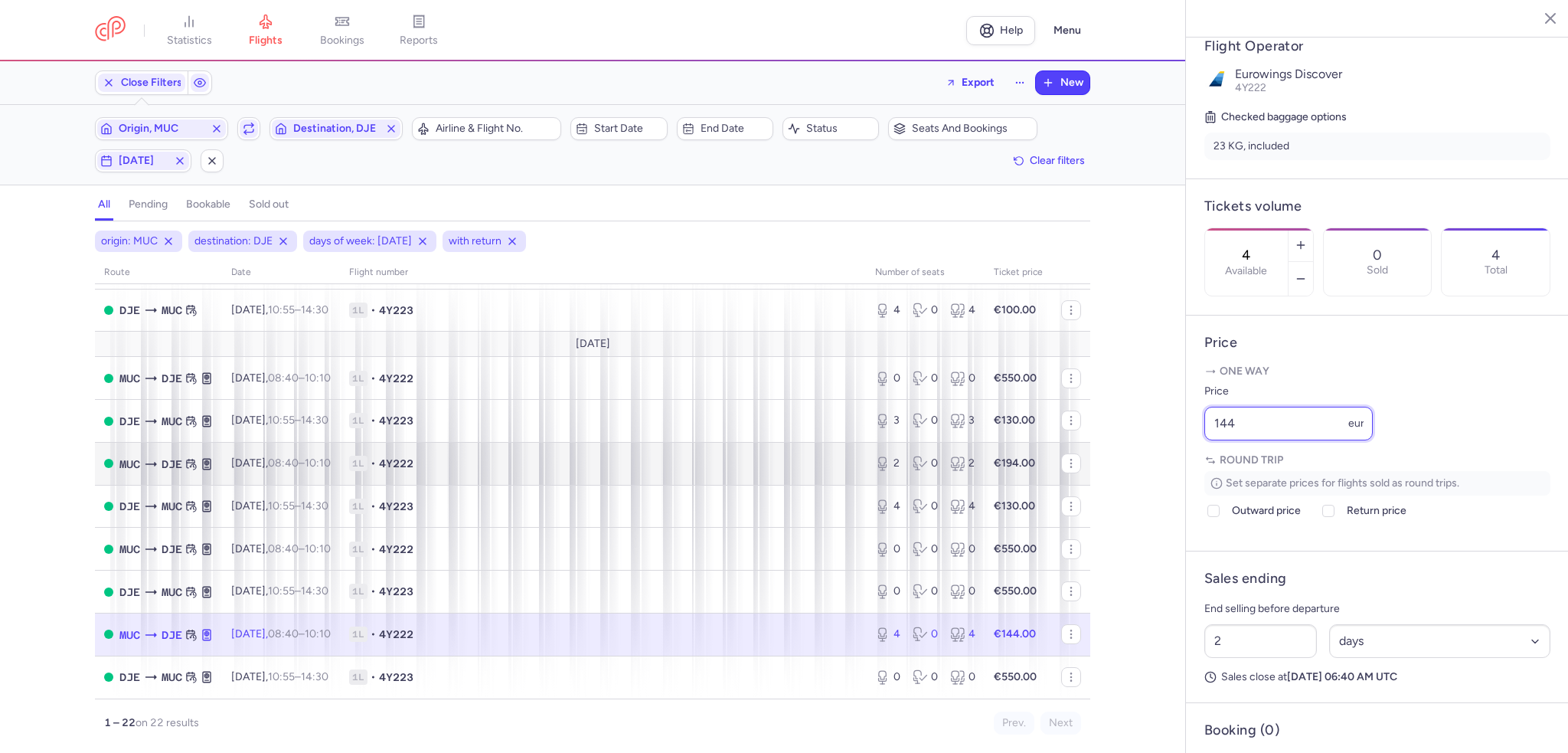
drag, startPoint x: 1289, startPoint y: 461, endPoint x: 1020, endPoint y: 463, distance: 269.0
click at [1020, 463] on div "statistics flights bookings reports Help Menu Close Filters Export New Filters …" at bounding box center [784, 376] width 1568 height 753
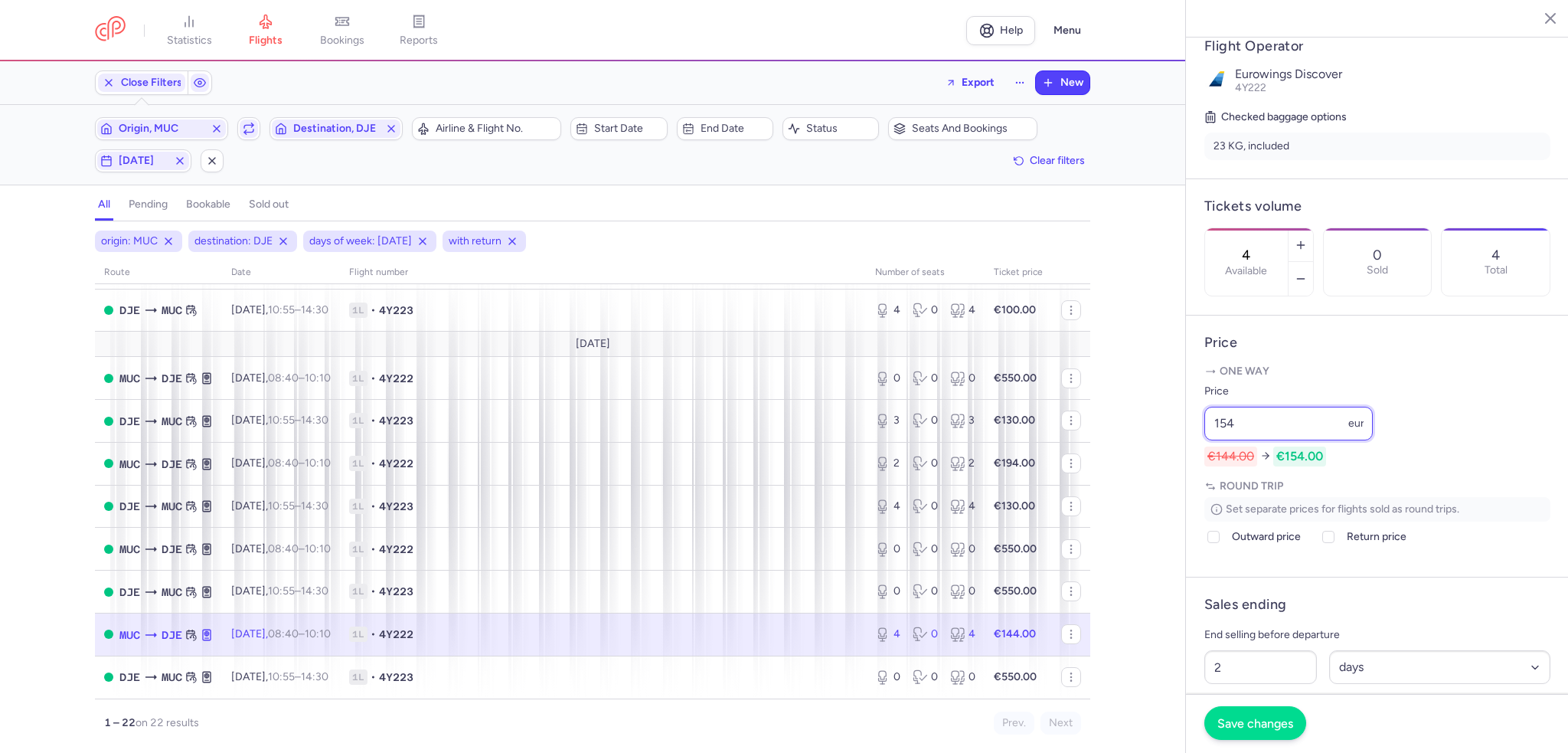
type input "154"
click at [1282, 716] on span "Save changes" at bounding box center [1255, 723] width 76 height 13
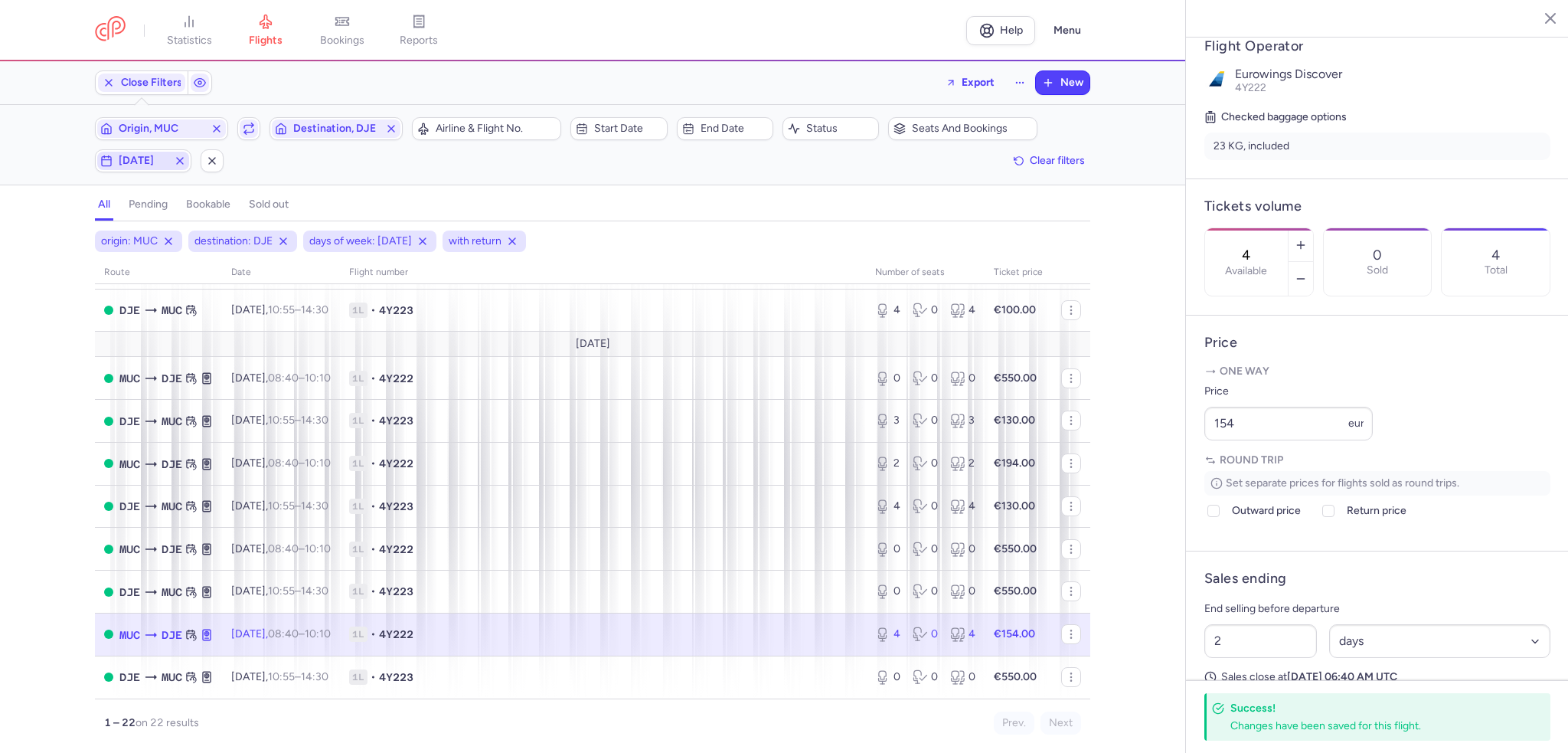
click at [150, 168] on span "[DATE]" at bounding box center [142, 161] width 91 height 18
click at [172, 238] on input "W" at bounding box center [178, 235] width 23 height 23
checkbox input "false"
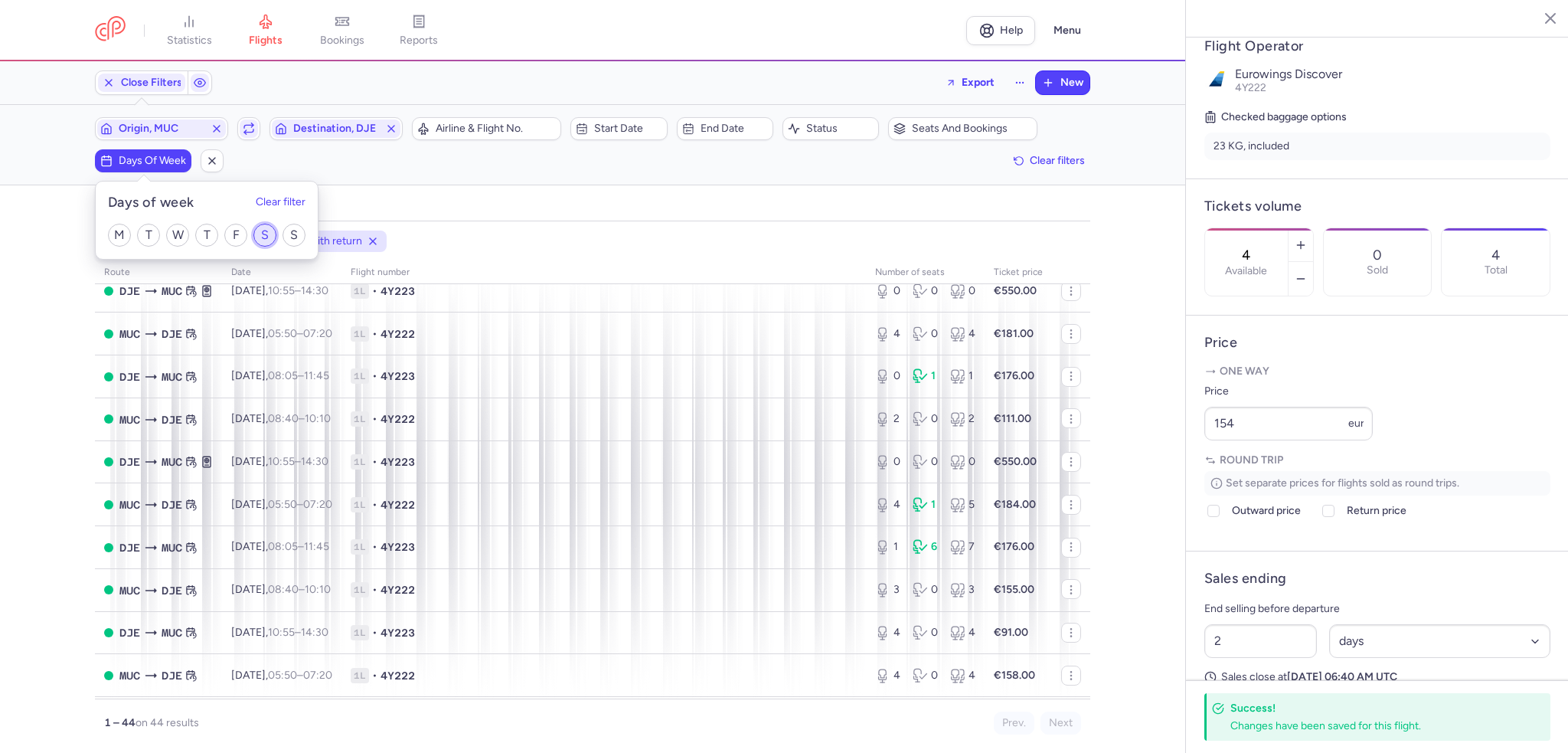
click at [271, 234] on input "S" at bounding box center [265, 235] width 23 height 23
checkbox input "true"
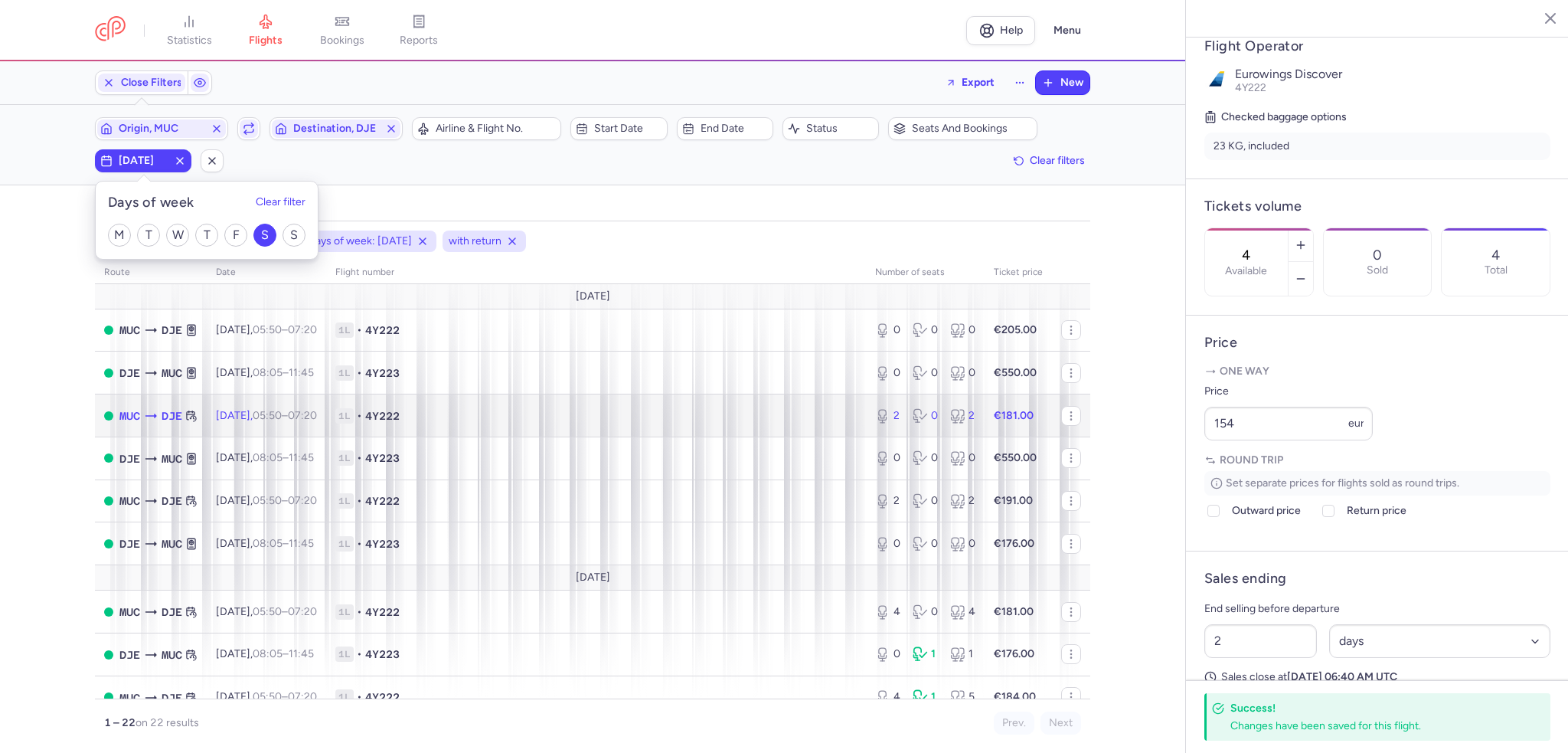
click at [567, 420] on span "1L • 4Y222" at bounding box center [596, 416] width 522 height 15
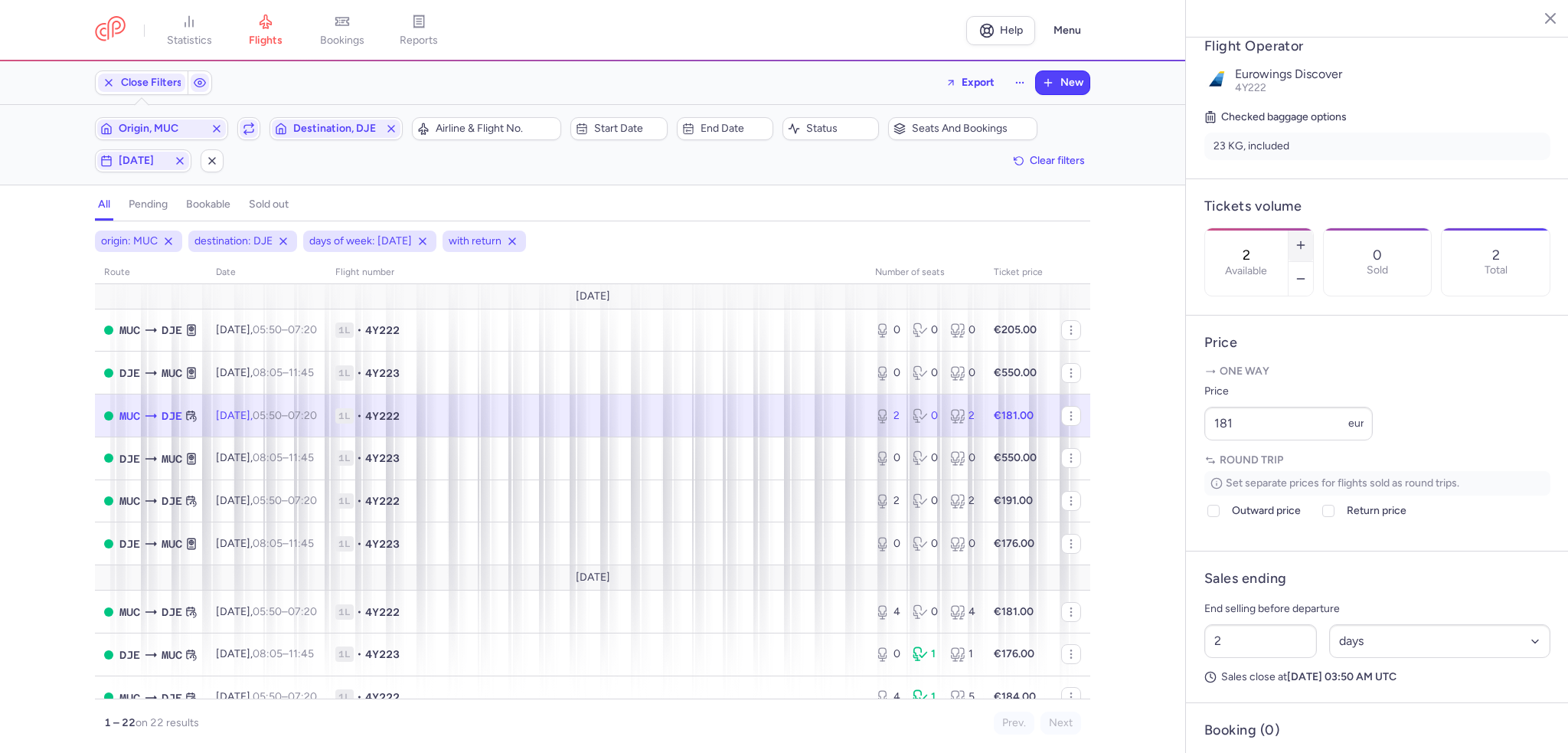
click at [1313, 228] on button "button" at bounding box center [1300, 245] width 24 height 34
type input "4"
drag, startPoint x: 1265, startPoint y: 466, endPoint x: 1161, endPoint y: 455, distance: 104.6
click at [1161, 455] on div "statistics flights bookings reports Help Menu Close Filters Export New Filters …" at bounding box center [784, 376] width 1568 height 753
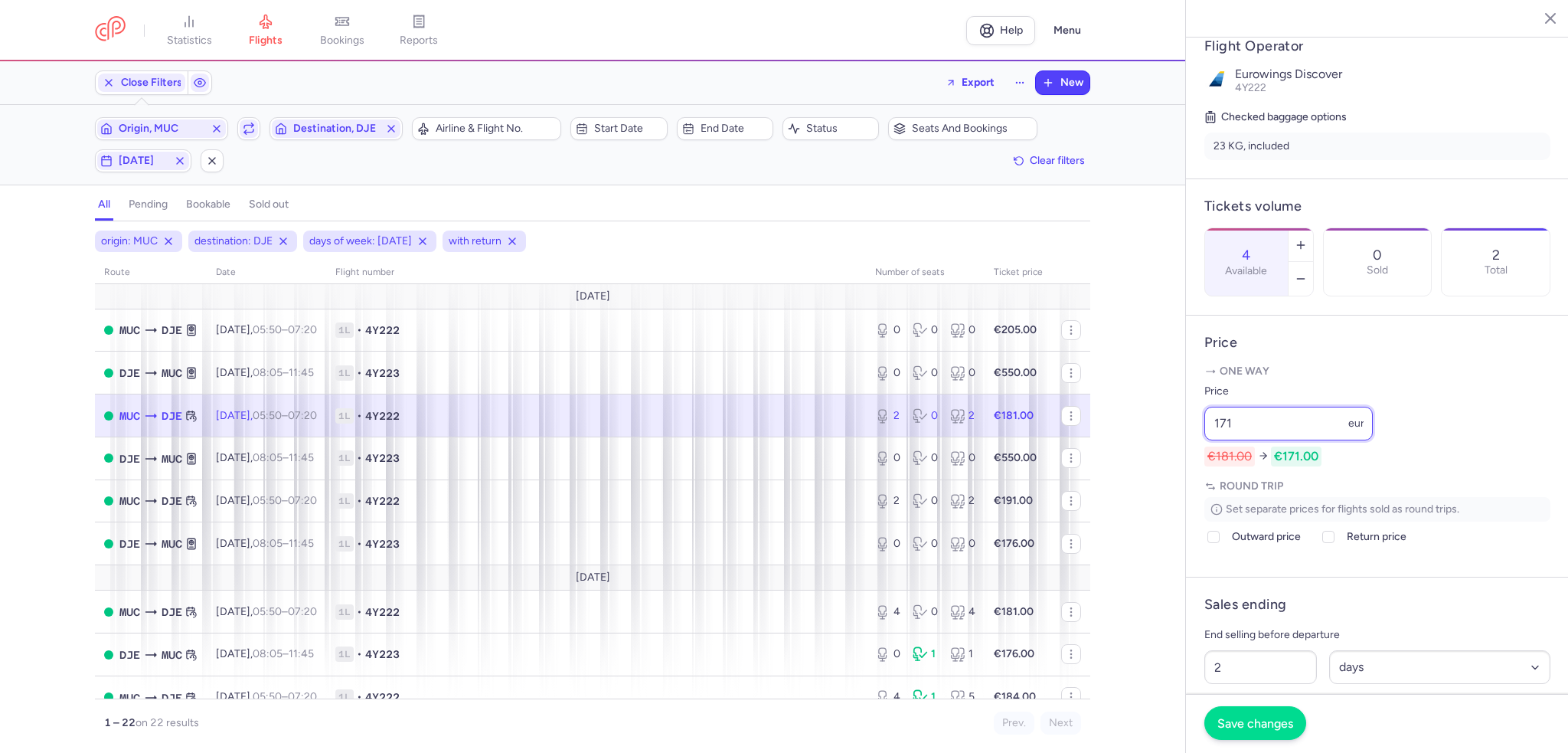
type input "171"
click at [1291, 722] on span "Save changes" at bounding box center [1255, 723] width 76 height 13
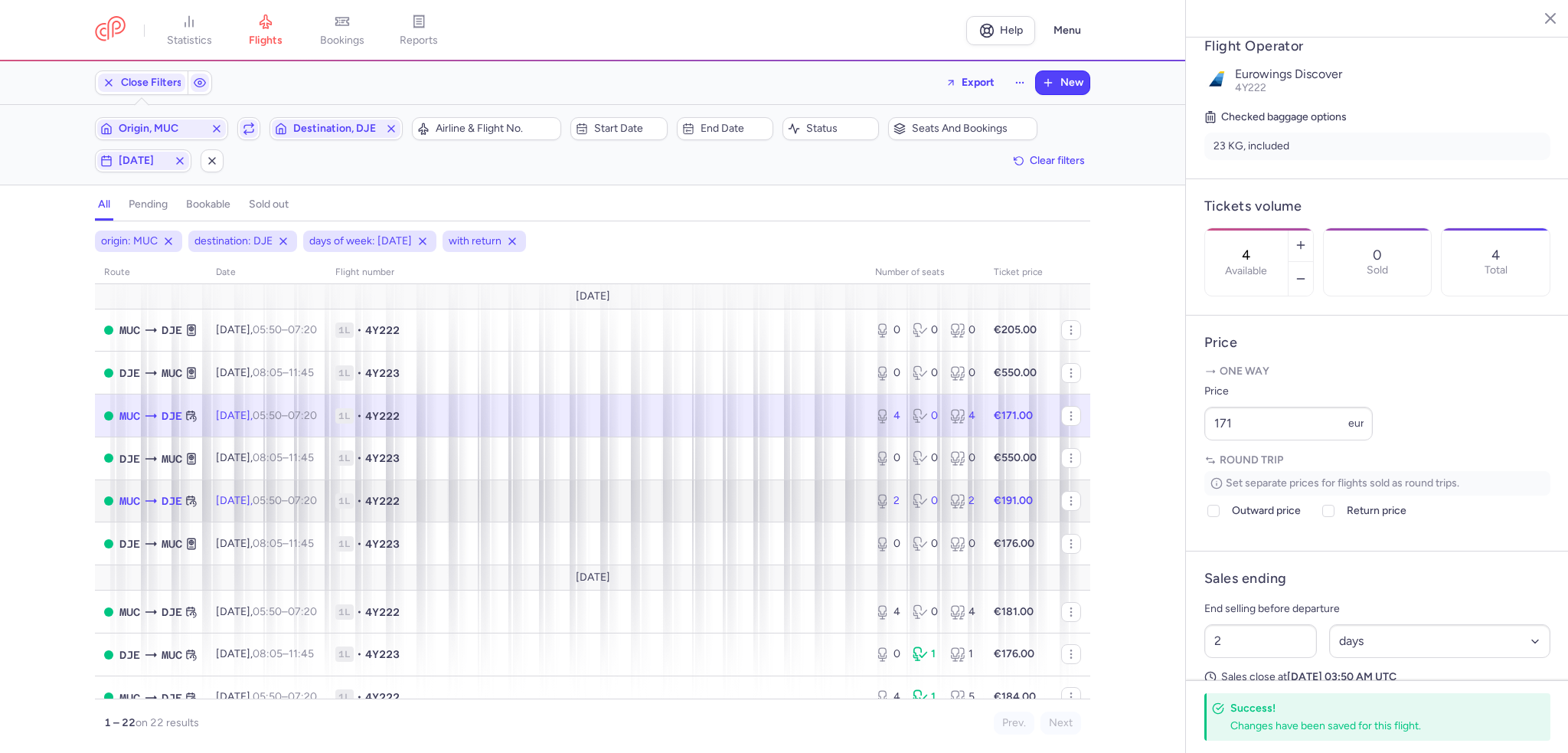
click at [813, 494] on td "1L • 4Y222" at bounding box center [596, 501] width 540 height 43
type input "2"
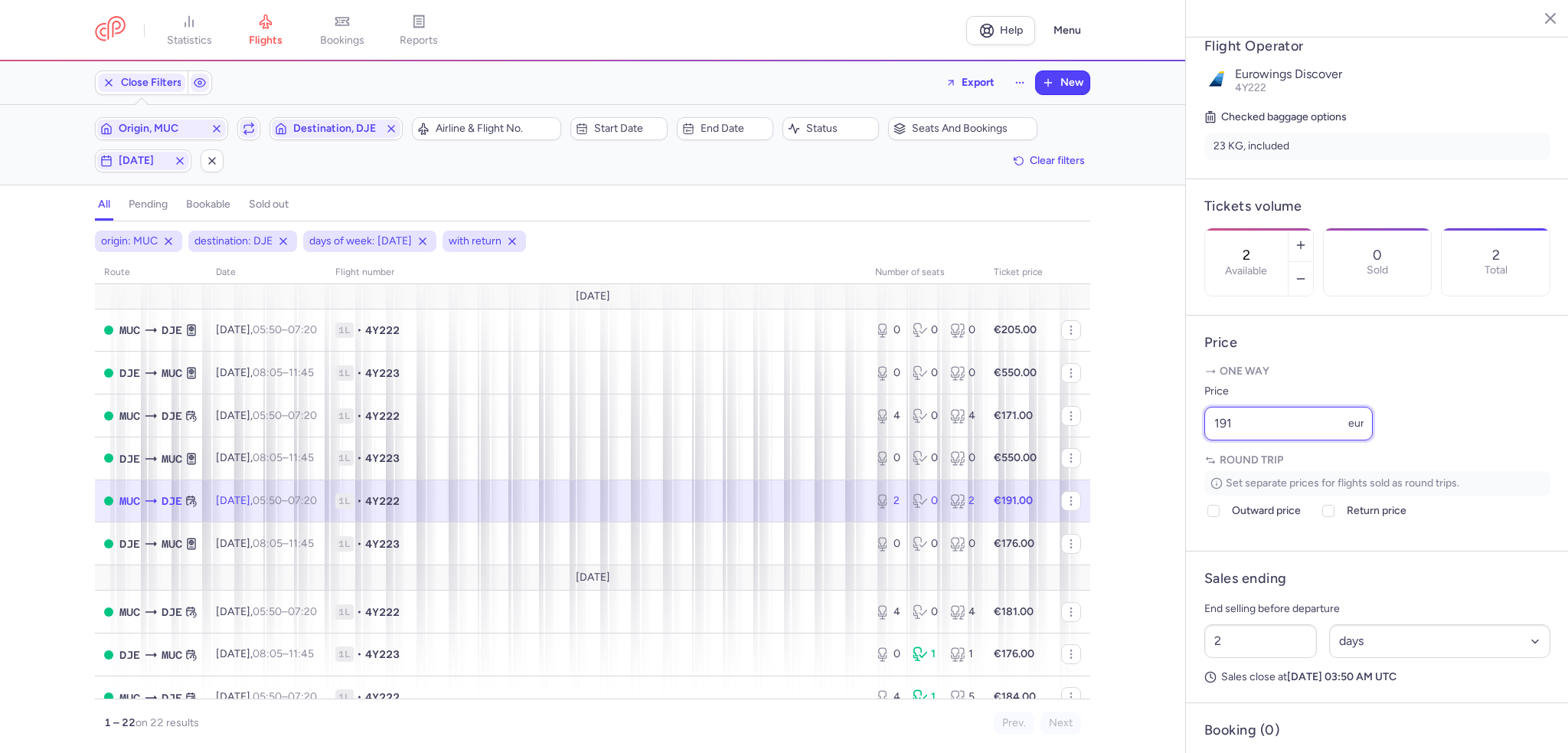
click at [1164, 461] on div "statistics flights bookings reports Help Menu Close Filters Export New Filters …" at bounding box center [784, 376] width 1568 height 753
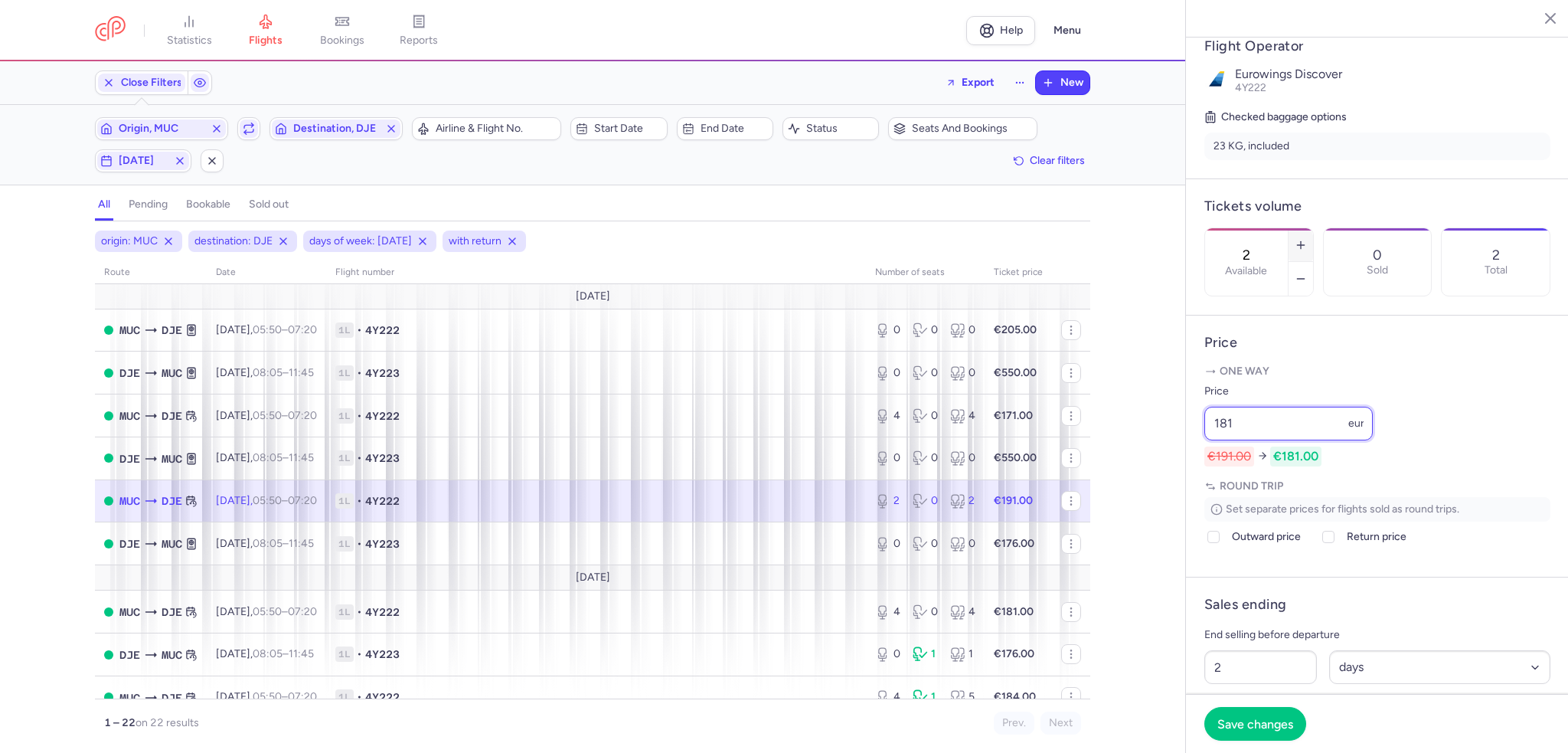
type input "181"
click at [1304, 246] on line "button" at bounding box center [1300, 246] width 7 height 0
type input "4"
drag, startPoint x: 1259, startPoint y: 721, endPoint x: 1174, endPoint y: 683, distance: 93.1
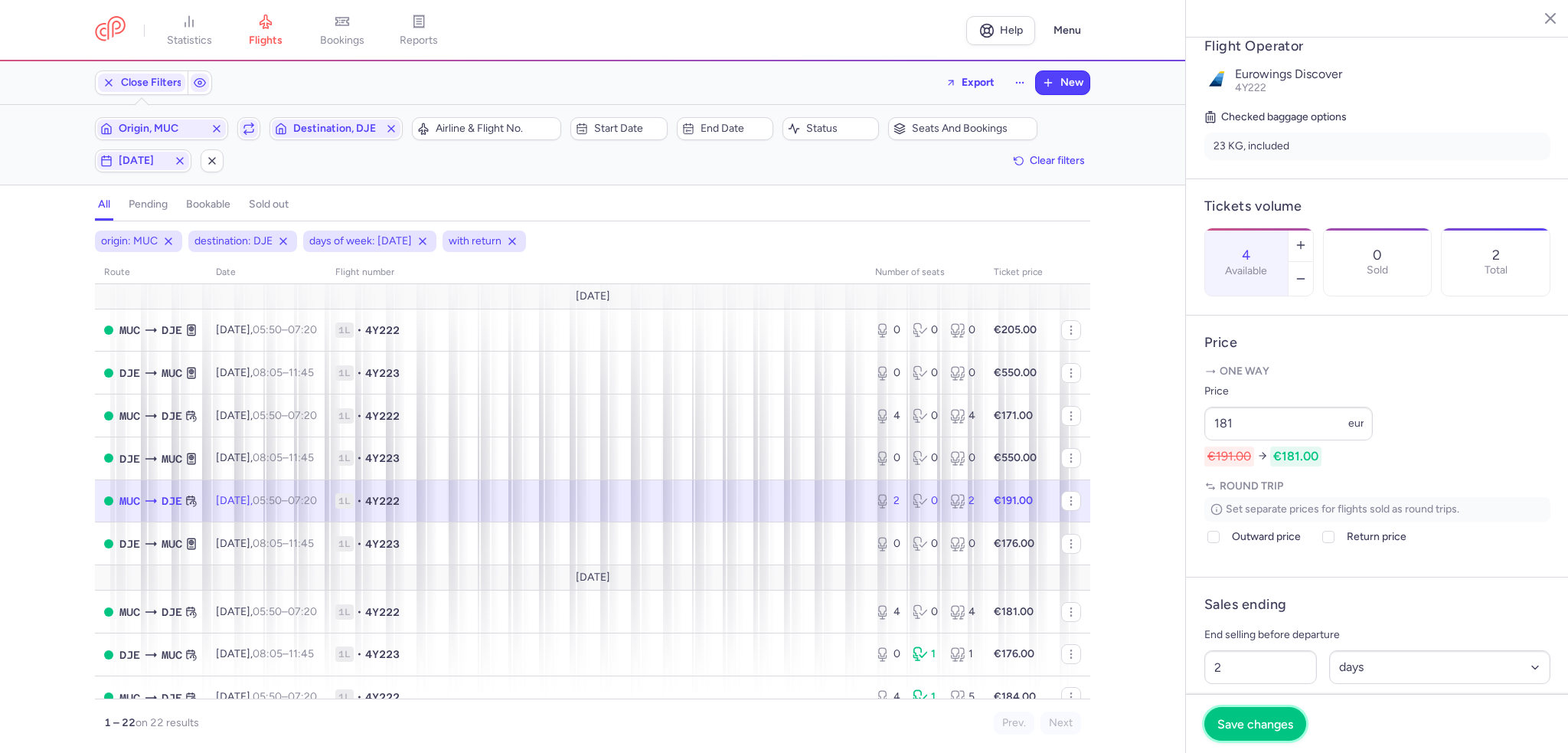
click at [1256, 719] on span "Save changes" at bounding box center [1255, 724] width 76 height 13
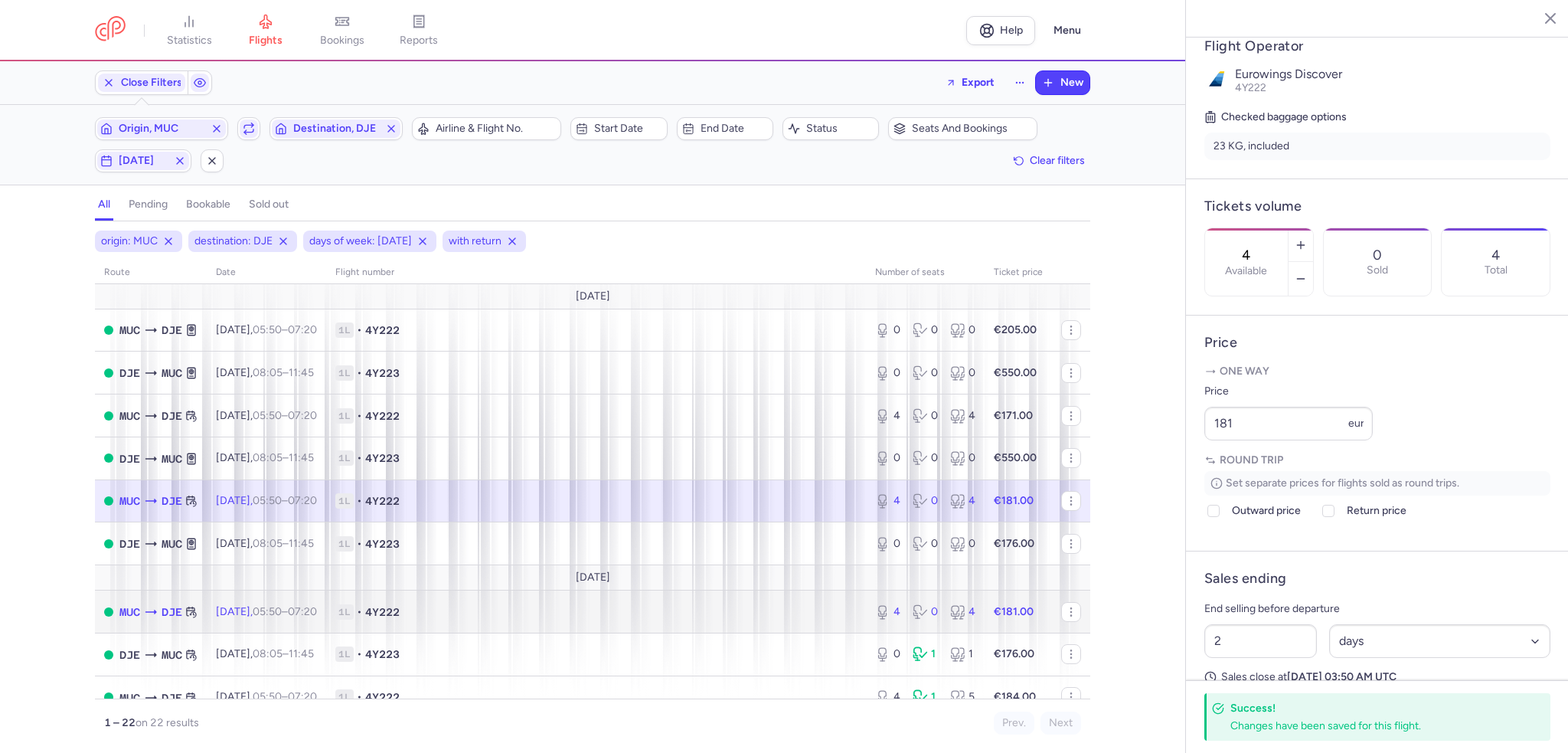
click at [793, 606] on td "1L • 4Y222" at bounding box center [596, 611] width 540 height 43
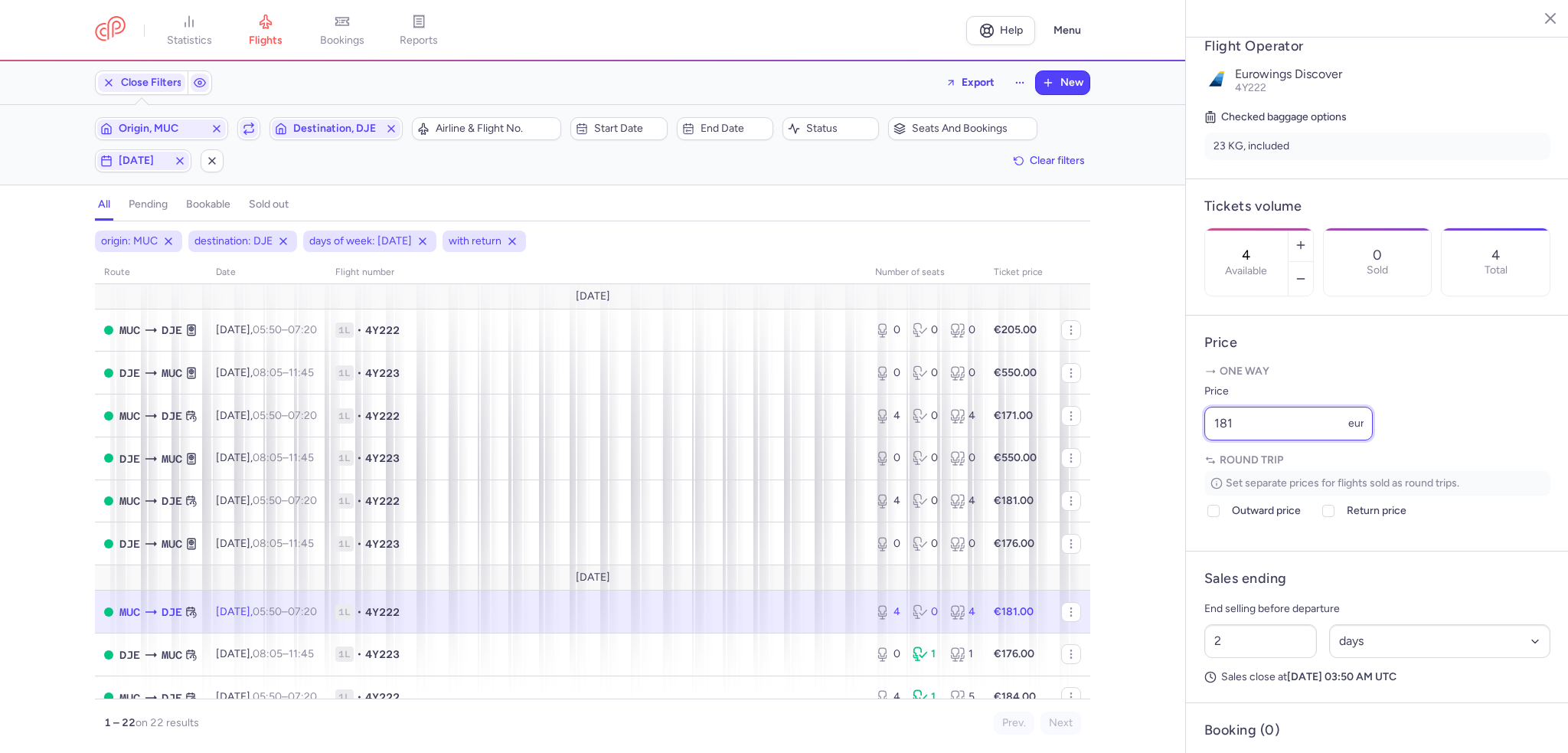
drag, startPoint x: 1249, startPoint y: 465, endPoint x: 1111, endPoint y: 450, distance: 138.8
click at [1111, 450] on div "statistics flights bookings reports Help Menu Close Filters Export New Filters …" at bounding box center [784, 376] width 1568 height 753
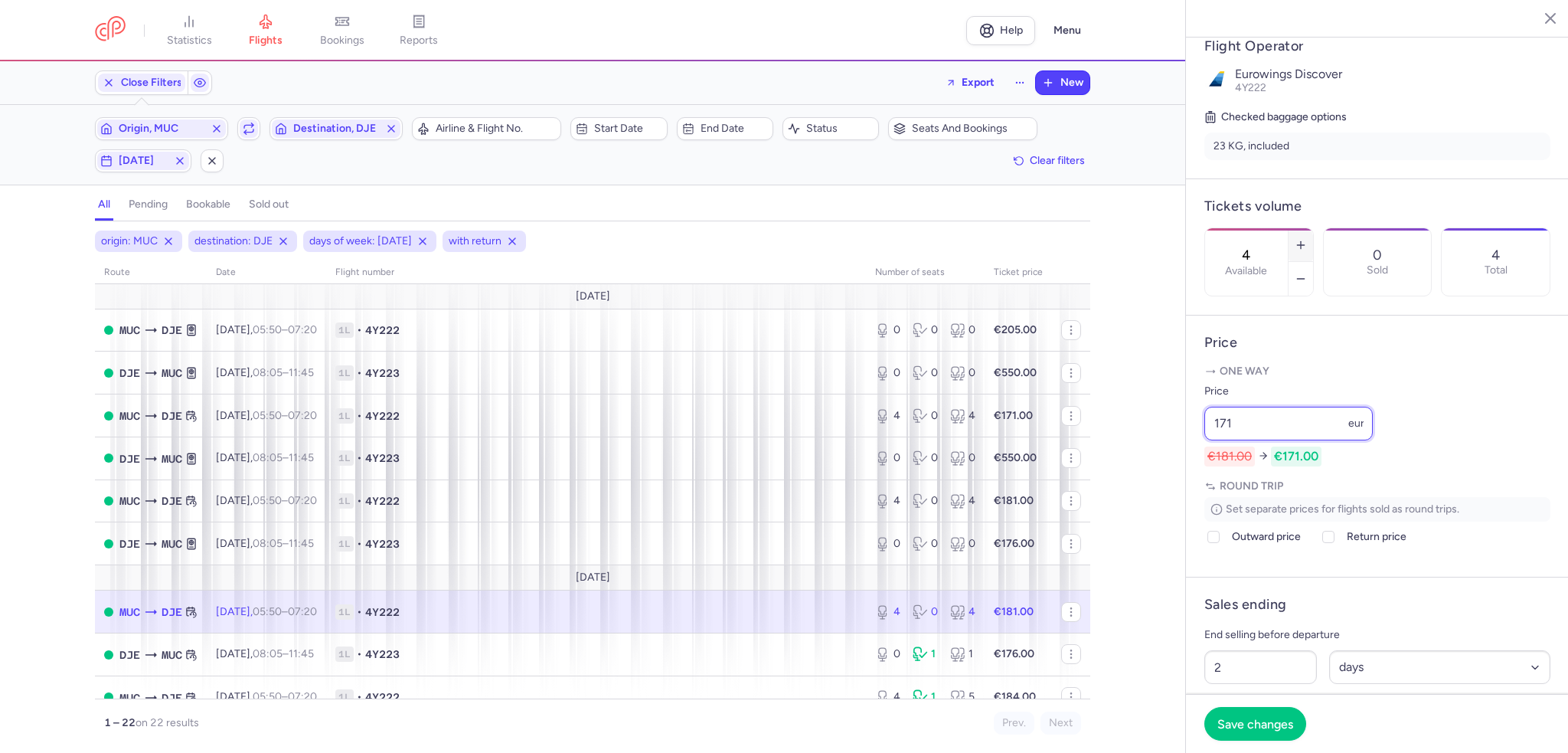
type input "171"
click at [1313, 228] on button "button" at bounding box center [1300, 245] width 24 height 34
click at [1268, 725] on span "Save changes" at bounding box center [1255, 723] width 76 height 13
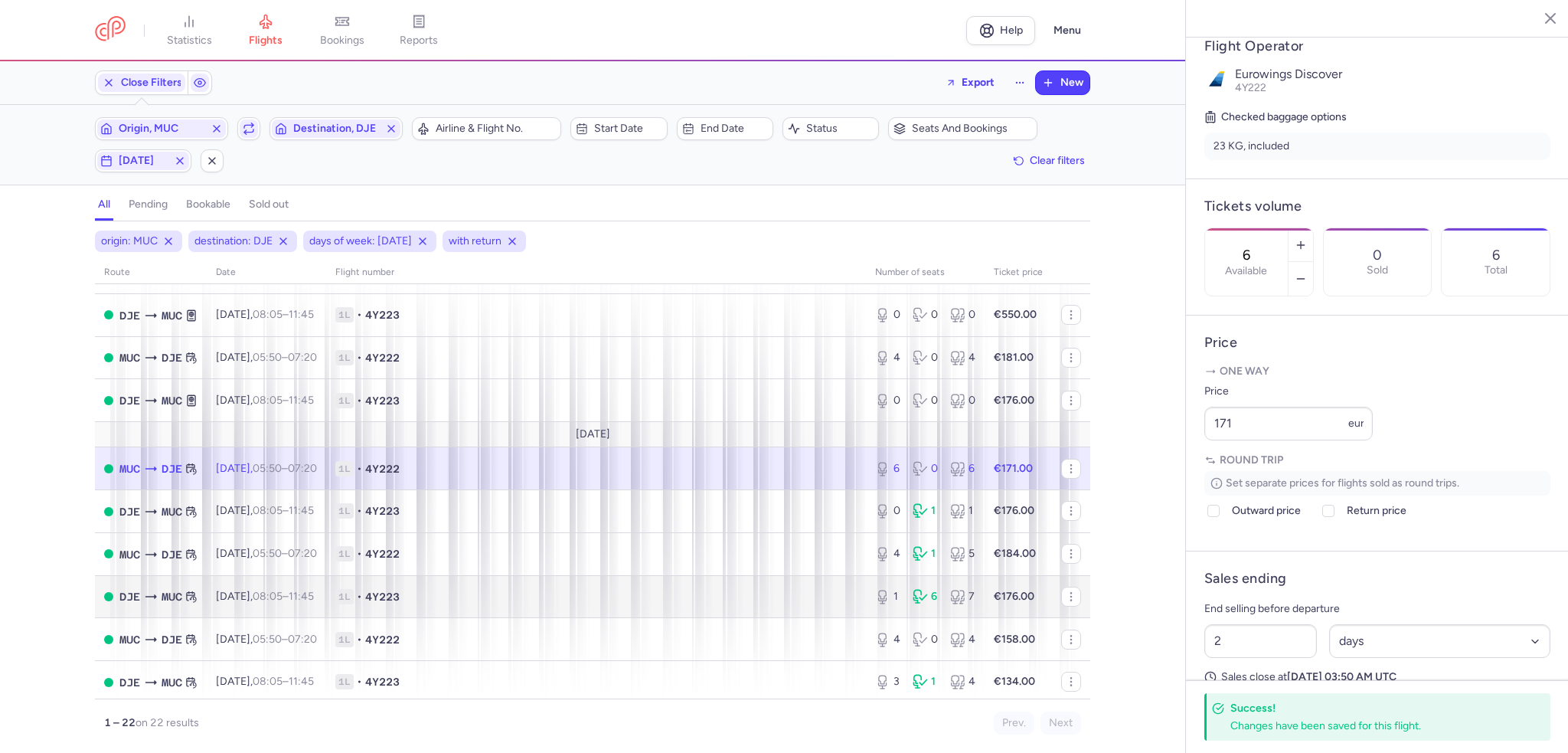
scroll to position [153, 0]
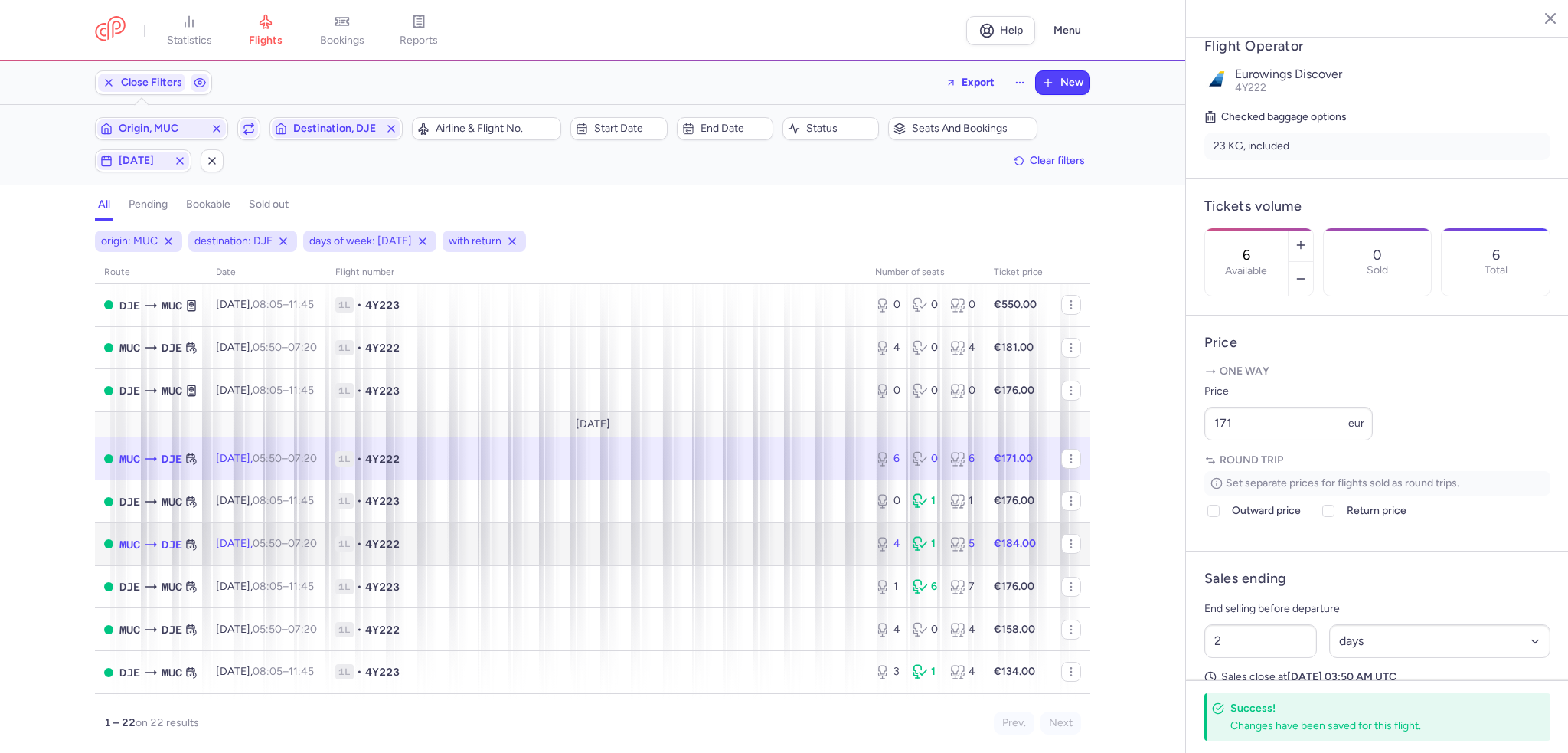
click at [784, 551] on span "1L • 4Y222" at bounding box center [596, 544] width 522 height 15
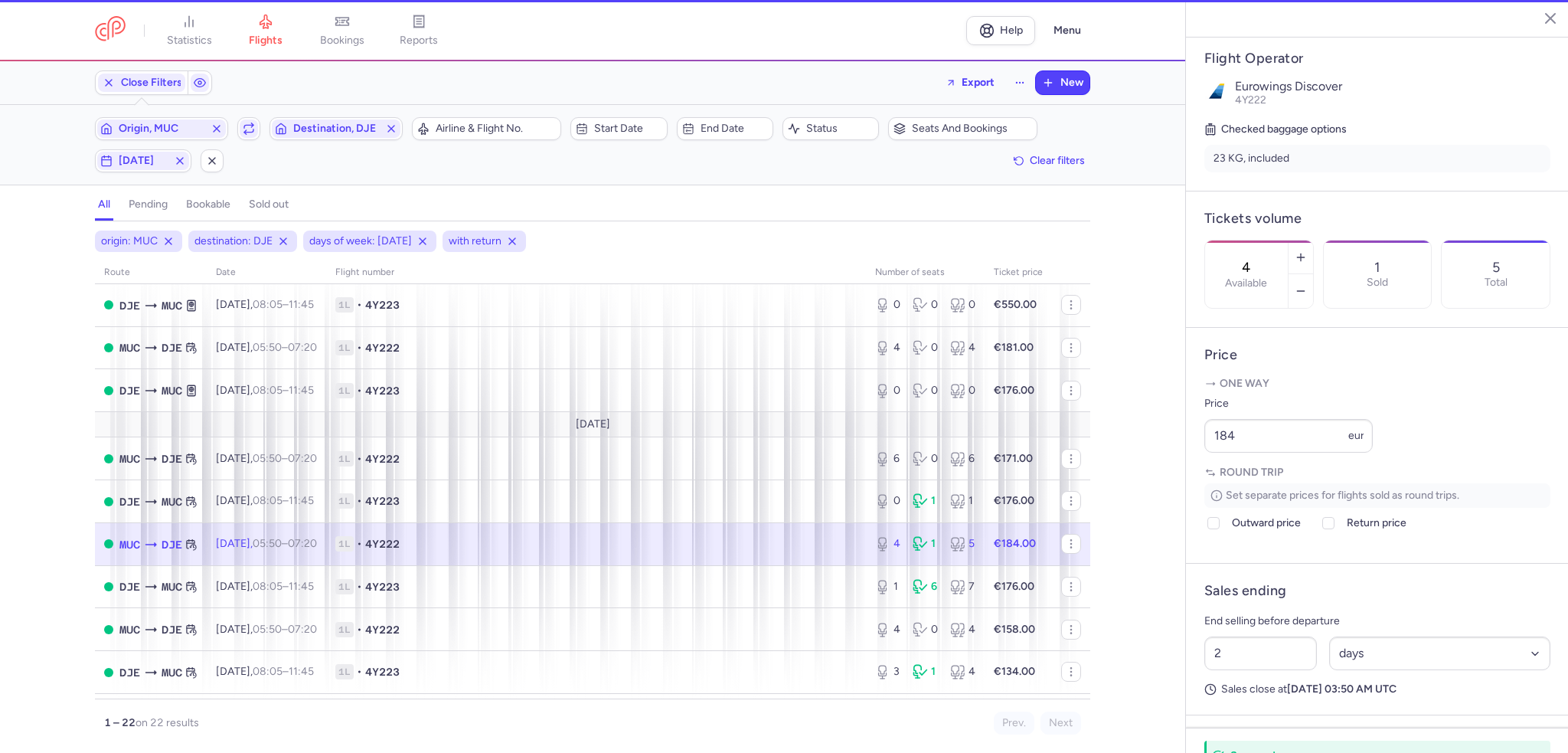
scroll to position [306, 0]
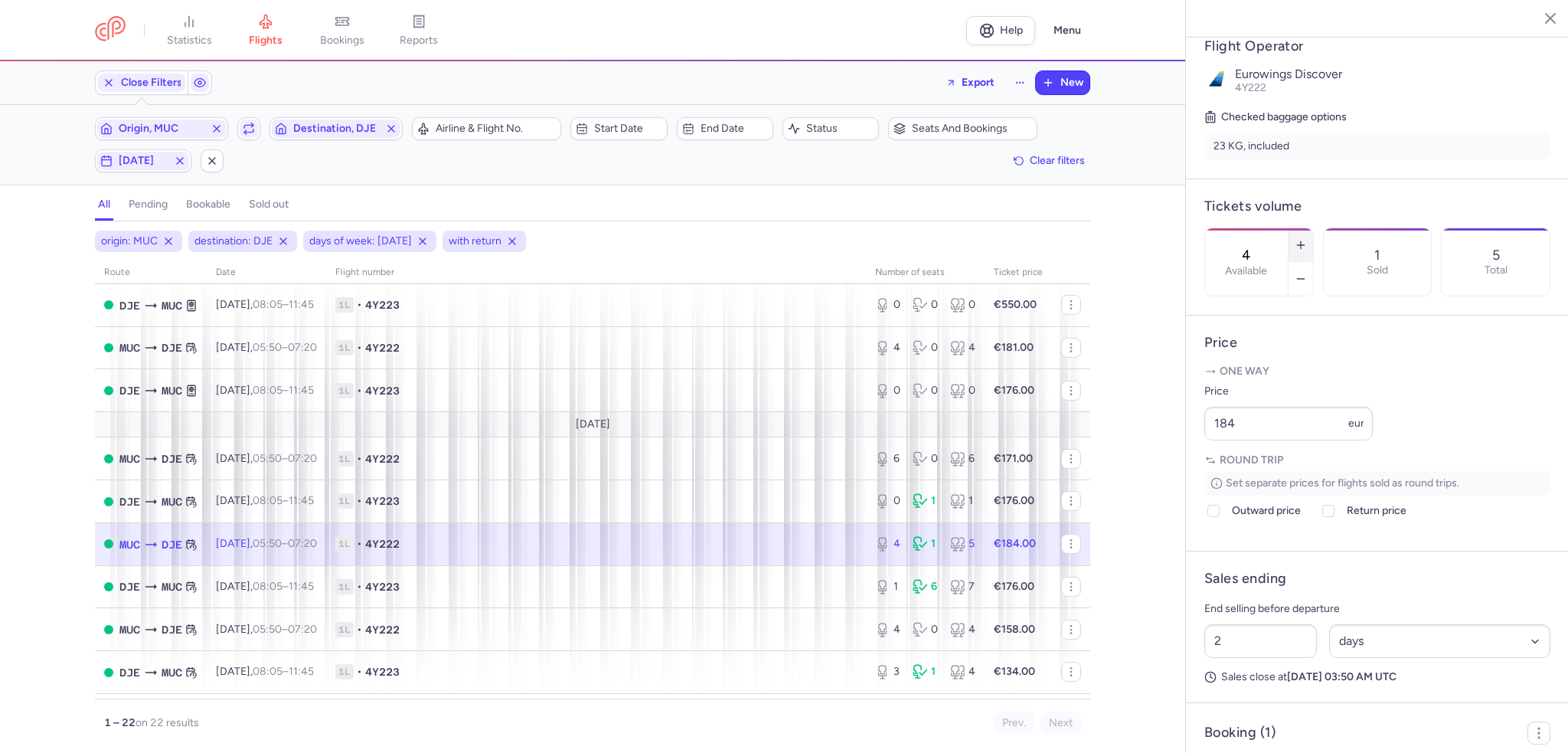
click at [1313, 228] on button "button" at bounding box center [1300, 245] width 24 height 34
type input "6"
drag, startPoint x: 1262, startPoint y: 462, endPoint x: 1122, endPoint y: 459, distance: 140.0
click at [1122, 459] on div "statistics flights bookings reports Help Menu Close Filters Export New Filters …" at bounding box center [784, 376] width 1568 height 753
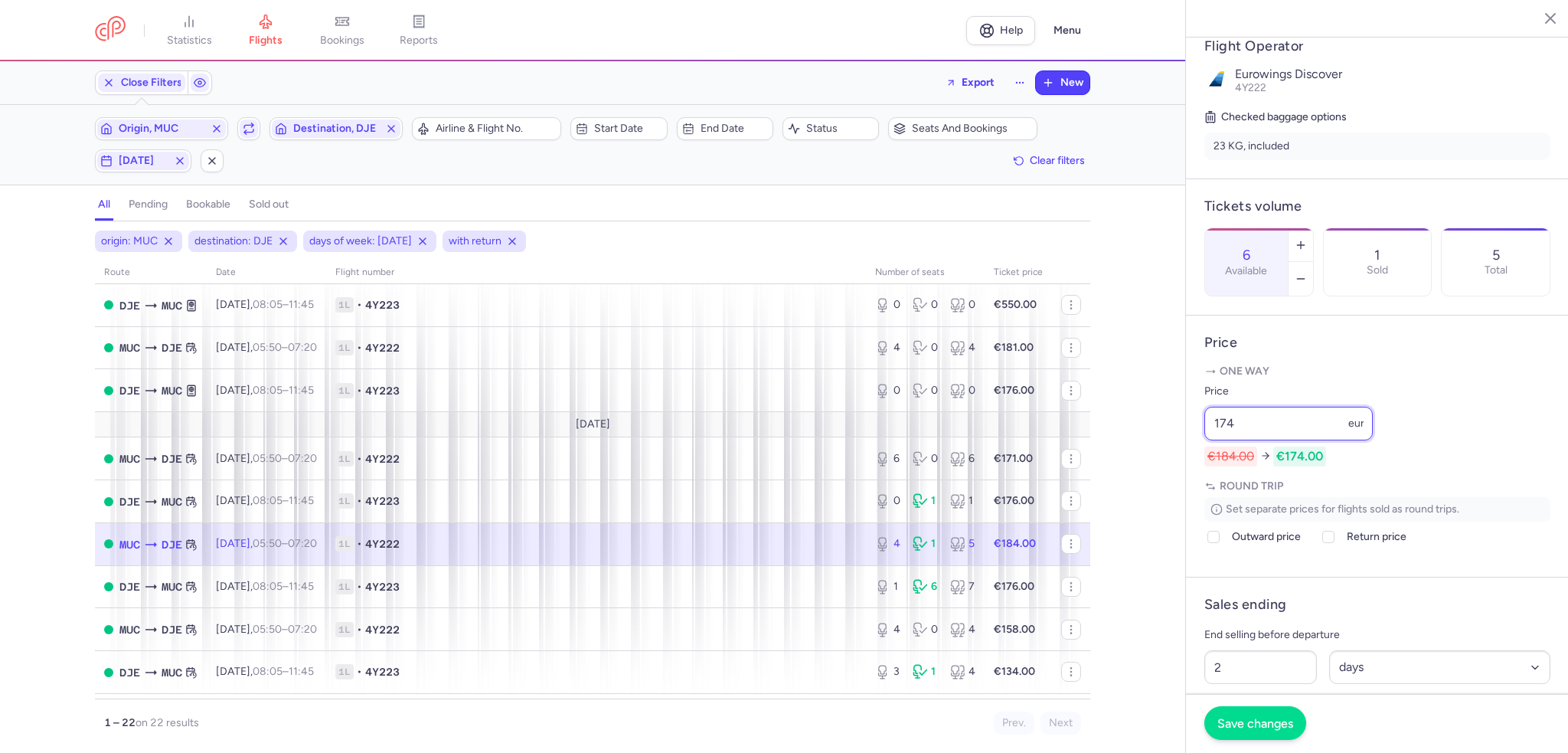
type input "174"
drag, startPoint x: 1246, startPoint y: 722, endPoint x: 1231, endPoint y: 714, distance: 17.0
click at [1246, 721] on span "Save changes" at bounding box center [1255, 723] width 76 height 13
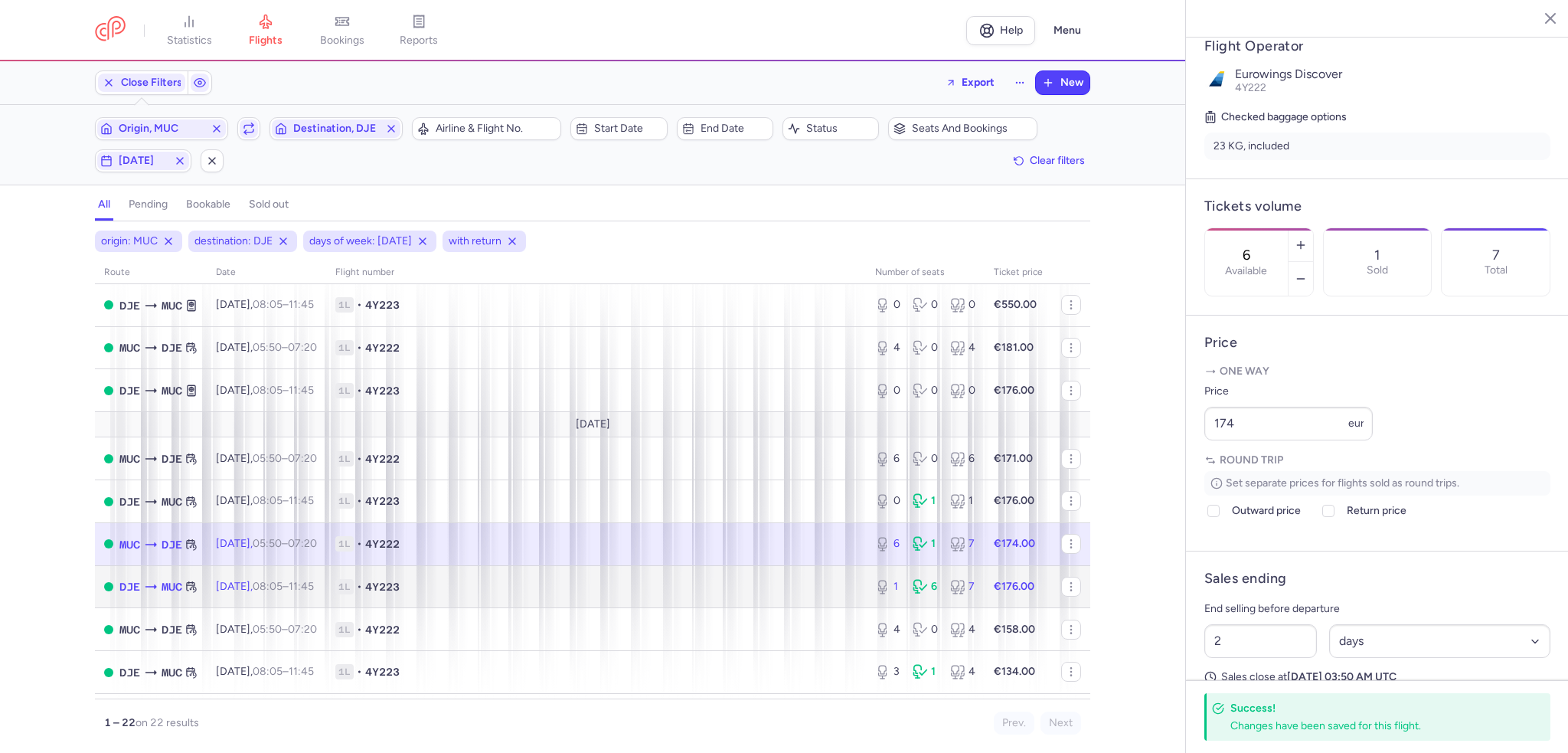
click at [855, 594] on td "1L • 4Y223" at bounding box center [596, 586] width 540 height 43
type input "1"
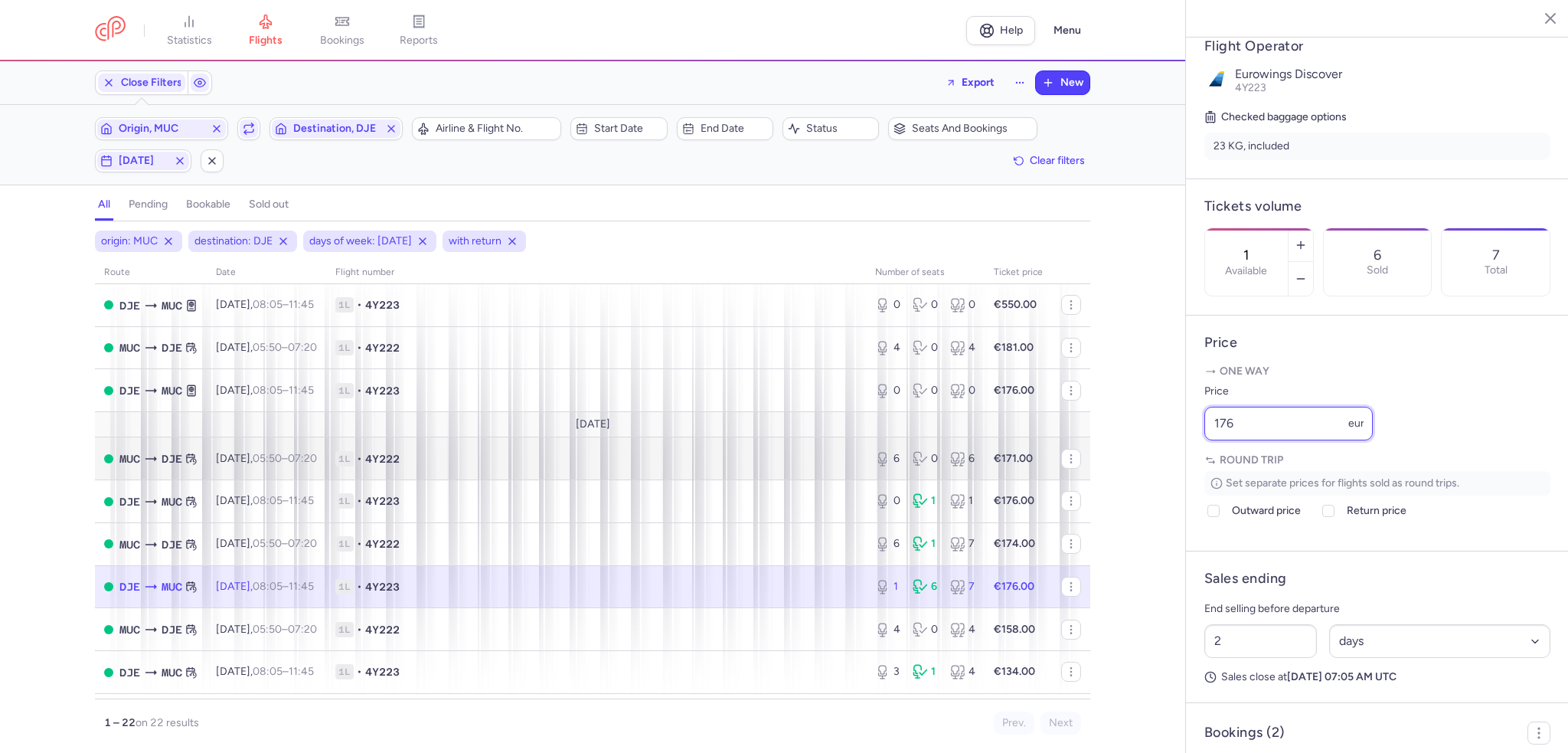
drag, startPoint x: 1247, startPoint y: 461, endPoint x: 1073, endPoint y: 465, distance: 174.0
click at [1073, 465] on div "statistics flights bookings reports Help Menu Close Filters Export New Filters …" at bounding box center [784, 376] width 1568 height 753
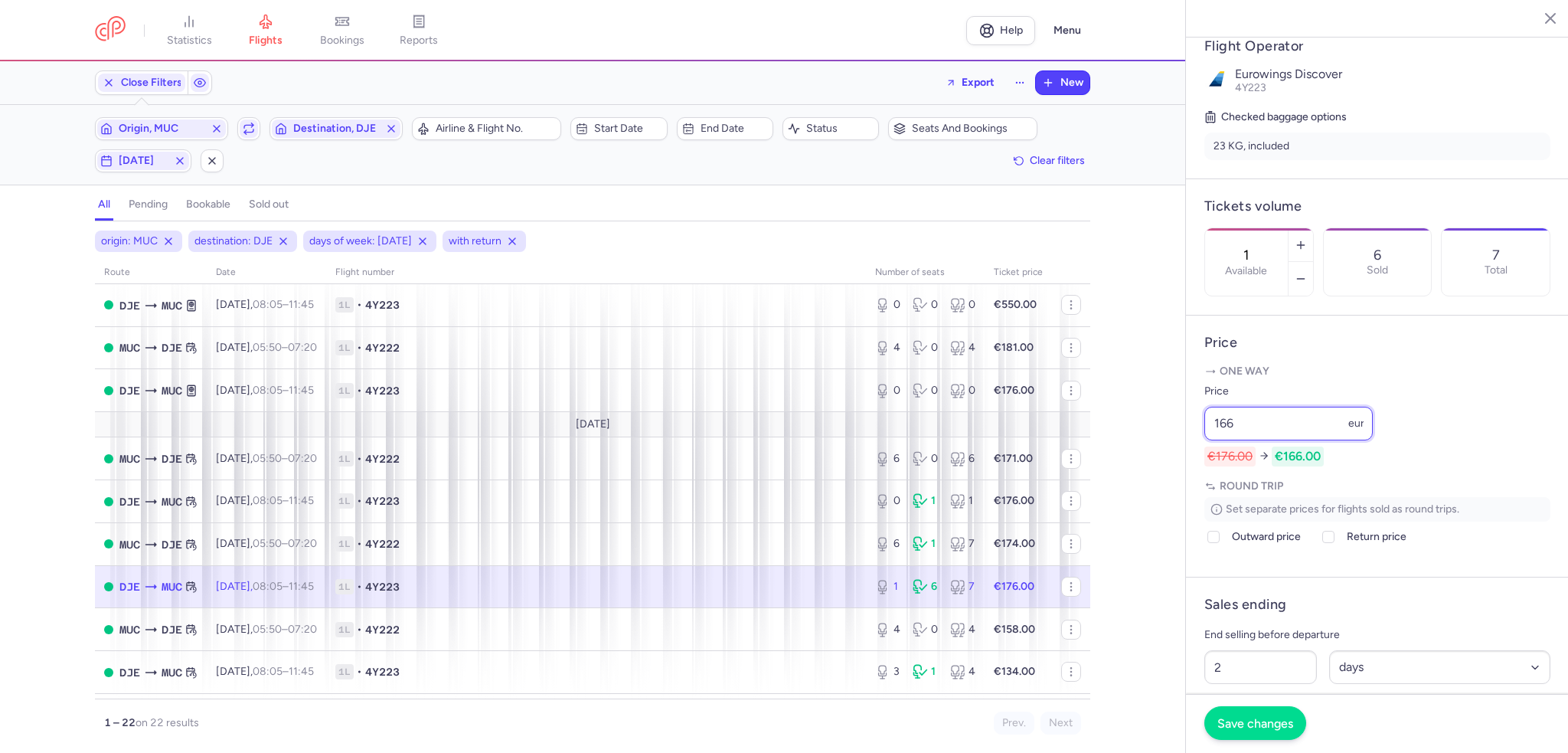
type input "166"
click at [1249, 722] on span "Save changes" at bounding box center [1255, 723] width 76 height 13
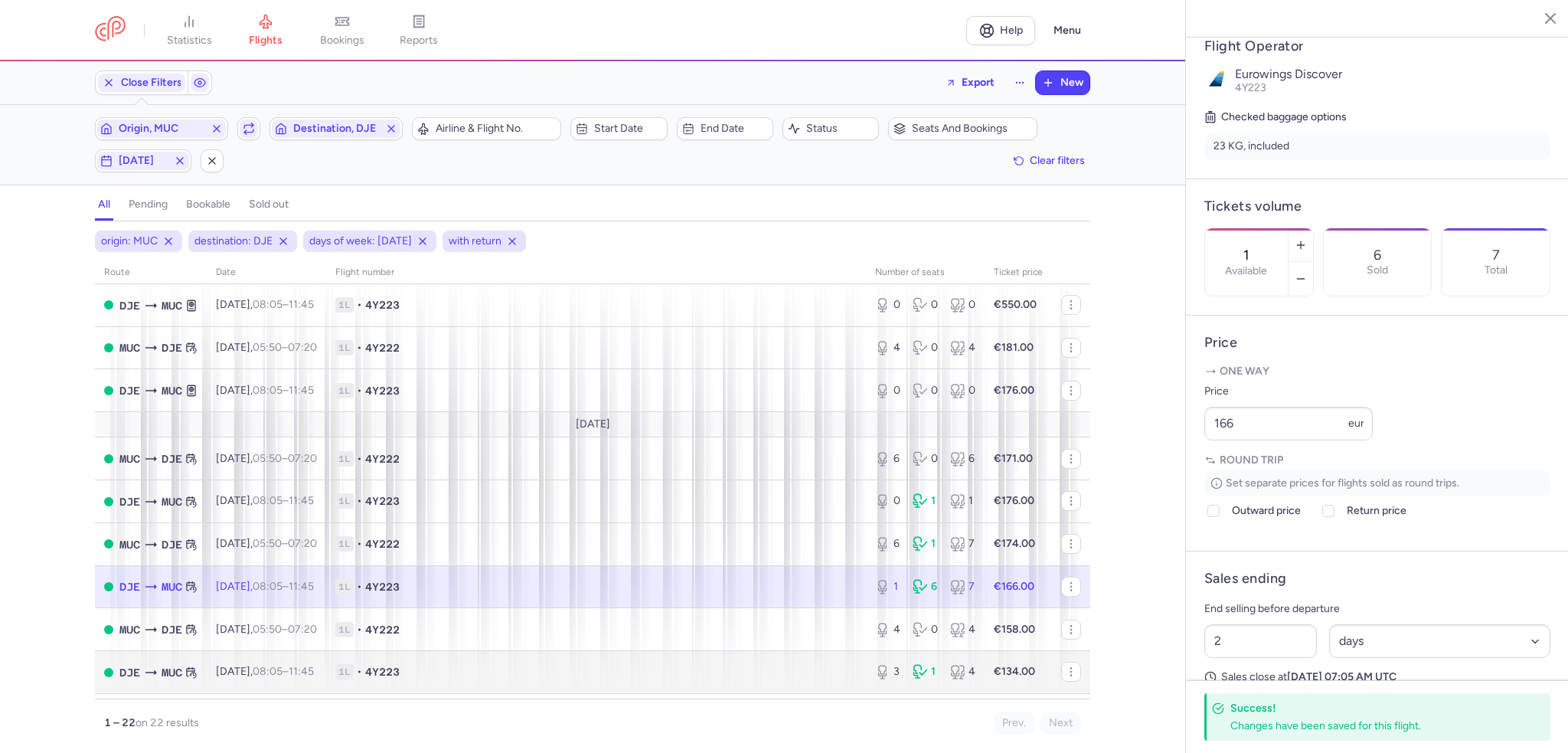
scroll to position [230, 0]
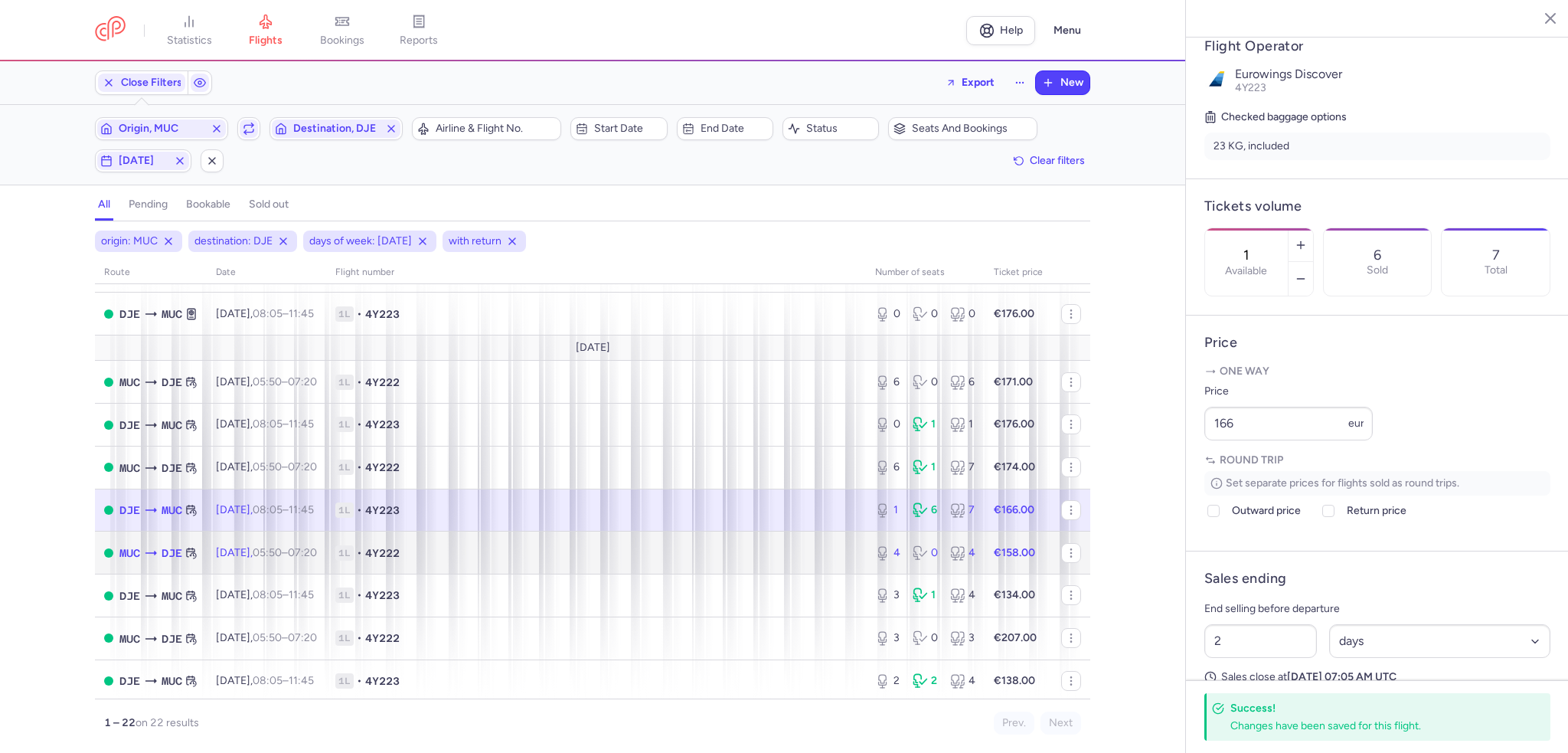
click at [758, 560] on span "1L • 4Y222" at bounding box center [596, 553] width 522 height 15
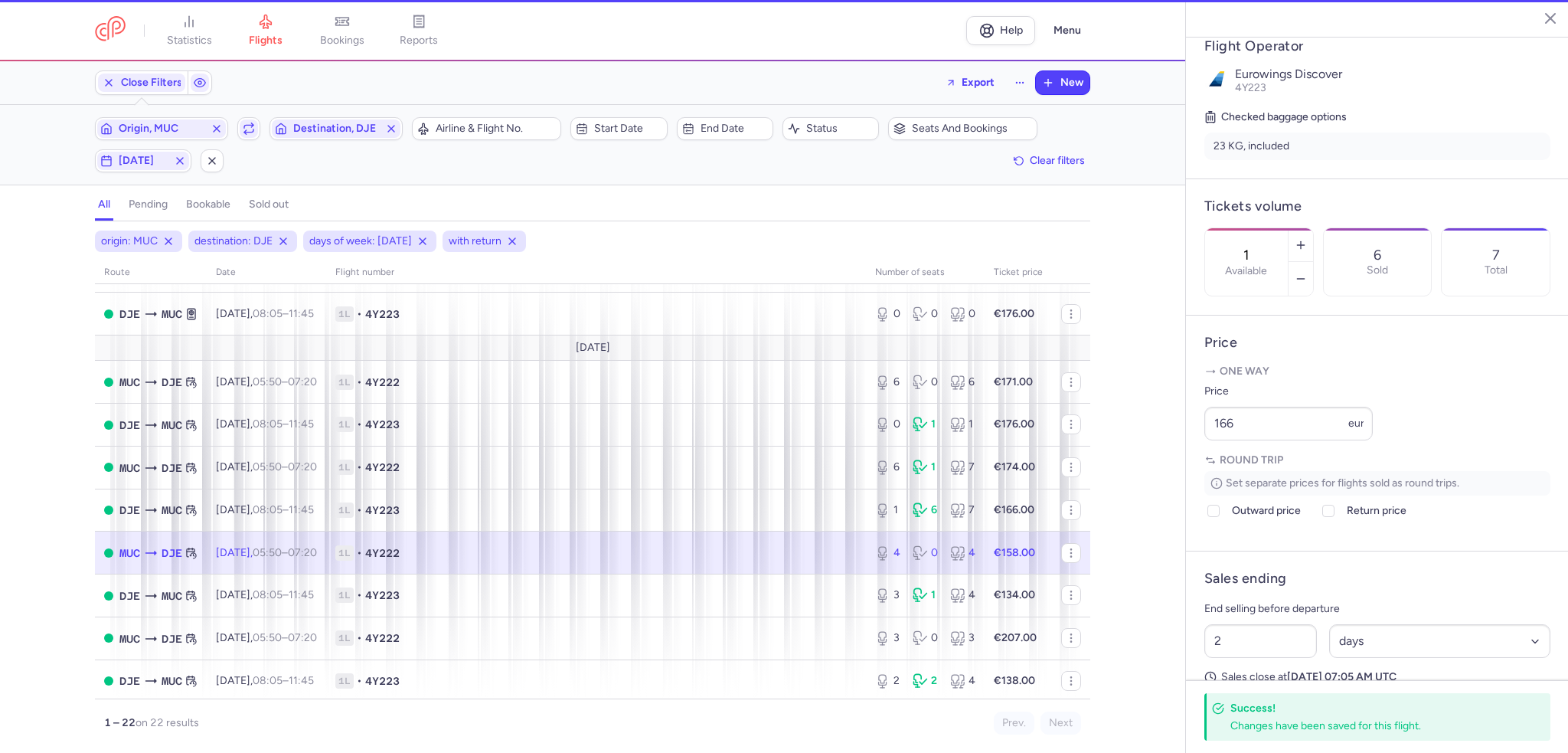
type input "4"
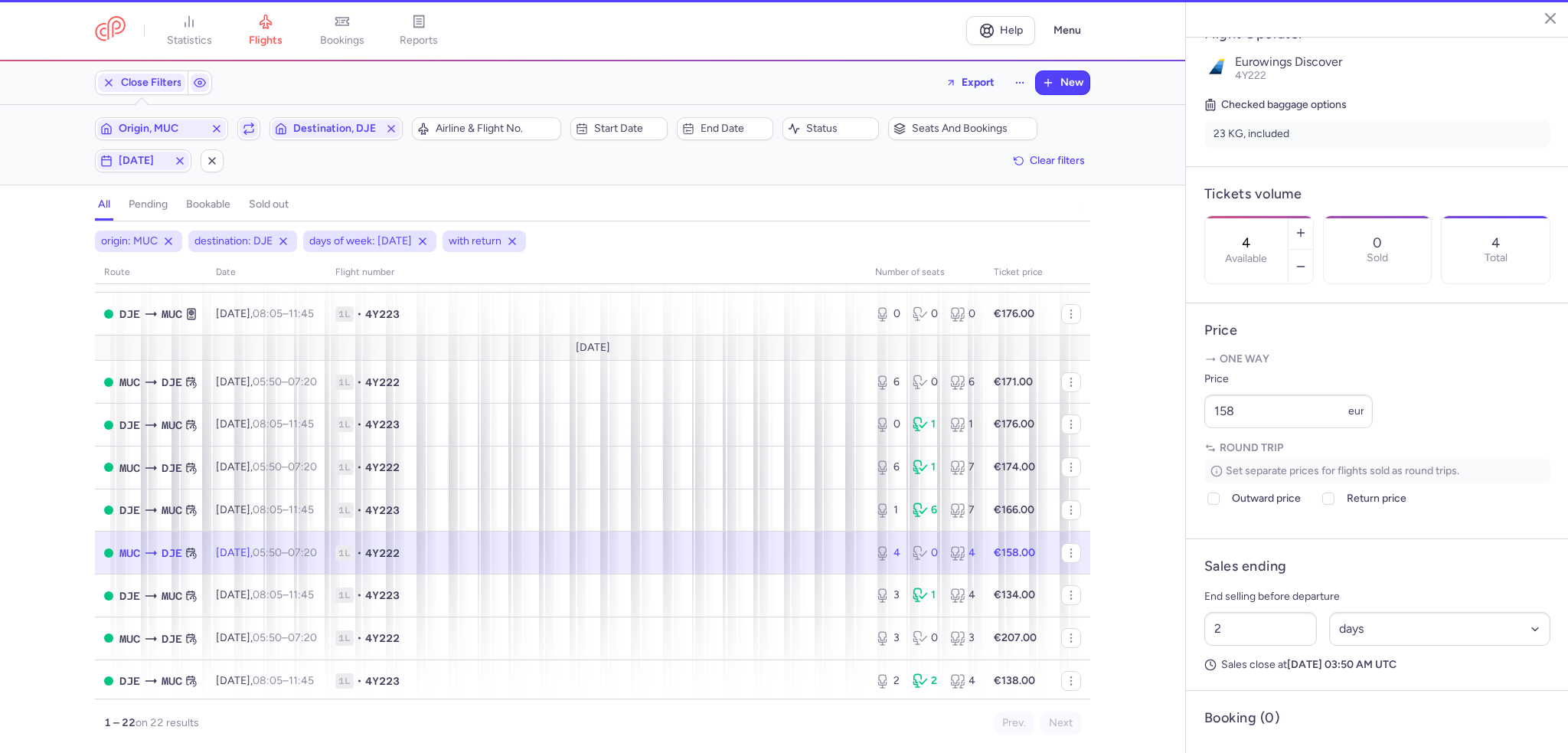
scroll to position [295, 0]
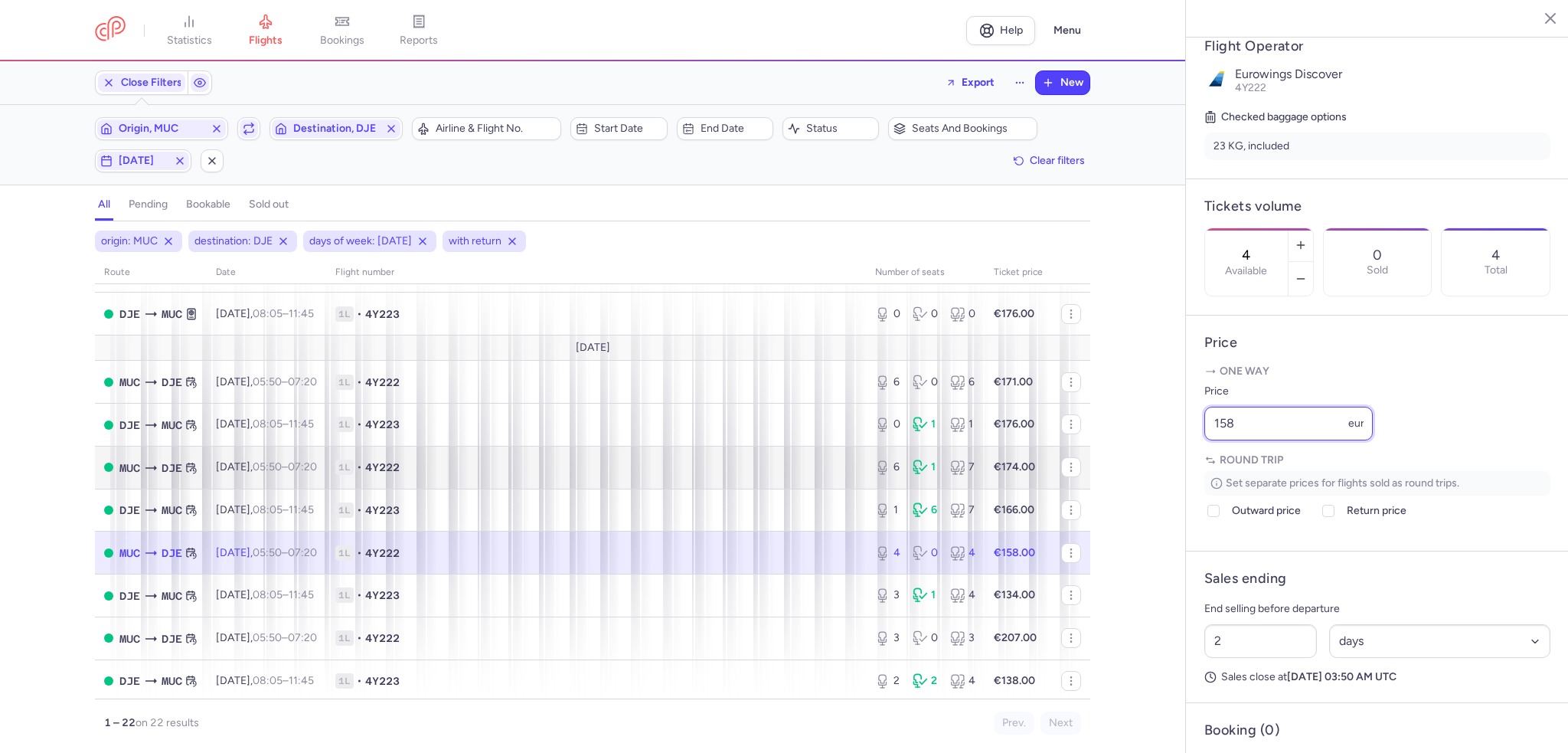
drag, startPoint x: 1272, startPoint y: 471, endPoint x: 1075, endPoint y: 455, distance: 197.6
click at [1075, 455] on div "statistics flights bookings reports Help Menu Close Filters Export New Filters …" at bounding box center [784, 376] width 1568 height 753
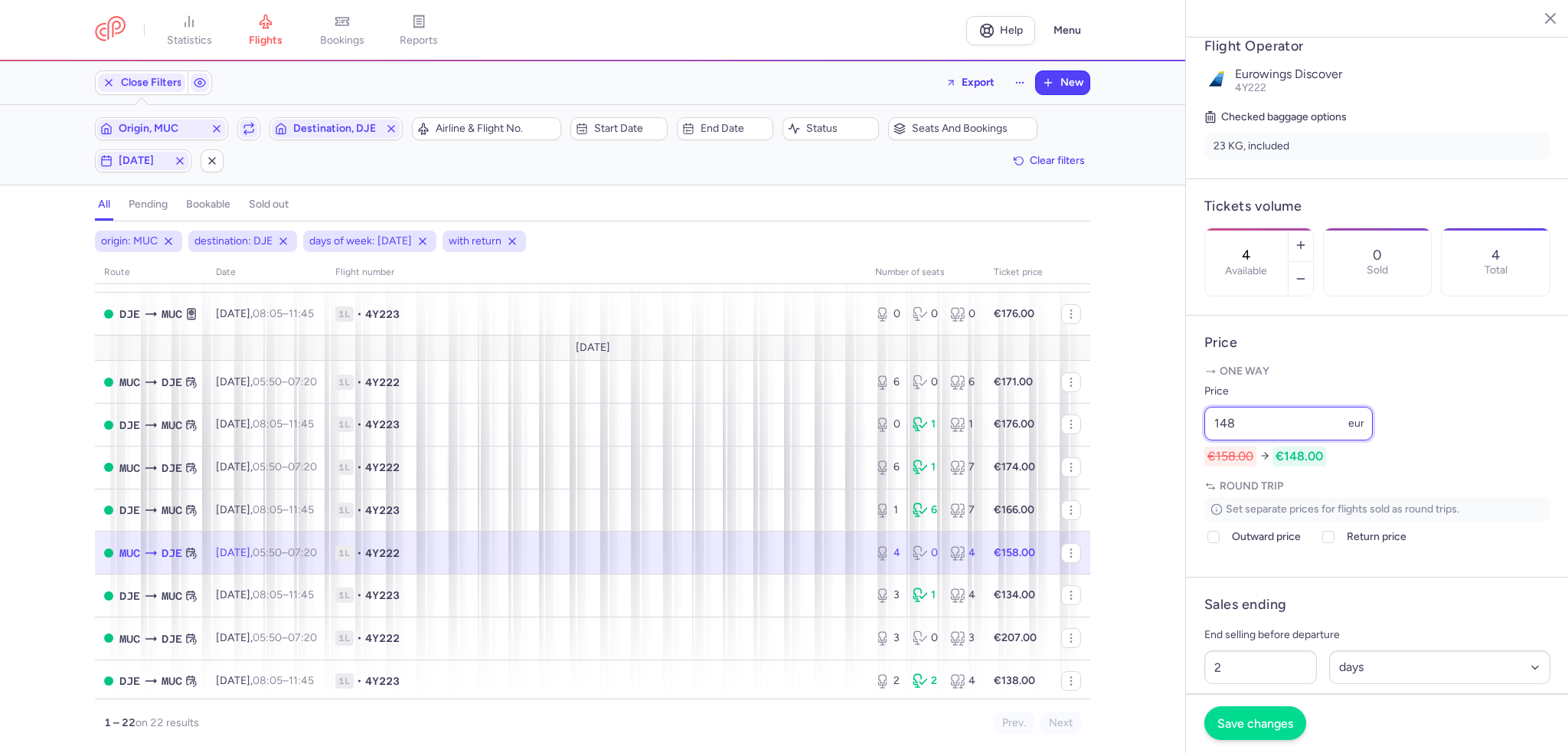
type input "148"
click at [1239, 711] on button "Save changes" at bounding box center [1255, 723] width 102 height 34
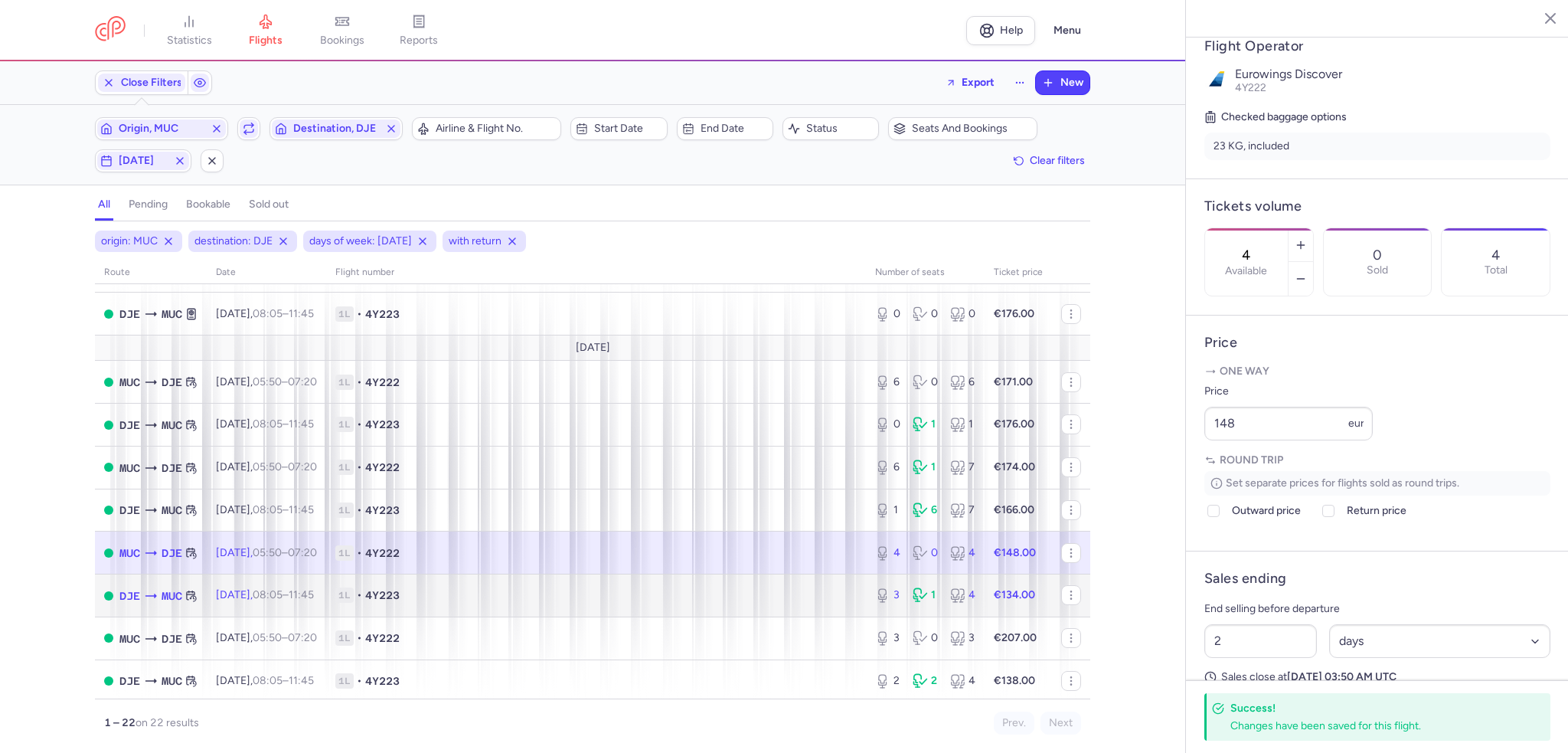
click at [670, 592] on td "1L • 4Y223" at bounding box center [596, 596] width 540 height 43
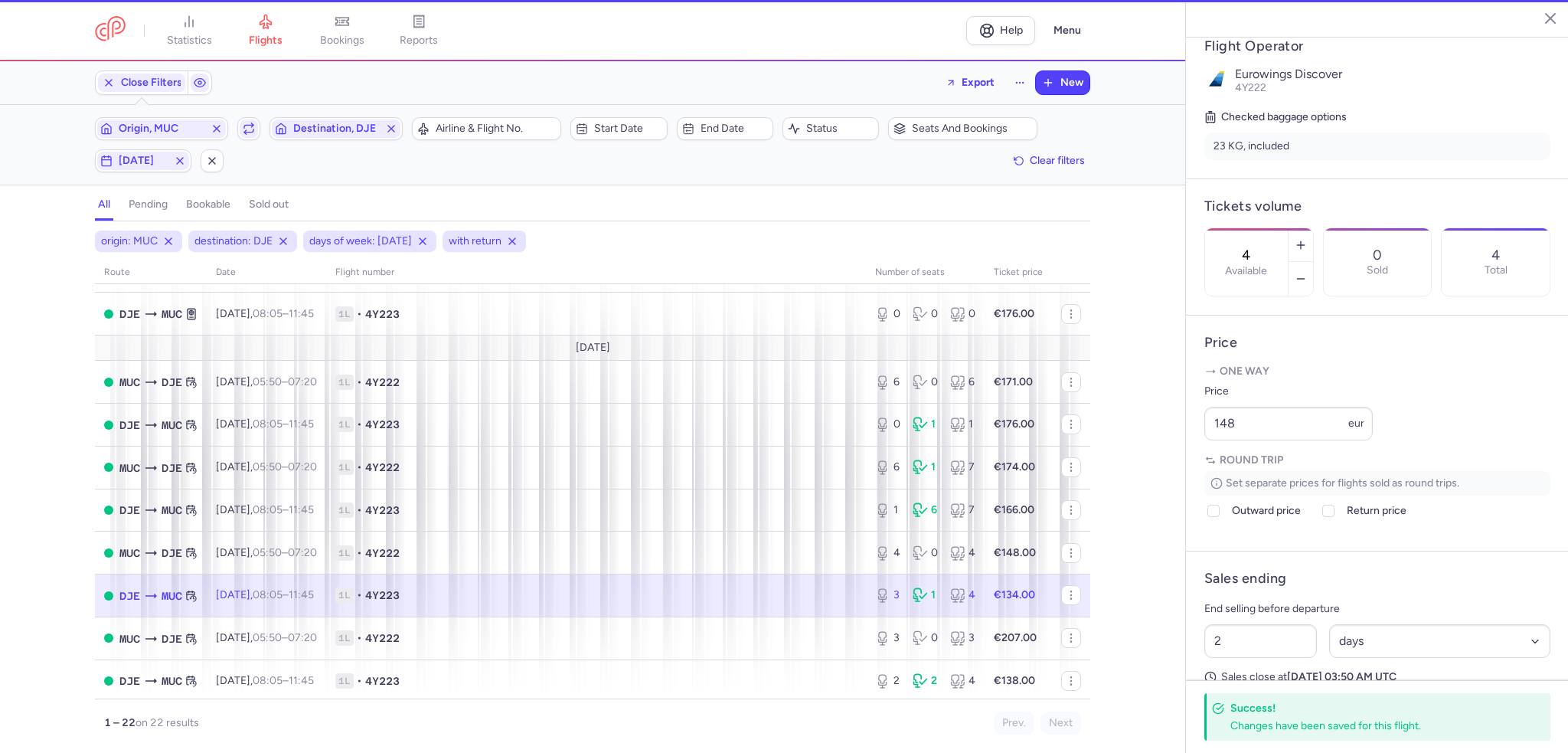
type input "3"
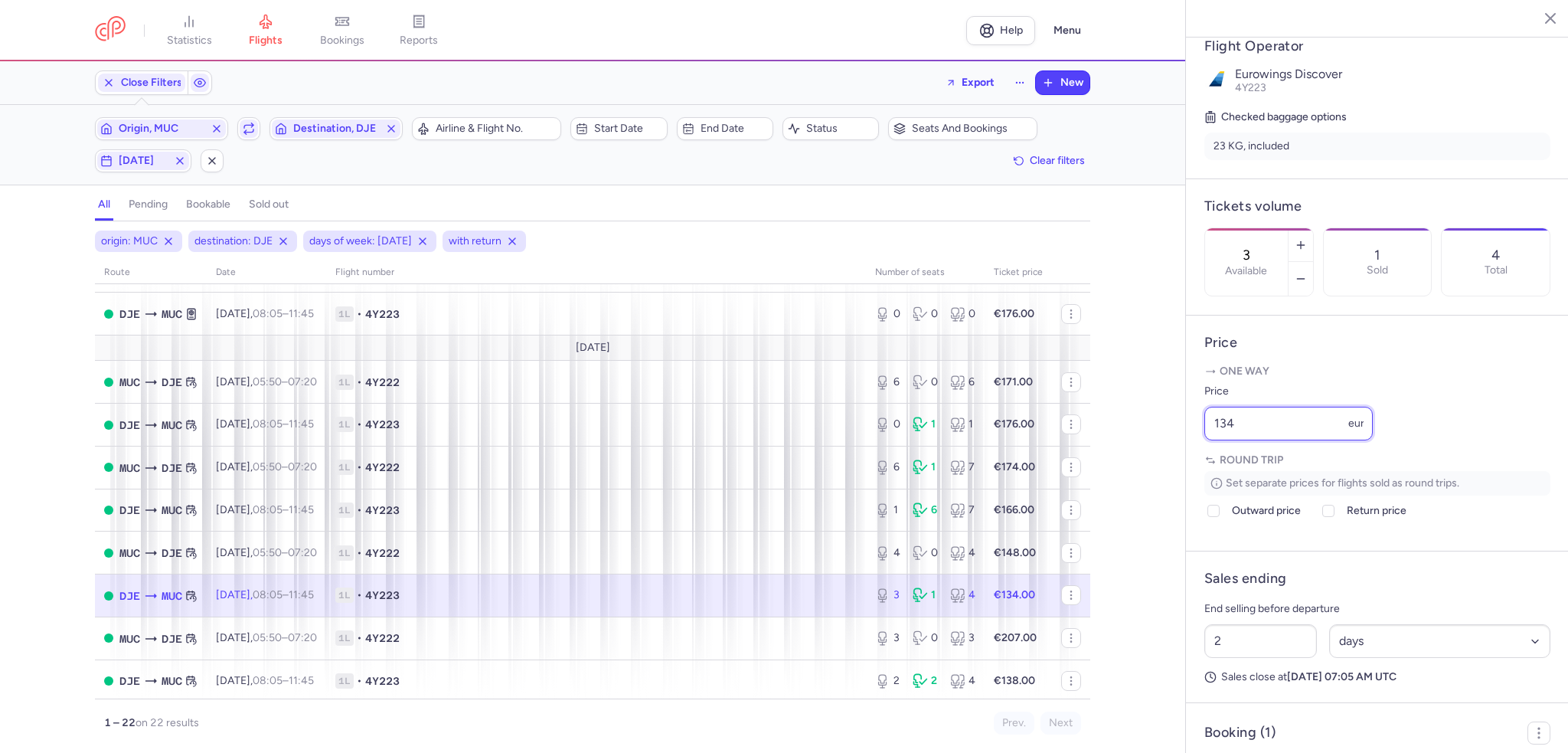
drag, startPoint x: 1283, startPoint y: 464, endPoint x: 1120, endPoint y: 464, distance: 163.0
click at [1120, 464] on div "statistics flights bookings reports Help Menu Close Filters Export New Filters …" at bounding box center [784, 376] width 1568 height 753
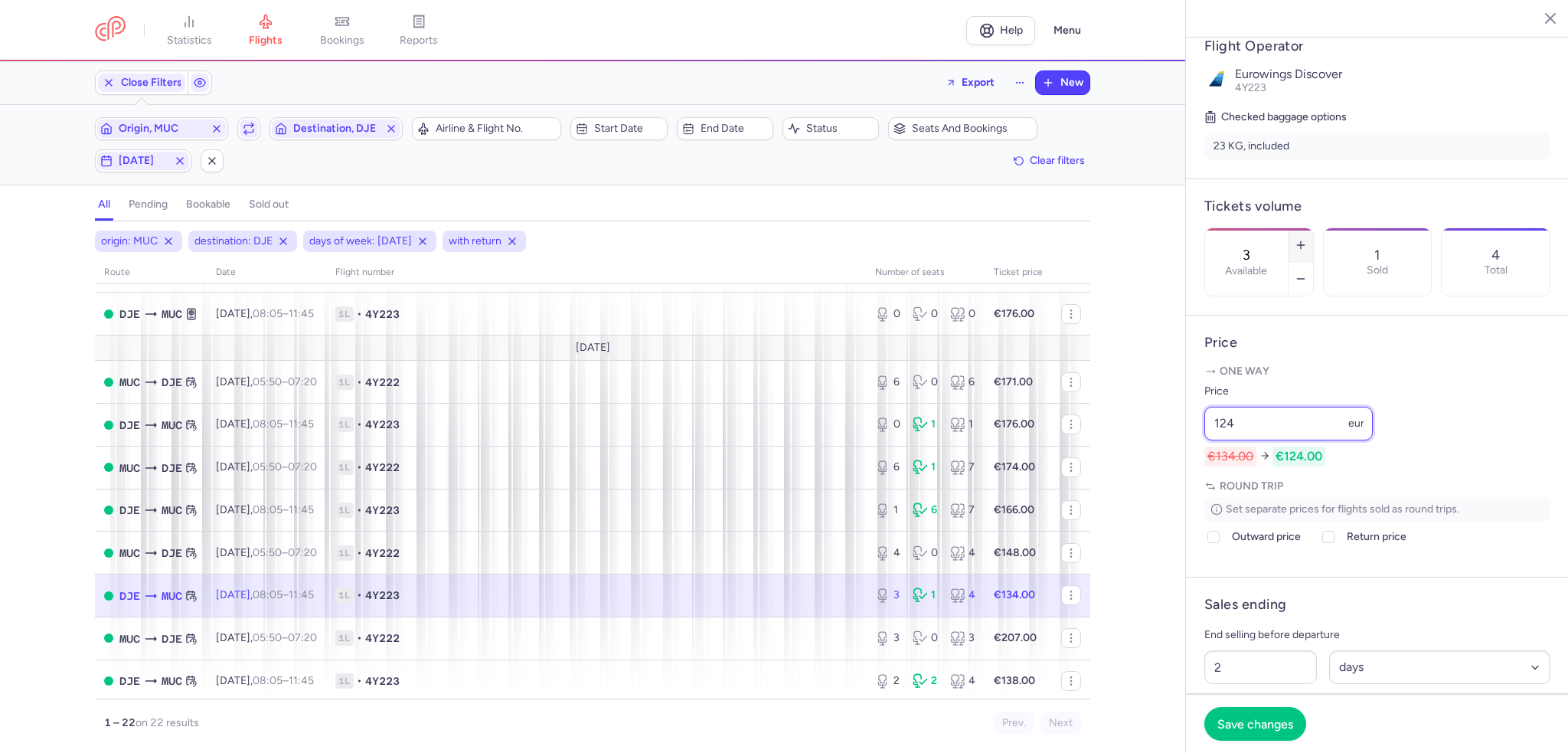
type input "124"
click at [1313, 228] on button "button" at bounding box center [1300, 245] width 24 height 34
click at [1287, 721] on span "Save changes" at bounding box center [1255, 723] width 76 height 13
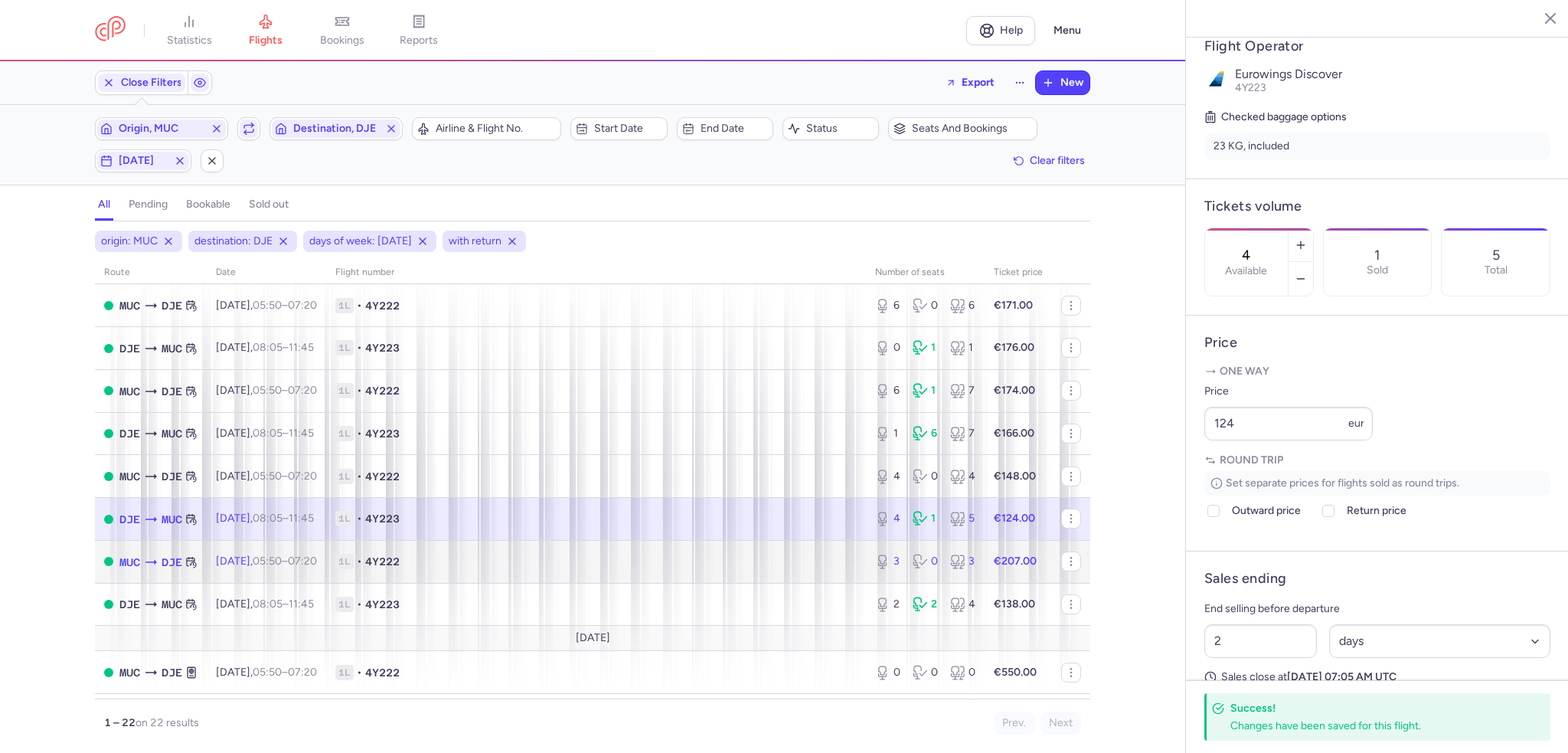
click at [621, 569] on span "1L • 4Y222" at bounding box center [596, 561] width 522 height 15
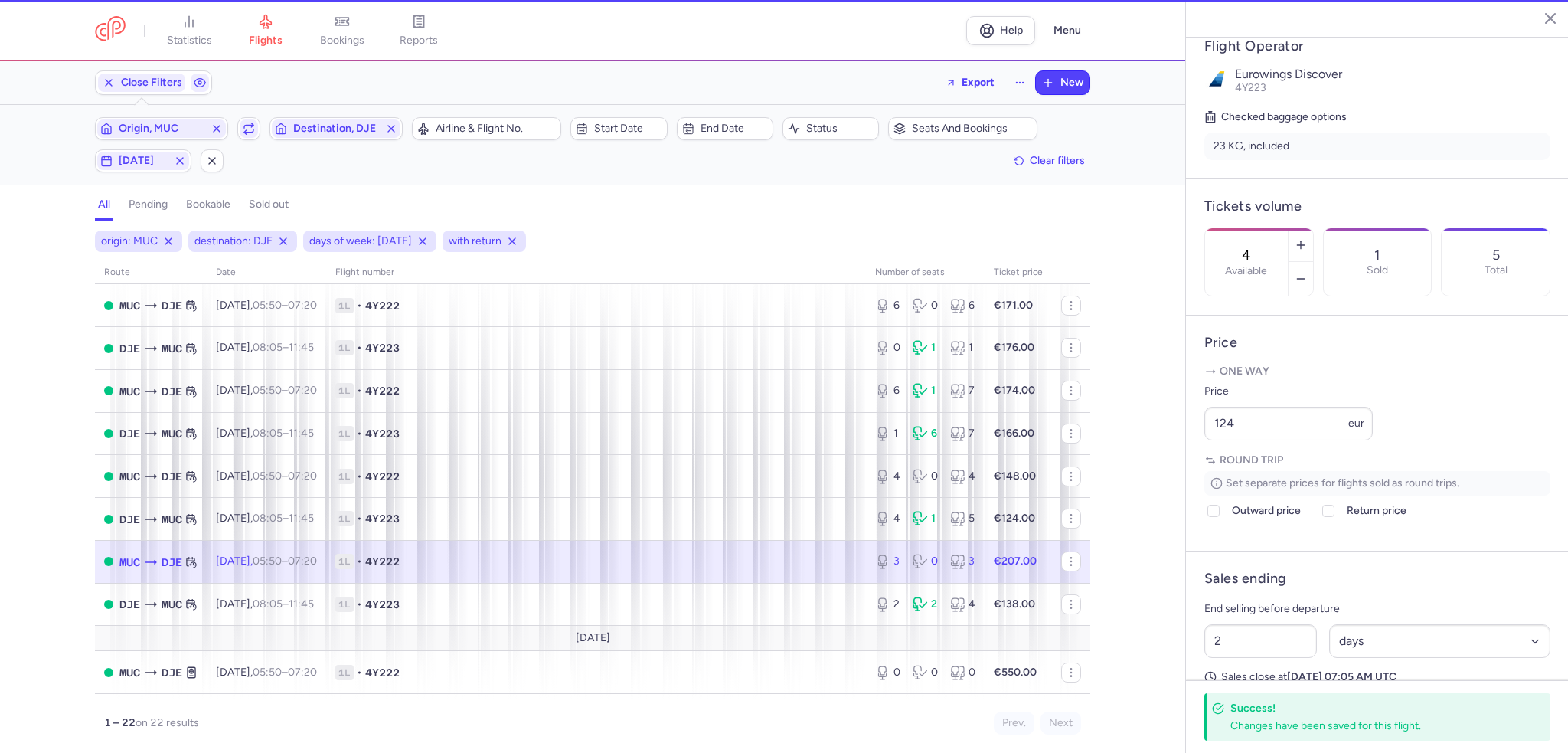
type input "3"
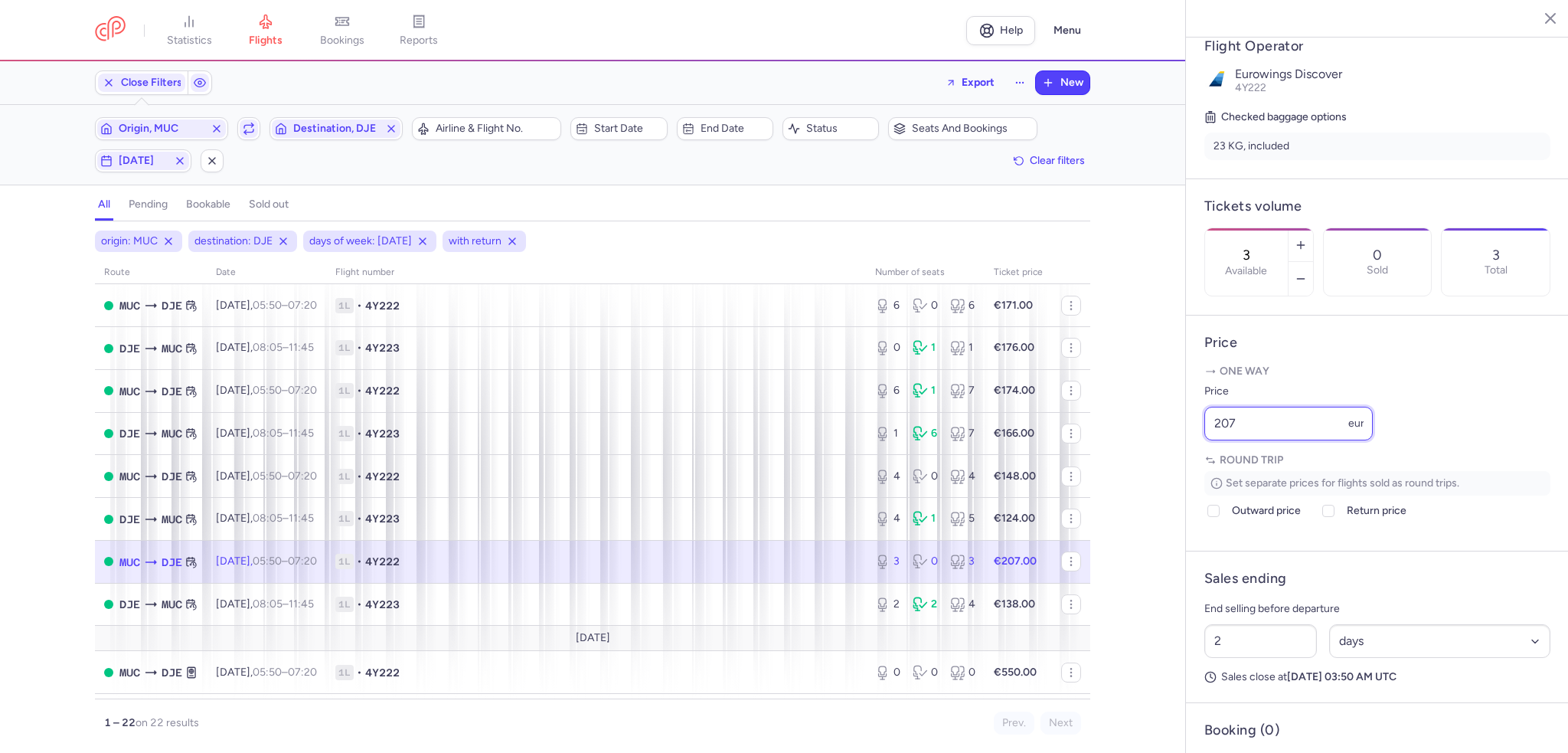
drag, startPoint x: 1256, startPoint y: 461, endPoint x: 1106, endPoint y: 459, distance: 150.0
click at [1106, 459] on div "statistics flights bookings reports Help Menu Close Filters Export New Filters …" at bounding box center [784, 376] width 1568 height 753
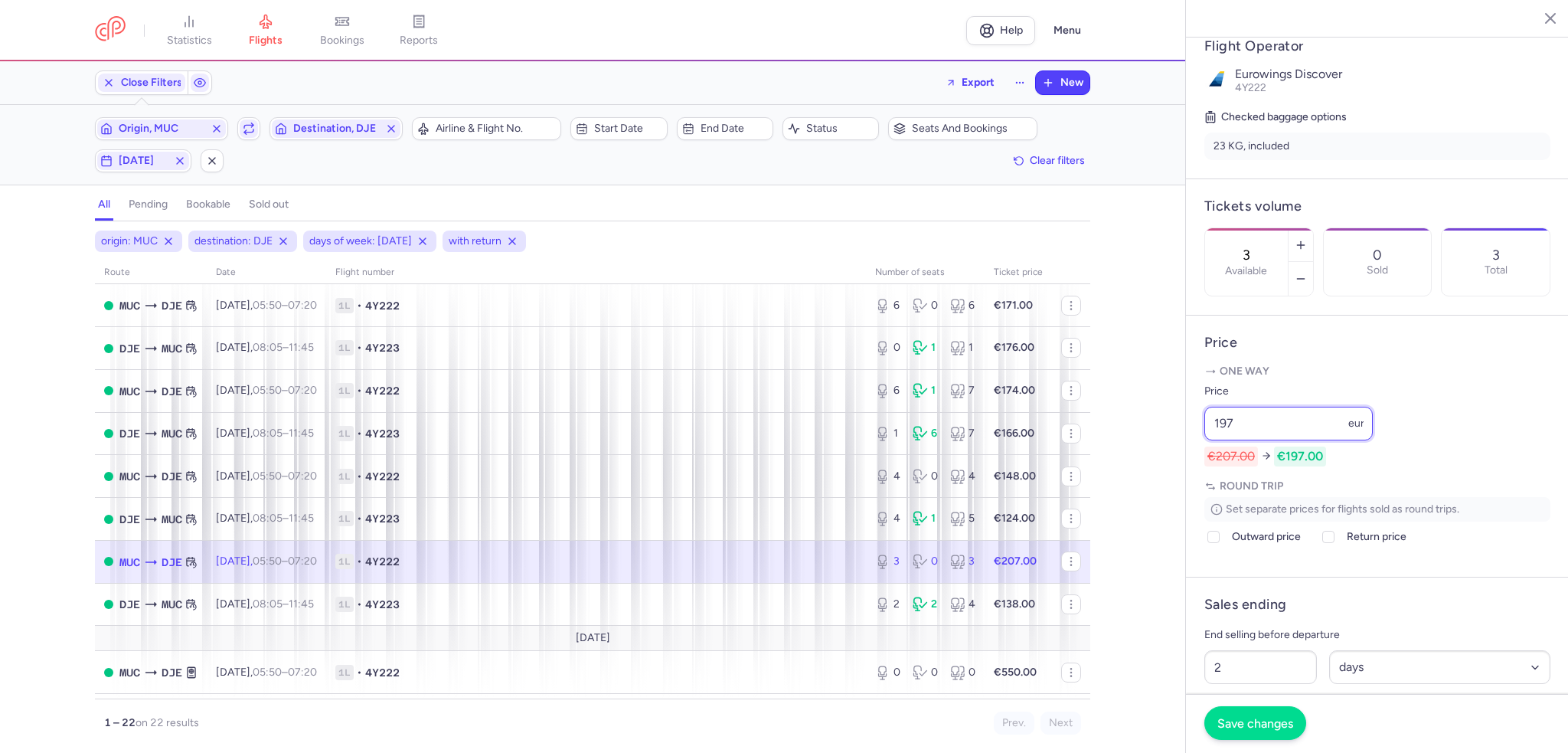
type input "197"
click at [1257, 734] on button "Save changes" at bounding box center [1255, 723] width 102 height 34
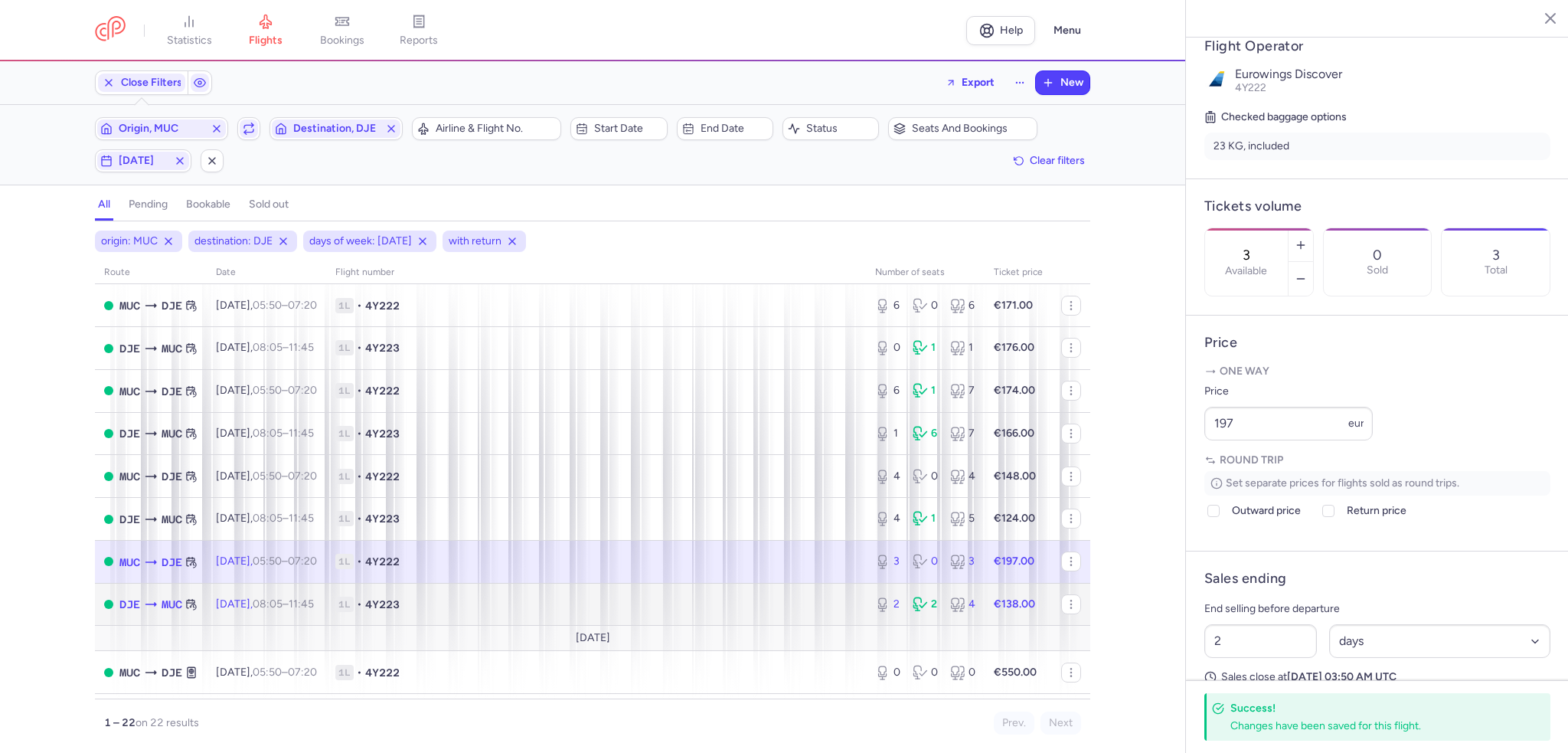
click at [842, 612] on span "1L • 4Y223" at bounding box center [596, 605] width 522 height 15
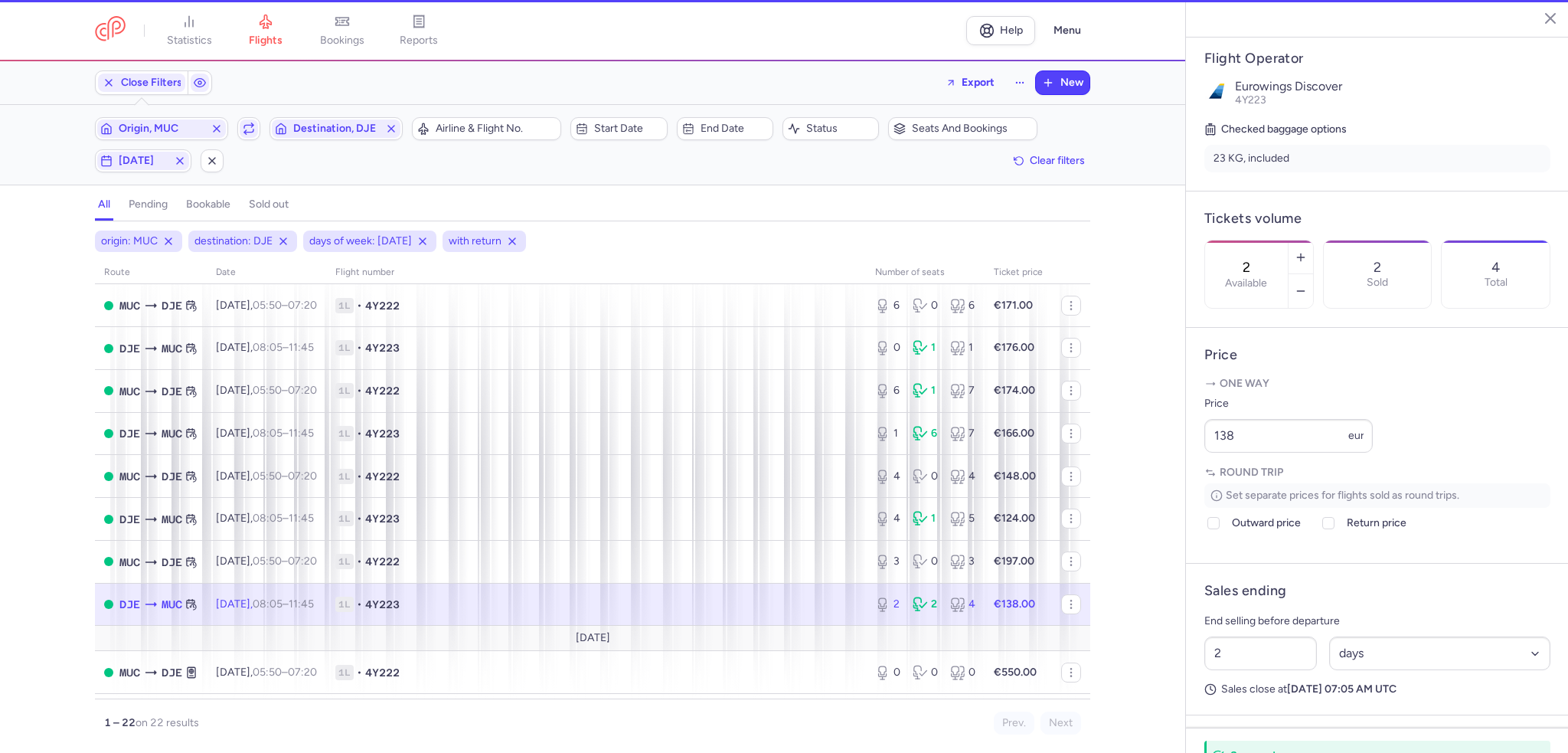
scroll to position [306, 0]
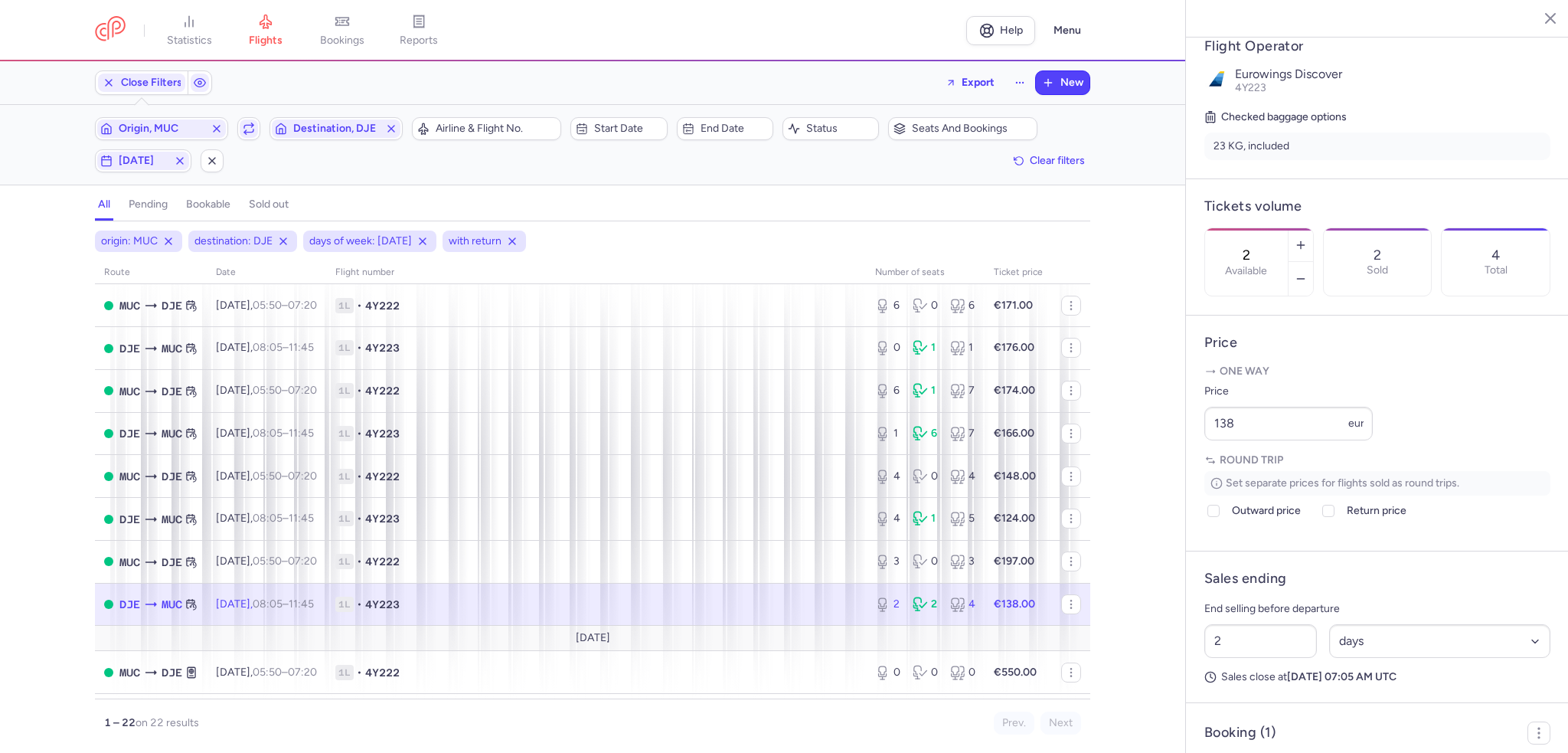
click at [1314, 227] on div "2 Available" at bounding box center [1259, 262] width 110 height 69
click at [1313, 228] on button "button" at bounding box center [1300, 245] width 24 height 34
type input "3"
drag, startPoint x: 1286, startPoint y: 467, endPoint x: 1123, endPoint y: 447, distance: 164.2
click at [1123, 447] on div "statistics flights bookings reports Help Menu Close Filters Export New Filters …" at bounding box center [784, 376] width 1568 height 753
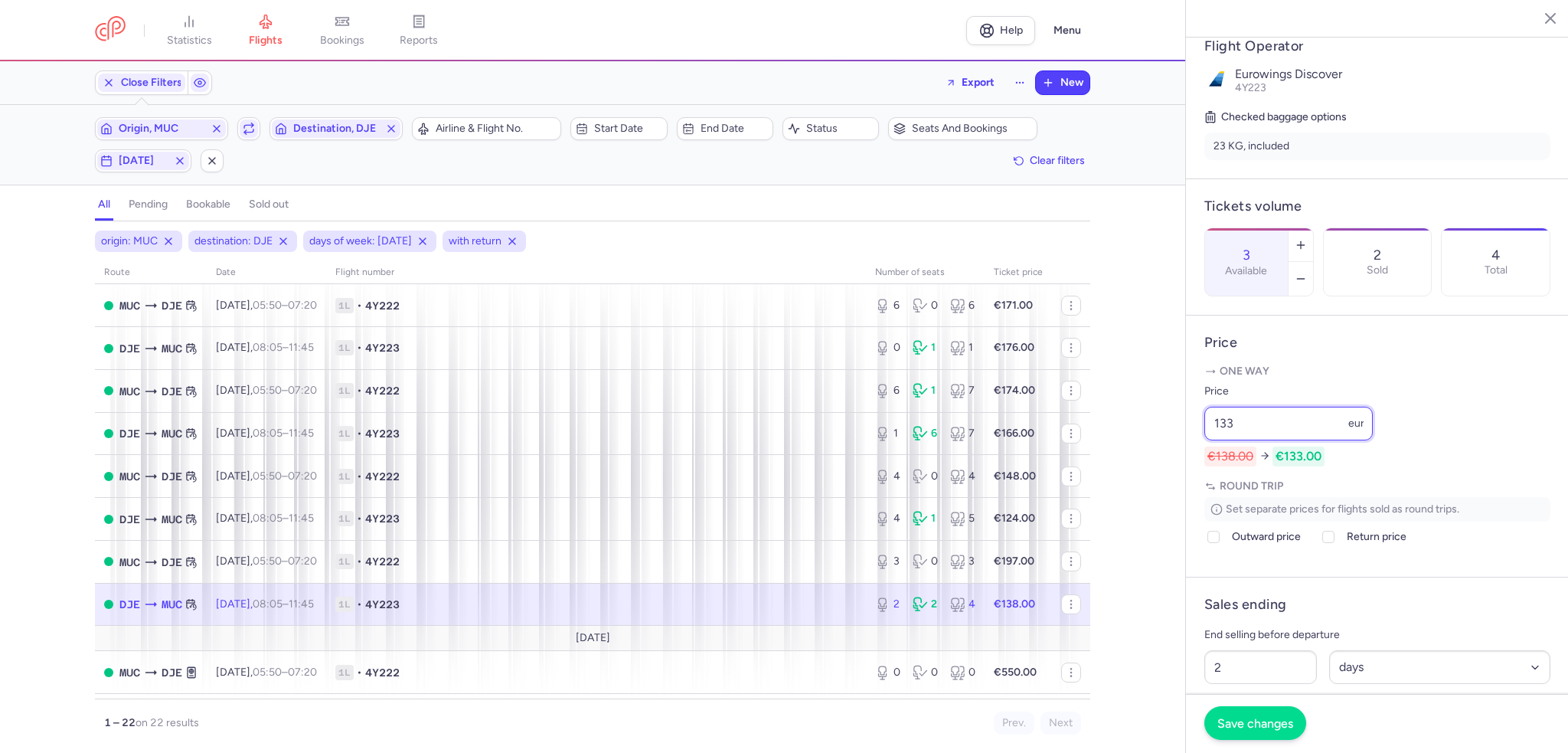
type input "133"
click at [1258, 730] on span "Save changes" at bounding box center [1255, 723] width 76 height 13
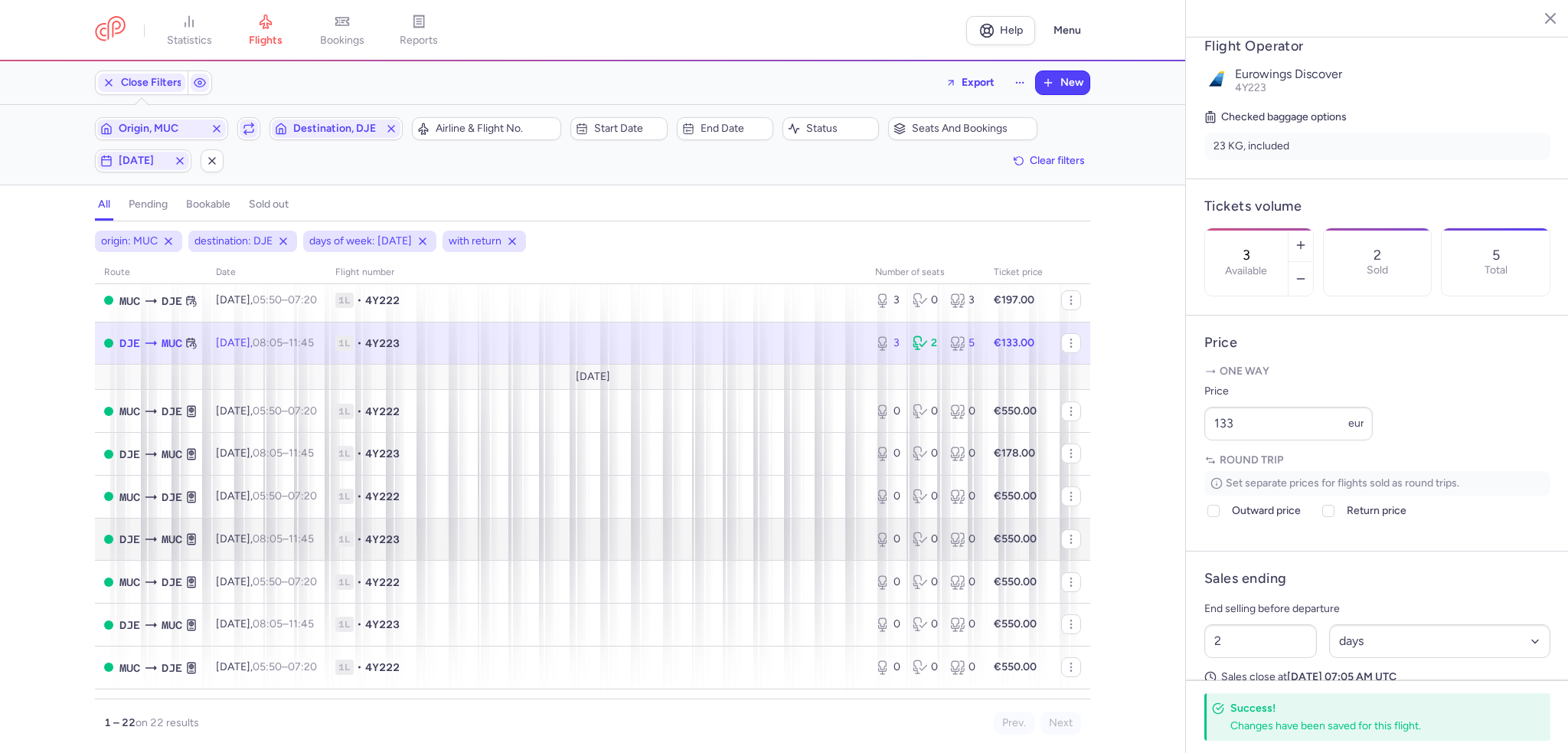
scroll to position [620, 0]
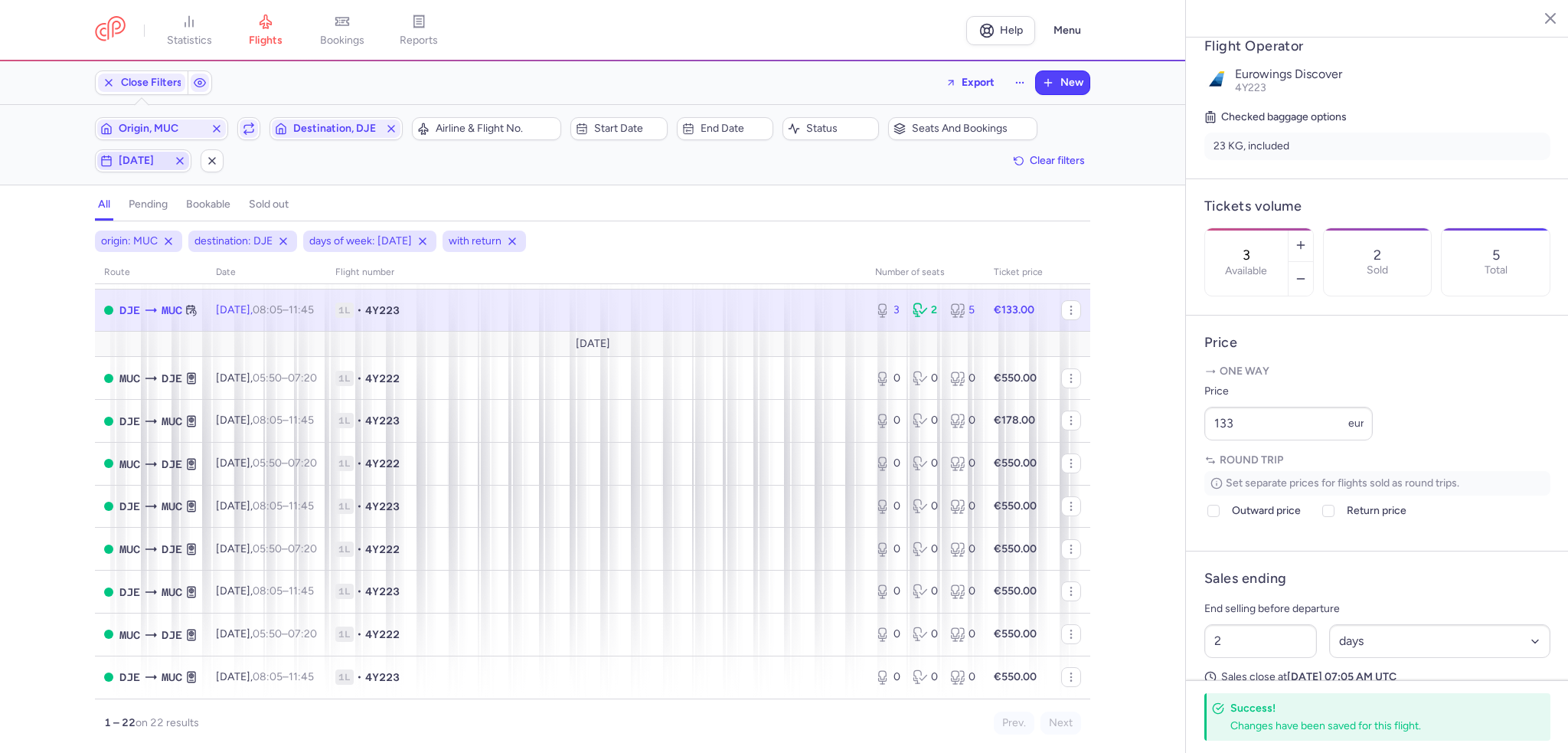
click at [129, 170] on button "[DATE]" at bounding box center [143, 161] width 96 height 23
click at [178, 155] on icon "button" at bounding box center [180, 161] width 13 height 13
checkbox input "false"
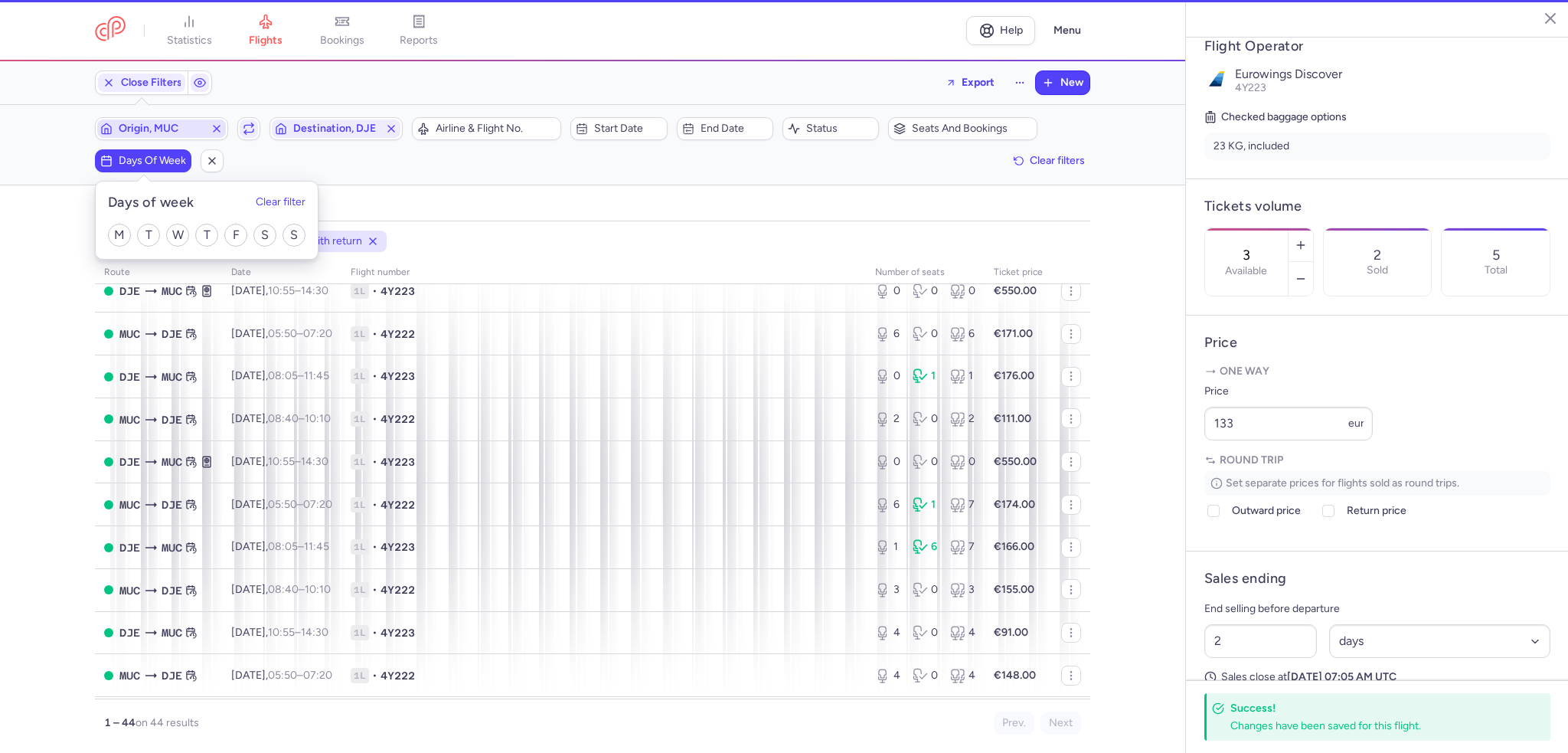
click at [197, 129] on span "Origin, MUC" at bounding box center [161, 128] width 86 height 13
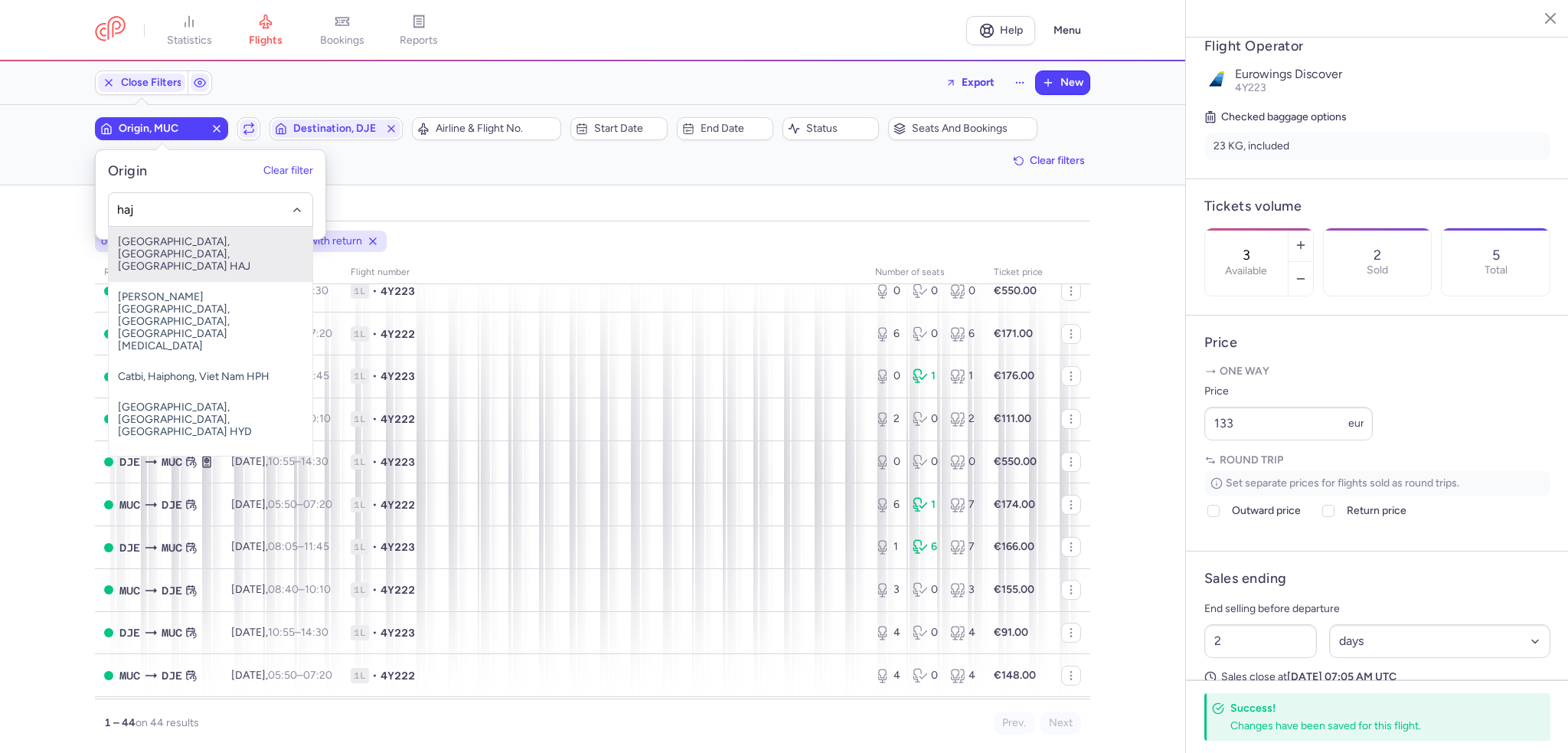
click at [163, 247] on span "[GEOGRAPHIC_DATA], [GEOGRAPHIC_DATA], [GEOGRAPHIC_DATA] HAJ" at bounding box center [211, 253] width 204 height 55
type input "haj"
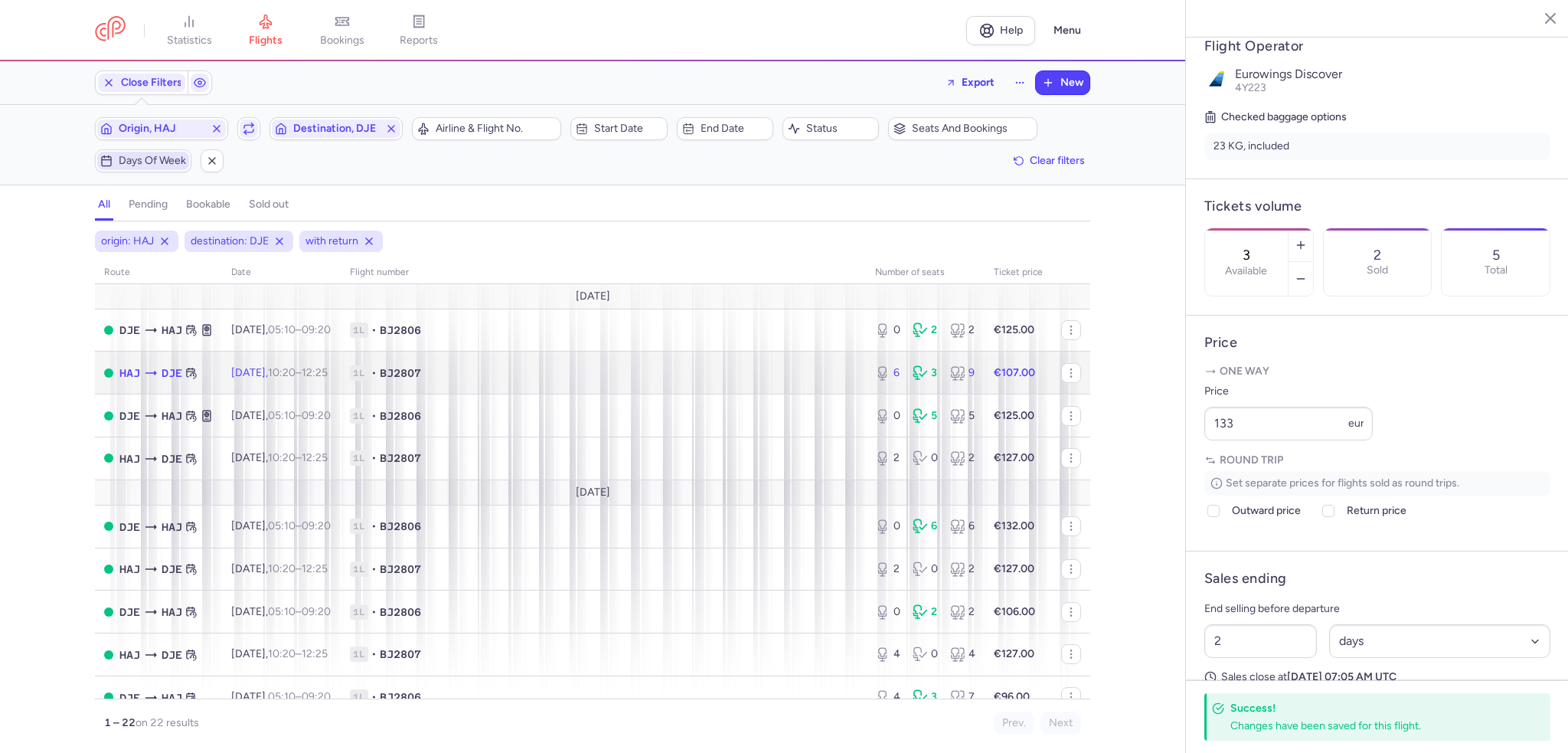
click at [661, 361] on td "1L • BJ2807" at bounding box center [604, 373] width 526 height 43
type input "6"
type input "3"
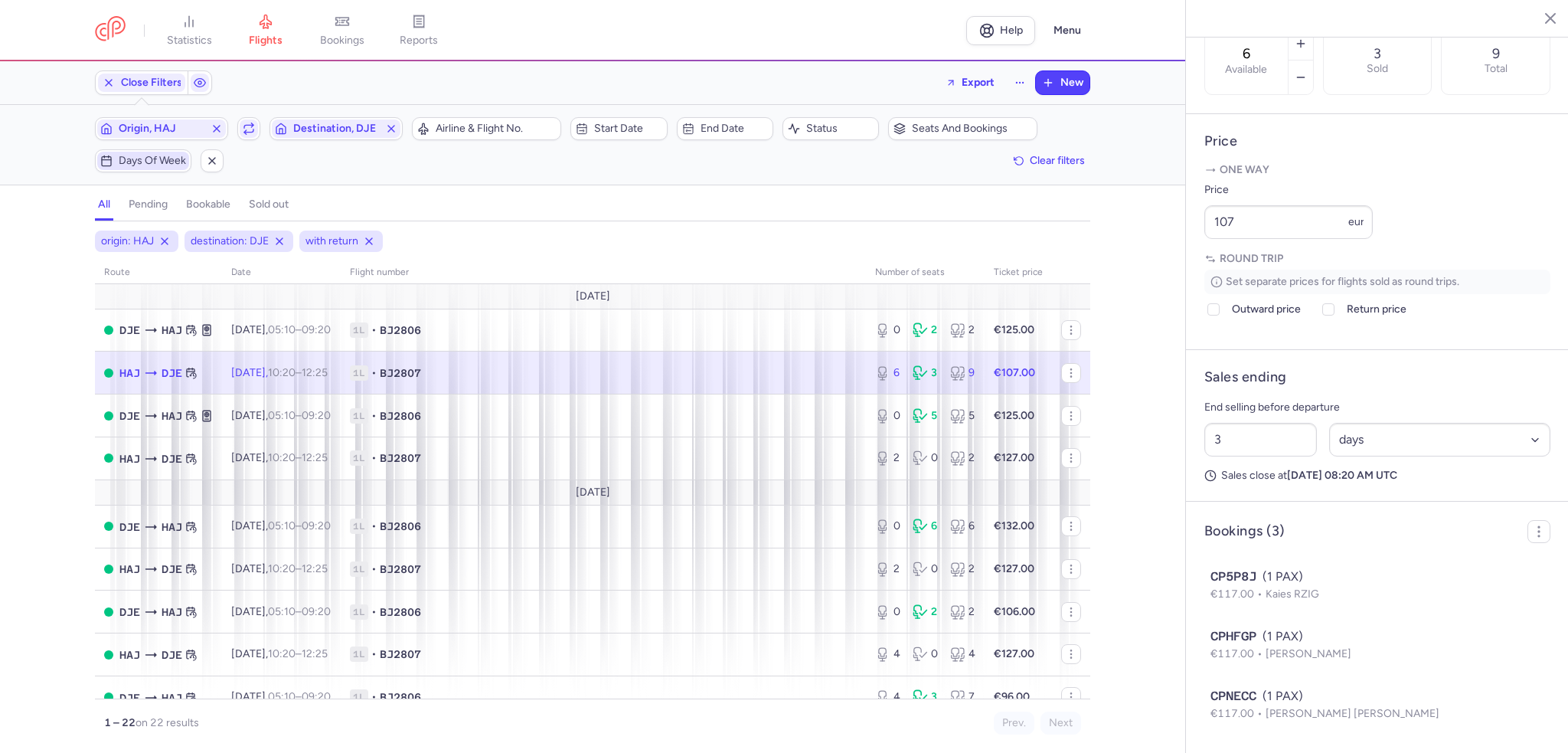
scroll to position [548, 0]
drag, startPoint x: 1260, startPoint y: 221, endPoint x: 1144, endPoint y: 229, distance: 116.3
click at [1144, 229] on div "statistics flights bookings reports Help Menu Close Filters Export New Filters …" at bounding box center [784, 376] width 1568 height 753
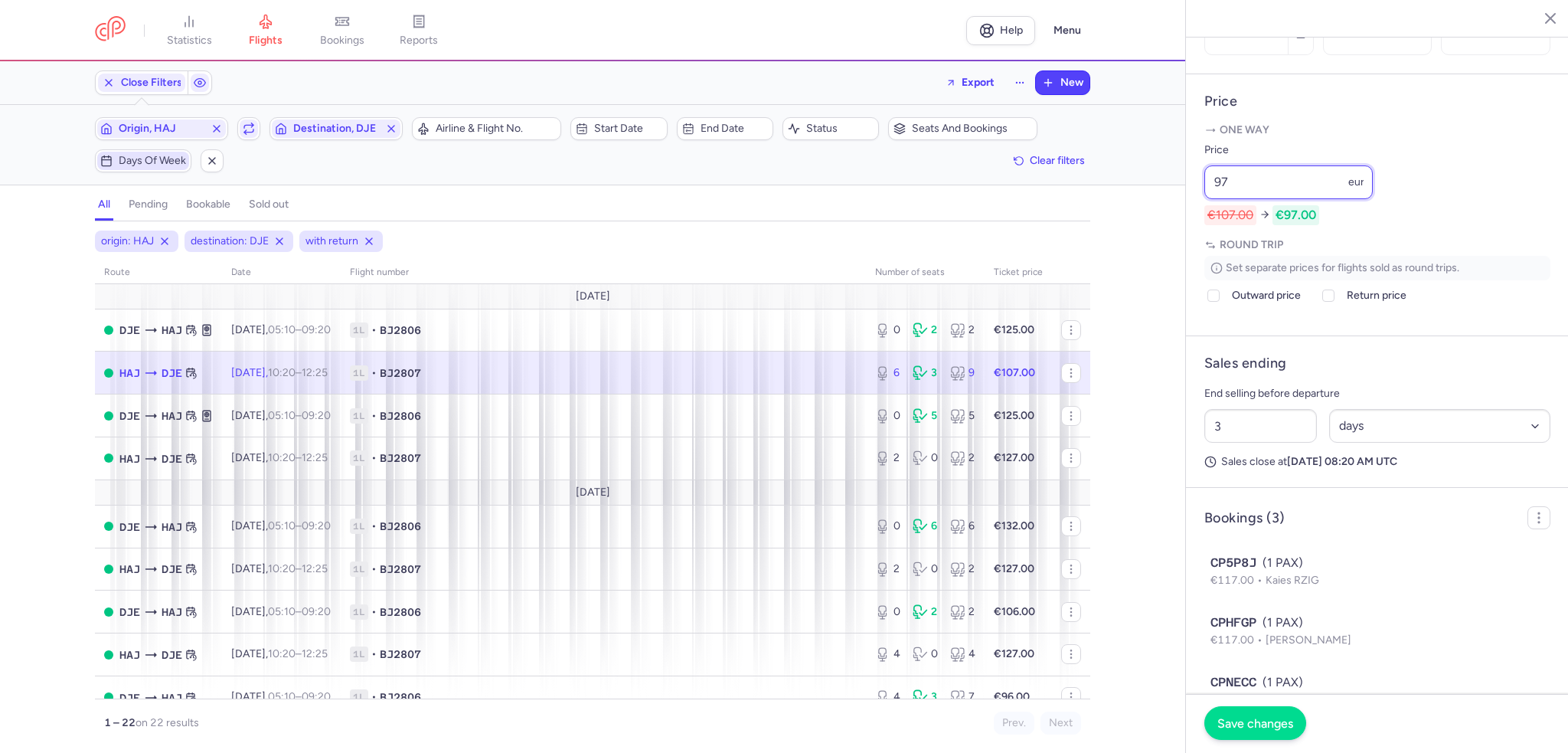
type input "97"
click at [1260, 716] on span "Save changes" at bounding box center [1255, 723] width 76 height 13
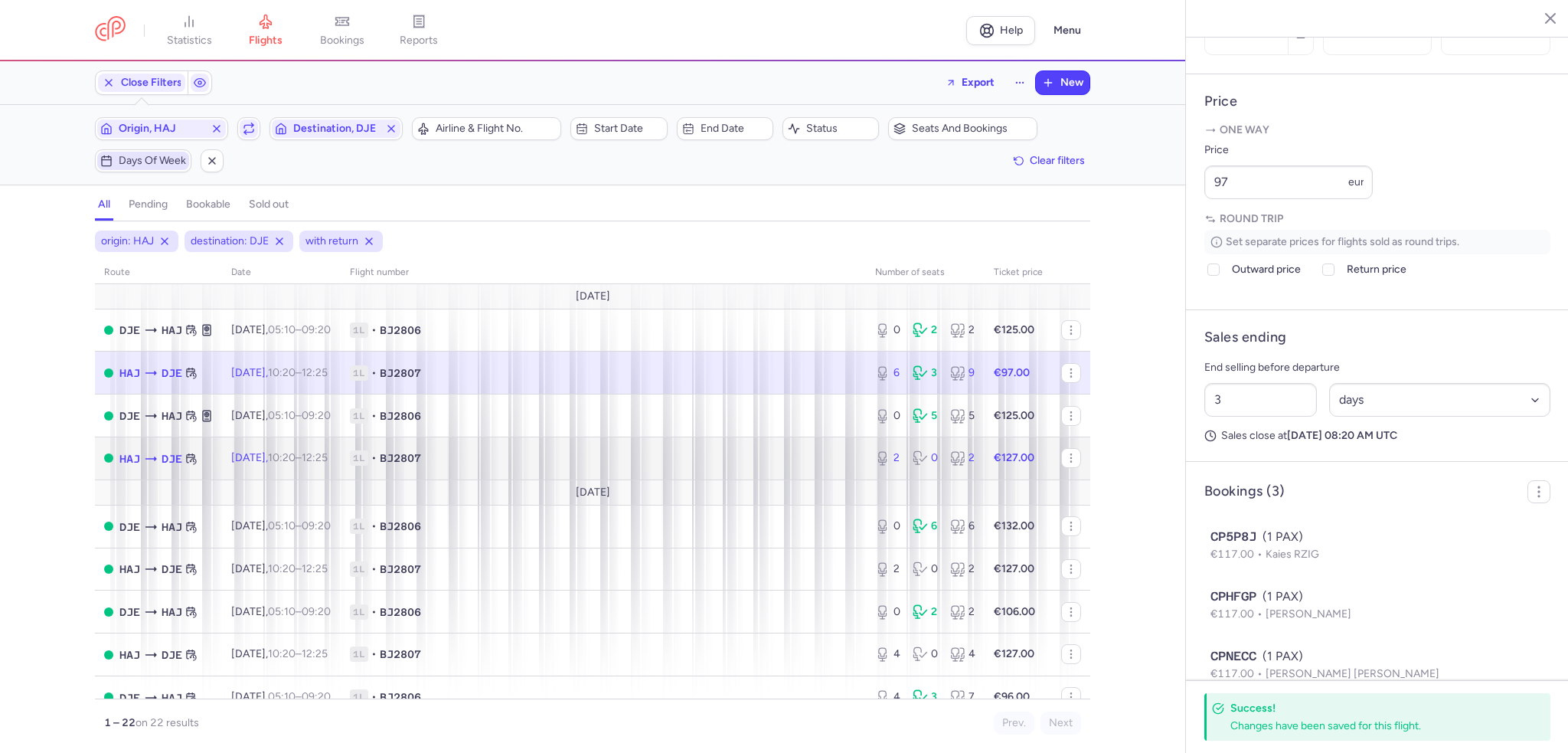
click at [734, 465] on span "1L • BJ2807" at bounding box center [604, 458] width 507 height 15
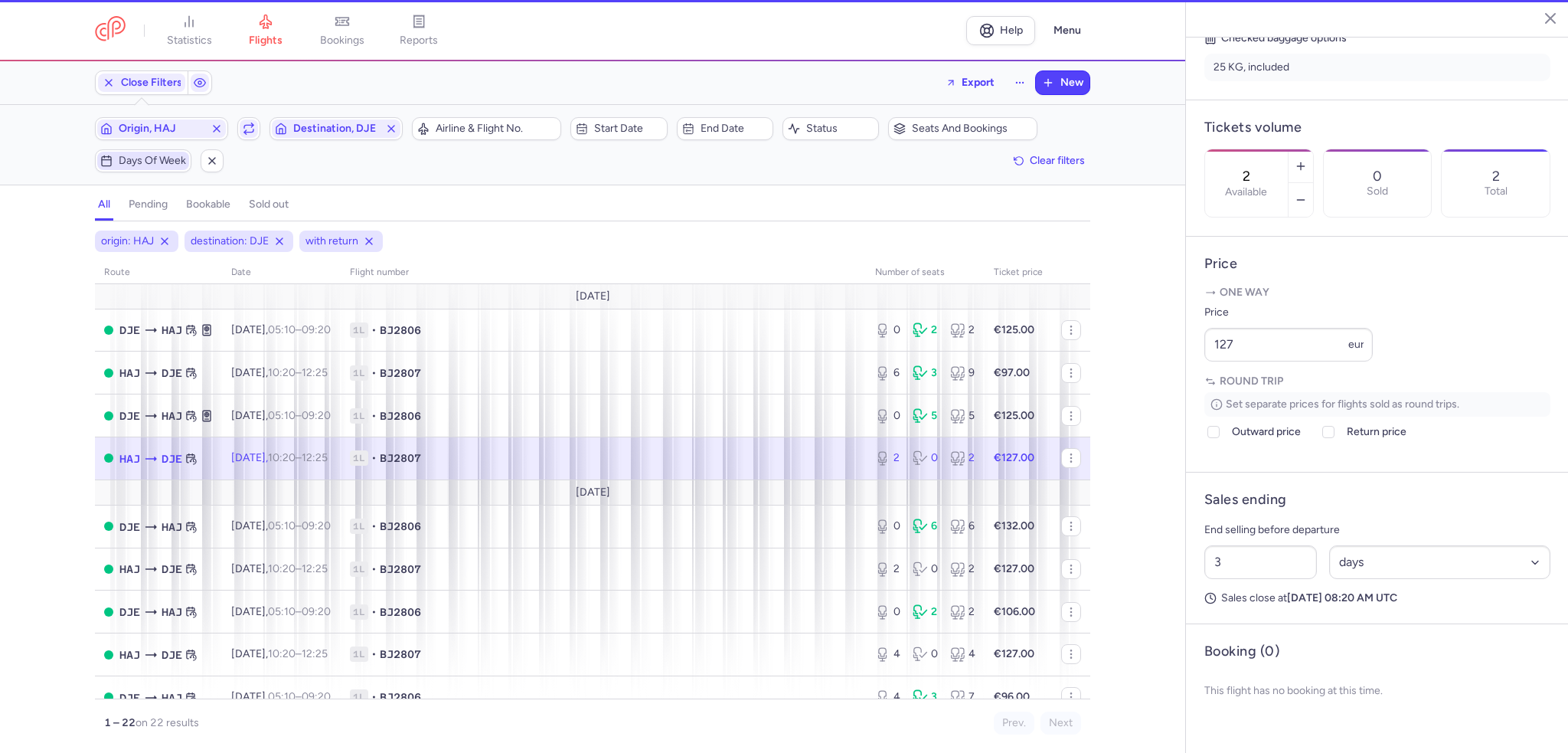
scroll to position [388, 0]
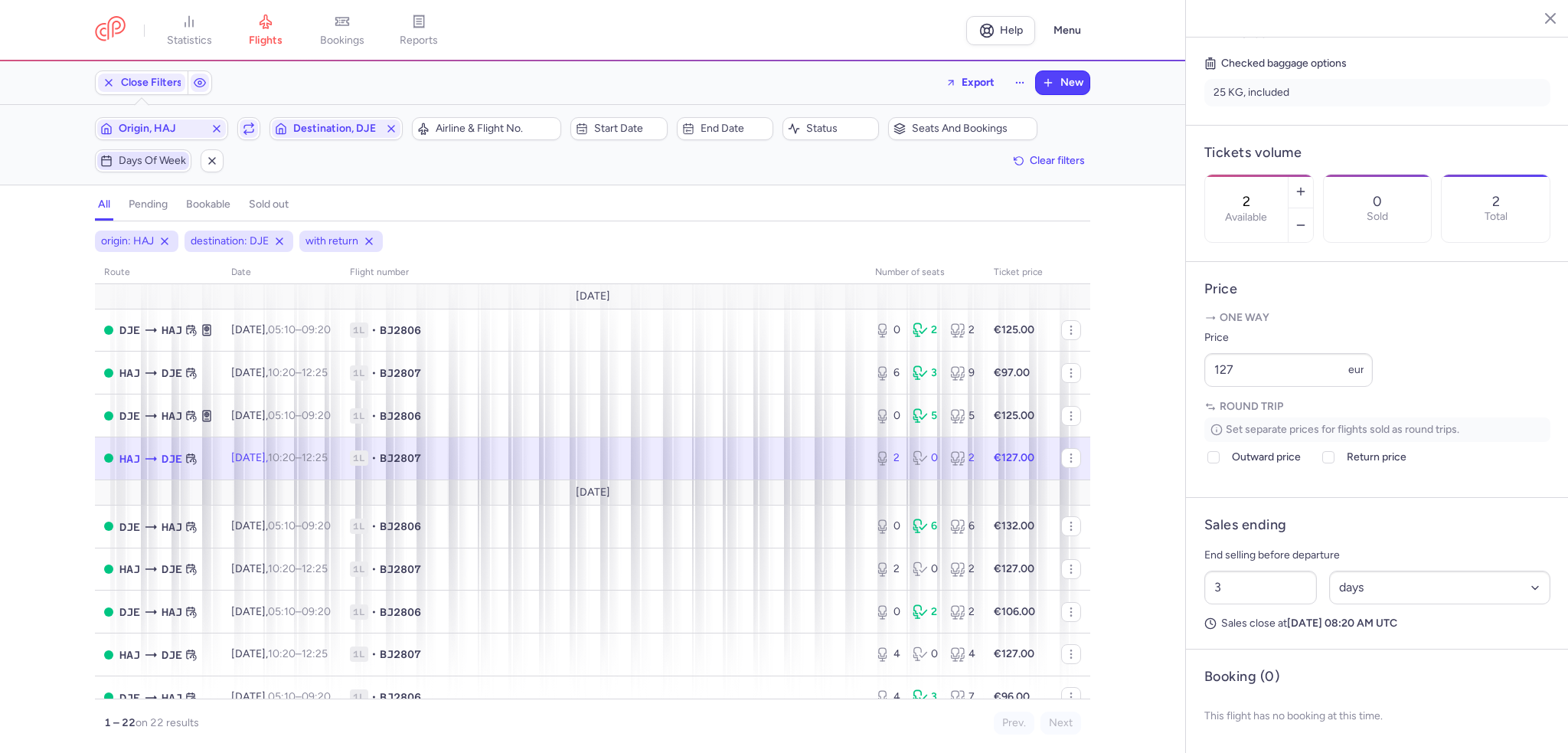
drag, startPoint x: 739, startPoint y: 466, endPoint x: 766, endPoint y: 468, distance: 27.1
click at [739, 466] on span "1L • BJ2807" at bounding box center [604, 458] width 507 height 15
click at [1313, 208] on button "button" at bounding box center [1300, 224] width 24 height 34
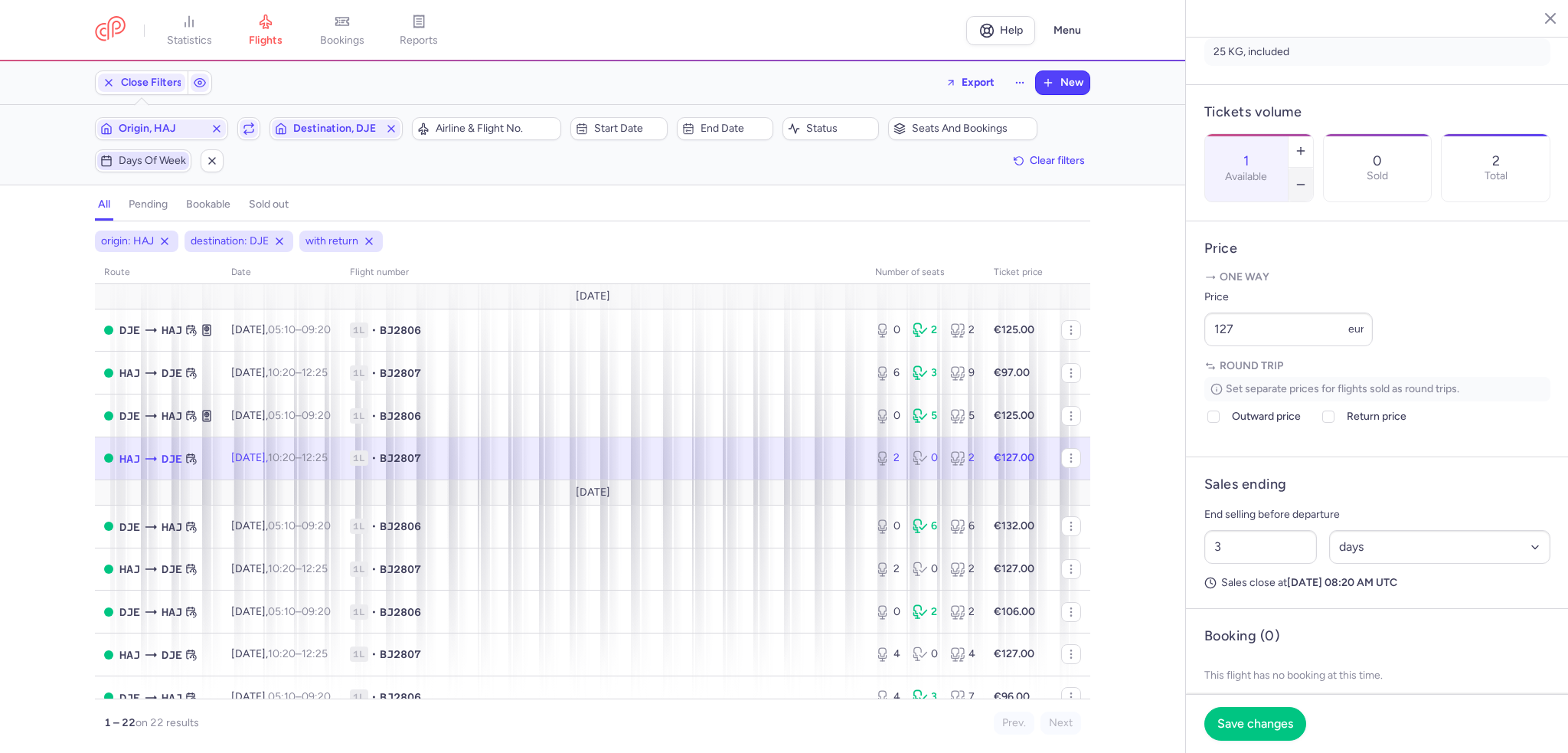
click at [1313, 168] on button "button" at bounding box center [1300, 184] width 24 height 34
click at [1248, 729] on span "Save changes" at bounding box center [1255, 723] width 76 height 13
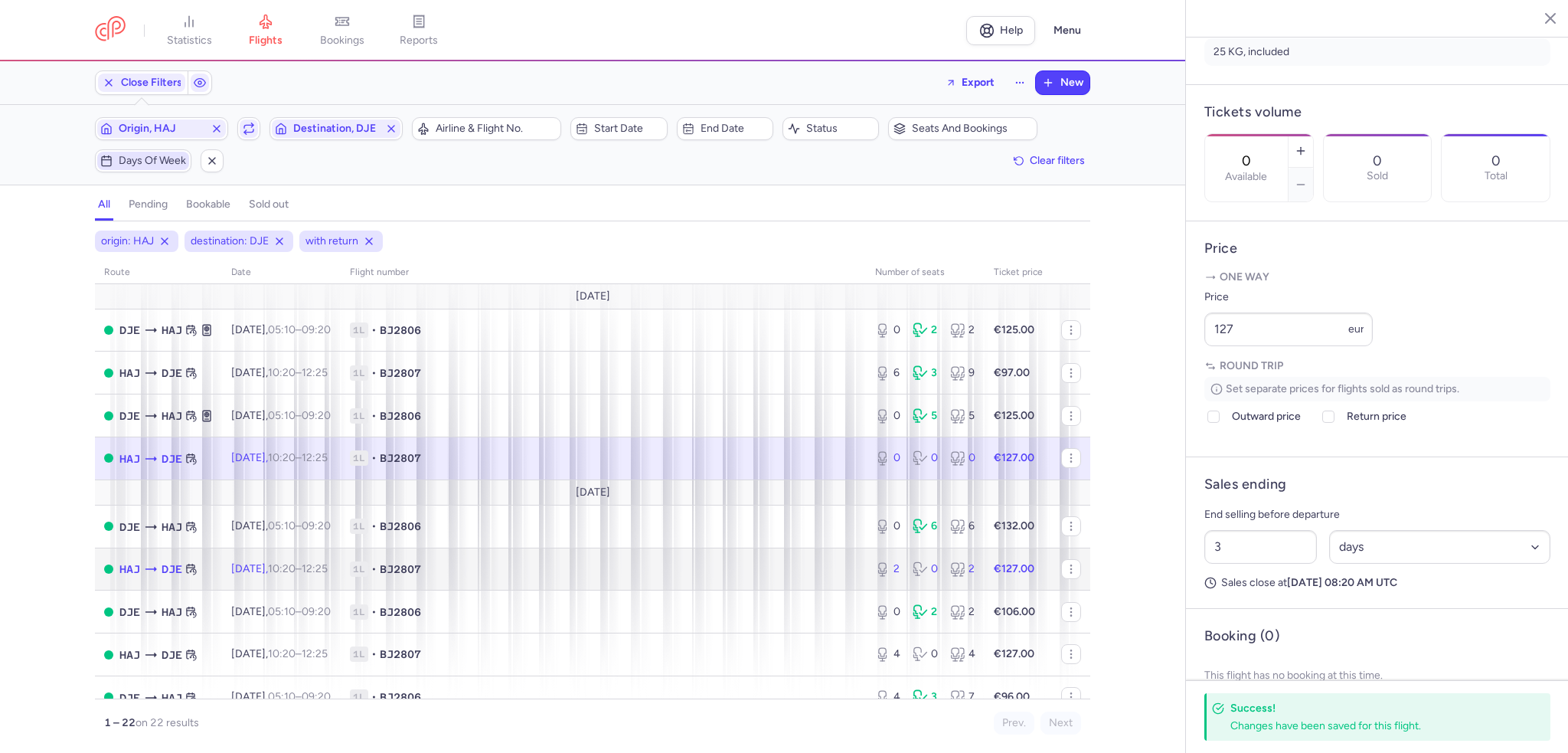
click at [757, 564] on td "1L • BJ2807" at bounding box center [604, 569] width 526 height 43
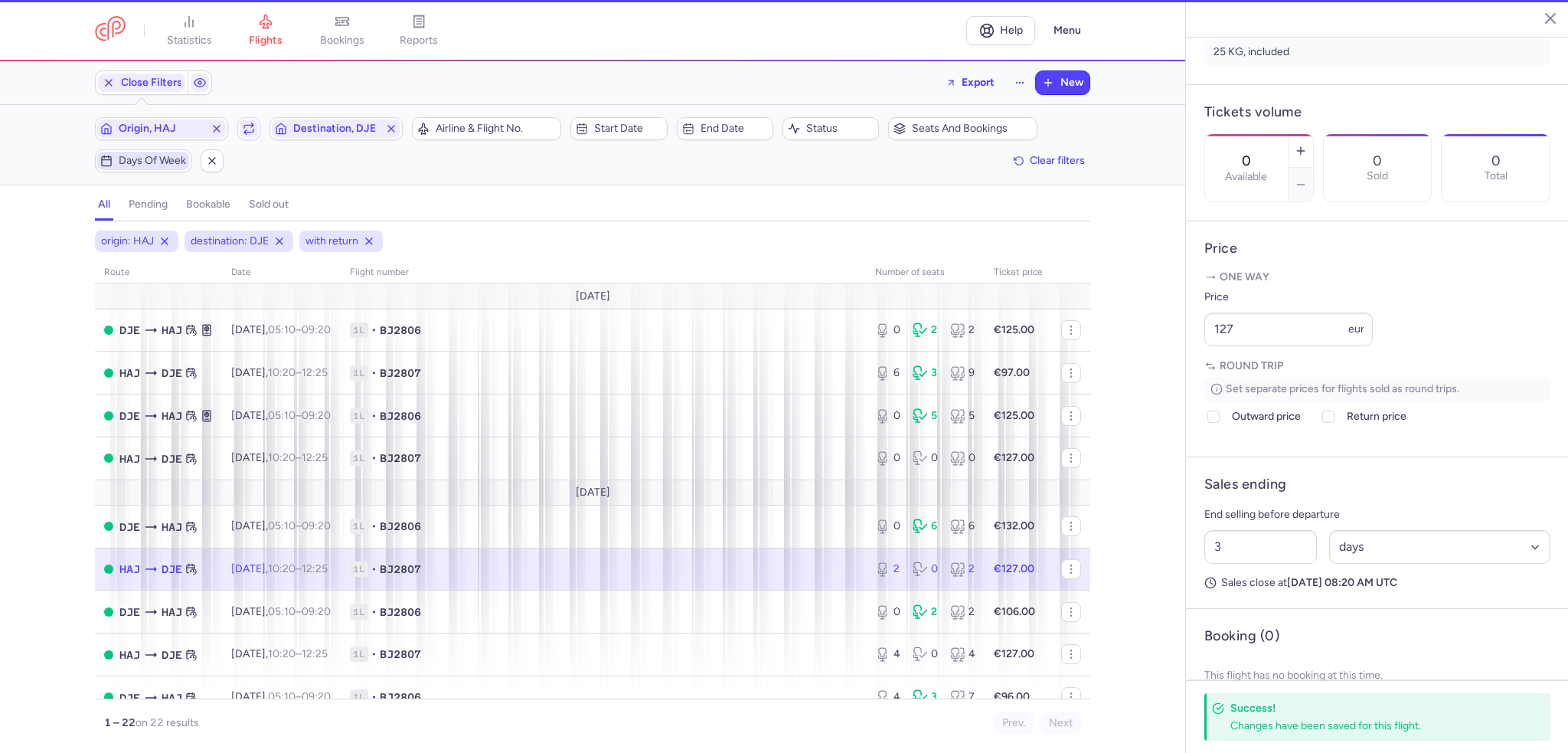
type input "2"
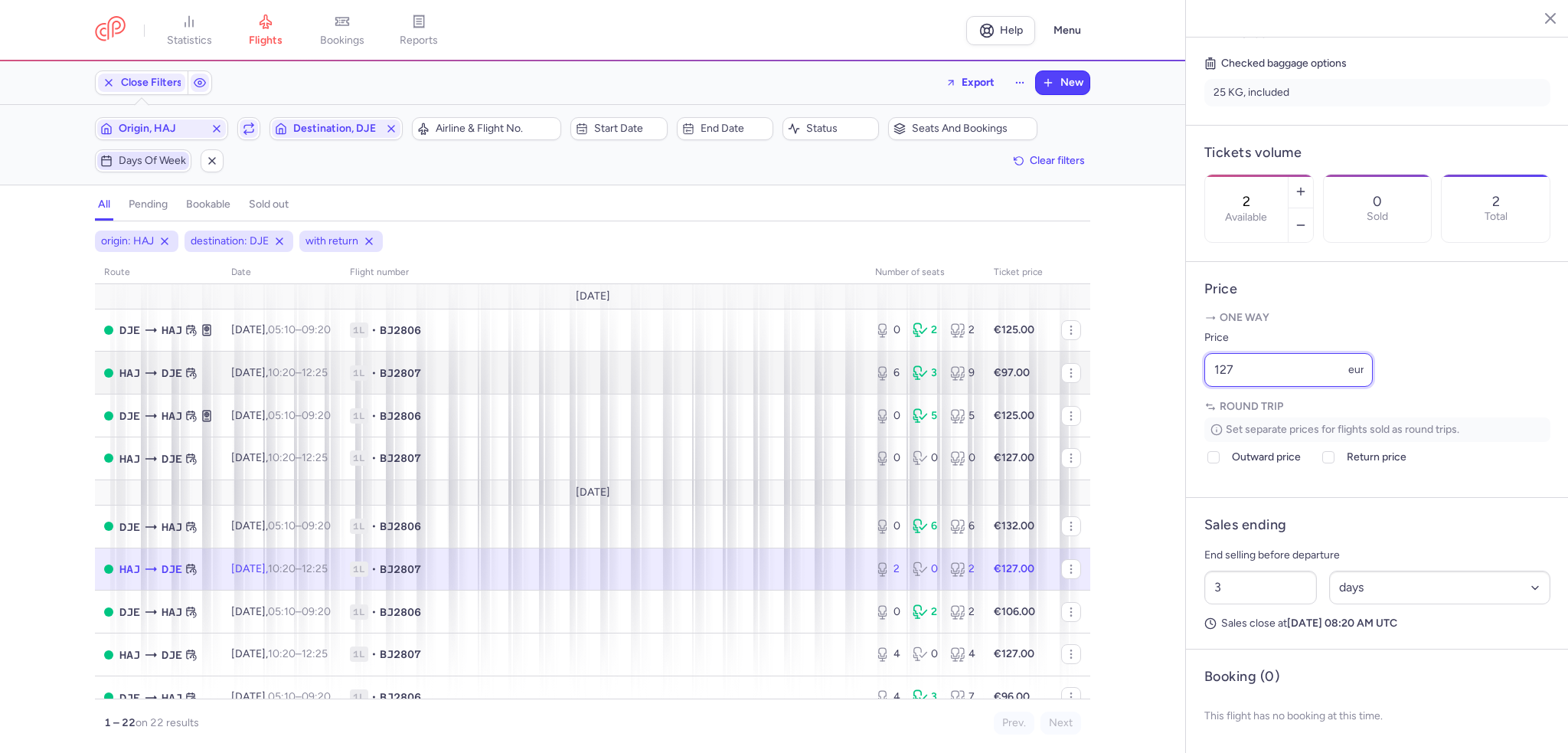
drag, startPoint x: 1284, startPoint y: 375, endPoint x: 1054, endPoint y: 356, distance: 230.8
click at [1054, 357] on div "statistics flights bookings reports Help Menu Close Filters Export New Filters …" at bounding box center [784, 376] width 1568 height 753
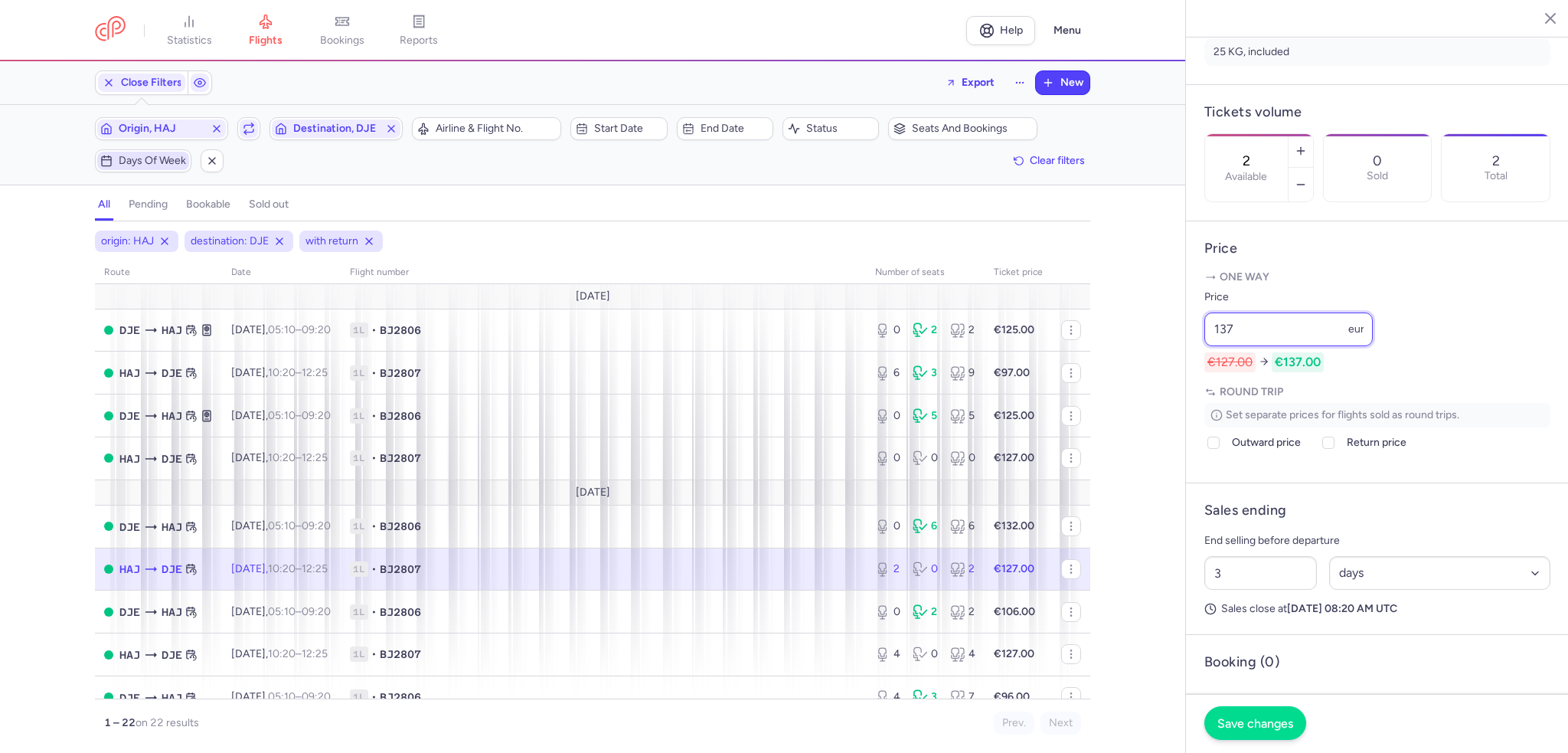
type input "137"
click at [1244, 714] on button "Save changes" at bounding box center [1255, 723] width 102 height 34
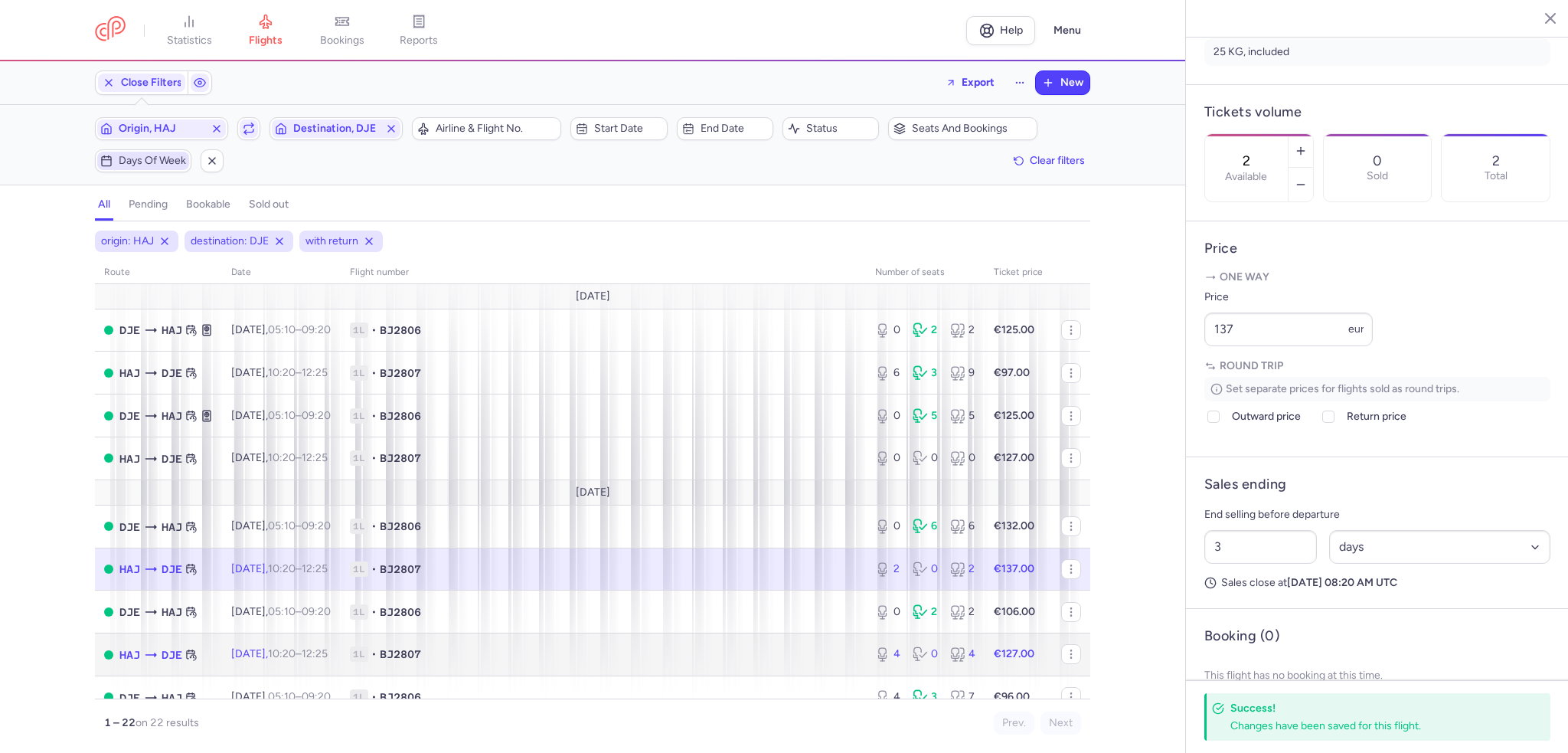
click at [672, 661] on span "1L • BJ2807" at bounding box center [604, 654] width 507 height 15
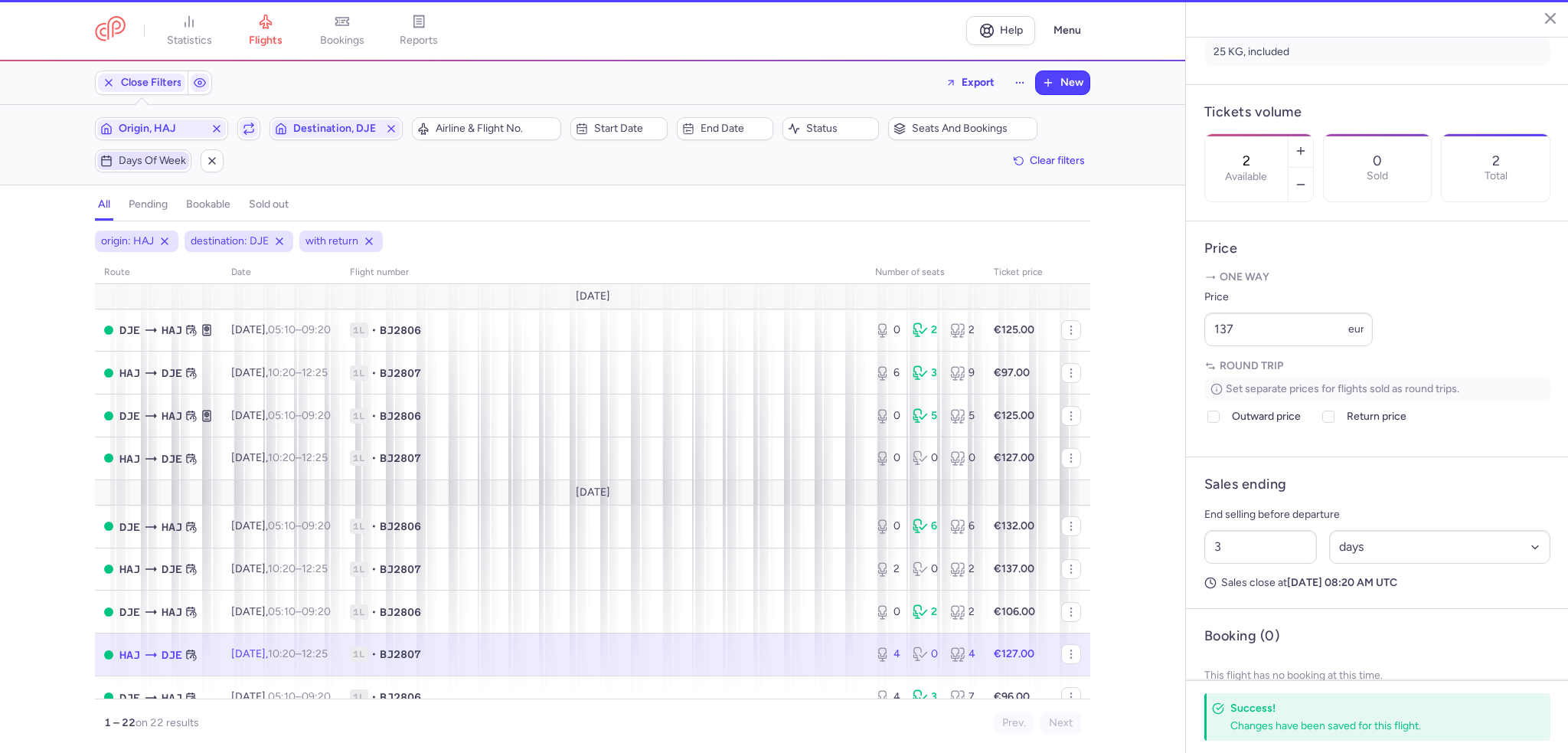
type input "4"
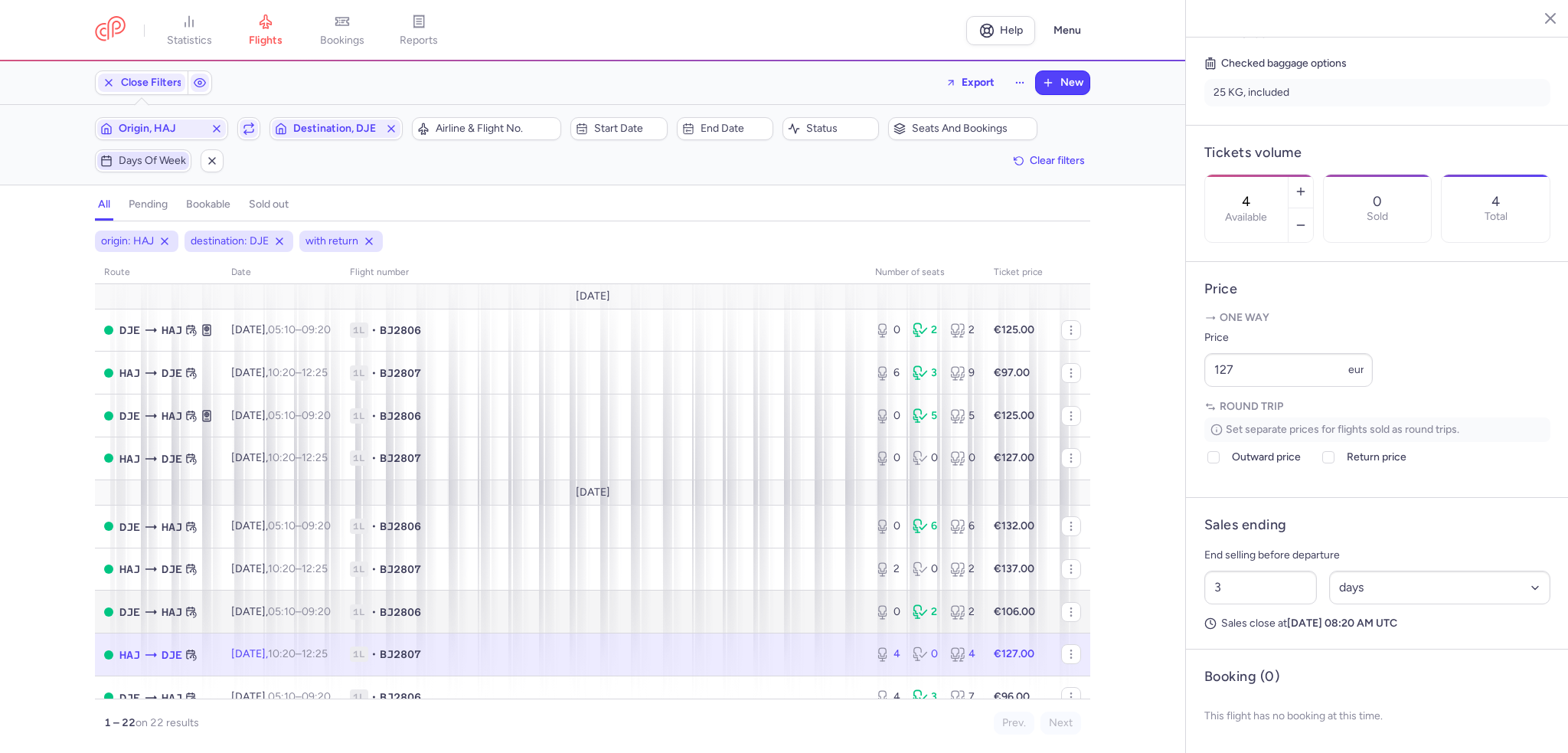
scroll to position [153, 0]
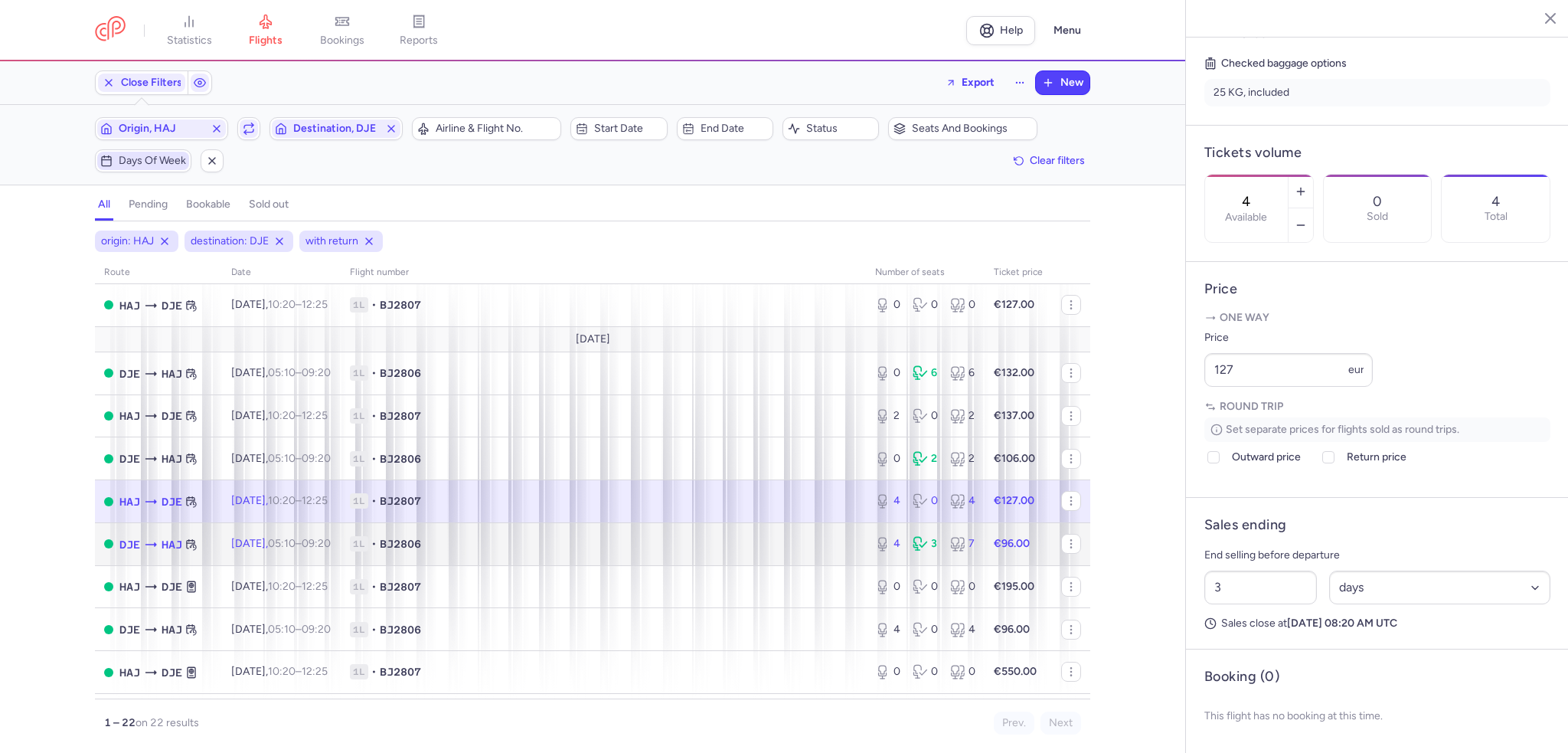
click at [820, 549] on span "1L • BJ2806" at bounding box center [604, 544] width 507 height 15
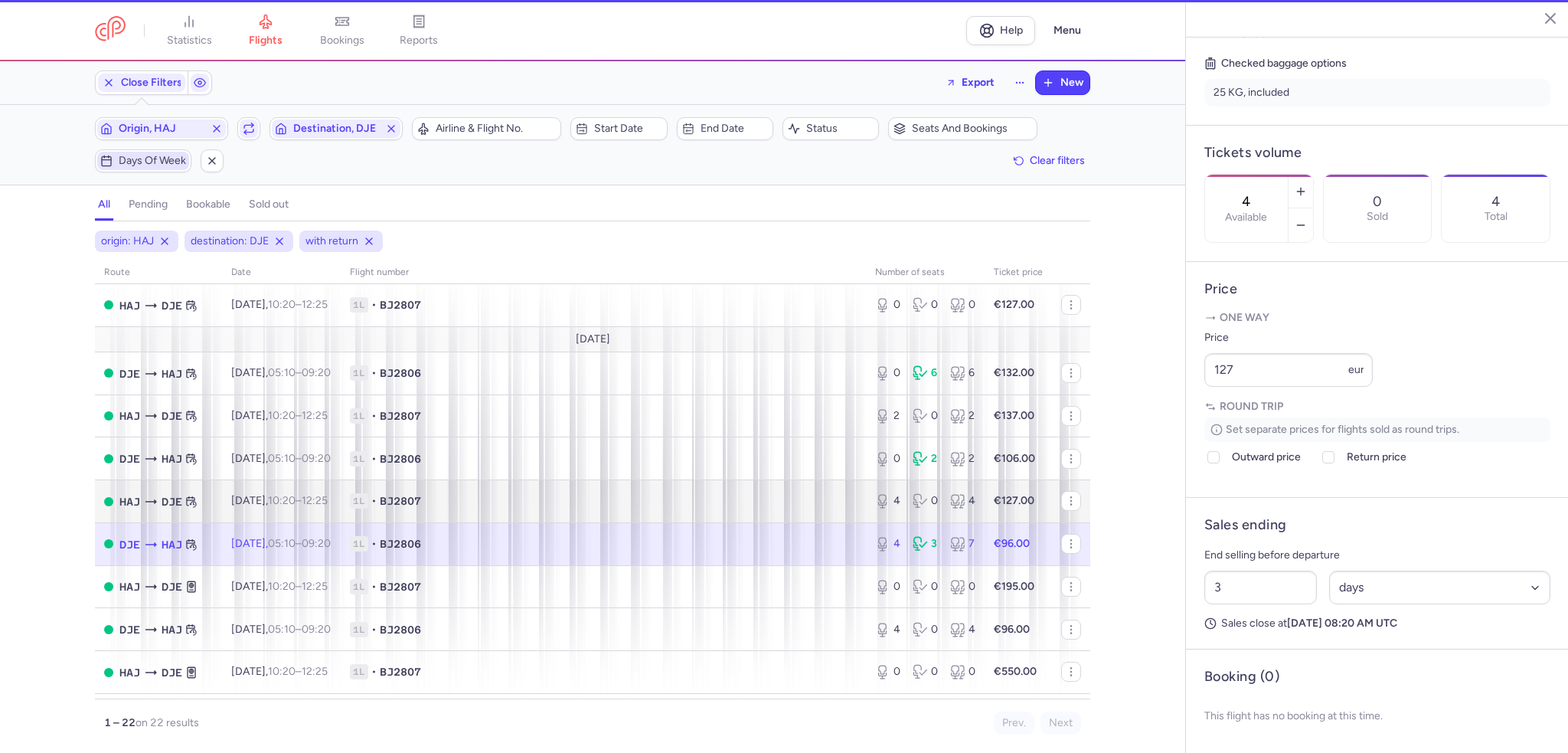
scroll to position [401, 0]
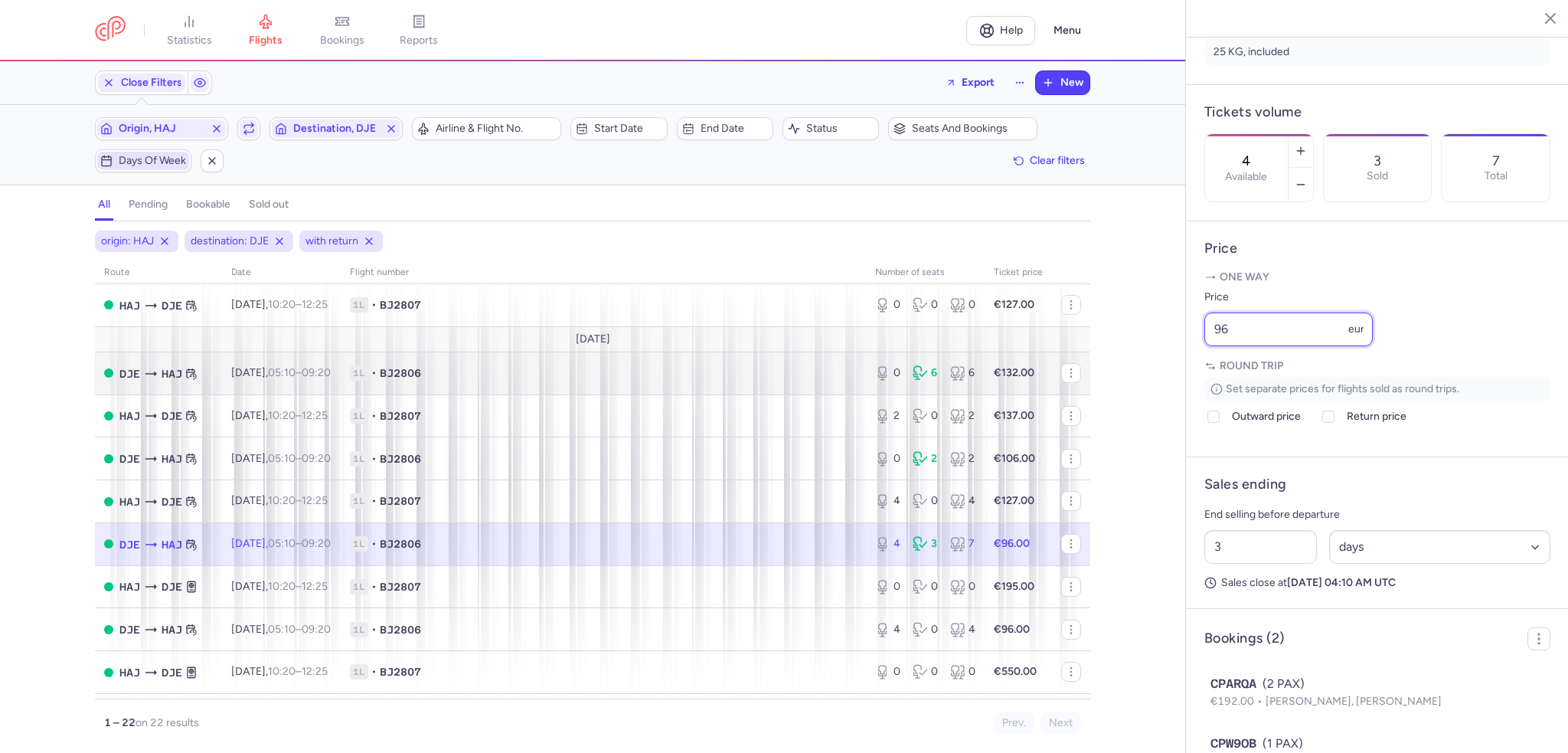
drag, startPoint x: 1268, startPoint y: 365, endPoint x: 1023, endPoint y: 379, distance: 245.4
click at [1023, 379] on div "statistics flights bookings reports Help Menu Close Filters Export New Filters …" at bounding box center [784, 376] width 1568 height 753
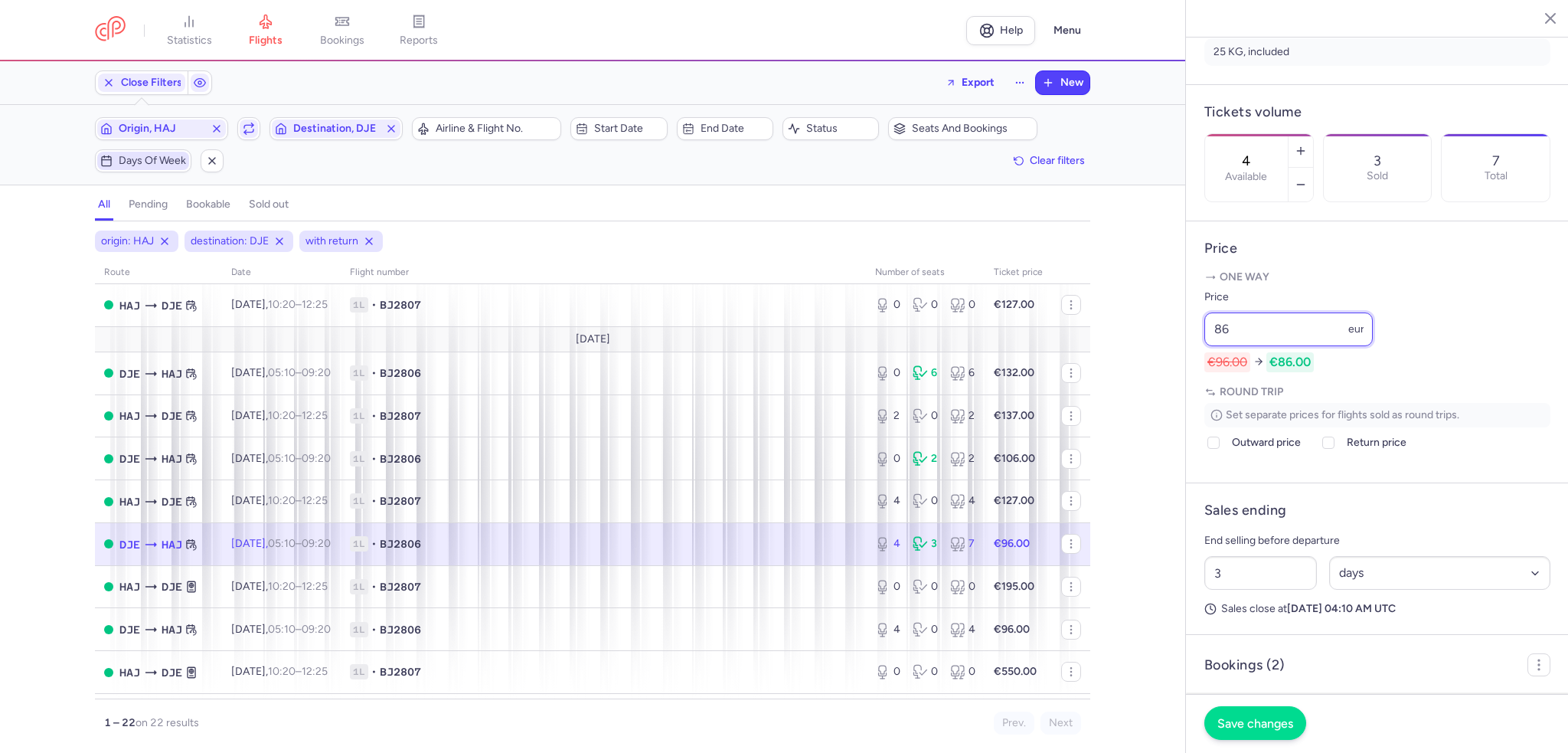
type input "86"
click at [1252, 725] on span "Save changes" at bounding box center [1255, 723] width 76 height 13
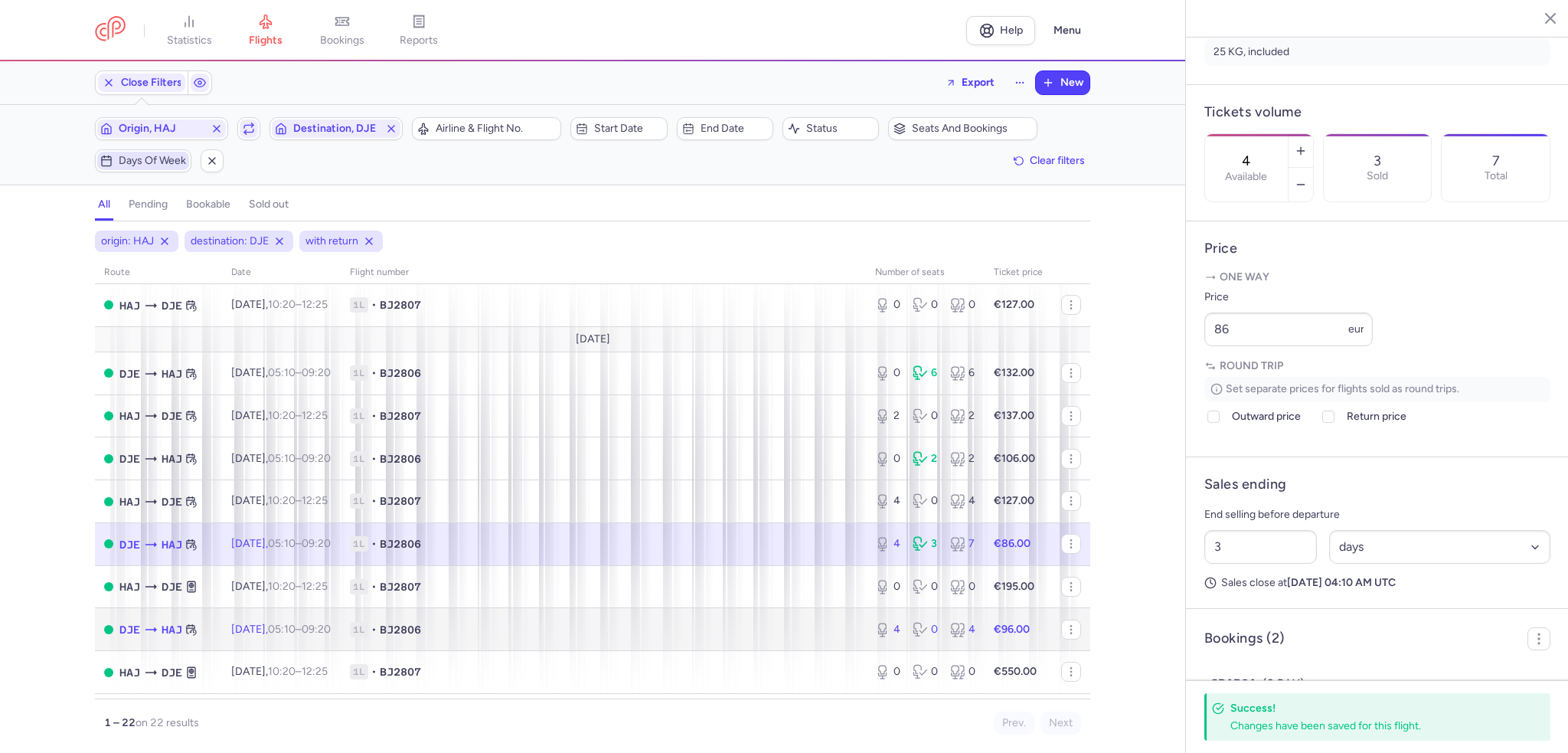
click at [834, 637] on span "1L • BJ2806" at bounding box center [604, 630] width 507 height 15
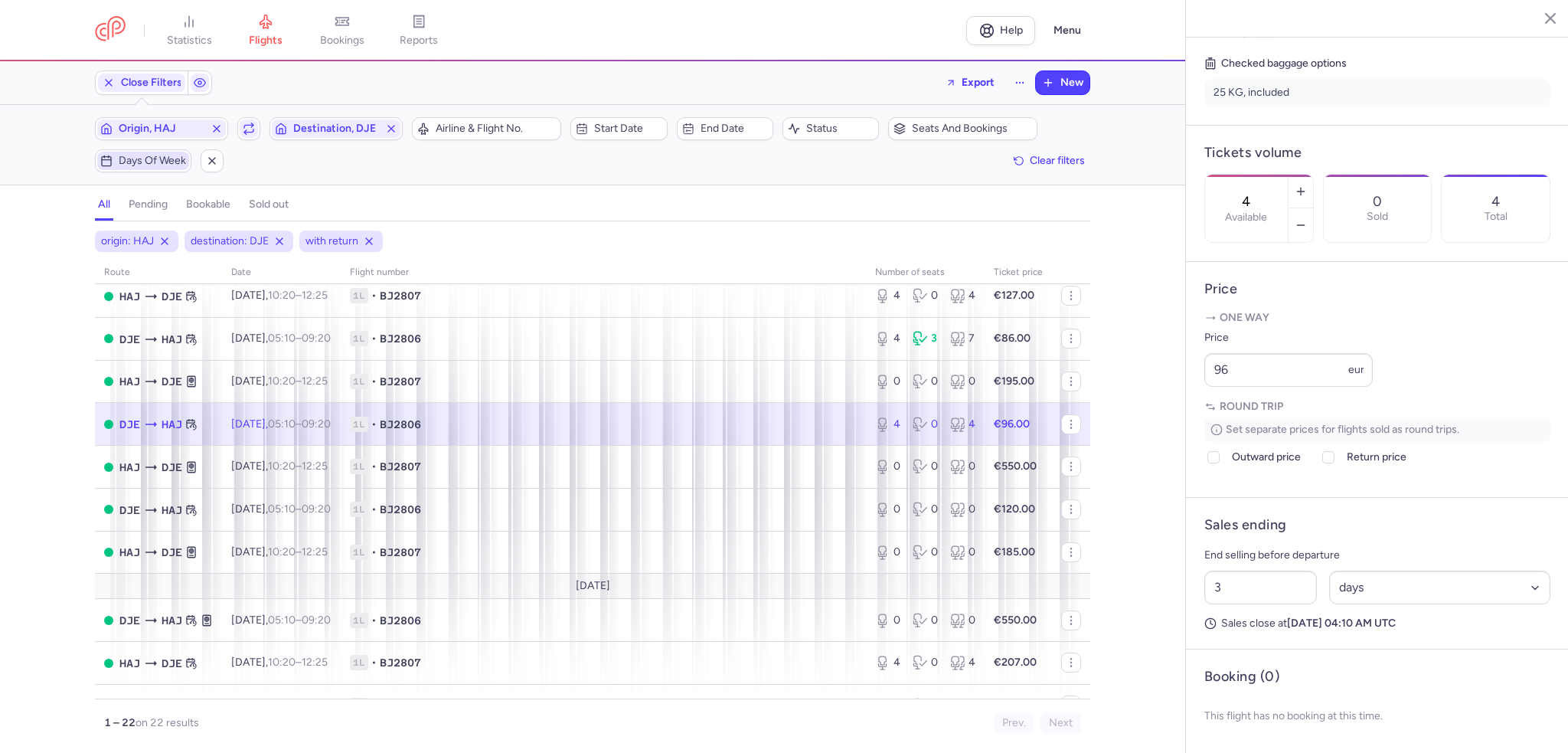
scroll to position [383, 0]
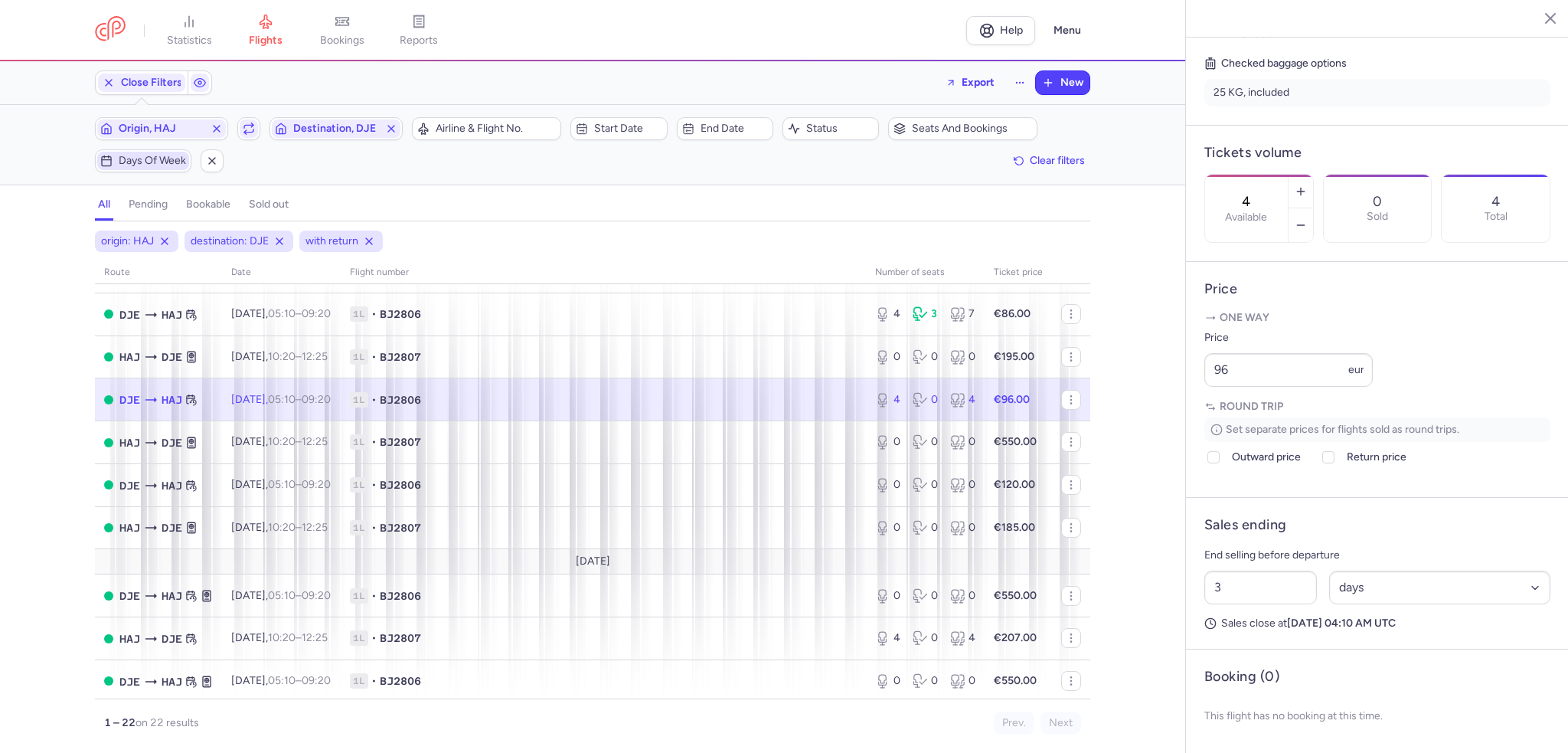
click at [680, 407] on span "1L • BJ2806" at bounding box center [604, 400] width 507 height 15
drag, startPoint x: 1287, startPoint y: 371, endPoint x: 1182, endPoint y: 367, distance: 105.1
click at [1182, 367] on div "statistics flights bookings reports Help Menu Close Filters Export New Filters …" at bounding box center [784, 376] width 1568 height 753
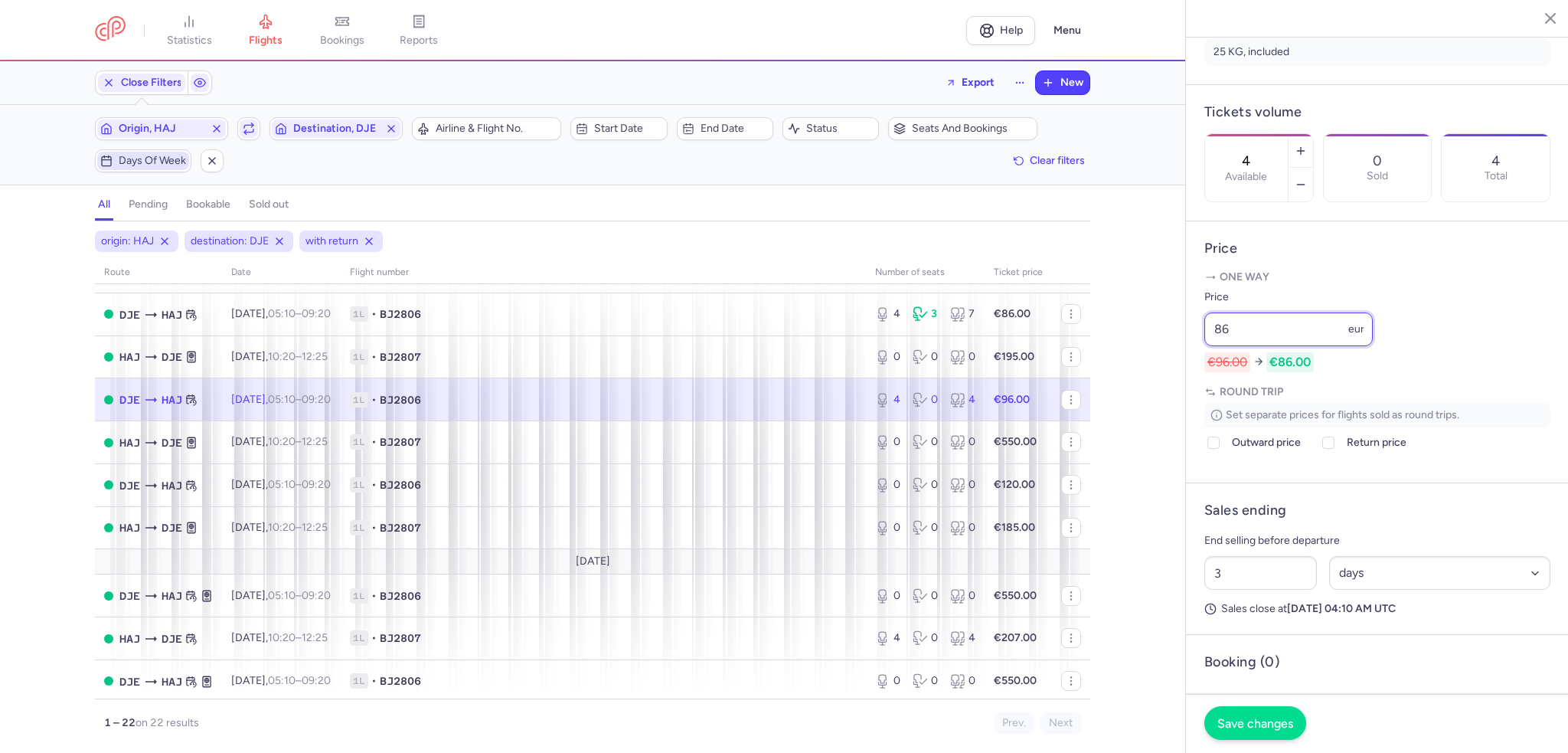
type input "86"
click at [1228, 737] on button "Save changes" at bounding box center [1255, 723] width 102 height 34
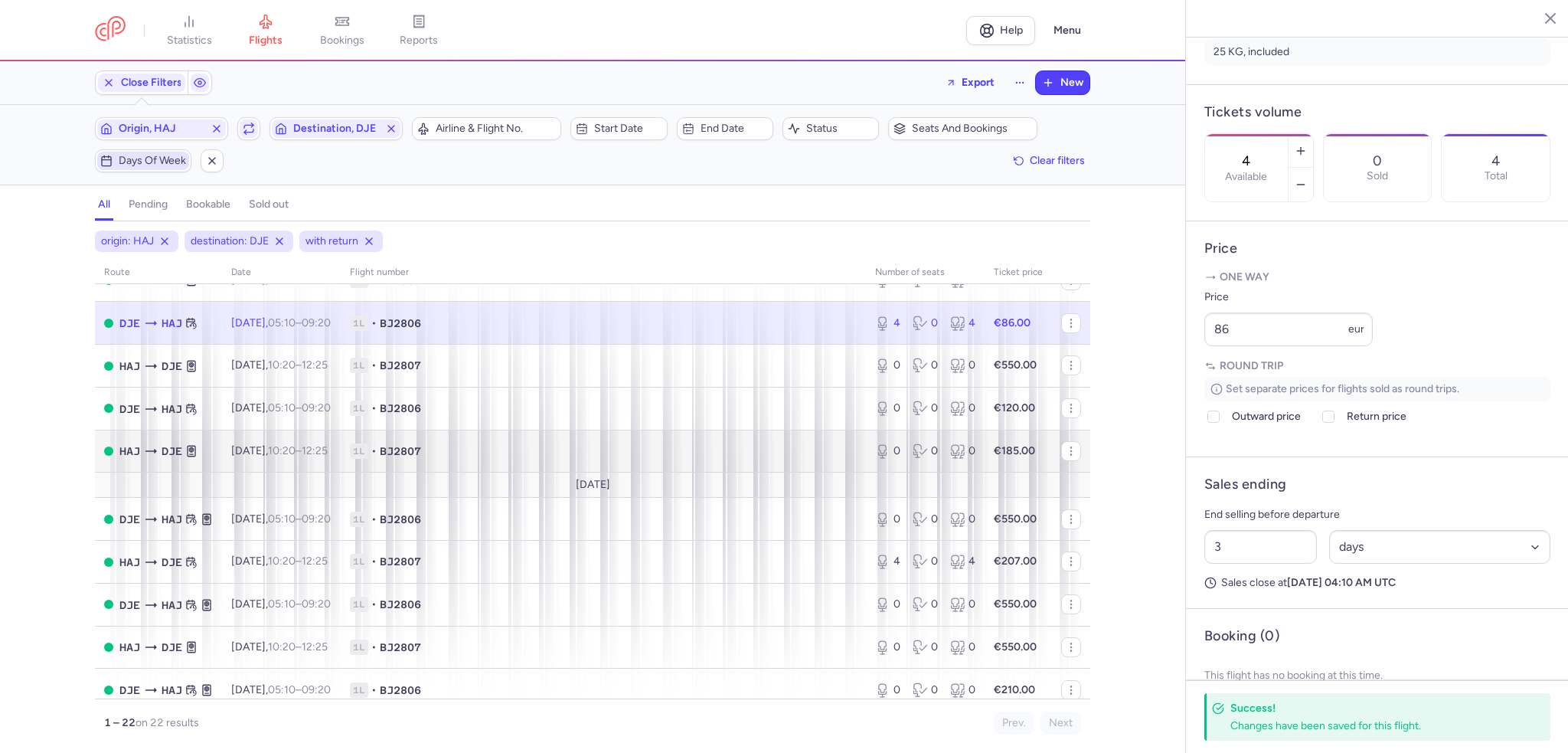
scroll to position [536, 0]
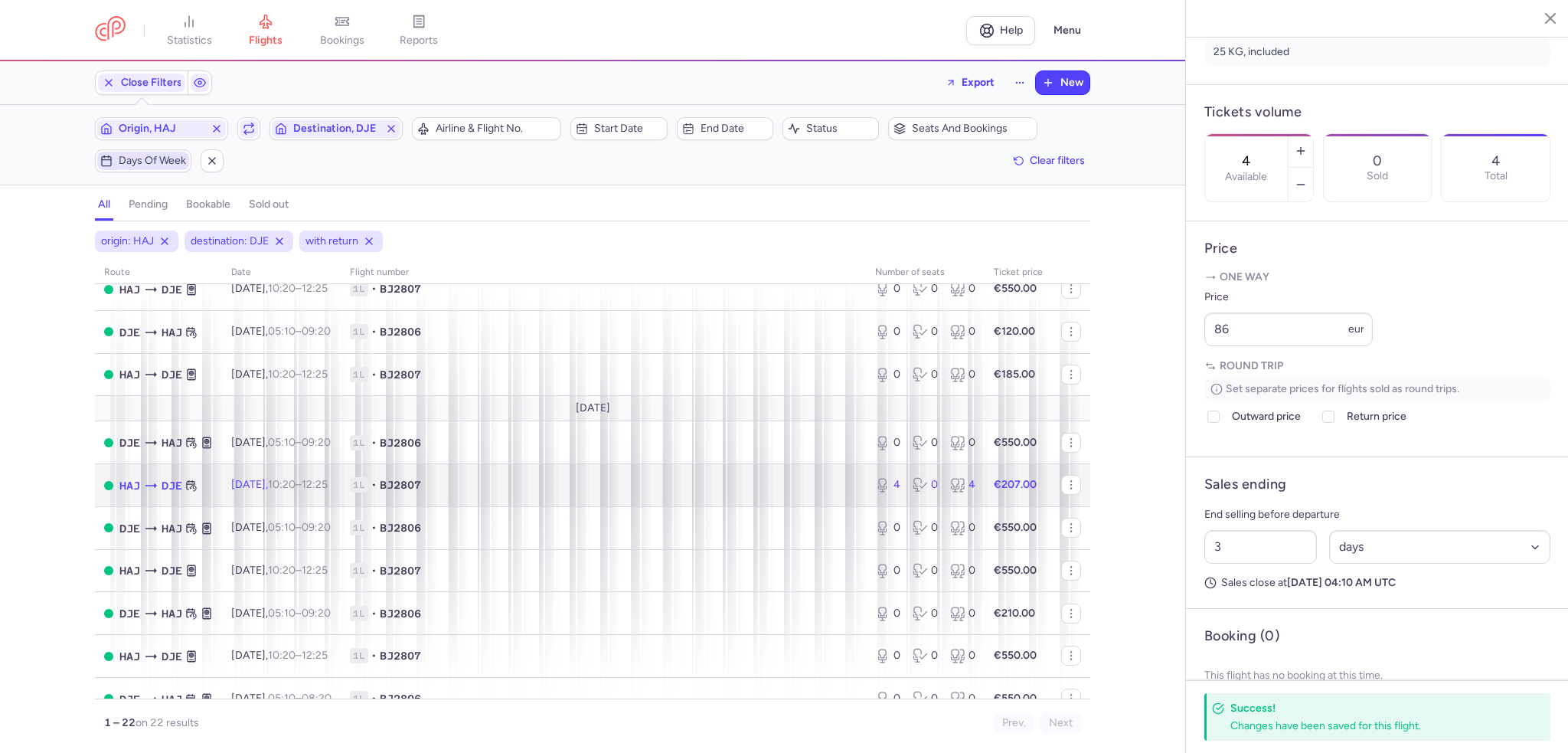
click at [741, 492] on span "1L • BJ2807" at bounding box center [604, 485] width 507 height 15
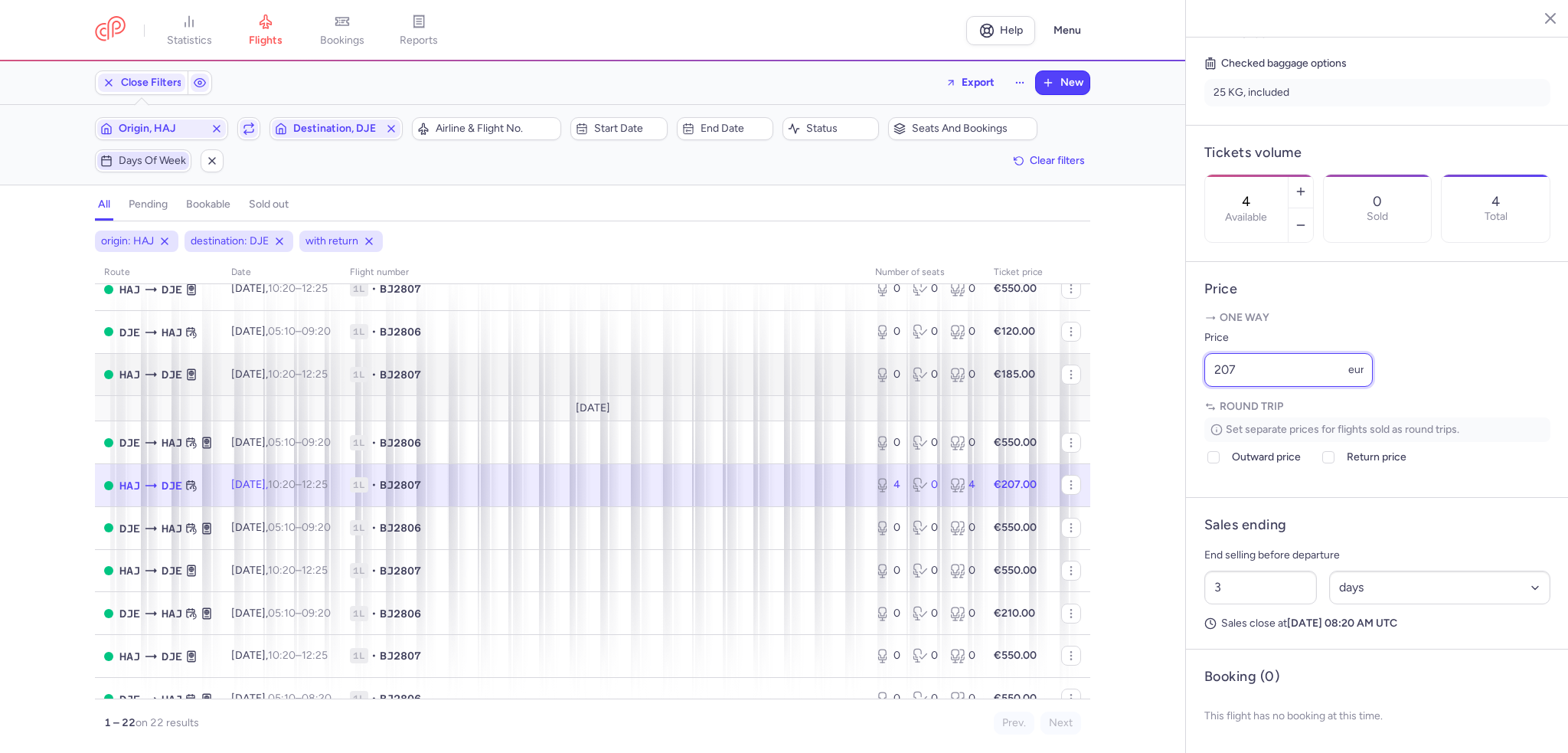
drag, startPoint x: 1229, startPoint y: 367, endPoint x: 1054, endPoint y: 367, distance: 175.0
click at [1054, 367] on div "statistics flights bookings reports Help Menu Close Filters Export New Filters …" at bounding box center [784, 376] width 1568 height 753
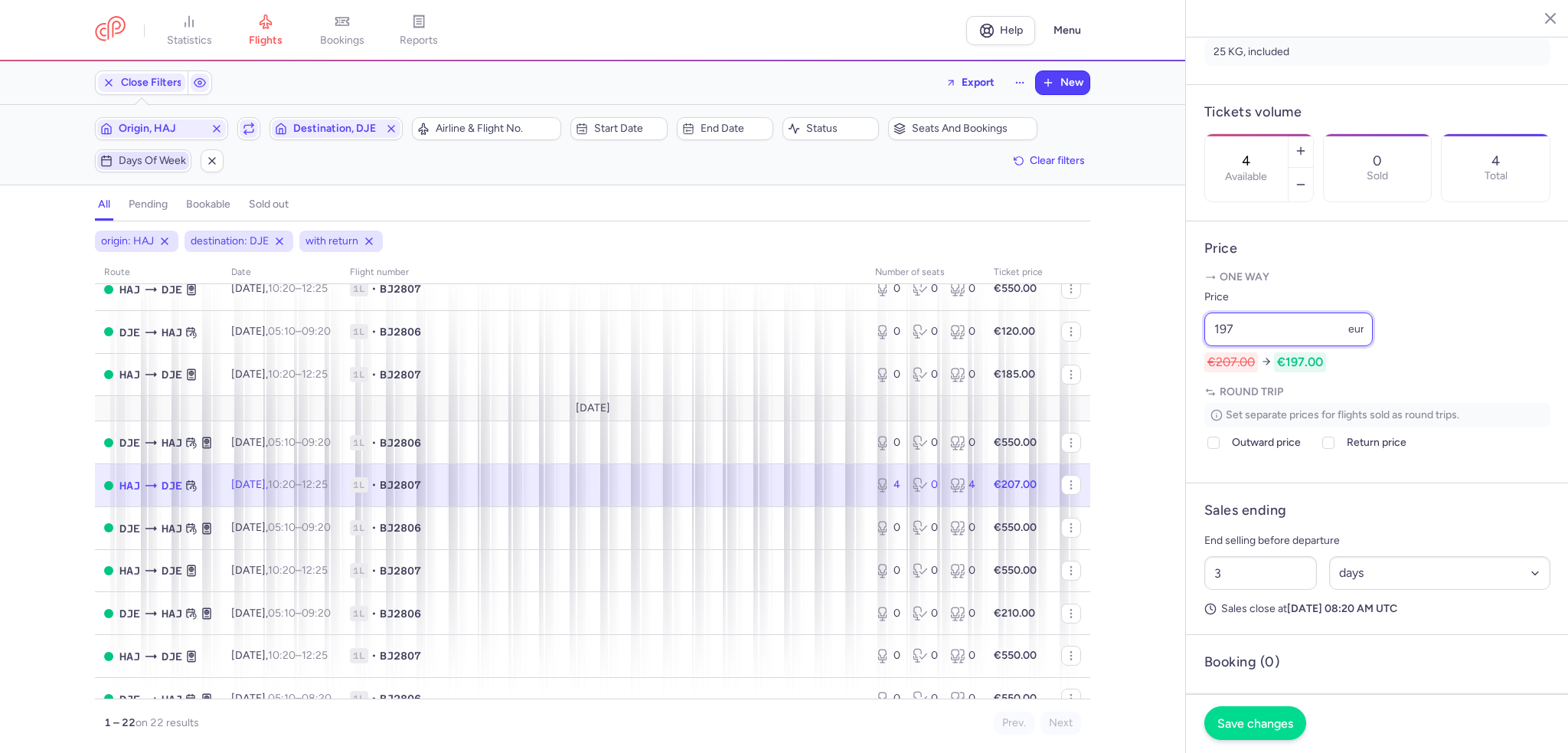
type input "197"
click at [1249, 722] on span "Save changes" at bounding box center [1255, 723] width 76 height 13
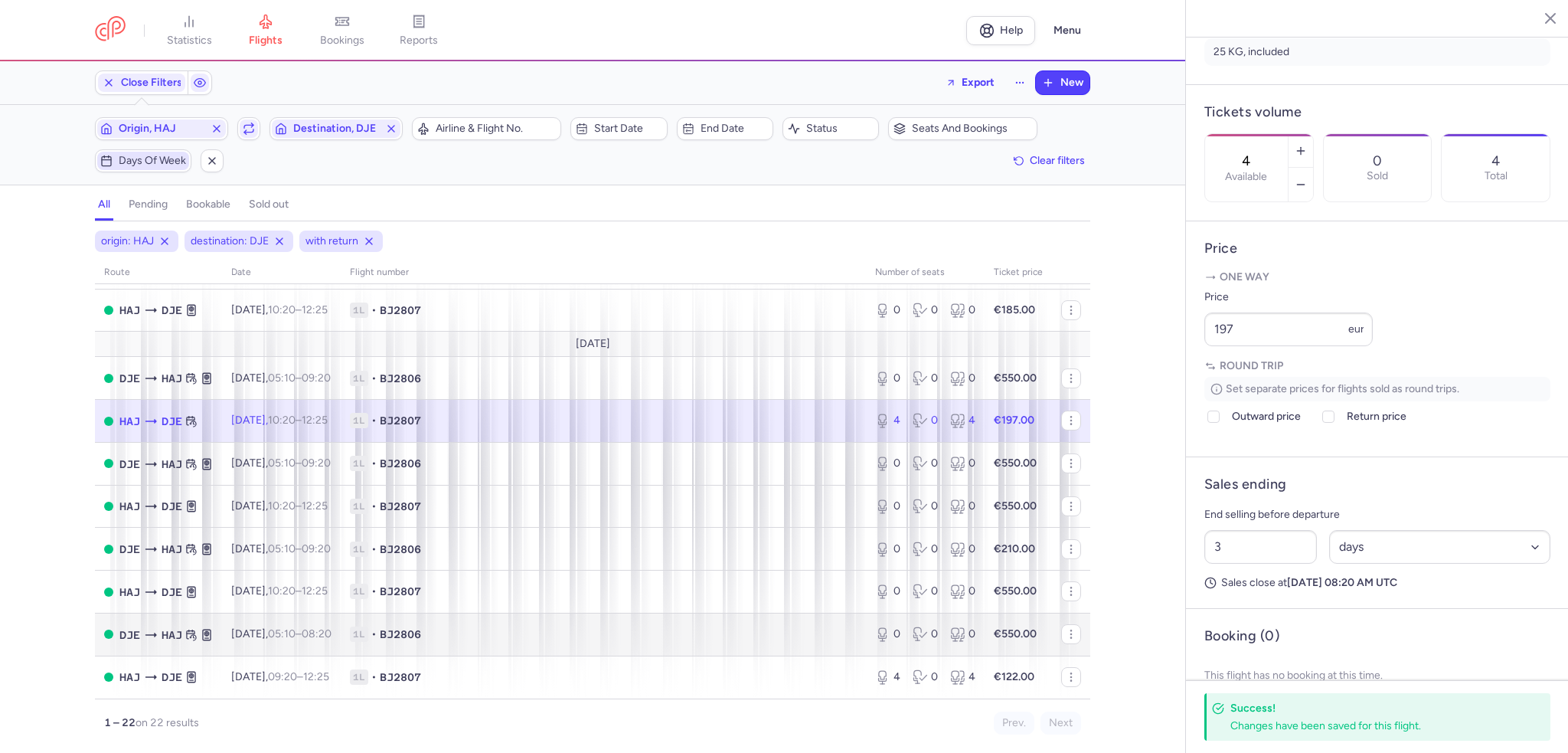
scroll to position [620, 0]
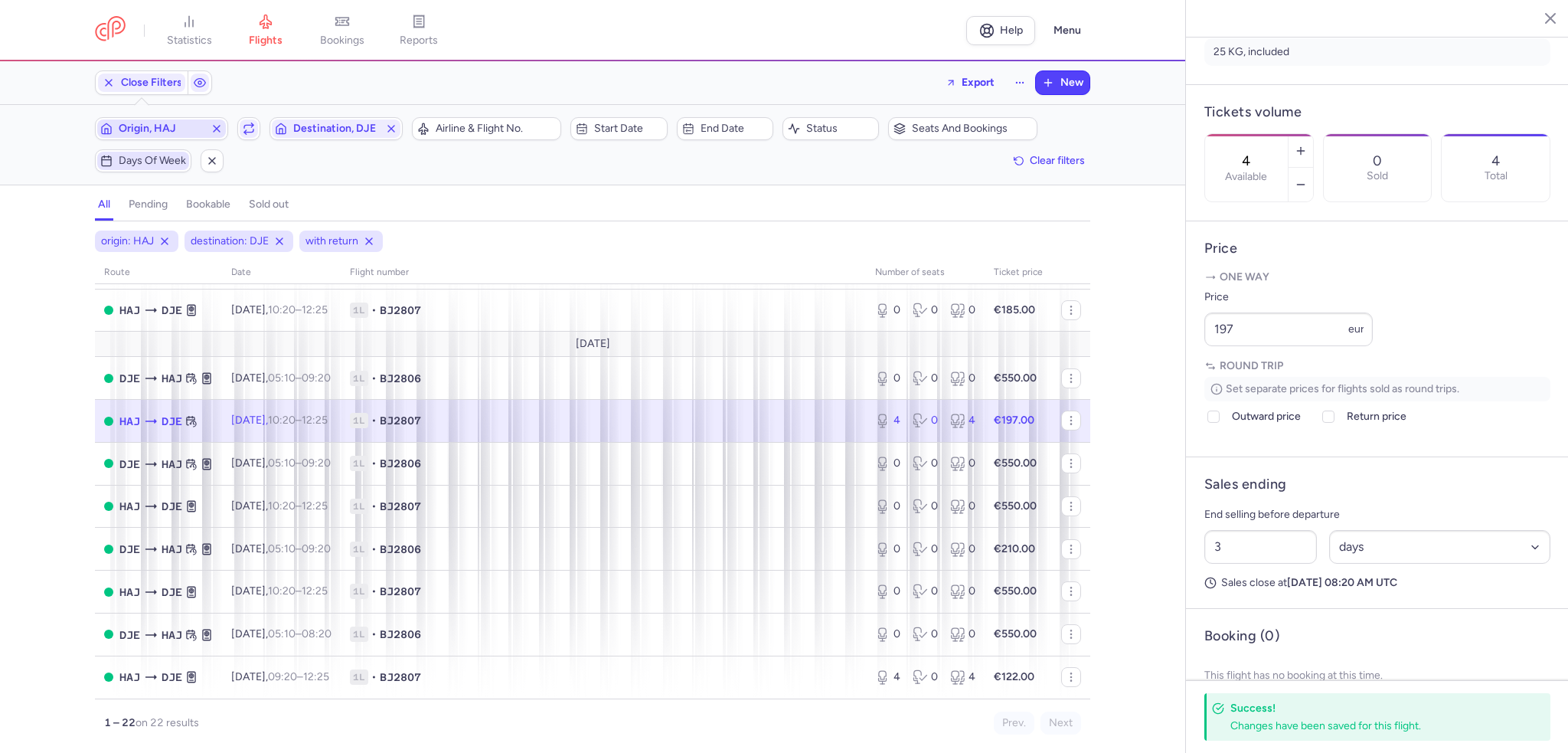
click at [141, 129] on span "Origin, HAJ" at bounding box center [161, 128] width 86 height 13
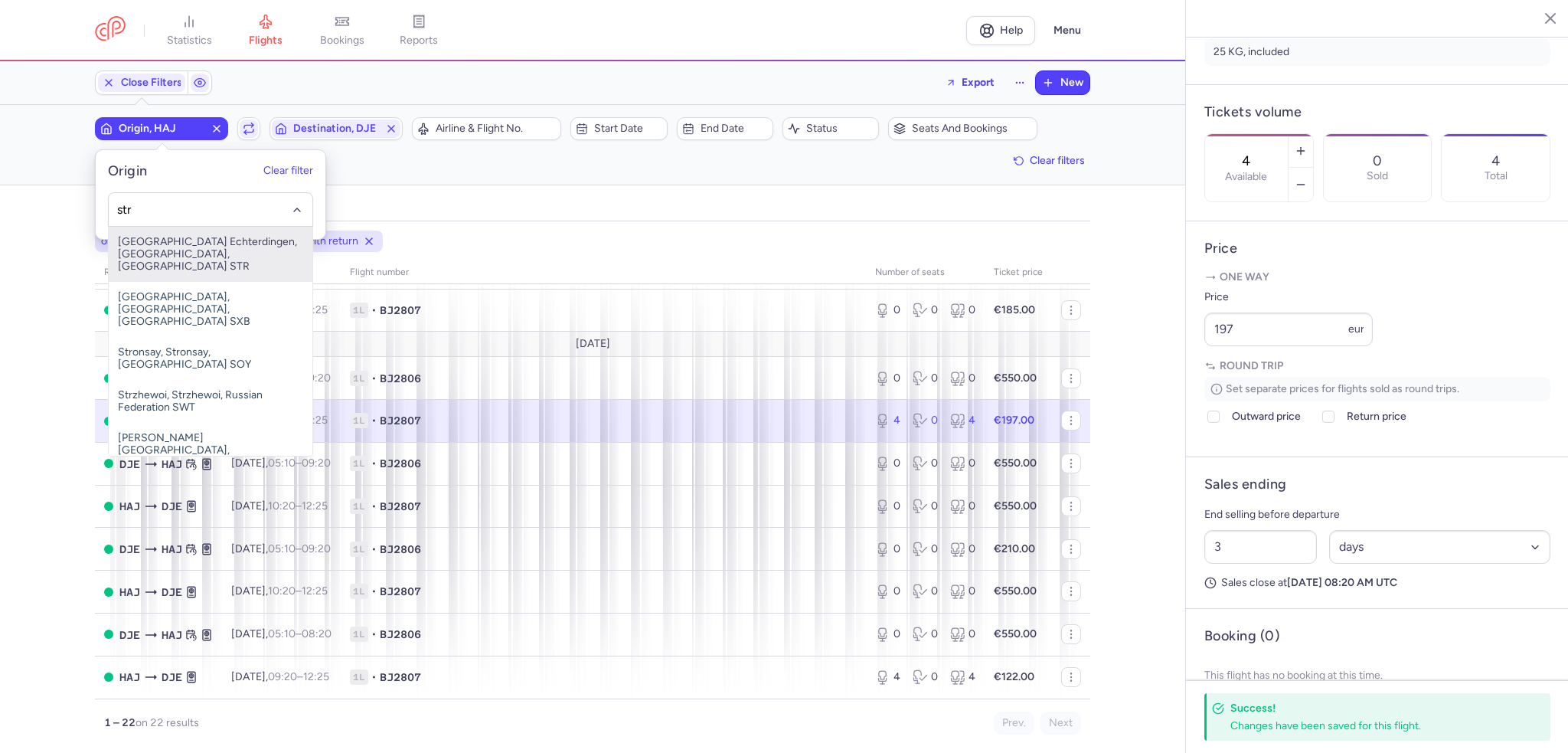
click at [202, 249] on span "[GEOGRAPHIC_DATA] Echterdingen, [GEOGRAPHIC_DATA], [GEOGRAPHIC_DATA] STR" at bounding box center [211, 253] width 204 height 55
type input "str"
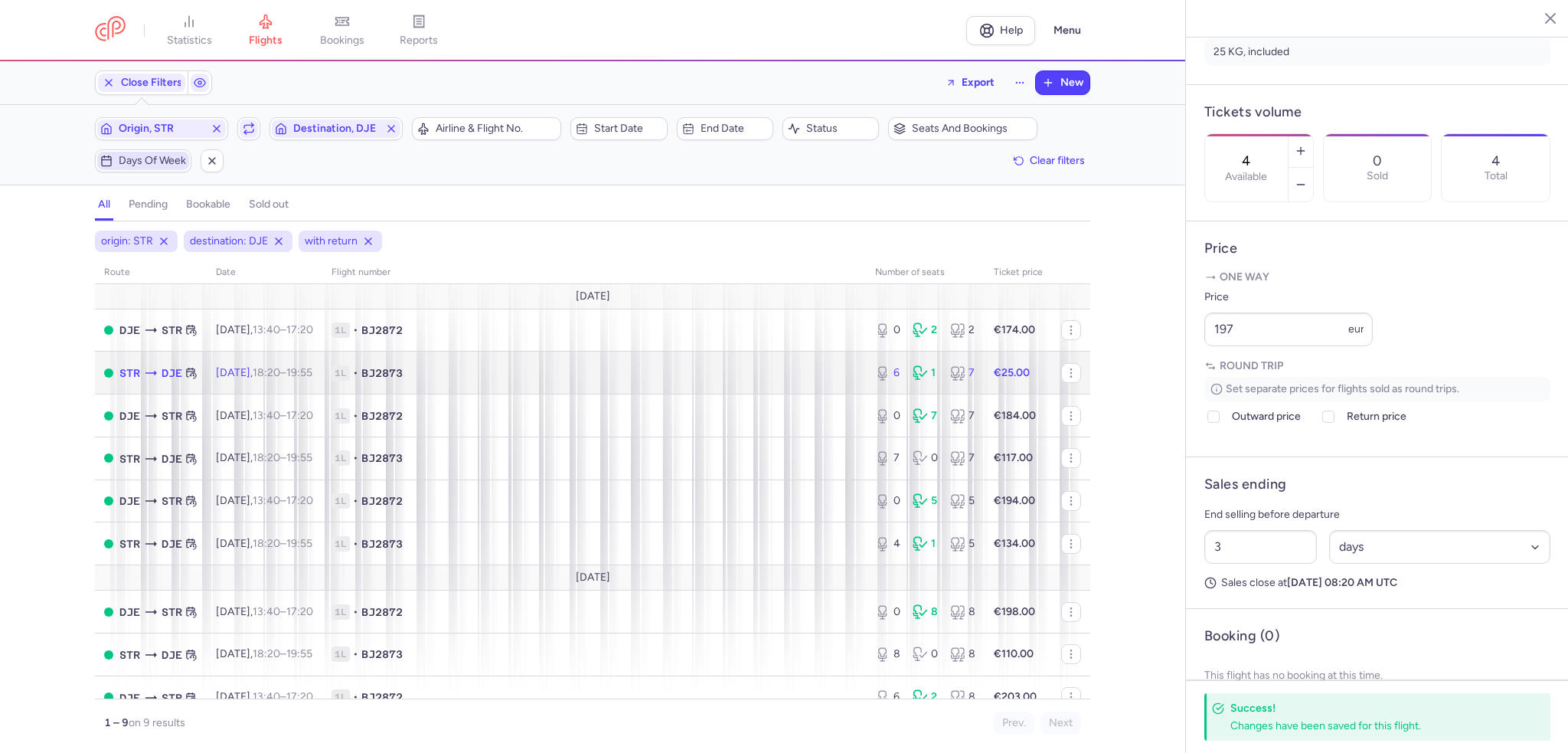
click at [436, 373] on span "1L • BJ2873" at bounding box center [594, 373] width 526 height 15
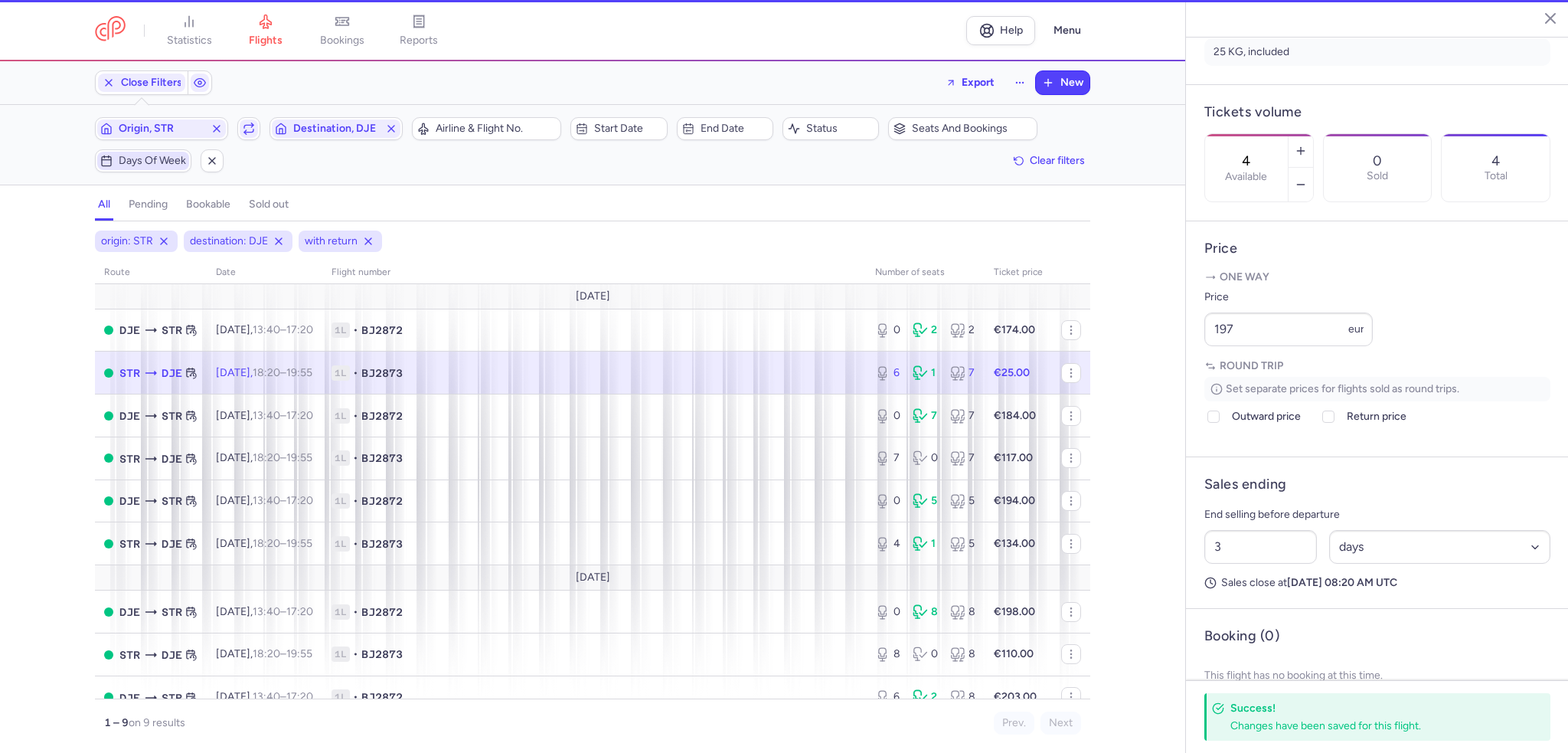
type input "6"
type input "50"
select select "hours"
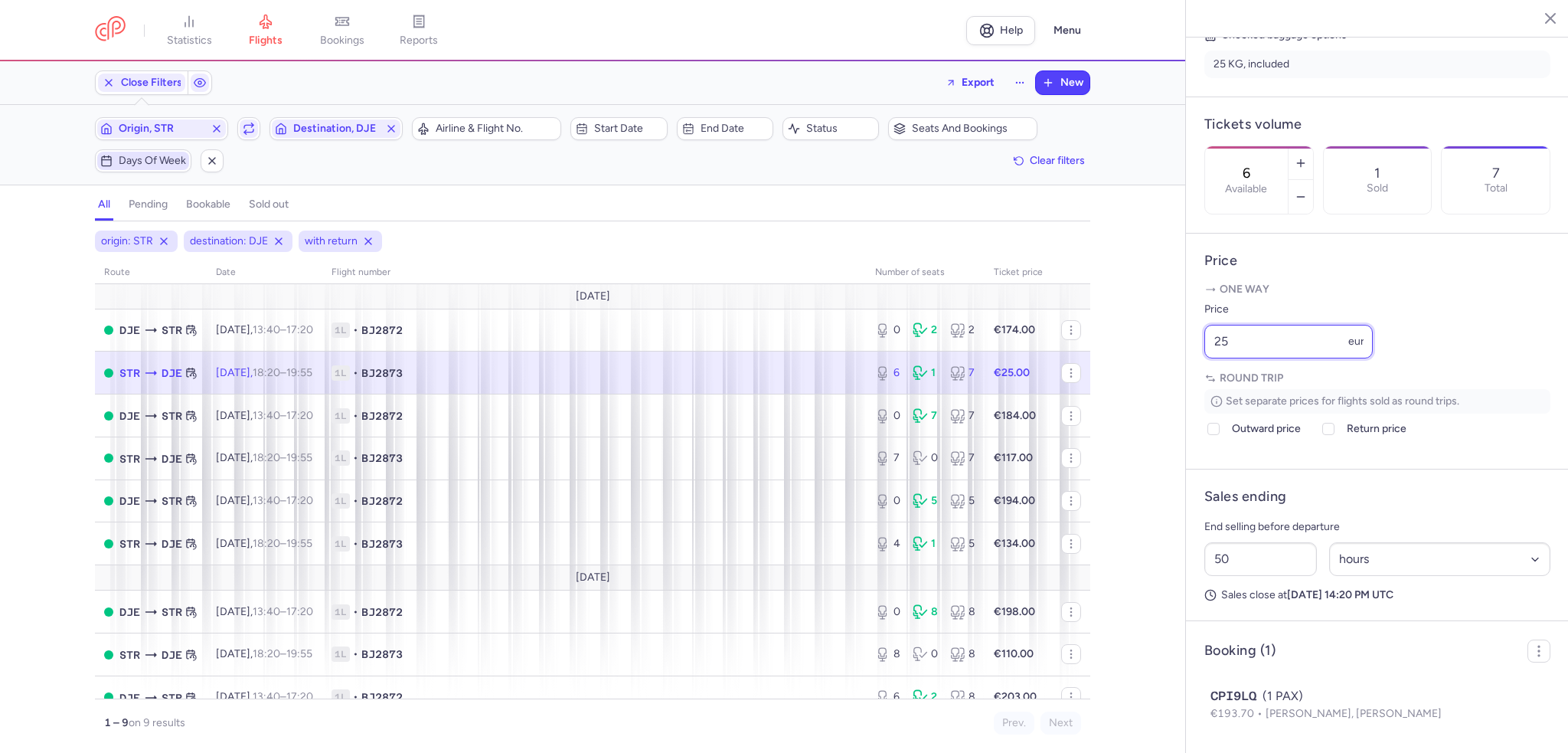
drag, startPoint x: 1284, startPoint y: 368, endPoint x: 1221, endPoint y: 370, distance: 63.0
click at [1221, 358] on input "25" at bounding box center [1288, 341] width 168 height 34
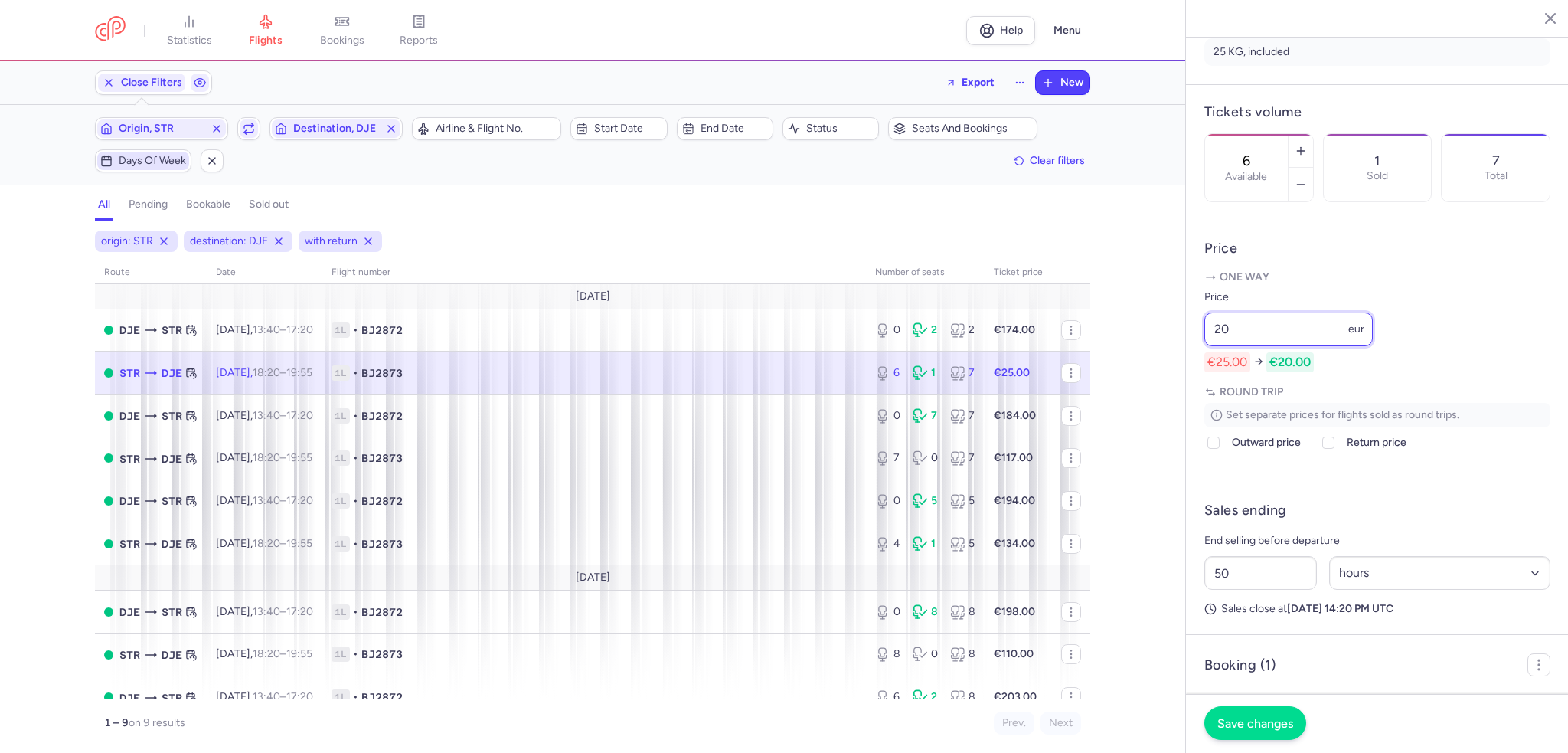
type input "20"
click at [1290, 725] on span "Save changes" at bounding box center [1255, 723] width 76 height 13
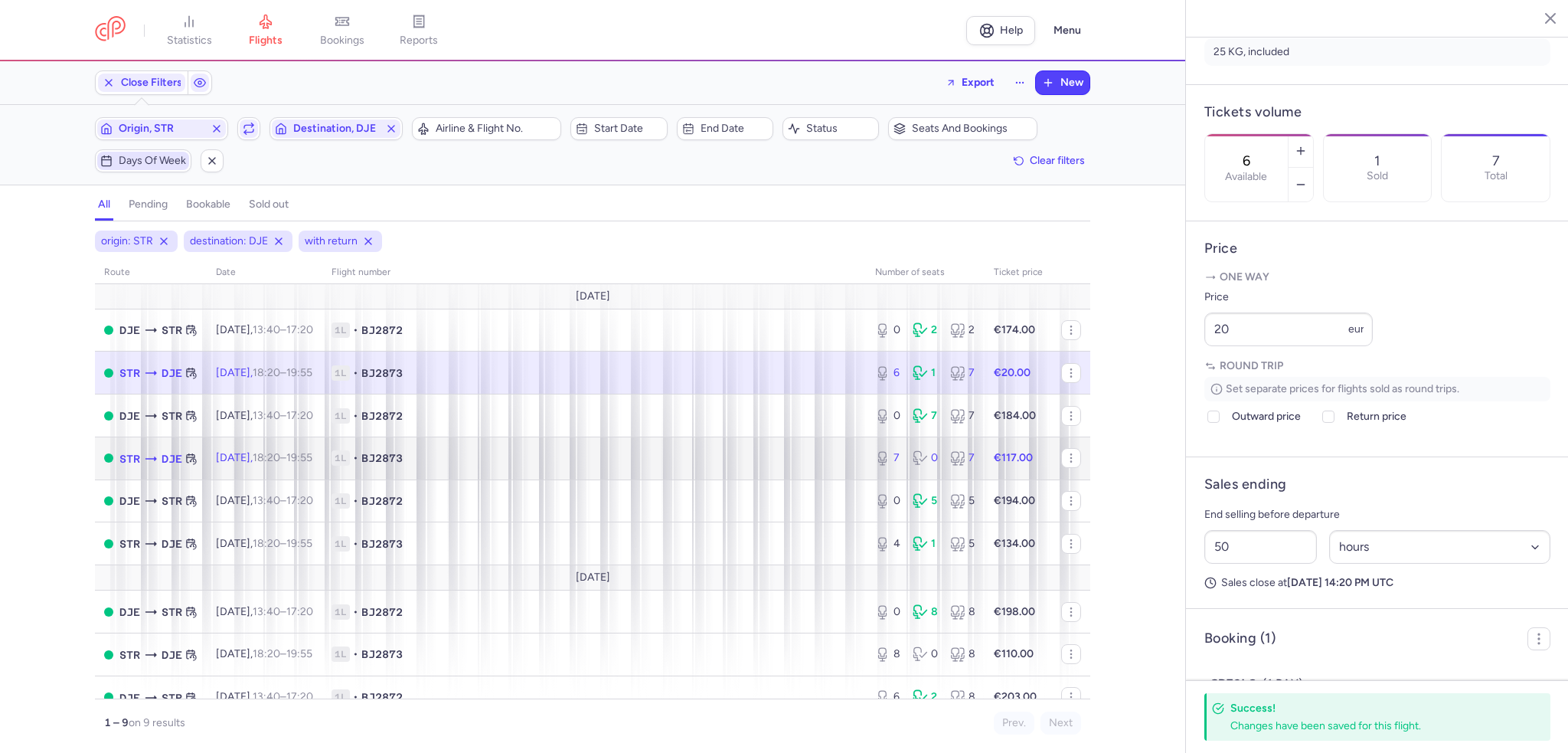
click at [671, 449] on td "1L • BJ2873" at bounding box center [594, 457] width 544 height 43
type input "7"
type input "3"
select select "days"
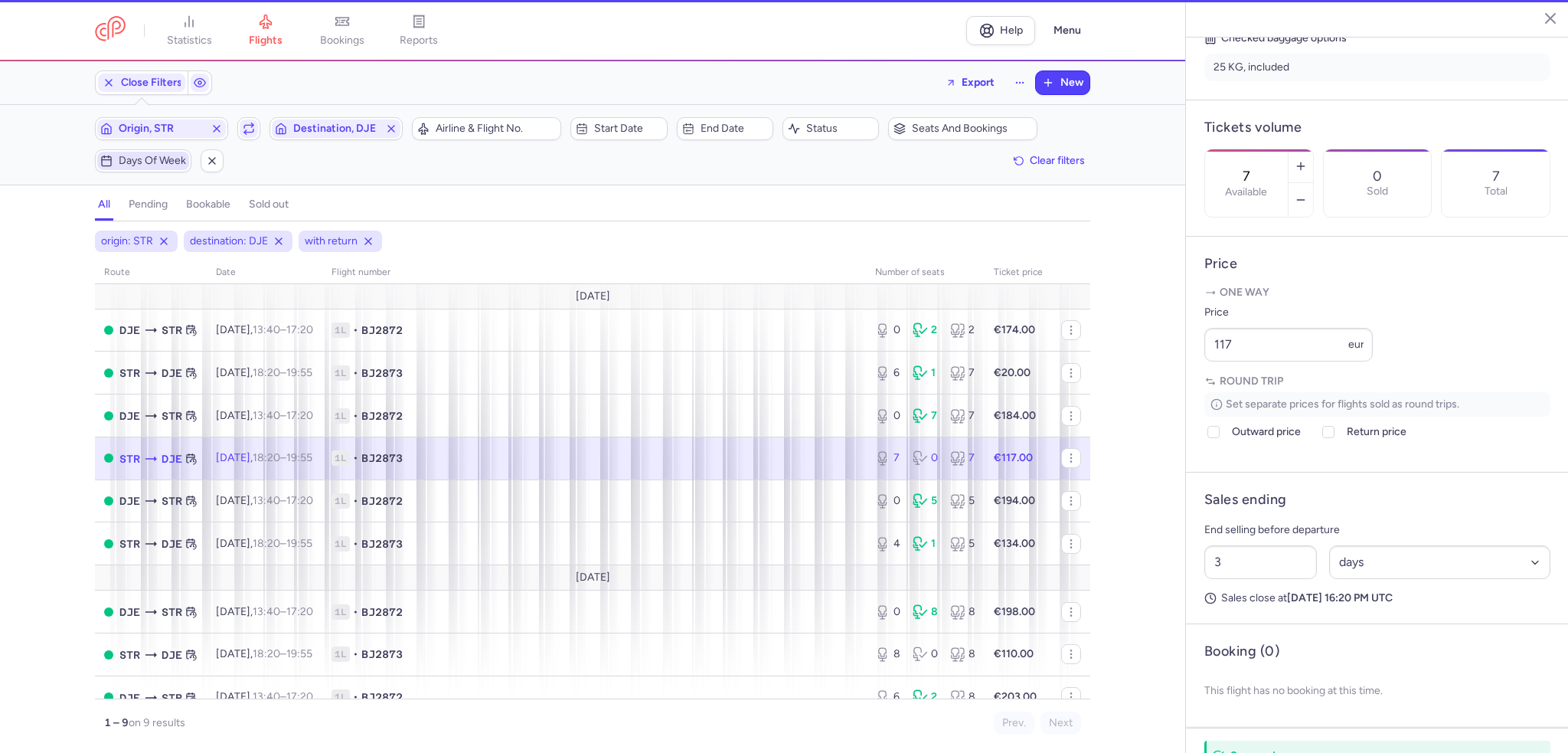
scroll to position [388, 0]
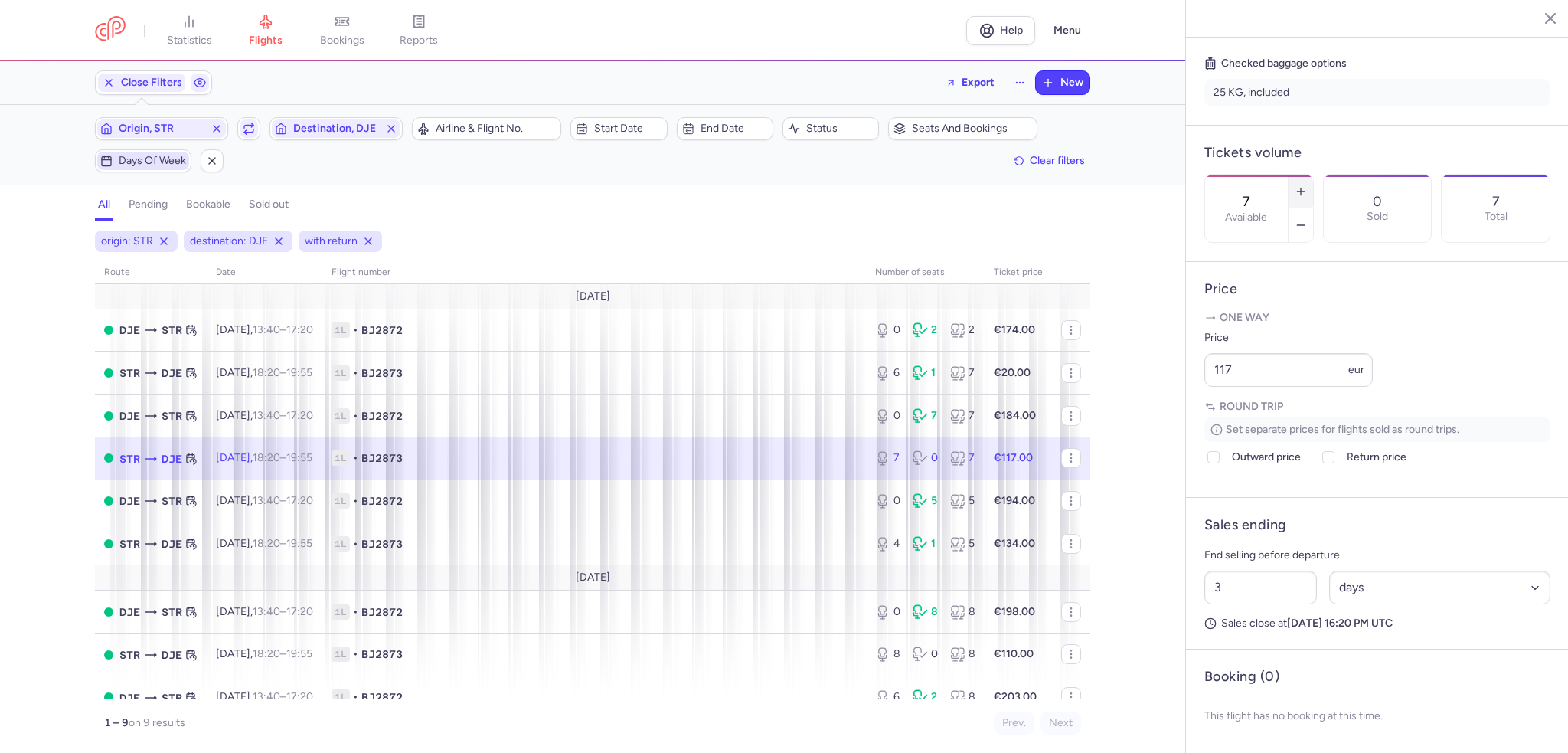
click at [1307, 186] on icon "button" at bounding box center [1300, 192] width 13 height 13
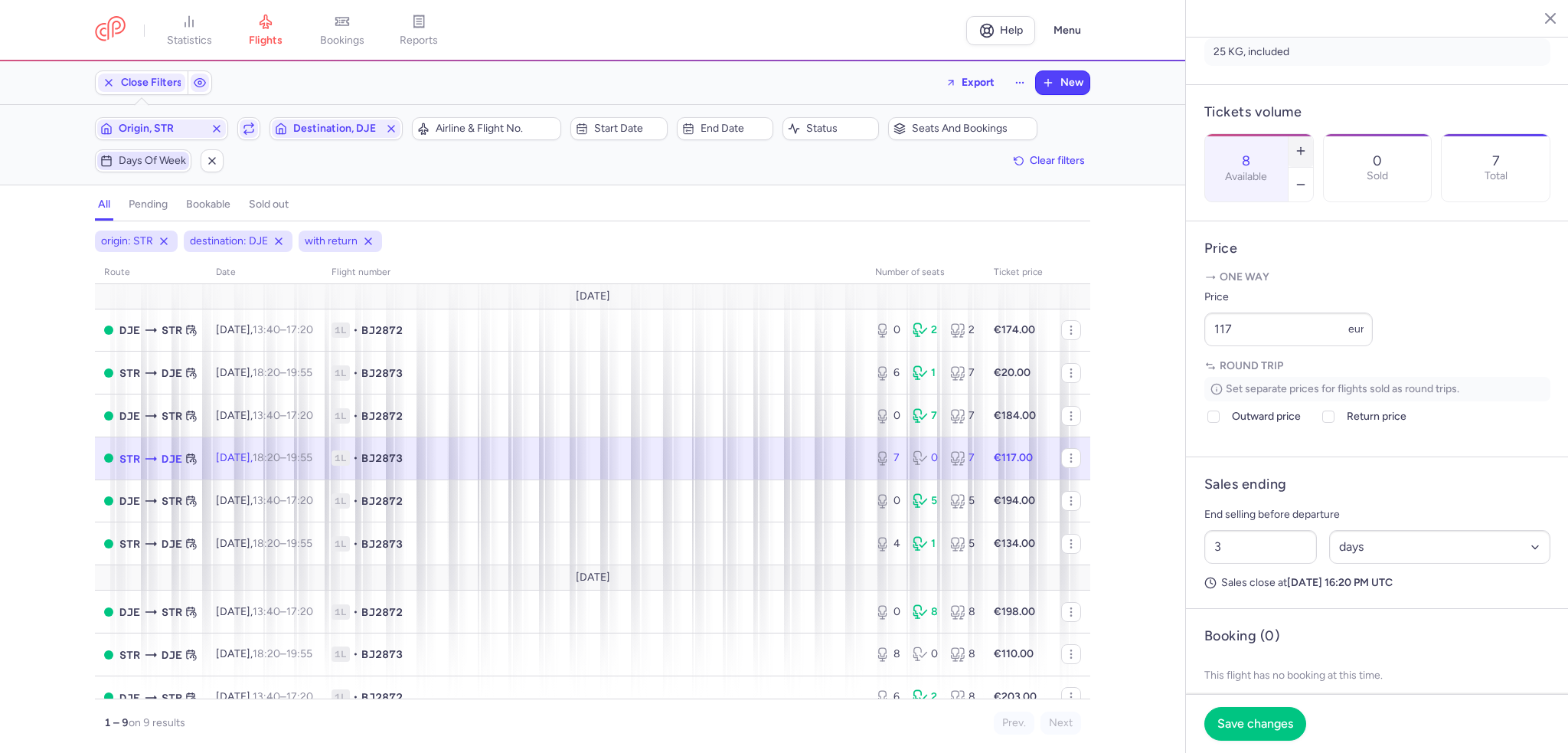
click at [1307, 144] on icon "button" at bounding box center [1300, 150] width 13 height 13
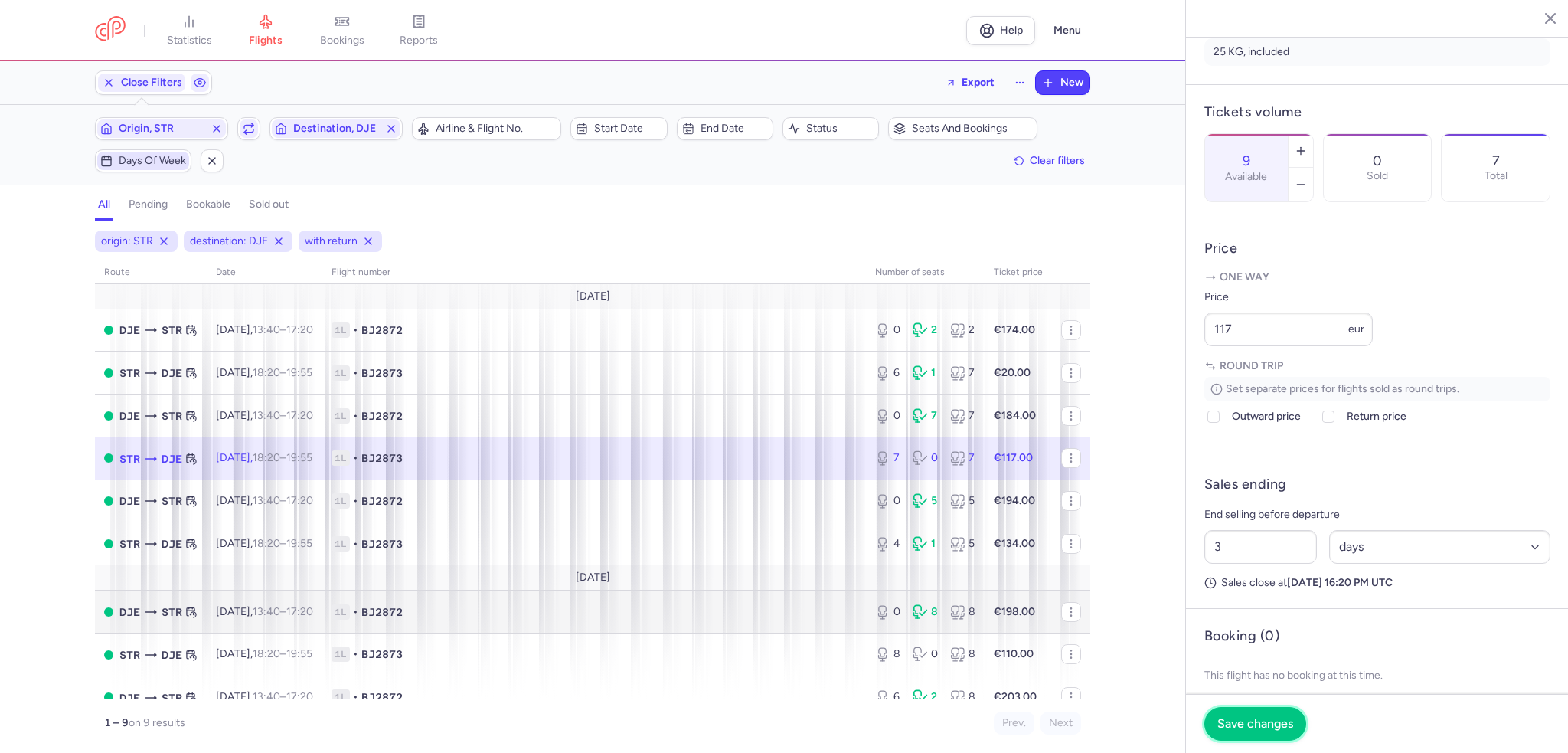
drag, startPoint x: 1261, startPoint y: 724, endPoint x: 990, endPoint y: 602, distance: 297.2
click at [1262, 724] on span "Save changes" at bounding box center [1255, 724] width 76 height 13
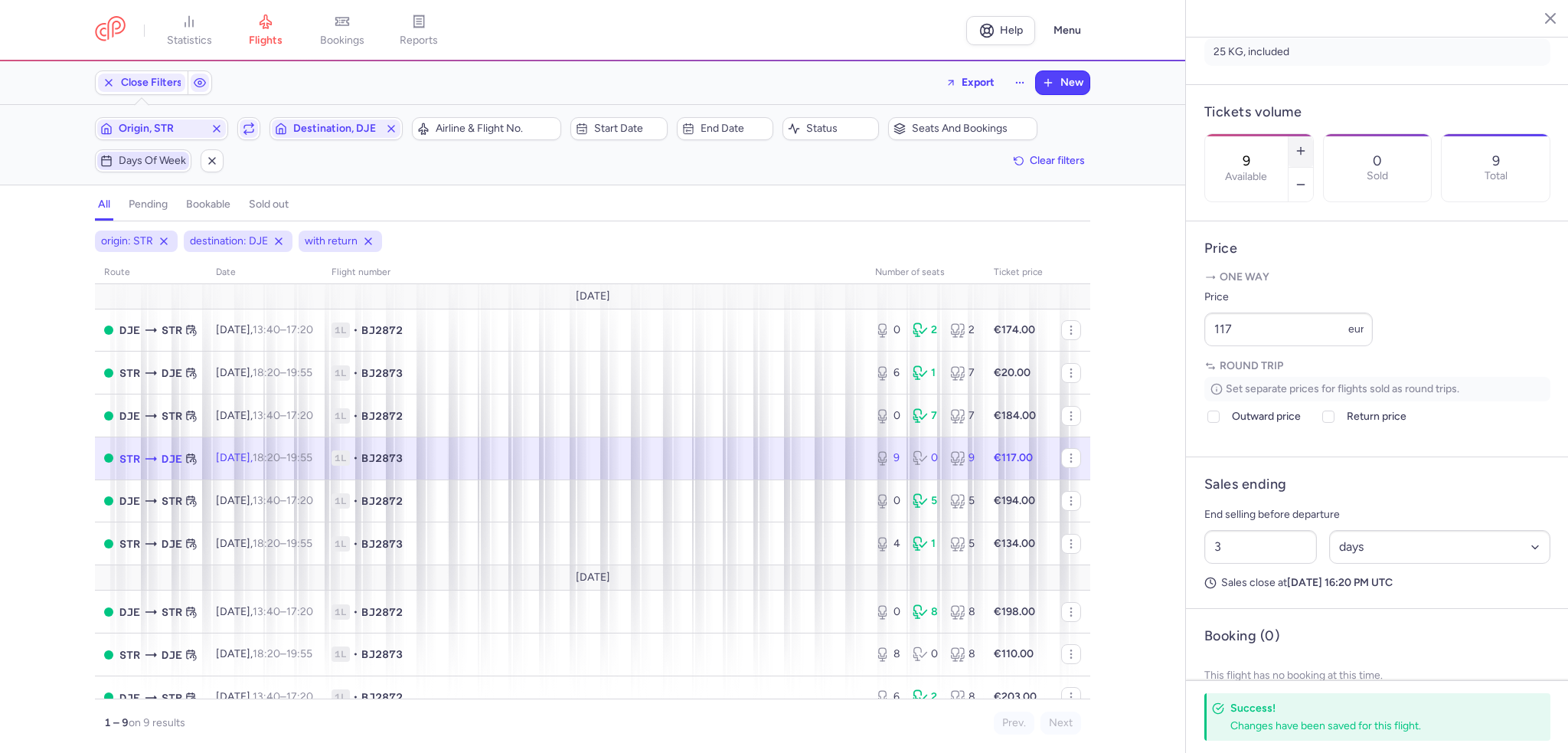
click at [1307, 144] on icon "button" at bounding box center [1300, 150] width 13 height 13
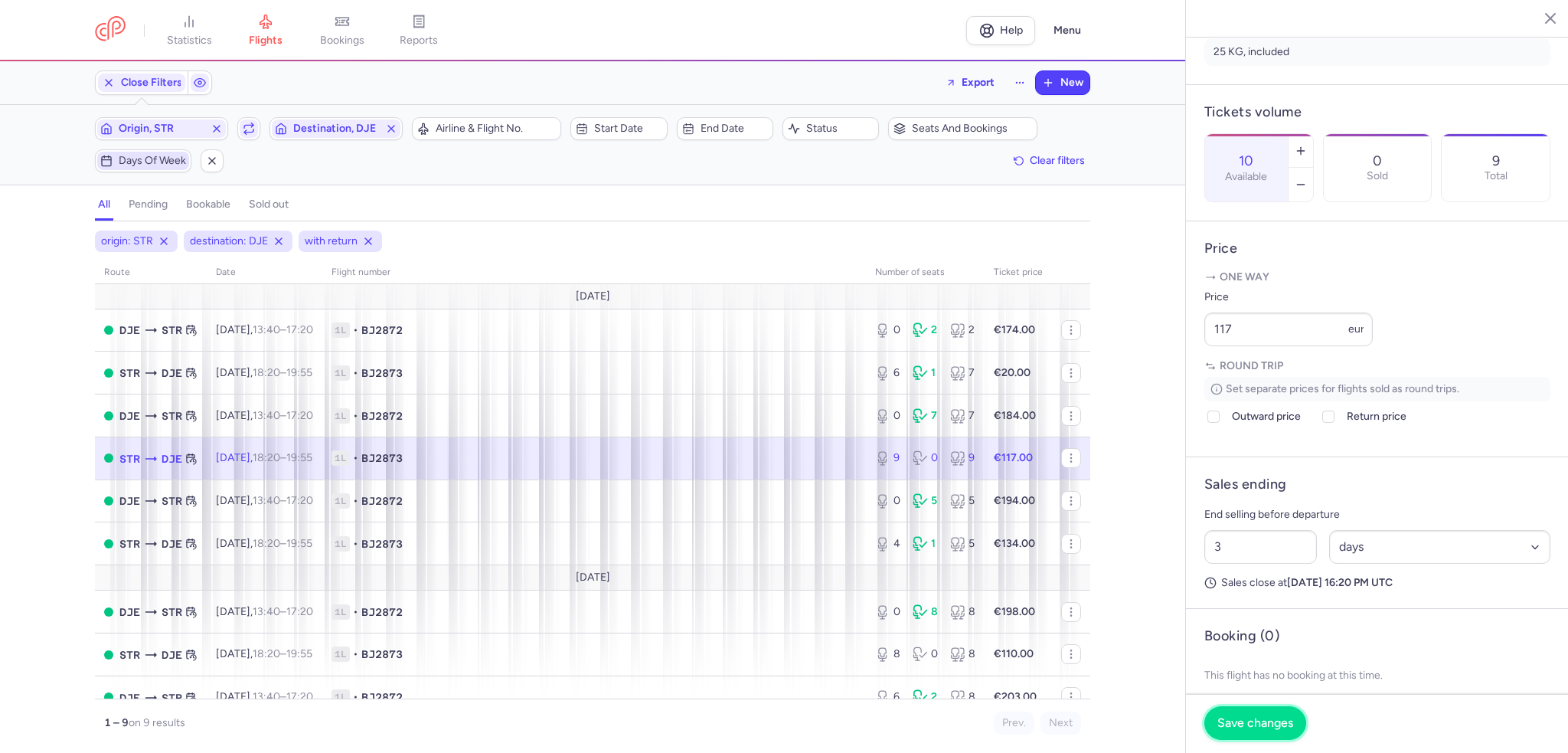
click at [1241, 725] on span "Save changes" at bounding box center [1255, 723] width 76 height 13
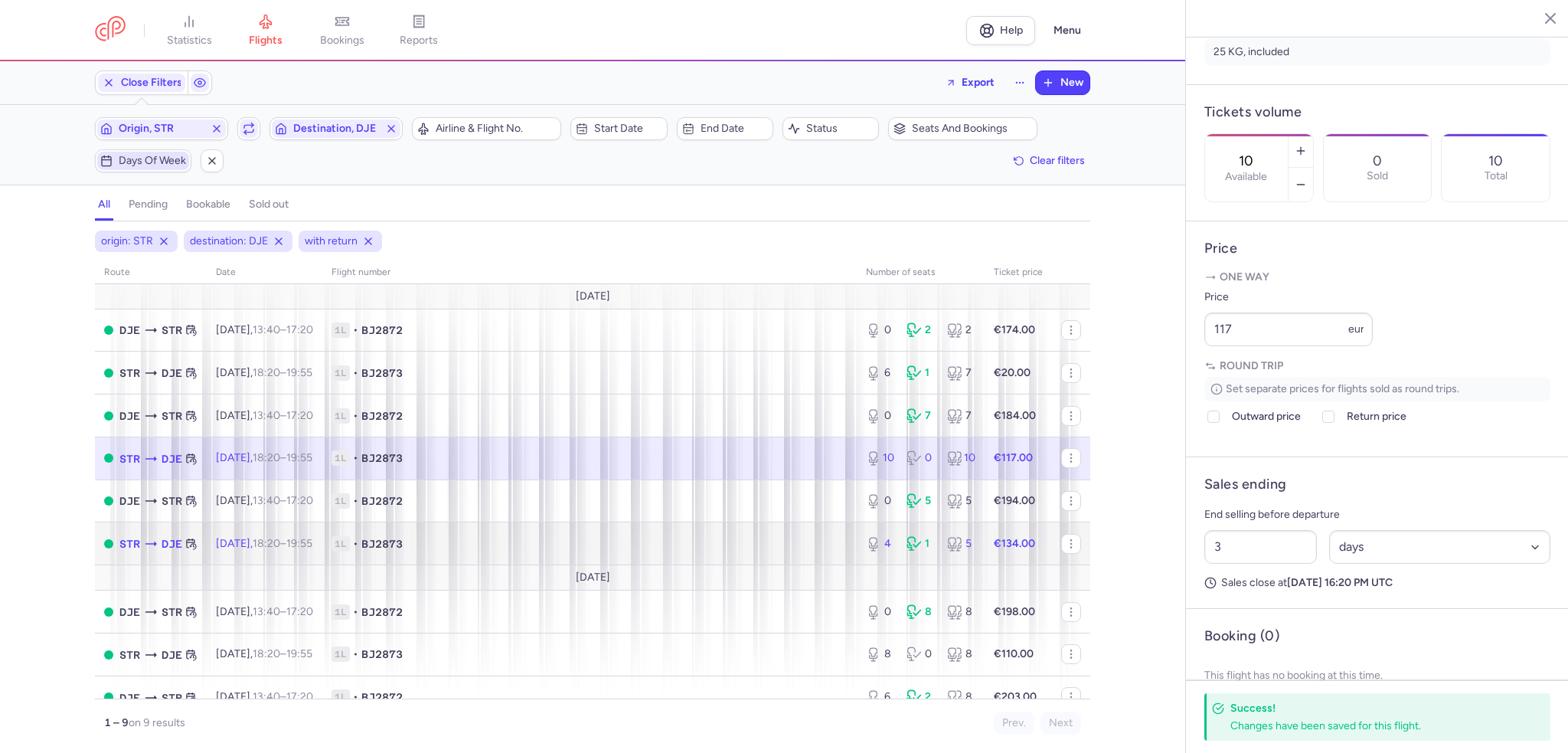
click at [818, 550] on span "1L • BJ2873" at bounding box center [589, 544] width 516 height 15
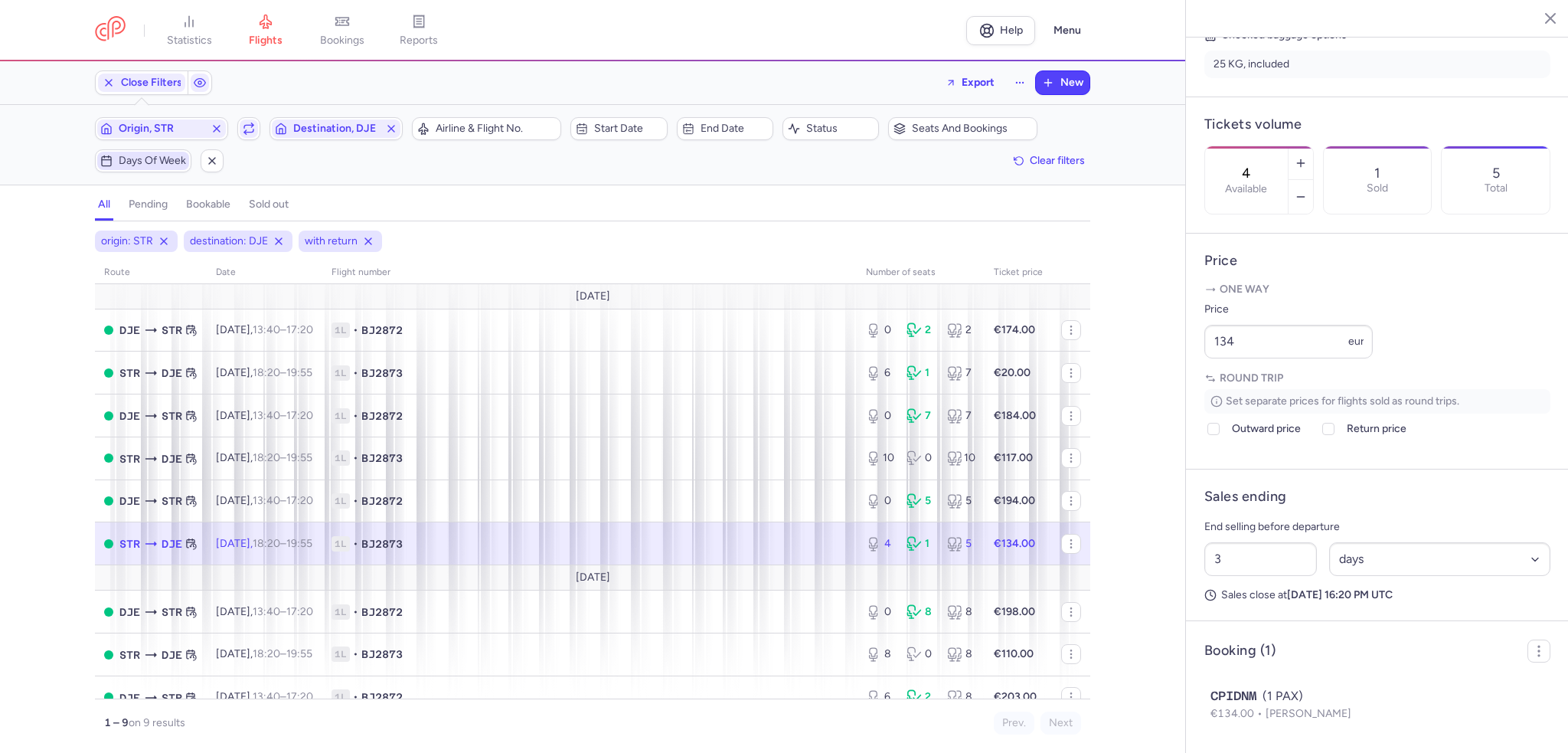
click at [758, 550] on span "1L • BJ2873" at bounding box center [589, 544] width 516 height 15
click at [1307, 157] on icon "button" at bounding box center [1300, 163] width 13 height 13
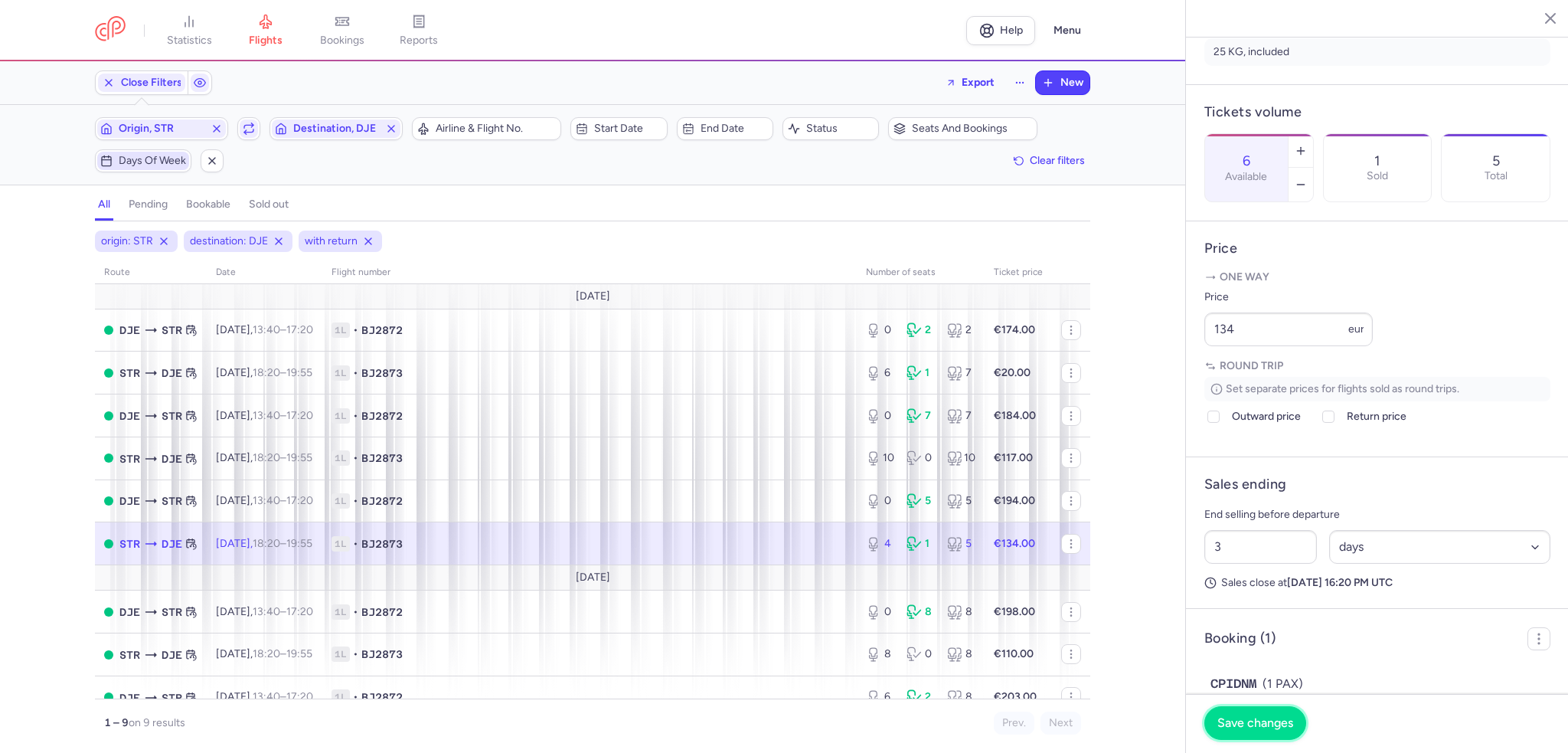
click at [1267, 721] on span "Save changes" at bounding box center [1255, 723] width 76 height 13
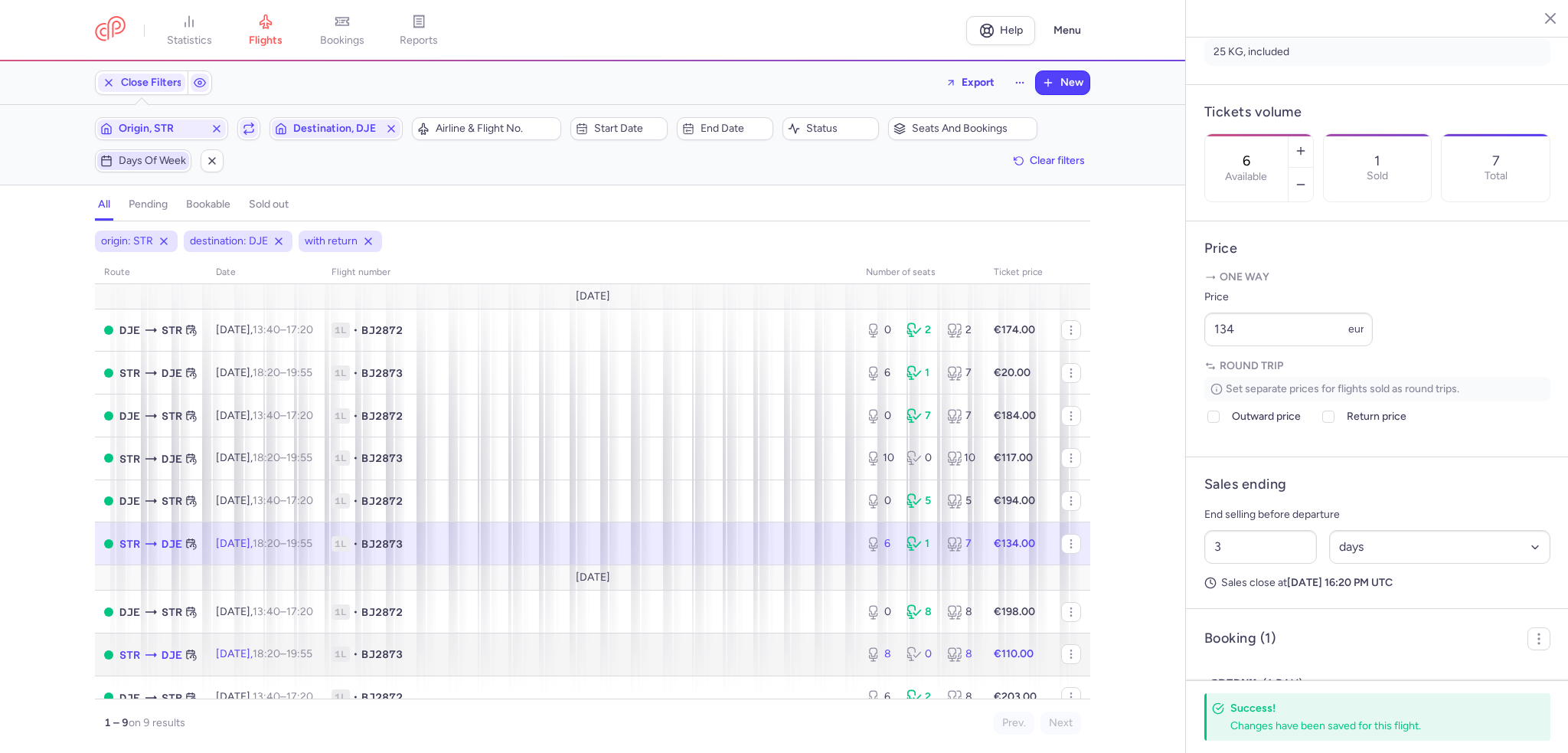
click at [701, 651] on td "1L • BJ2873" at bounding box center [589, 655] width 534 height 43
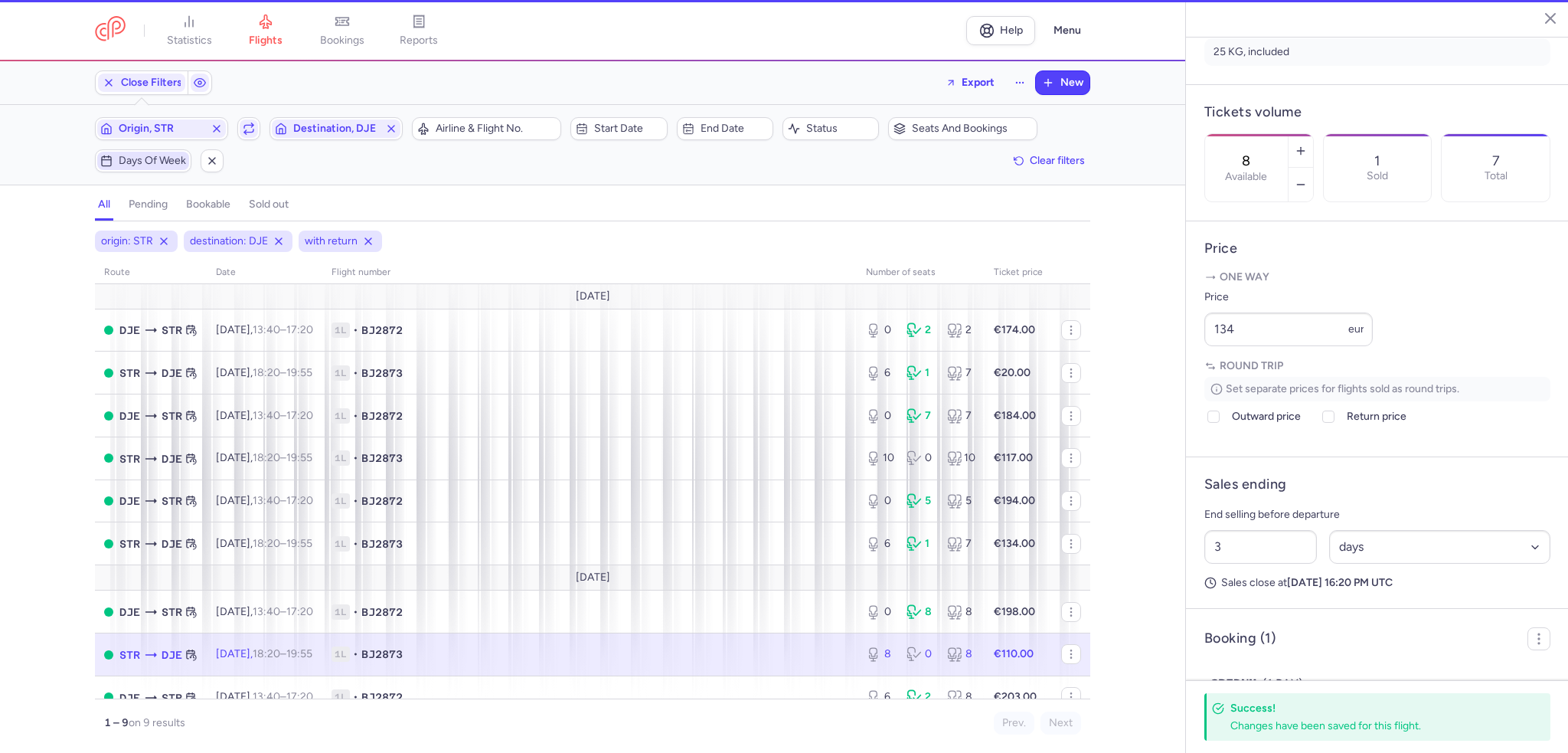
scroll to position [388, 0]
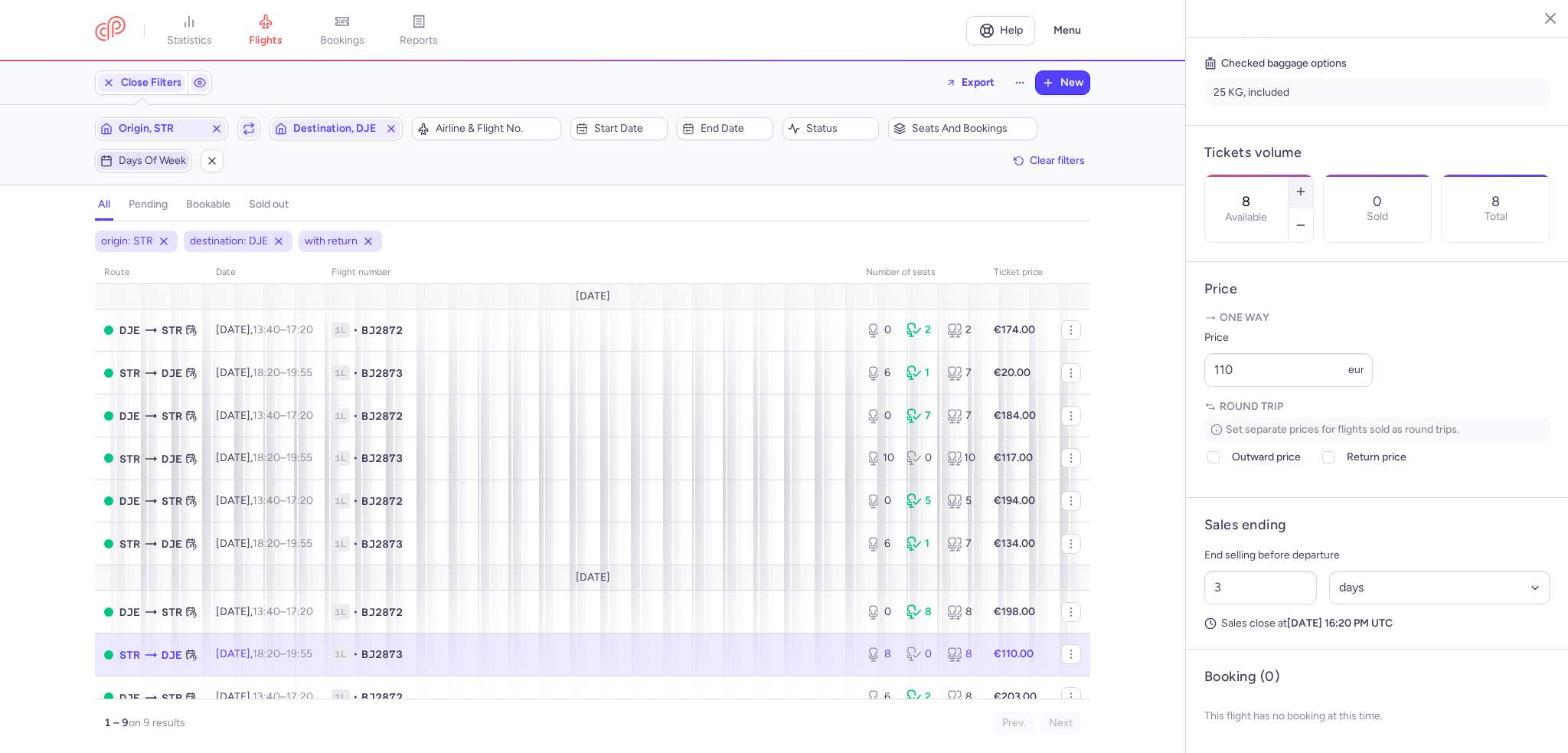
click at [1307, 186] on icon "button" at bounding box center [1300, 192] width 13 height 13
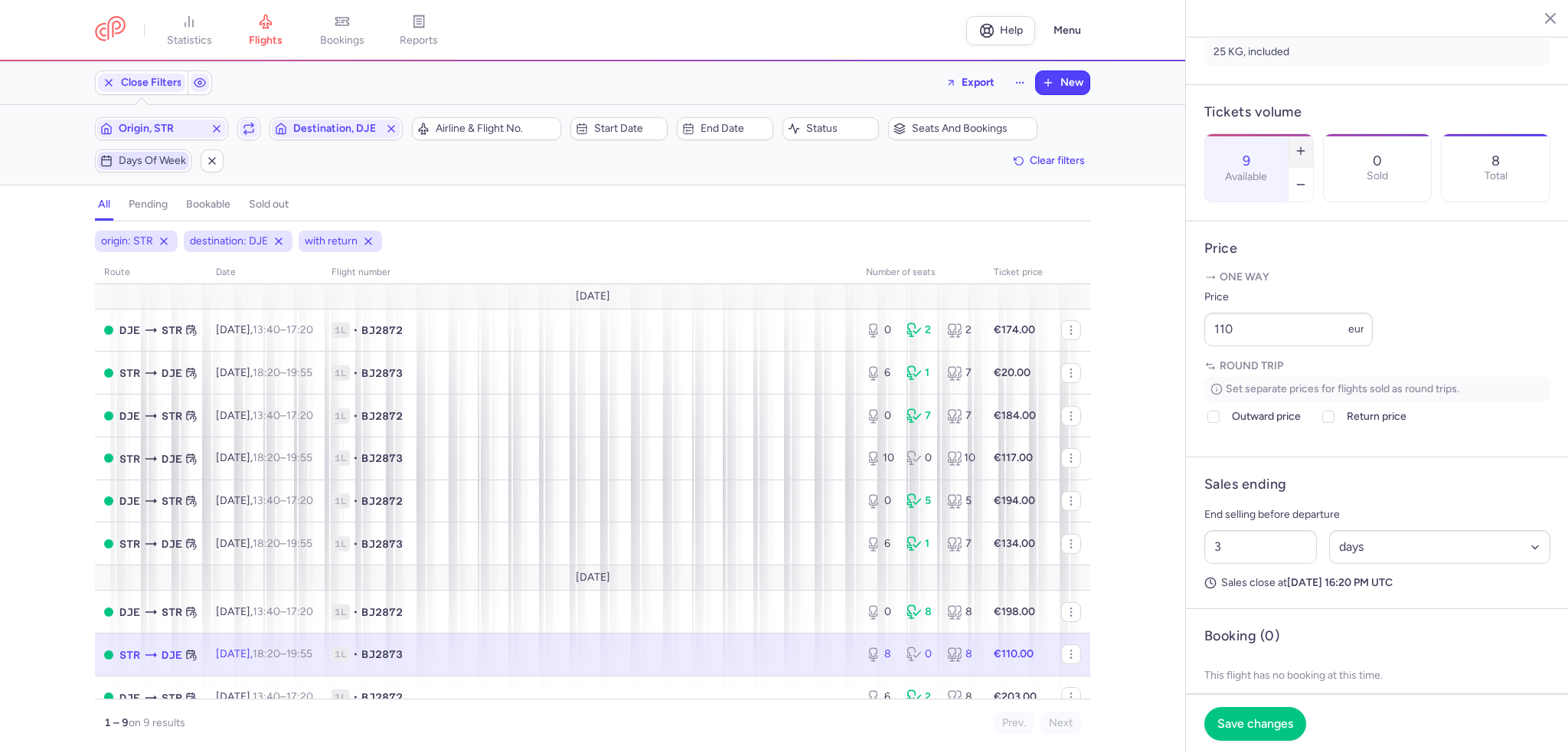
click at [1307, 144] on icon "button" at bounding box center [1300, 150] width 13 height 13
type input "12"
drag, startPoint x: 1225, startPoint y: 370, endPoint x: 1174, endPoint y: 366, distance: 51.2
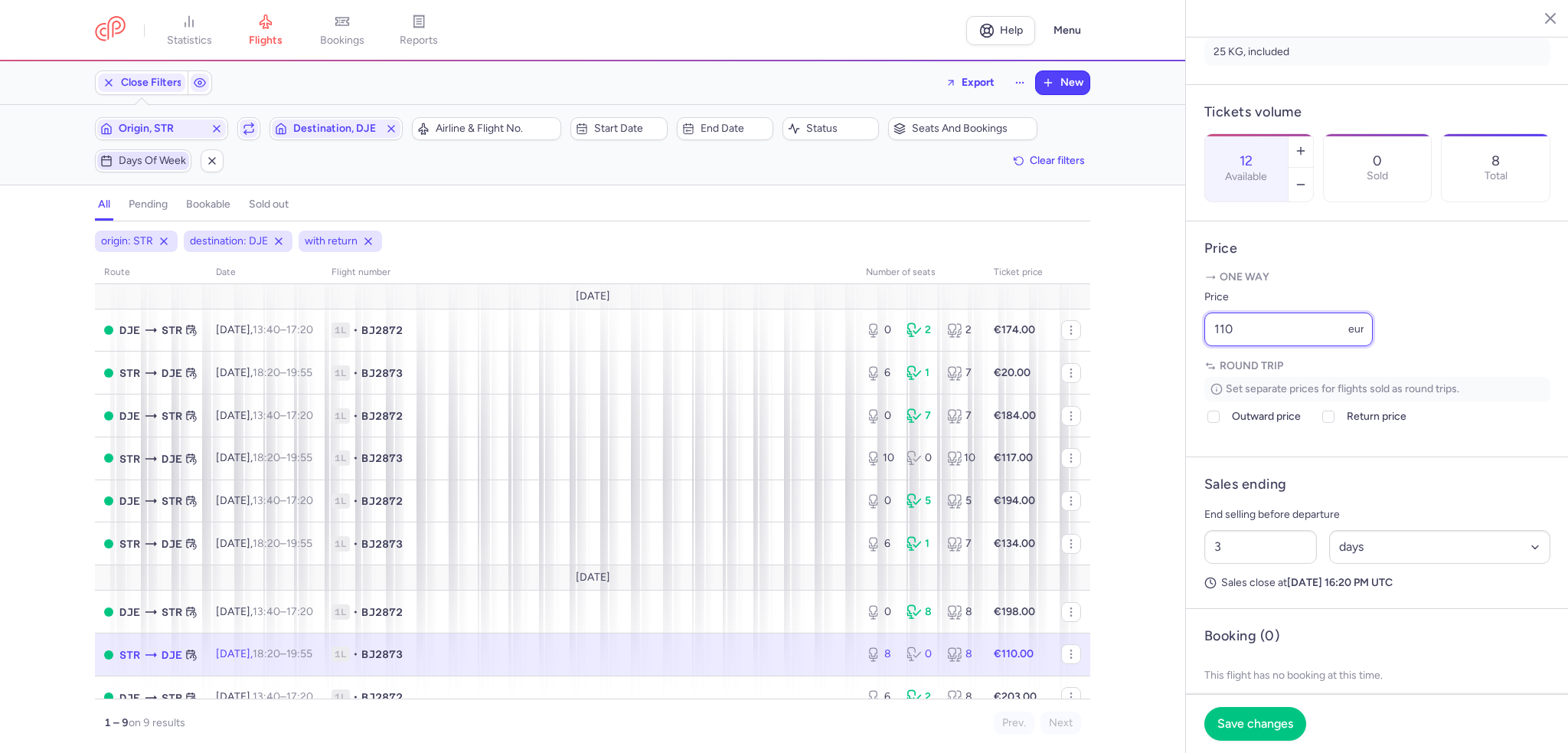
click at [1174, 366] on div "statistics flights bookings reports Help Menu Close Filters Export New Filters …" at bounding box center [784, 376] width 1568 height 753
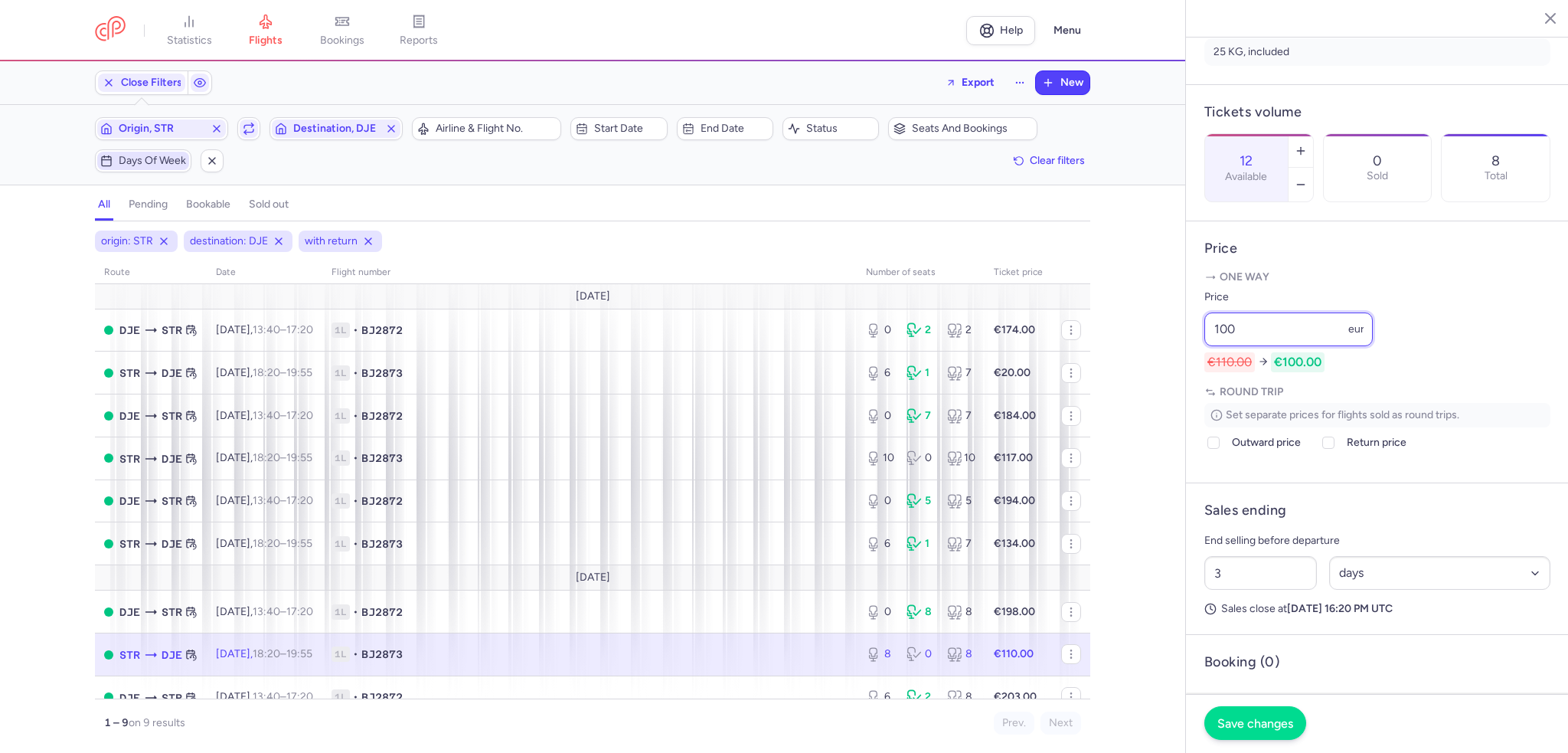
type input "100"
click at [1248, 726] on span "Save changes" at bounding box center [1255, 723] width 76 height 13
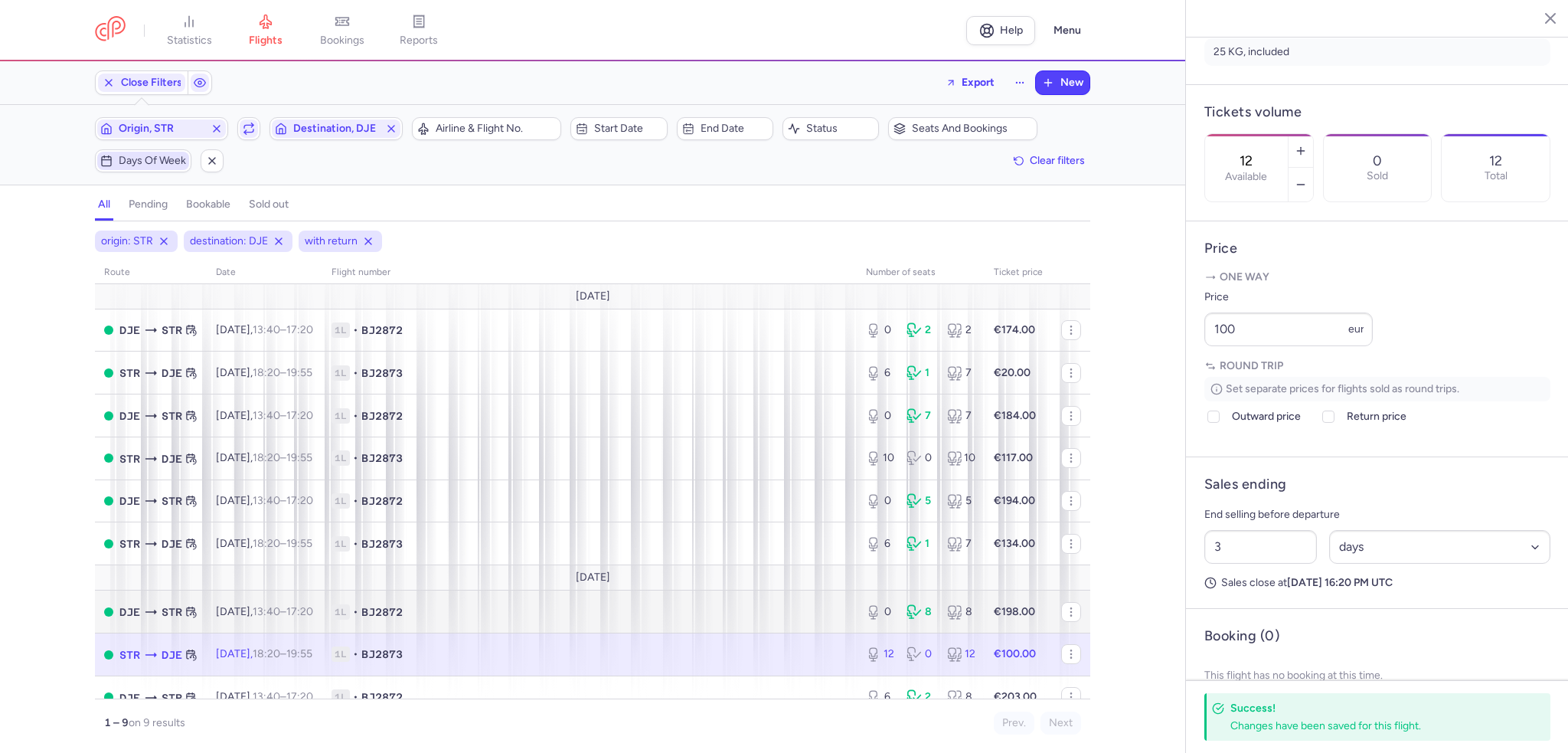
scroll to position [27, 0]
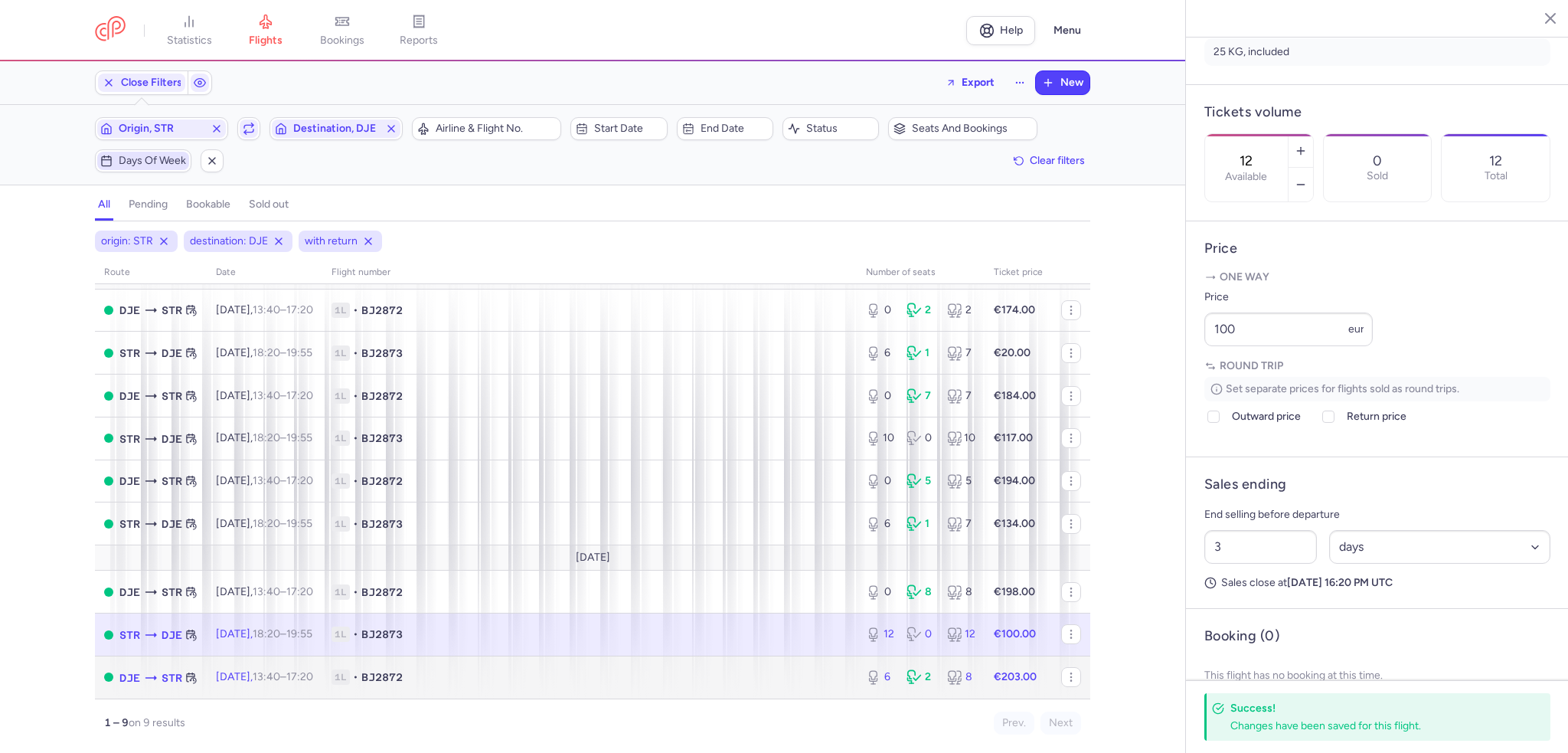
drag, startPoint x: 784, startPoint y: 675, endPoint x: 889, endPoint y: 621, distance: 118.1
click at [784, 676] on span "1L • BJ2872" at bounding box center [589, 677] width 516 height 15
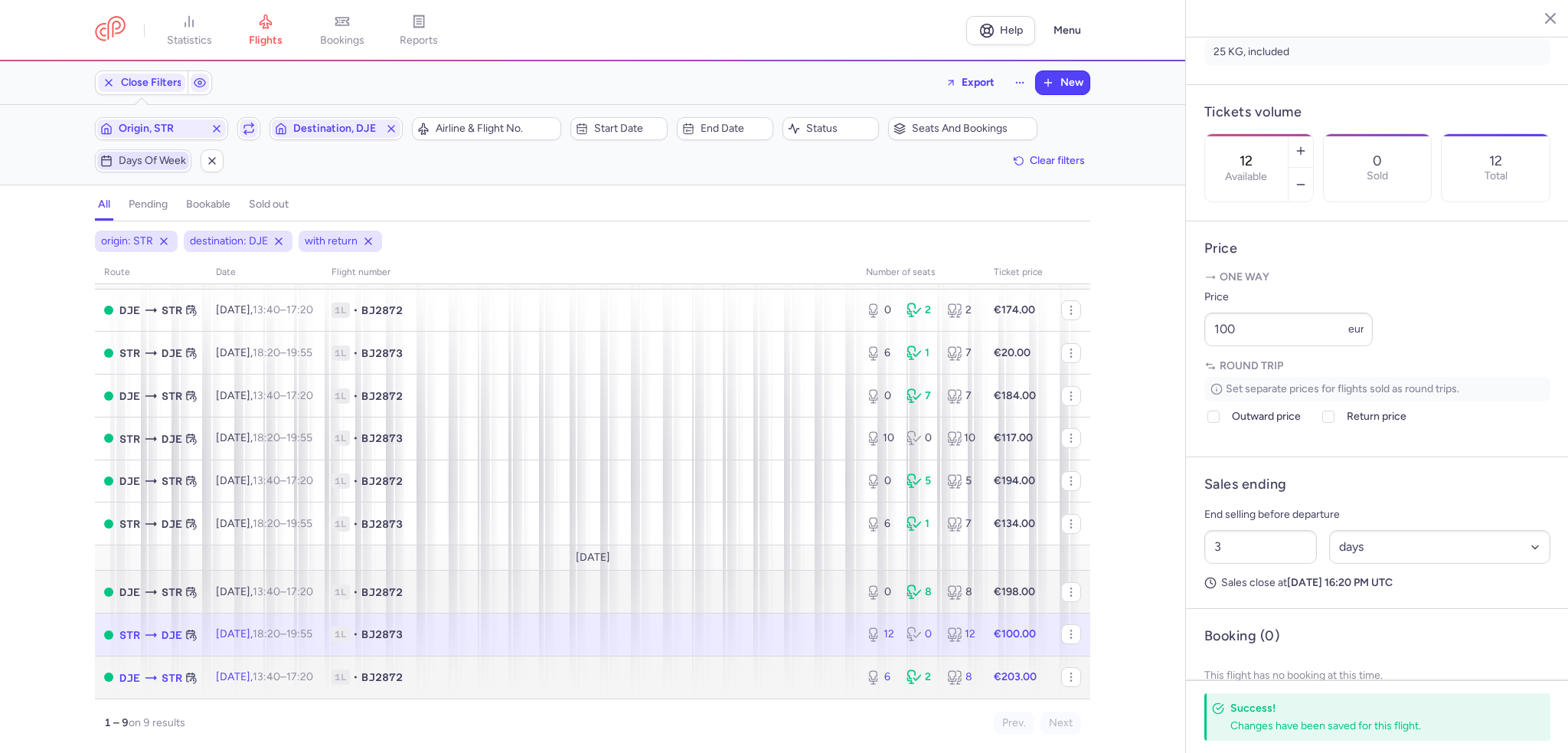
type input "6"
type input "2"
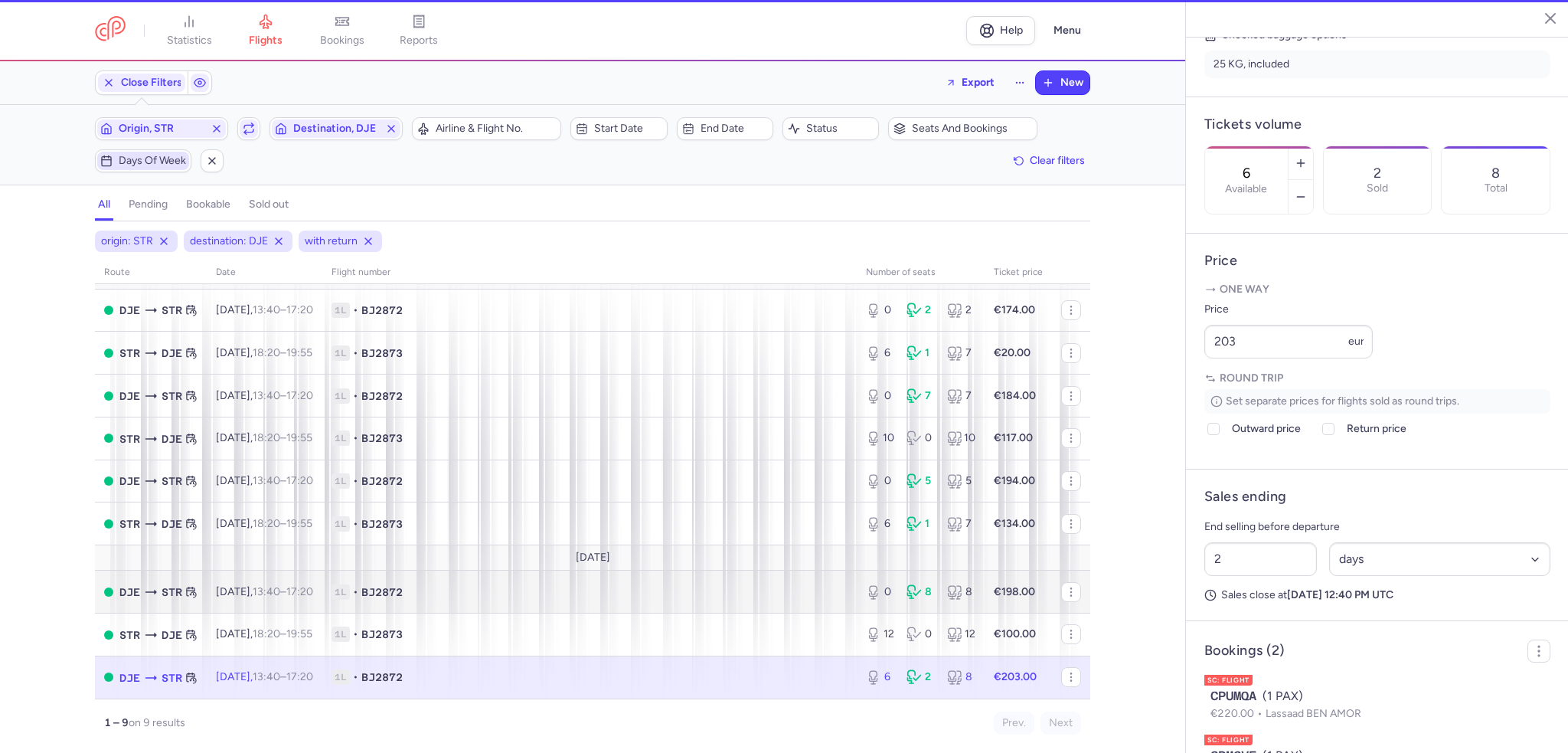
scroll to position [401, 0]
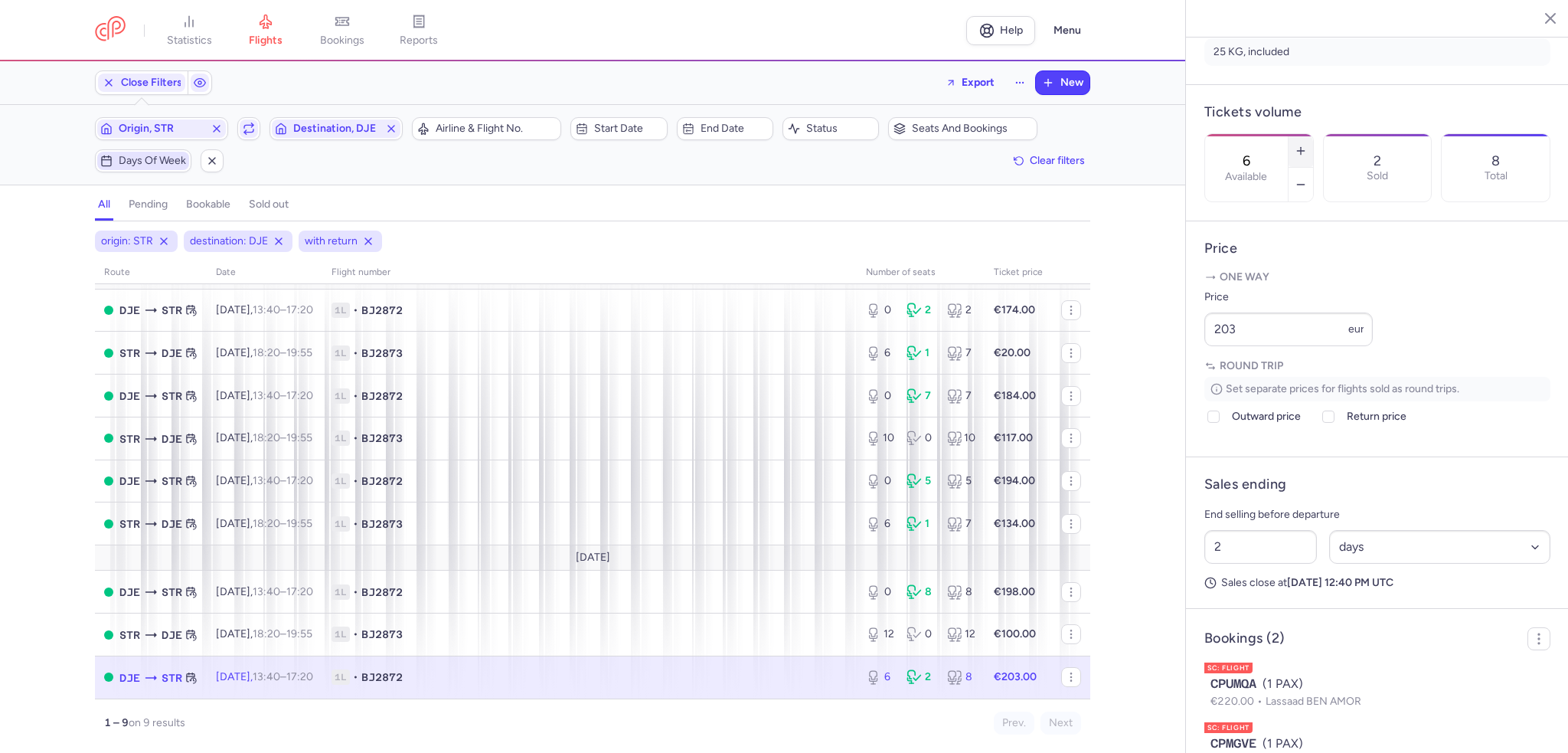
click at [1307, 144] on icon "button" at bounding box center [1300, 150] width 13 height 13
type input "8"
drag, startPoint x: 1248, startPoint y: 373, endPoint x: 1092, endPoint y: 372, distance: 156.0
click at [1092, 372] on div "statistics flights bookings reports Help Menu Close Filters Export New Filters …" at bounding box center [784, 376] width 1568 height 753
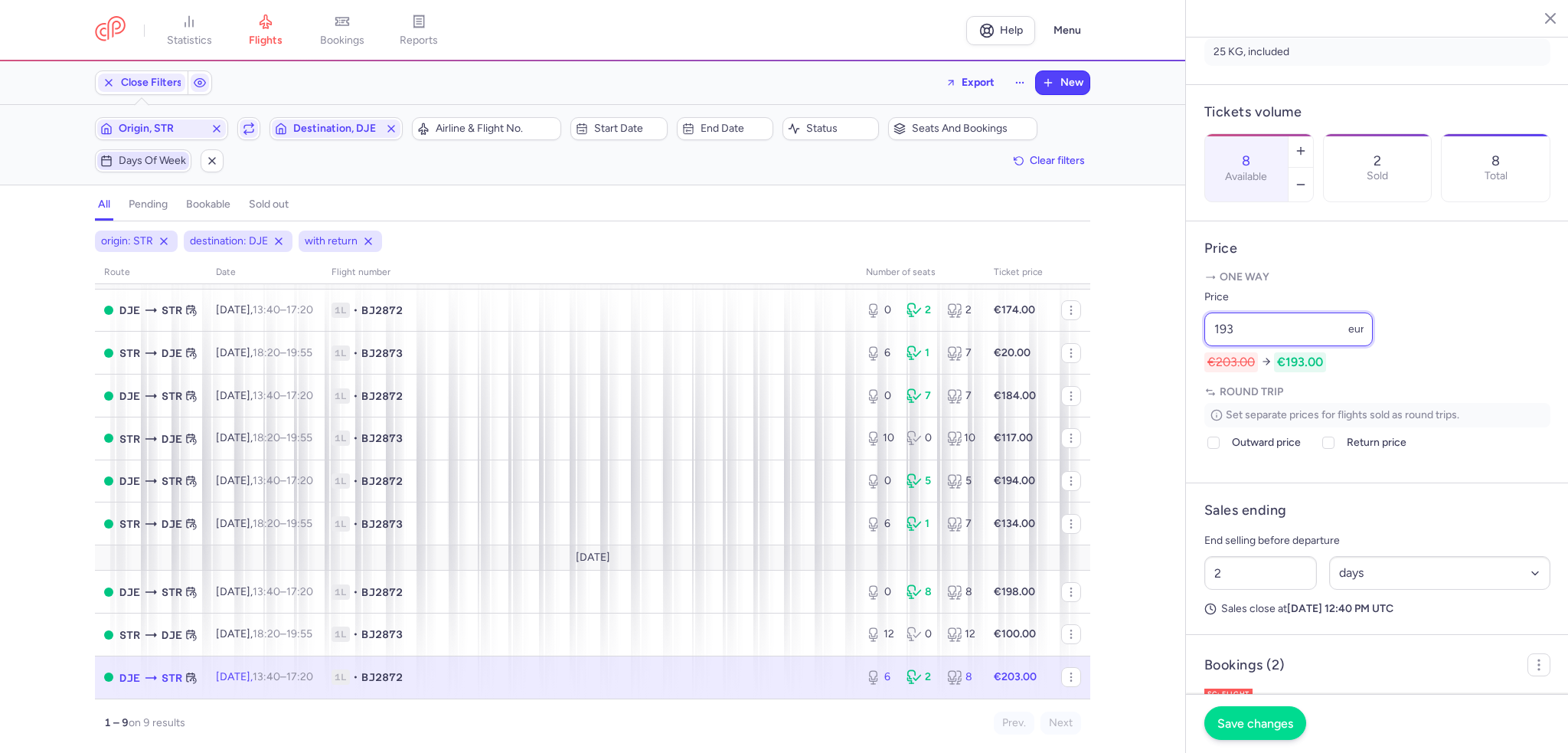
type input "193"
click at [1268, 728] on span "Save changes" at bounding box center [1255, 723] width 76 height 13
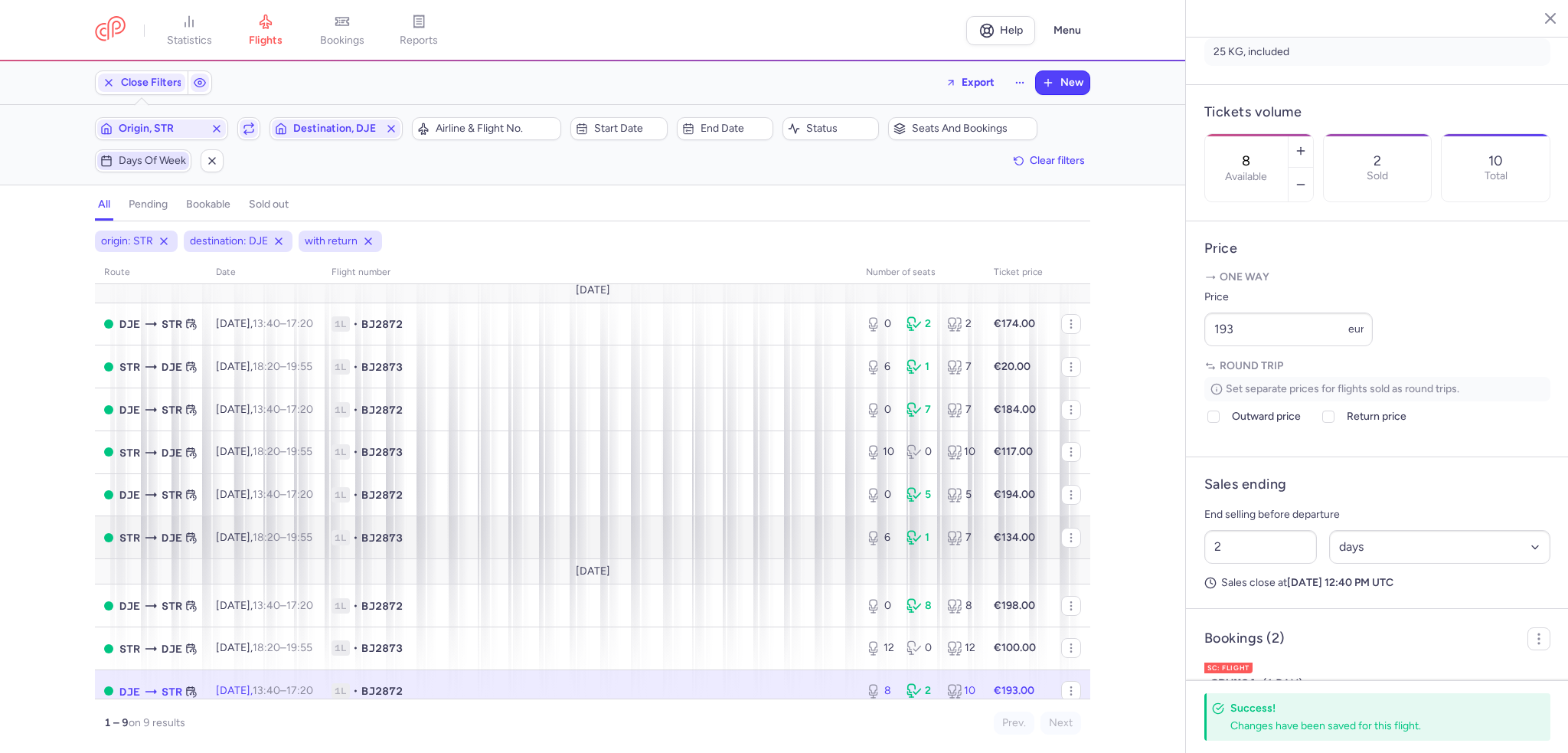
scroll to position [0, 0]
